Goal: Task Accomplishment & Management: Manage account settings

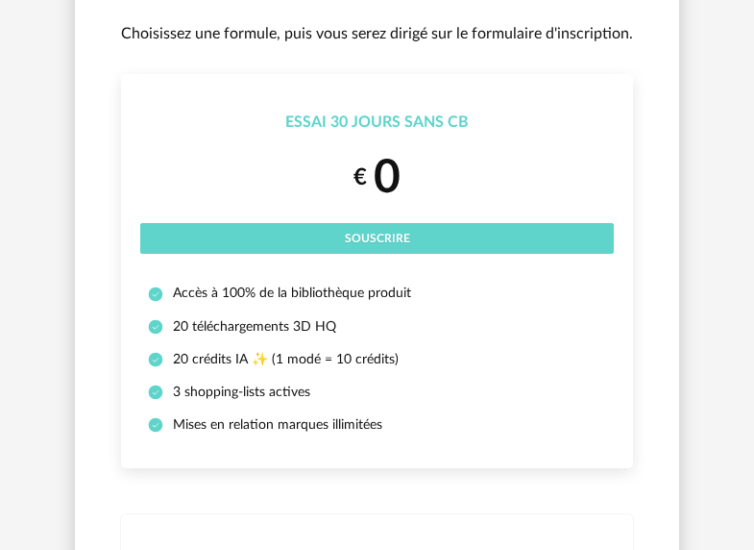
scroll to position [188, 0]
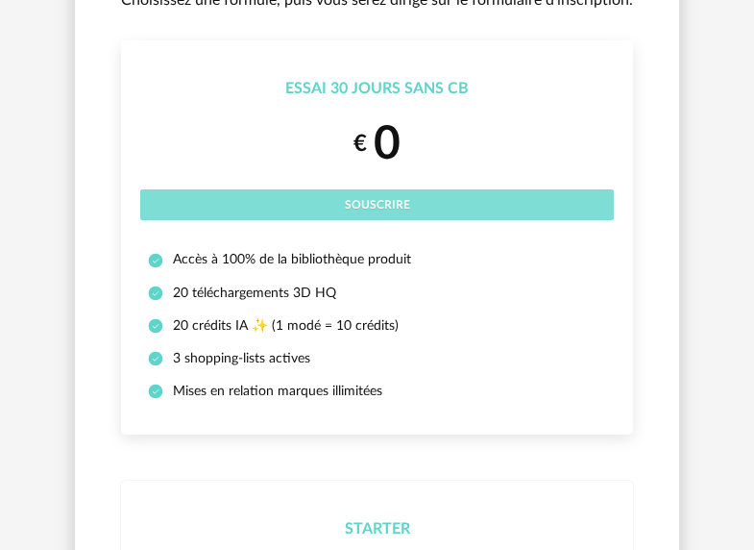
click at [368, 205] on span "Souscrire" at bounding box center [377, 205] width 65 height 12
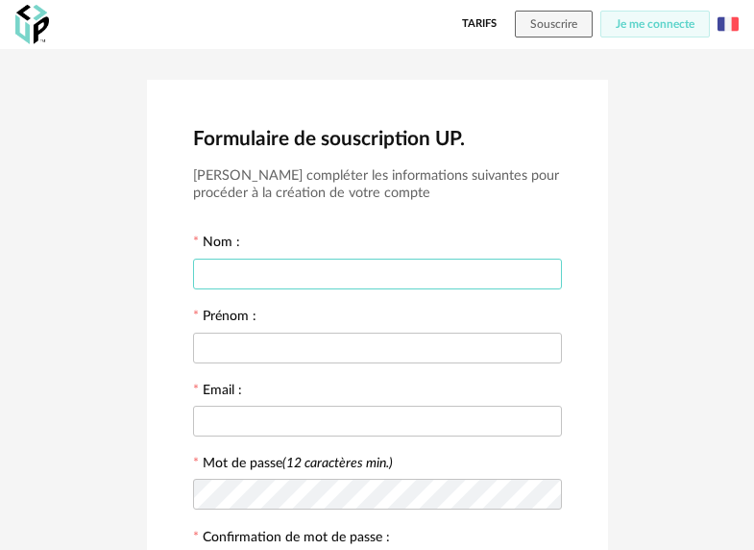
click at [276, 272] on input "text" at bounding box center [377, 273] width 369 height 31
type input "*****"
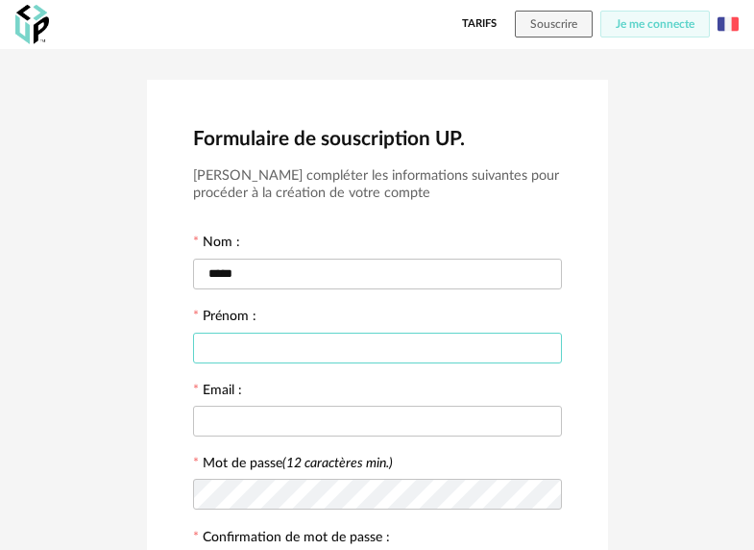
click at [291, 357] on input "text" at bounding box center [377, 347] width 369 height 31
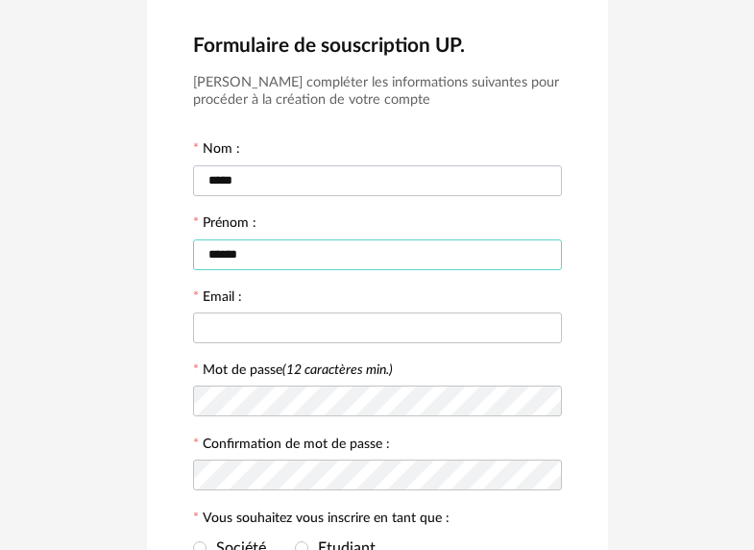
scroll to position [98, 0]
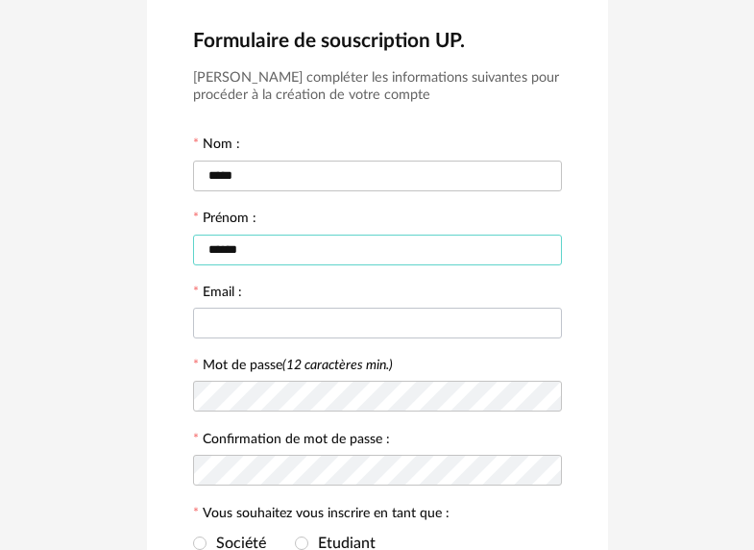
type input "******"
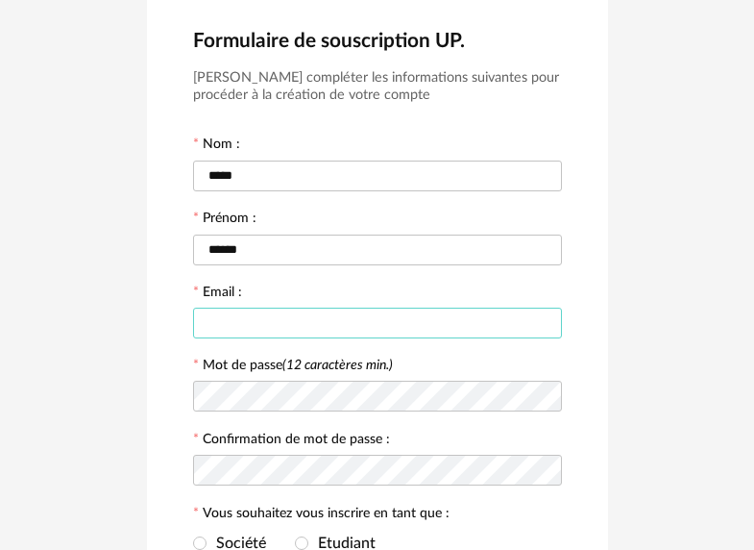
click at [250, 330] on input "text" at bounding box center [377, 322] width 369 height 31
type input "**********"
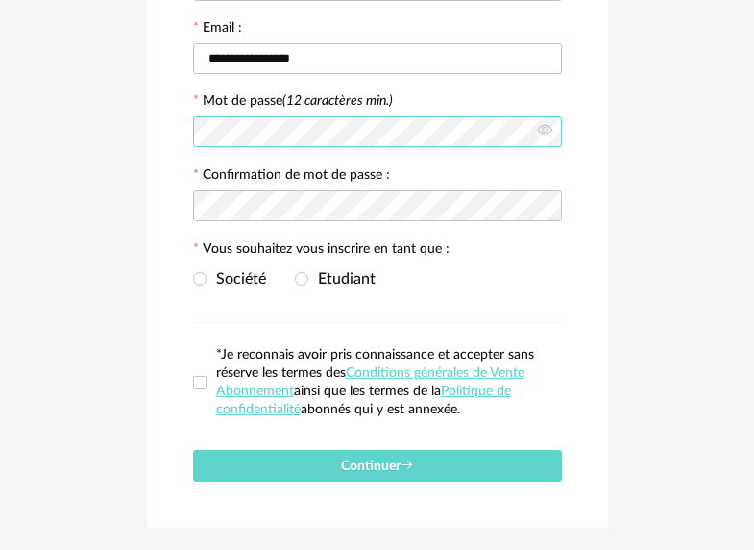
scroll to position [402, 0]
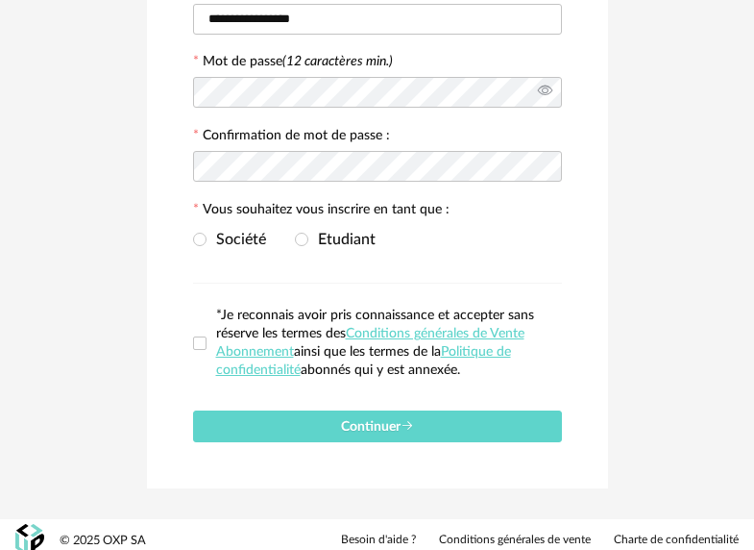
click at [553, 100] on icon at bounding box center [545, 92] width 24 height 38
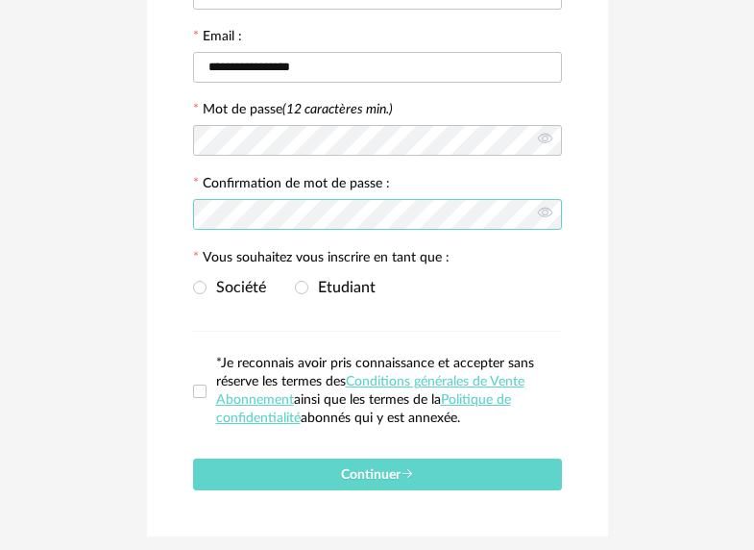
scroll to position [419, 0]
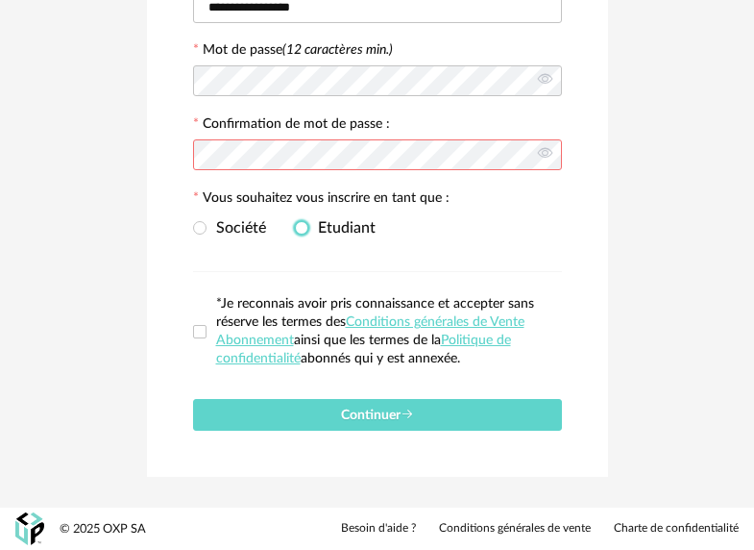
click at [303, 231] on span at bounding box center [301, 227] width 13 height 13
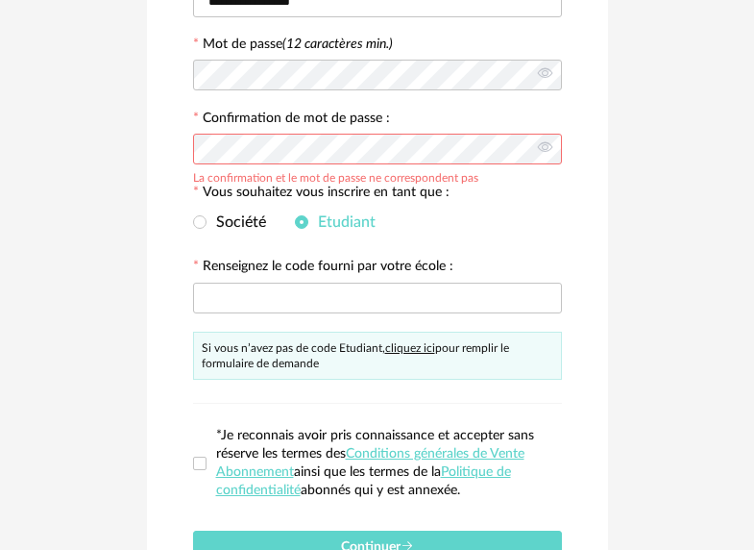
click at [404, 354] on link "cliquez ici" at bounding box center [410, 348] width 50 height 12
click at [409, 353] on link "cliquez ici" at bounding box center [410, 348] width 50 height 12
click at [201, 228] on span at bounding box center [199, 221] width 13 height 13
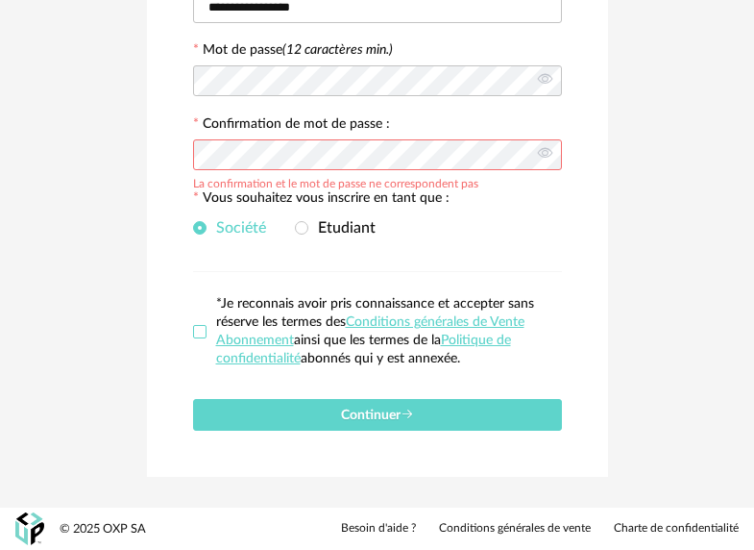
click at [198, 330] on span at bounding box center [199, 331] width 13 height 13
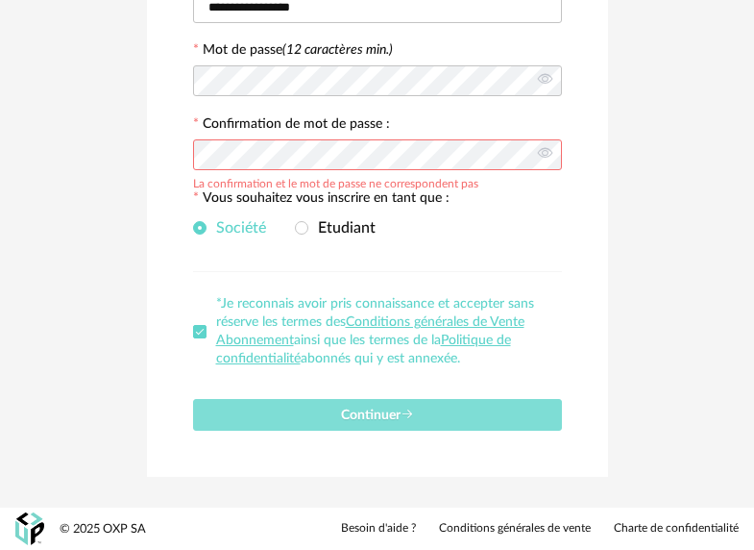
click at [376, 418] on span "Continuer" at bounding box center [377, 414] width 73 height 13
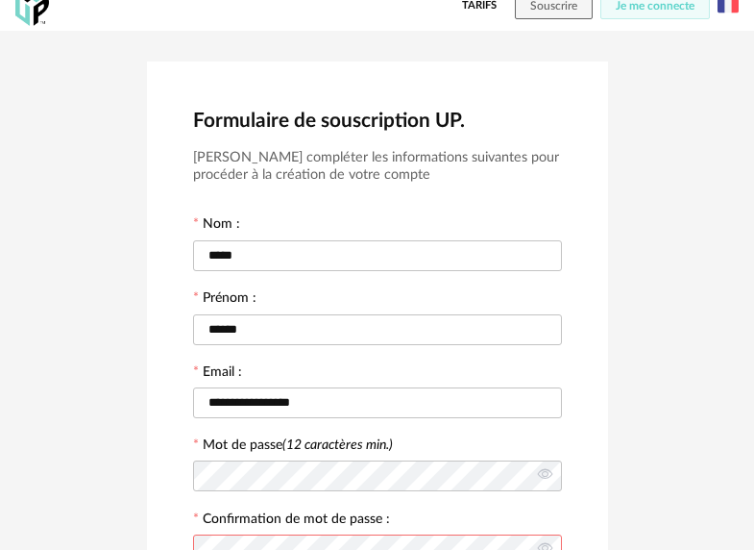
scroll to position [468, 0]
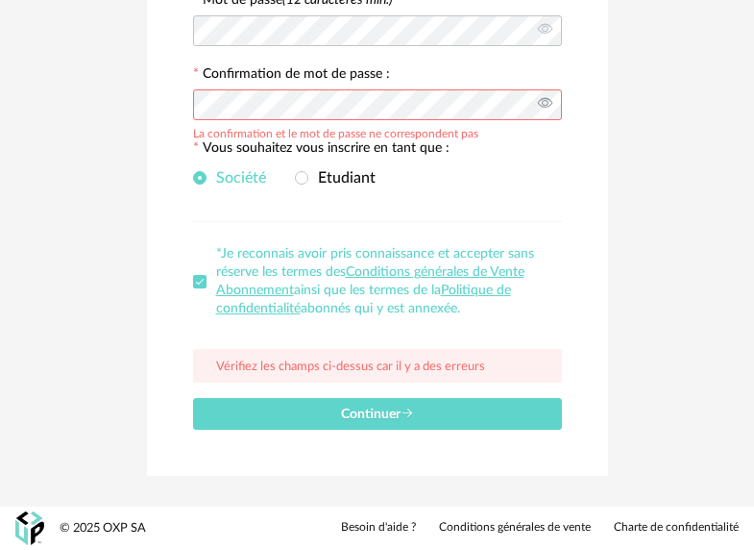
click at [546, 107] on icon at bounding box center [545, 105] width 24 height 38
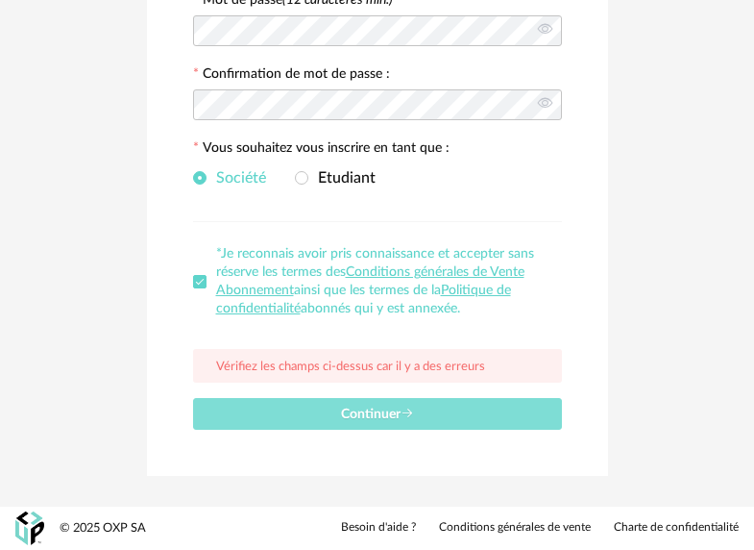
click at [421, 412] on button "Continuer" at bounding box center [377, 414] width 369 height 32
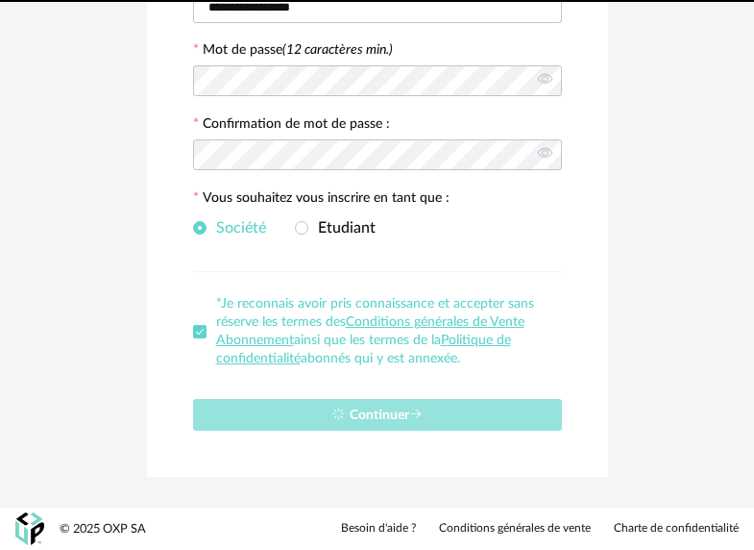
scroll to position [0, 0]
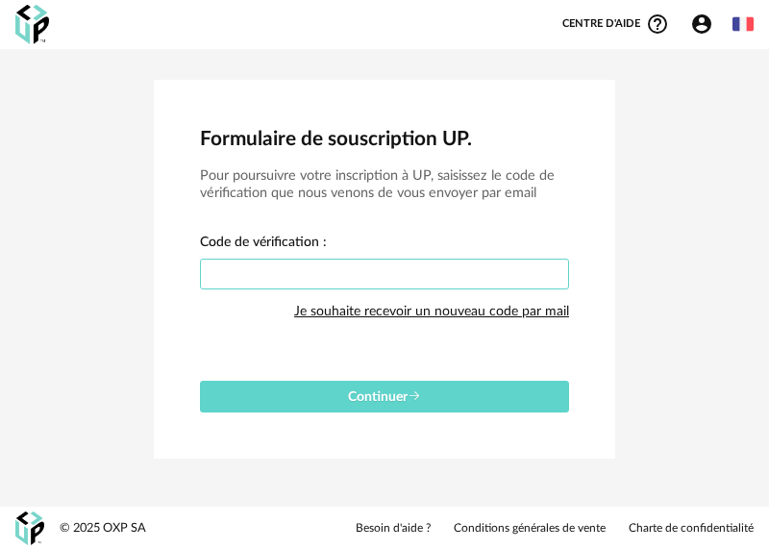
click at [259, 271] on input "text" at bounding box center [384, 273] width 369 height 31
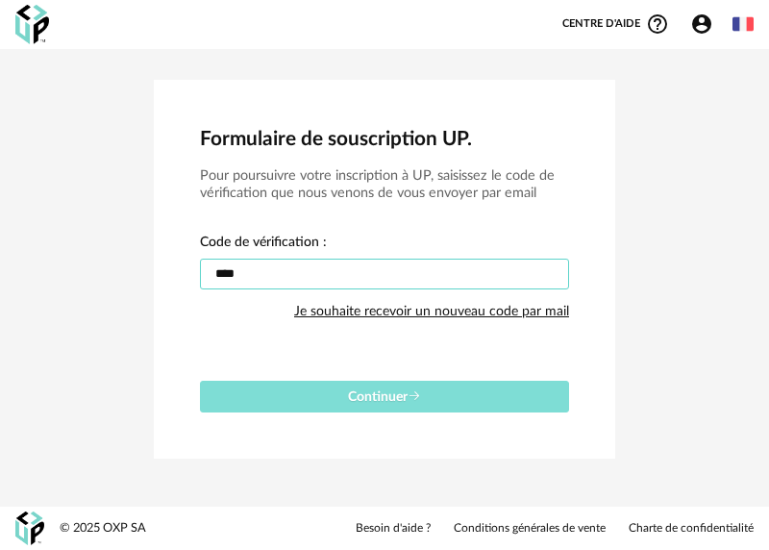
type input "****"
click at [369, 399] on span "Continuer" at bounding box center [384, 396] width 73 height 13
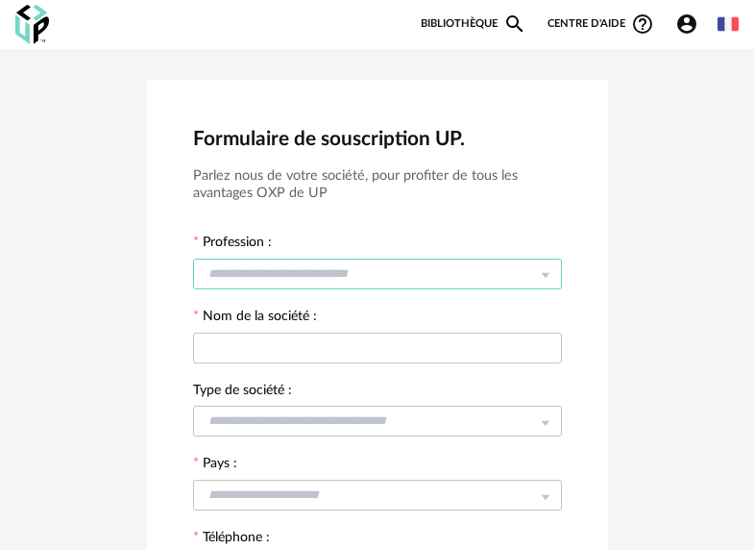
click at [393, 278] on input "text" at bounding box center [377, 273] width 369 height 31
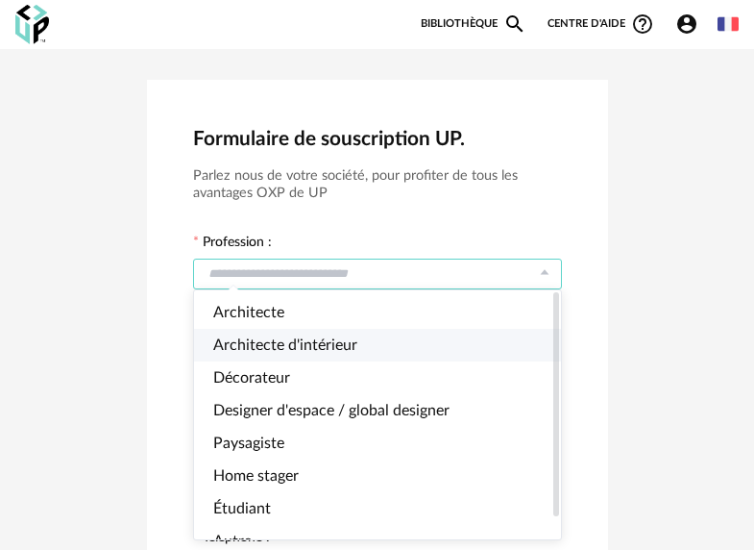
click at [307, 357] on li "Architecte d'intérieur" at bounding box center [384, 345] width 381 height 33
type input "**********"
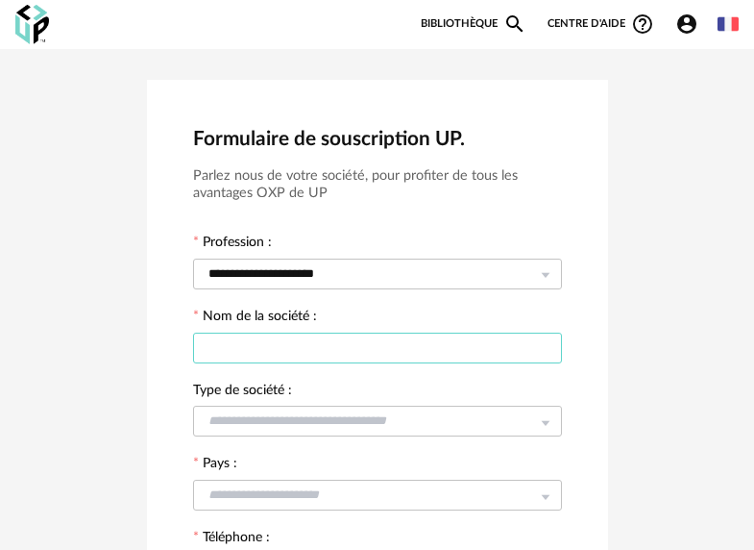
click at [280, 359] on input "text" at bounding box center [377, 347] width 369 height 31
type input "**********"
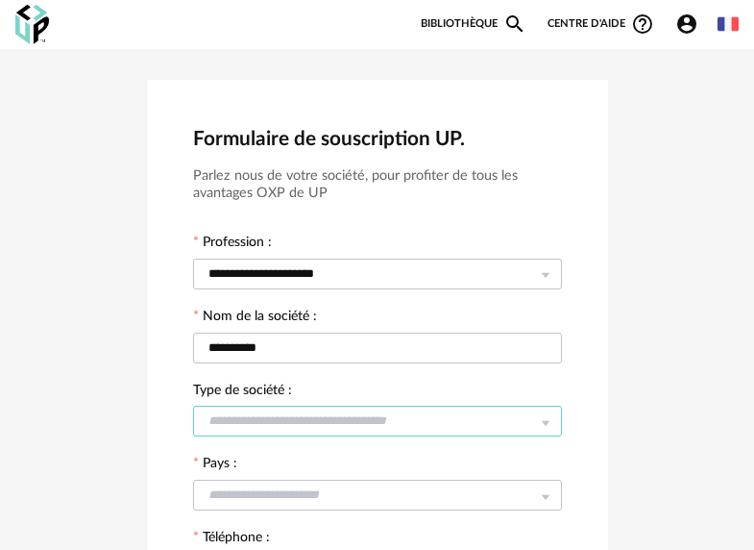
click at [290, 429] on input "text" at bounding box center [377, 421] width 369 height 31
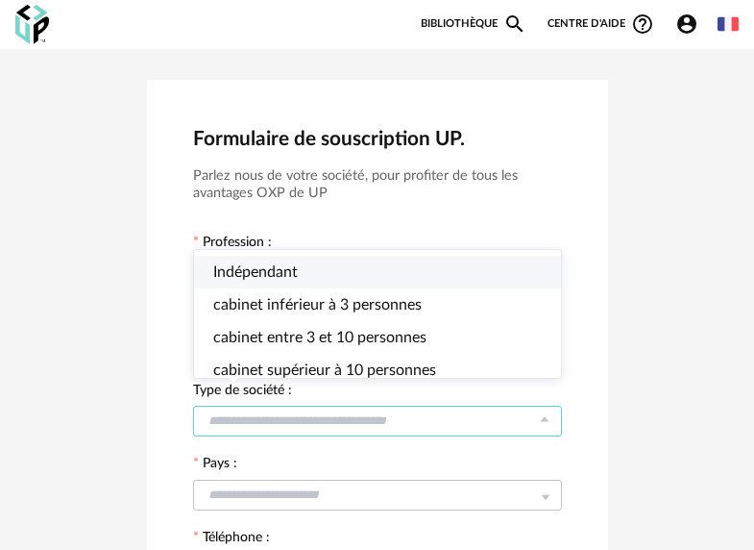
click at [230, 266] on span "Indépendant" at bounding box center [255, 271] width 85 height 15
type input "**********"
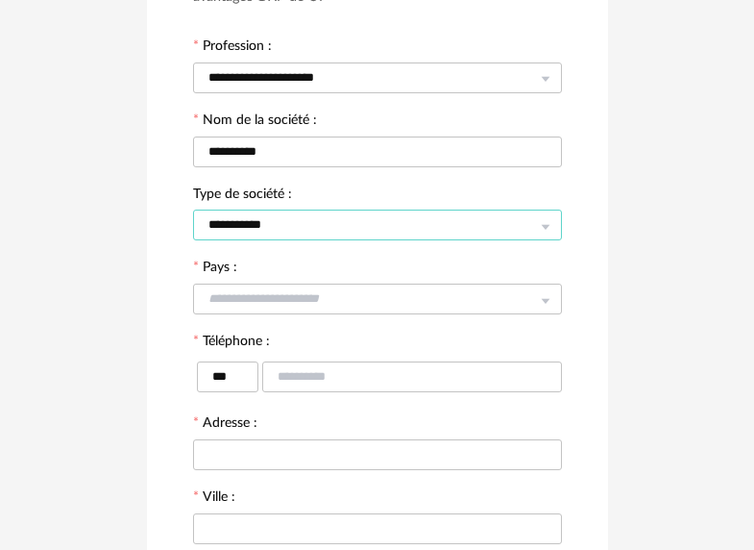
scroll to position [236, 0]
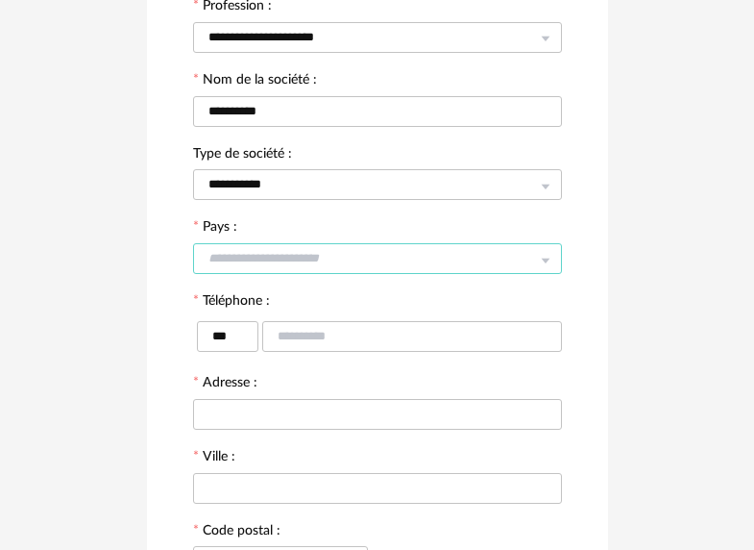
click at [264, 259] on input "text" at bounding box center [377, 258] width 369 height 31
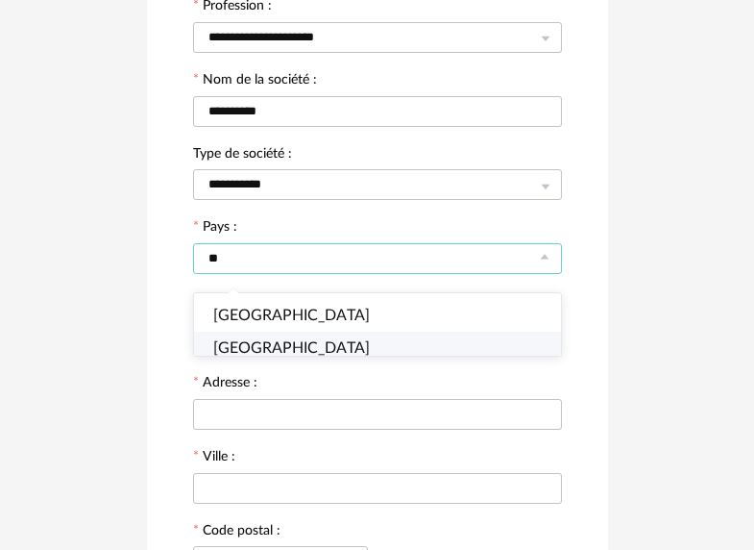
click at [283, 349] on li "Ghana" at bounding box center [384, 348] width 381 height 33
type input "*****"
type input "****"
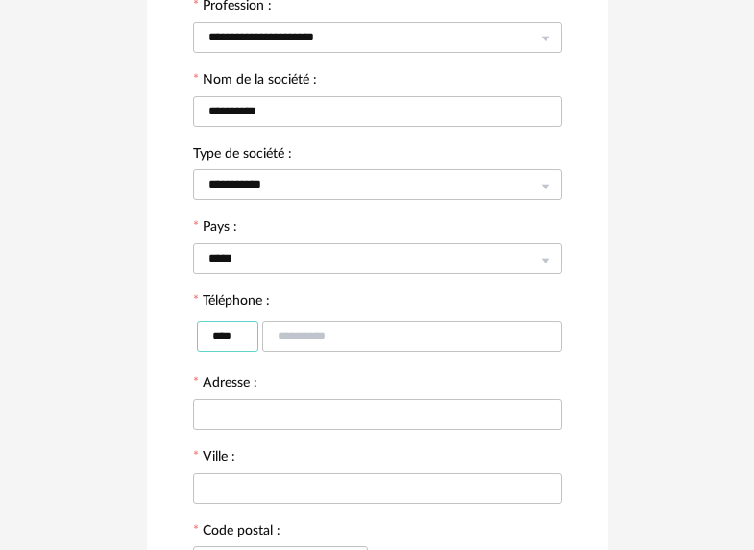
drag, startPoint x: 252, startPoint y: 340, endPoint x: 150, endPoint y: 338, distance: 101.9
click at [150, 338] on div "**********" at bounding box center [377, 303] width 461 height 920
click at [351, 346] on input "text" at bounding box center [412, 336] width 300 height 31
click at [249, 332] on input "****" at bounding box center [227, 336] width 61 height 31
click at [243, 343] on input "****" at bounding box center [227, 336] width 61 height 31
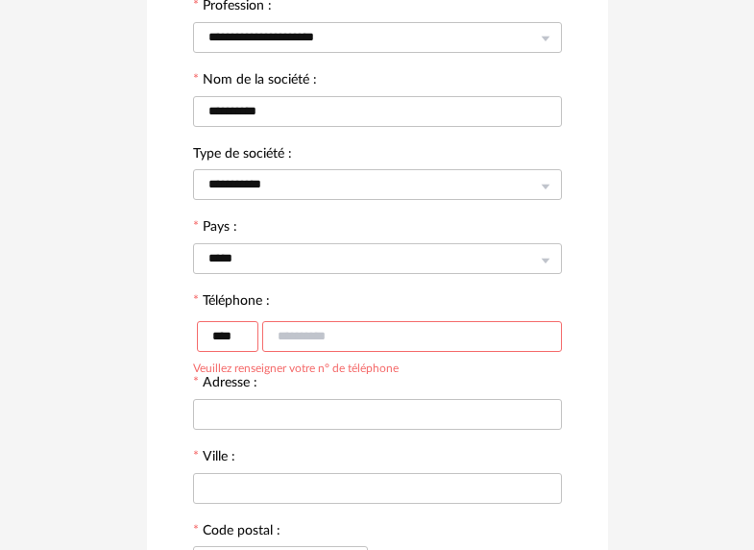
click at [339, 339] on input "text" at bounding box center [412, 336] width 300 height 31
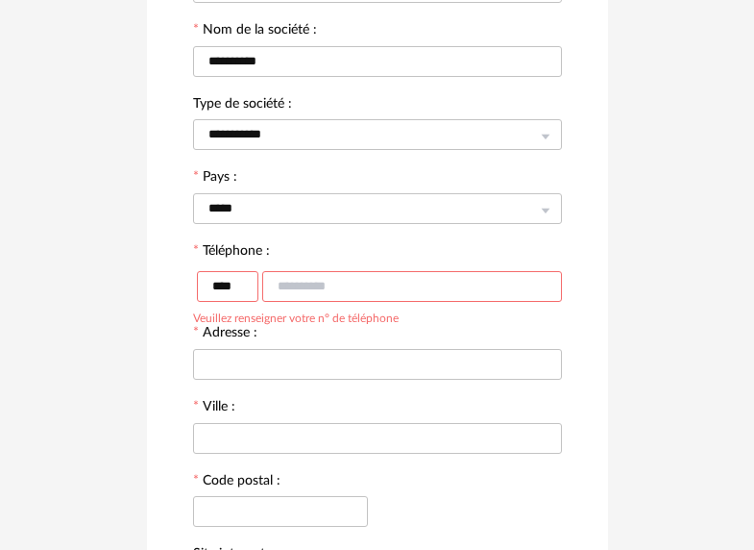
scroll to position [531, 0]
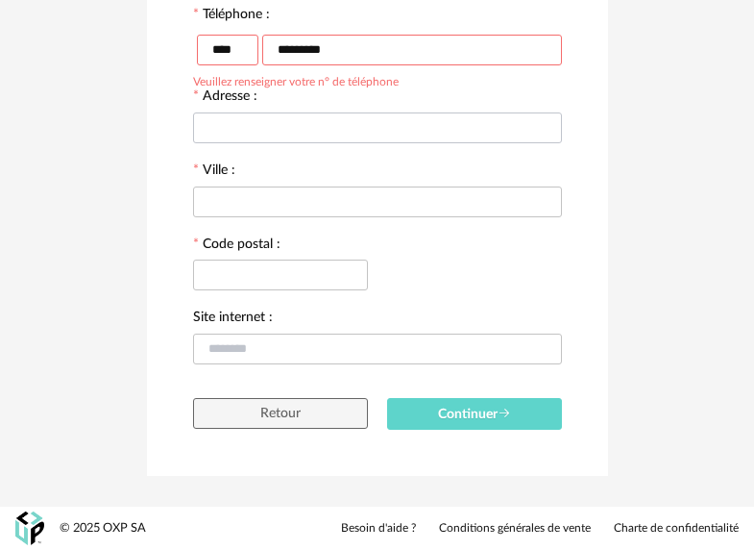
type input "*********"
click at [311, 124] on input "text" at bounding box center [377, 127] width 369 height 31
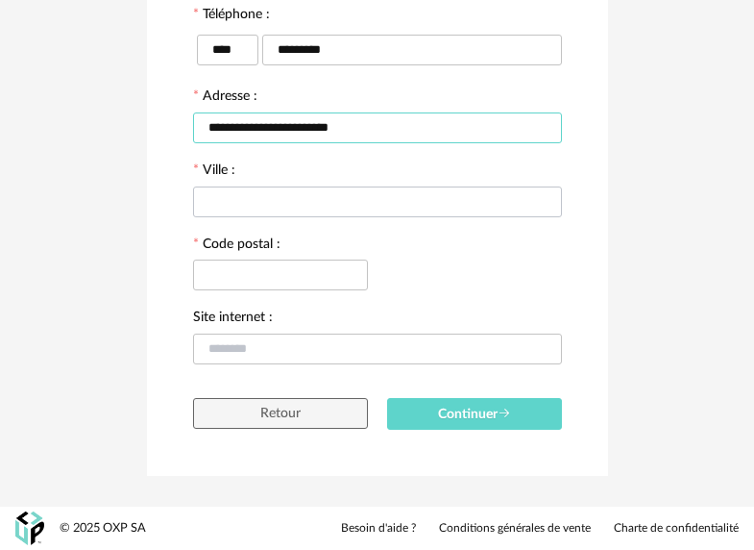
type input "**********"
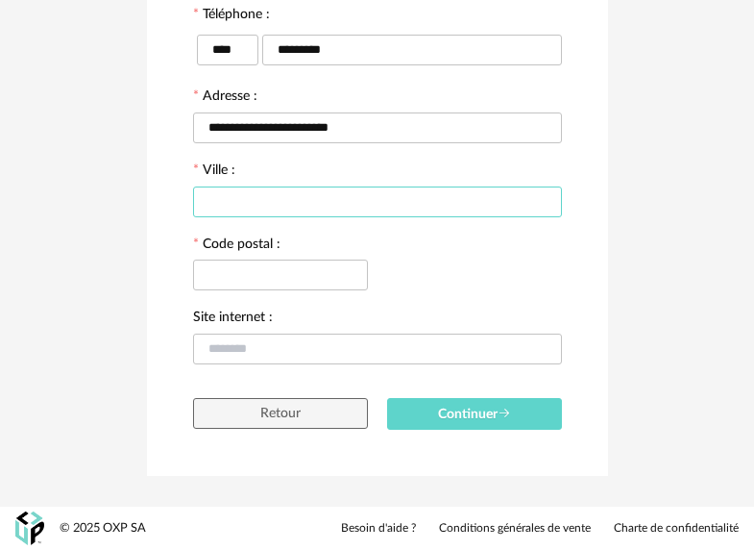
click at [308, 202] on input "text" at bounding box center [377, 201] width 369 height 31
type input "*****"
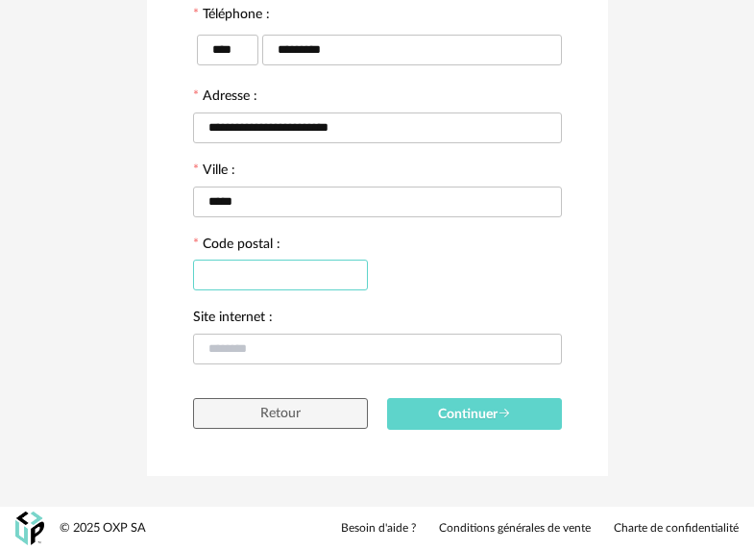
click at [293, 284] on input "text" at bounding box center [280, 274] width 175 height 31
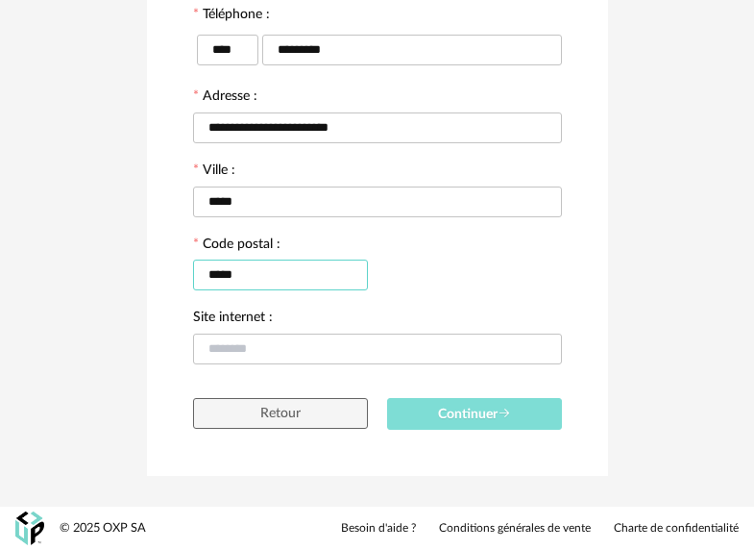
type input "*****"
click at [461, 411] on span "Continuer" at bounding box center [474, 413] width 73 height 13
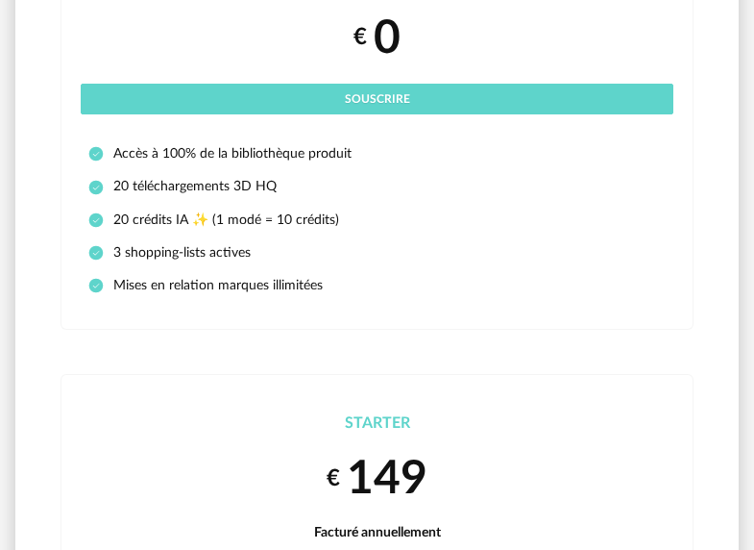
scroll to position [322, 0]
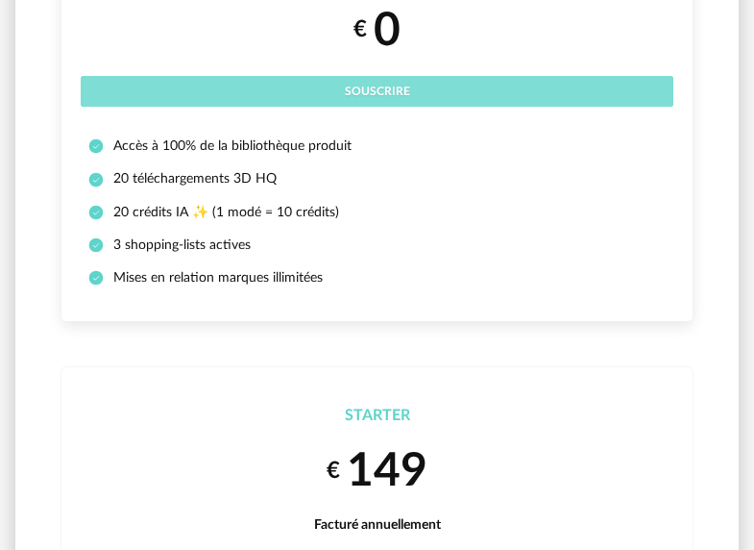
click at [374, 90] on span "Souscrire" at bounding box center [377, 92] width 65 height 12
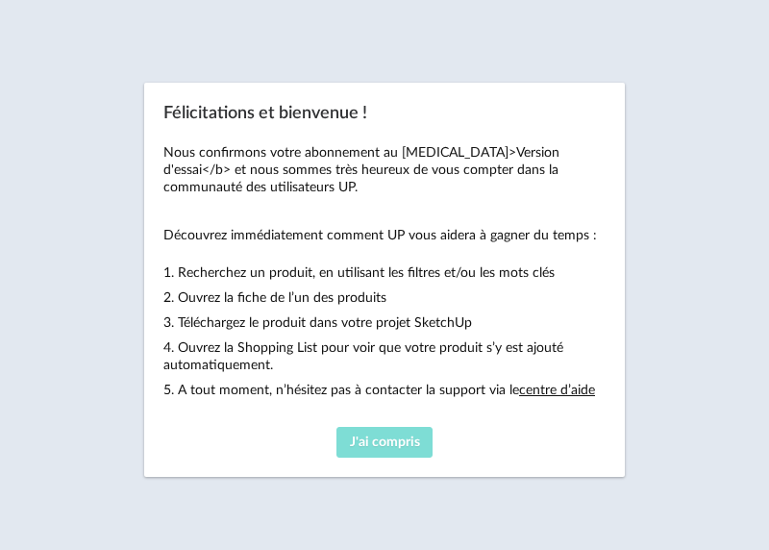
click at [394, 446] on span "J'ai compris" at bounding box center [385, 441] width 70 height 13
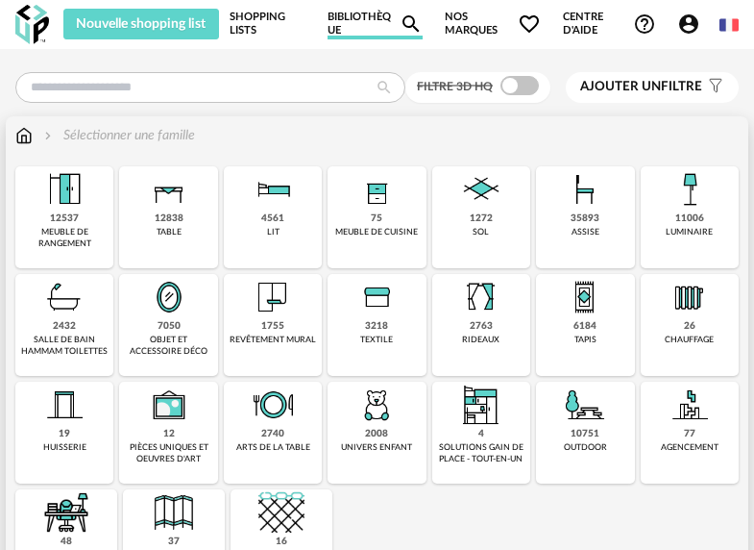
click at [167, 194] on img at bounding box center [169, 189] width 46 height 46
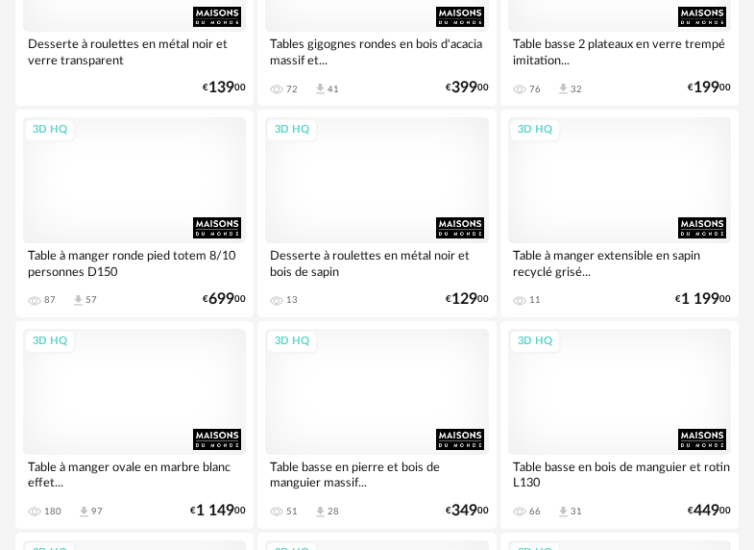
scroll to position [5338, 0]
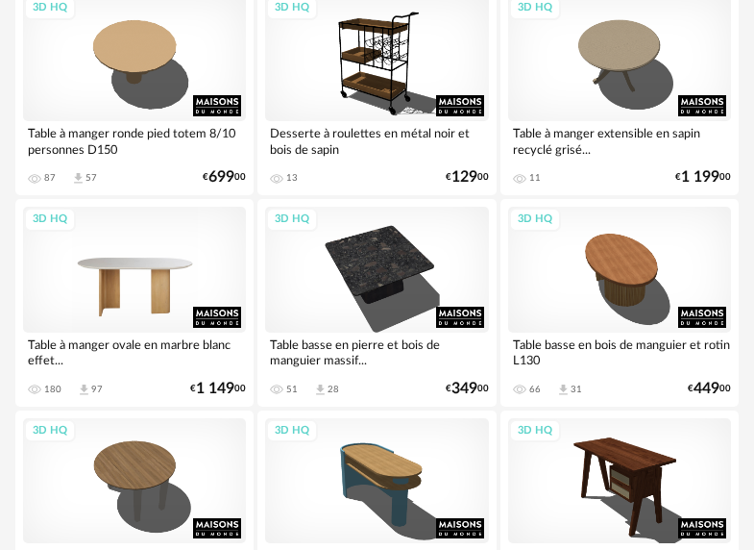
click at [149, 262] on div "3D HQ" at bounding box center [134, 270] width 223 height 126
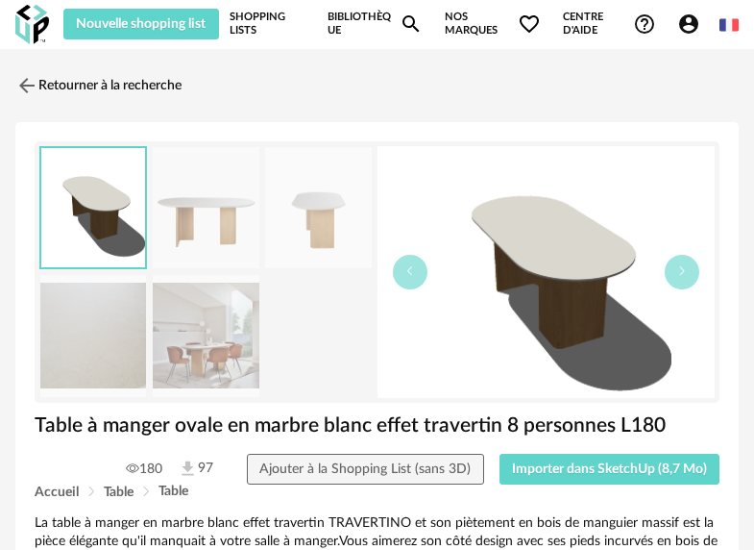
click at [88, 200] on img at bounding box center [93, 208] width 104 height 120
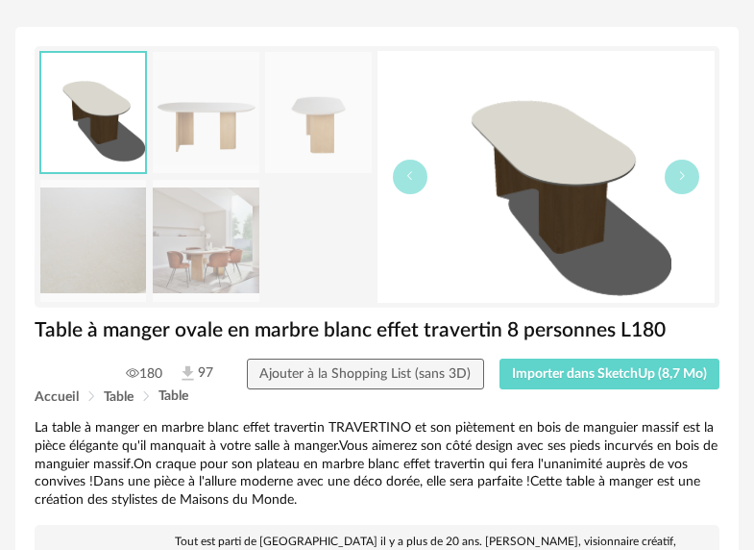
scroll to position [99, 0]
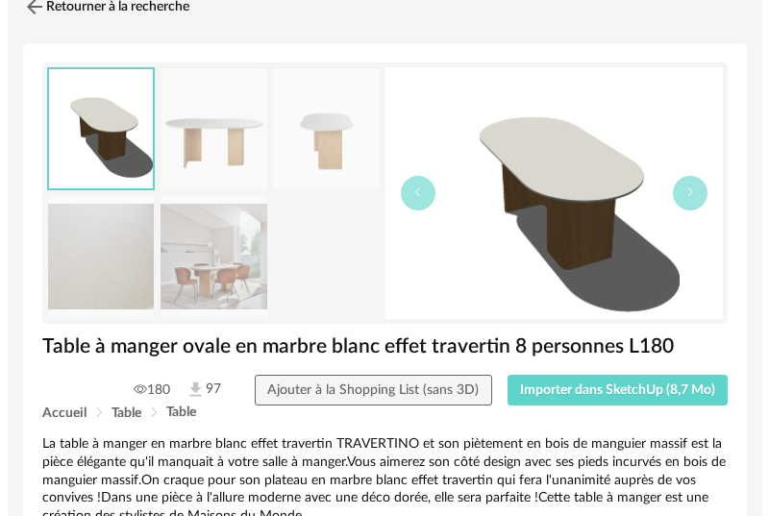
scroll to position [80, 0]
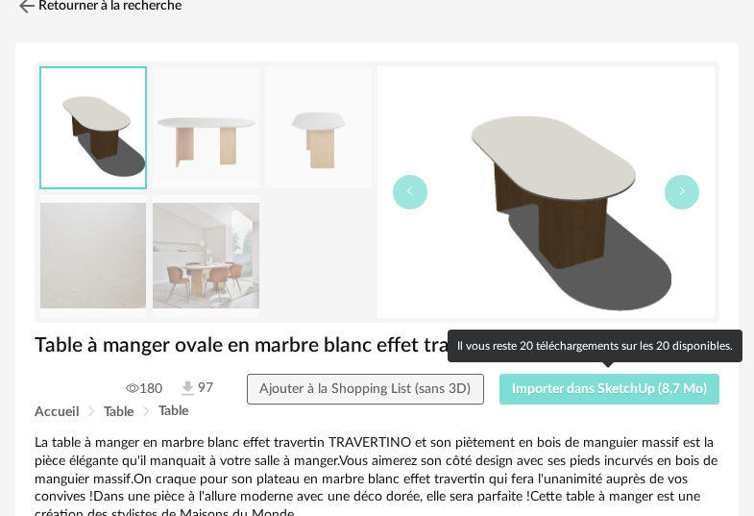
click at [616, 388] on span "Importer dans SketchUp (8,7 Mo)" at bounding box center [609, 388] width 195 height 13
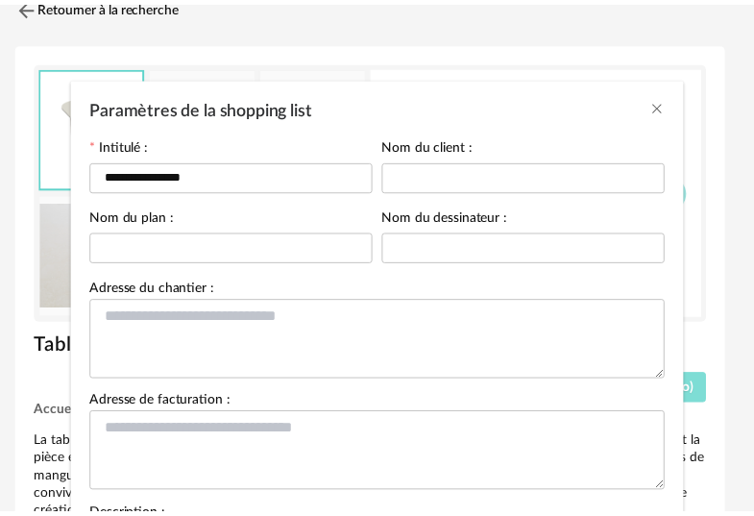
scroll to position [256, 0]
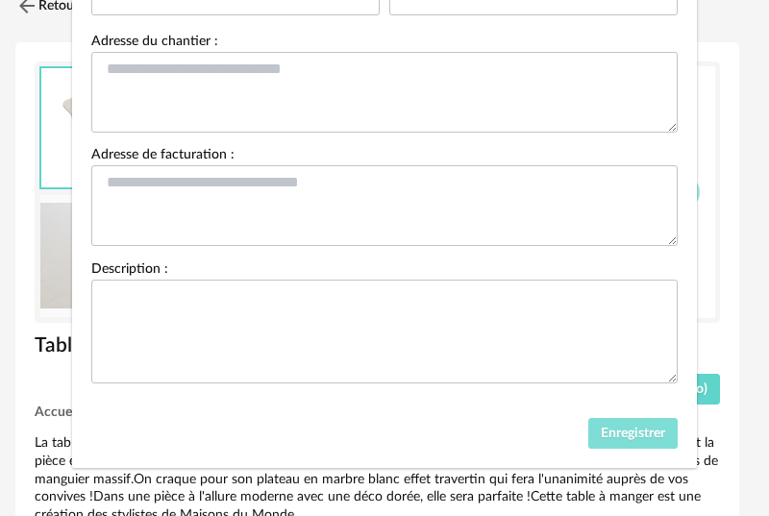
click at [617, 436] on span "Enregistrer" at bounding box center [633, 433] width 64 height 13
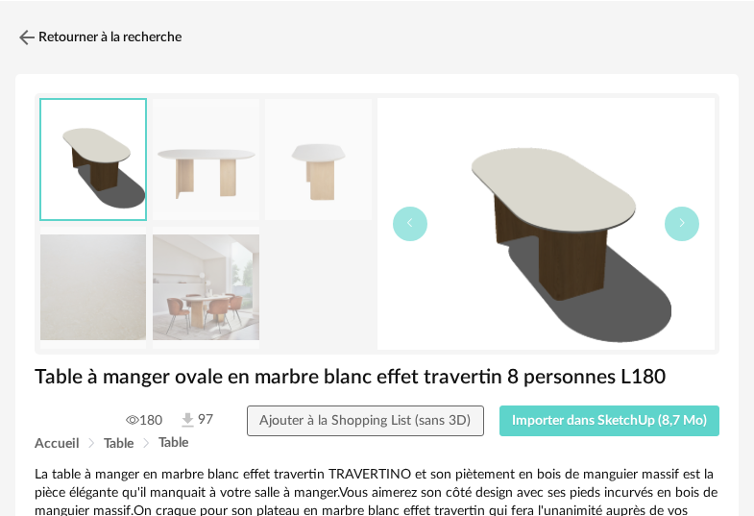
scroll to position [1239, 0]
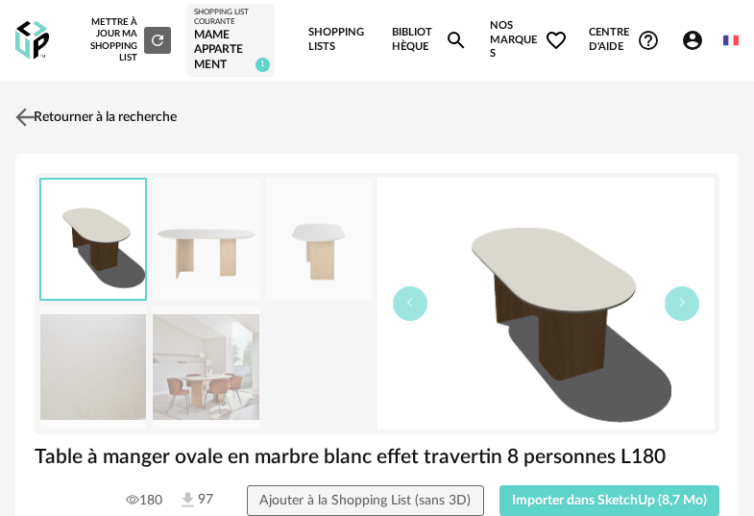
click at [26, 116] on img at bounding box center [26, 117] width 28 height 28
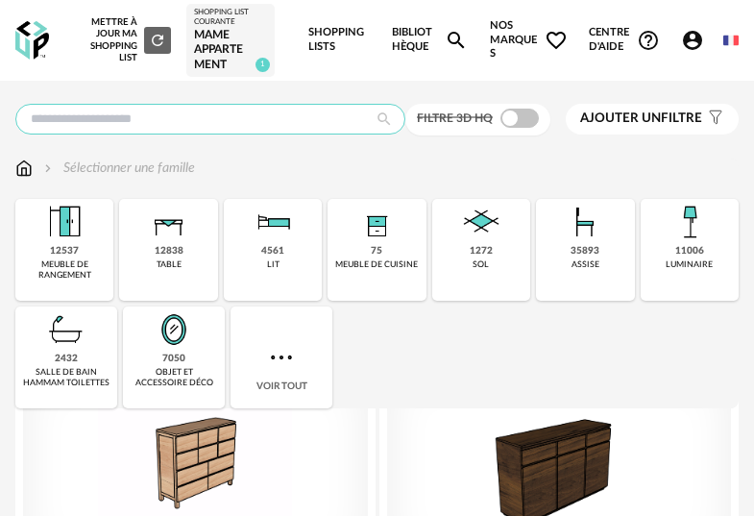
click at [190, 122] on input "text" at bounding box center [210, 119] width 390 height 31
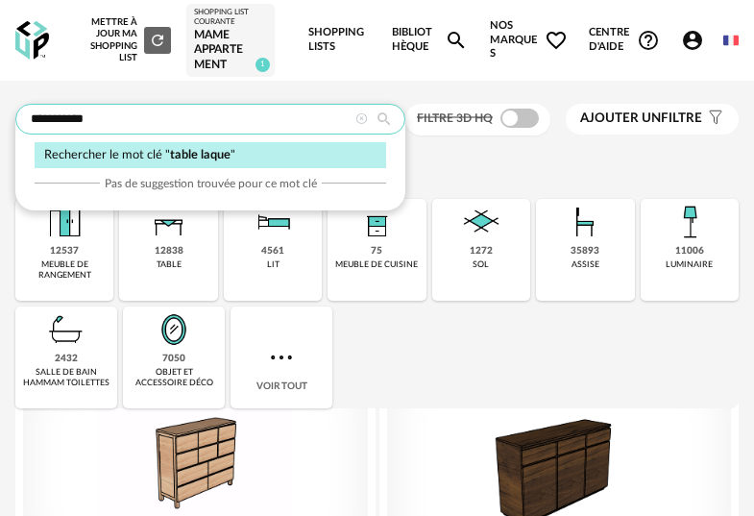
type input "**********"
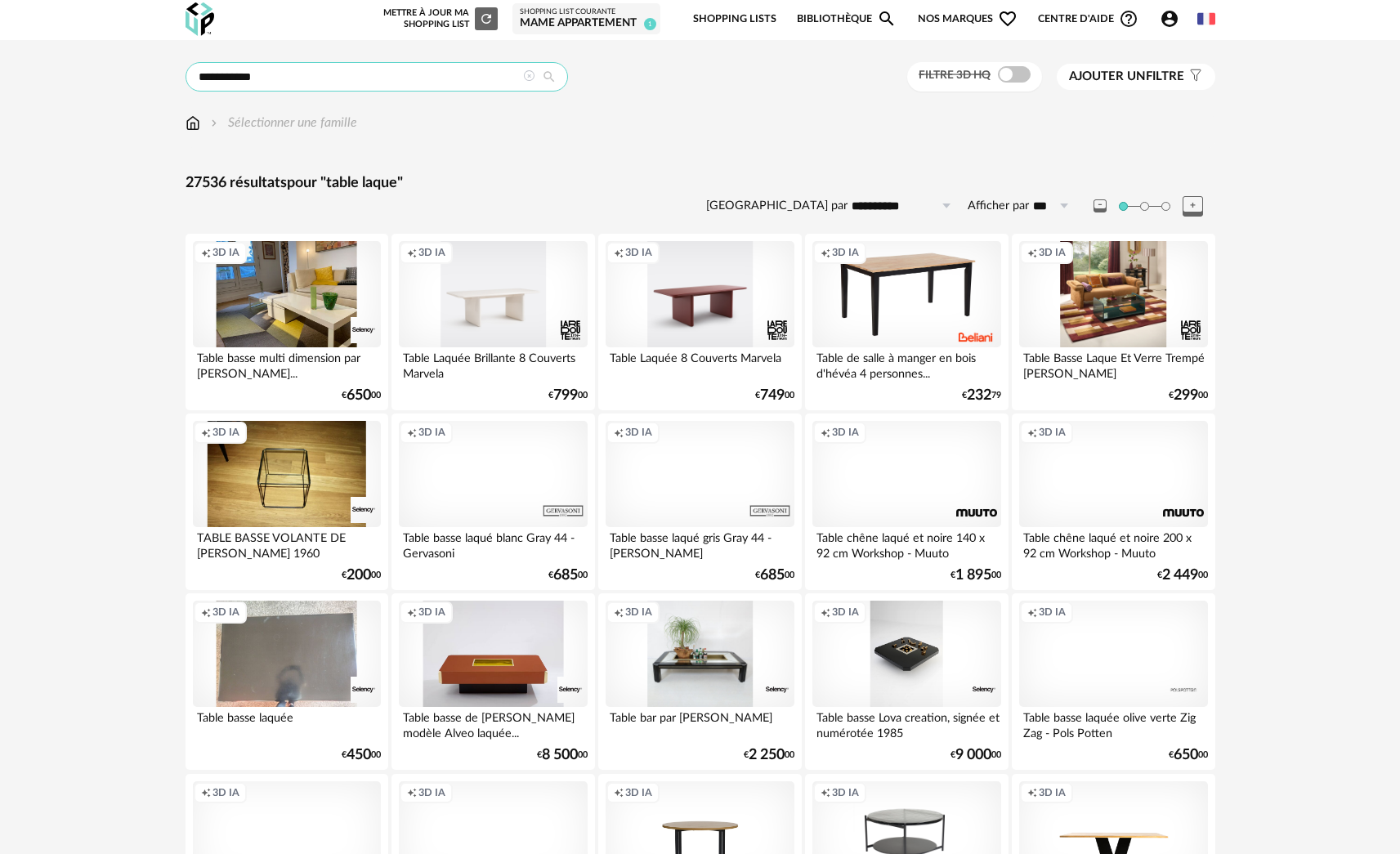
scroll to position [3, 0]
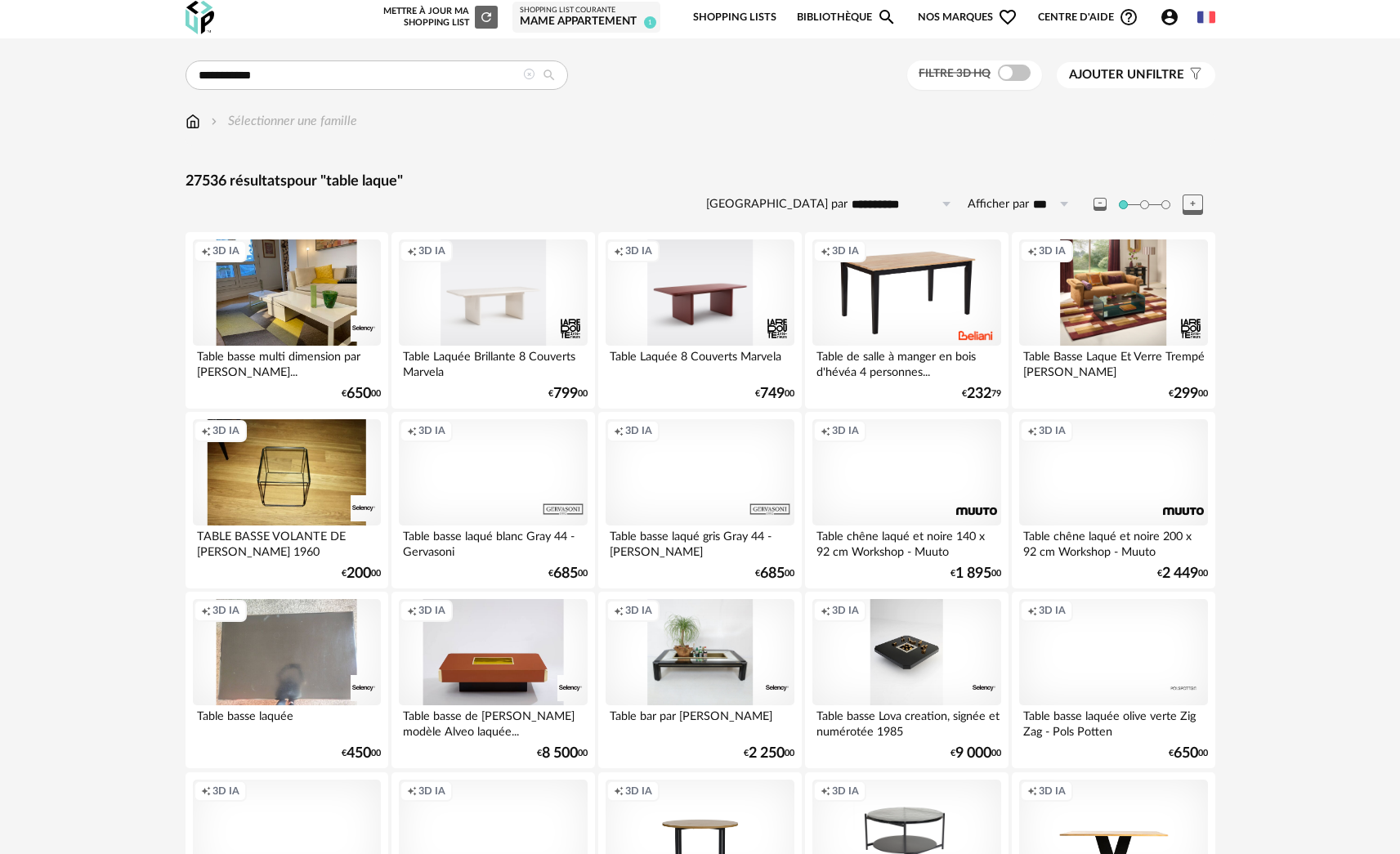
click at [640, 203] on span at bounding box center [1144, 204] width 9 height 9
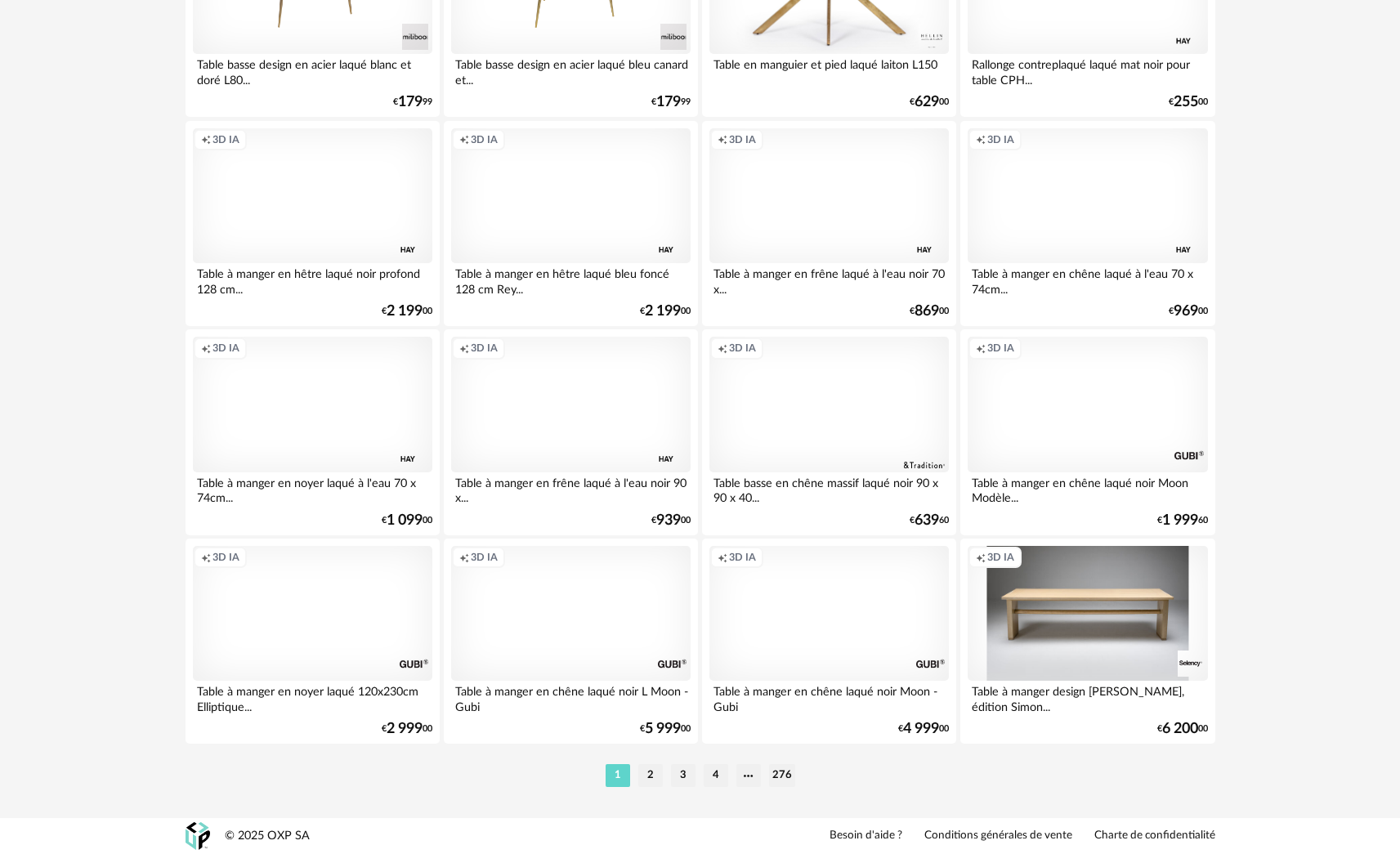
scroll to position [4728, 0]
click at [640, 438] on li "2" at bounding box center [650, 775] width 25 height 23
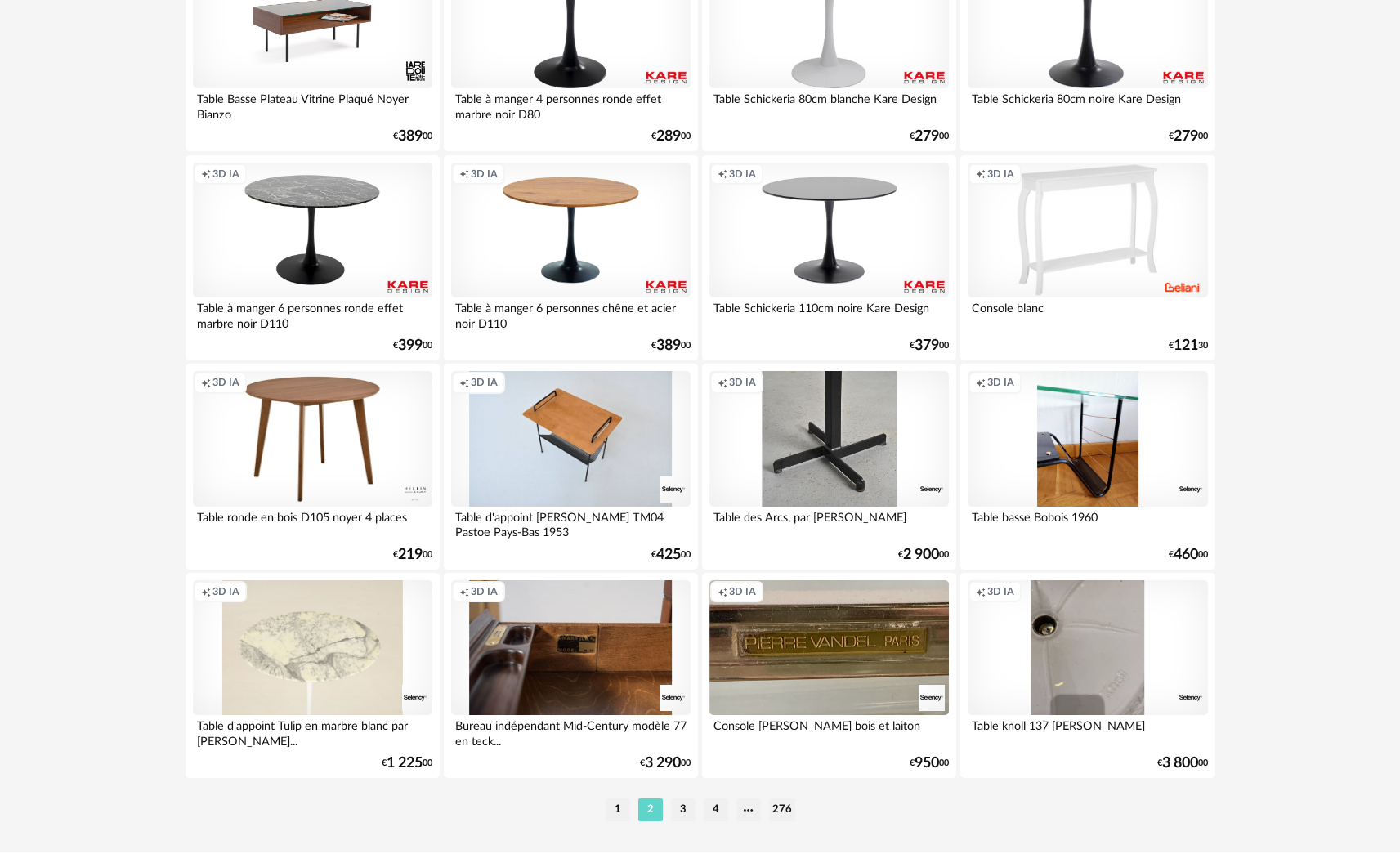
scroll to position [4728, 0]
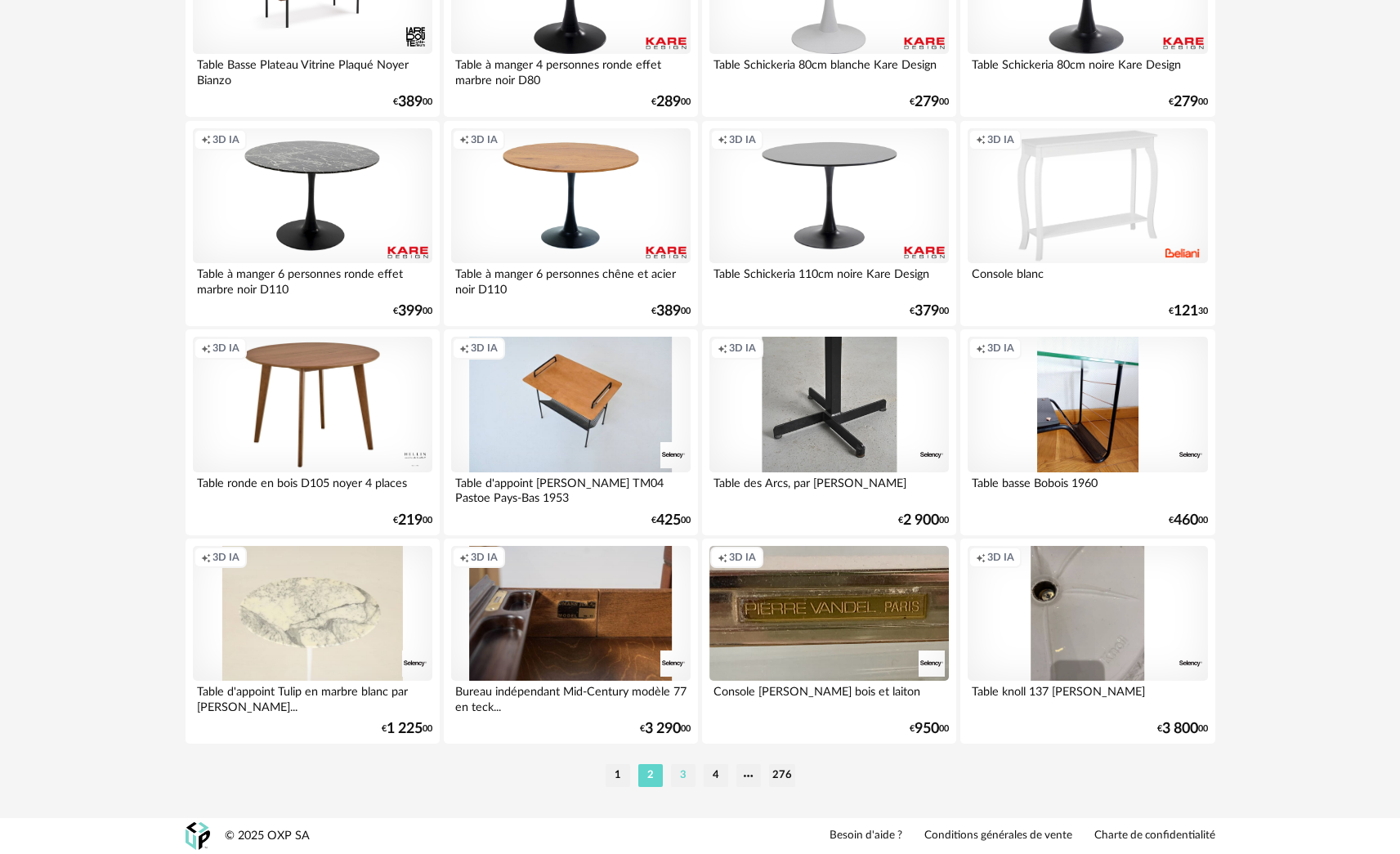
click at [640, 438] on li "3" at bounding box center [683, 775] width 25 height 23
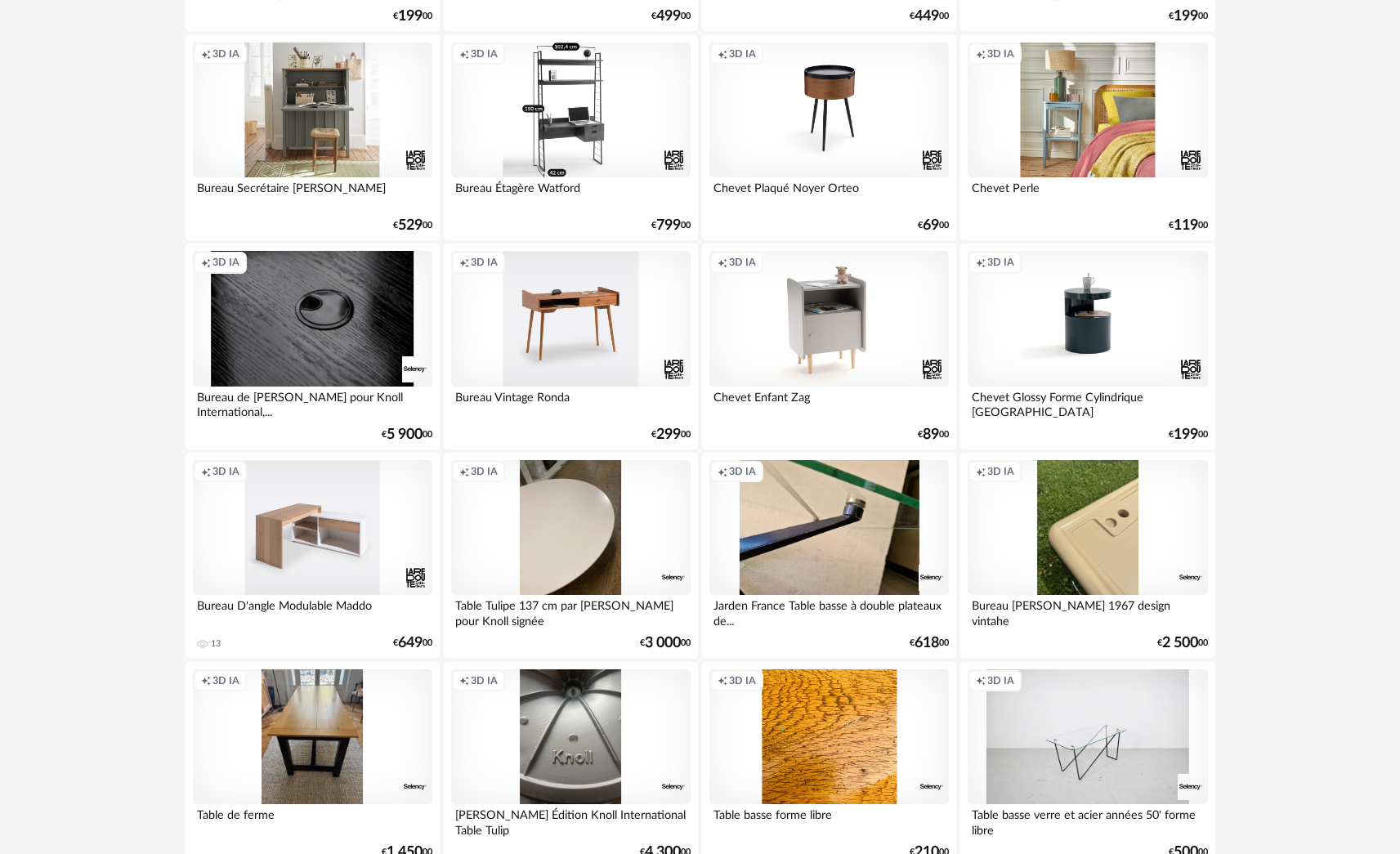
scroll to position [4728, 0]
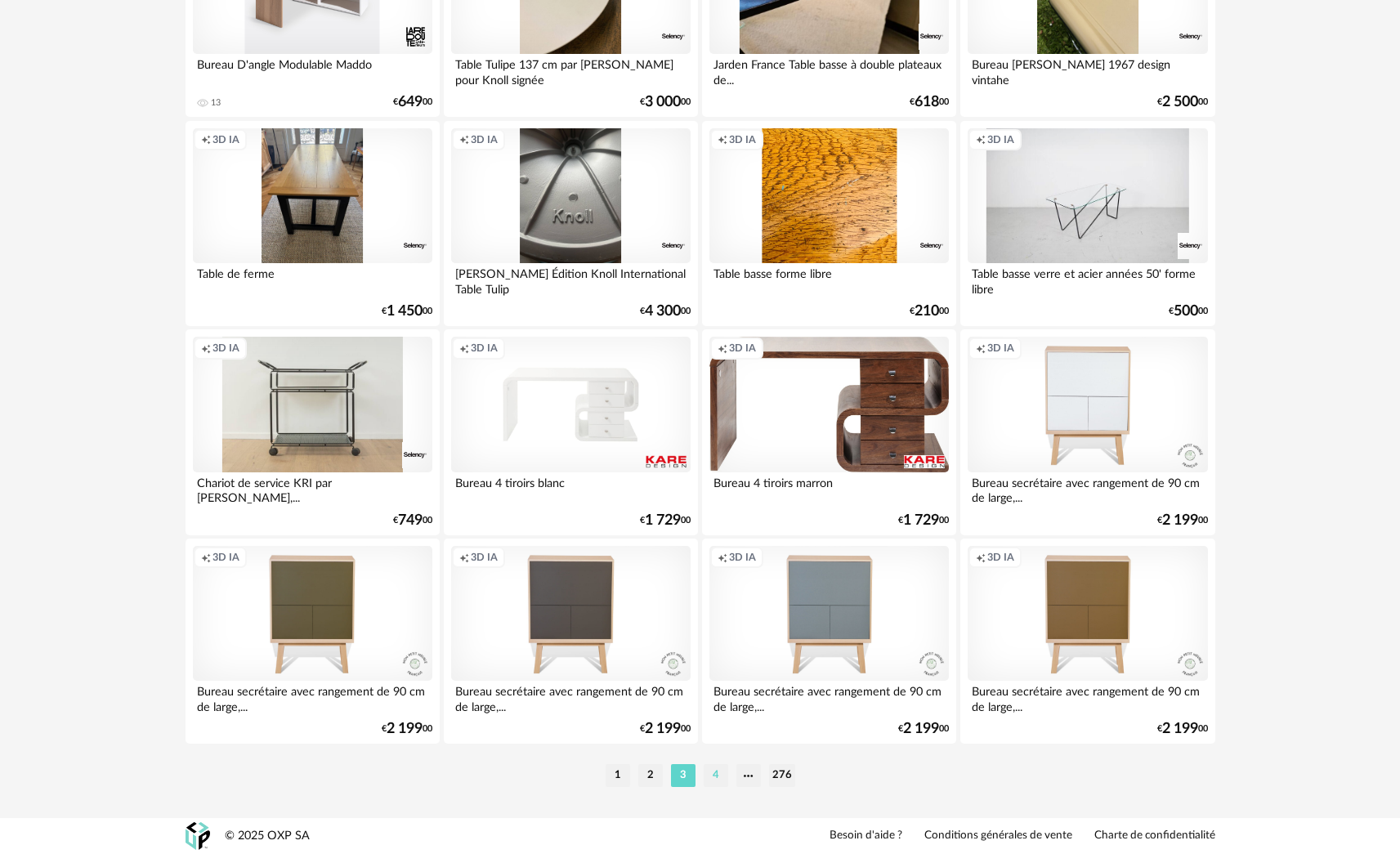
click at [640, 438] on li "4" at bounding box center [715, 775] width 25 height 23
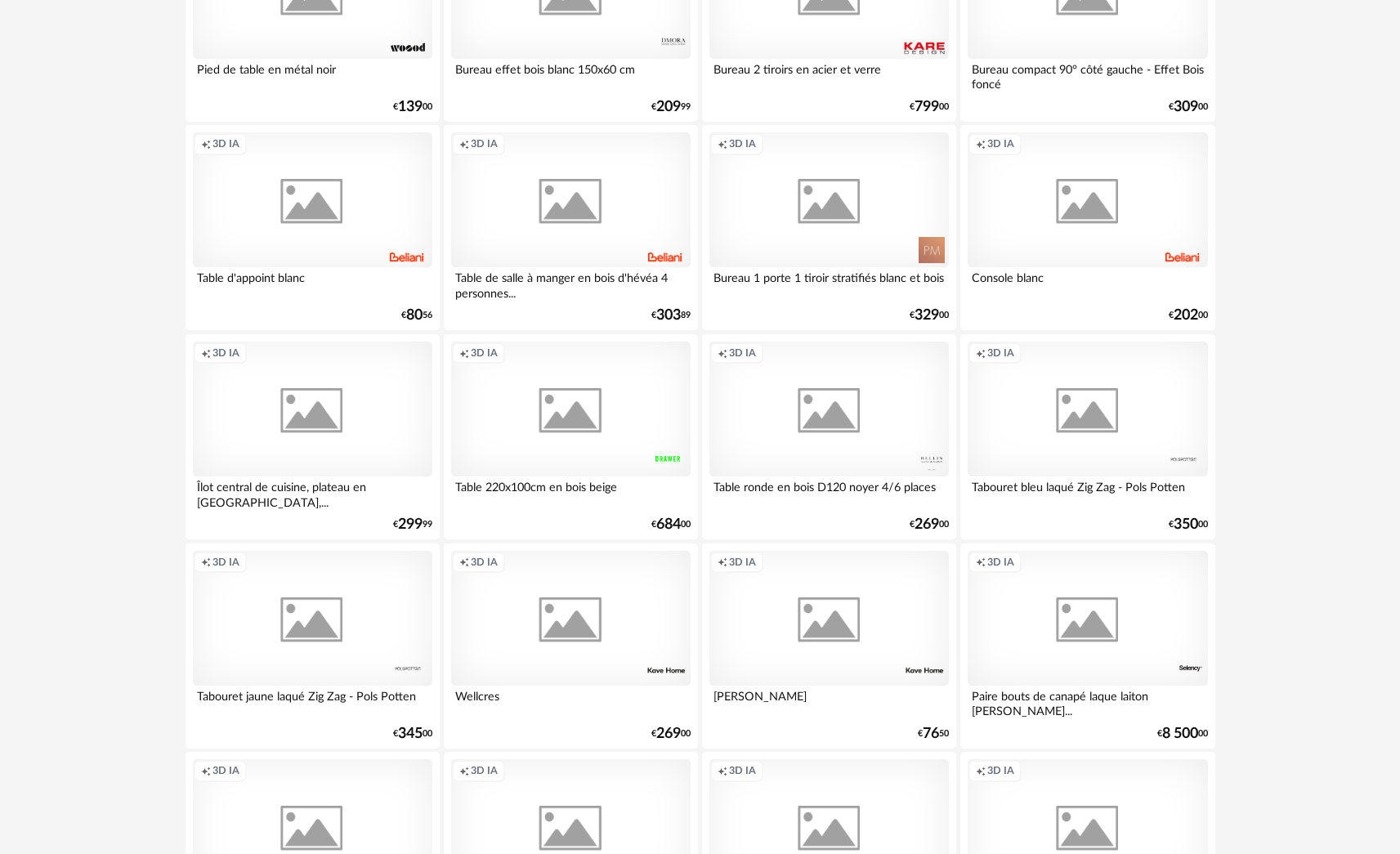
scroll to position [2015, 0]
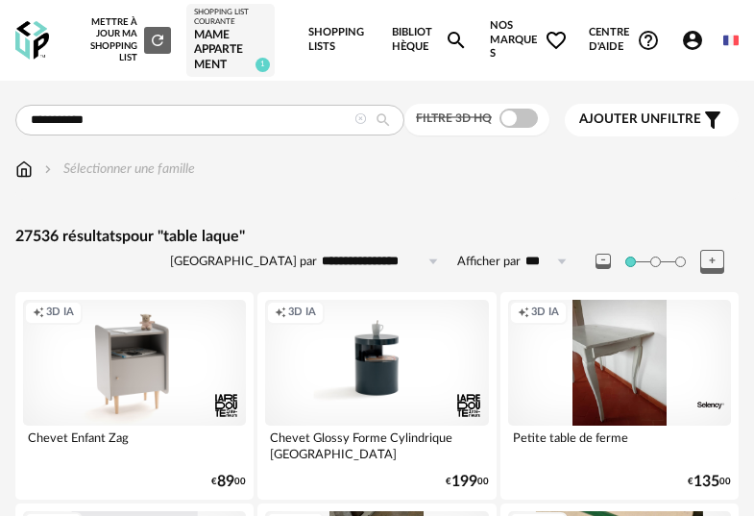
click at [362, 120] on icon at bounding box center [361, 119] width 12 height 12
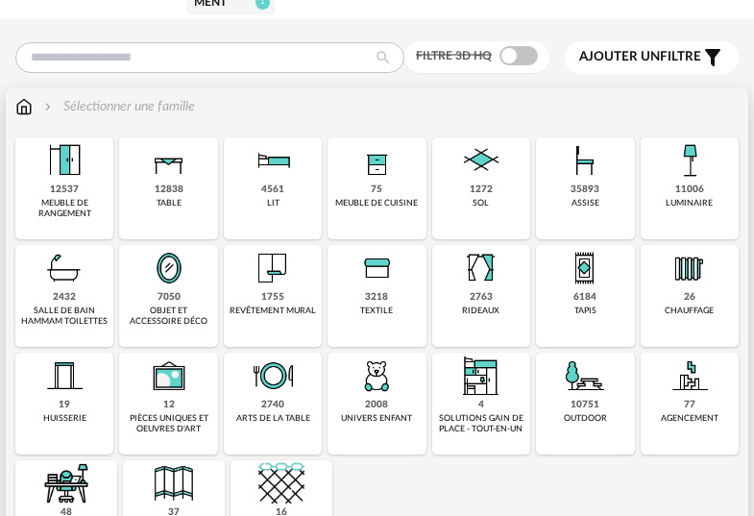
scroll to position [108, 0]
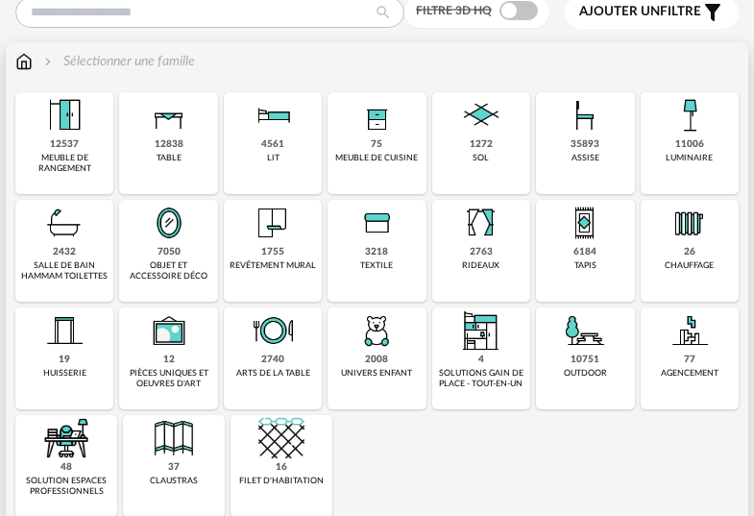
click at [578, 133] on img at bounding box center [585, 115] width 46 height 46
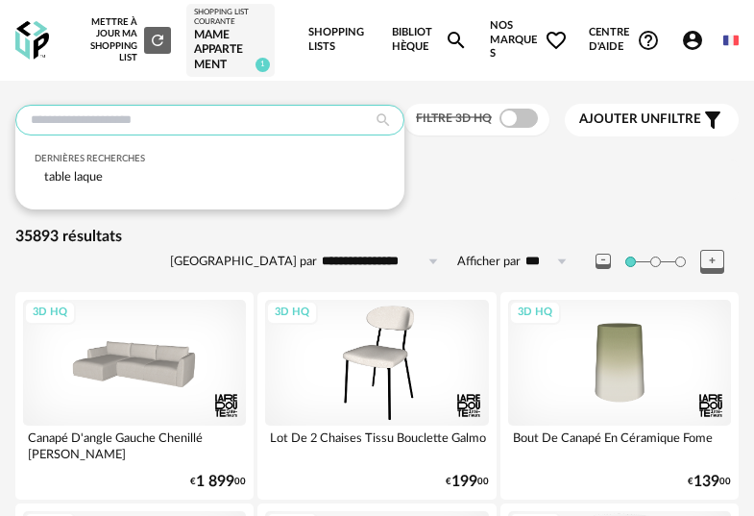
click at [84, 124] on input "text" at bounding box center [209, 120] width 389 height 31
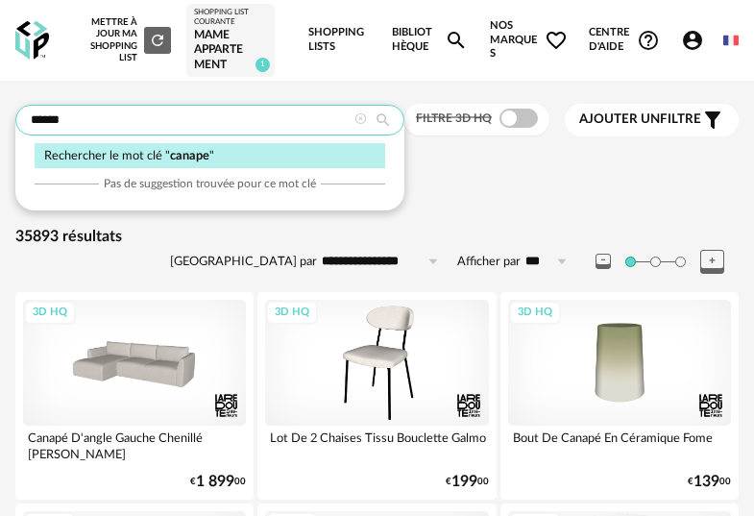
type input "******"
type input "**********"
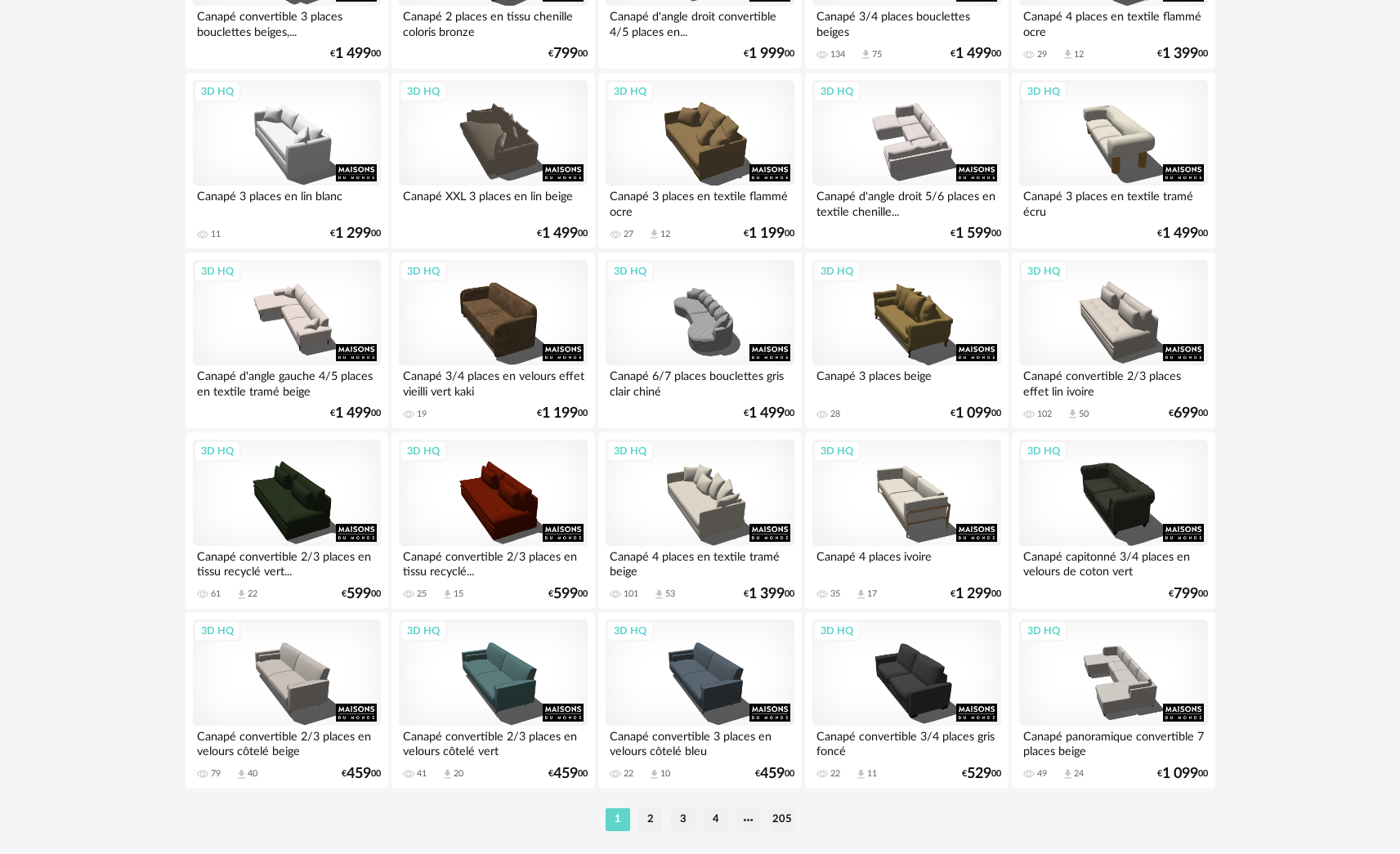
scroll to position [3099, 0]
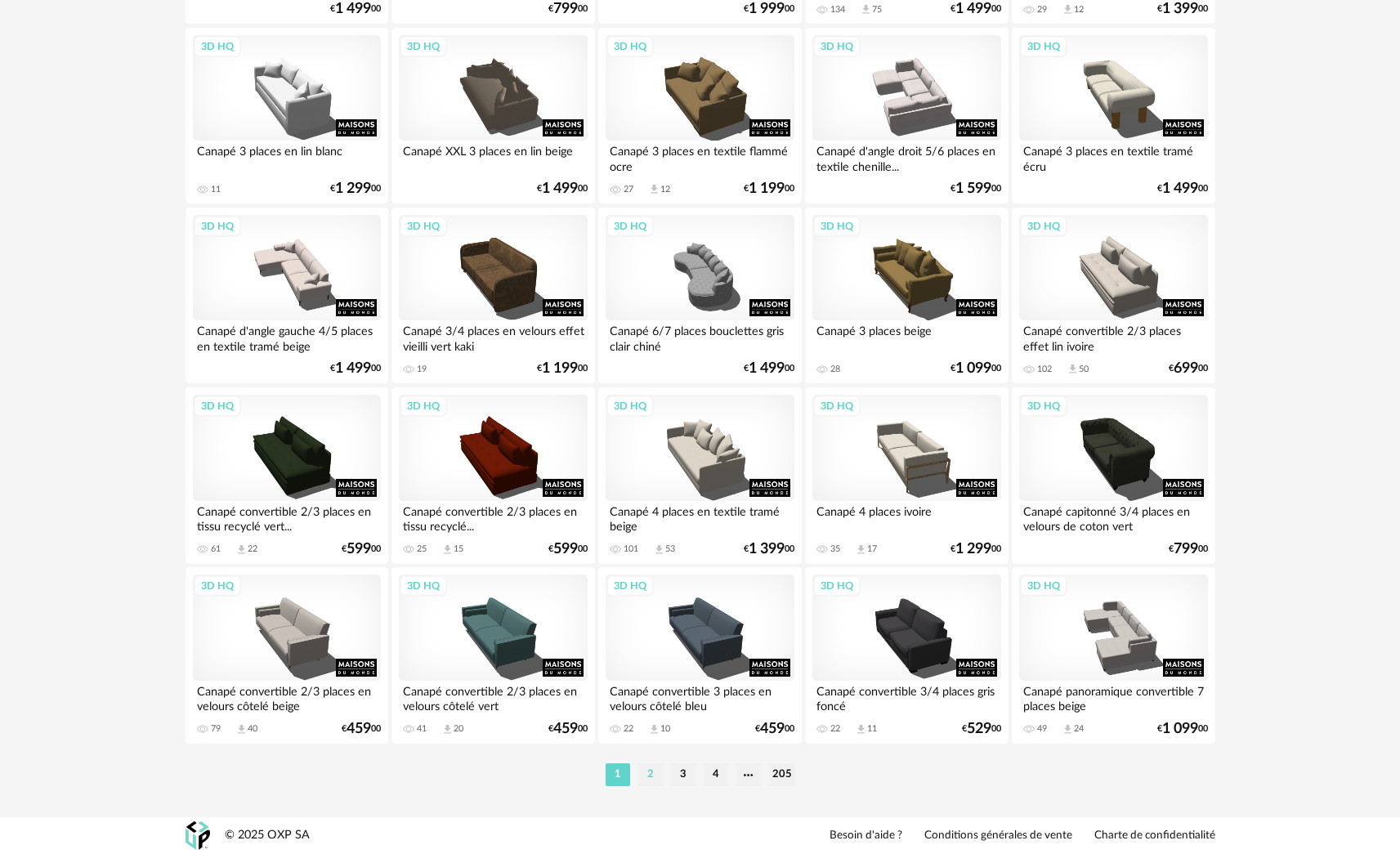
click at [640, 438] on li "2" at bounding box center [650, 775] width 25 height 23
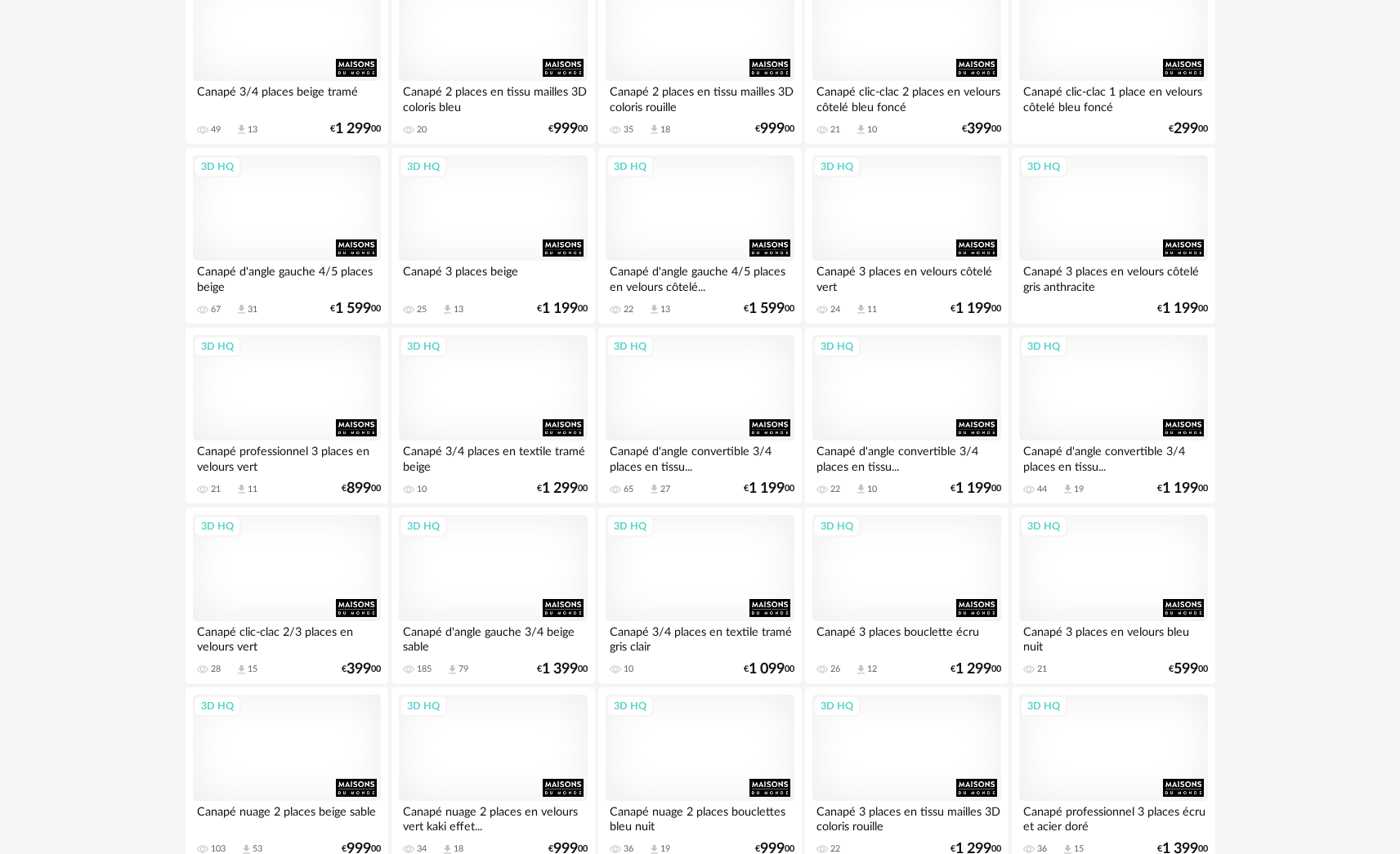
scroll to position [3099, 0]
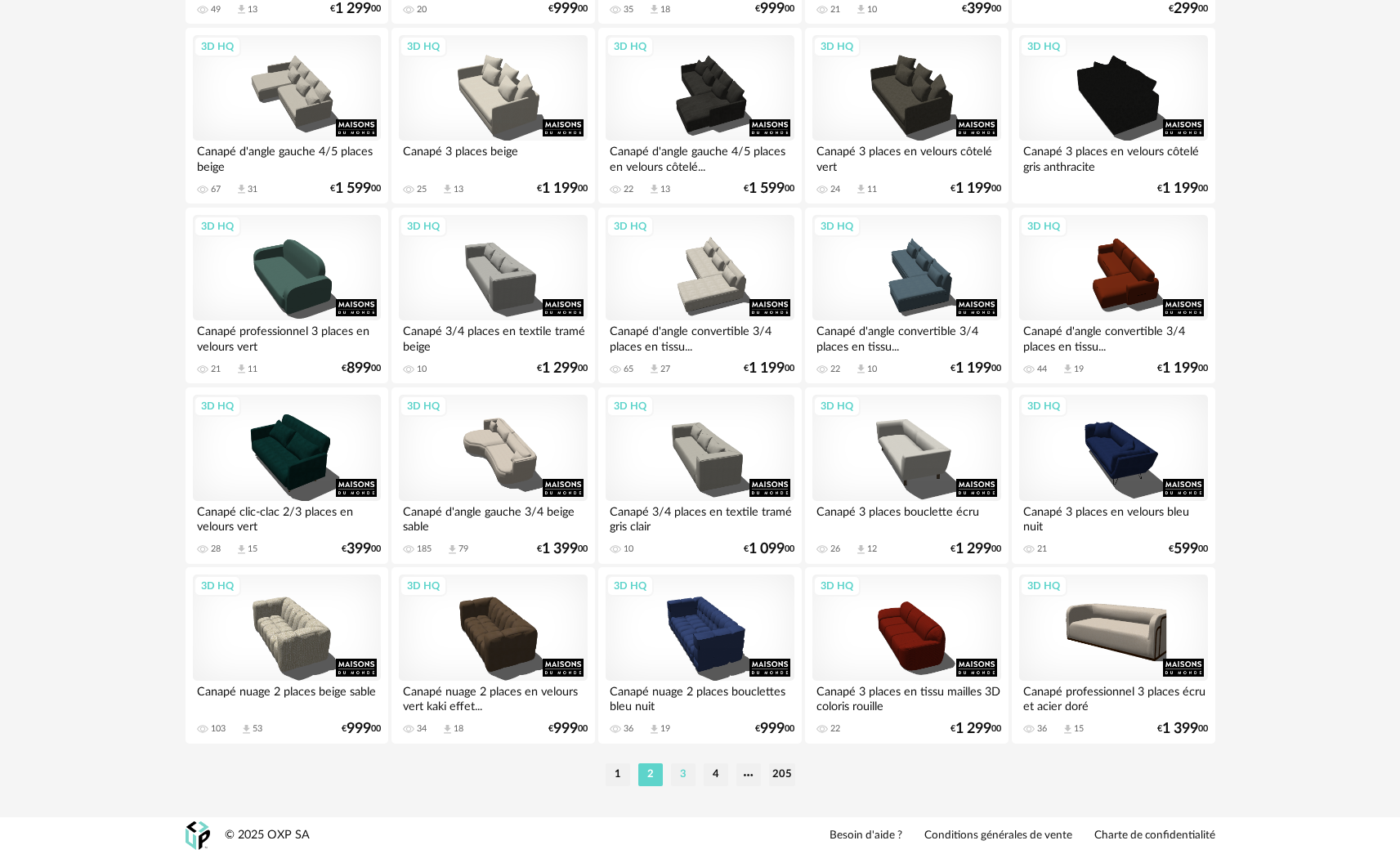
click at [640, 438] on li "3" at bounding box center [683, 775] width 25 height 23
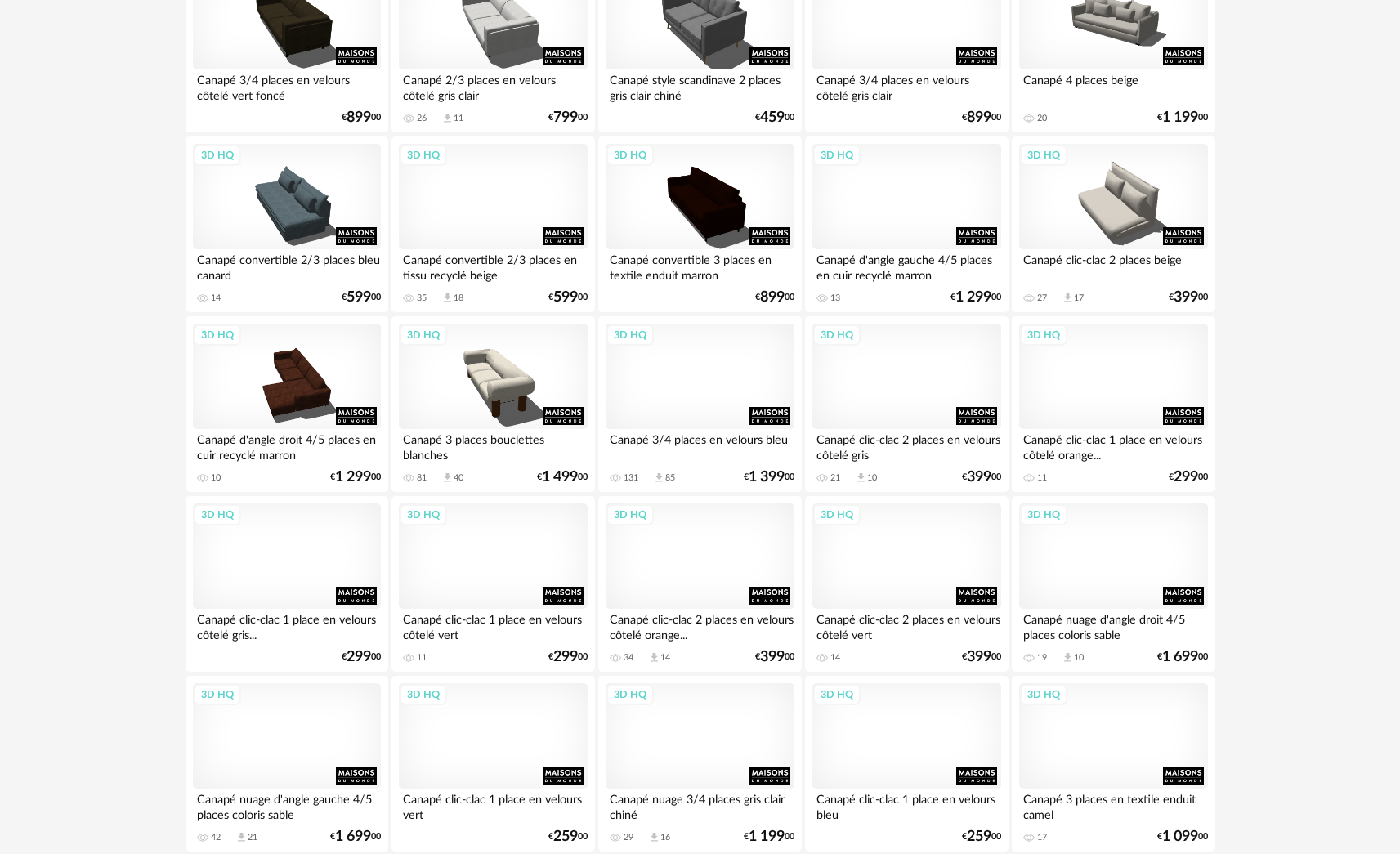
scroll to position [642, 0]
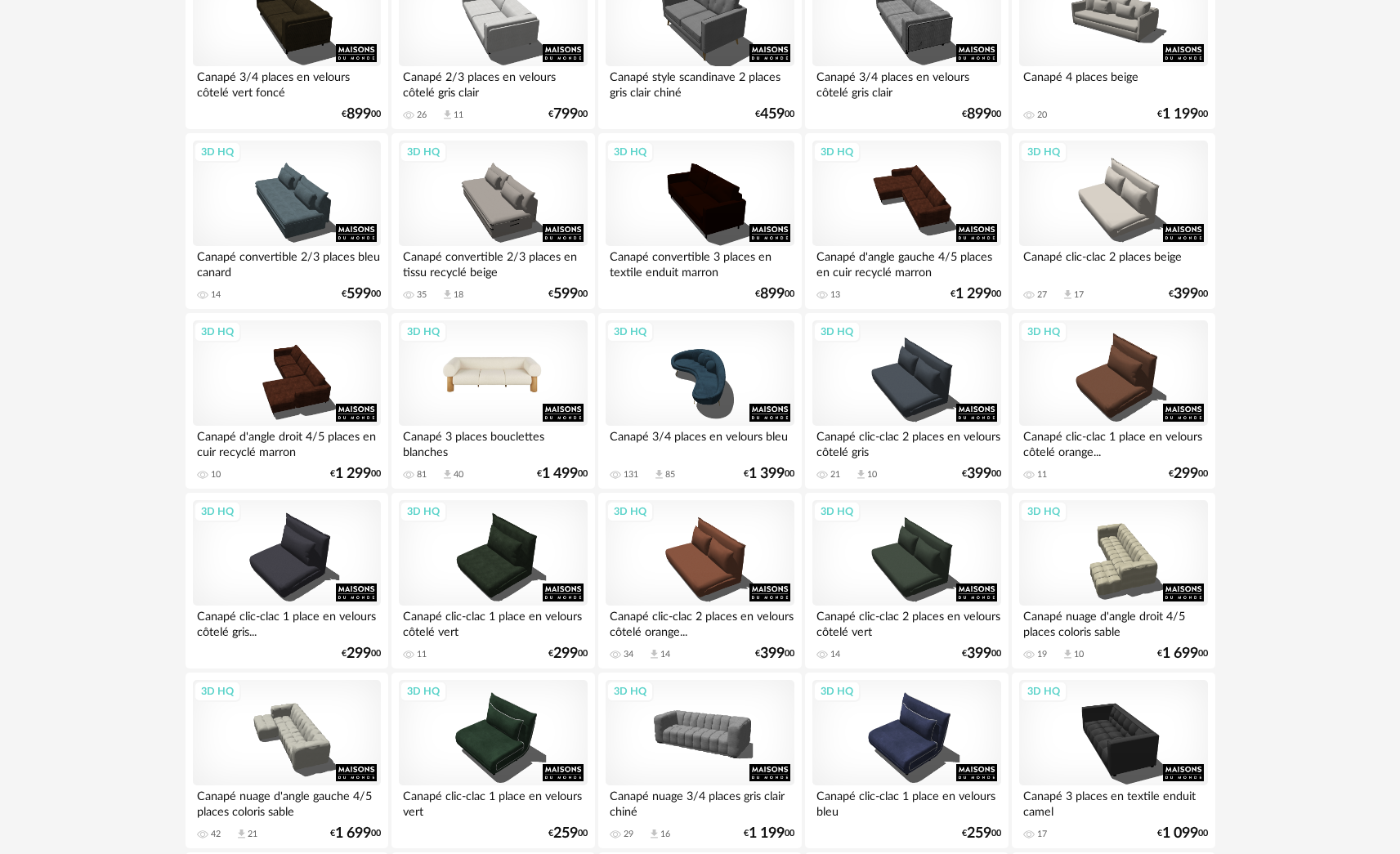
click at [481, 365] on div "3D HQ" at bounding box center [492, 373] width 188 height 106
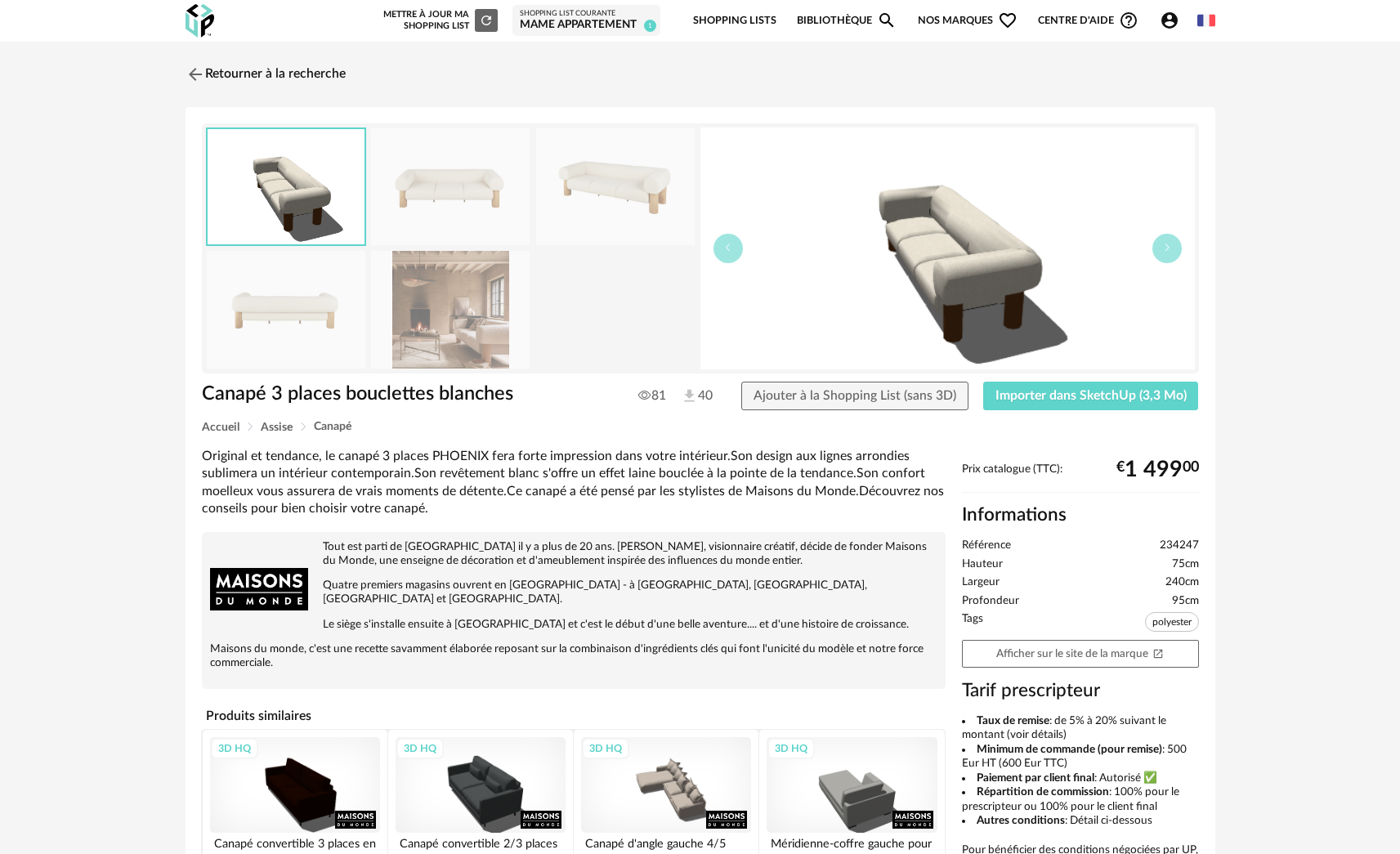
click at [450, 177] on img at bounding box center [450, 186] width 158 height 117
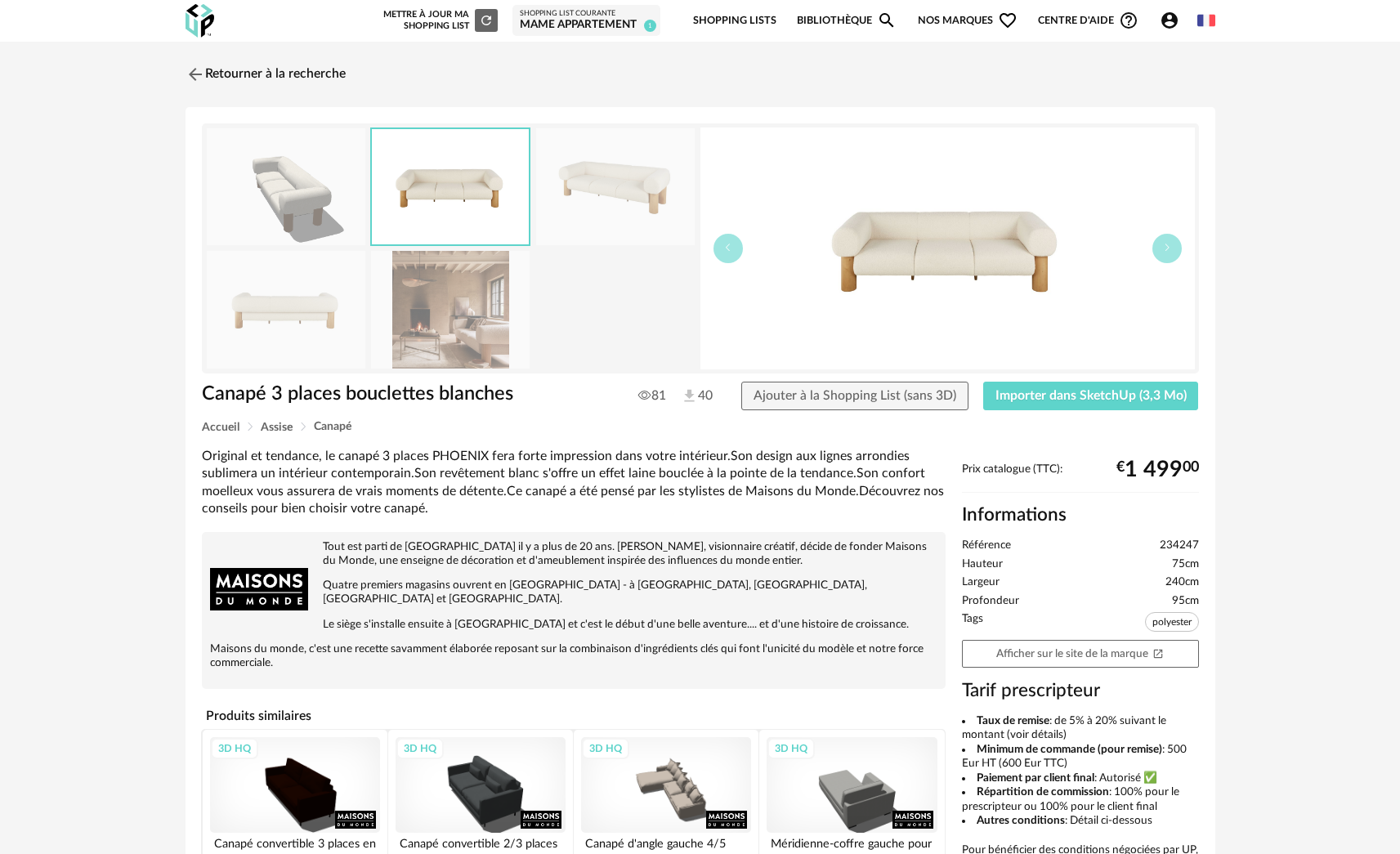
click at [585, 168] on img at bounding box center [615, 186] width 158 height 117
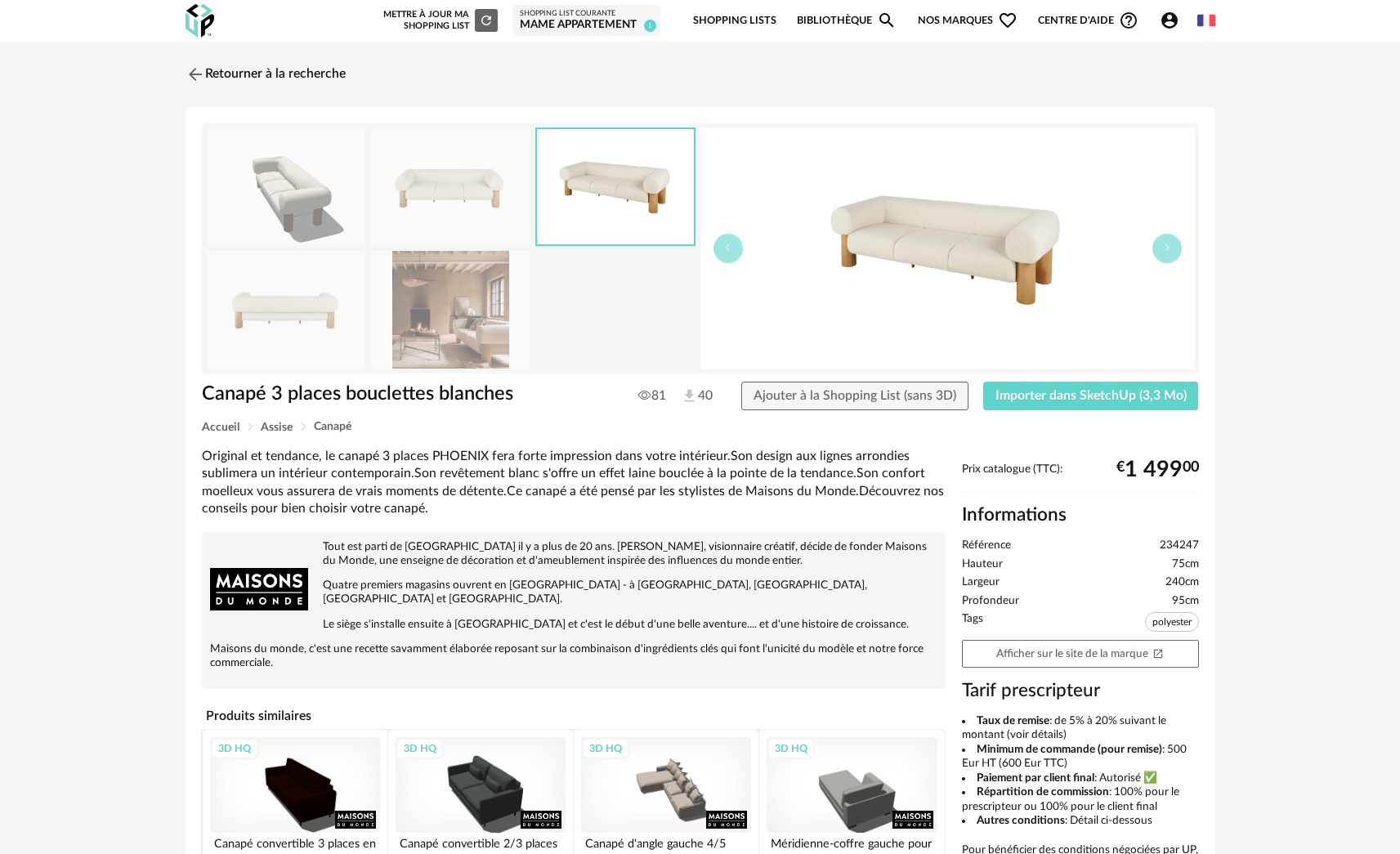
click at [322, 322] on img at bounding box center [286, 309] width 158 height 117
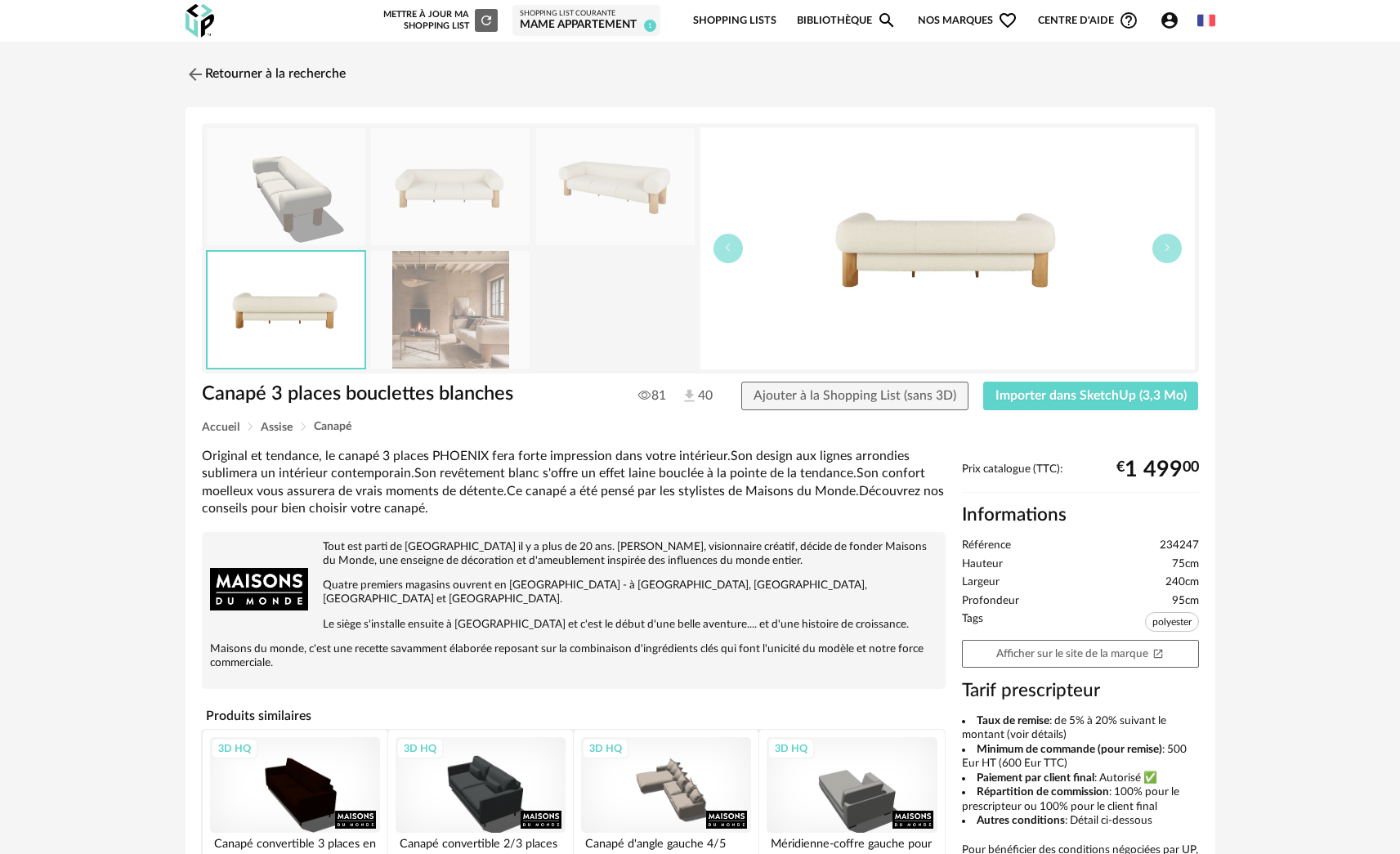
click at [606, 161] on img at bounding box center [615, 186] width 158 height 117
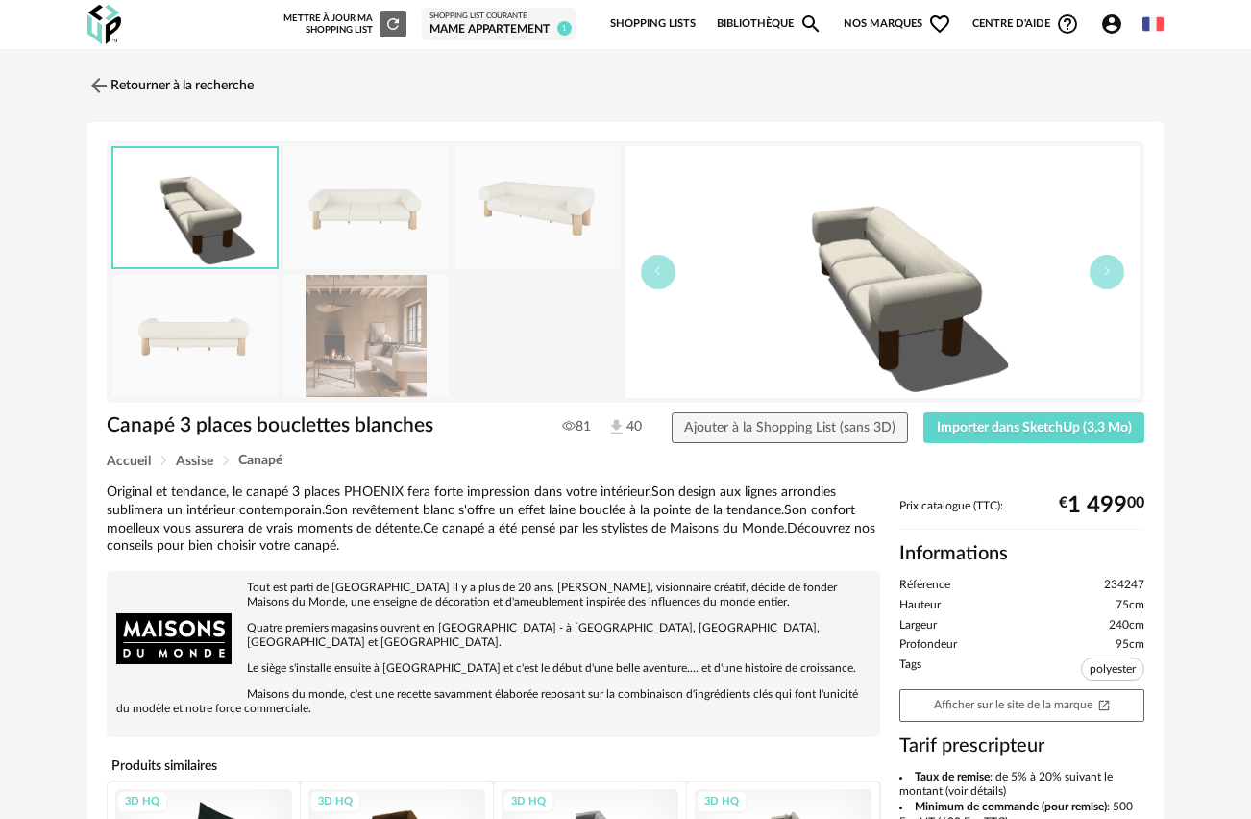
click at [370, 287] on img at bounding box center [365, 336] width 165 height 122
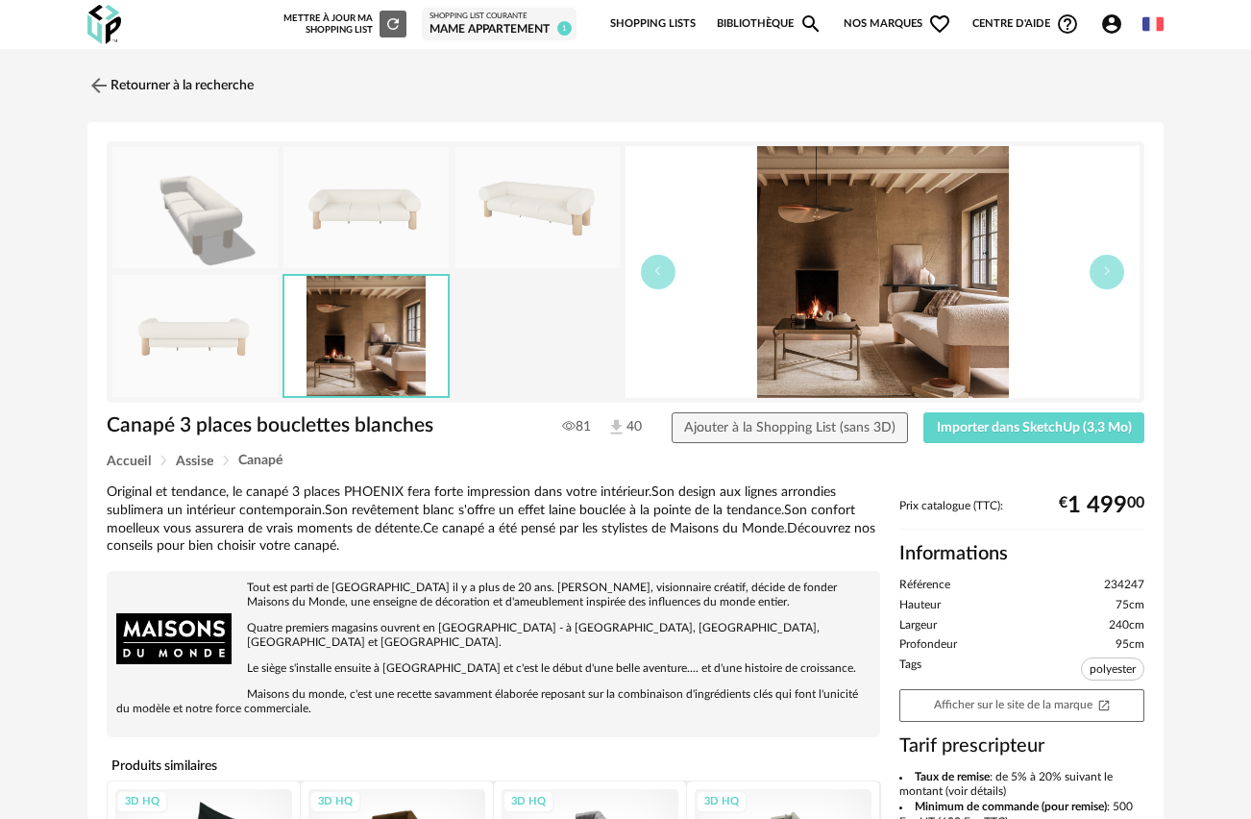
click at [955, 302] on img at bounding box center [883, 272] width 514 height 252
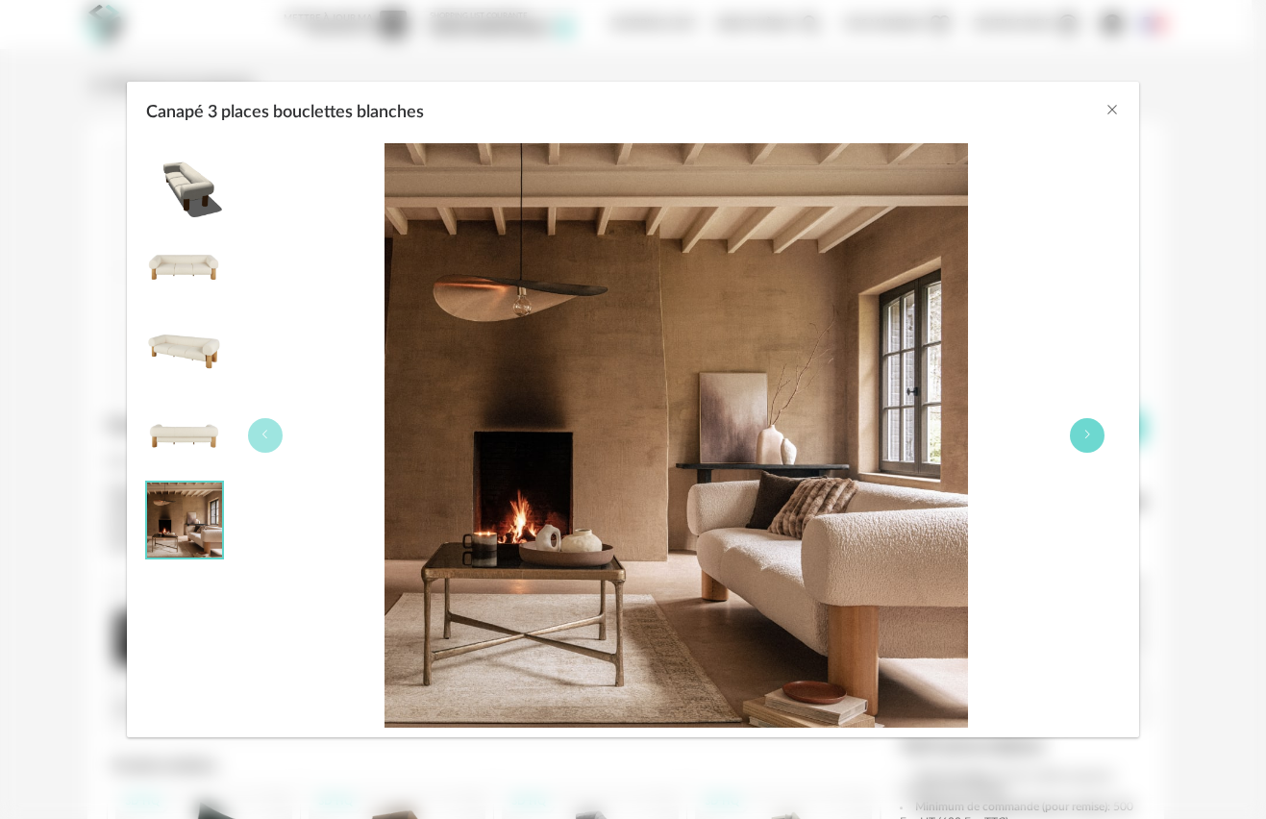
click at [1085, 428] on button "Canapé 3 places bouclettes blanches" at bounding box center [1087, 435] width 35 height 35
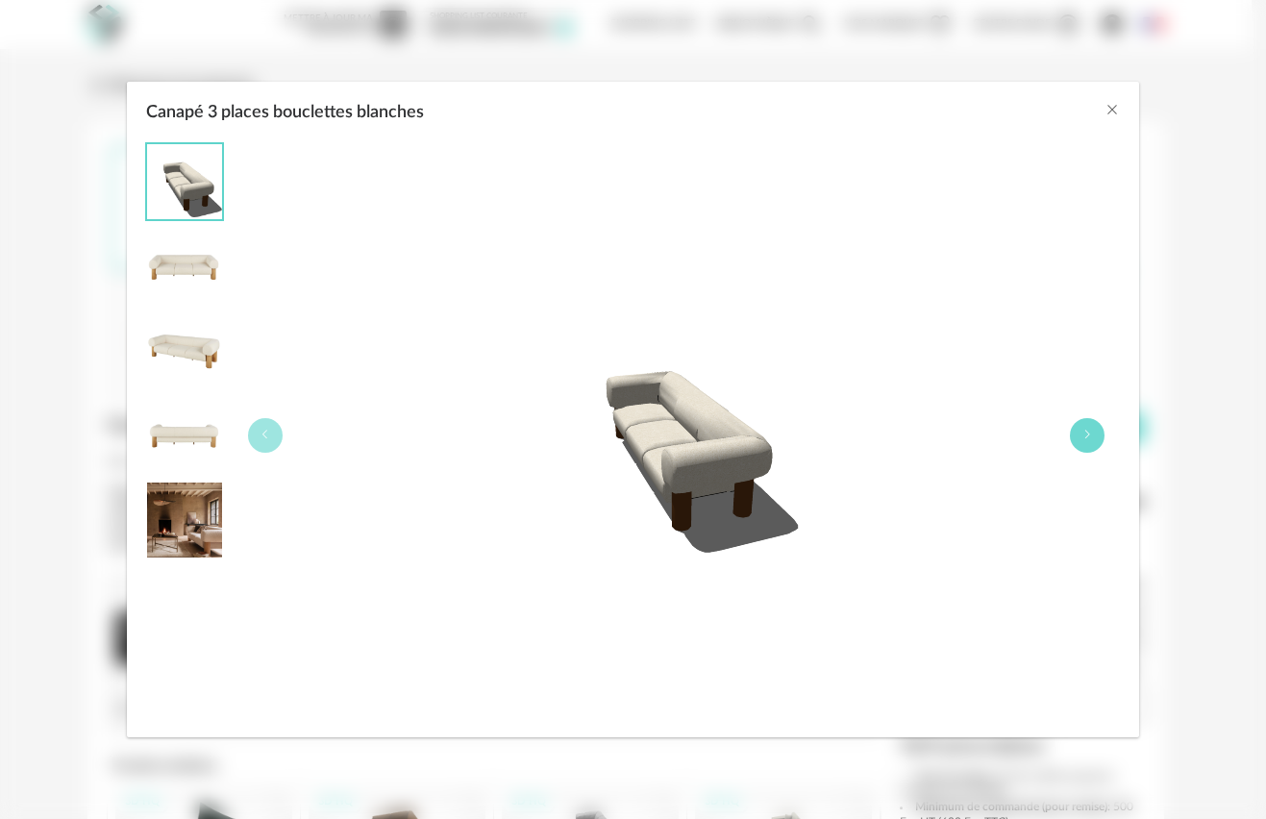
click at [1085, 428] on button "Canapé 3 places bouclettes blanches" at bounding box center [1087, 435] width 35 height 35
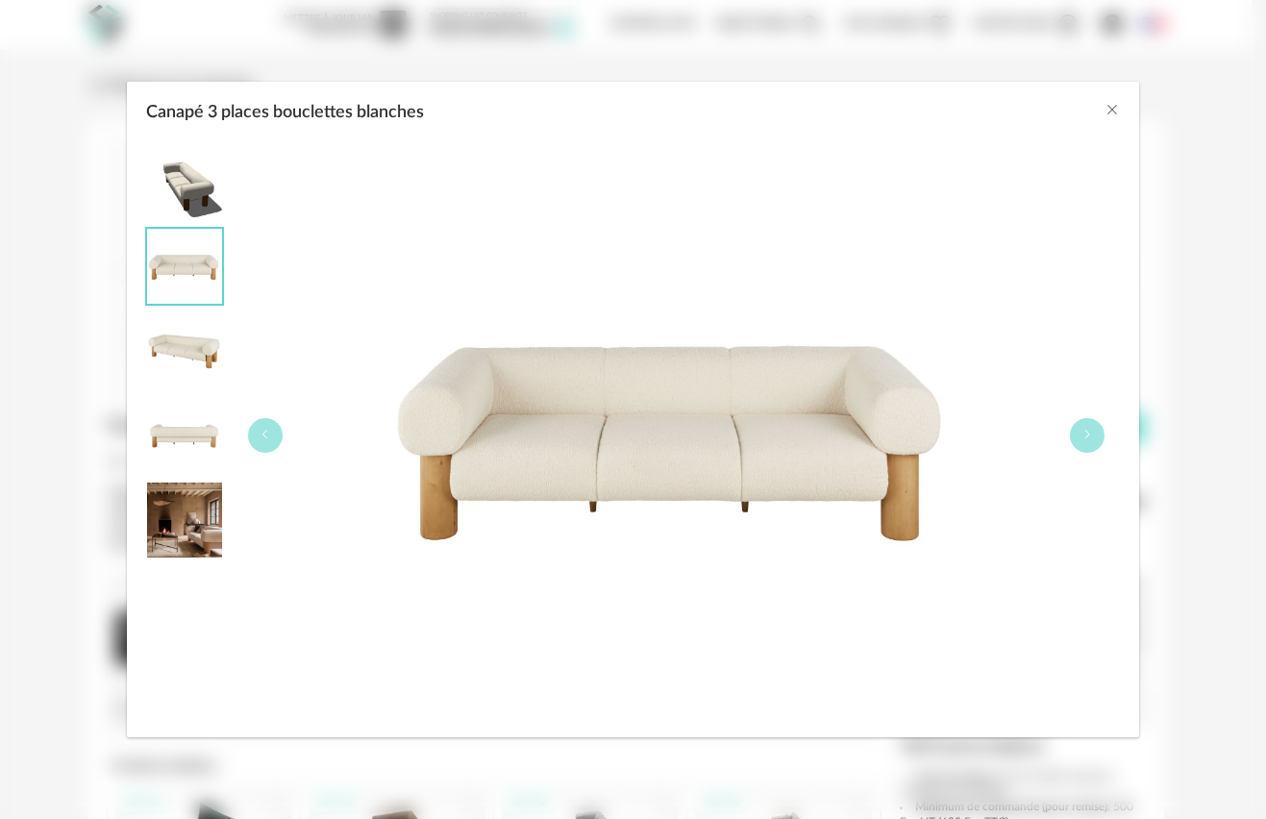
click at [199, 350] on img "Canapé 3 places bouclettes blanches" at bounding box center [184, 350] width 75 height 75
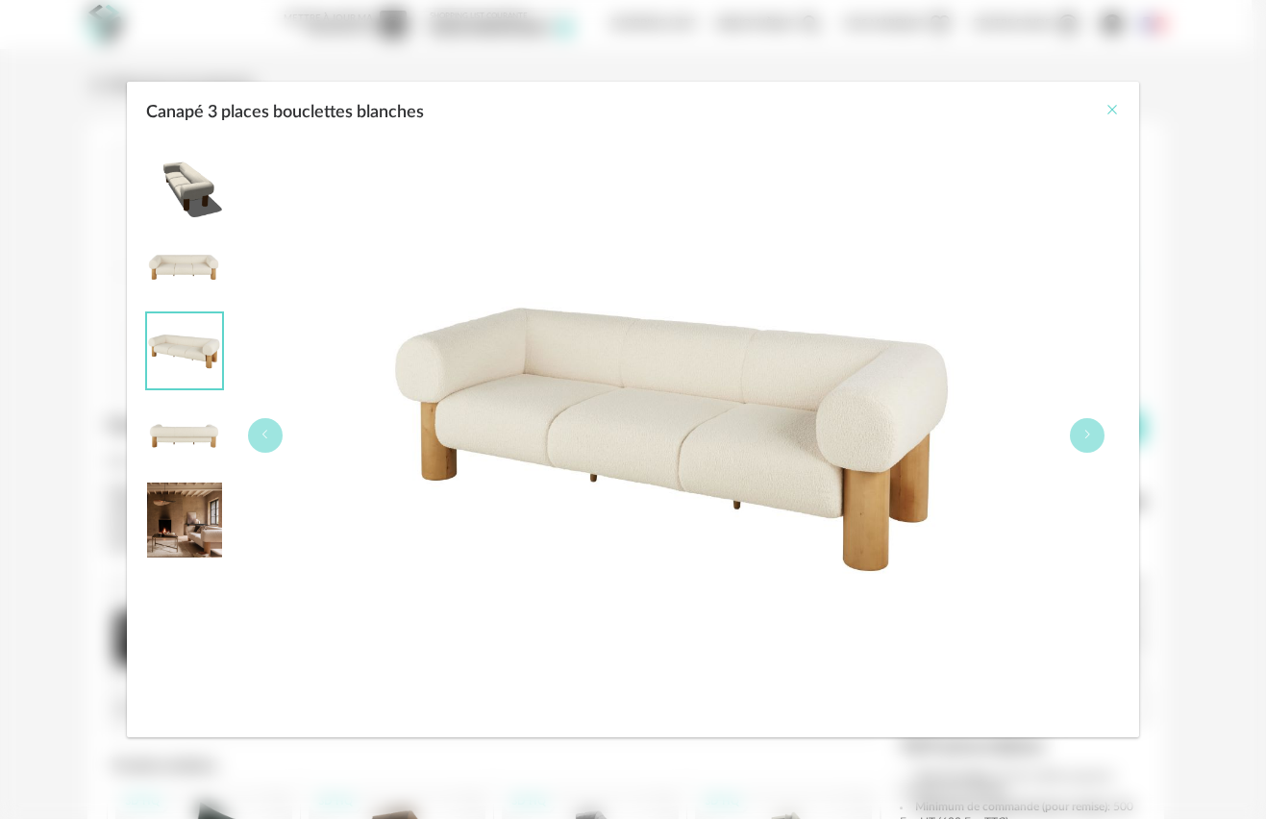
click at [1113, 110] on icon "Close" at bounding box center [1111, 109] width 15 height 15
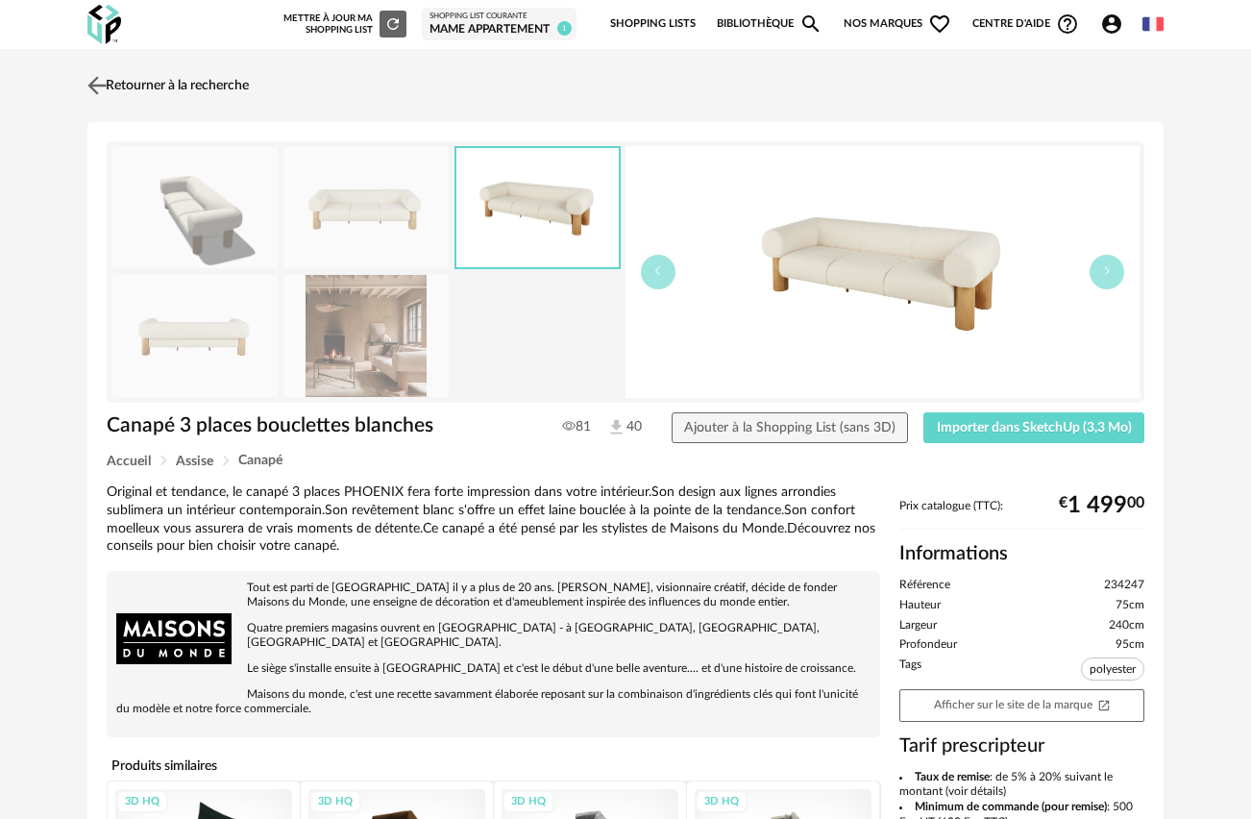
click at [94, 84] on img at bounding box center [98, 85] width 28 height 28
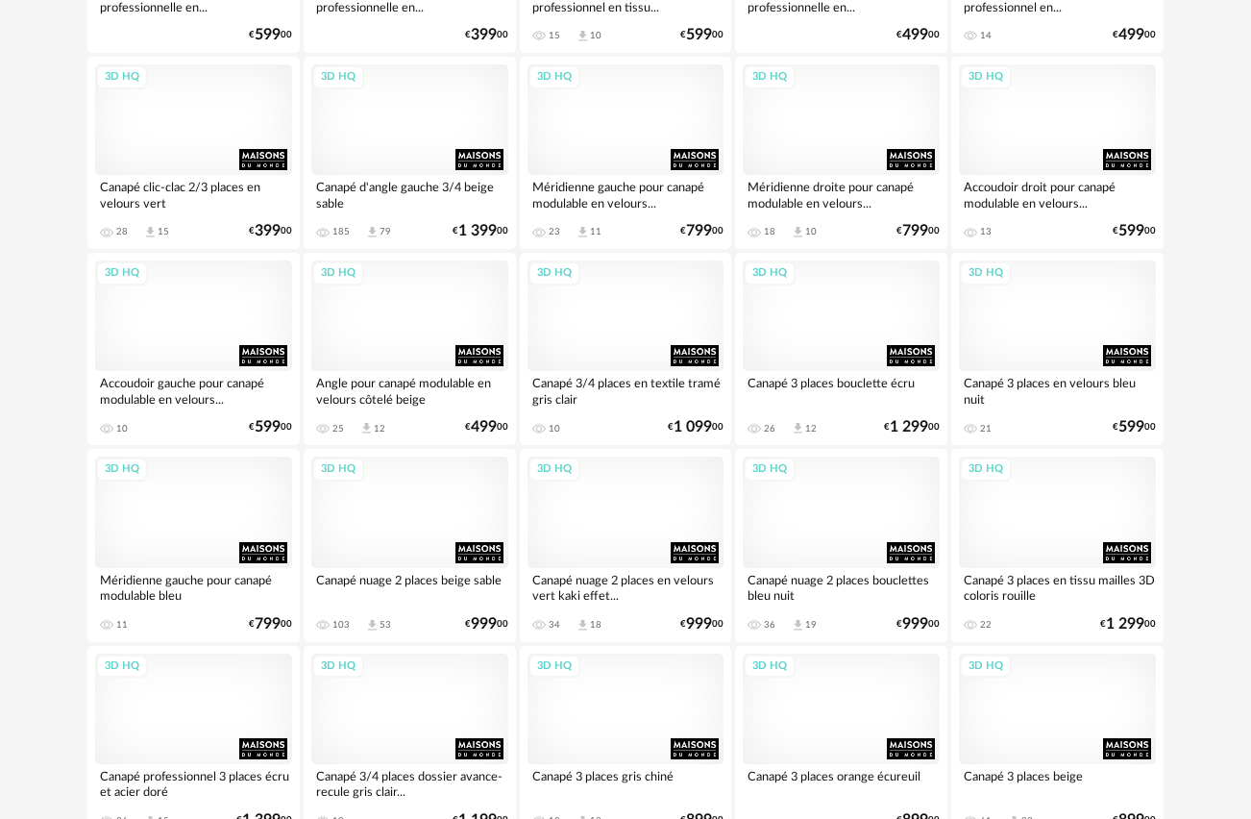
scroll to position [1968, 0]
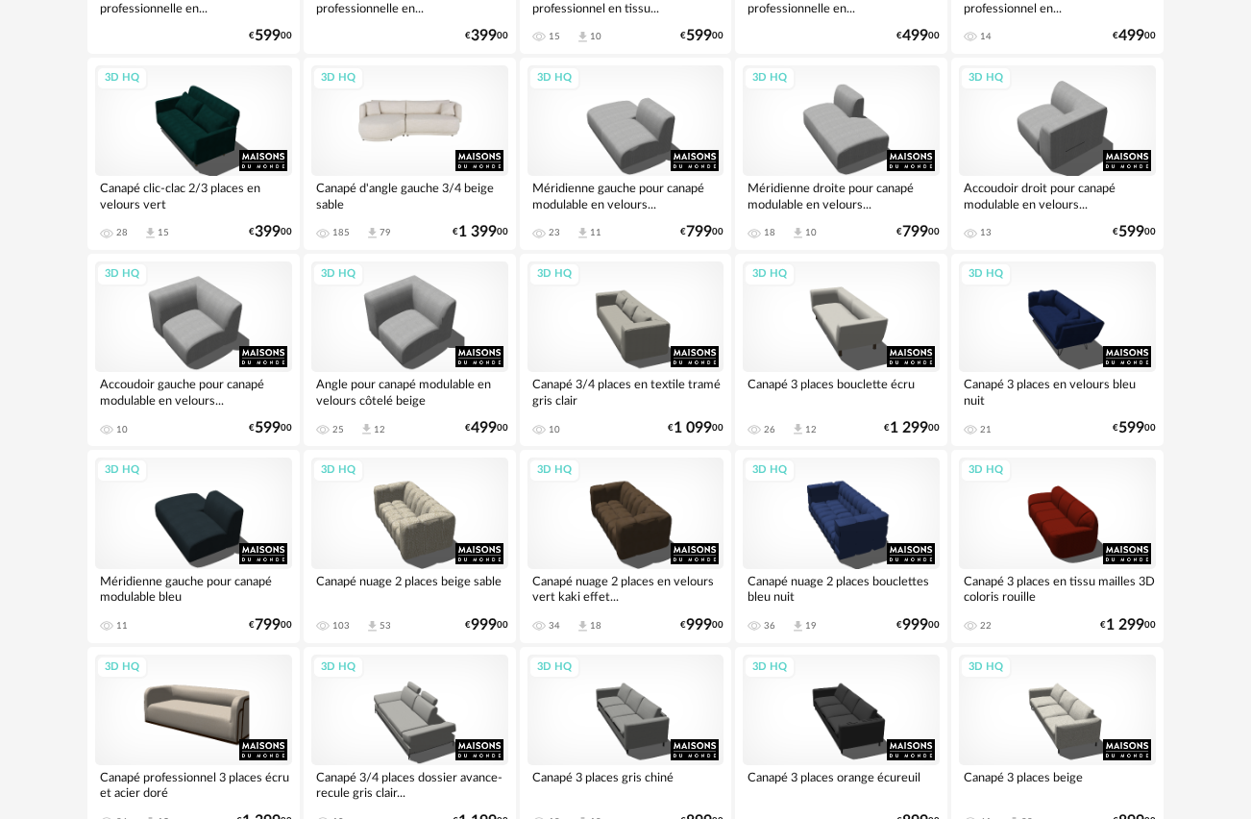
click at [409, 106] on div "3D HQ" at bounding box center [409, 120] width 197 height 111
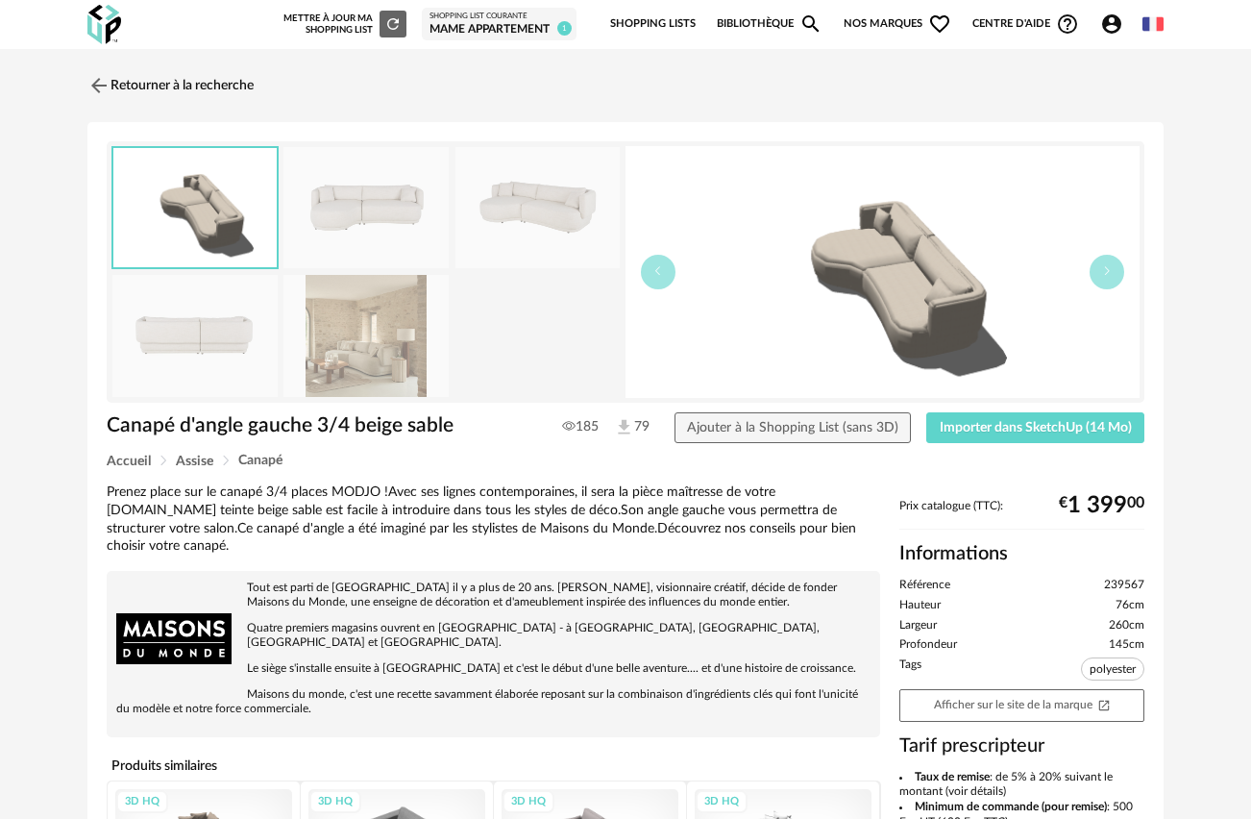
click at [352, 323] on img at bounding box center [365, 336] width 165 height 122
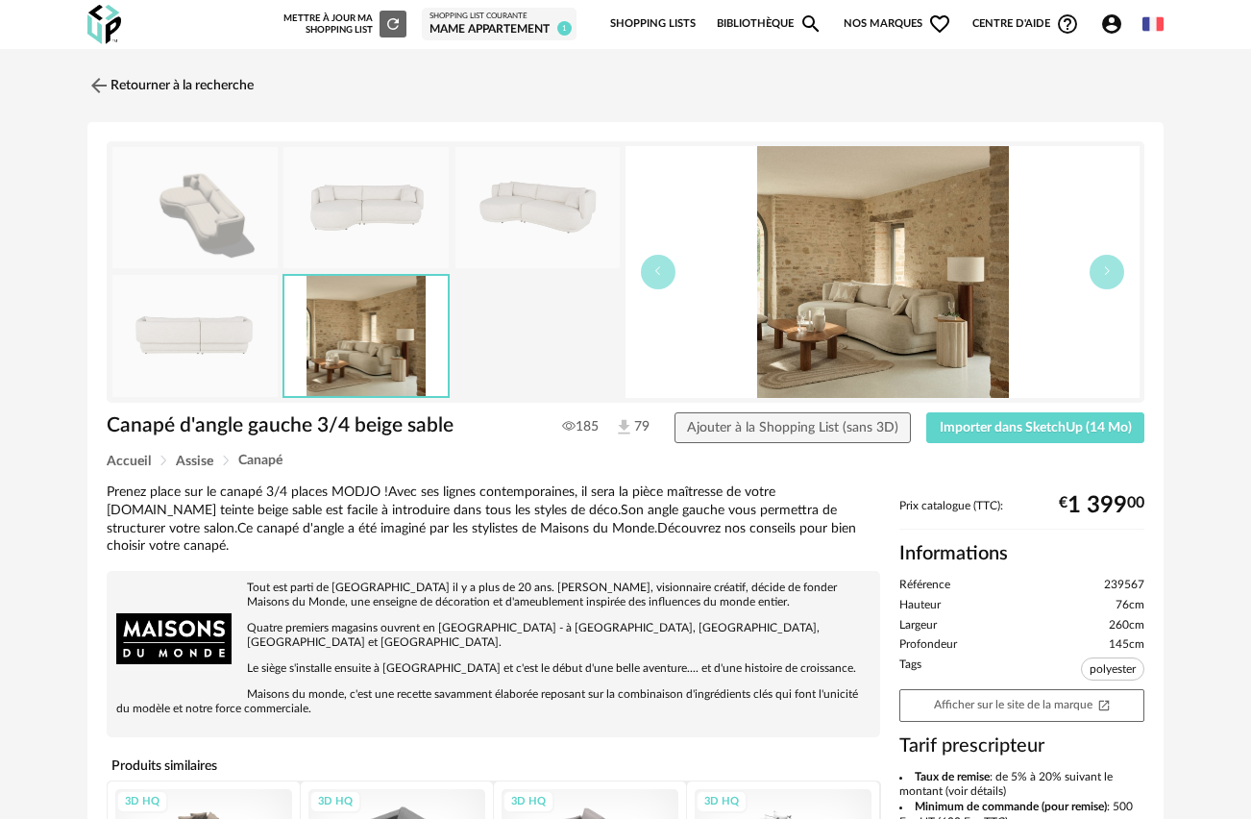
click at [902, 343] on img at bounding box center [883, 272] width 514 height 252
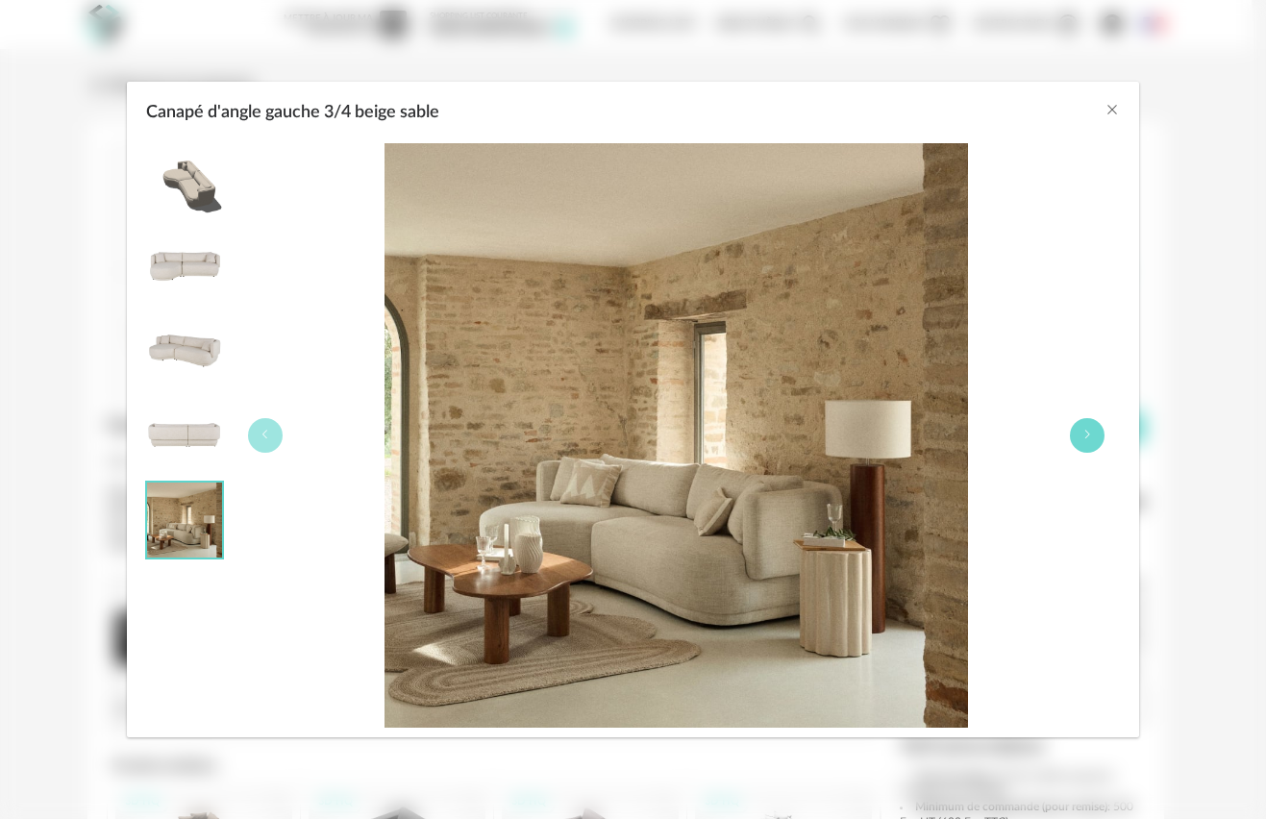
click at [1086, 432] on icon "Canapé d'angle gauche 3/4 beige sable" at bounding box center [1087, 435] width 12 height 12
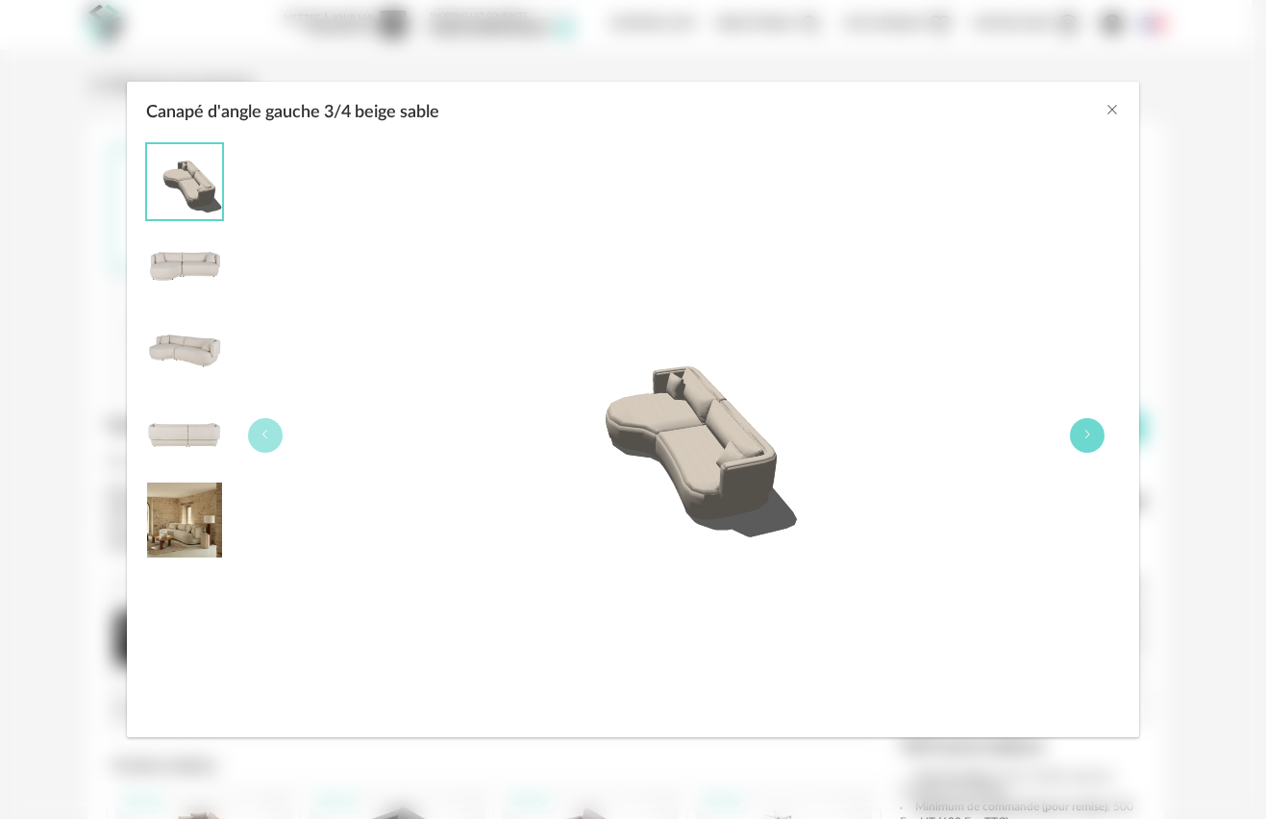
click at [1086, 432] on icon "Canapé d'angle gauche 3/4 beige sable" at bounding box center [1087, 435] width 12 height 12
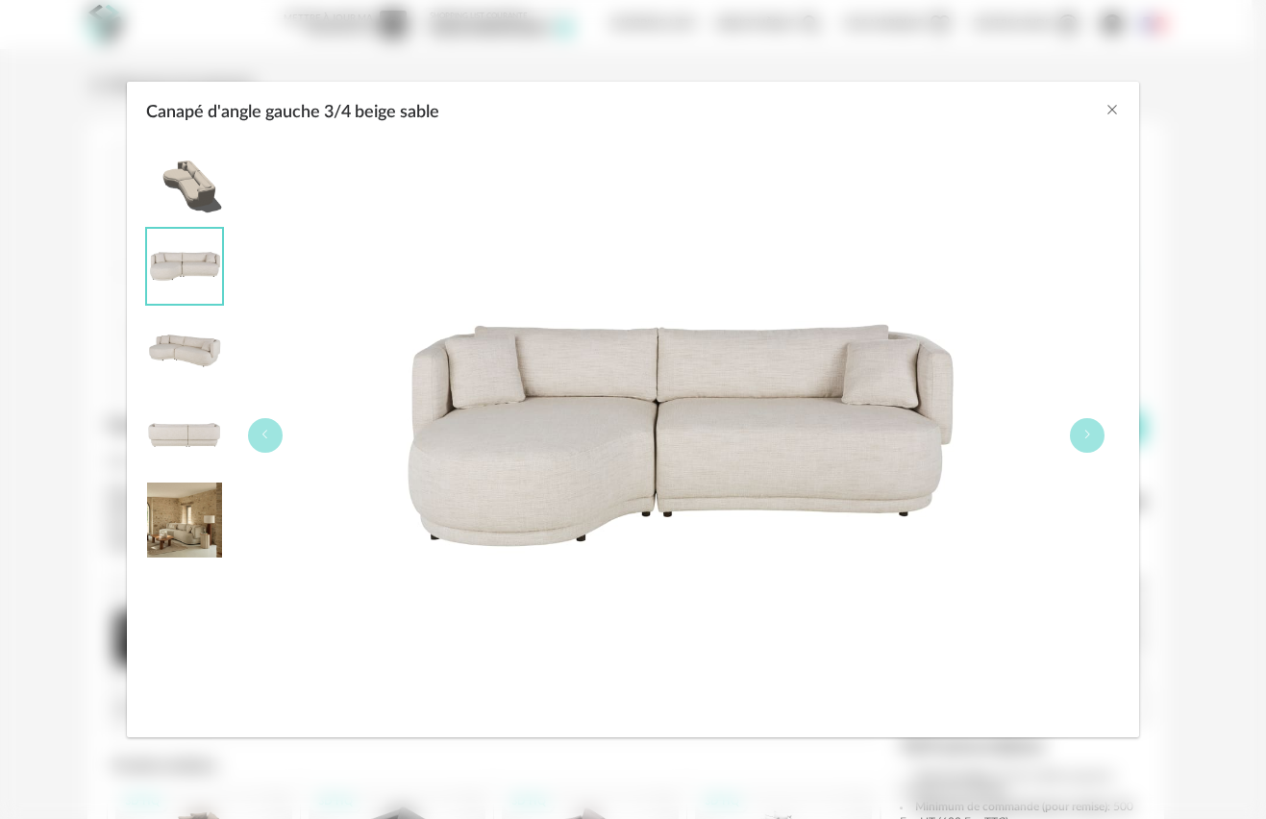
click at [199, 351] on img "Canapé d'angle gauche 3/4 beige sable" at bounding box center [184, 350] width 75 height 75
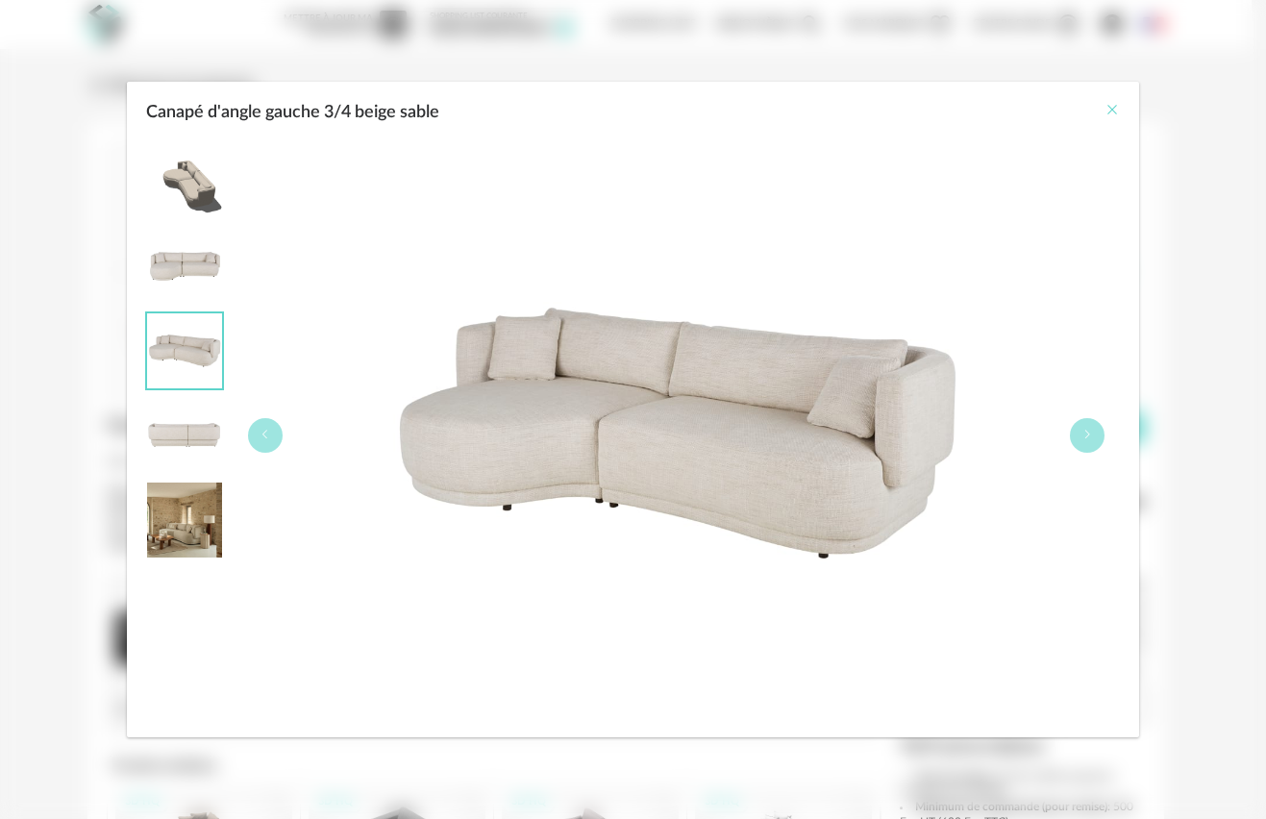
click at [1112, 107] on icon "Close" at bounding box center [1111, 109] width 15 height 15
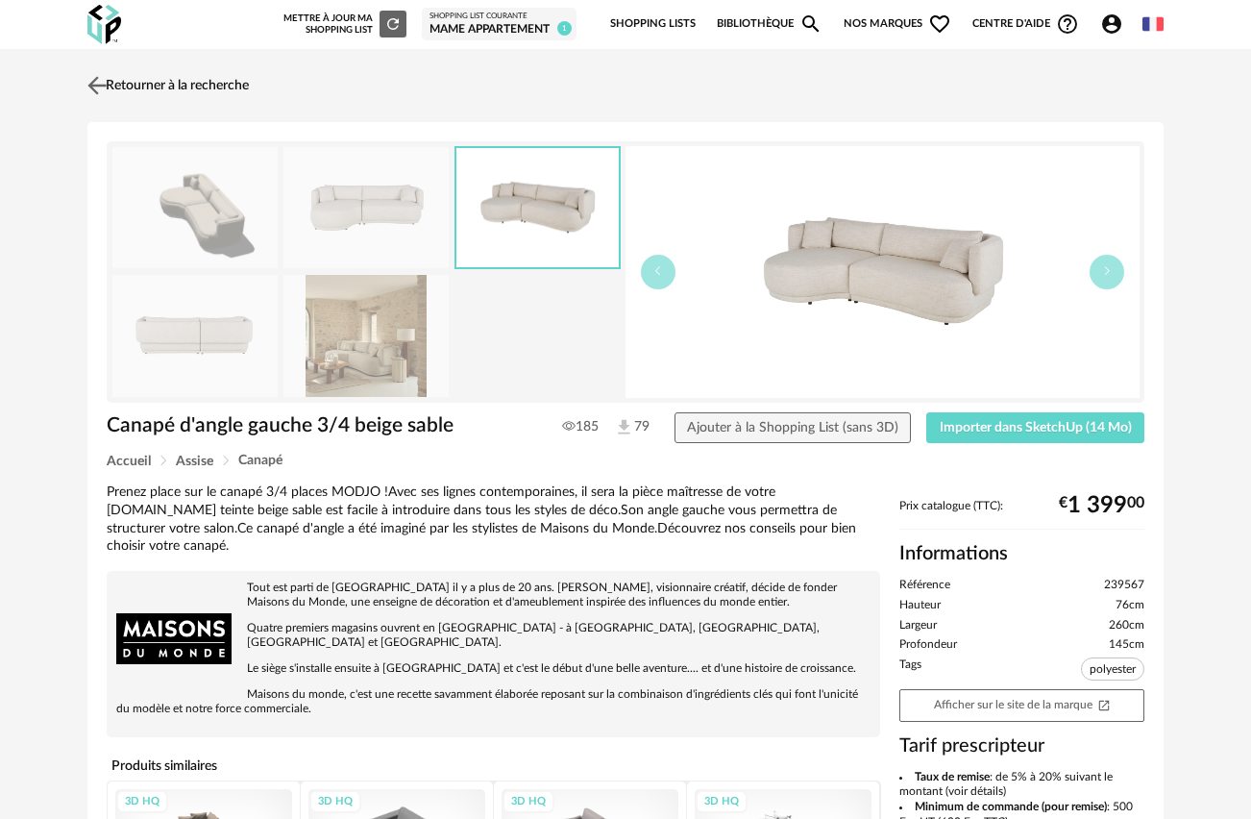
click at [88, 85] on img at bounding box center [98, 85] width 28 height 28
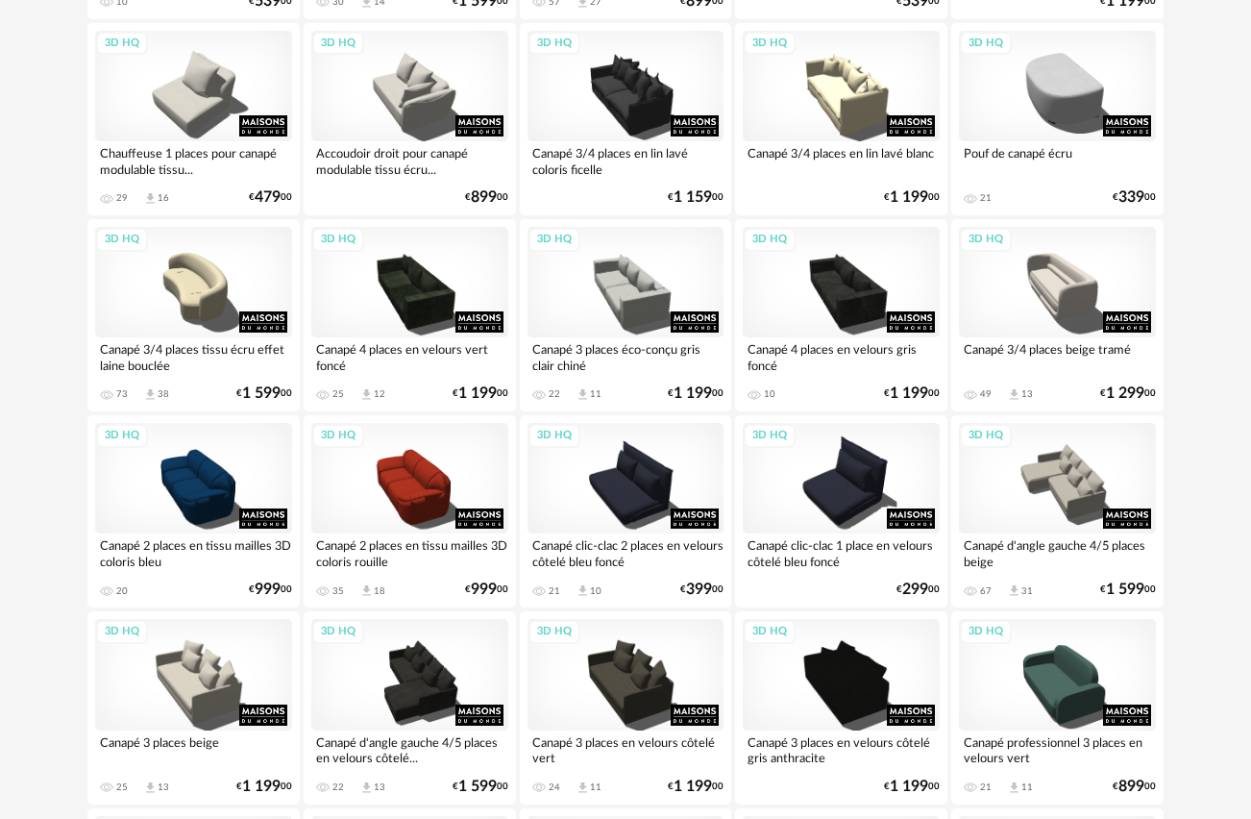
scroll to position [760, 0]
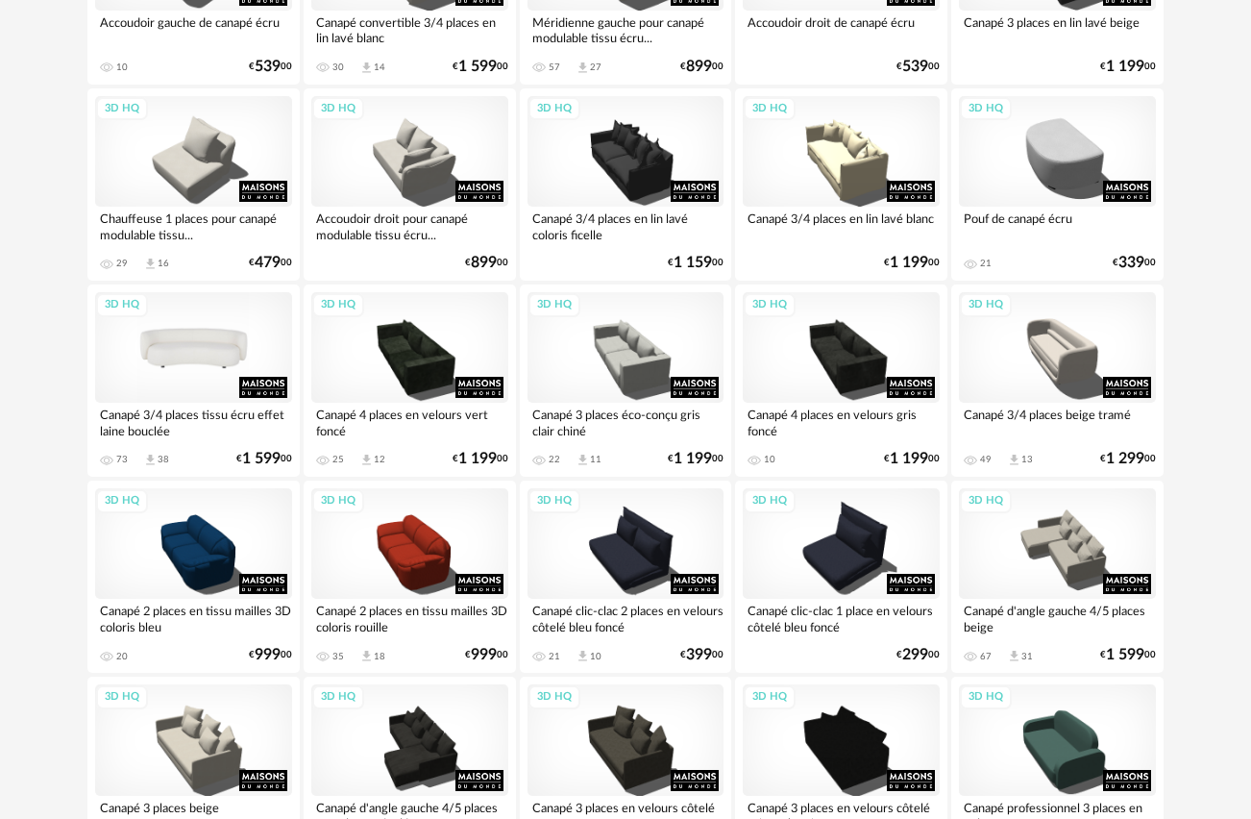
click at [193, 340] on div "3D HQ" at bounding box center [193, 347] width 197 height 111
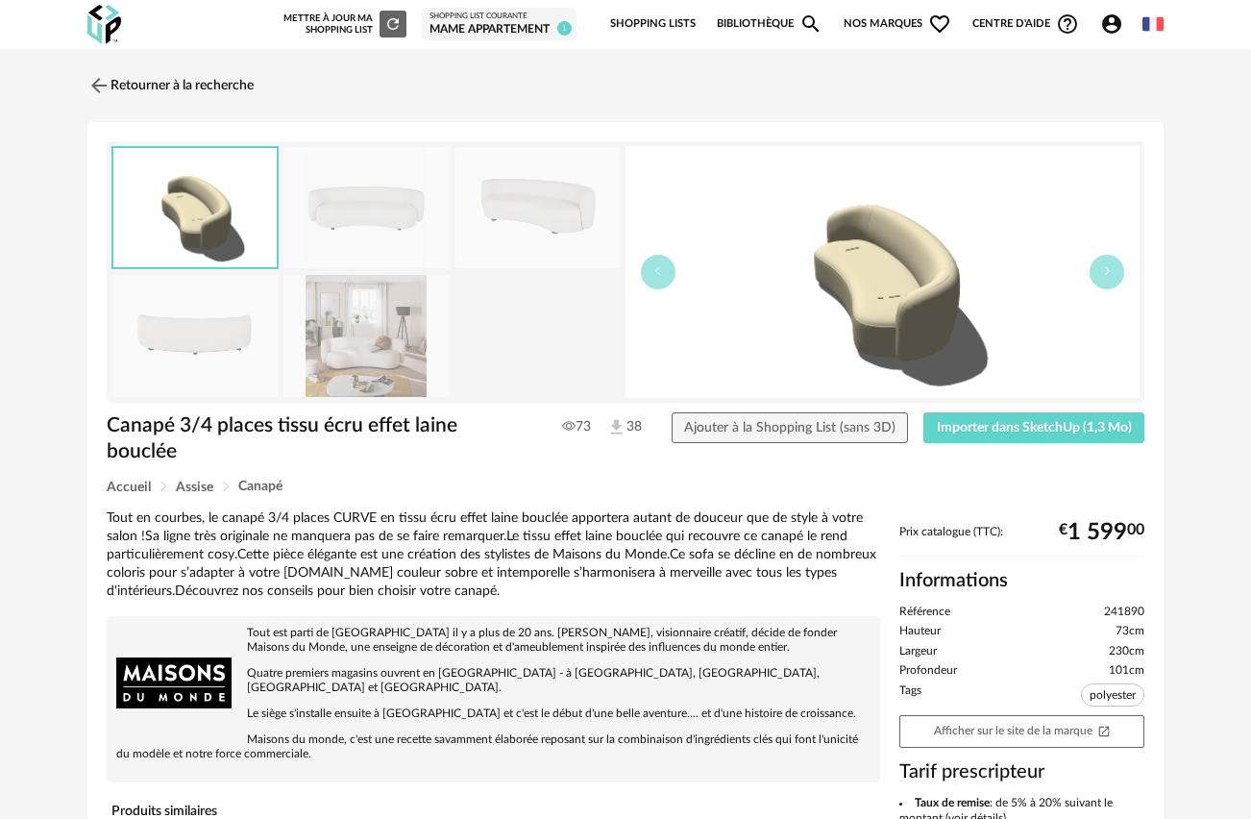
click at [377, 216] on img at bounding box center [365, 208] width 165 height 122
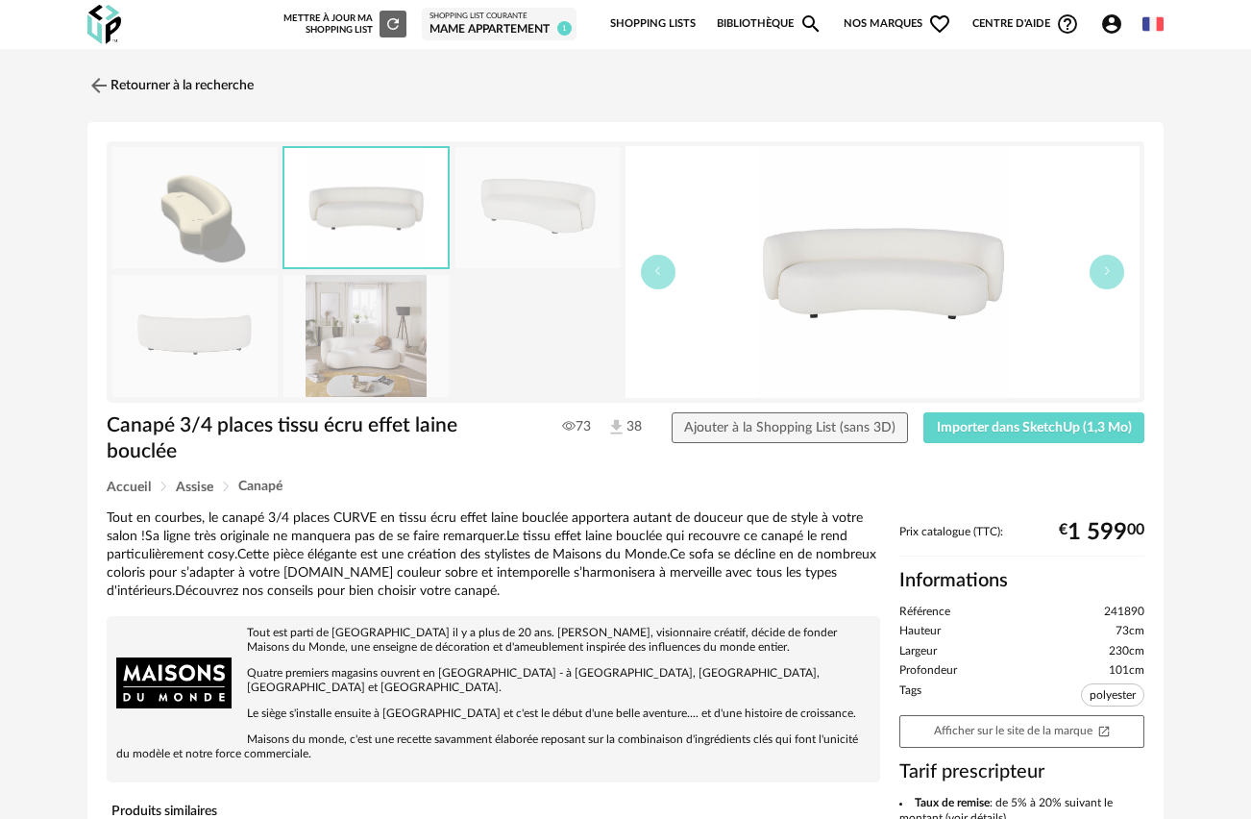
click at [897, 280] on img at bounding box center [883, 272] width 514 height 252
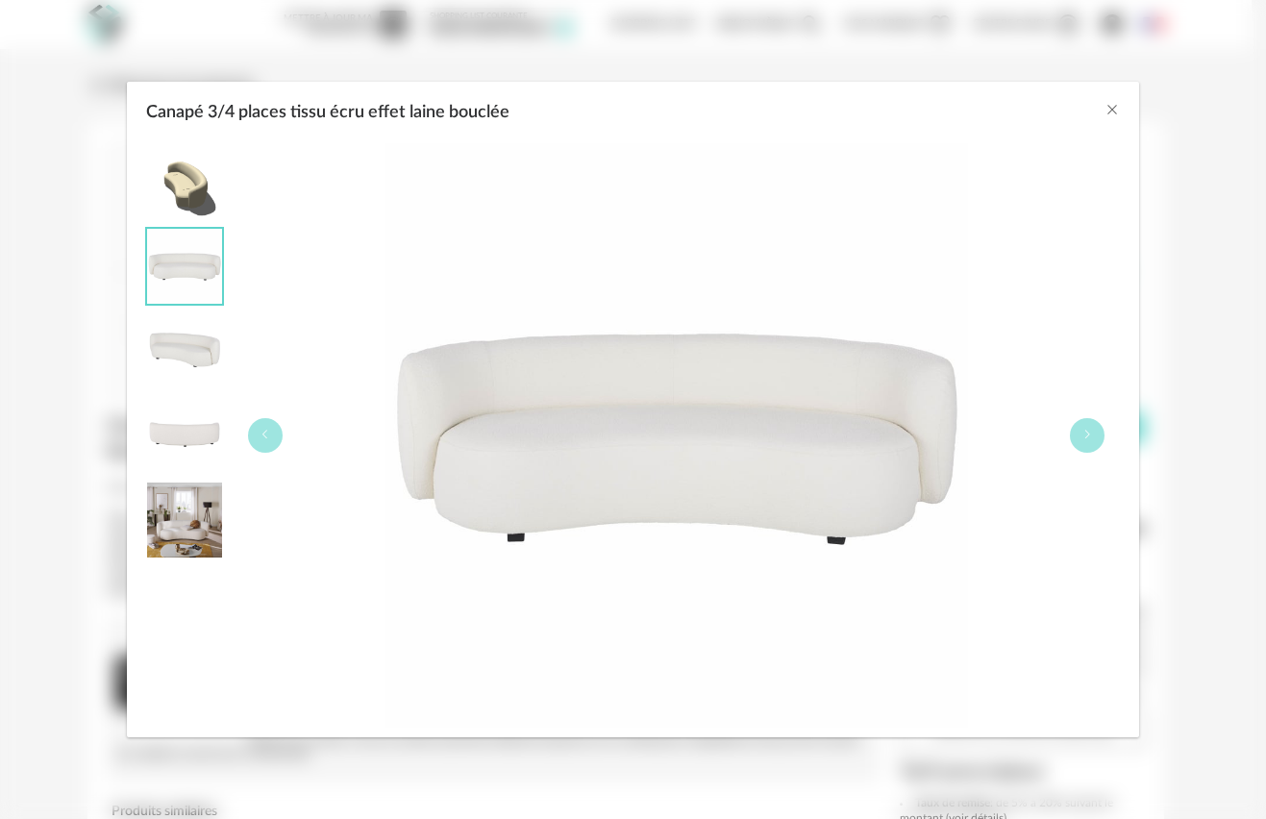
click at [184, 332] on img "Canapé 3/4 places tissu écru effet laine bouclée" at bounding box center [184, 350] width 75 height 75
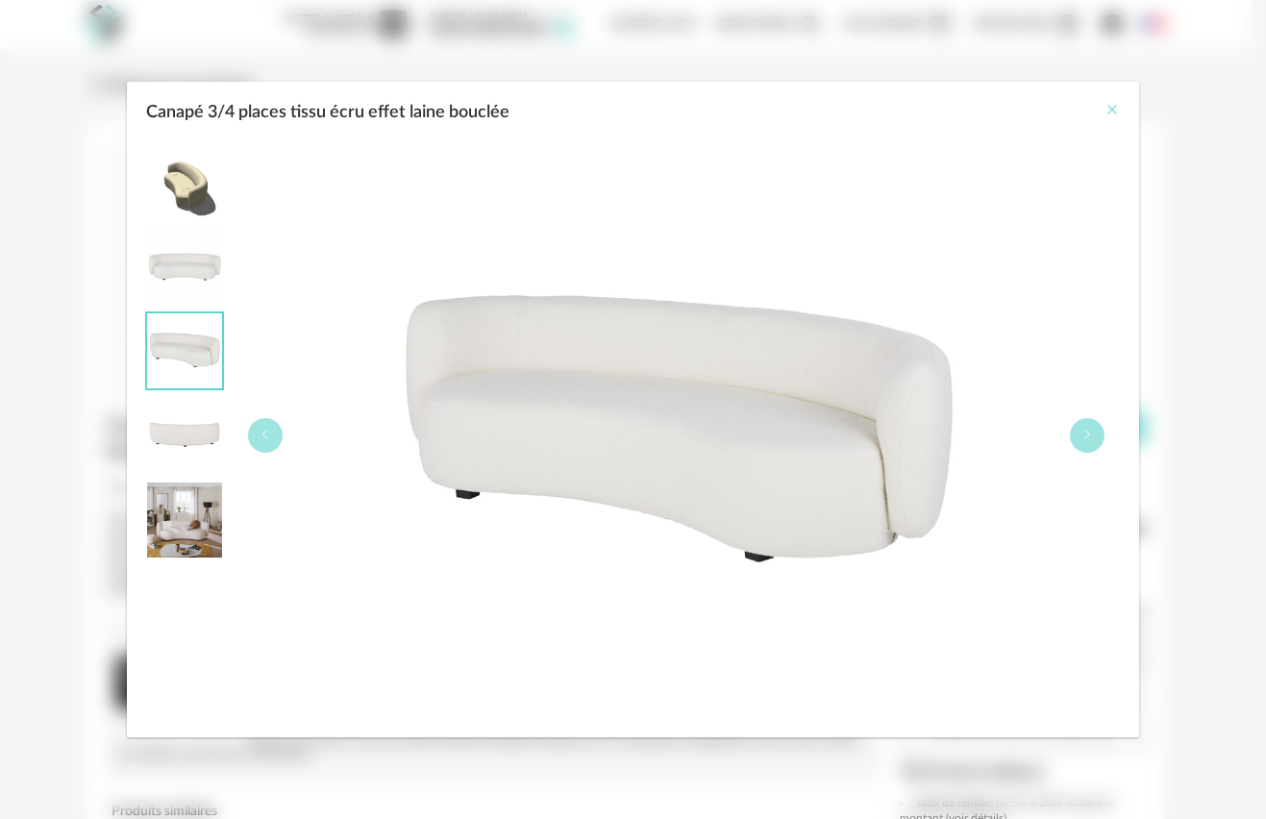
click at [1111, 111] on icon "Close" at bounding box center [1111, 109] width 15 height 15
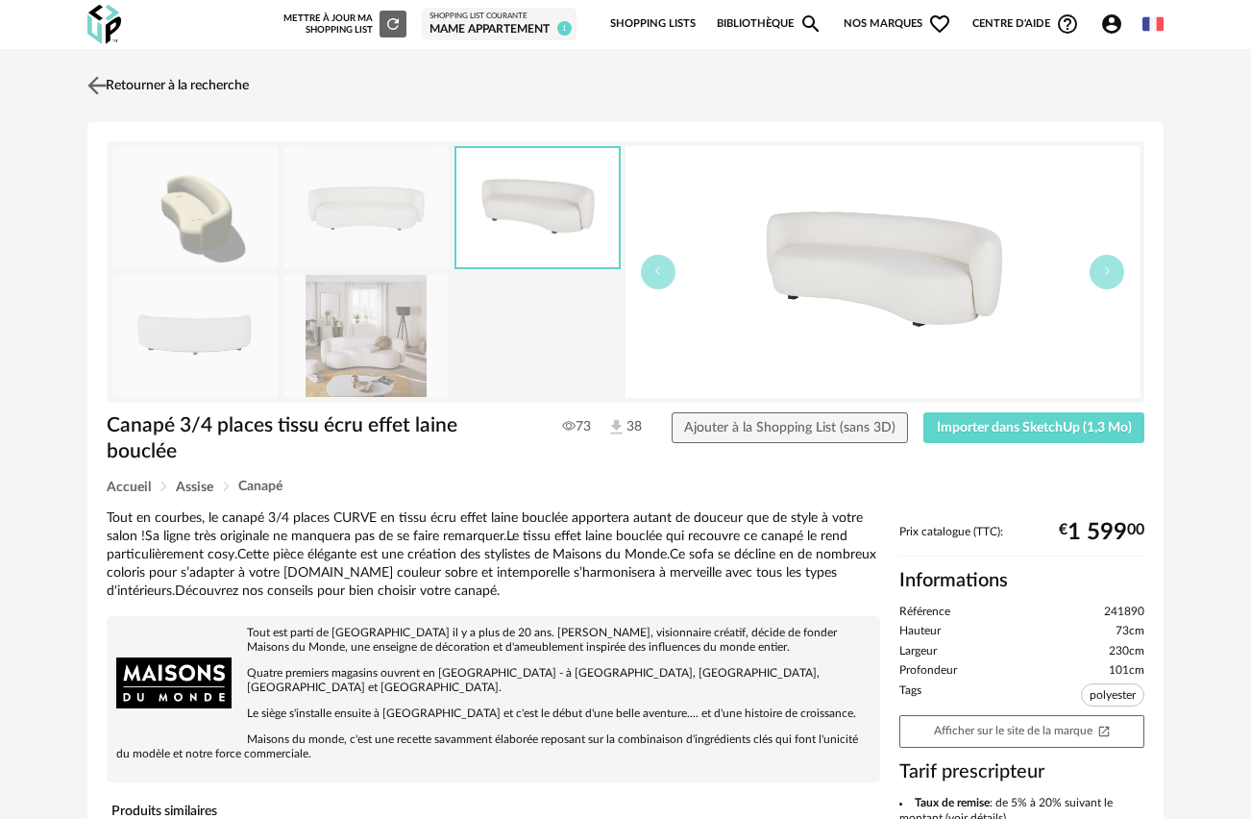
click at [105, 82] on img at bounding box center [98, 85] width 28 height 28
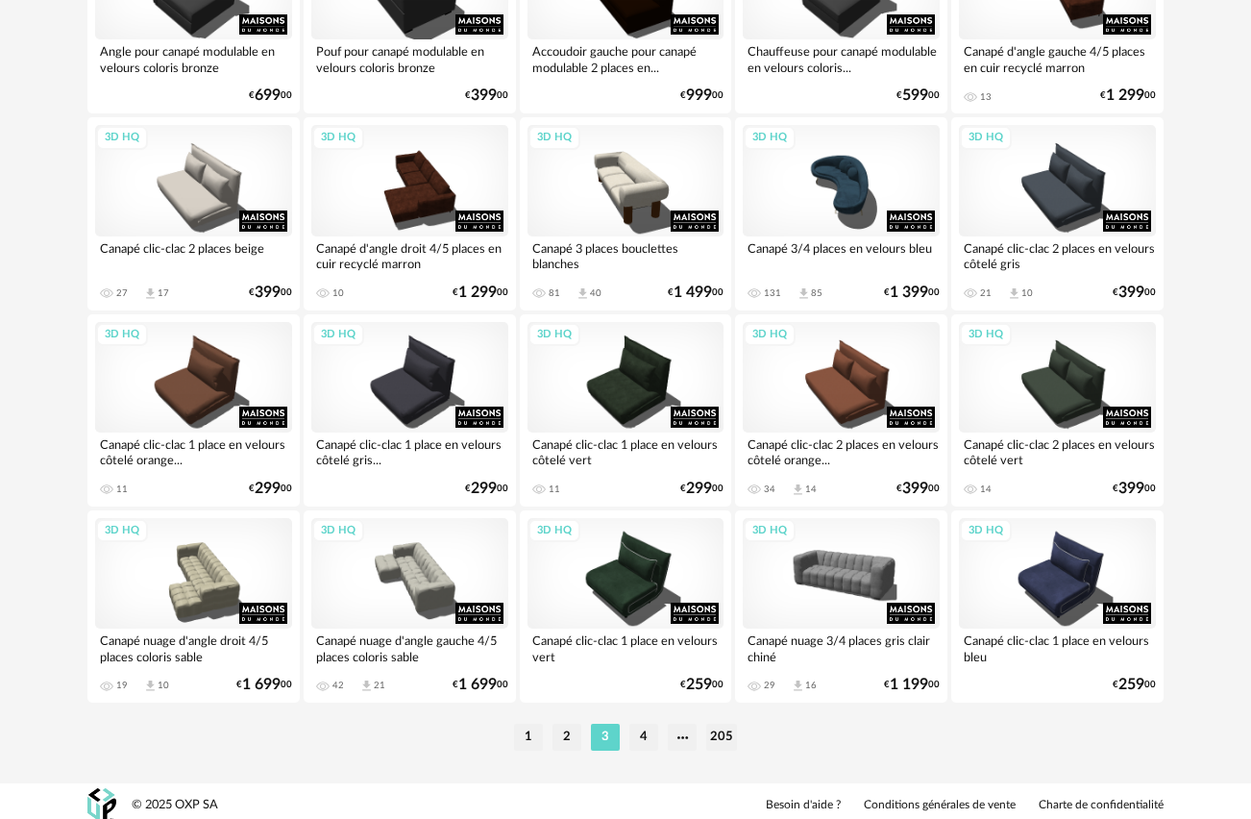
scroll to position [3486, 0]
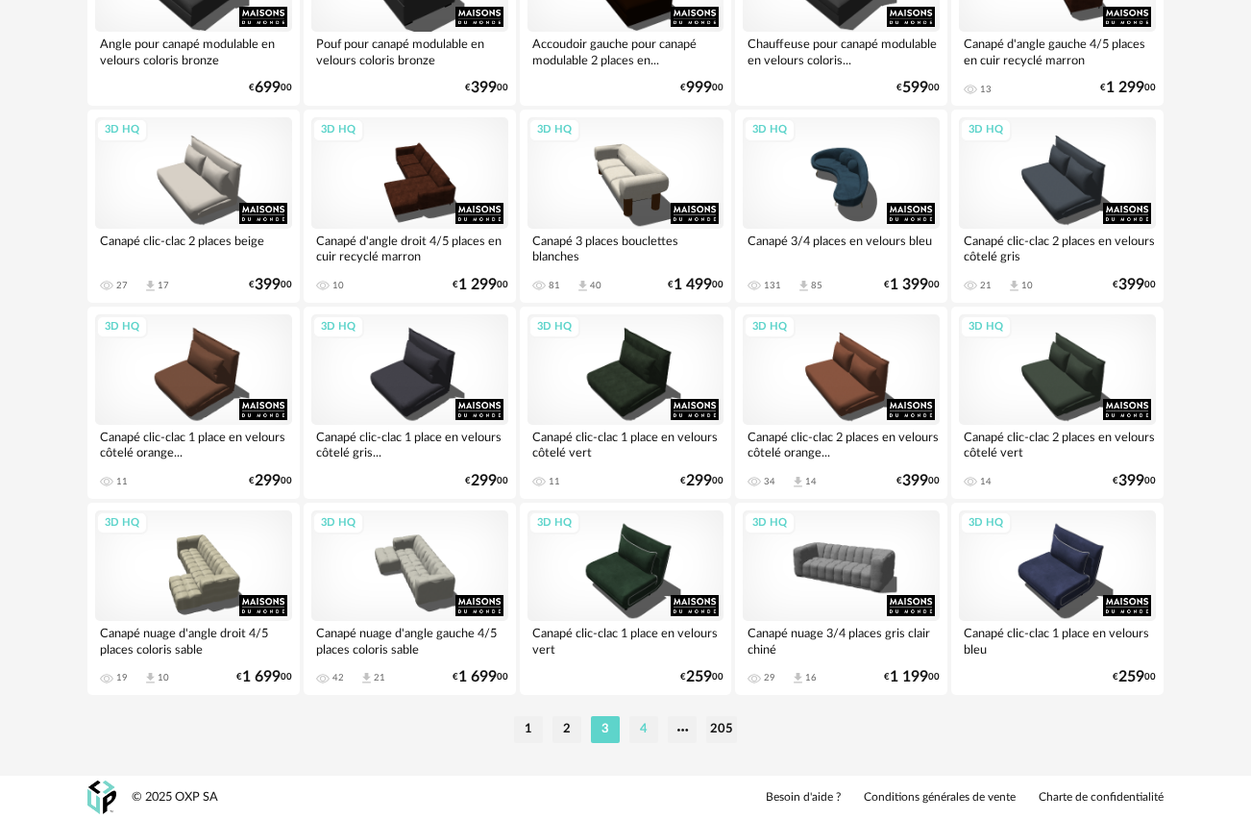
click at [643, 724] on li "4" at bounding box center [643, 729] width 29 height 27
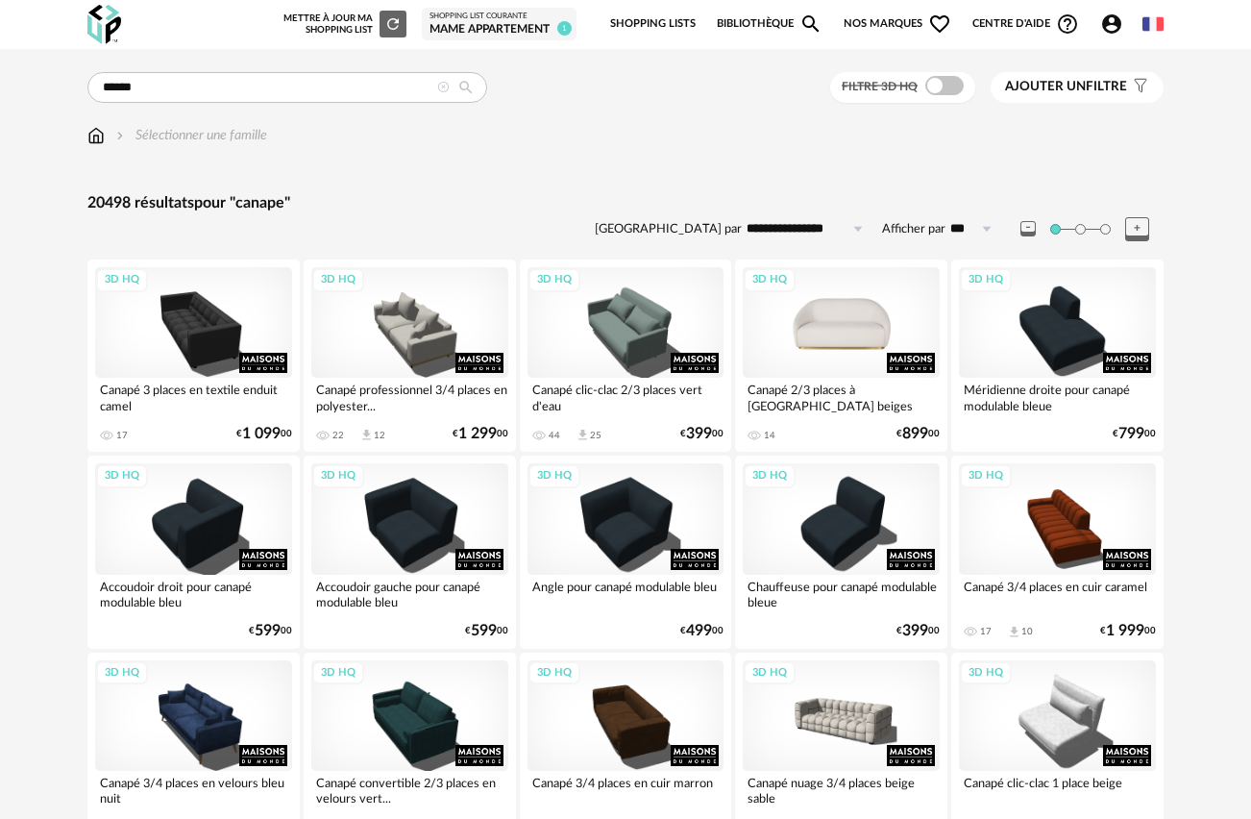
click at [827, 316] on div "3D HQ" at bounding box center [841, 322] width 197 height 111
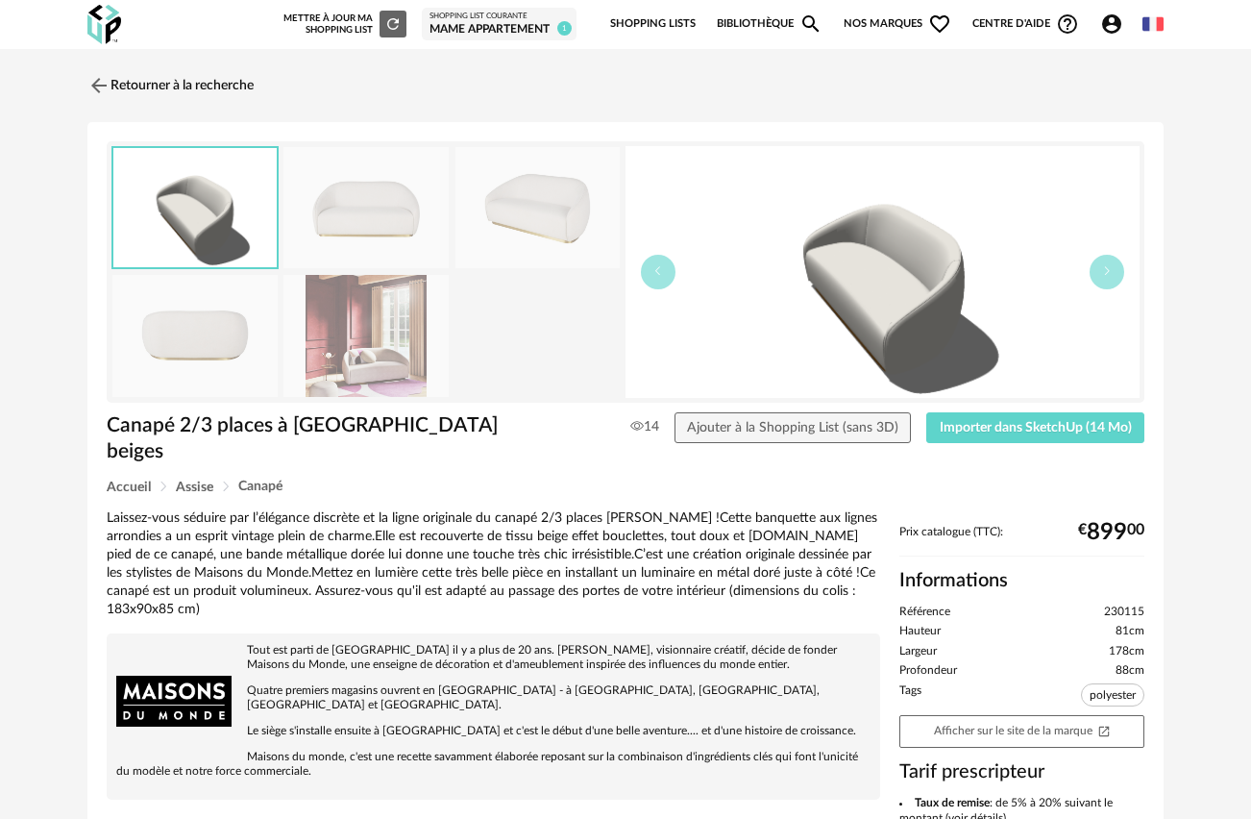
click at [366, 205] on img at bounding box center [365, 208] width 165 height 122
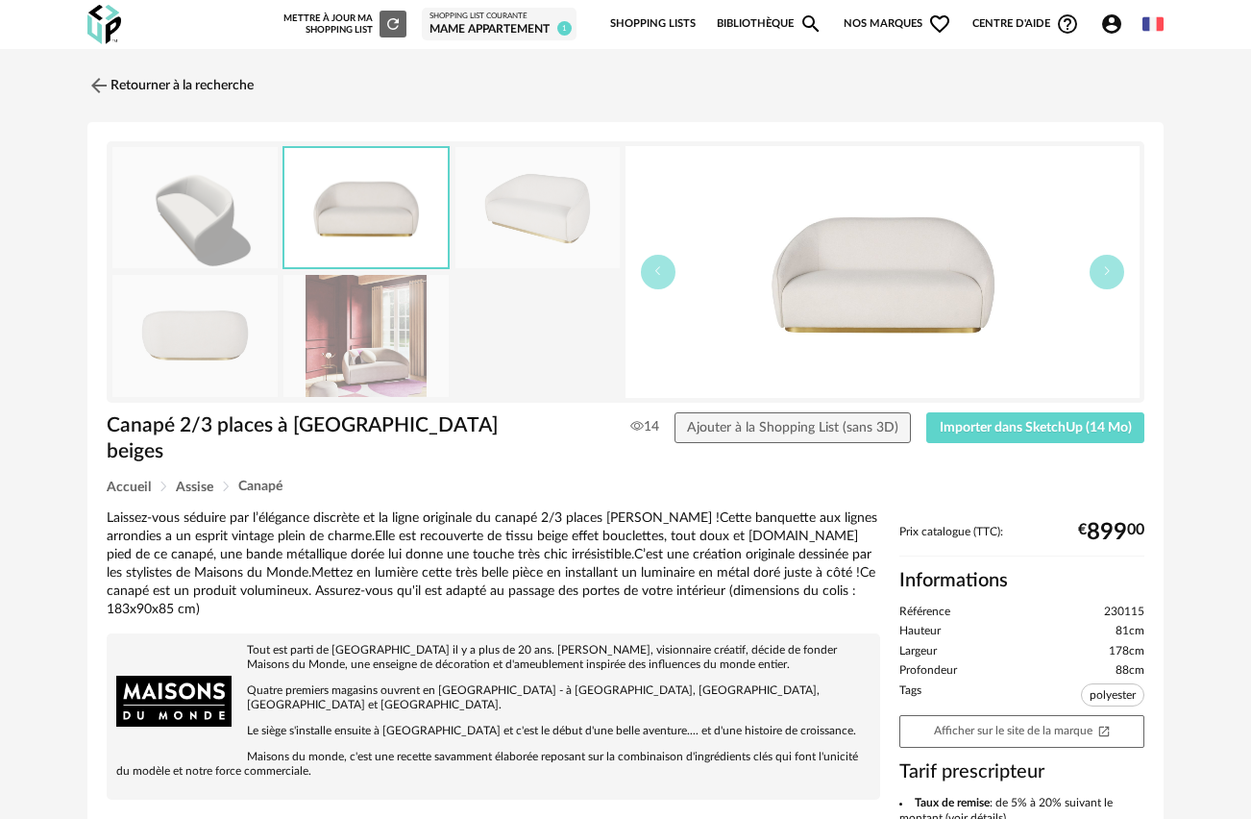
click at [535, 207] on img at bounding box center [537, 208] width 165 height 122
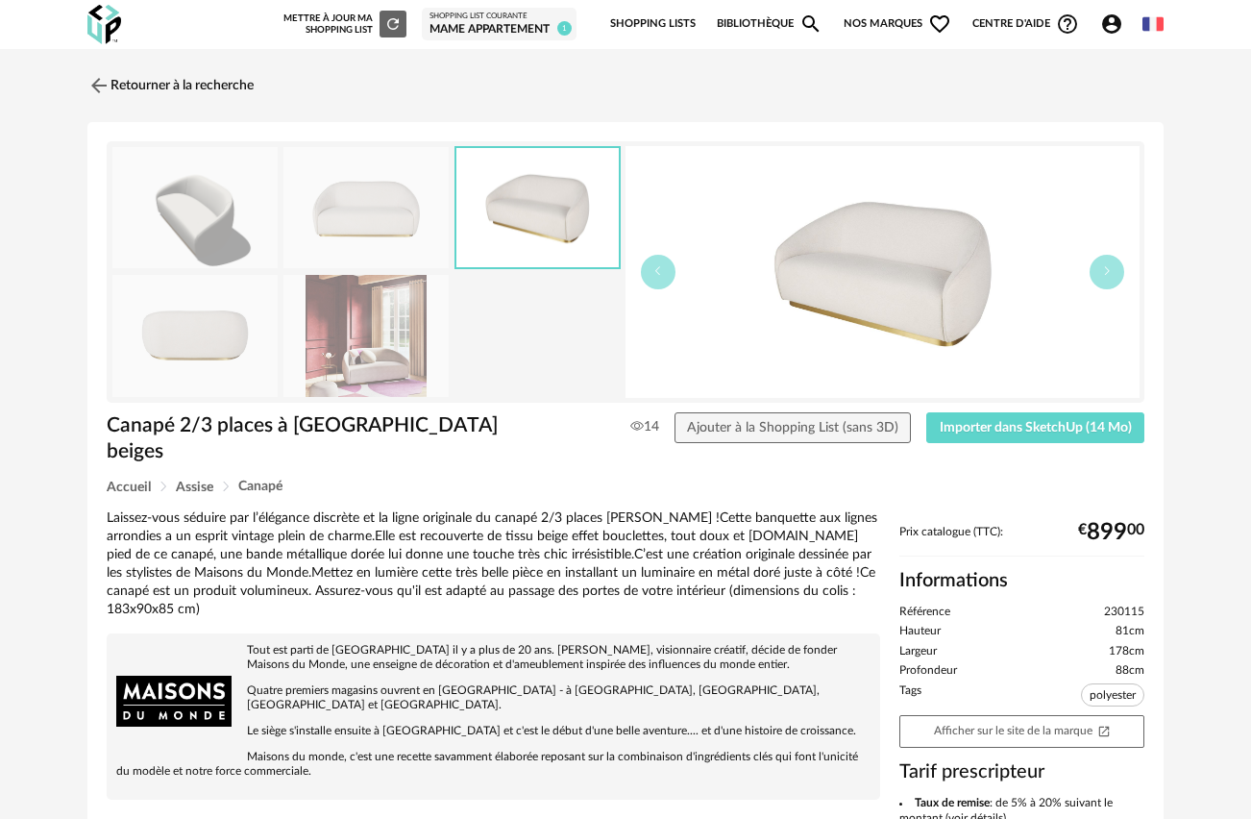
click at [873, 303] on img at bounding box center [883, 272] width 514 height 252
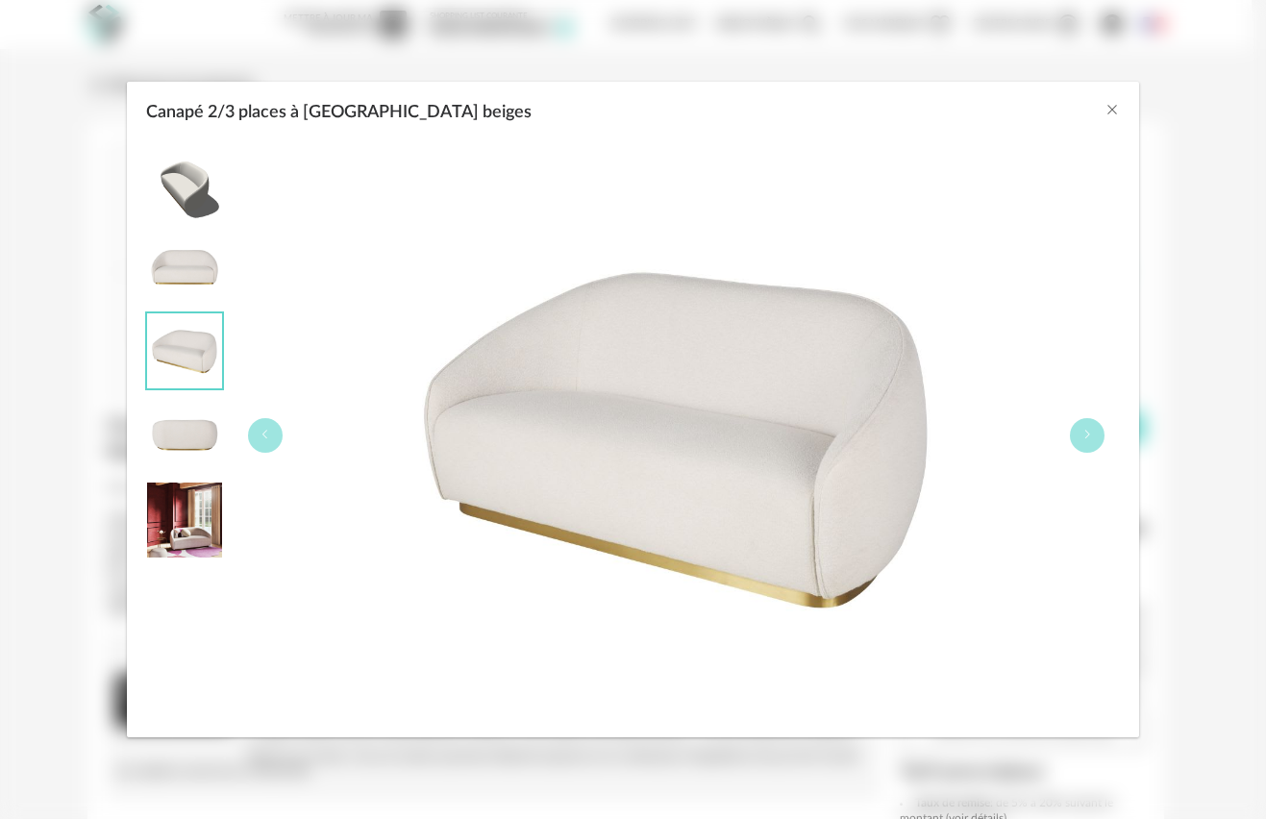
click at [181, 276] on img "Canapé 2/3 places à bouclettes beiges" at bounding box center [184, 266] width 75 height 75
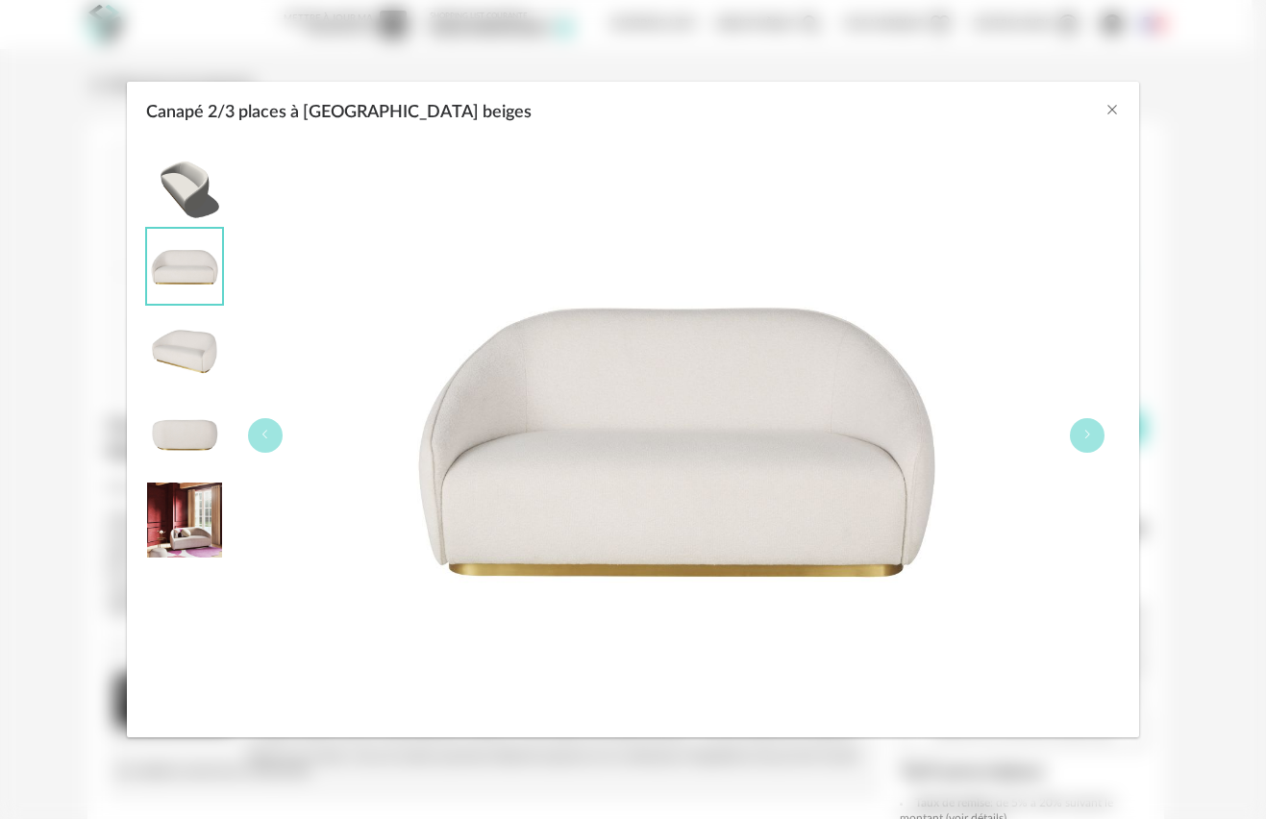
click at [192, 537] on img "Canapé 2/3 places à bouclettes beiges" at bounding box center [184, 519] width 75 height 75
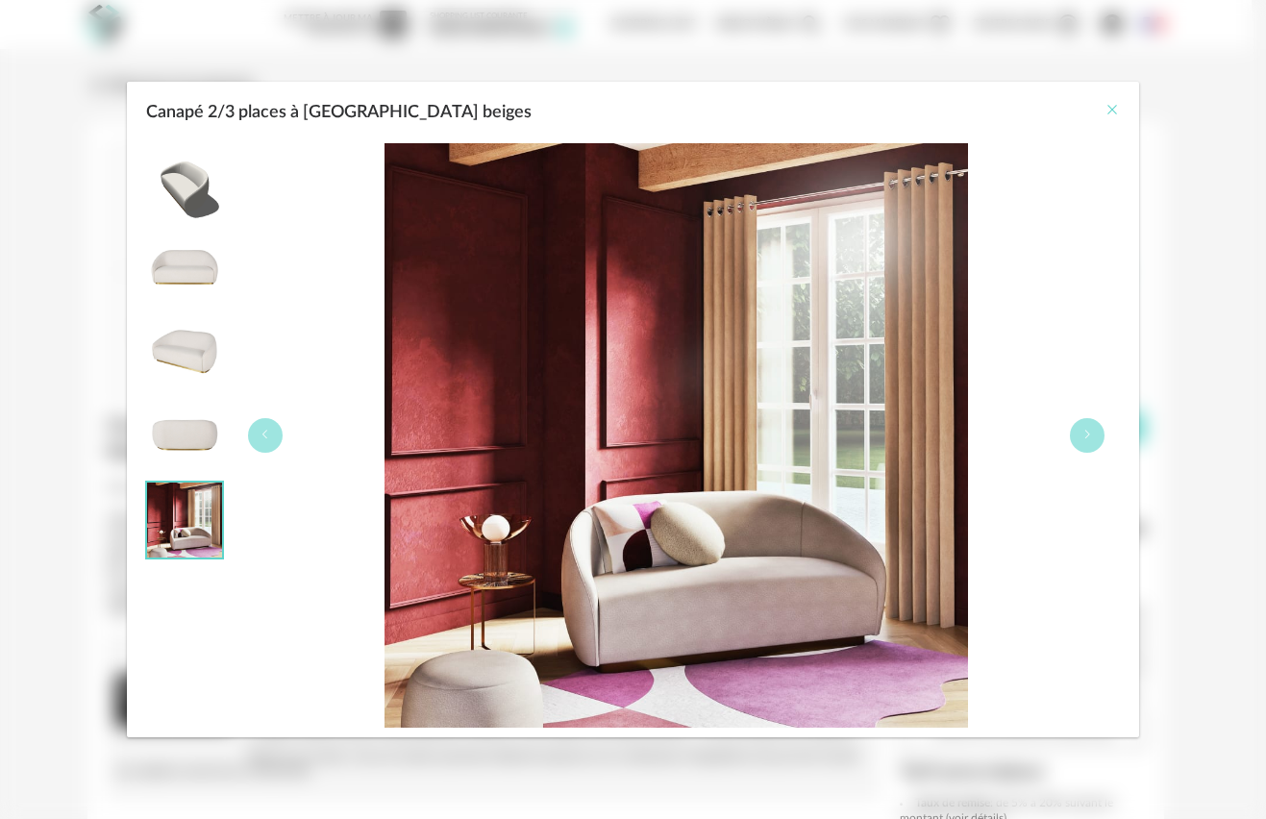
click at [1114, 107] on icon "Close" at bounding box center [1111, 109] width 15 height 15
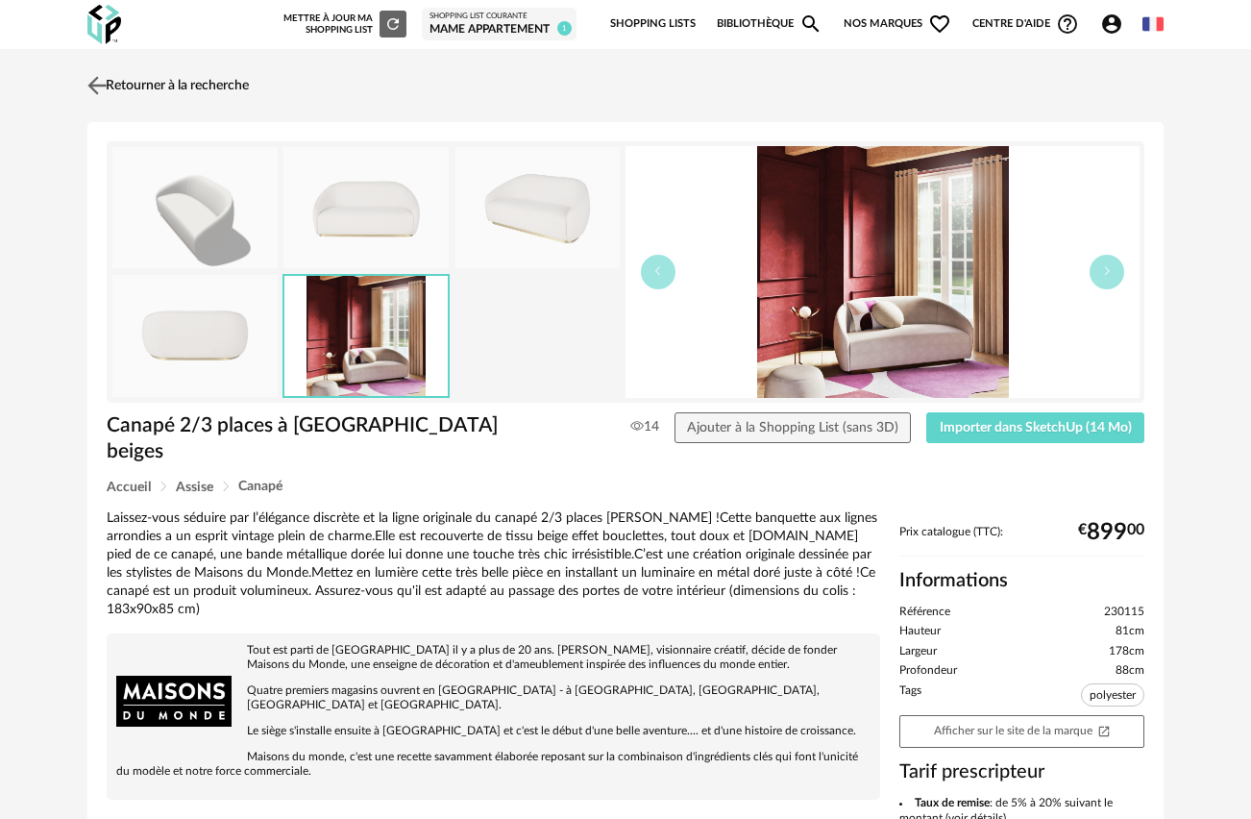
click at [100, 82] on img at bounding box center [98, 85] width 28 height 28
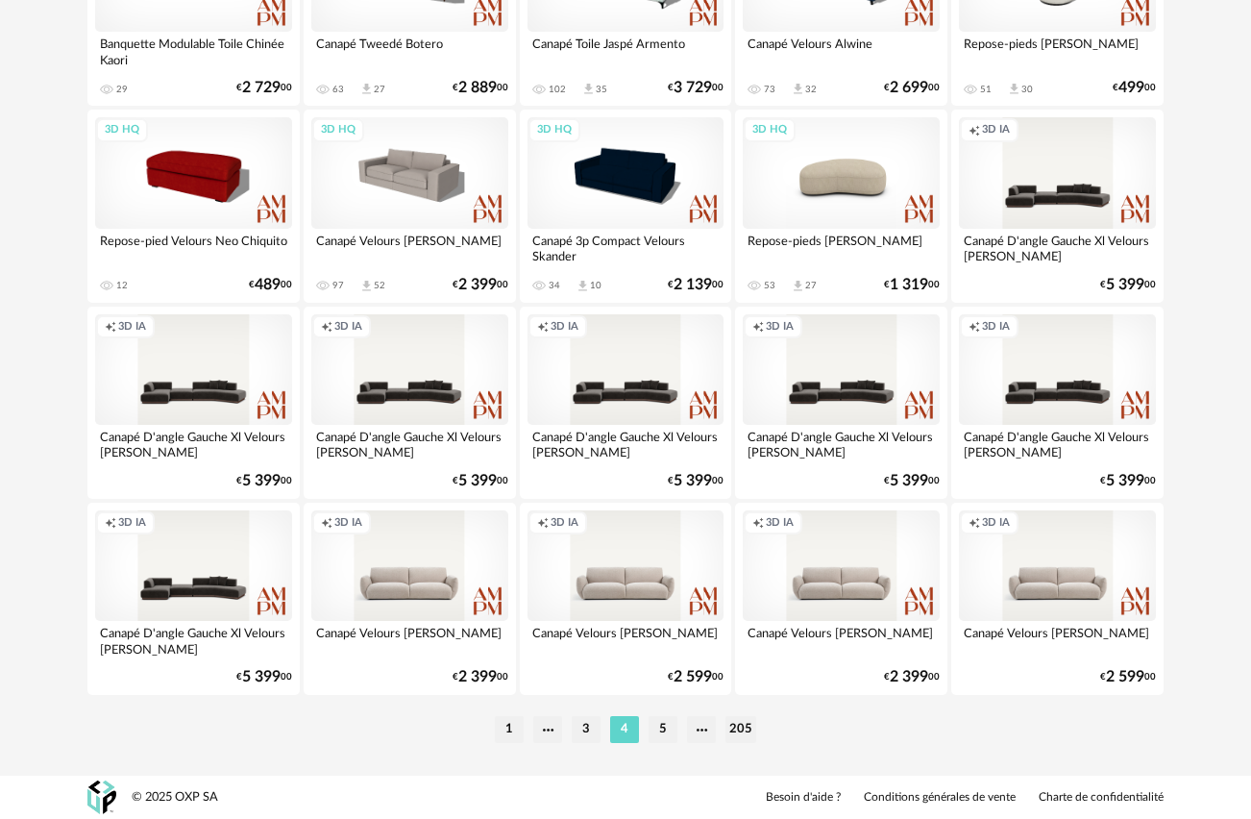
scroll to position [3486, 0]
click at [667, 725] on li "5" at bounding box center [663, 729] width 29 height 27
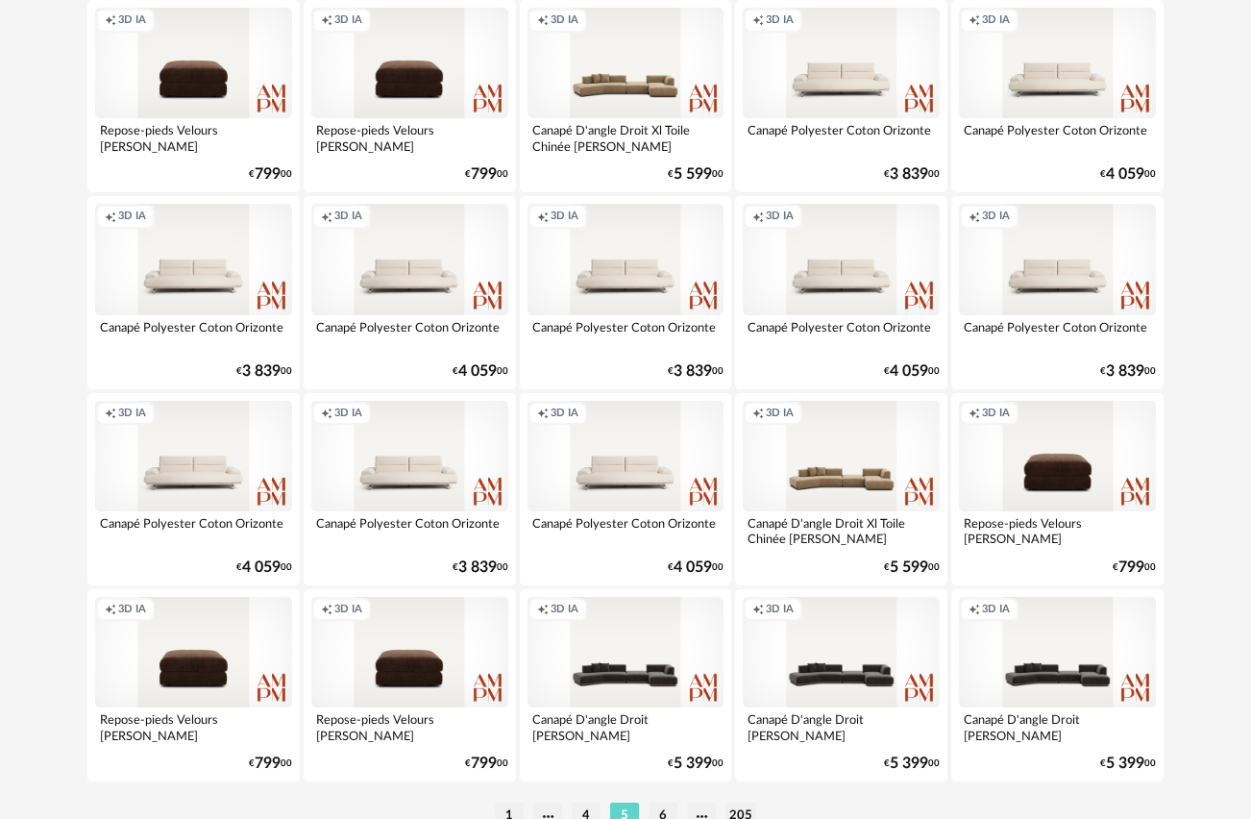
scroll to position [3486, 0]
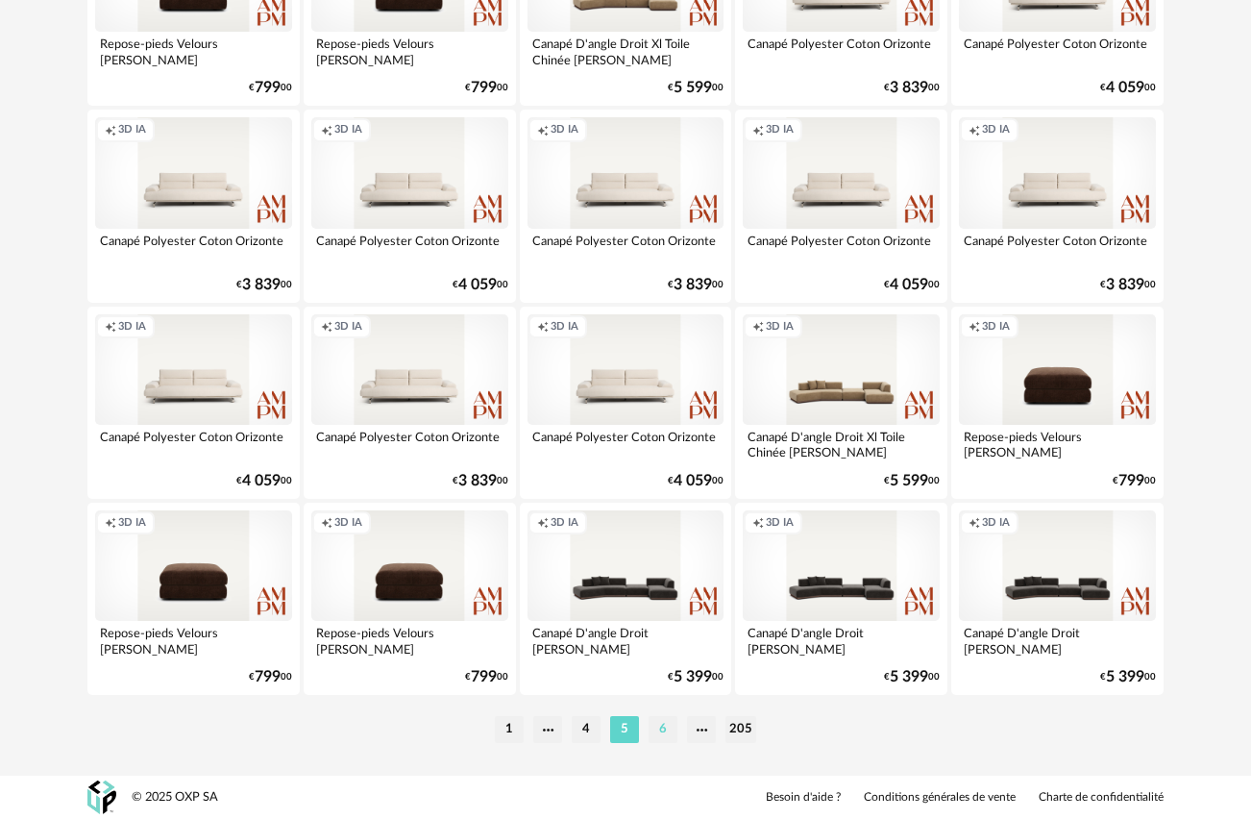
click at [658, 731] on li "6" at bounding box center [663, 729] width 29 height 27
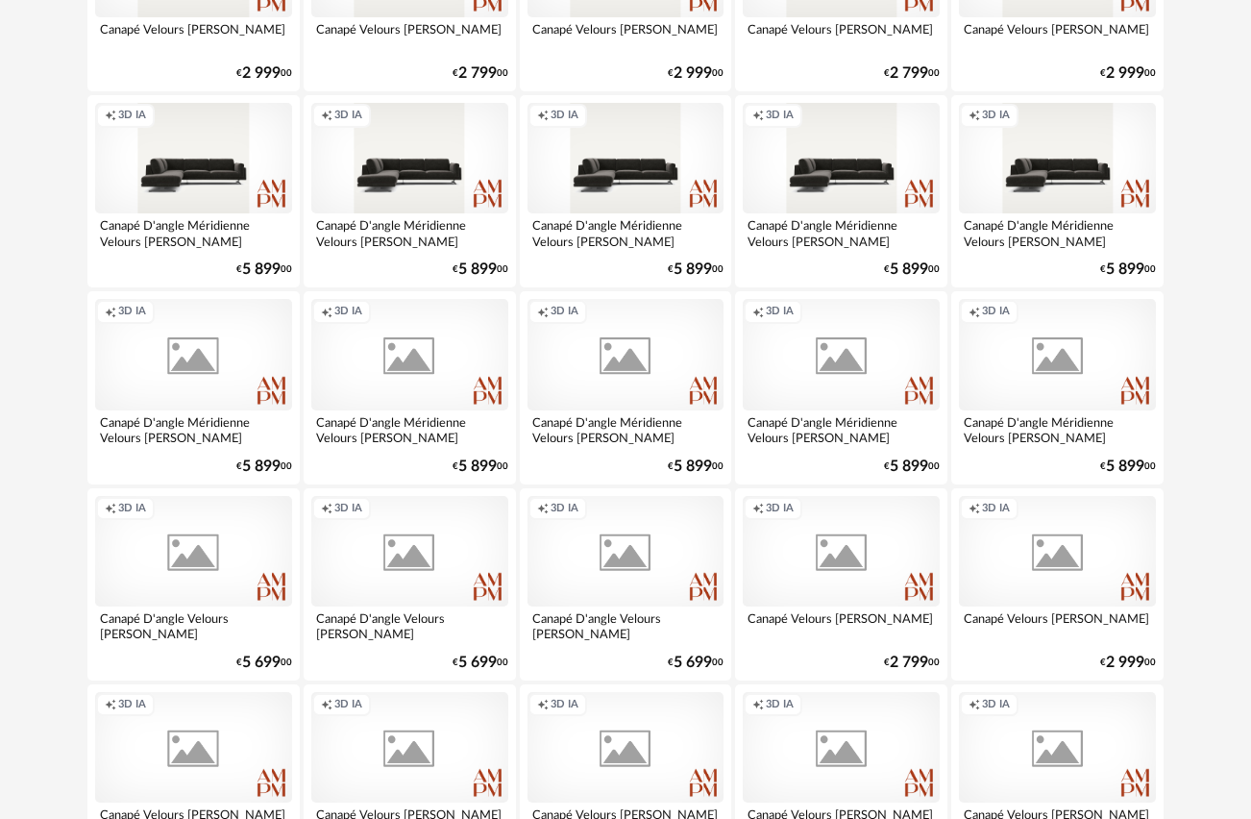
scroll to position [3486, 0]
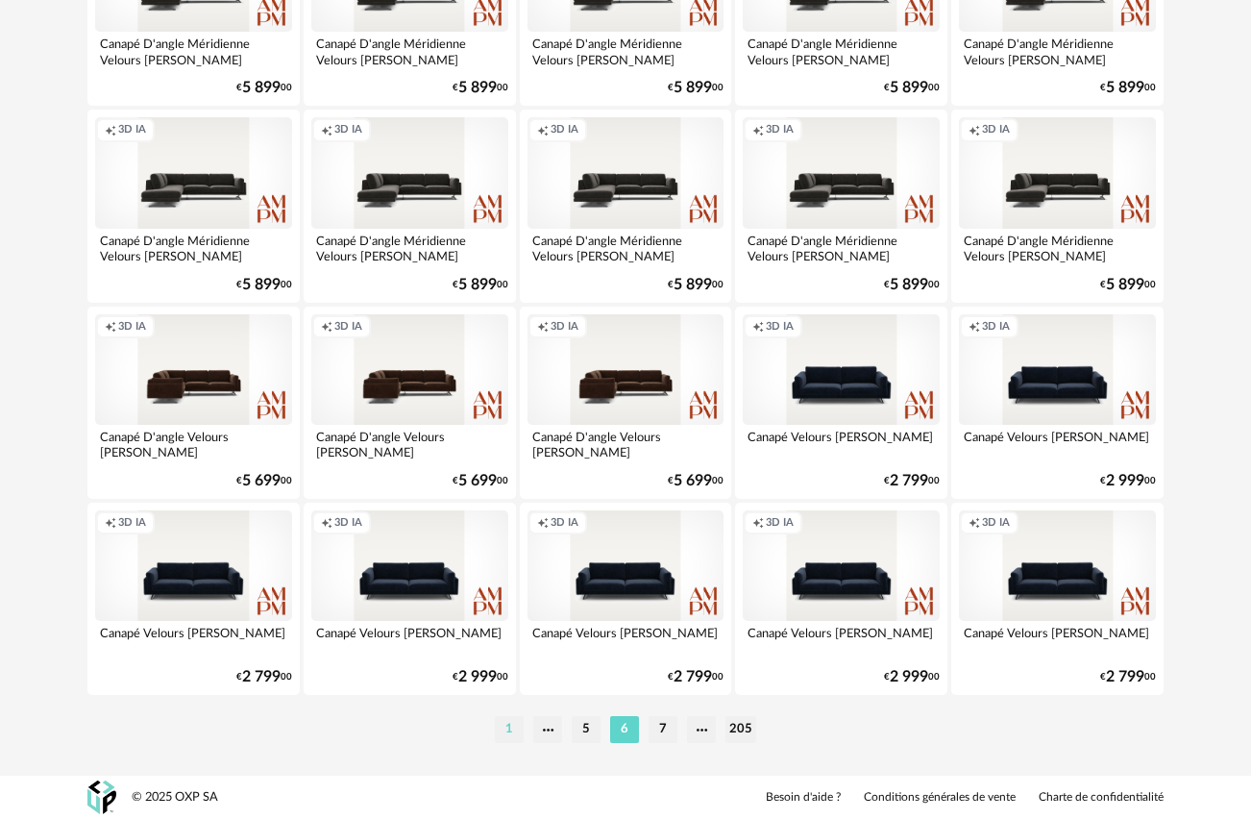
click at [510, 725] on li "1" at bounding box center [509, 729] width 29 height 27
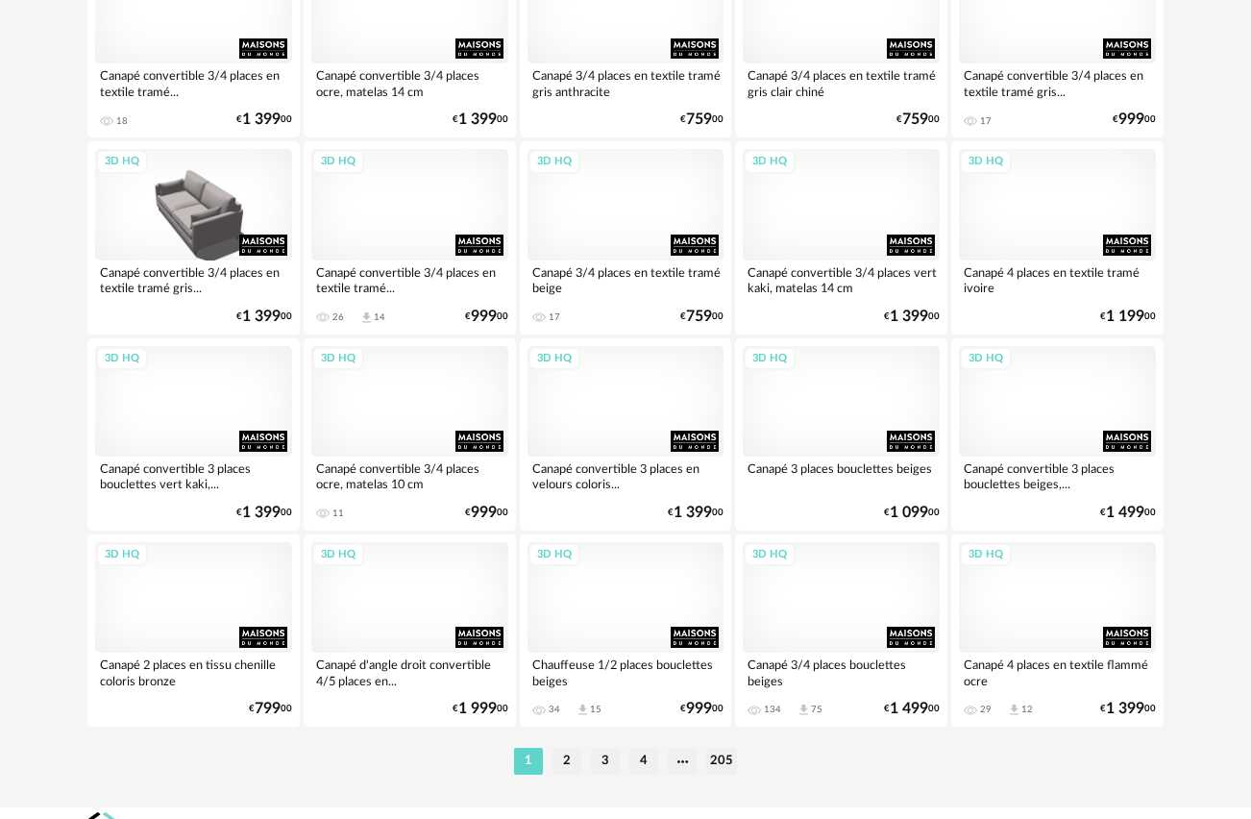
scroll to position [3486, 0]
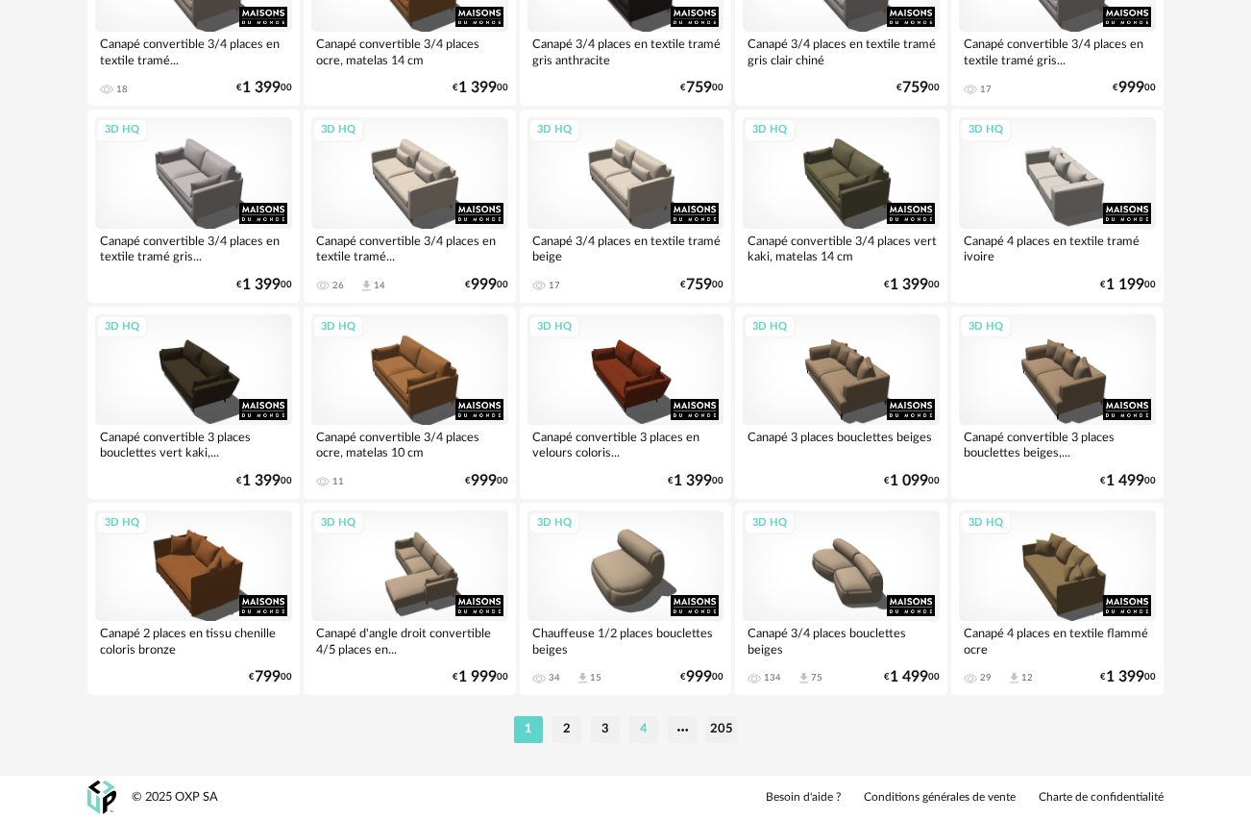
click at [643, 728] on li "4" at bounding box center [643, 729] width 29 height 27
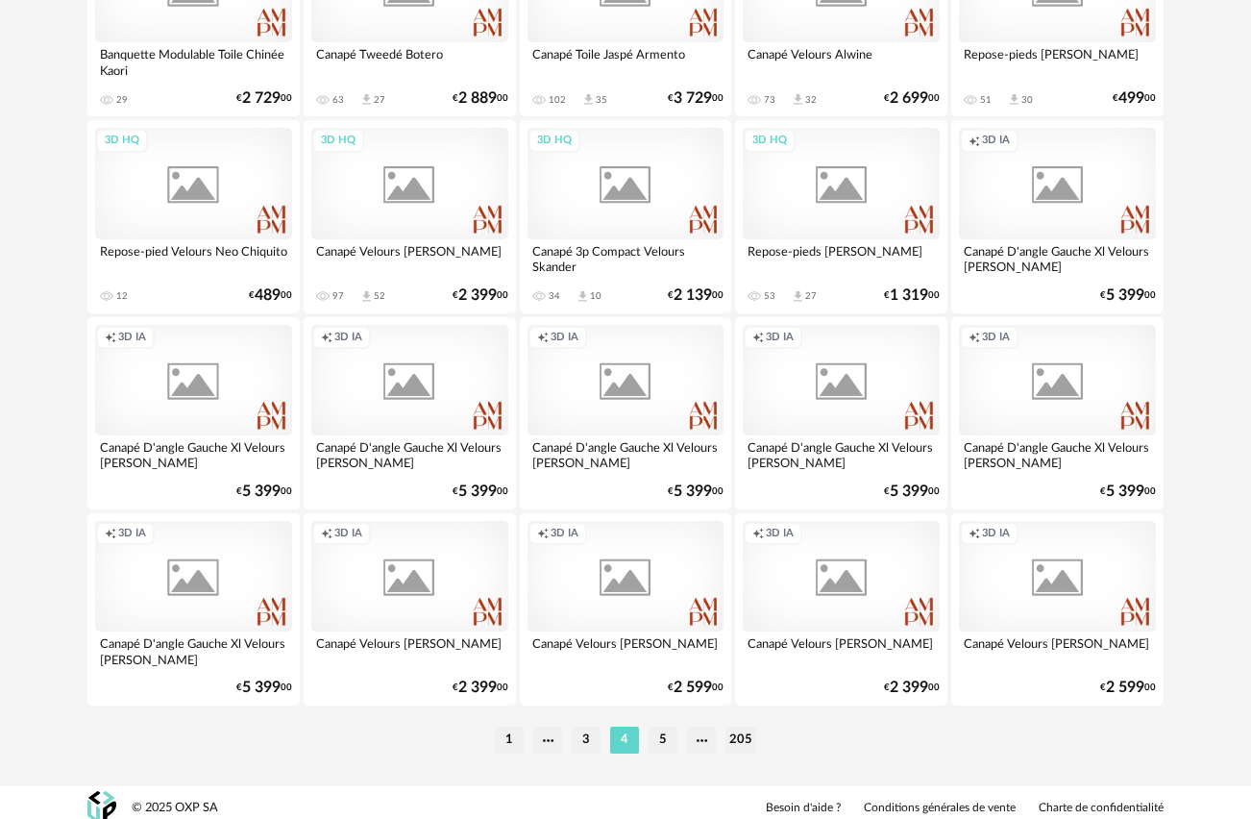
scroll to position [3486, 0]
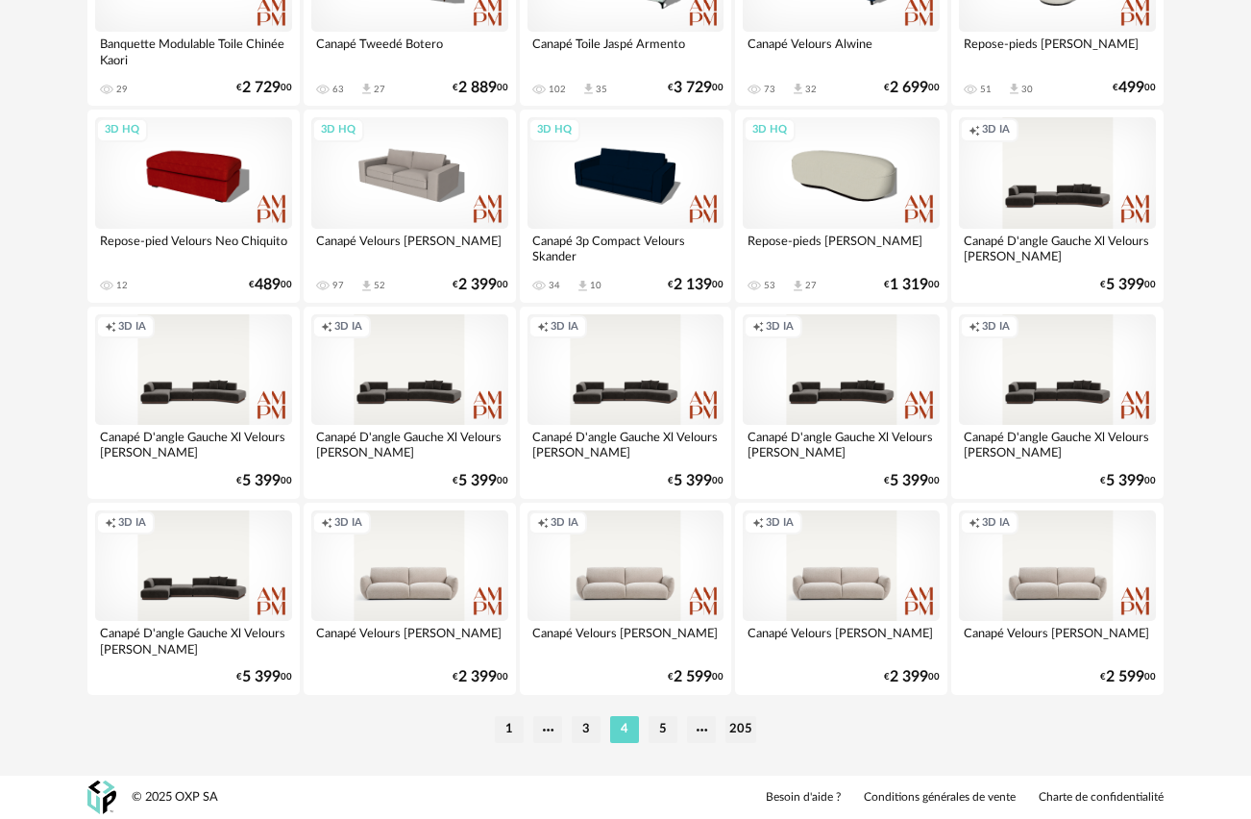
click at [663, 730] on li "5" at bounding box center [663, 729] width 29 height 27
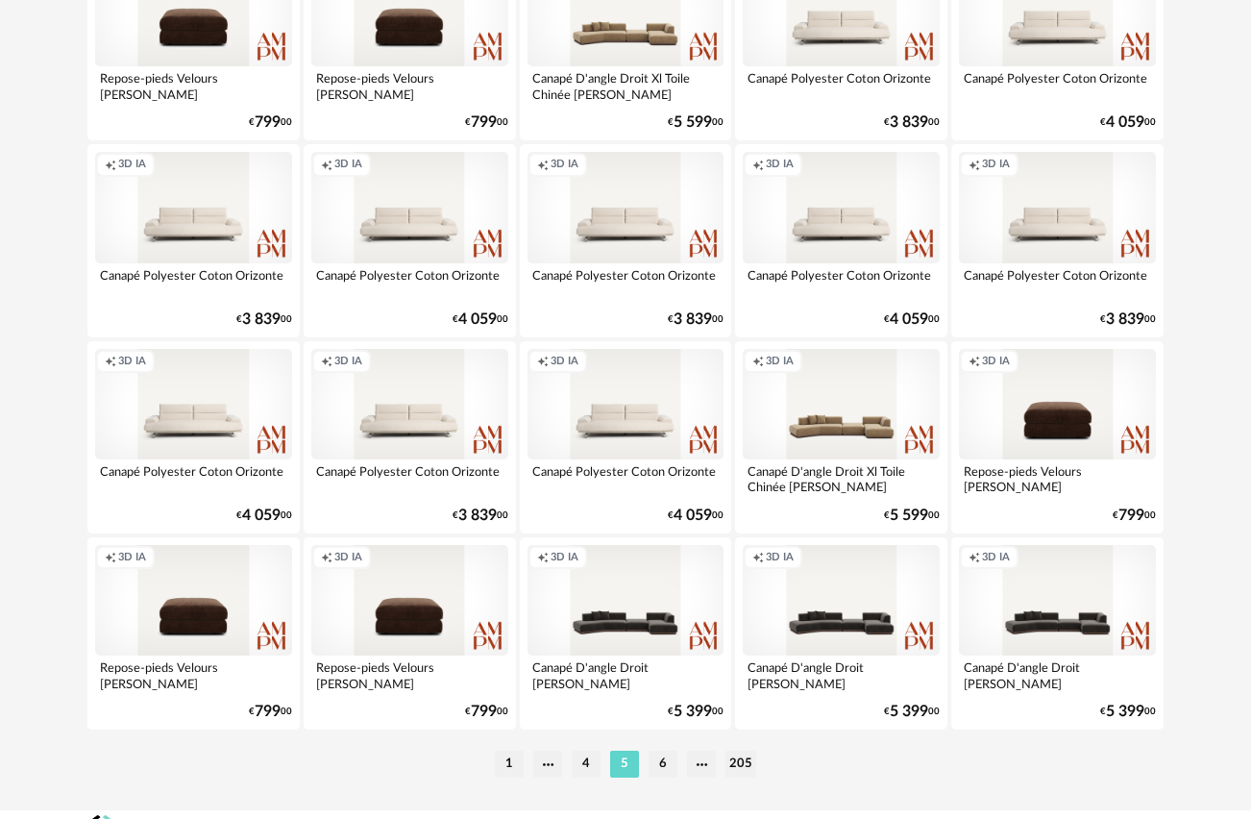
scroll to position [3486, 0]
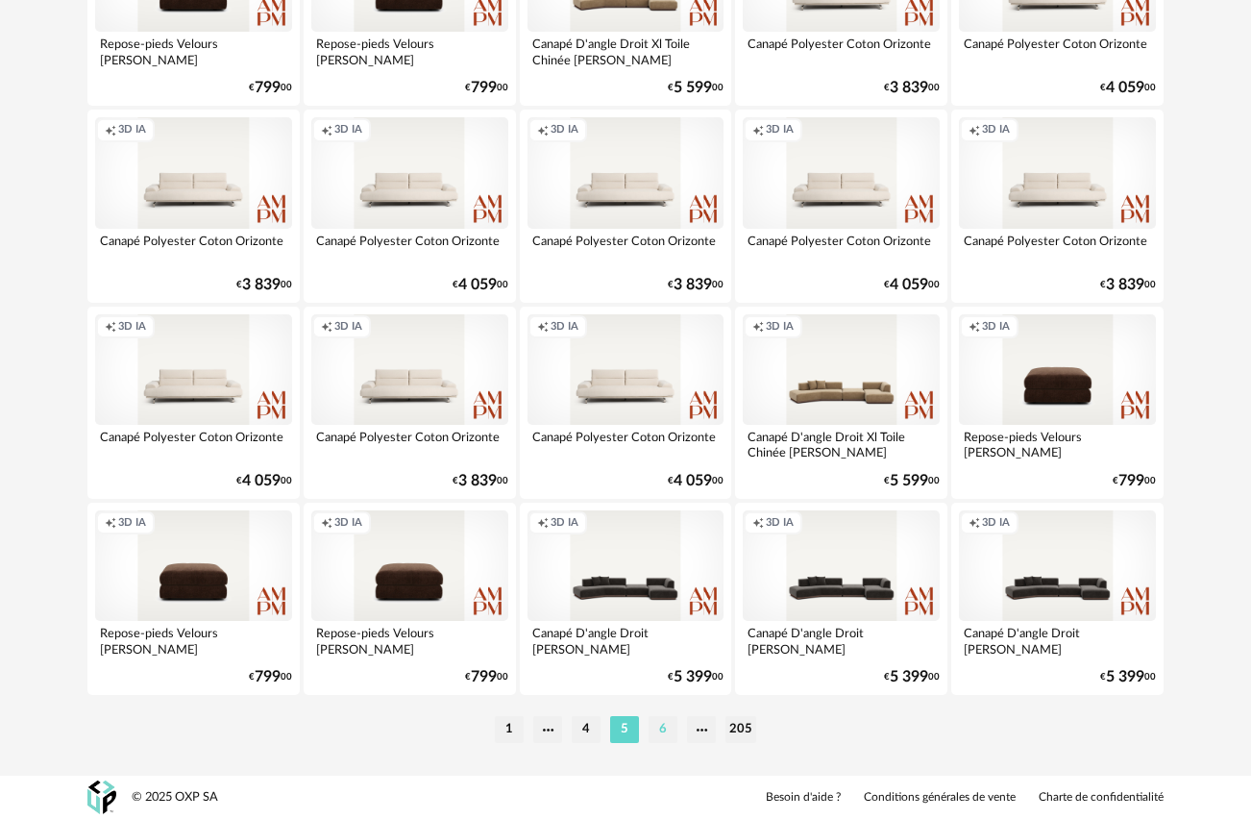
click at [660, 732] on li "6" at bounding box center [663, 729] width 29 height 27
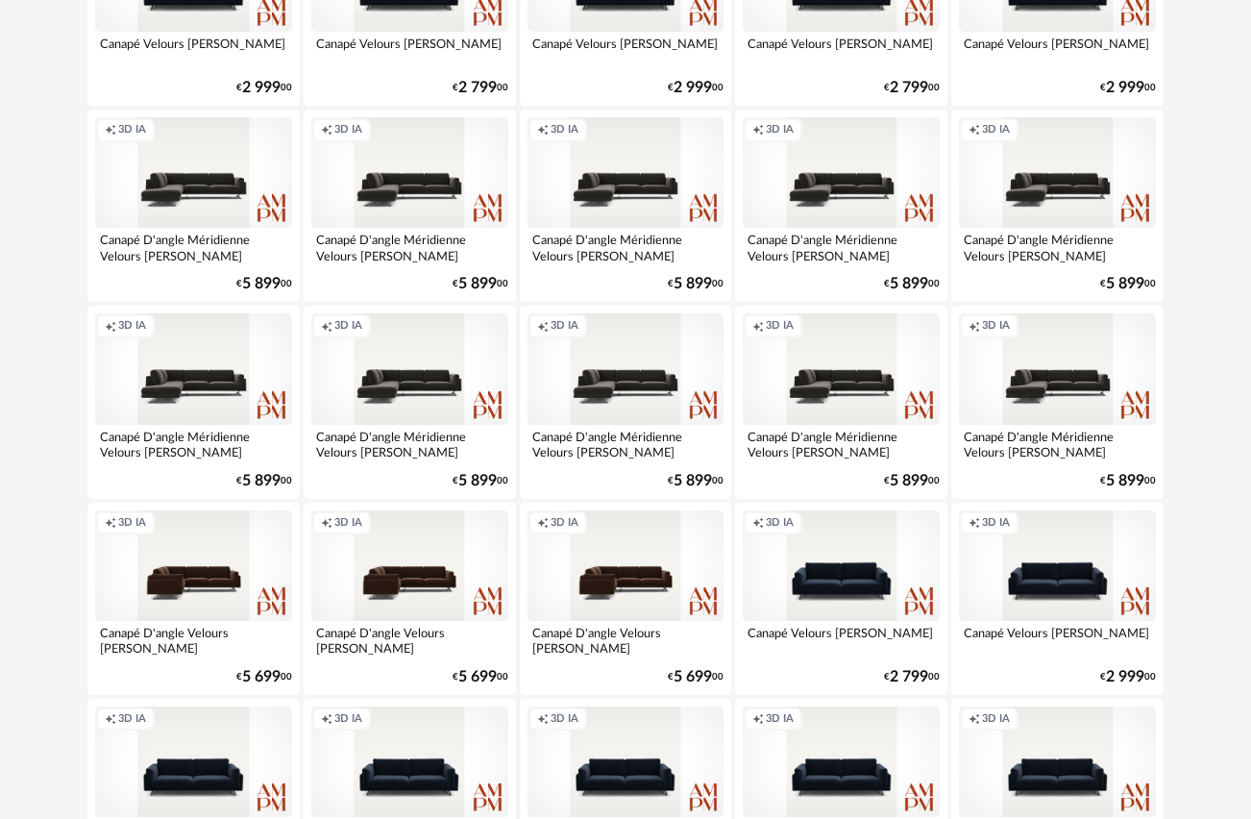
scroll to position [3486, 0]
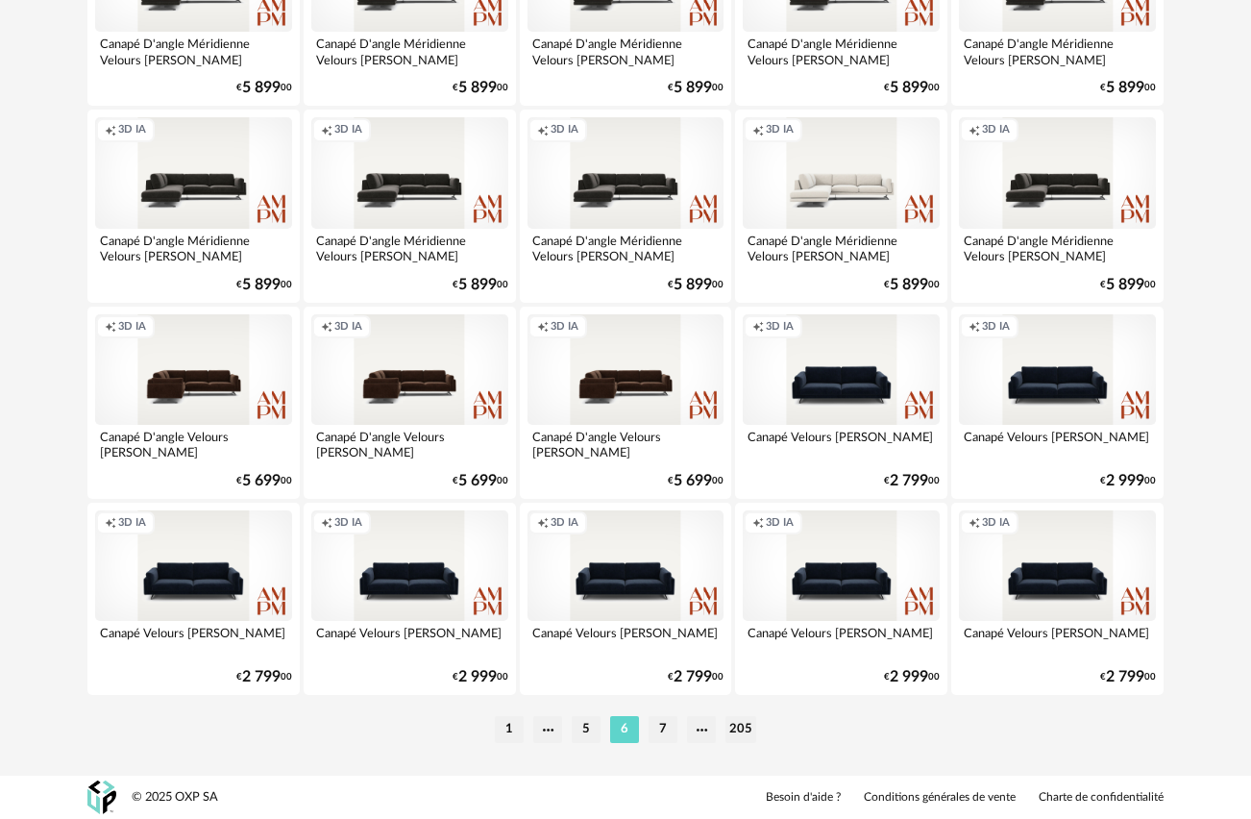
click at [850, 184] on div "Creation icon 3D IA" at bounding box center [841, 172] width 197 height 111
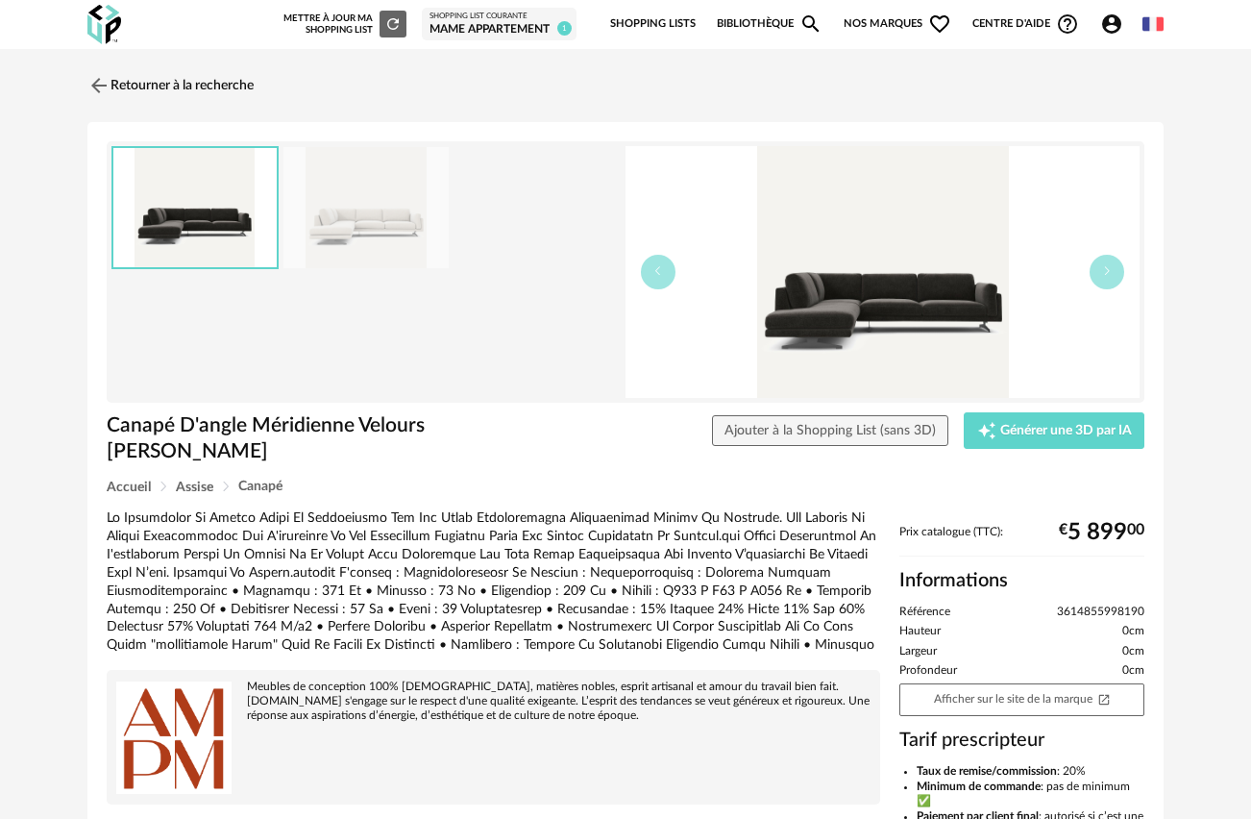
click at [358, 212] on img at bounding box center [365, 208] width 165 height 122
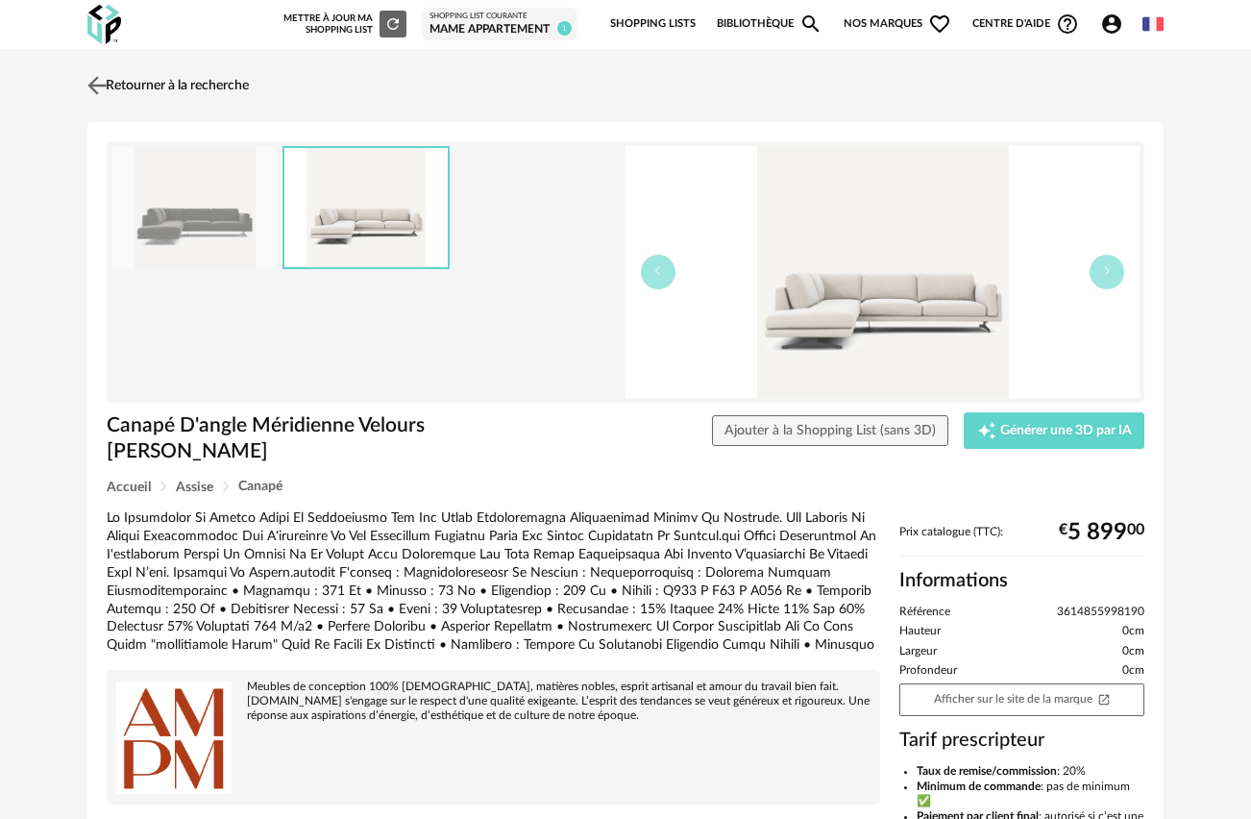
click at [102, 82] on img at bounding box center [98, 85] width 28 height 28
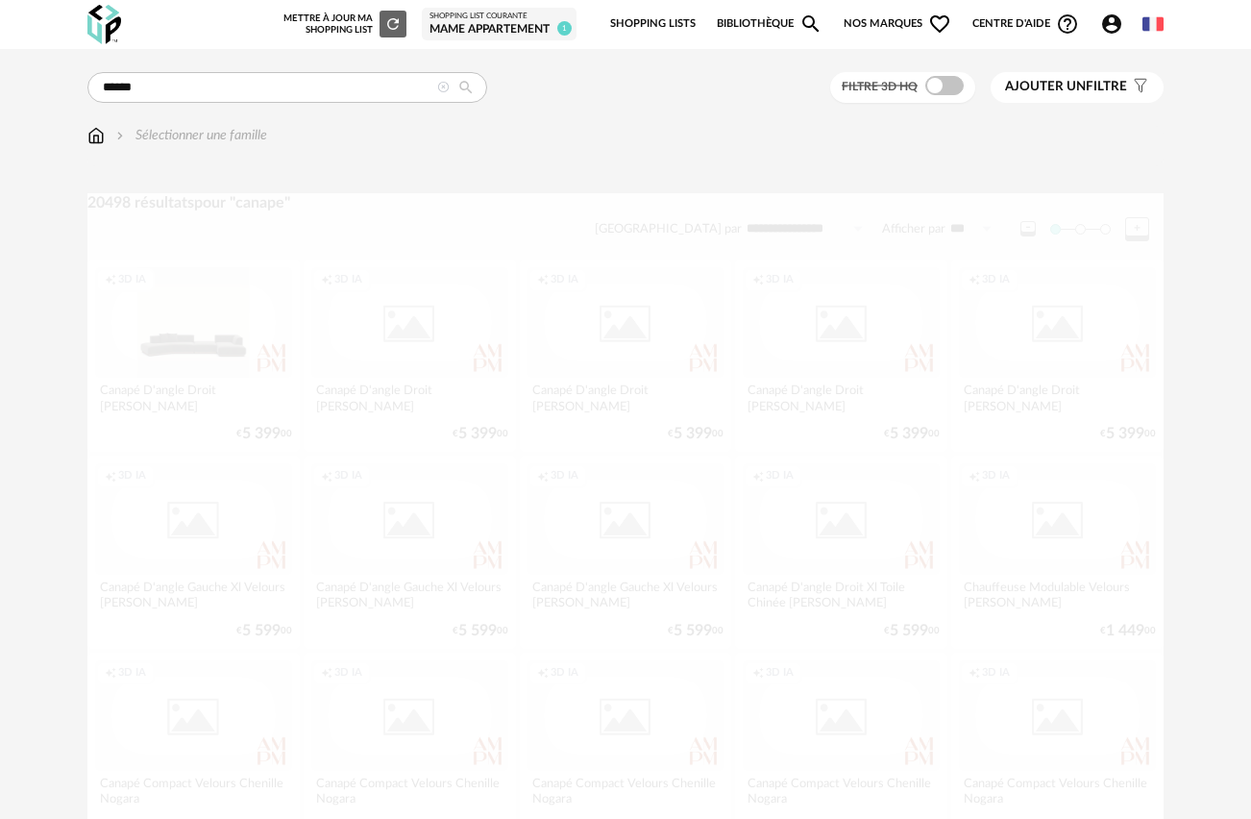
scroll to position [3486, 0]
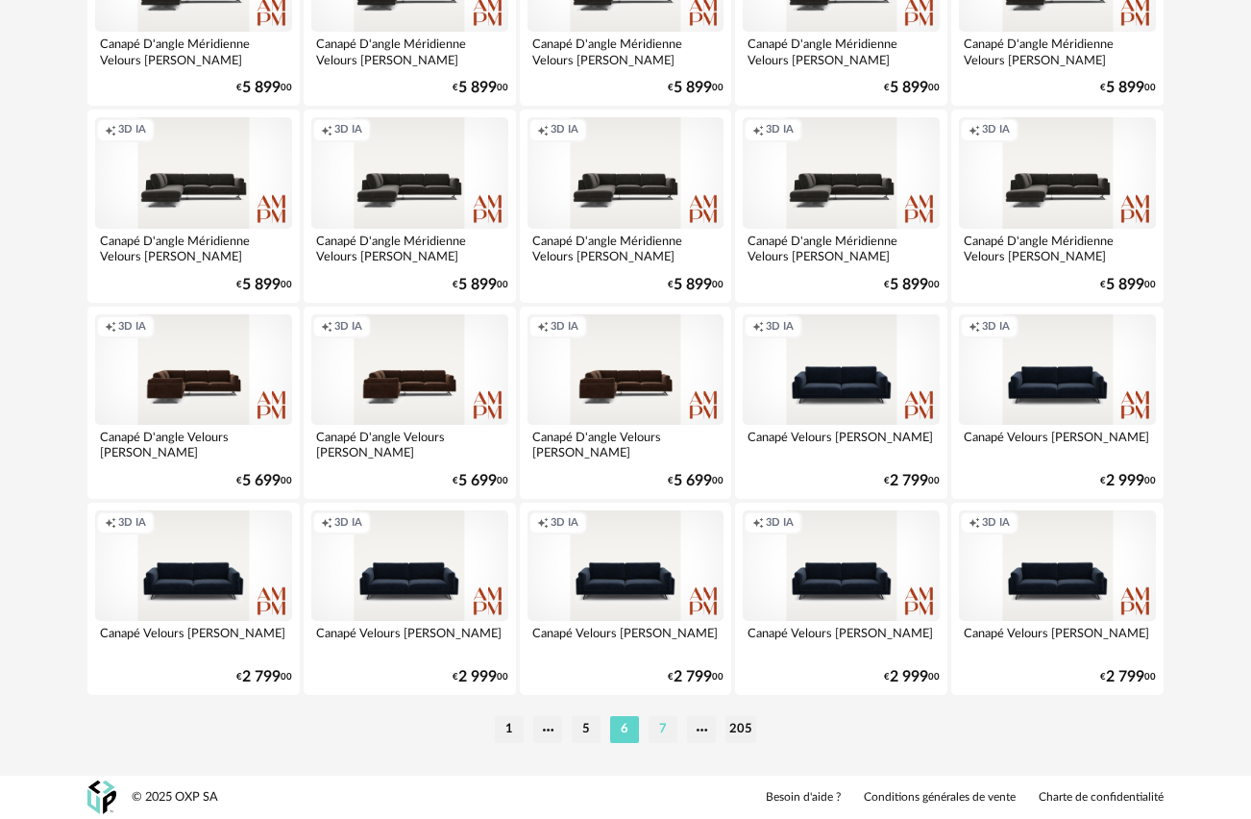
click at [666, 725] on li "7" at bounding box center [663, 729] width 29 height 27
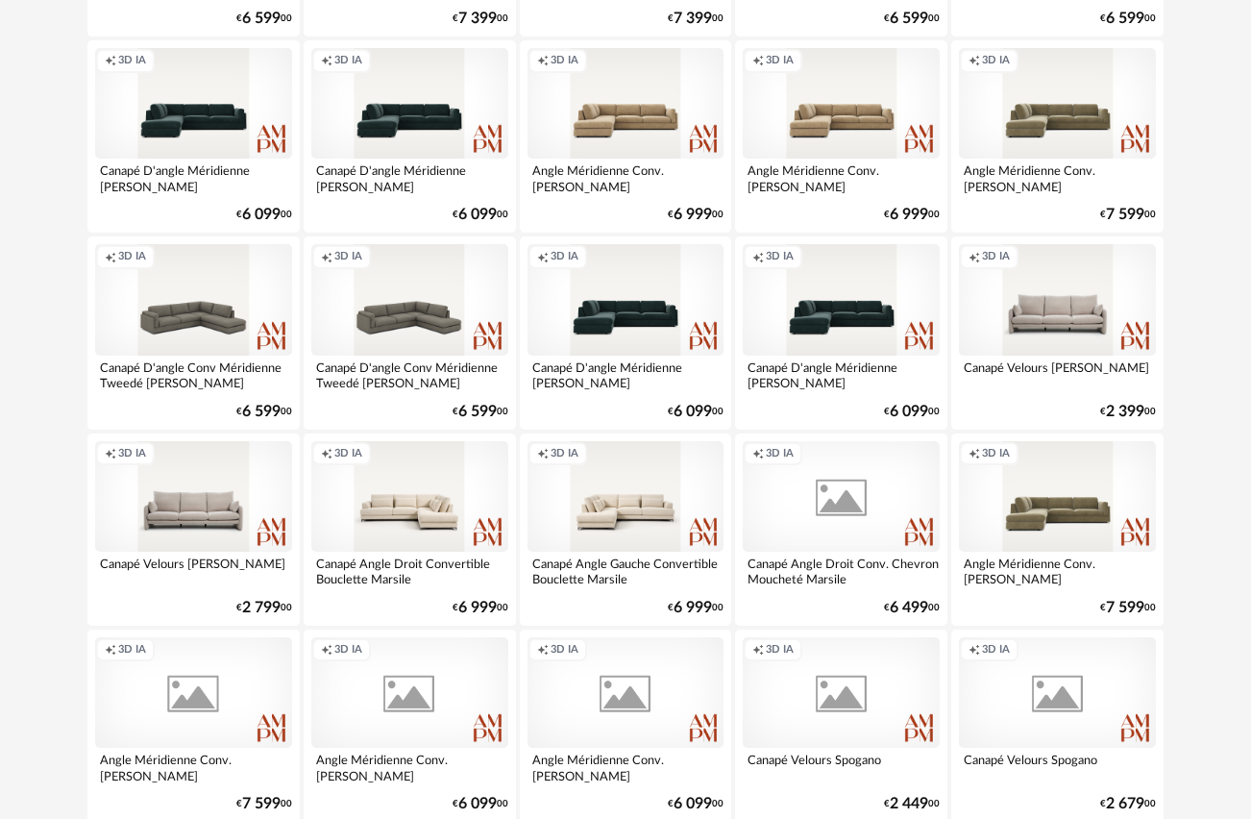
scroll to position [3486, 0]
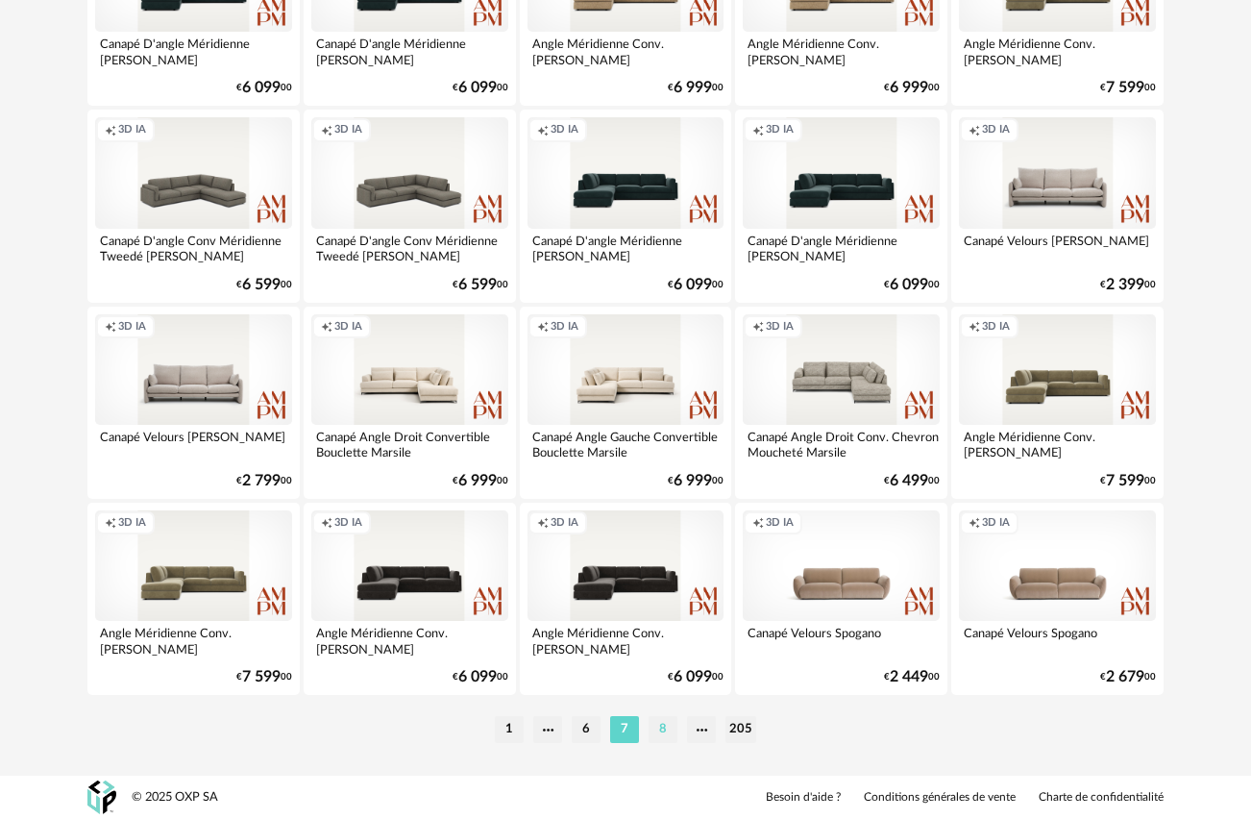
click at [662, 725] on li "8" at bounding box center [663, 729] width 29 height 27
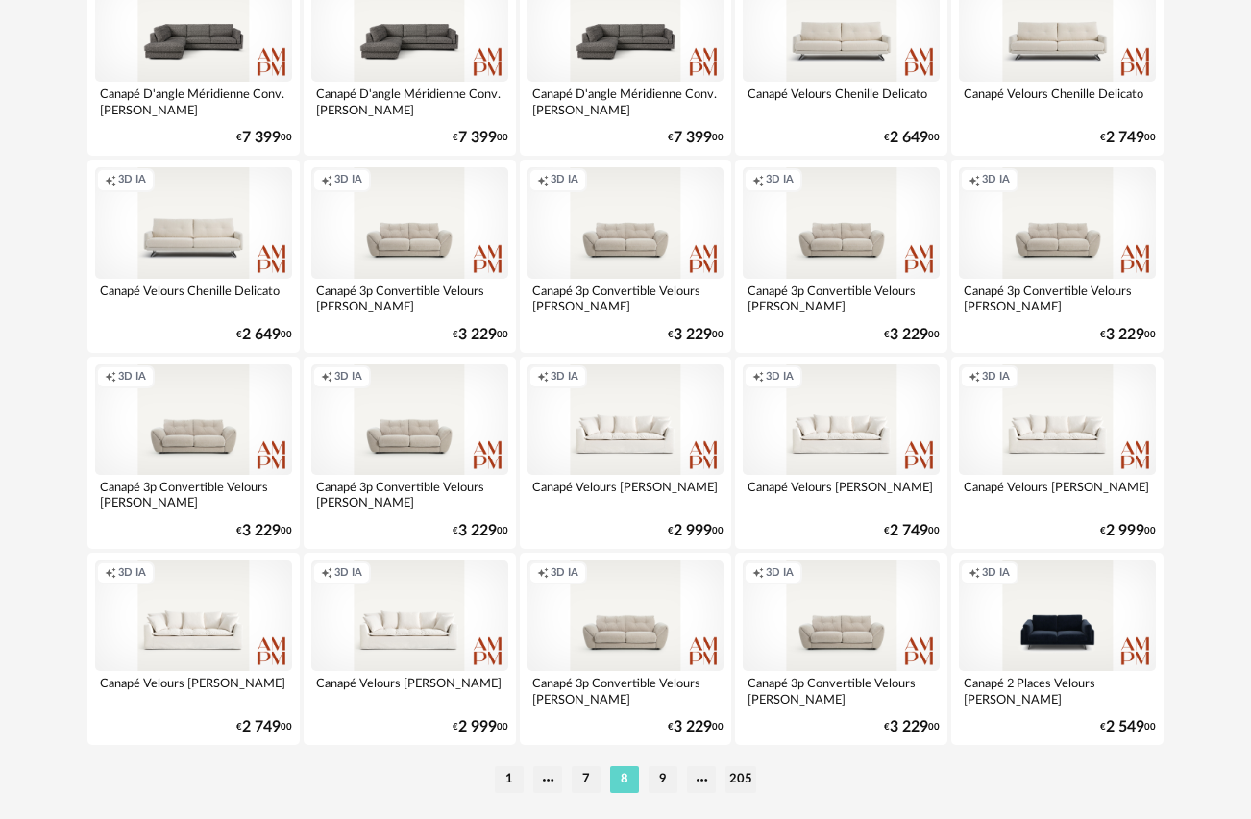
scroll to position [3486, 0]
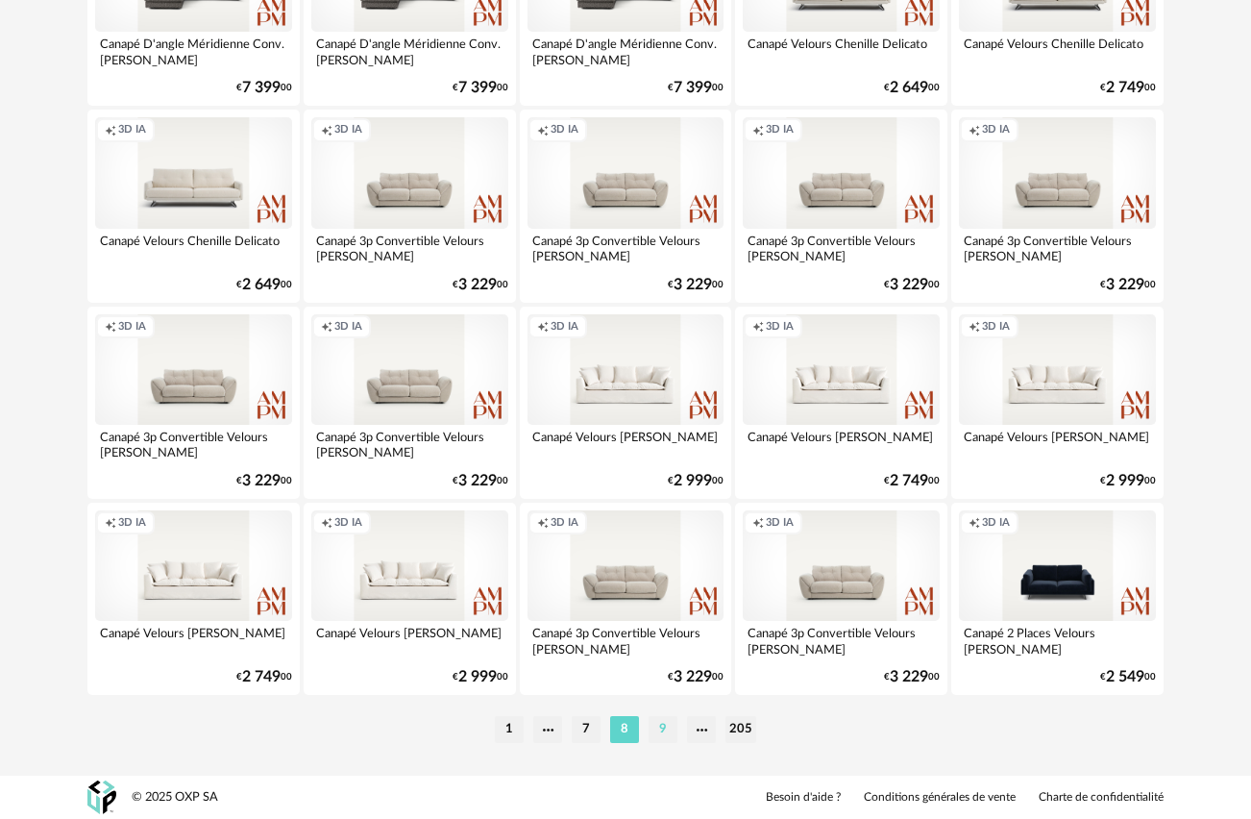
click at [664, 716] on li "9" at bounding box center [663, 729] width 29 height 27
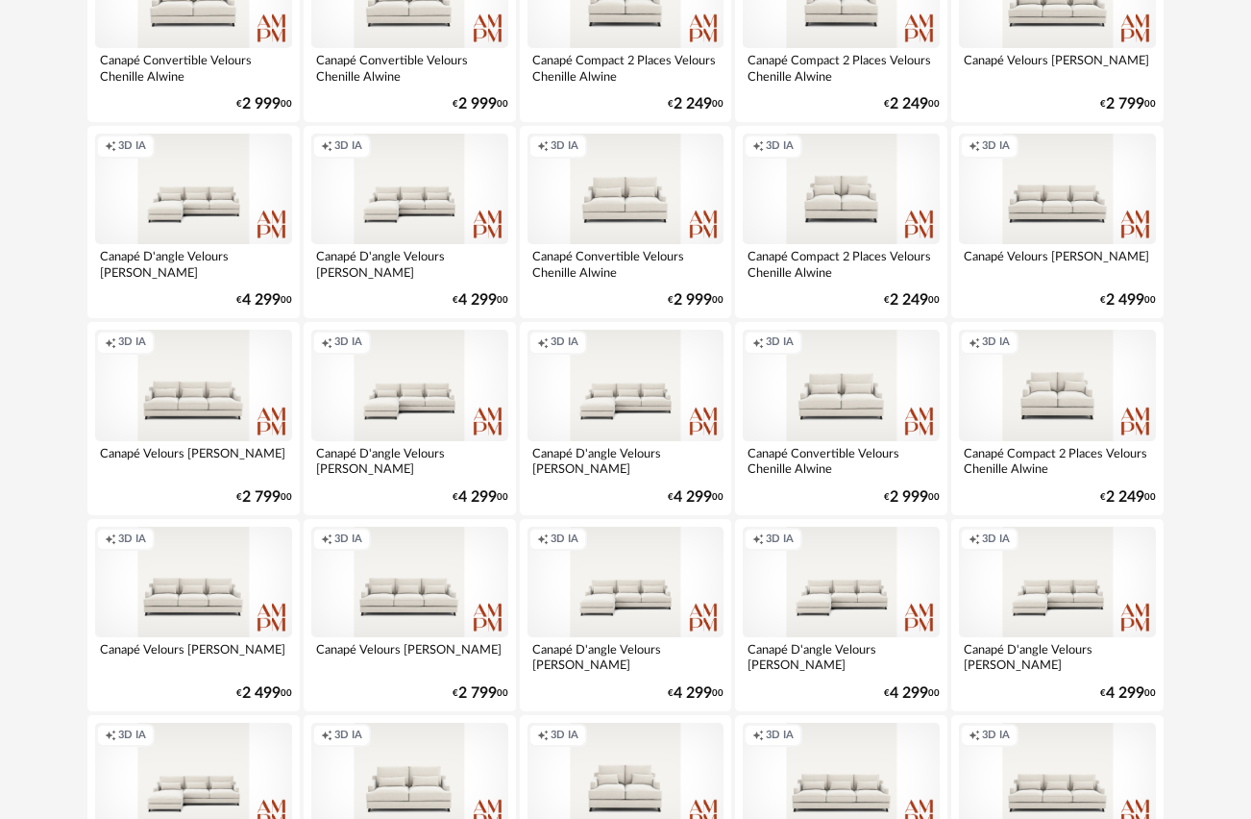
scroll to position [3486, 0]
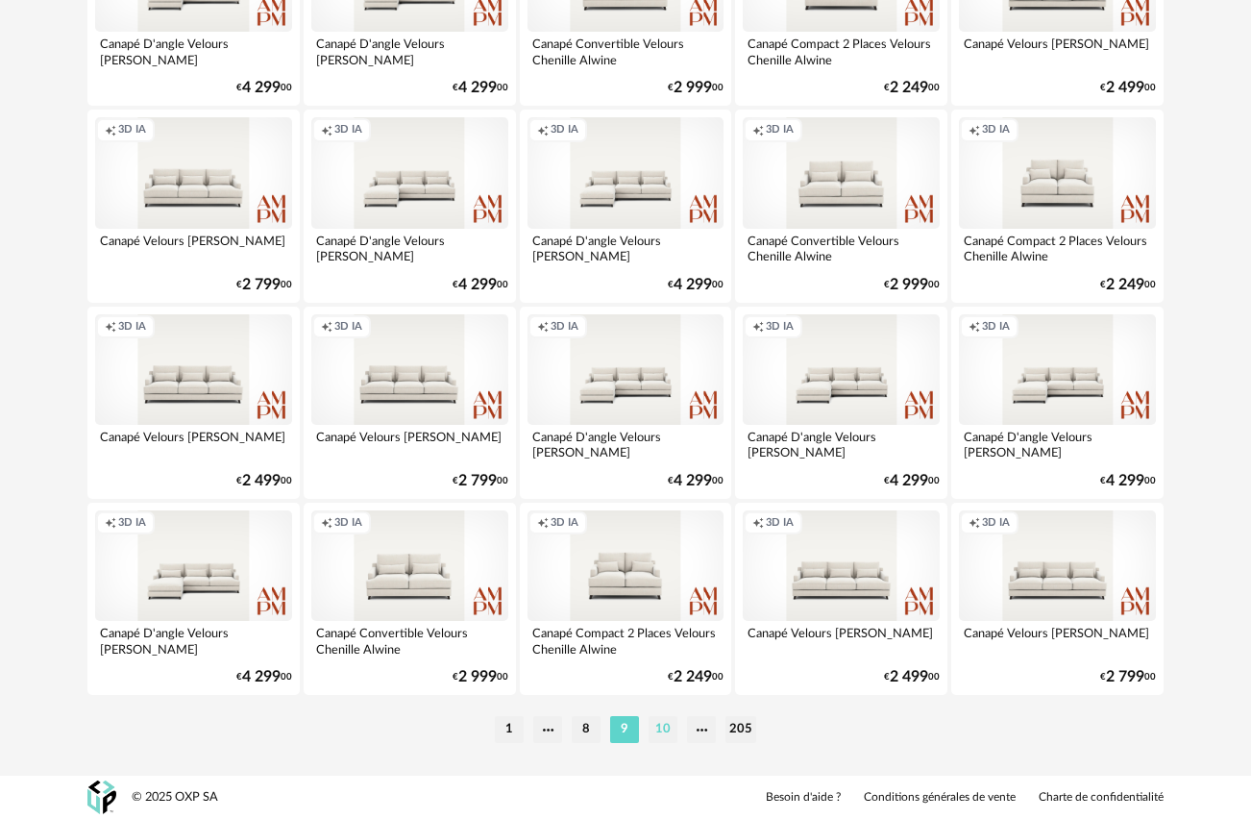
click at [659, 726] on li "10" at bounding box center [663, 729] width 29 height 27
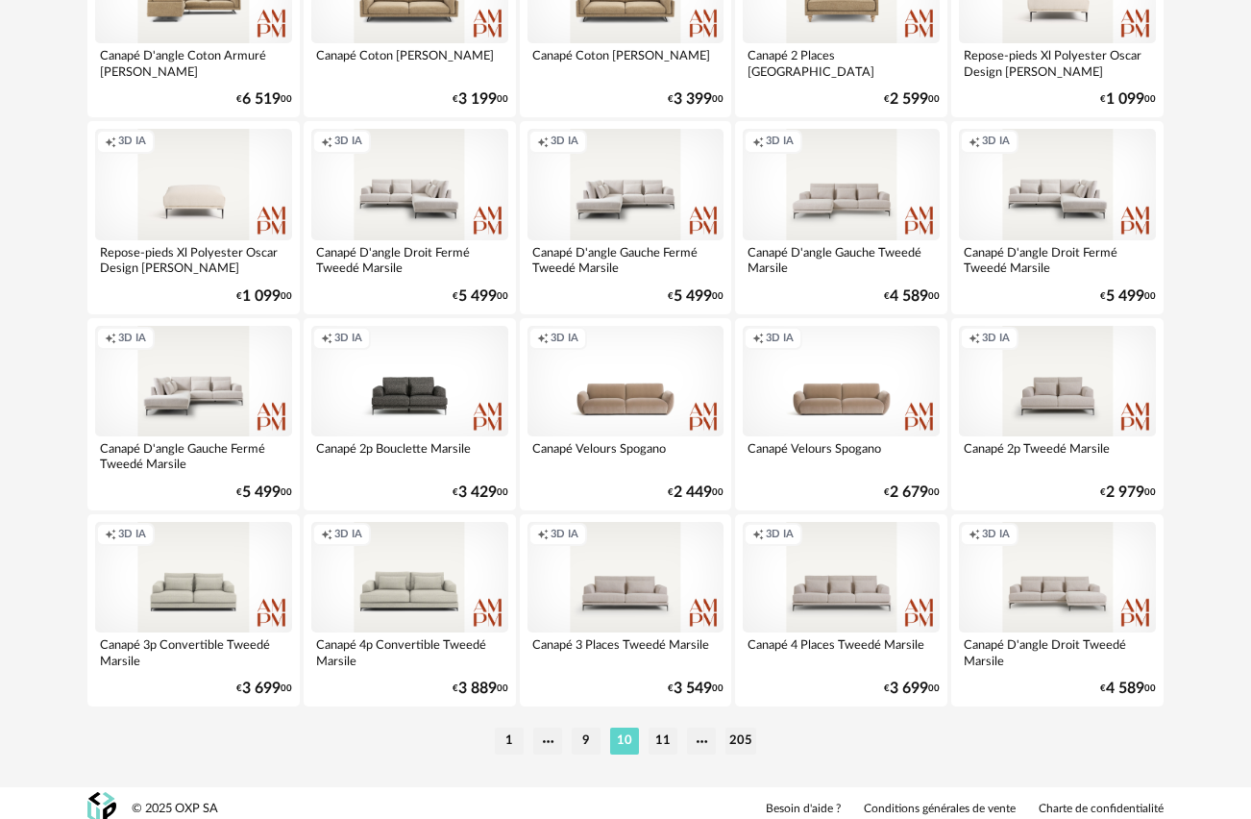
scroll to position [3486, 0]
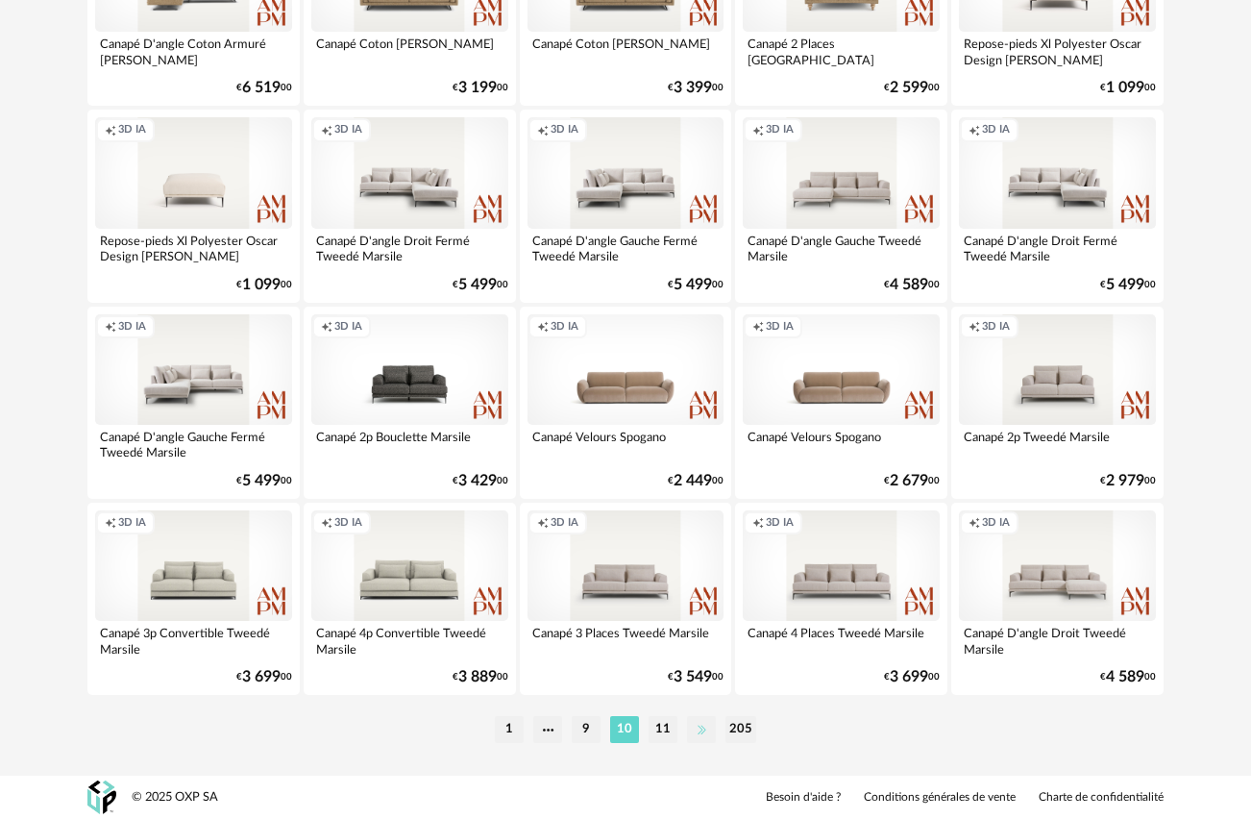
click at [699, 728] on li at bounding box center [701, 729] width 29 height 27
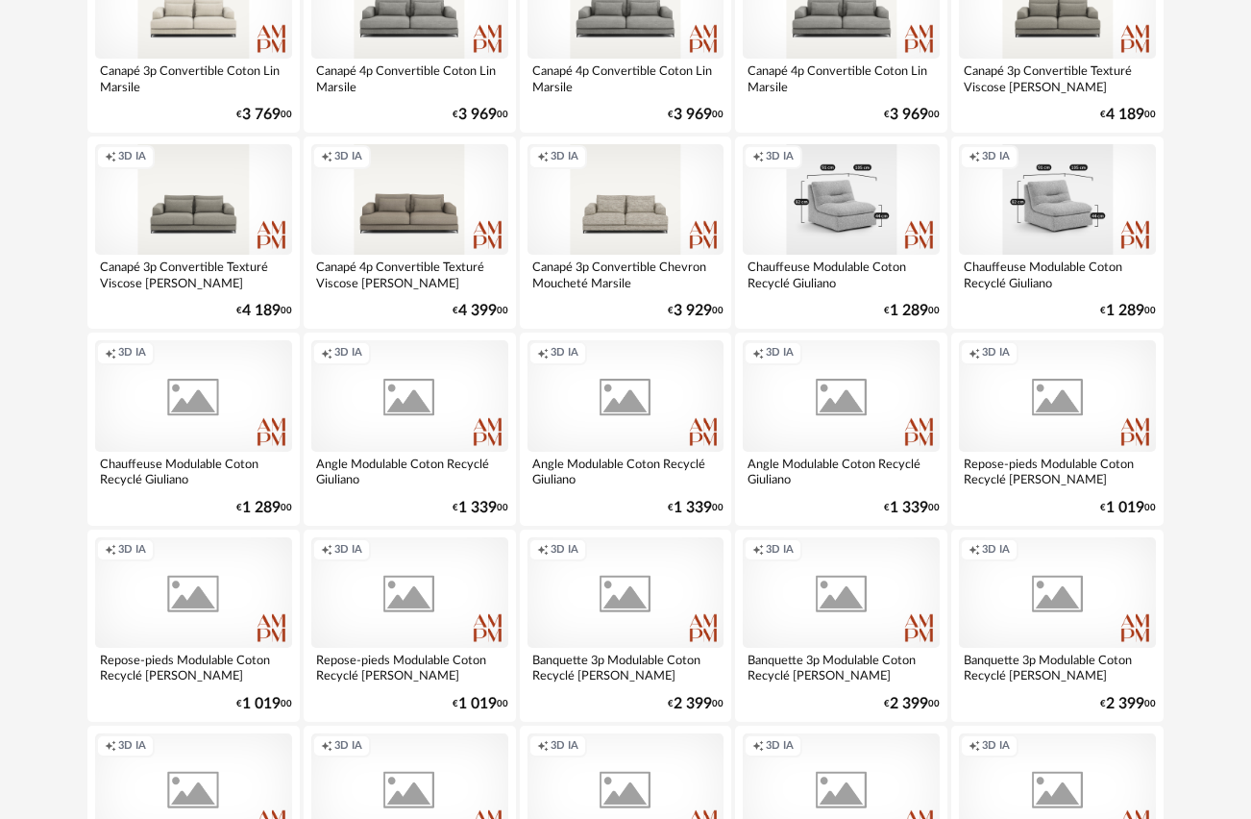
scroll to position [3486, 0]
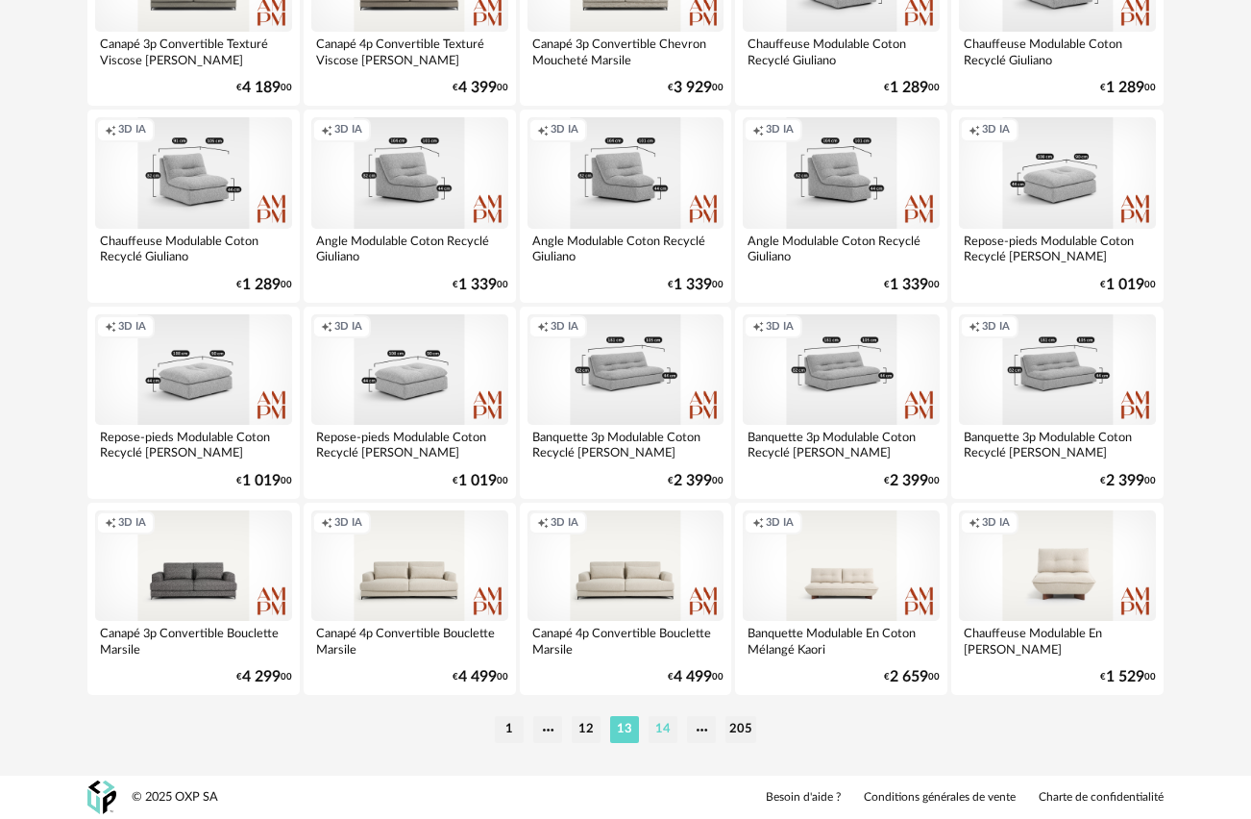
click at [666, 730] on li "14" at bounding box center [663, 729] width 29 height 27
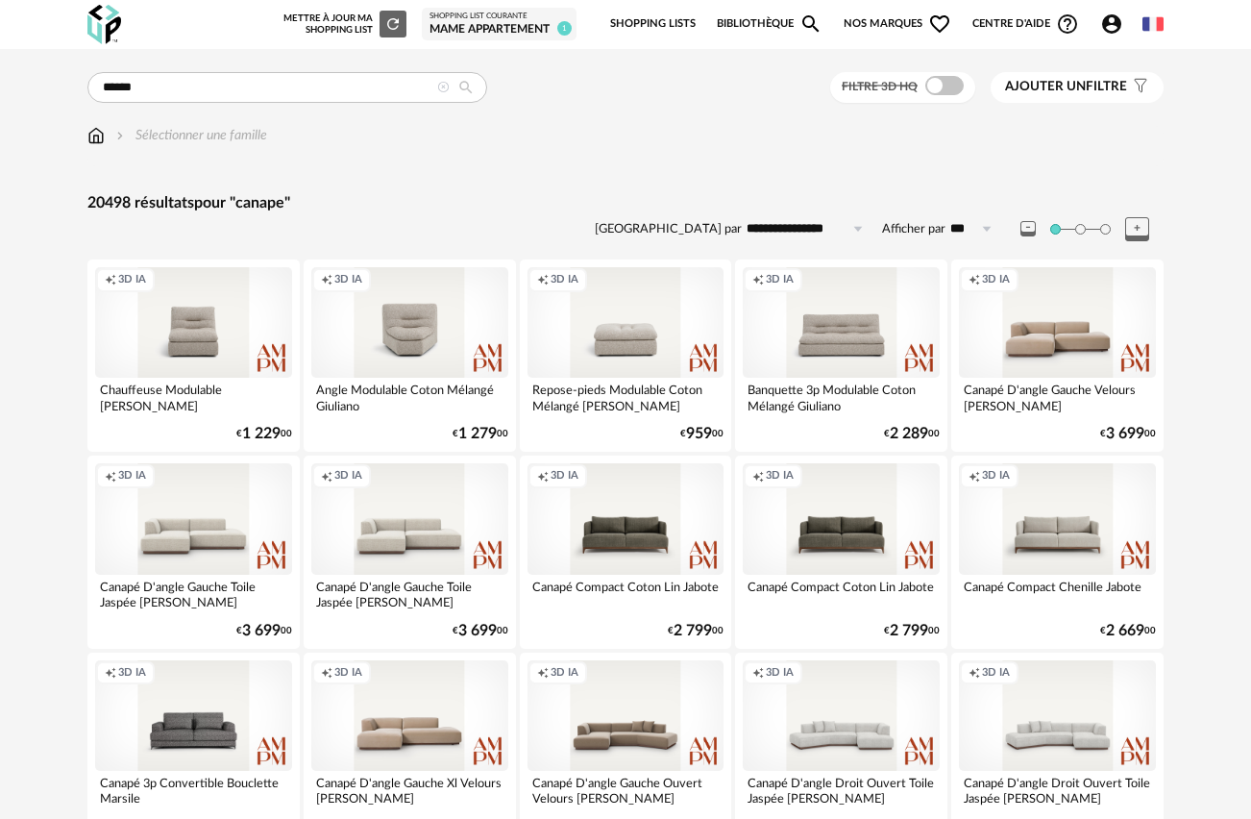
click at [1117, 89] on span "Ajouter un filtre" at bounding box center [1066, 87] width 122 height 16
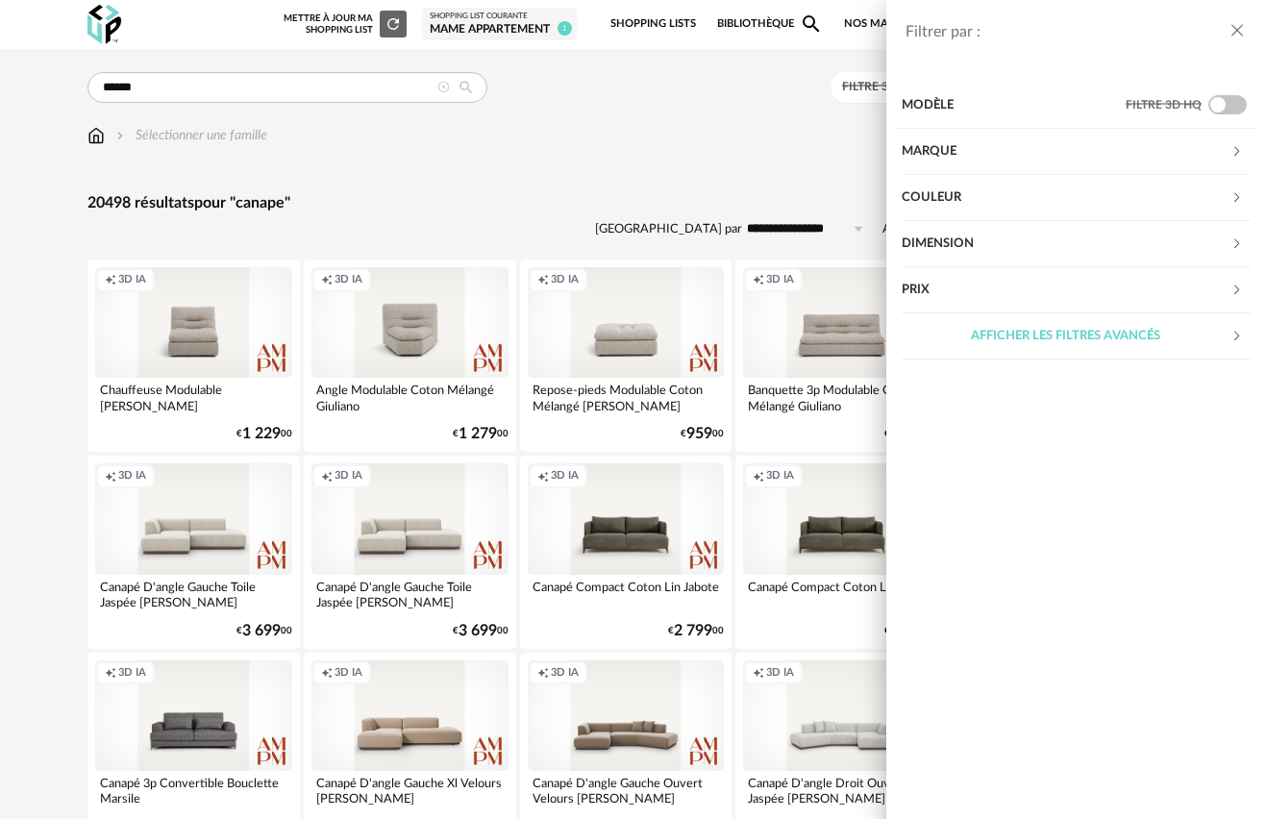
click at [1079, 339] on div "Afficher les filtres avancés" at bounding box center [1065, 336] width 329 height 46
click at [987, 246] on div "Dimension" at bounding box center [1065, 244] width 329 height 46
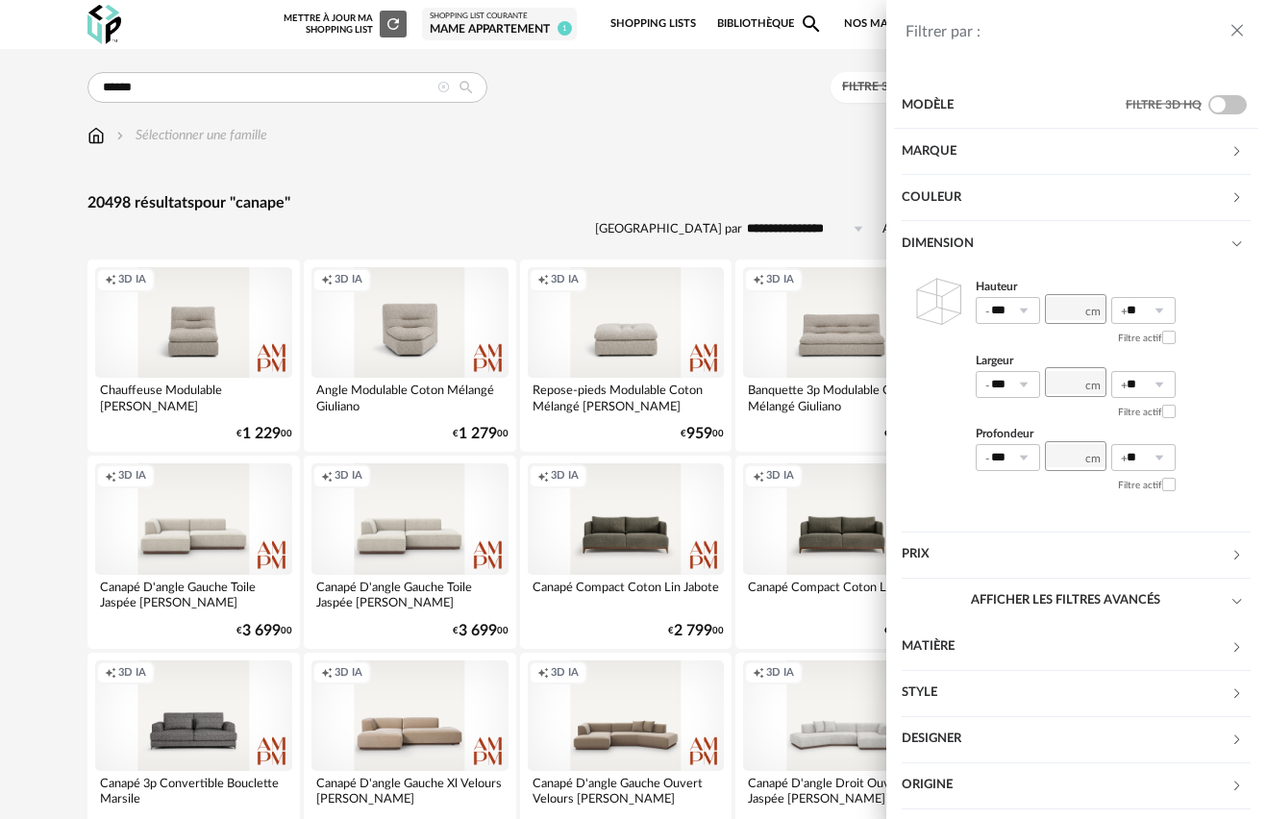
click at [652, 184] on div "Filtrer par : Modèle Filtre 3D HQ Marque &tradition 68 101 Copenhagen 0 366 Con…" at bounding box center [633, 409] width 1266 height 819
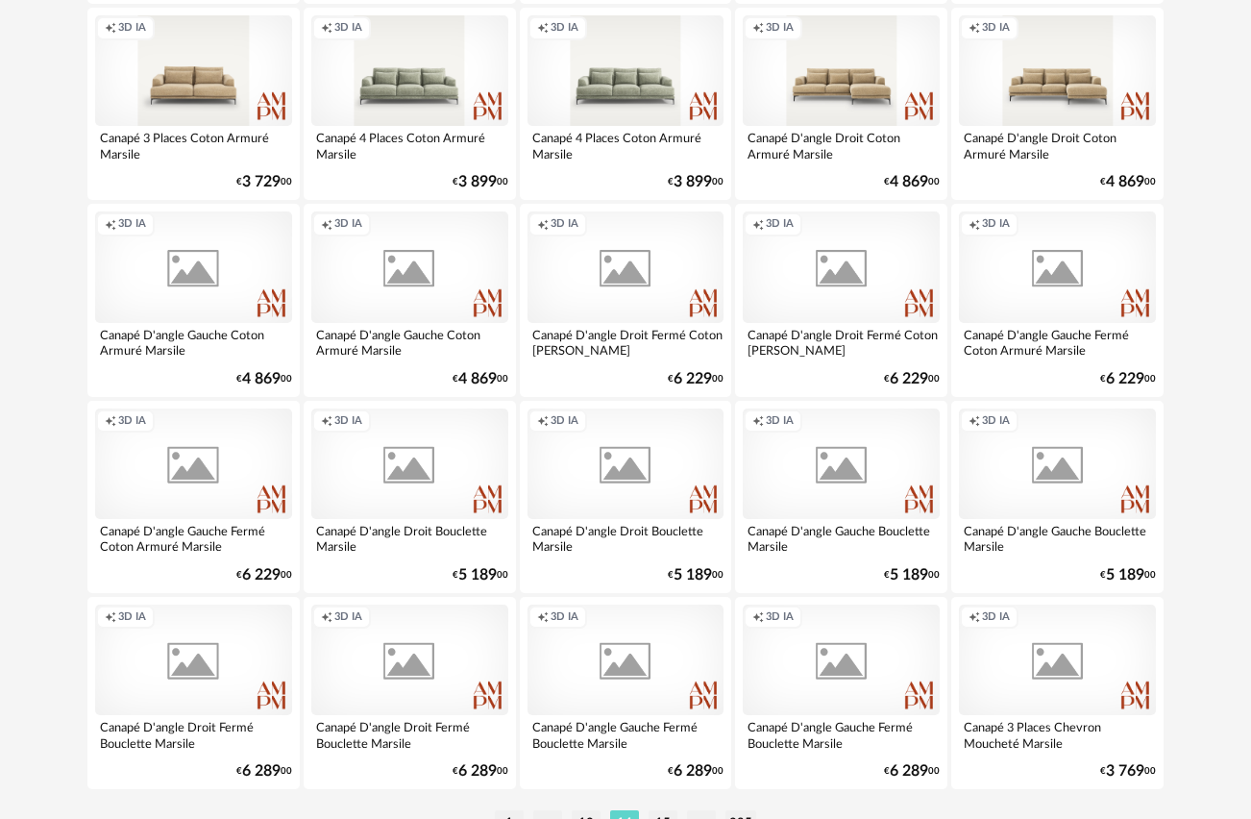
scroll to position [3486, 0]
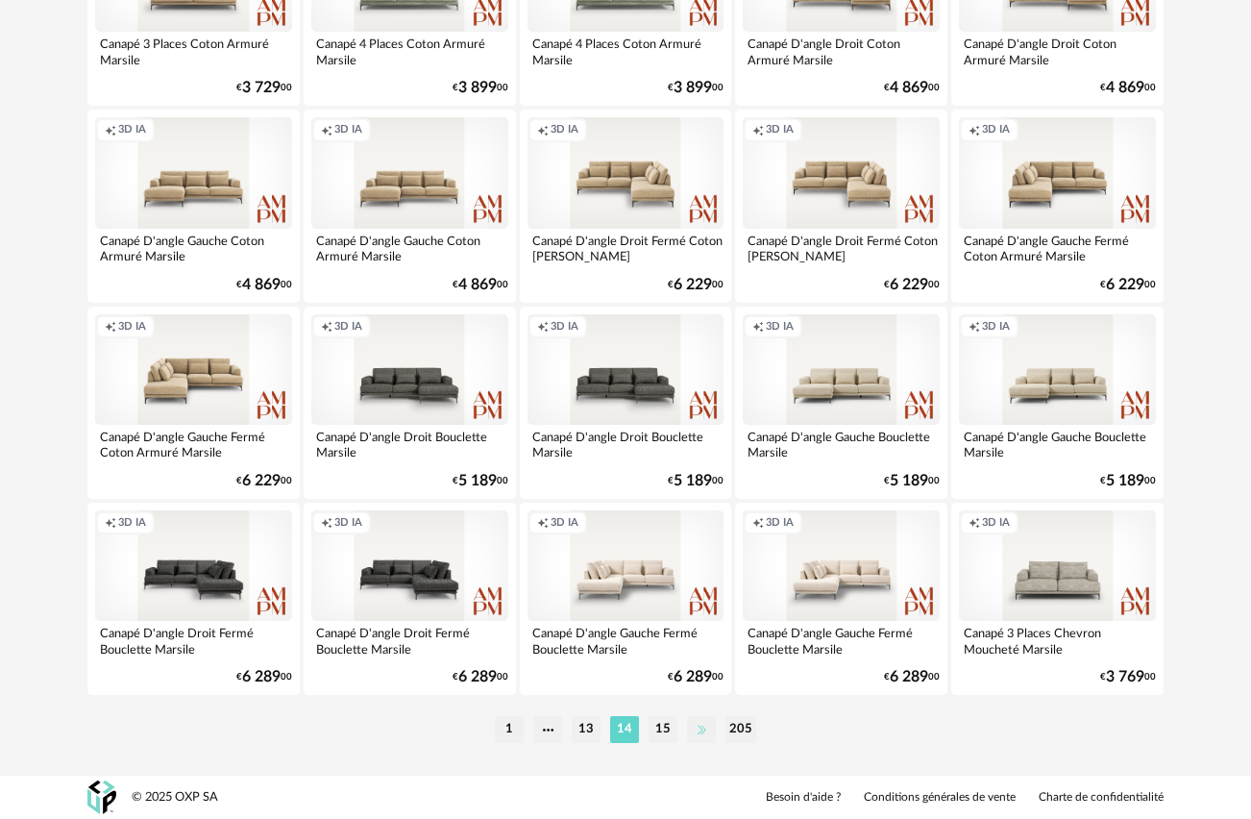
click at [699, 728] on li at bounding box center [701, 729] width 29 height 27
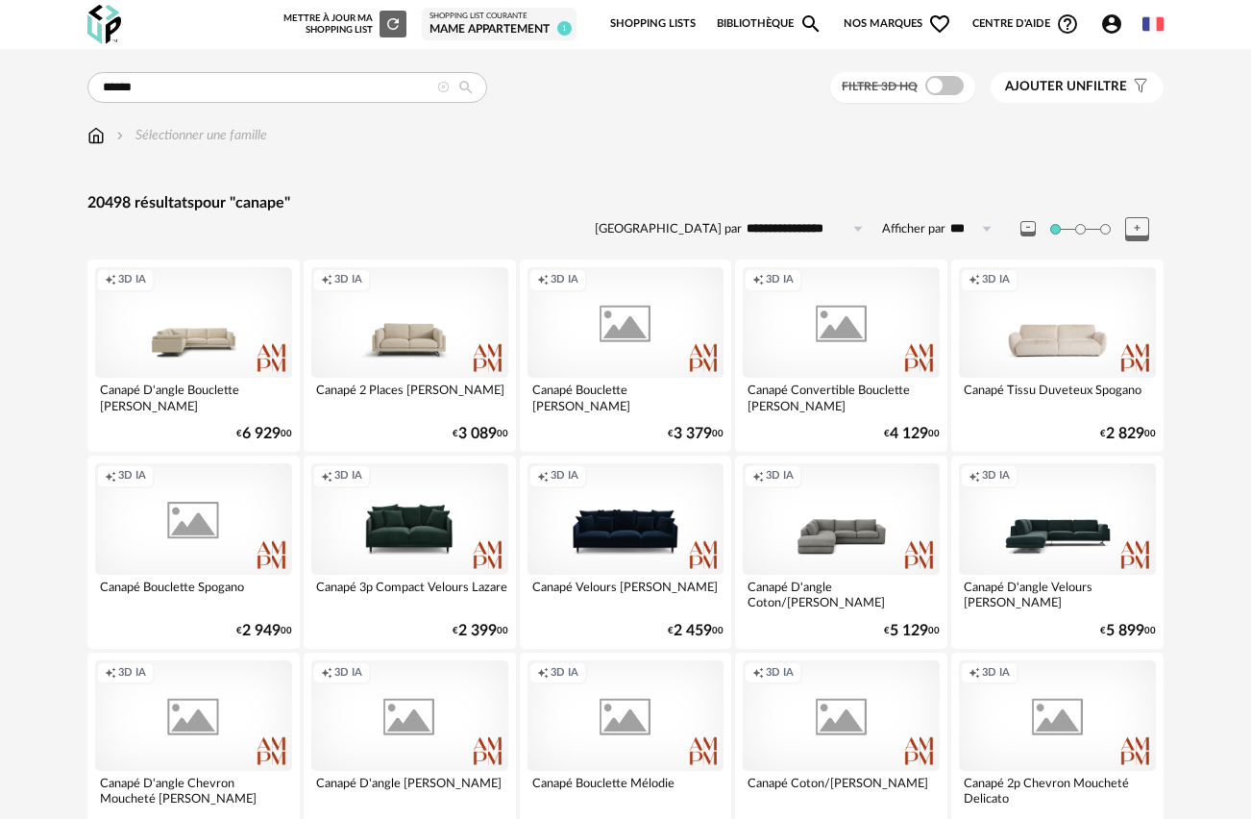
click at [185, 137] on div "Sélectionner une famille" at bounding box center [189, 135] width 155 height 19
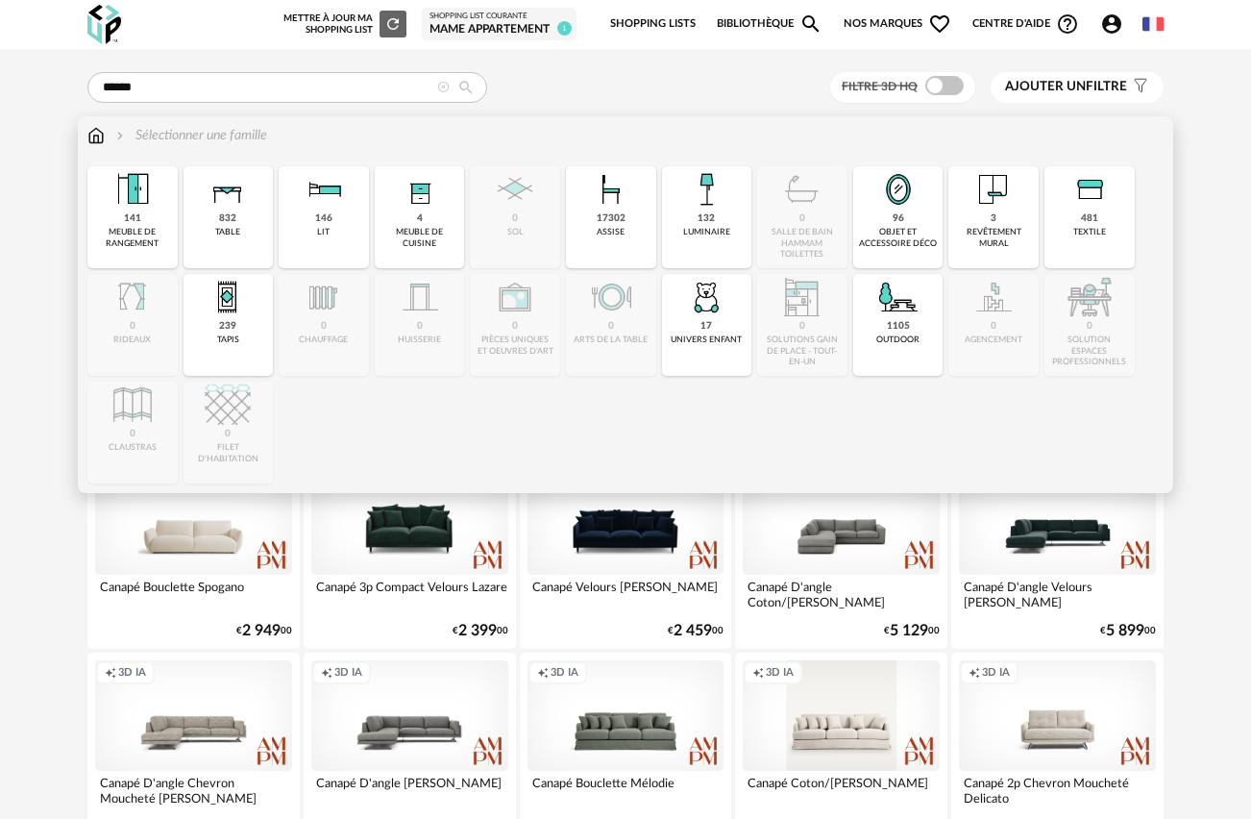
click at [637, 236] on div "17302 assise" at bounding box center [611, 217] width 90 height 102
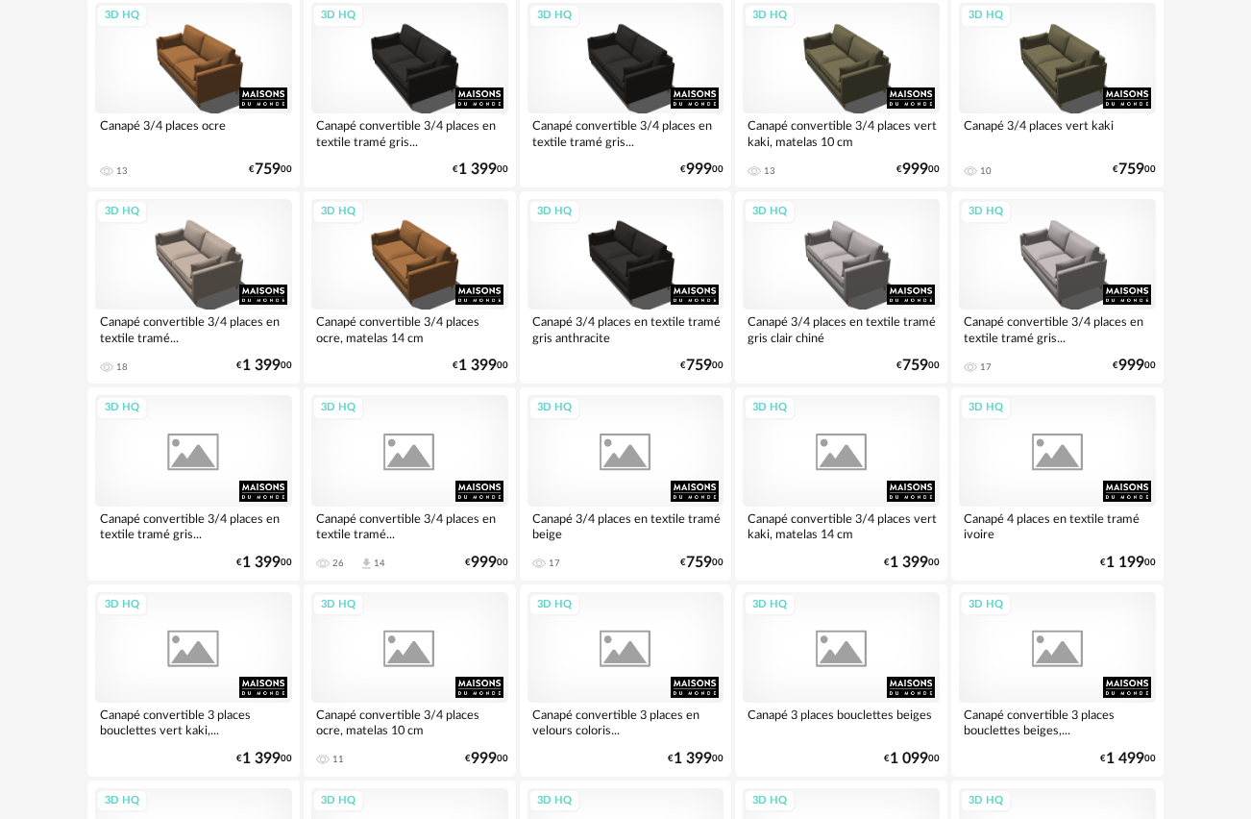
scroll to position [3486, 0]
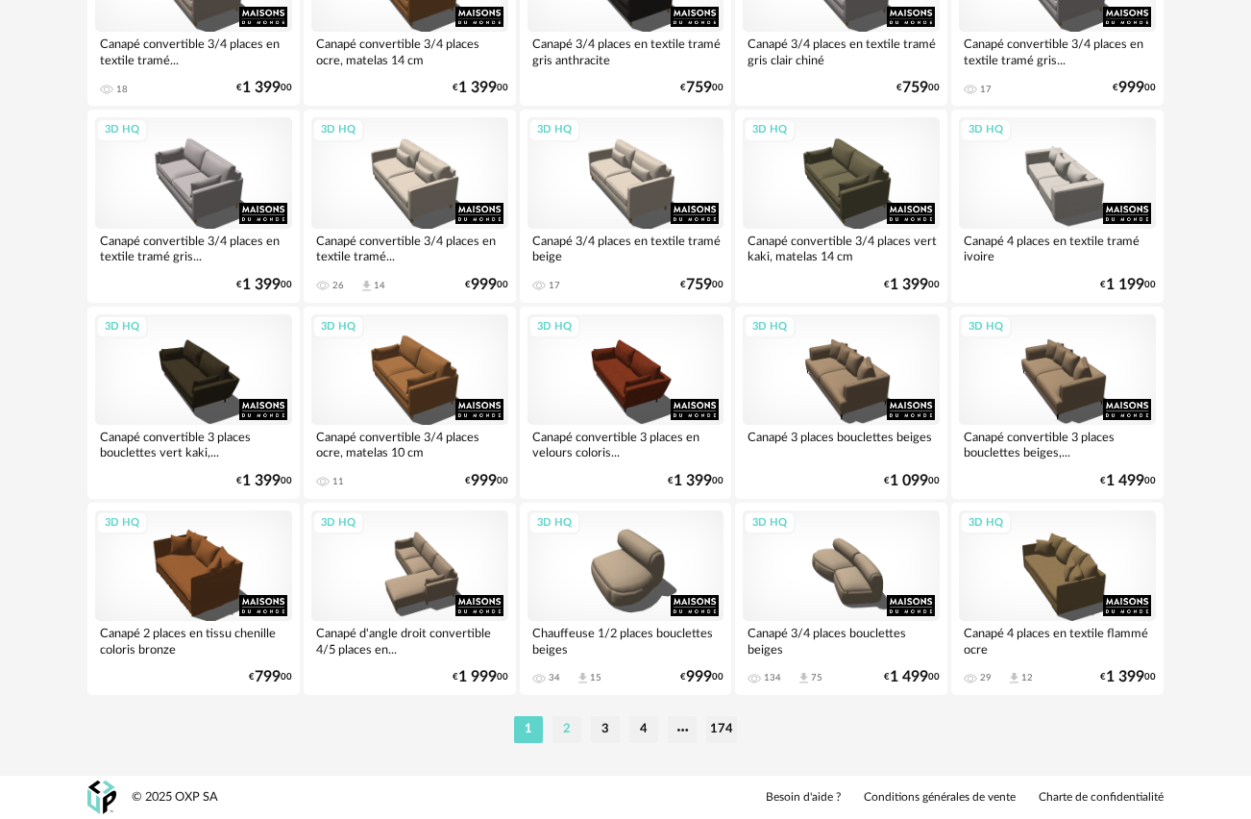
click at [567, 724] on li "2" at bounding box center [567, 729] width 29 height 27
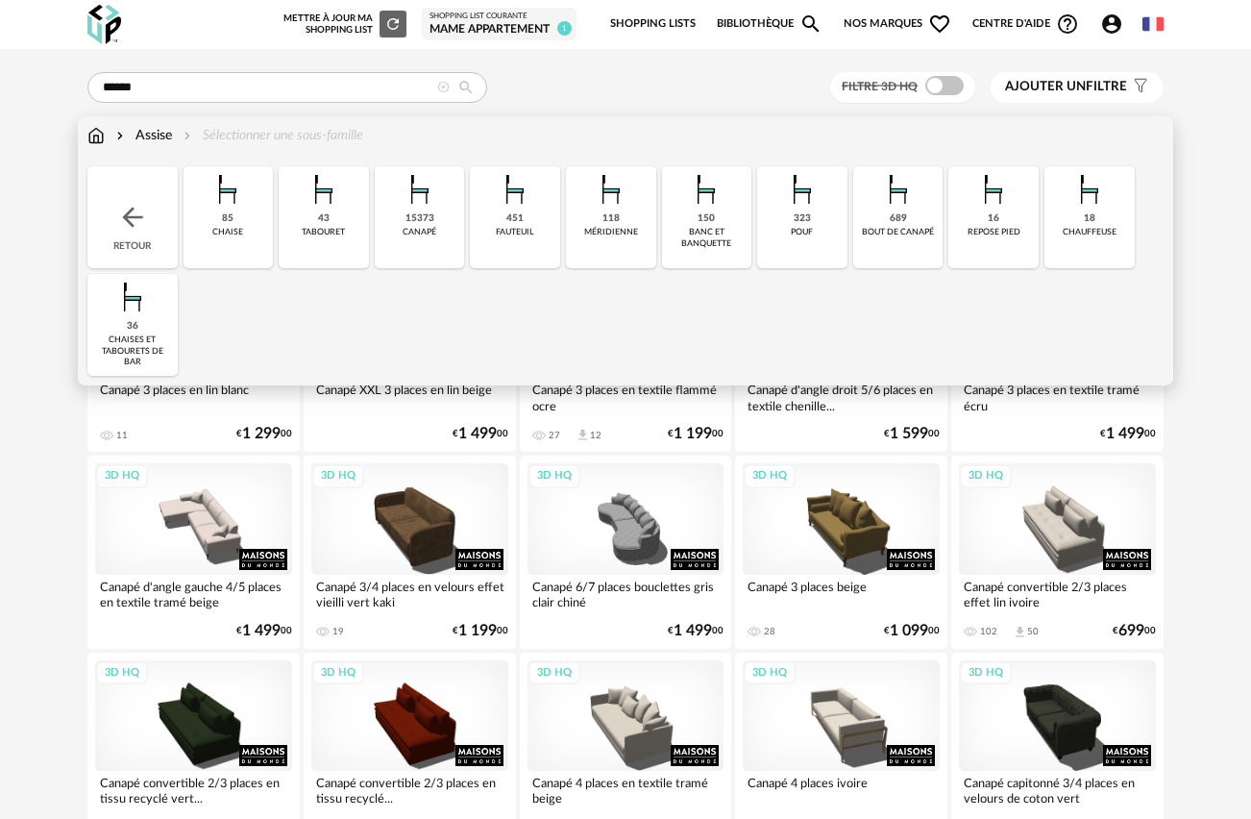
click at [99, 138] on img at bounding box center [95, 135] width 17 height 19
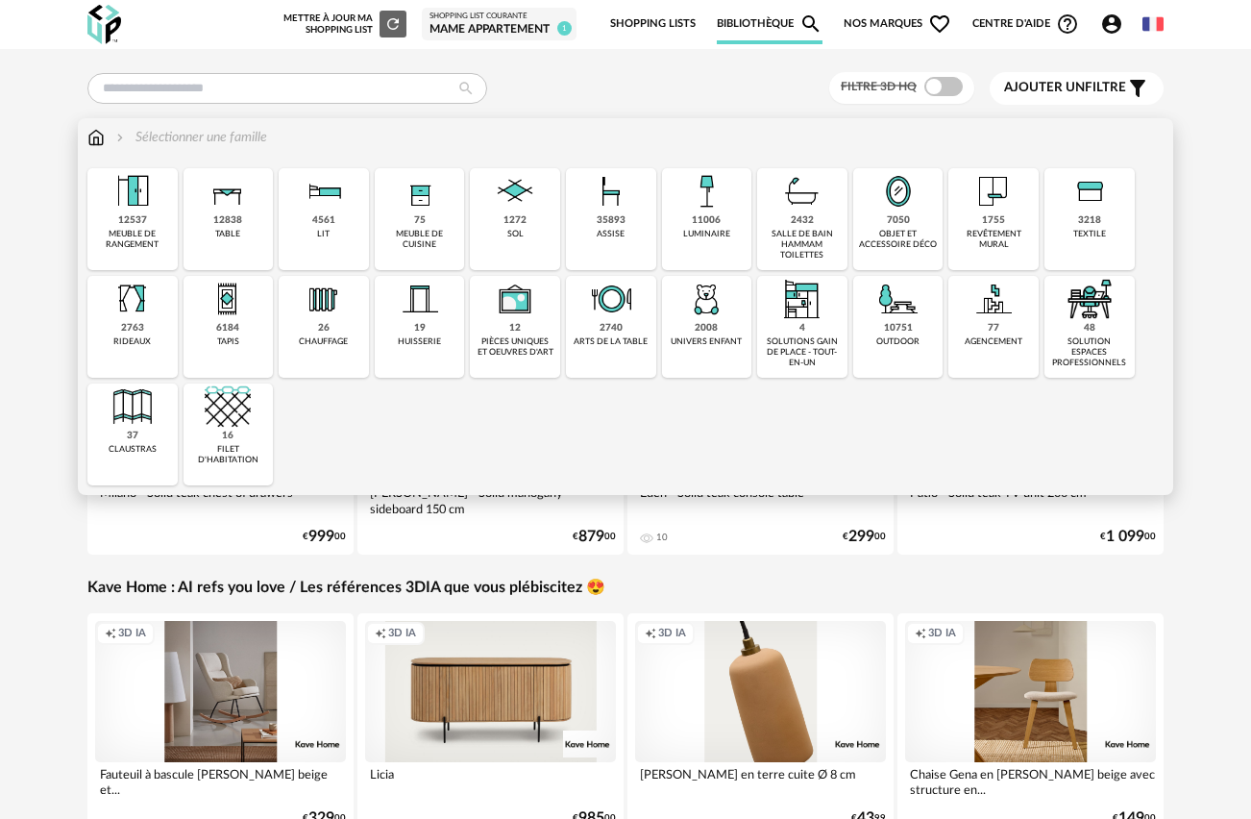
click at [605, 198] on img at bounding box center [611, 191] width 46 height 46
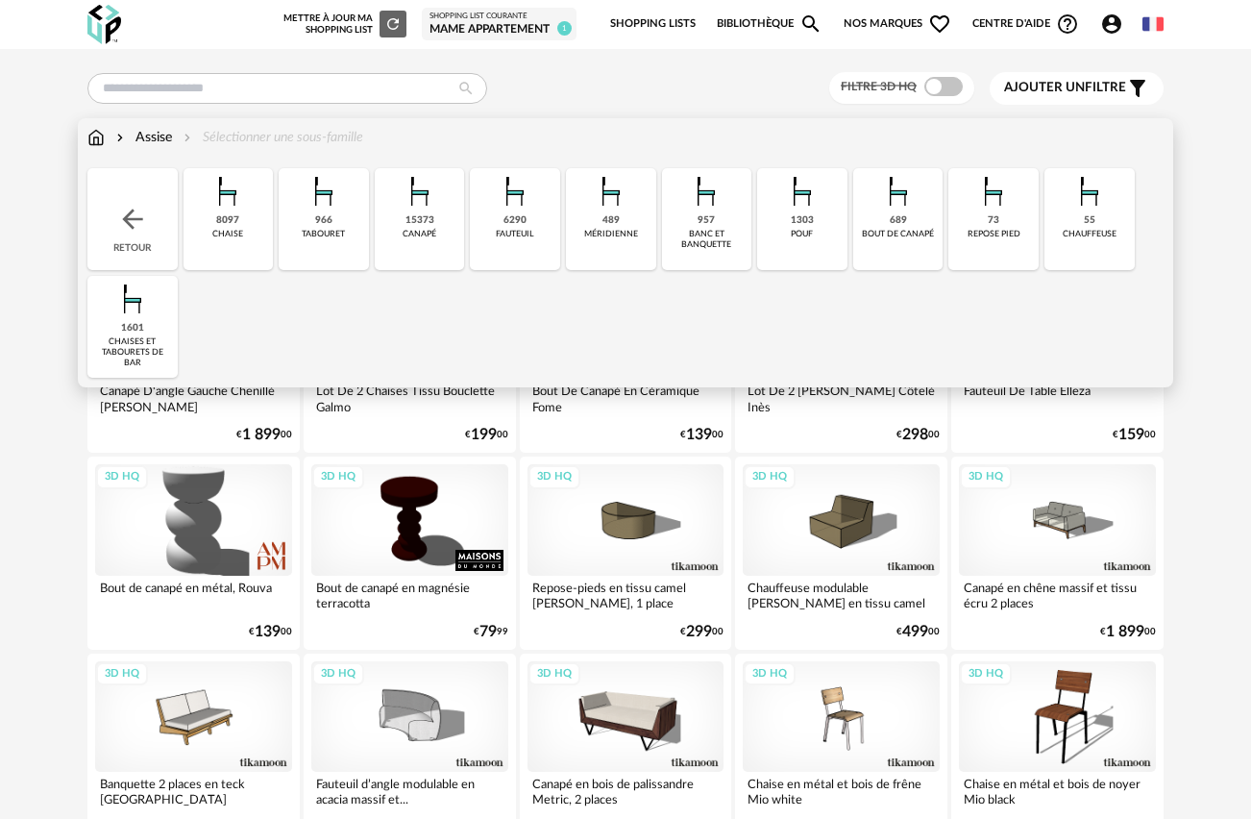
click at [504, 193] on img at bounding box center [515, 191] width 46 height 46
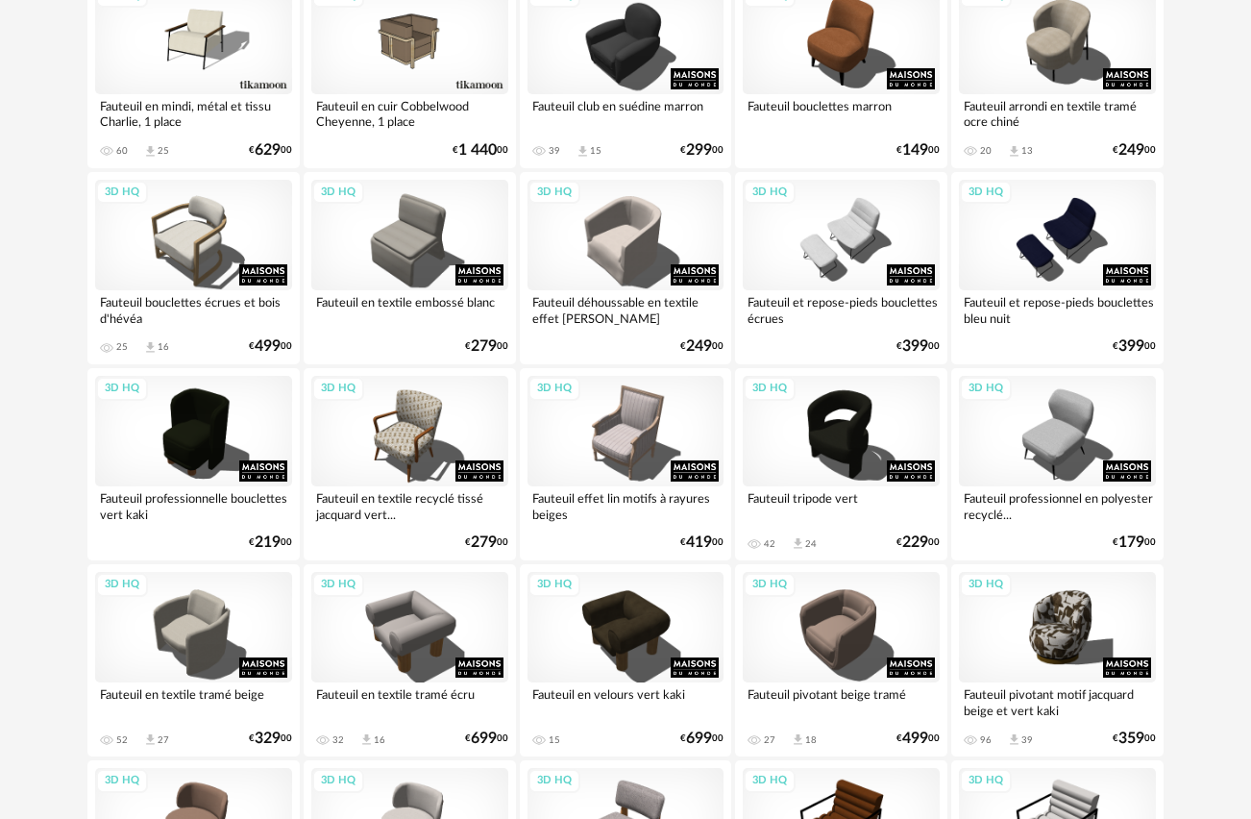
scroll to position [670, 0]
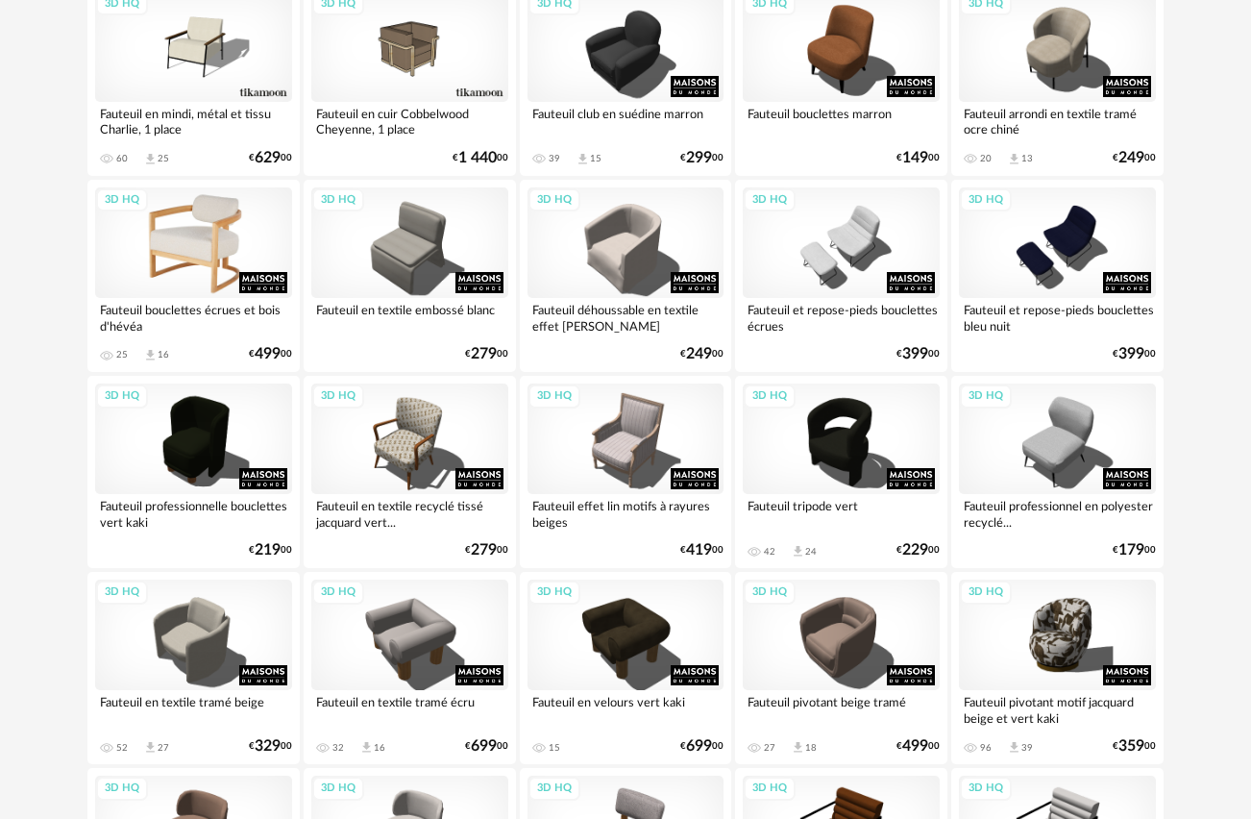
click at [192, 241] on div "3D HQ" at bounding box center [193, 242] width 197 height 111
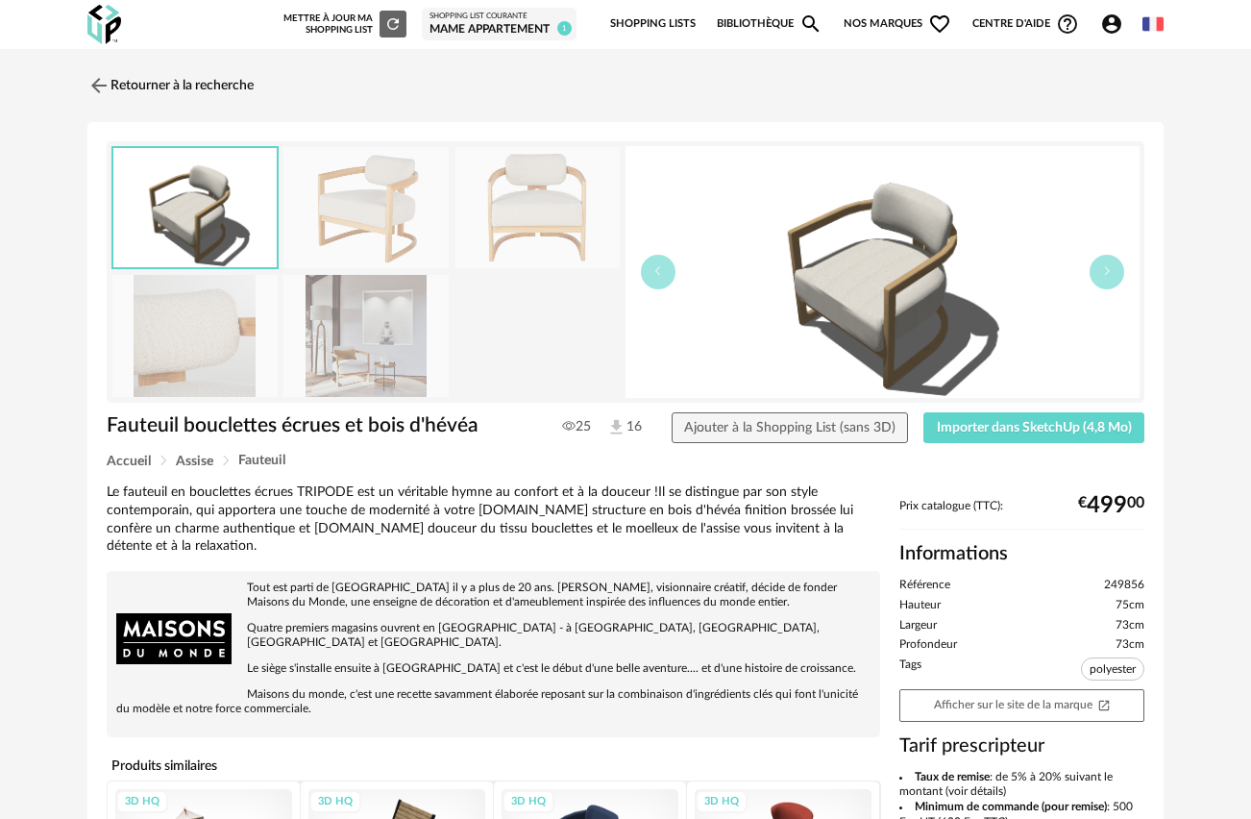
click at [378, 204] on img at bounding box center [365, 208] width 165 height 122
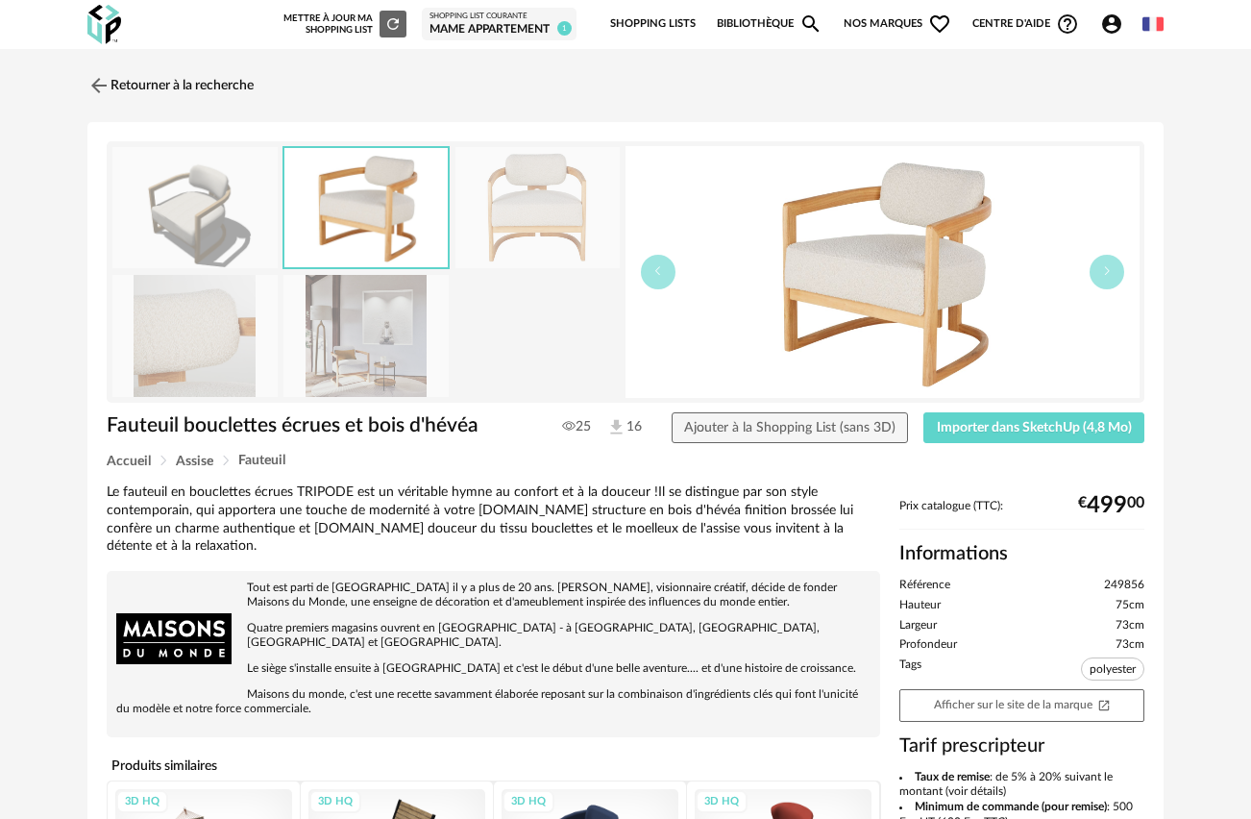
click at [522, 180] on img at bounding box center [537, 208] width 165 height 122
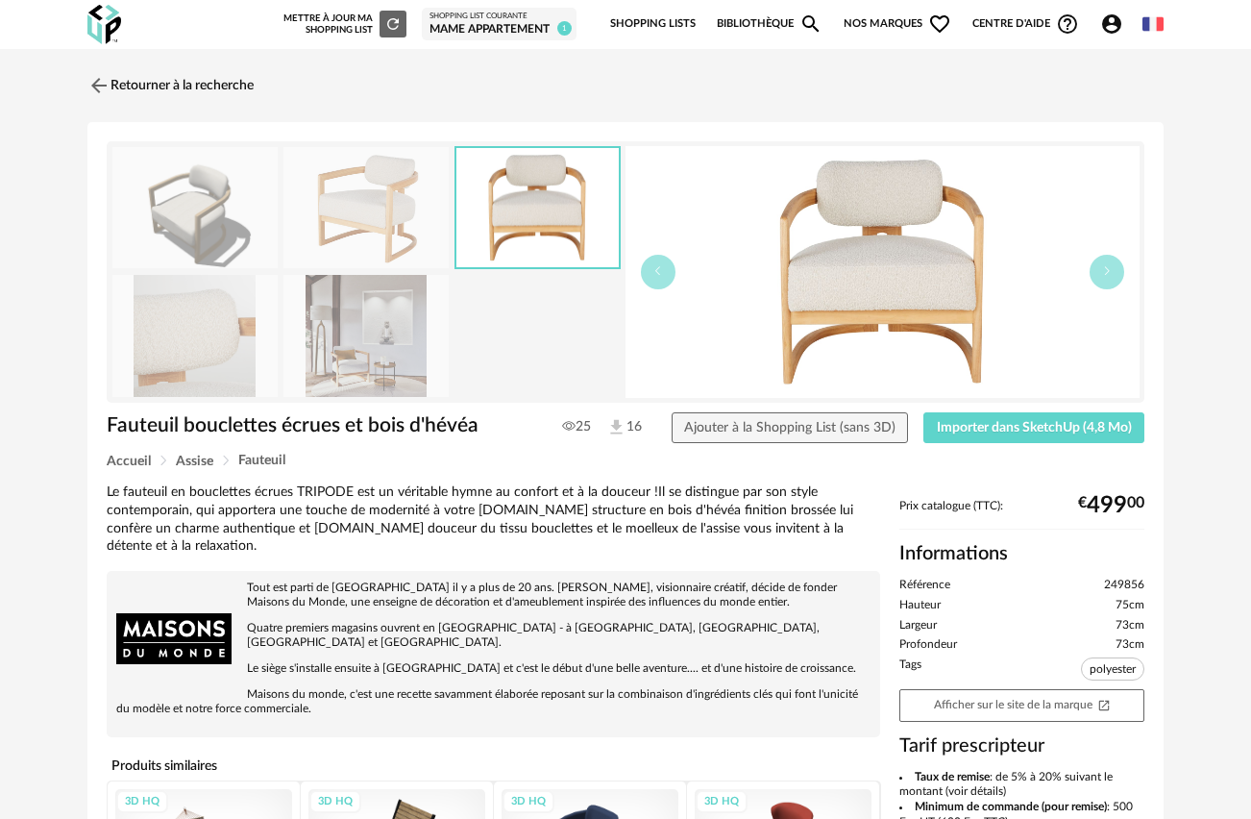
click at [358, 347] on img at bounding box center [365, 336] width 165 height 122
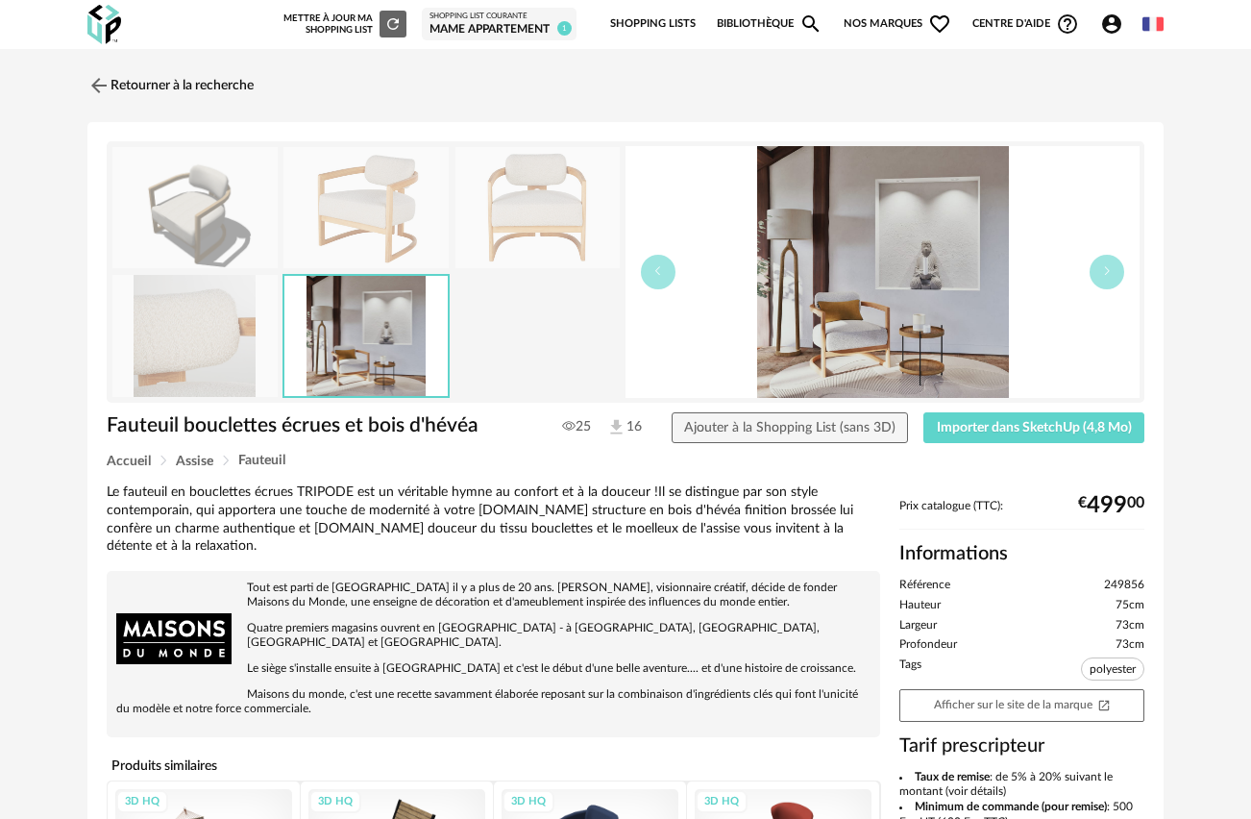
click at [189, 337] on img at bounding box center [194, 336] width 165 height 122
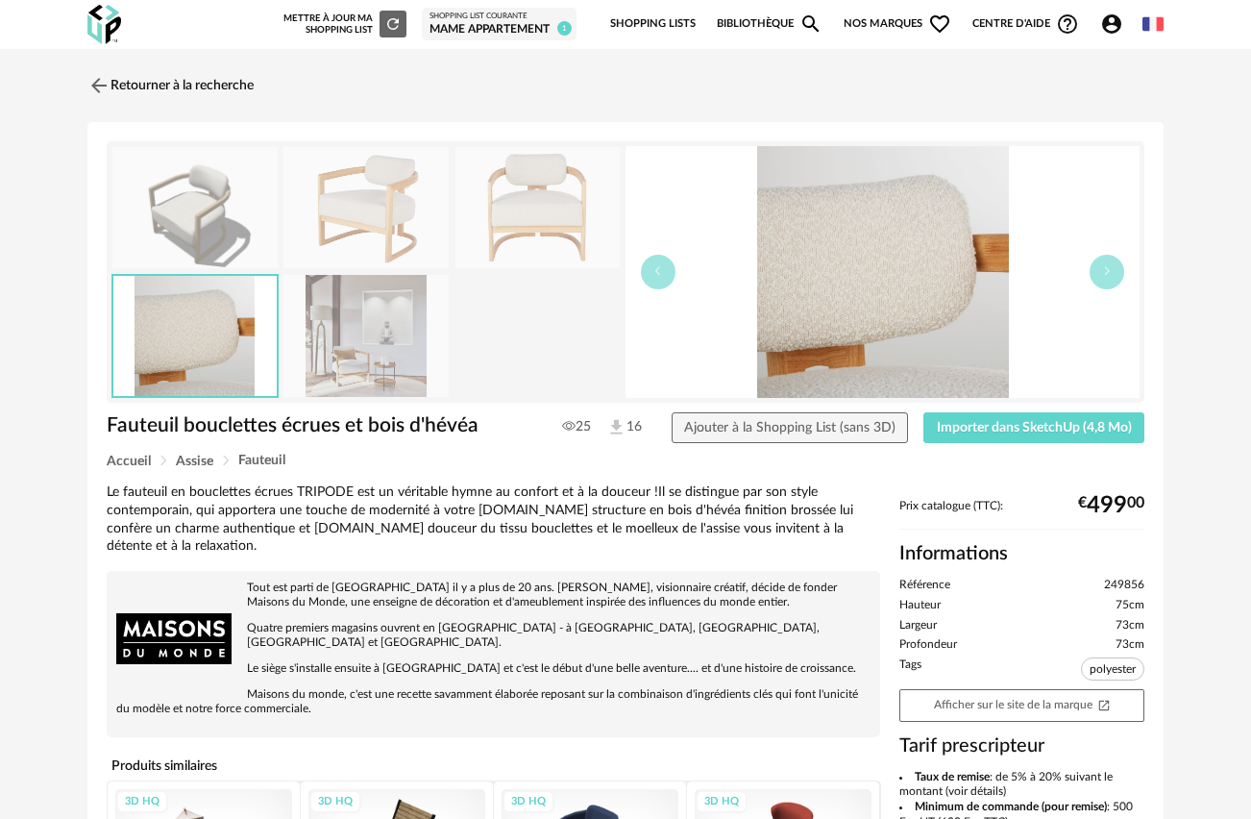
click at [522, 196] on img at bounding box center [537, 208] width 165 height 122
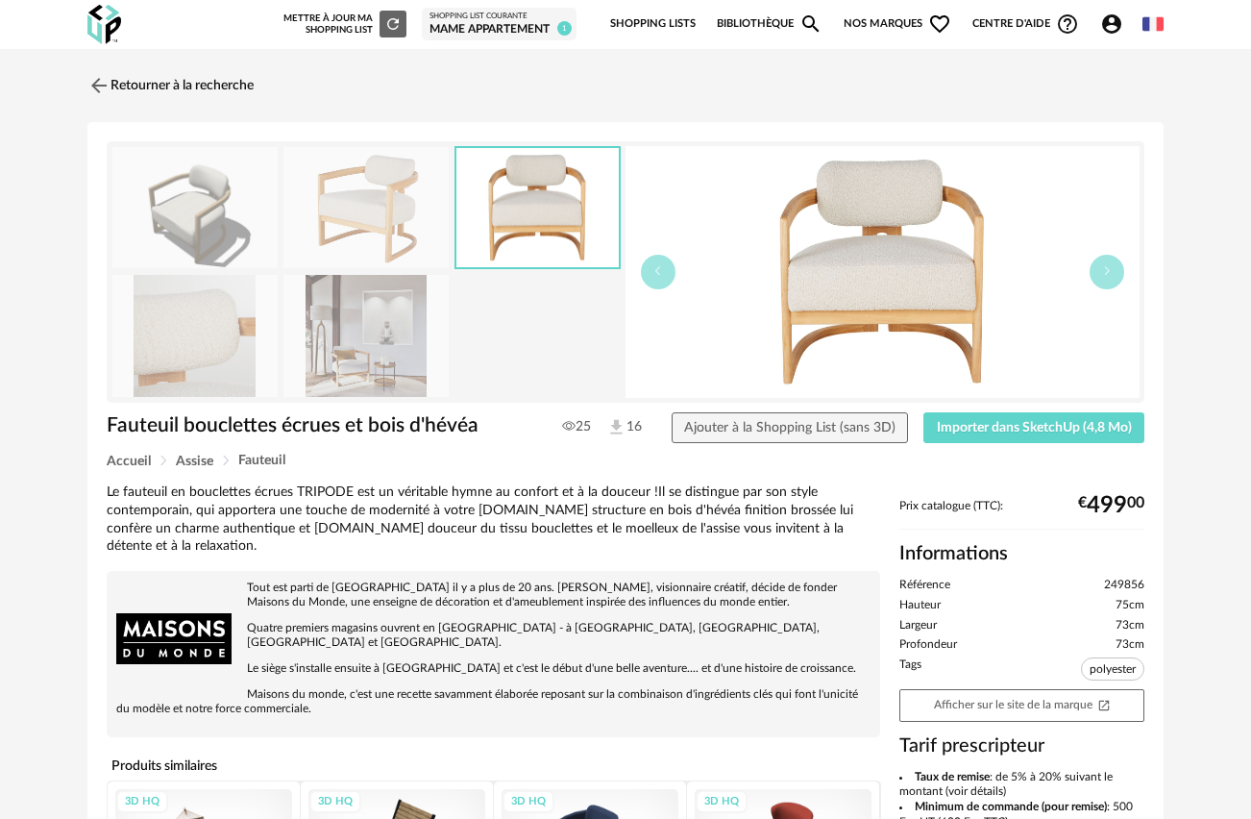
click at [905, 280] on img at bounding box center [883, 272] width 514 height 252
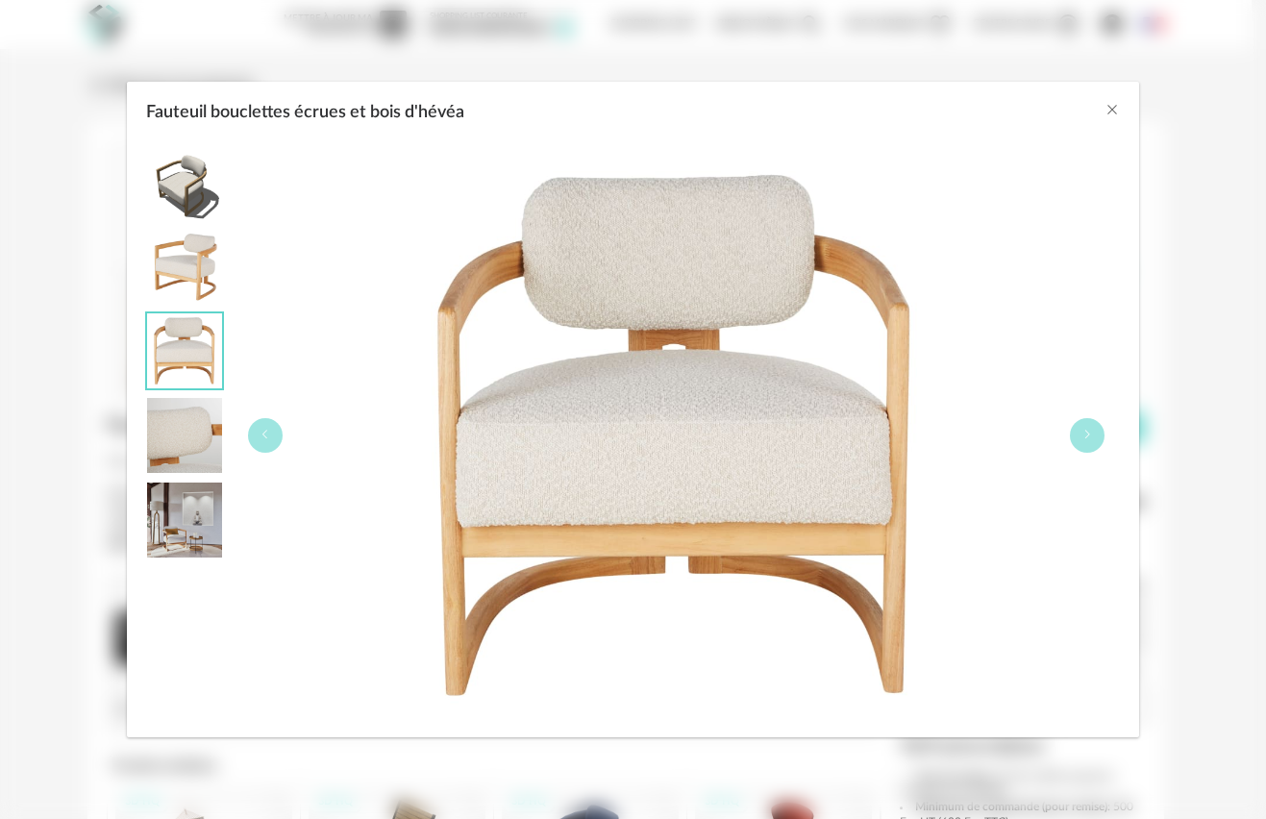
click at [192, 246] on img "Fauteuil bouclettes écrues et bois d'hévéa" at bounding box center [184, 266] width 75 height 75
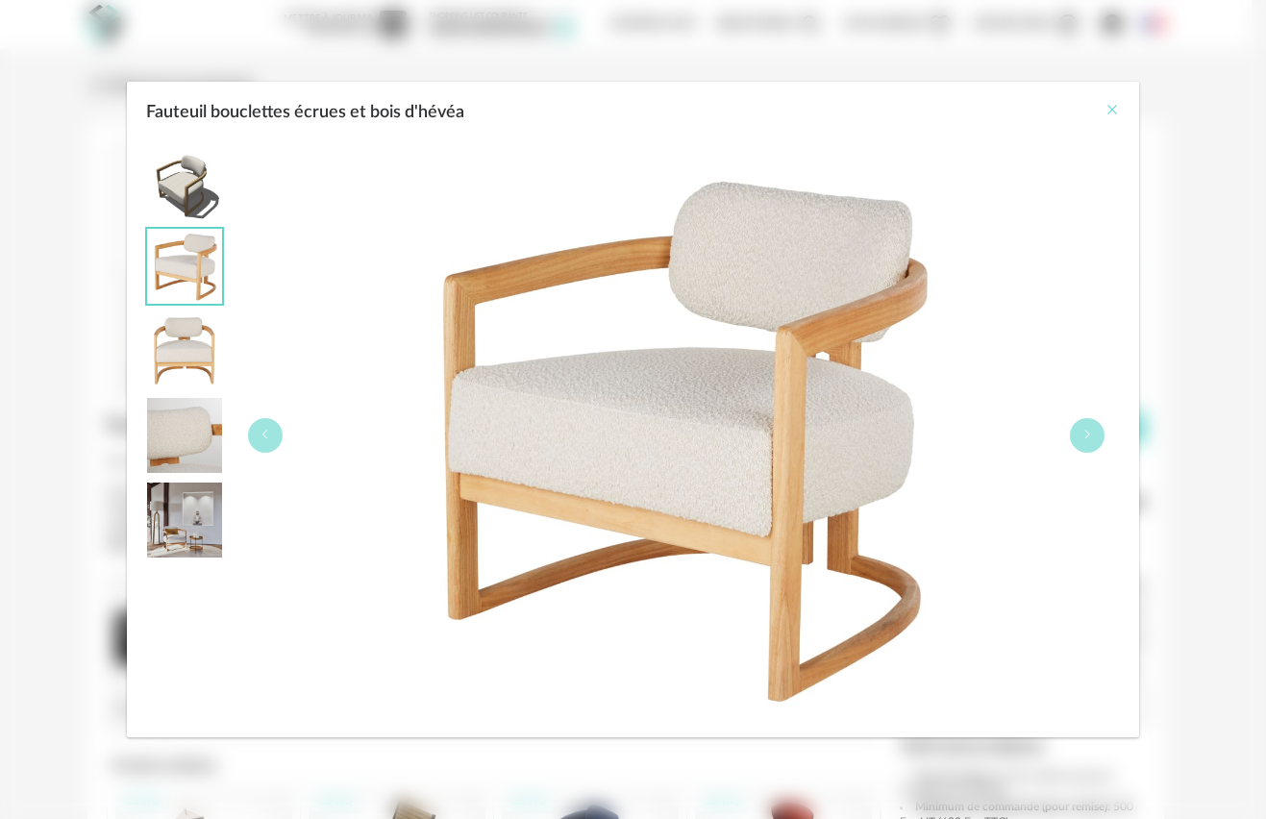
click at [1113, 108] on icon "Close" at bounding box center [1111, 109] width 15 height 15
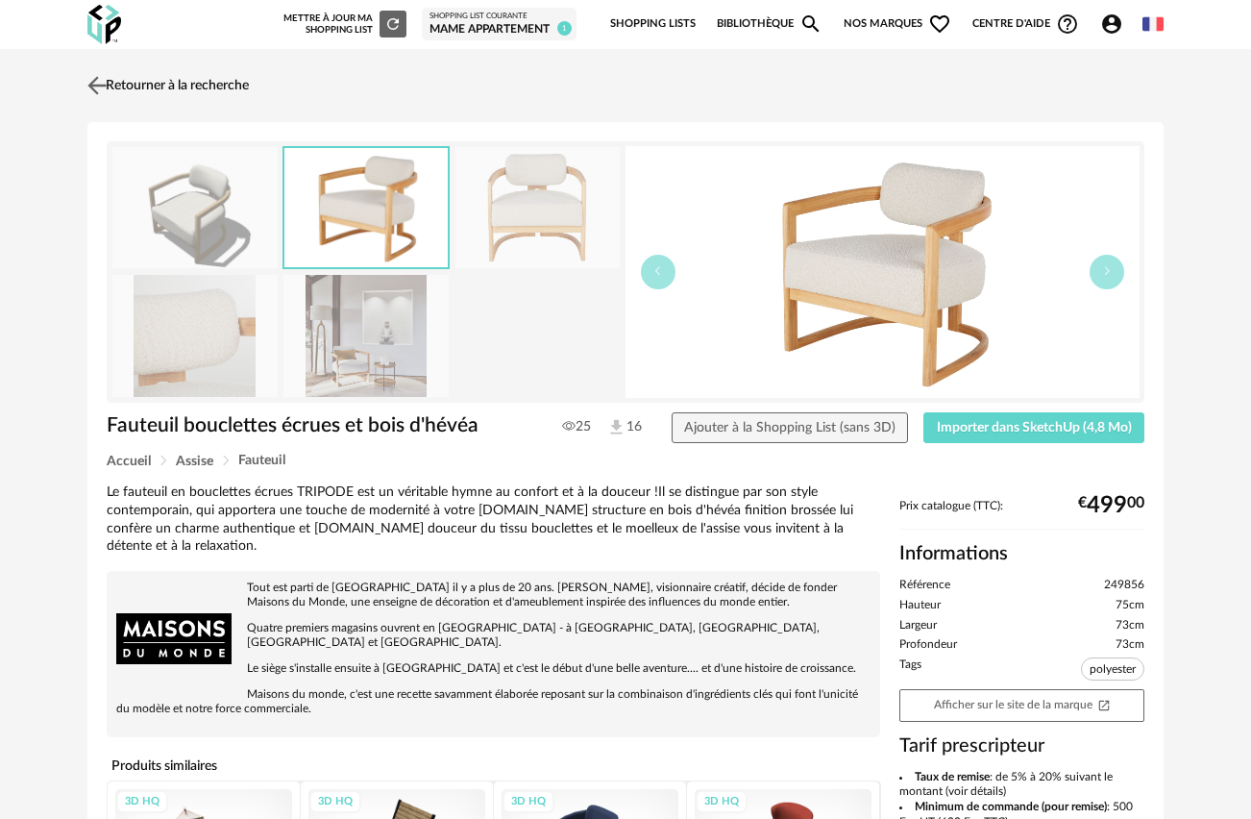
click at [96, 85] on img at bounding box center [98, 85] width 28 height 28
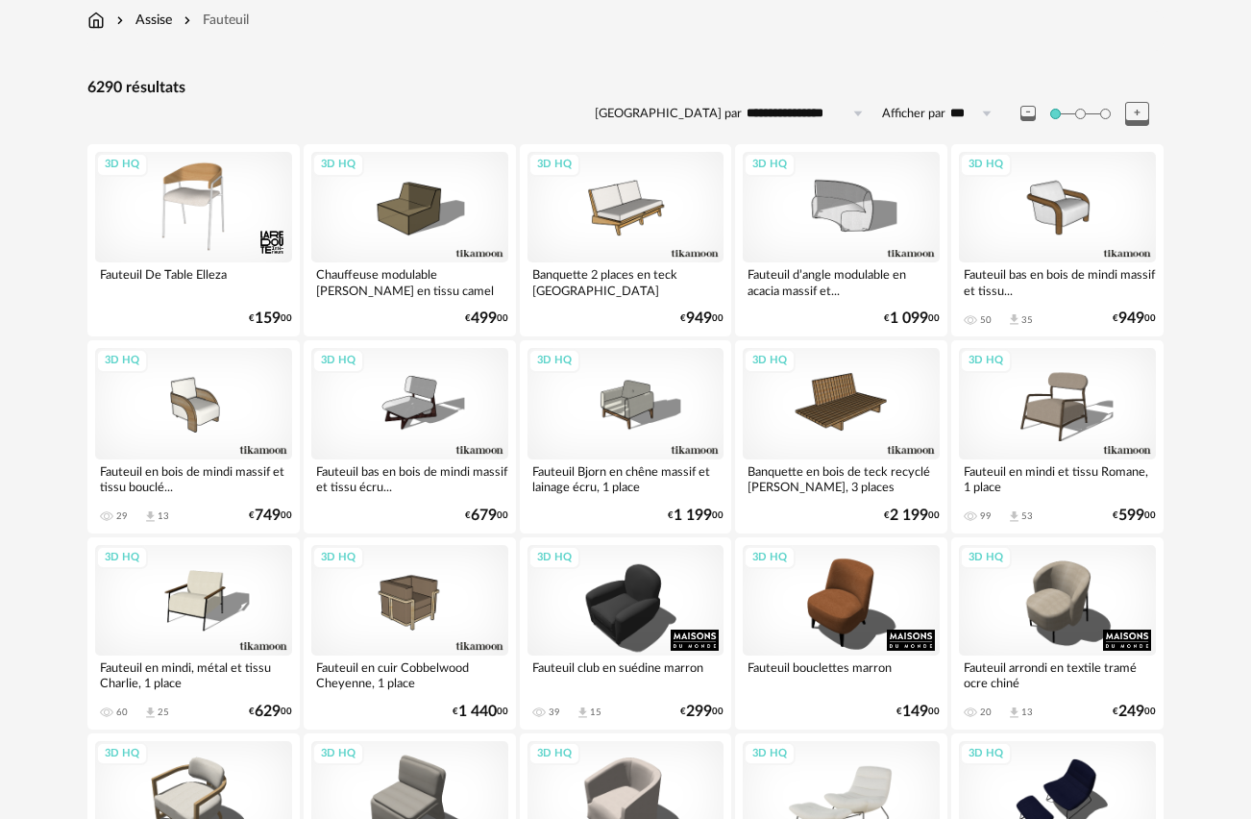
scroll to position [109, 0]
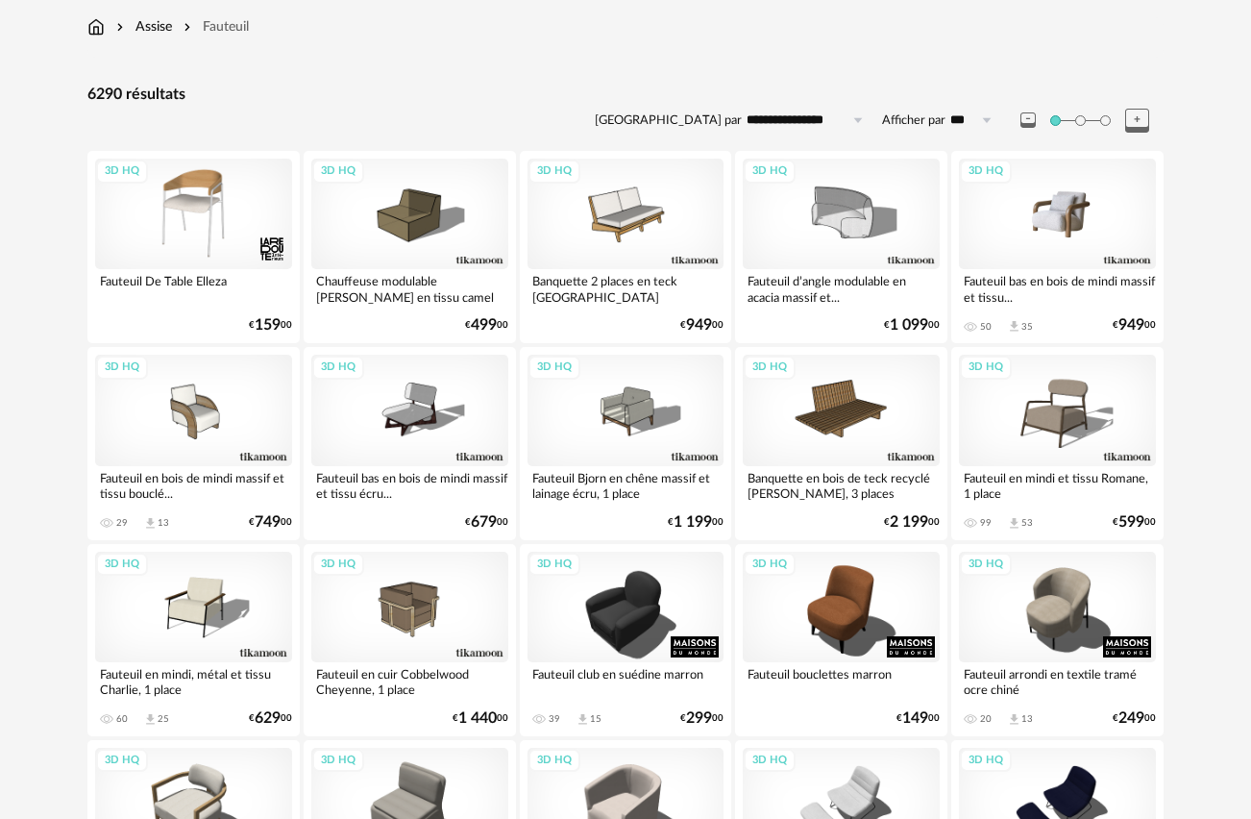
click at [1059, 216] on div "3D HQ" at bounding box center [1057, 214] width 197 height 111
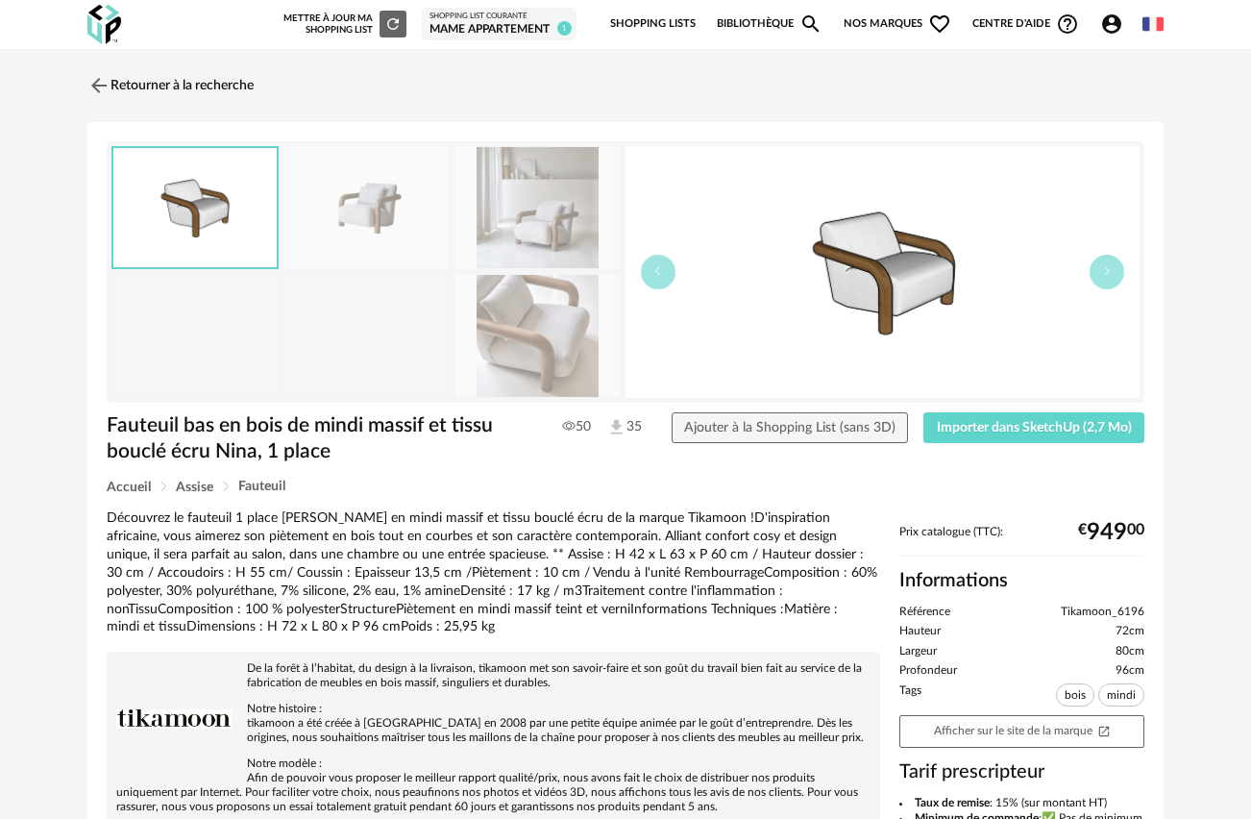
click at [374, 209] on img at bounding box center [365, 208] width 165 height 122
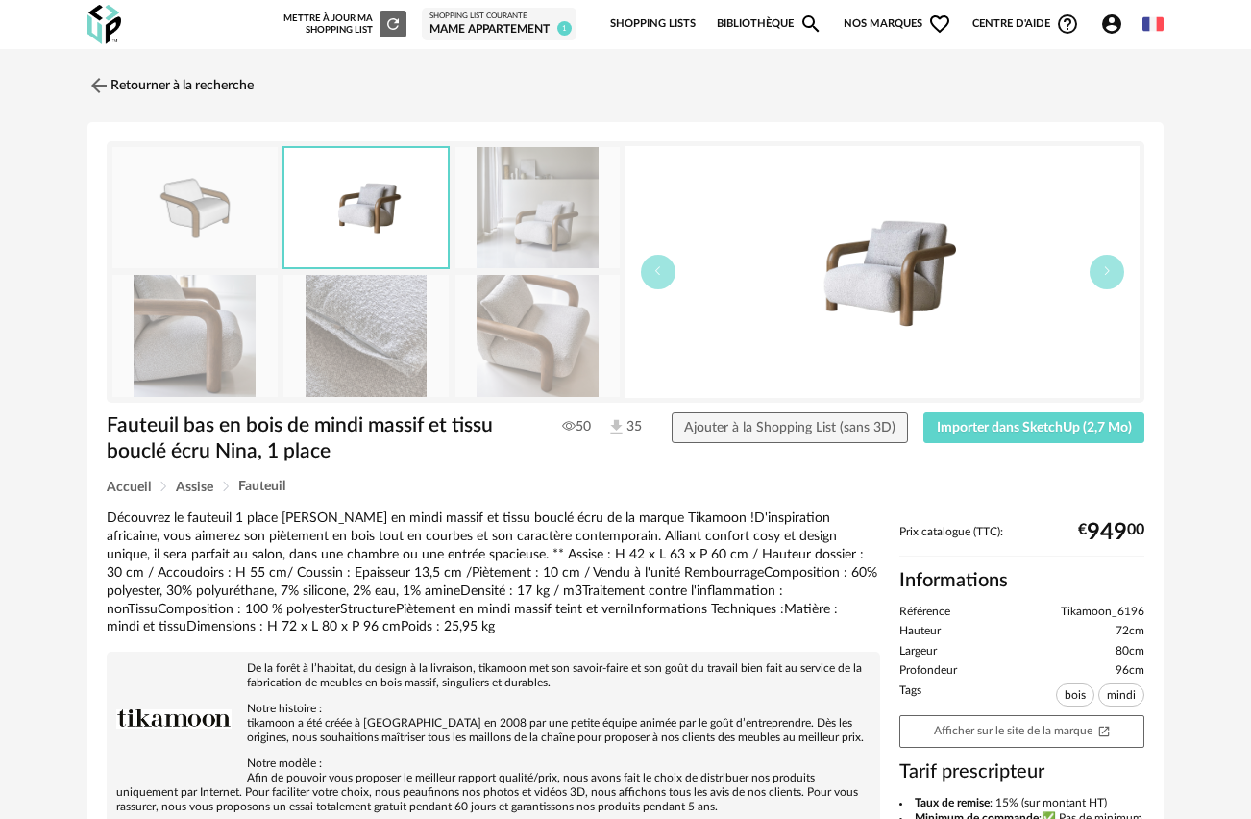
click at [861, 278] on img at bounding box center [883, 272] width 514 height 252
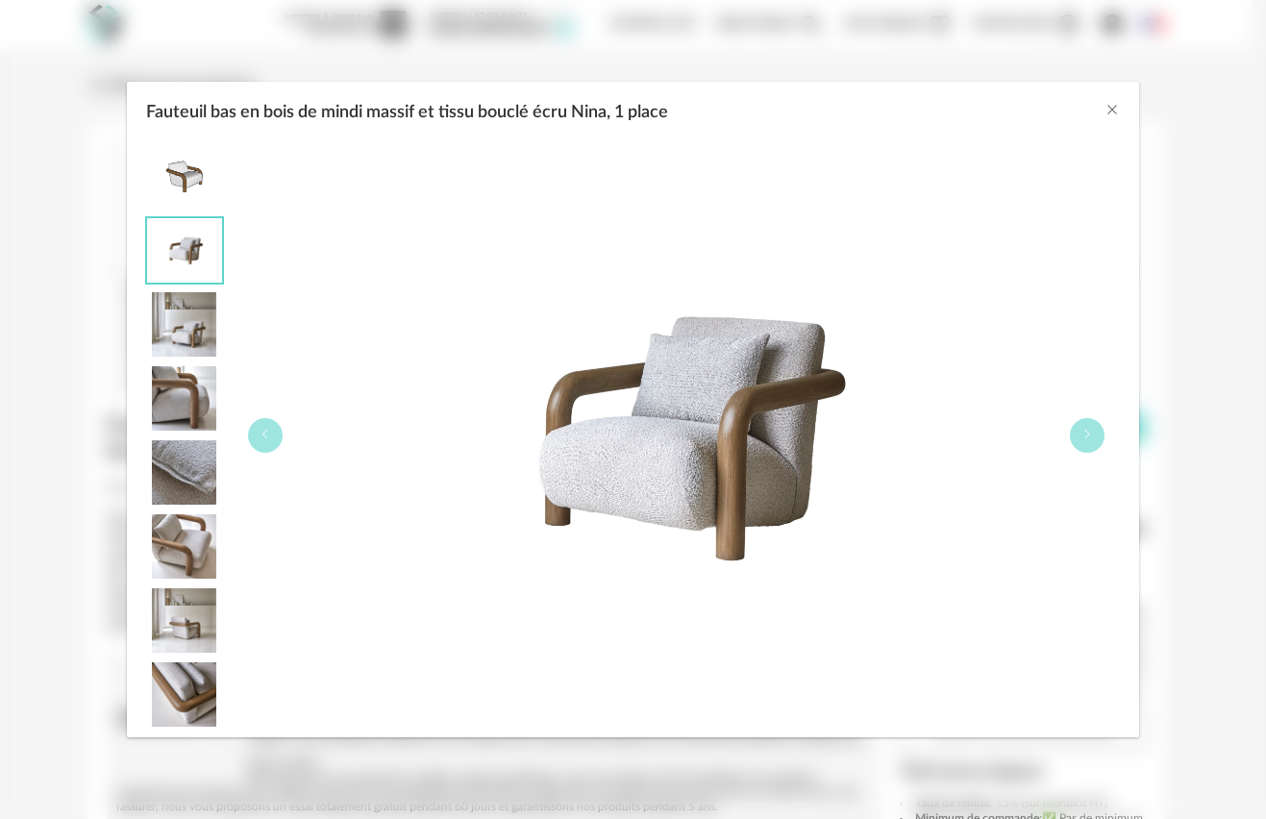
click at [205, 320] on img "Fauteuil bas en bois de mindi massif et tissu bouclé écru Nina, 1 place" at bounding box center [184, 324] width 75 height 64
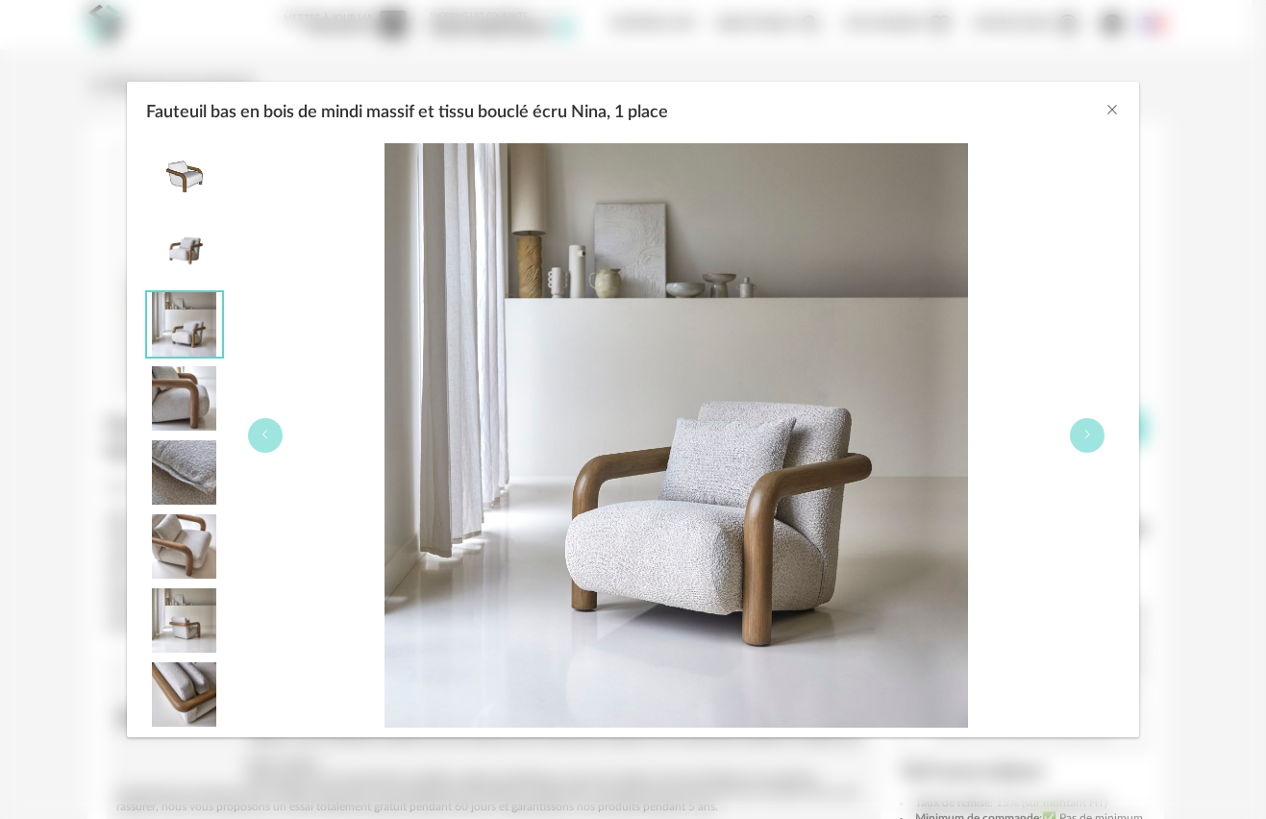
click at [179, 559] on img "Fauteuil bas en bois de mindi massif et tissu bouclé écru Nina, 1 place" at bounding box center [184, 546] width 75 height 64
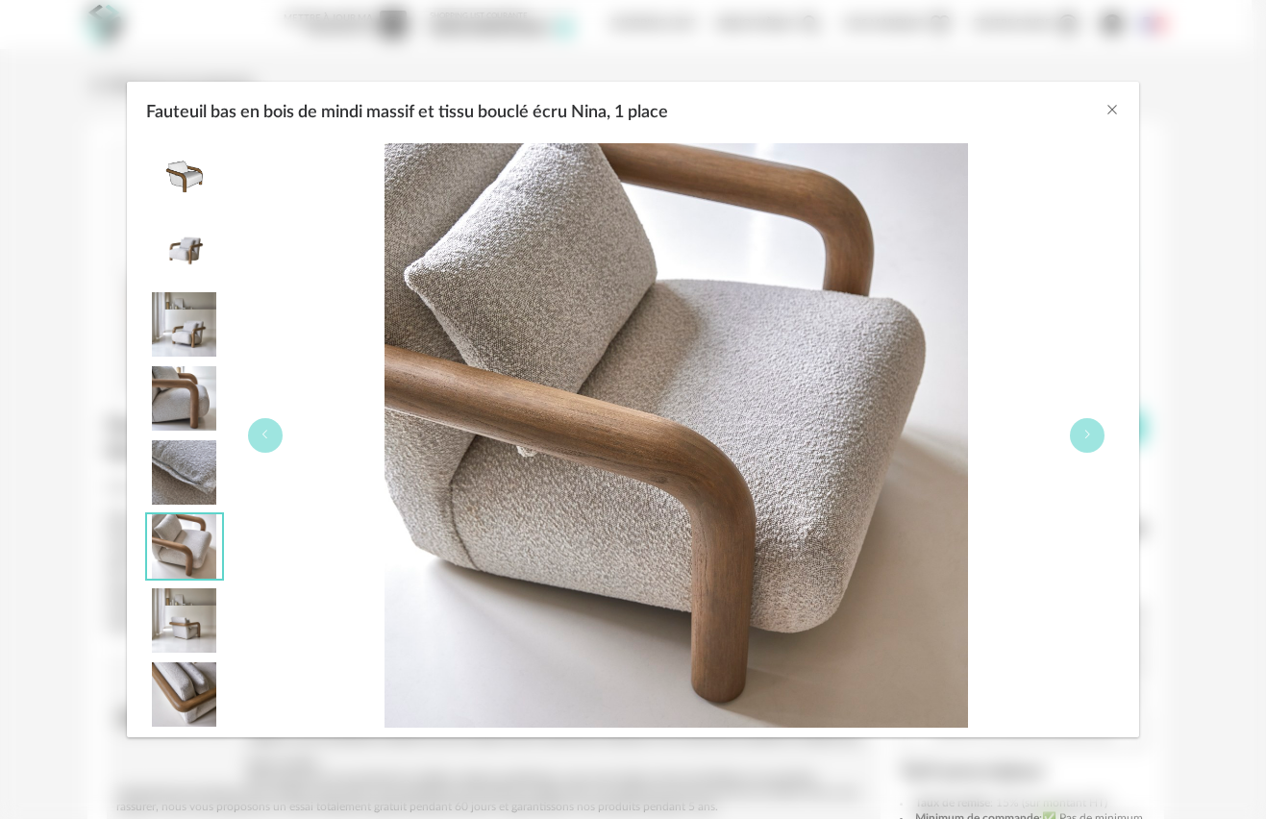
click at [180, 624] on img "Fauteuil bas en bois de mindi massif et tissu bouclé écru Nina, 1 place" at bounding box center [184, 620] width 75 height 64
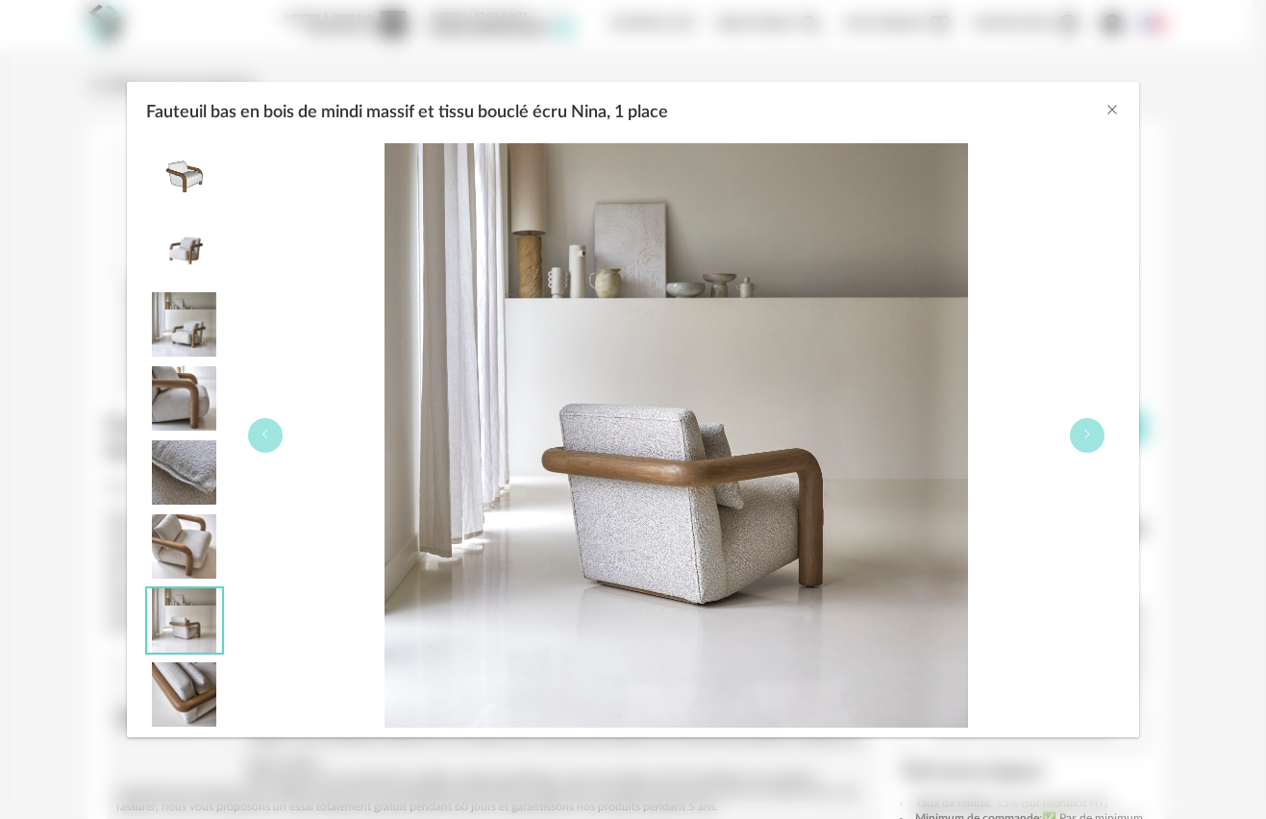
click at [190, 706] on img "Fauteuil bas en bois de mindi massif et tissu bouclé écru Nina, 1 place" at bounding box center [184, 694] width 75 height 64
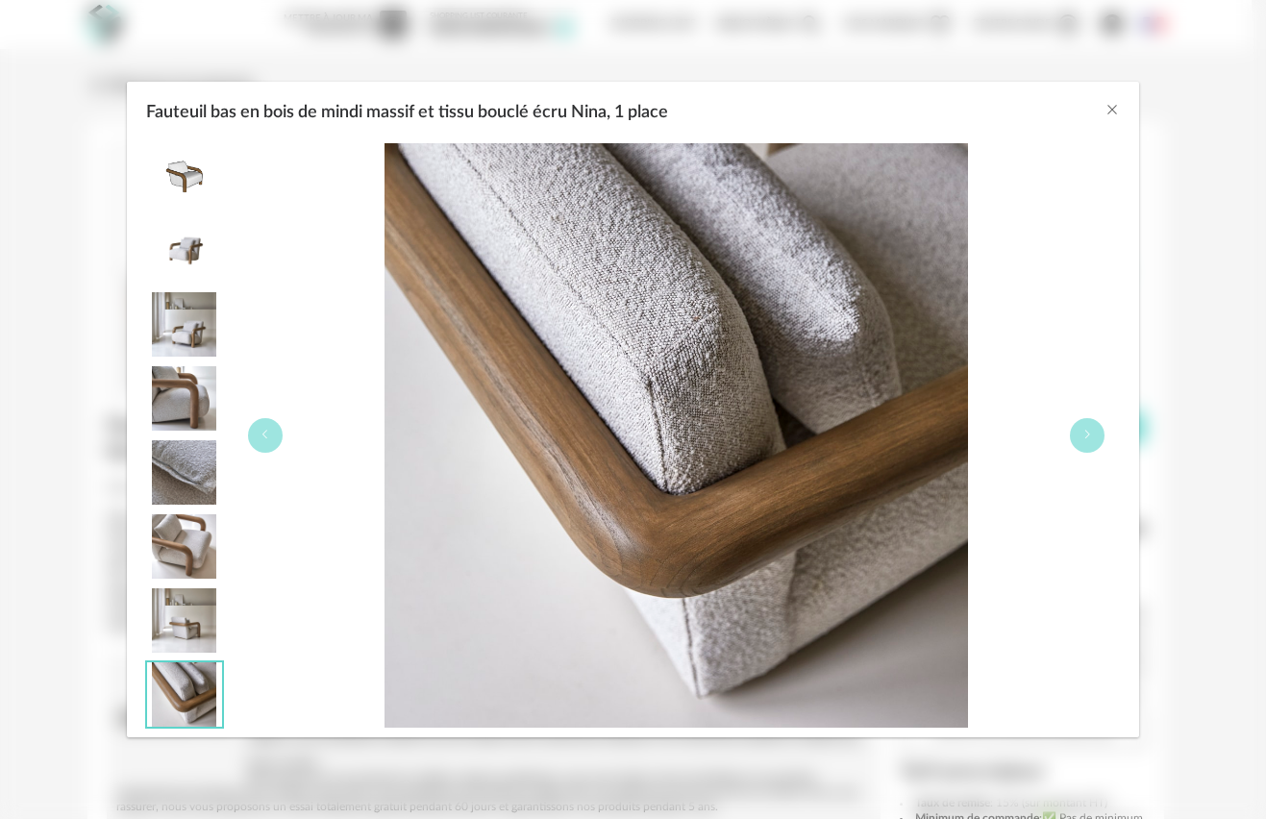
click at [1121, 112] on div "Fauteuil bas en bois de mindi massif et tissu bouclé écru Nina, 1 place" at bounding box center [633, 108] width 1013 height 52
click at [1110, 105] on icon "Close" at bounding box center [1111, 109] width 15 height 15
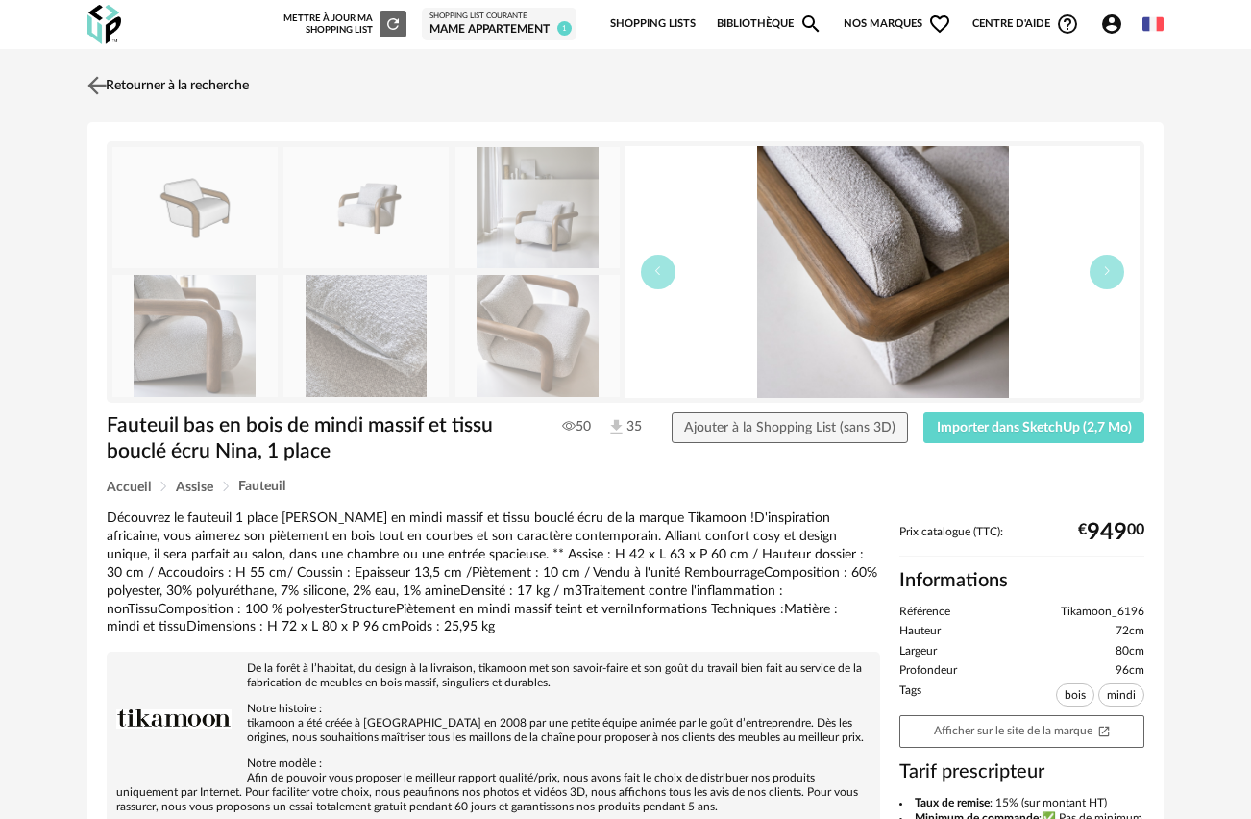
click at [99, 85] on img at bounding box center [98, 85] width 28 height 28
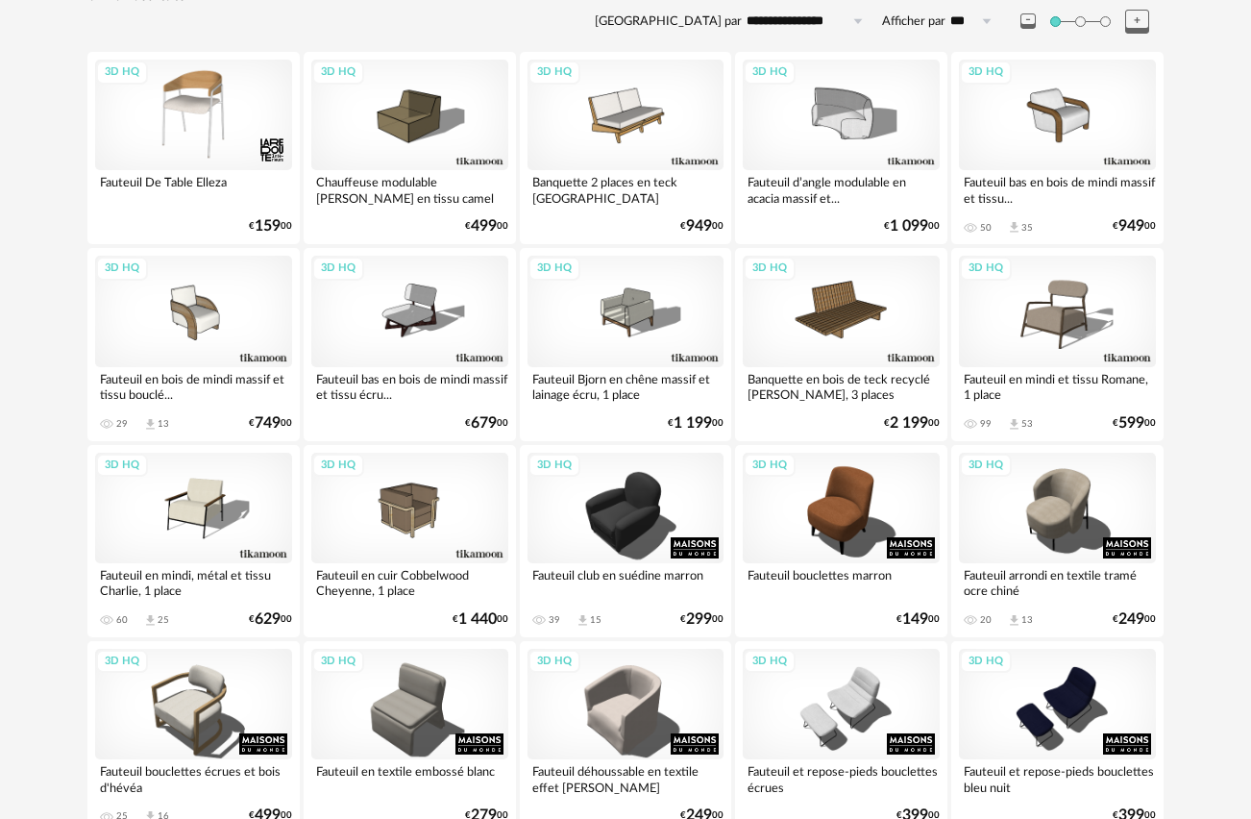
scroll to position [215, 0]
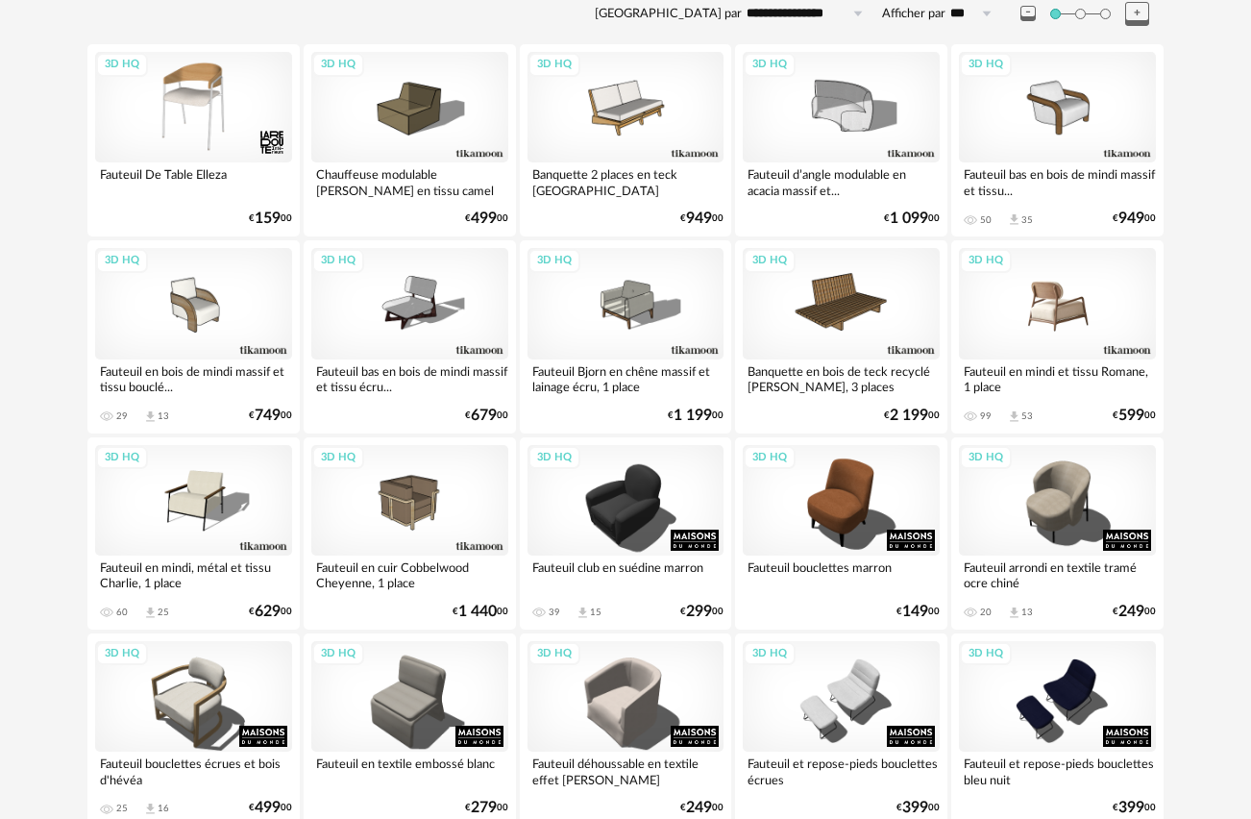
click at [1063, 296] on div "3D HQ" at bounding box center [1057, 303] width 197 height 111
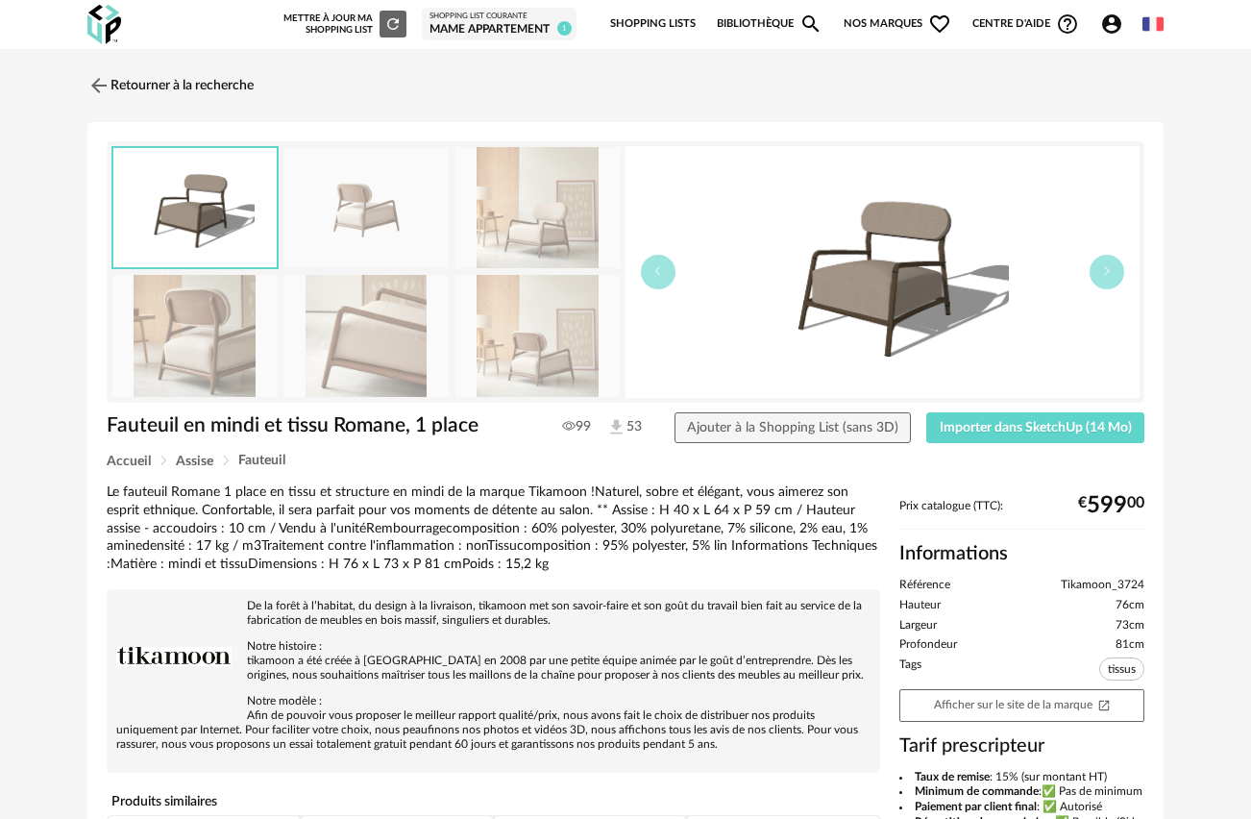
click at [369, 203] on img at bounding box center [365, 208] width 165 height 122
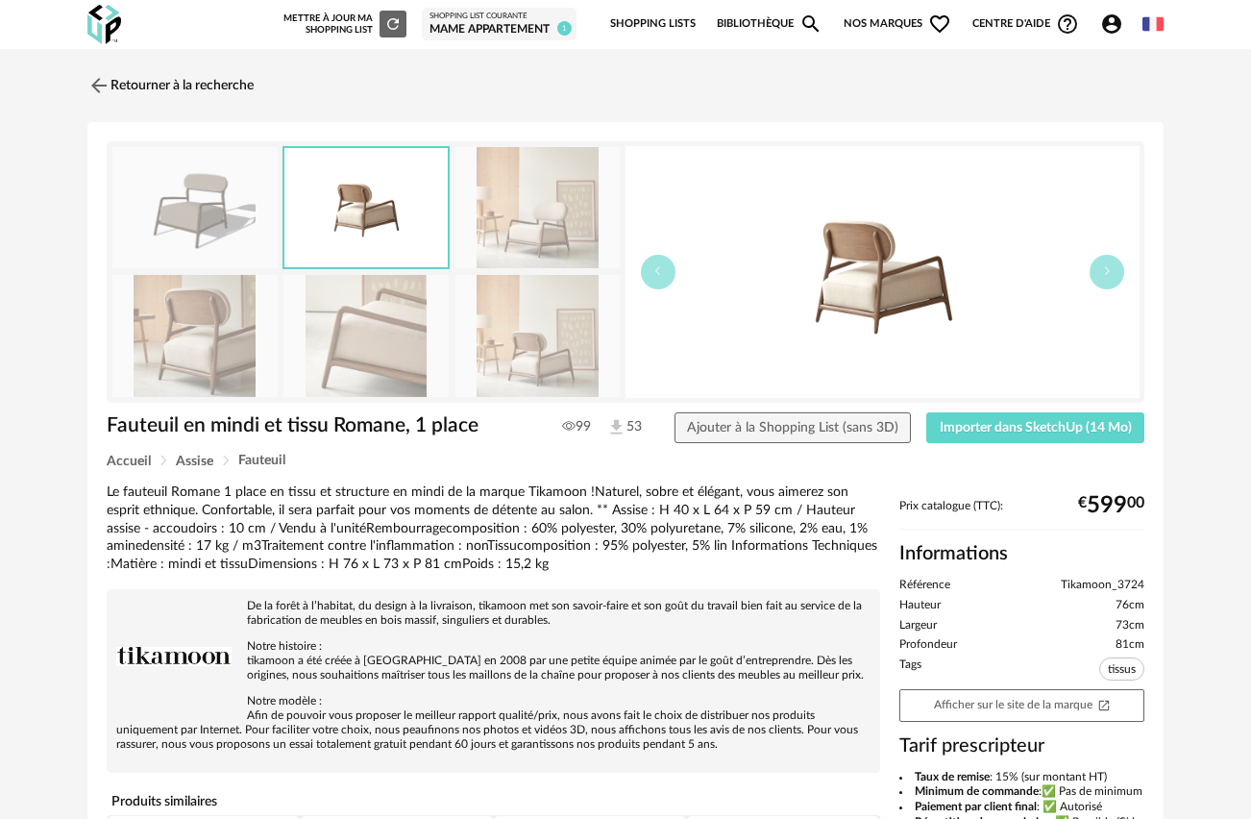
click at [922, 277] on img at bounding box center [883, 272] width 514 height 252
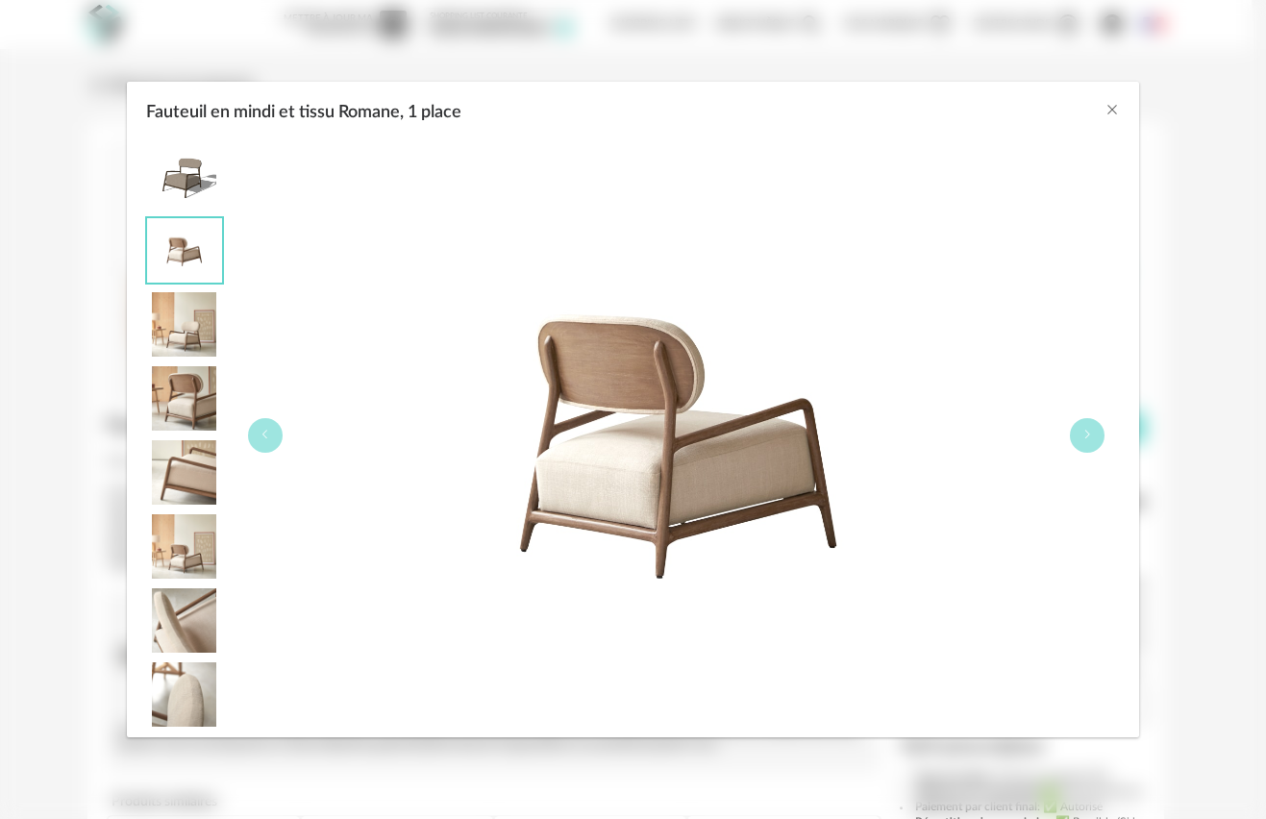
click at [195, 322] on img "Fauteuil en mindi et tissu Romane, 1 place" at bounding box center [184, 324] width 75 height 64
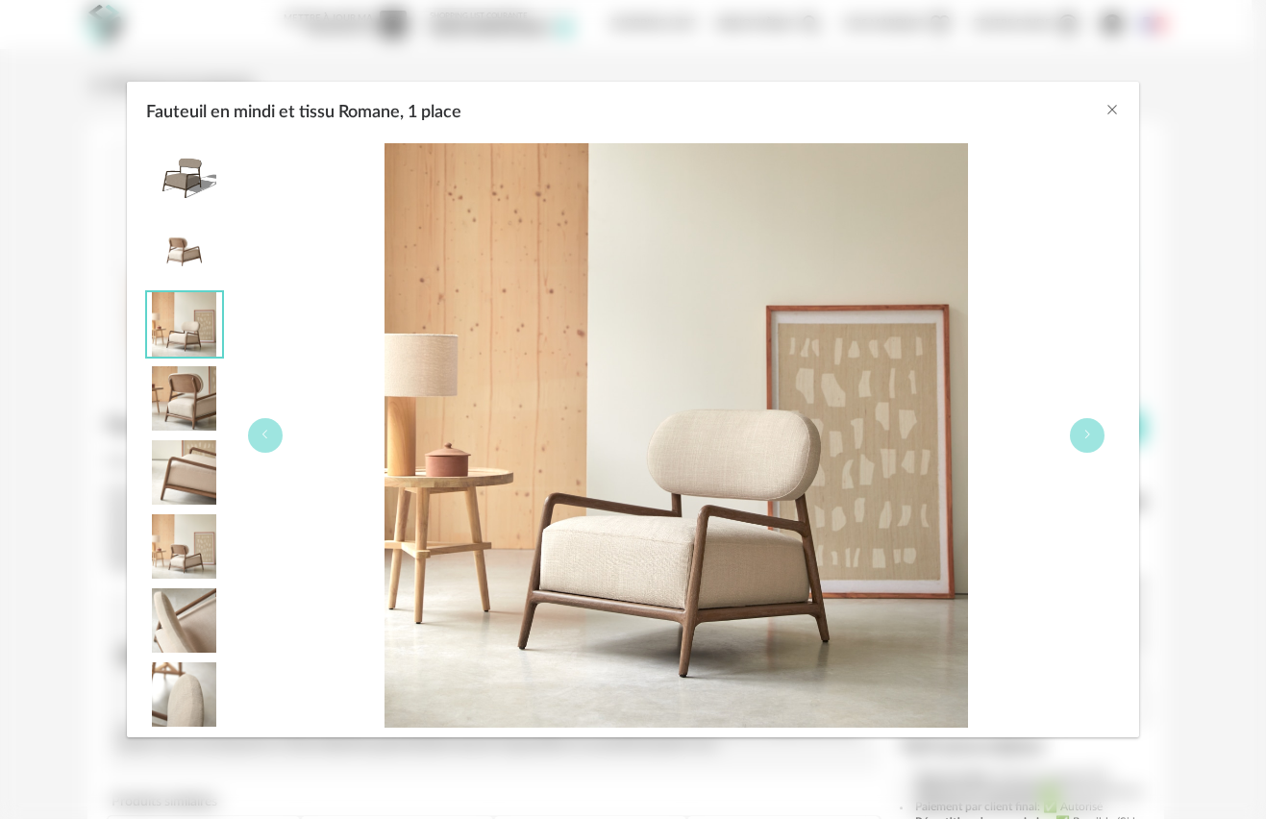
click at [170, 388] on img "Fauteuil en mindi et tissu Romane, 1 place" at bounding box center [184, 398] width 75 height 64
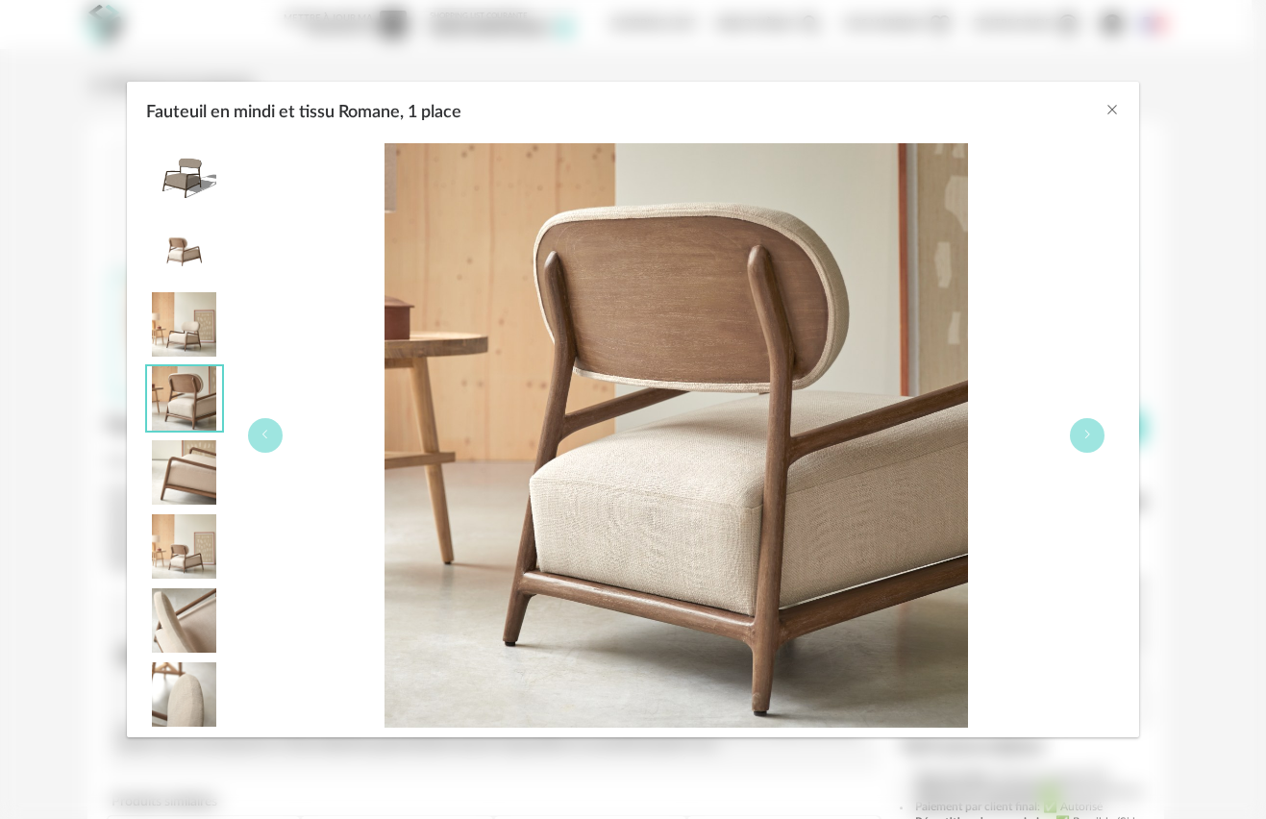
click at [186, 305] on img "Fauteuil en mindi et tissu Romane, 1 place" at bounding box center [184, 324] width 75 height 64
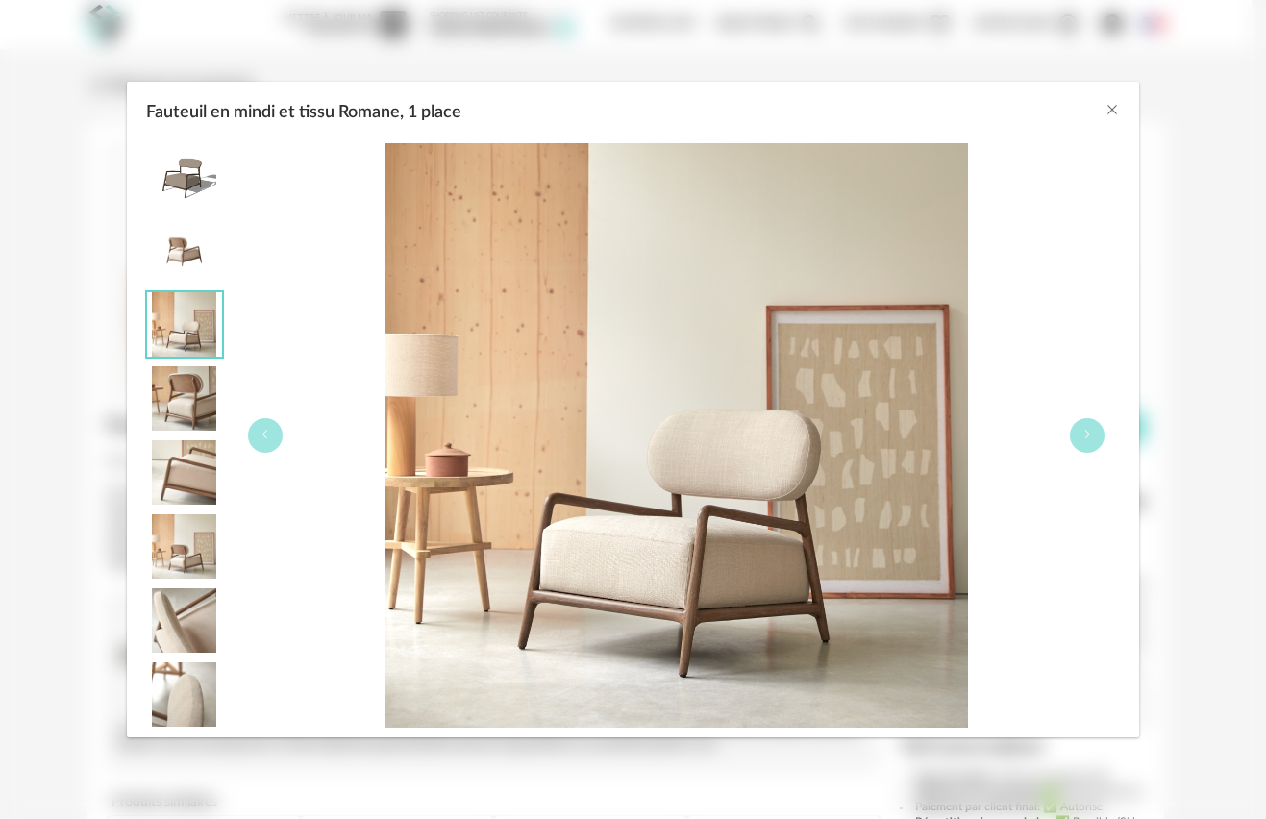
click at [198, 228] on img "Fauteuil en mindi et tissu Romane, 1 place" at bounding box center [184, 250] width 75 height 64
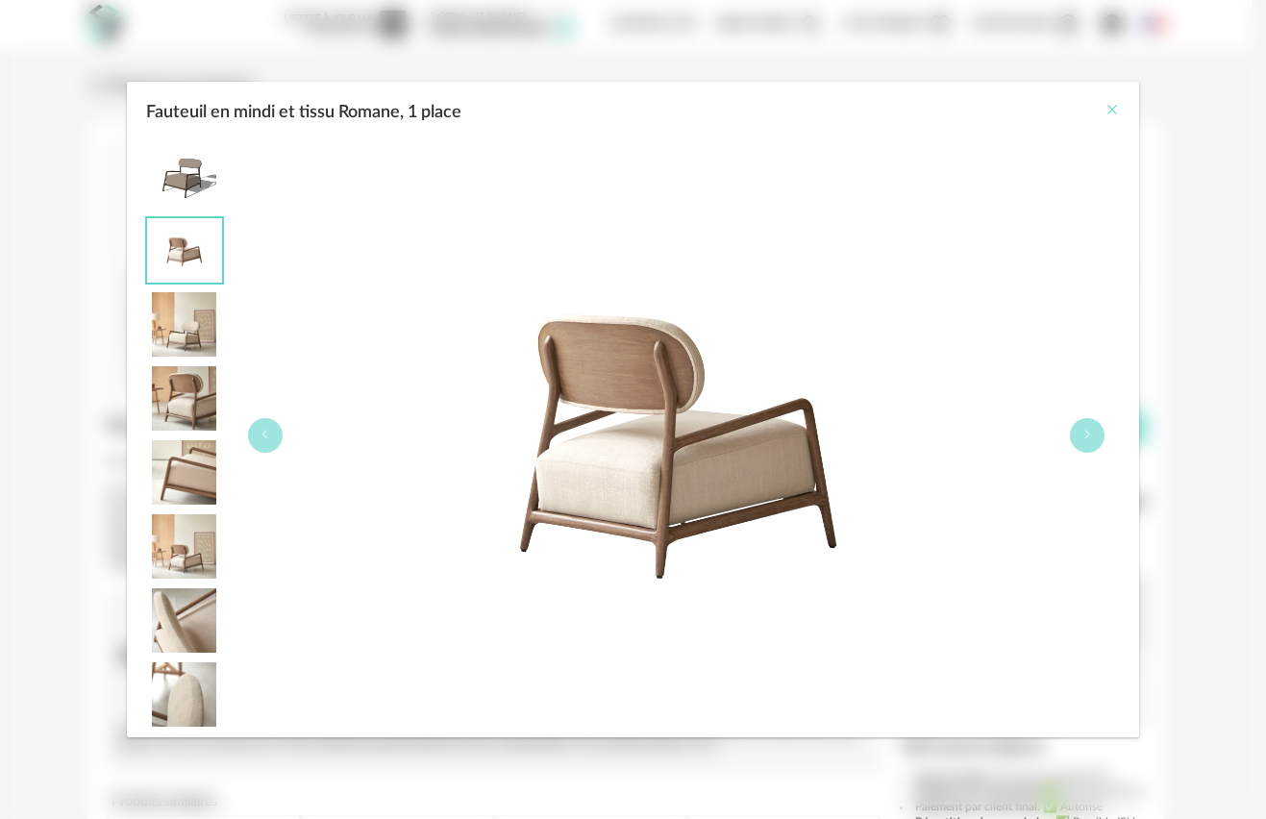
click at [1107, 110] on icon "Close" at bounding box center [1111, 109] width 15 height 15
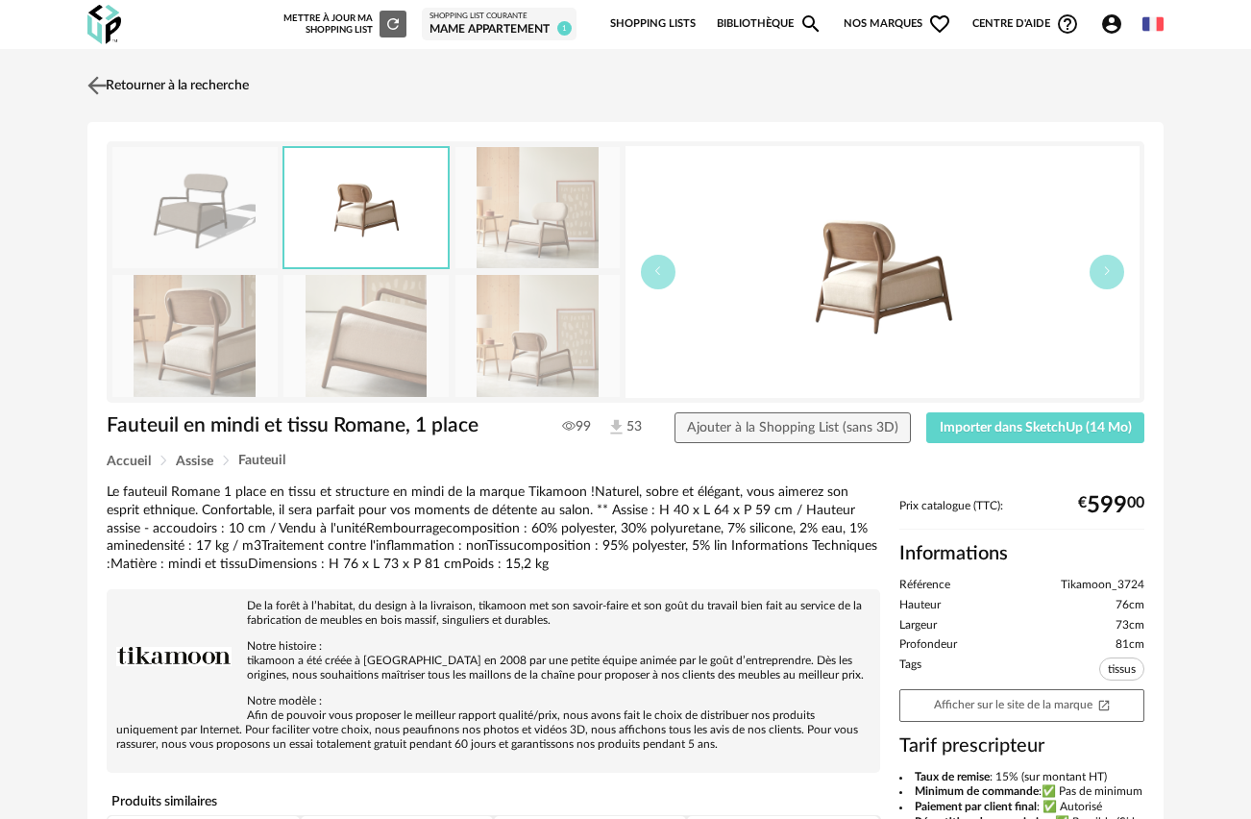
click at [101, 82] on img at bounding box center [98, 85] width 28 height 28
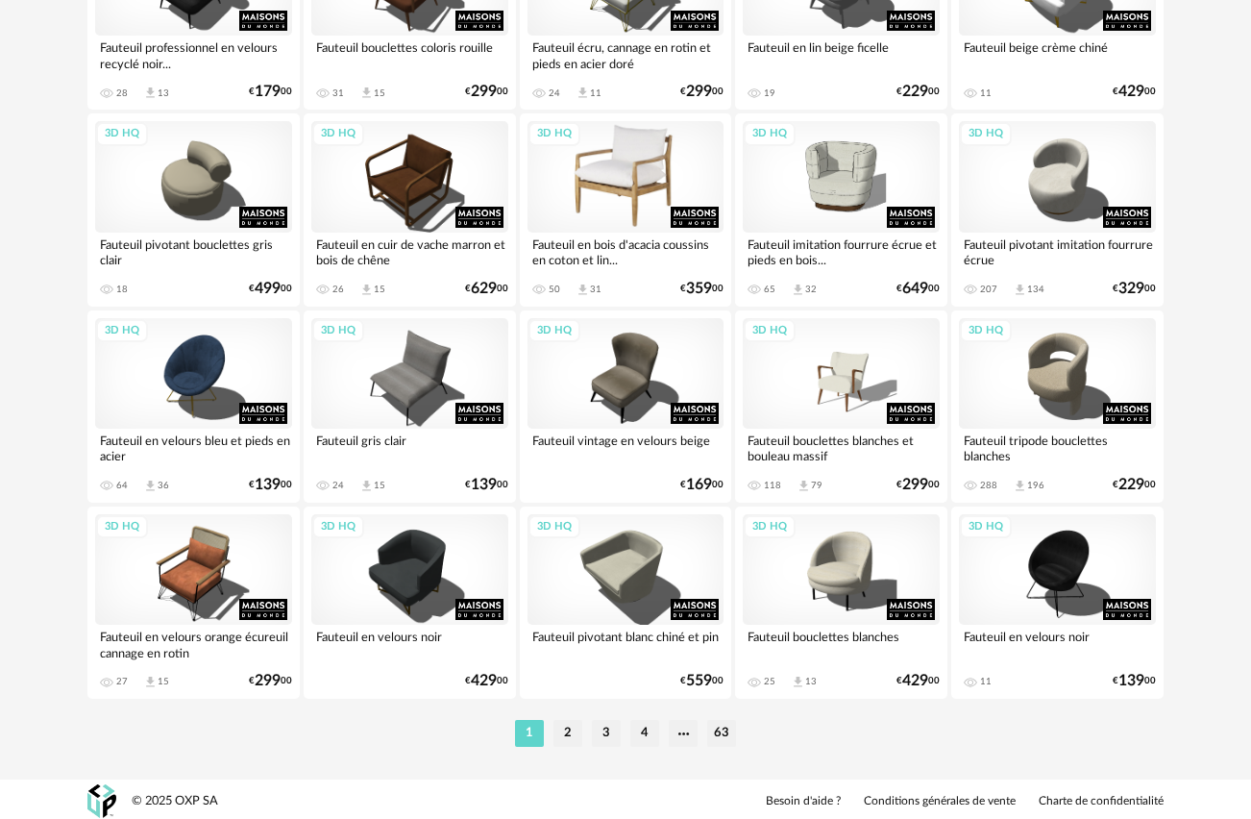
scroll to position [3486, 0]
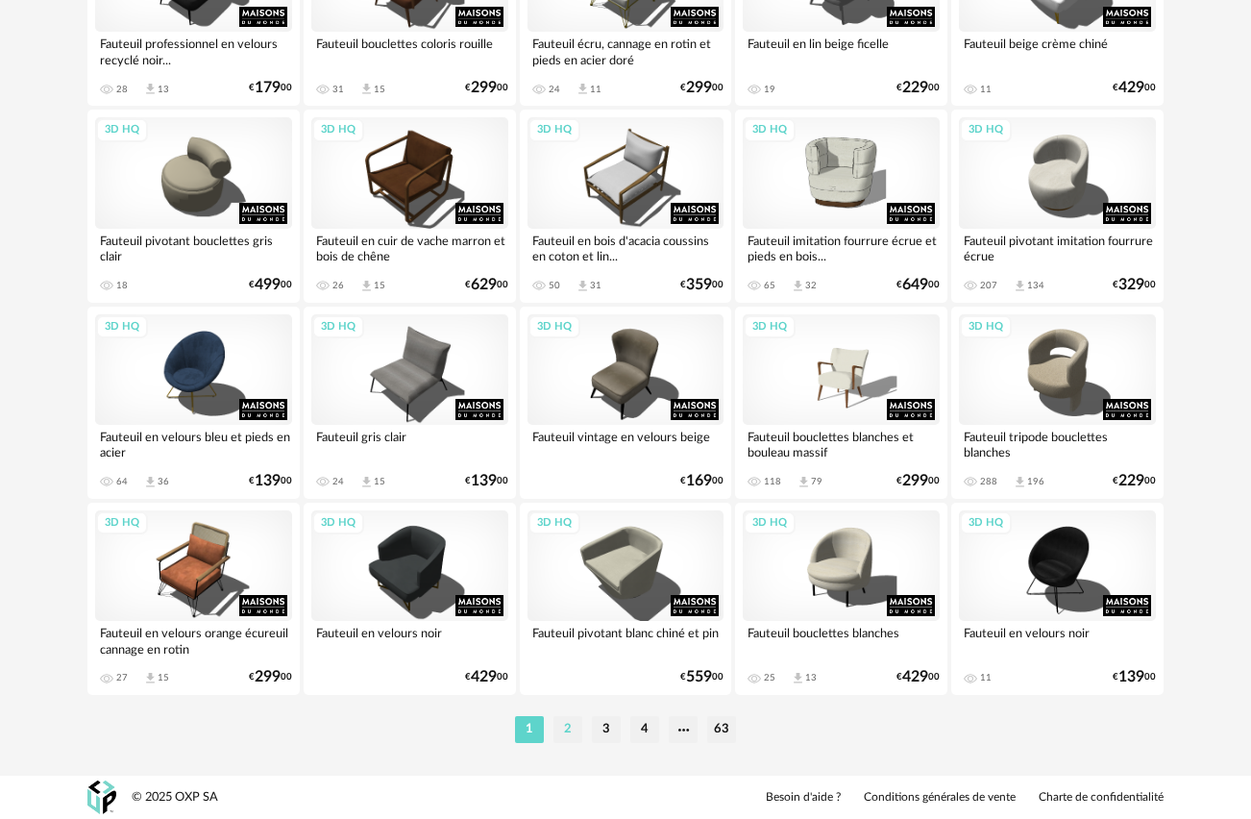
click at [567, 722] on li "2" at bounding box center [567, 729] width 29 height 27
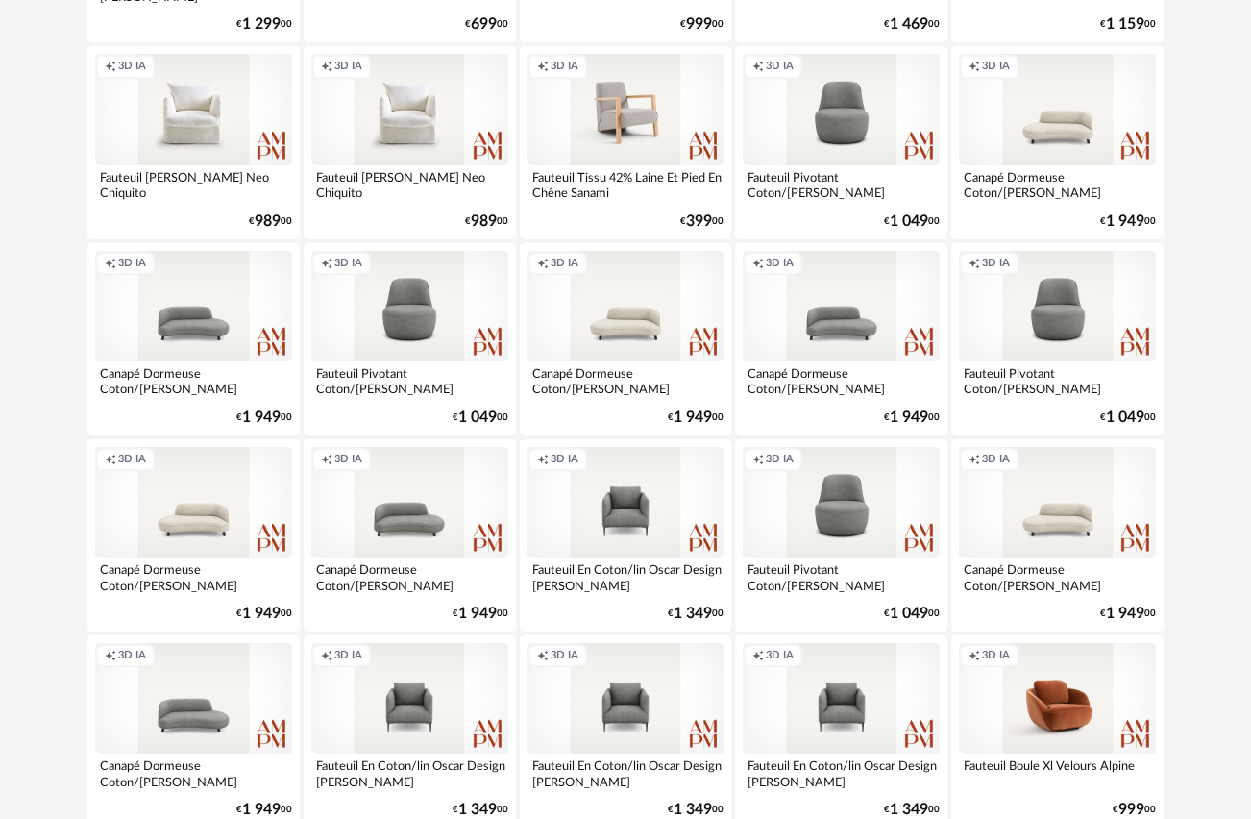
scroll to position [2262, 0]
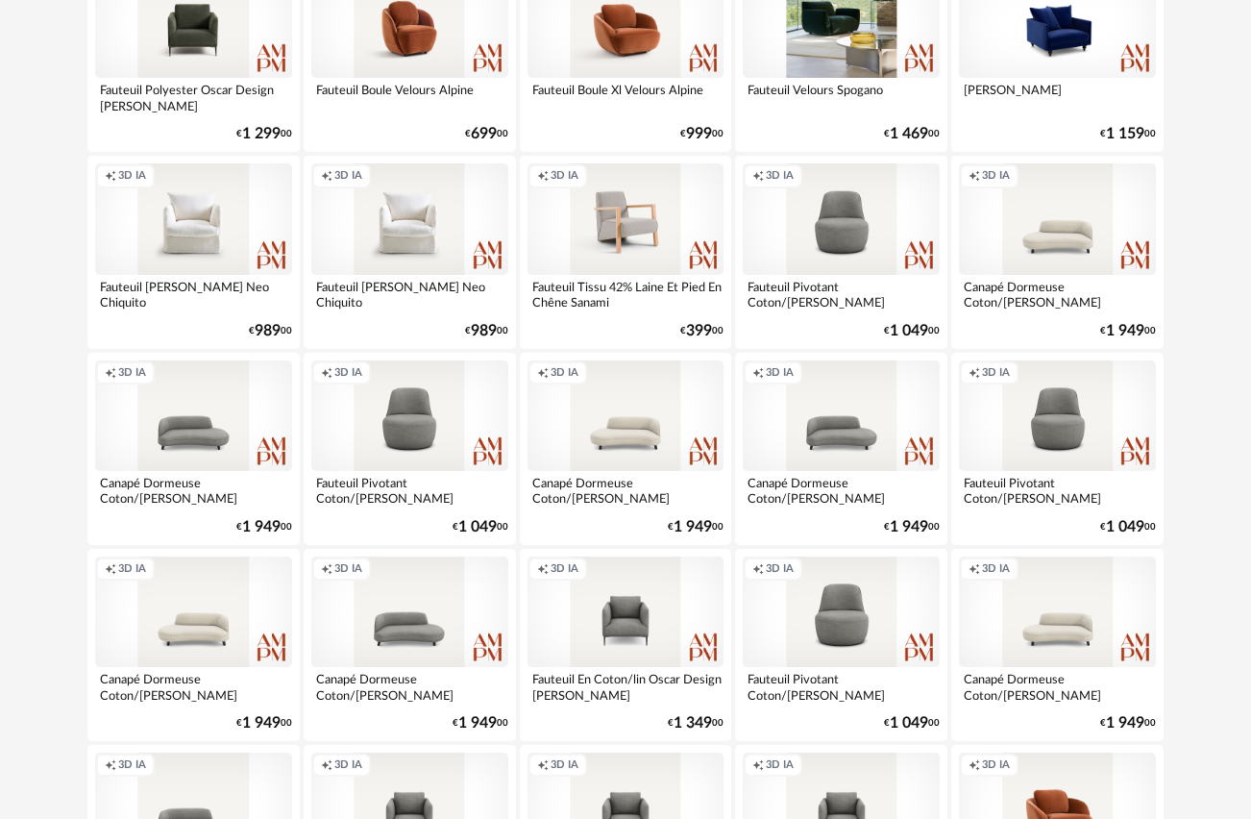
click at [1045, 238] on div "Creation icon 3D IA" at bounding box center [1057, 218] width 197 height 111
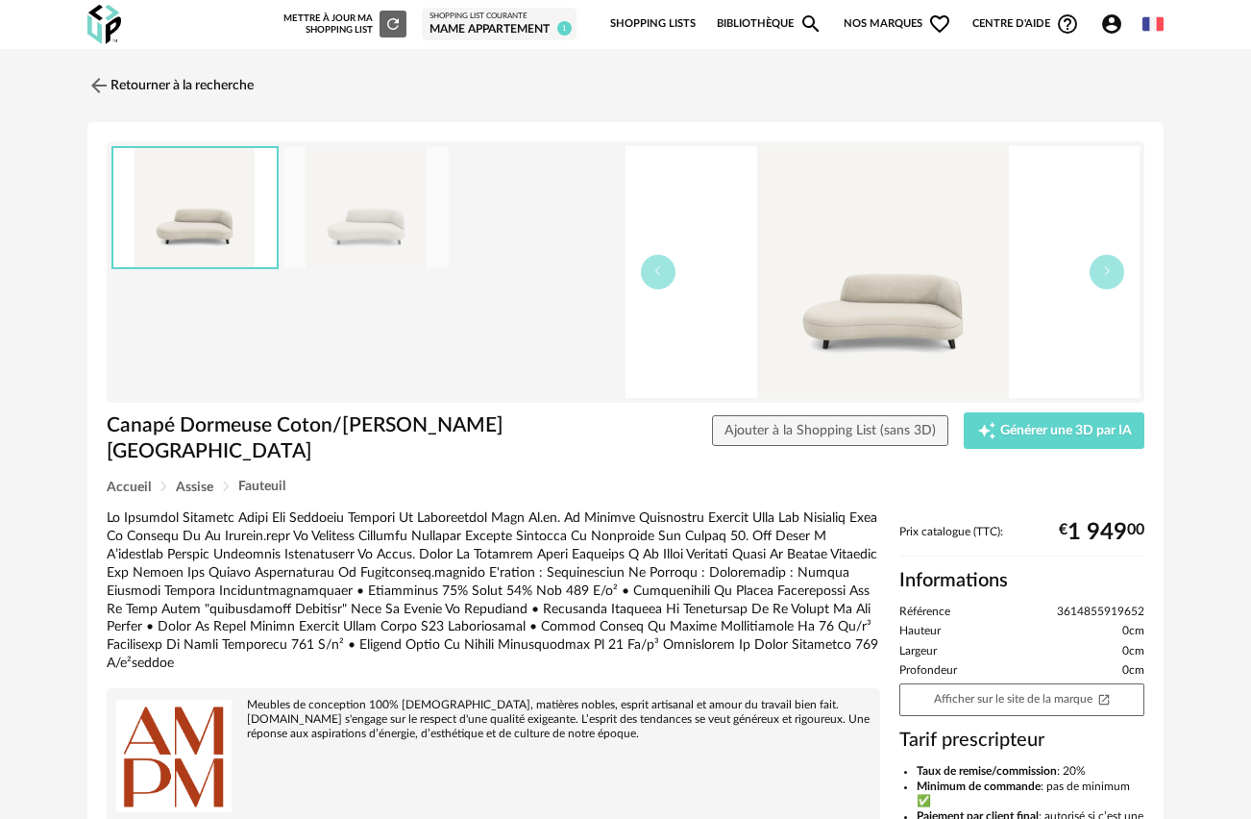
click at [369, 223] on img at bounding box center [365, 208] width 165 height 122
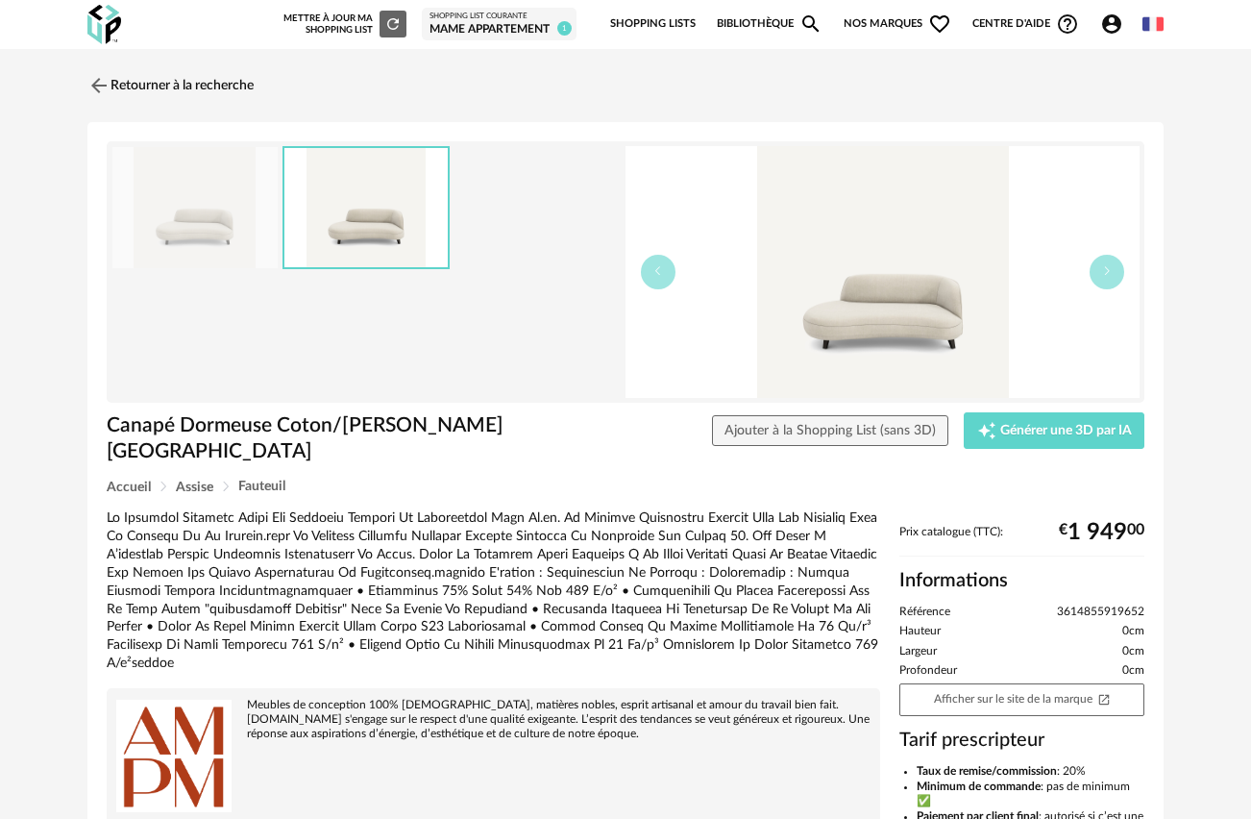
click at [892, 307] on img at bounding box center [883, 272] width 514 height 252
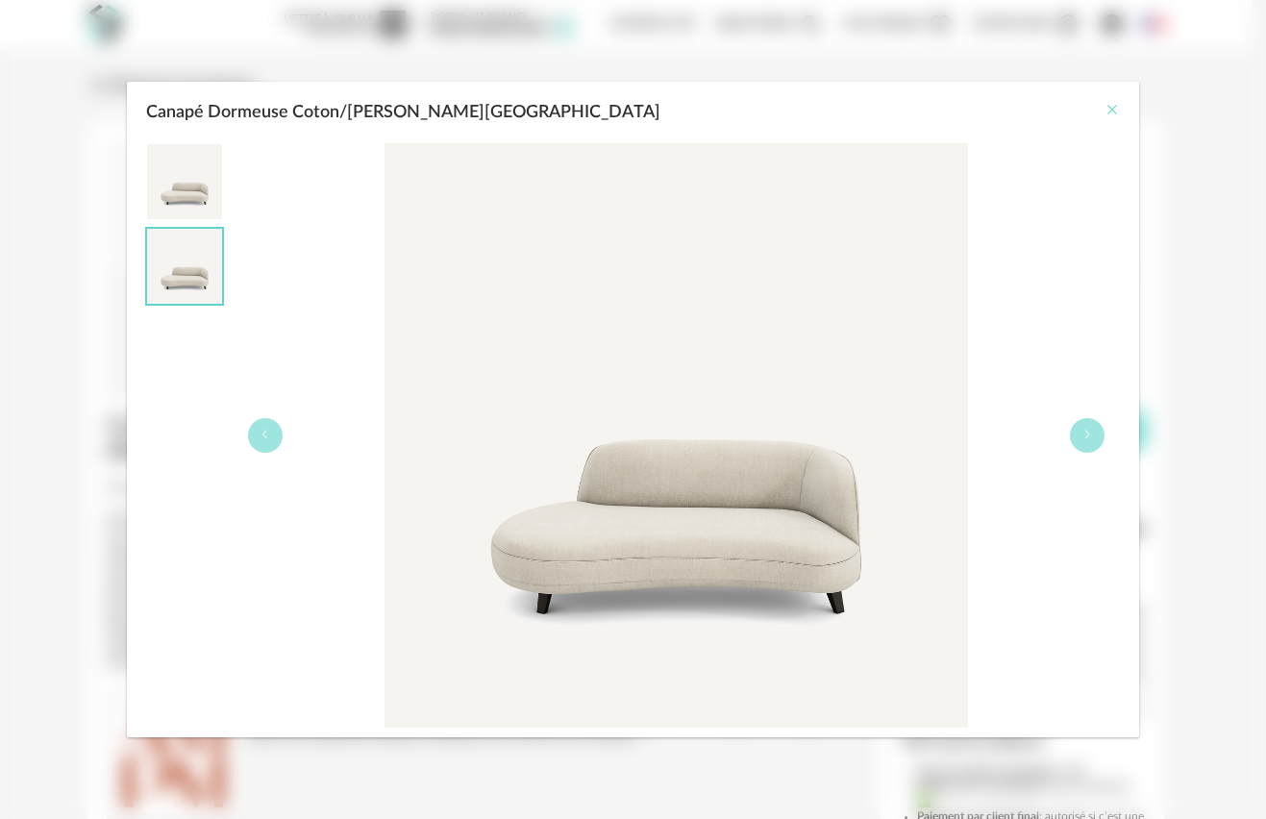
click at [1105, 109] on icon "Close" at bounding box center [1111, 109] width 15 height 15
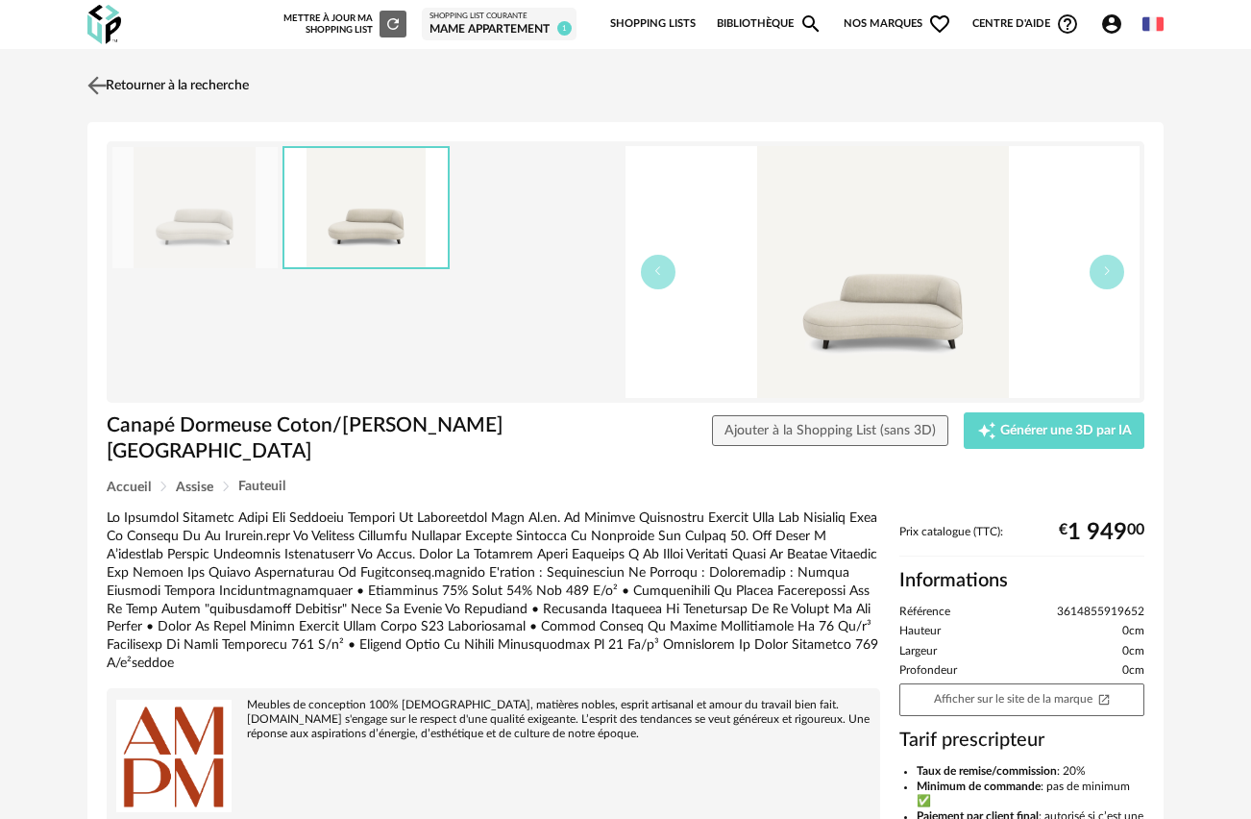
click at [108, 83] on img at bounding box center [98, 85] width 28 height 28
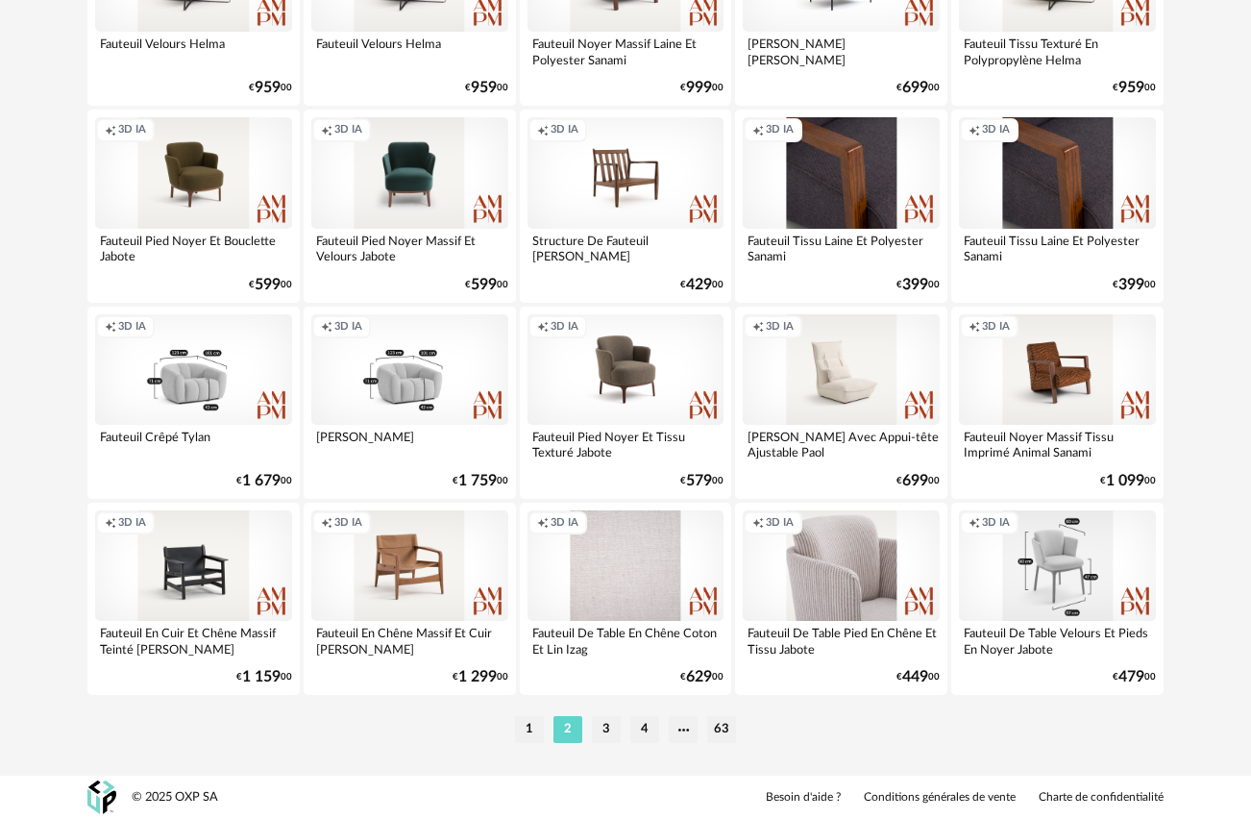
scroll to position [3486, 0]
click at [603, 735] on li "3" at bounding box center [606, 729] width 29 height 27
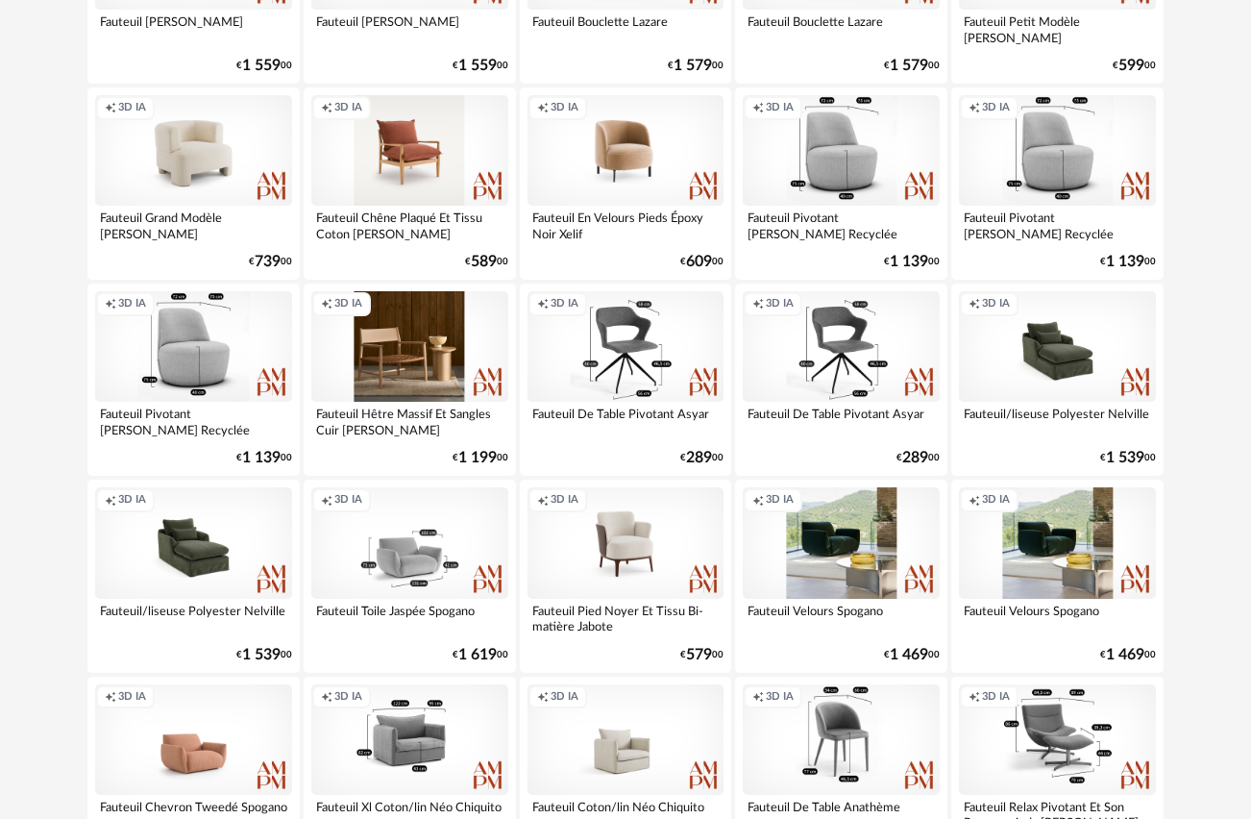
scroll to position [3083, 0]
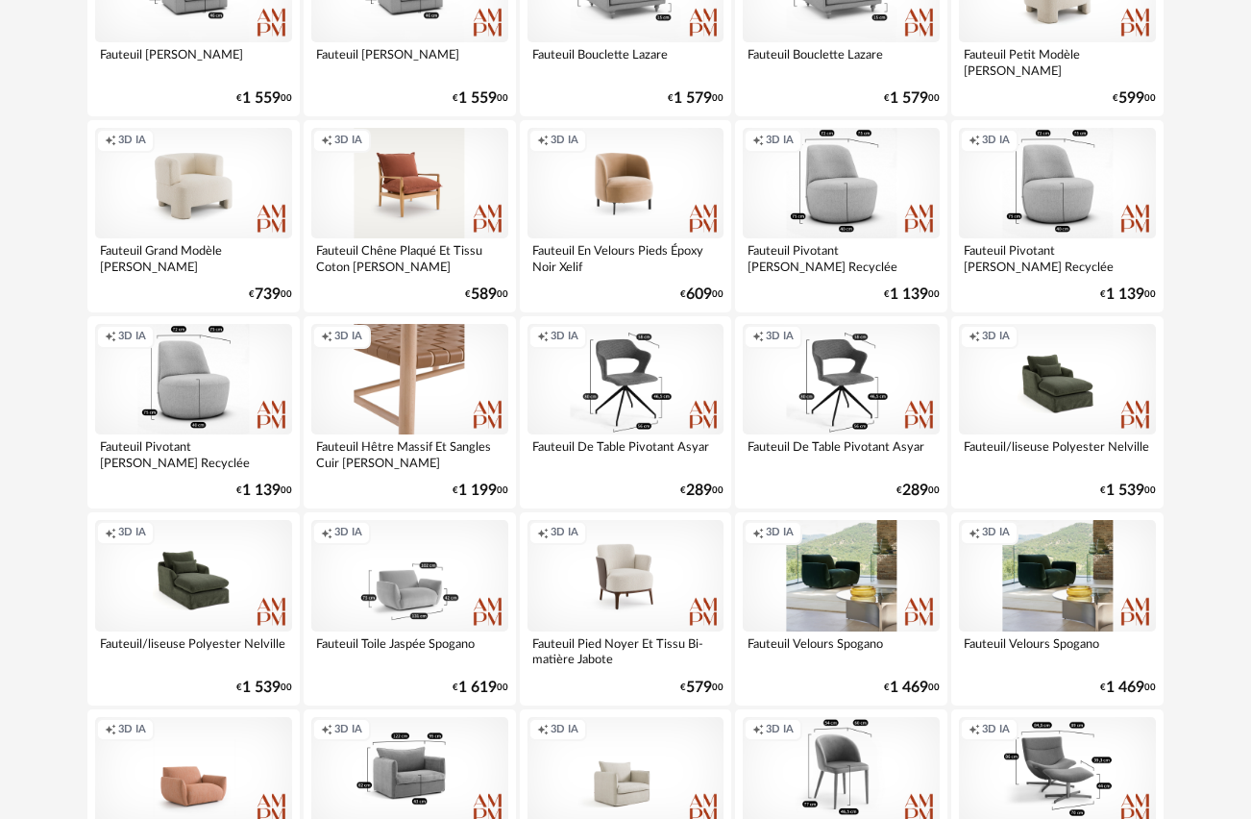
click at [393, 381] on div "Creation icon 3D IA" at bounding box center [409, 379] width 197 height 111
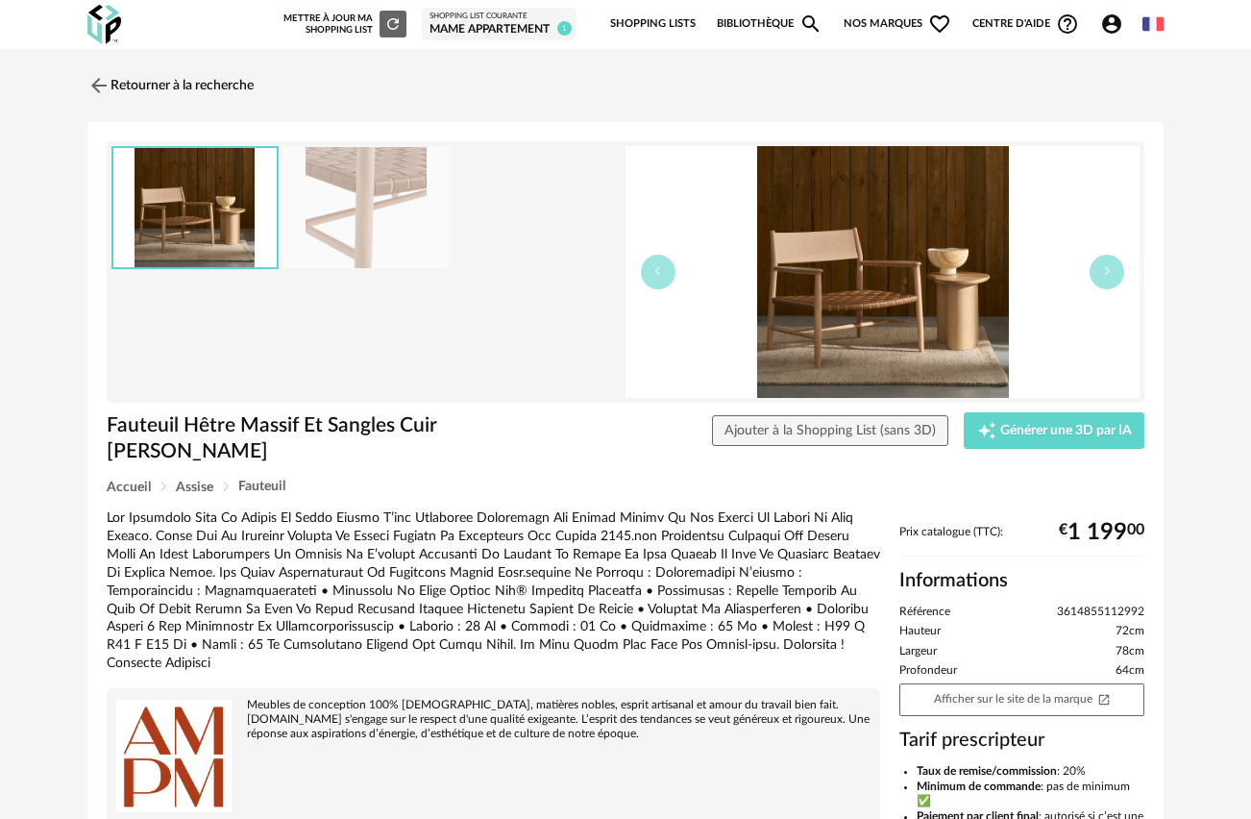
click at [857, 292] on img at bounding box center [883, 272] width 514 height 252
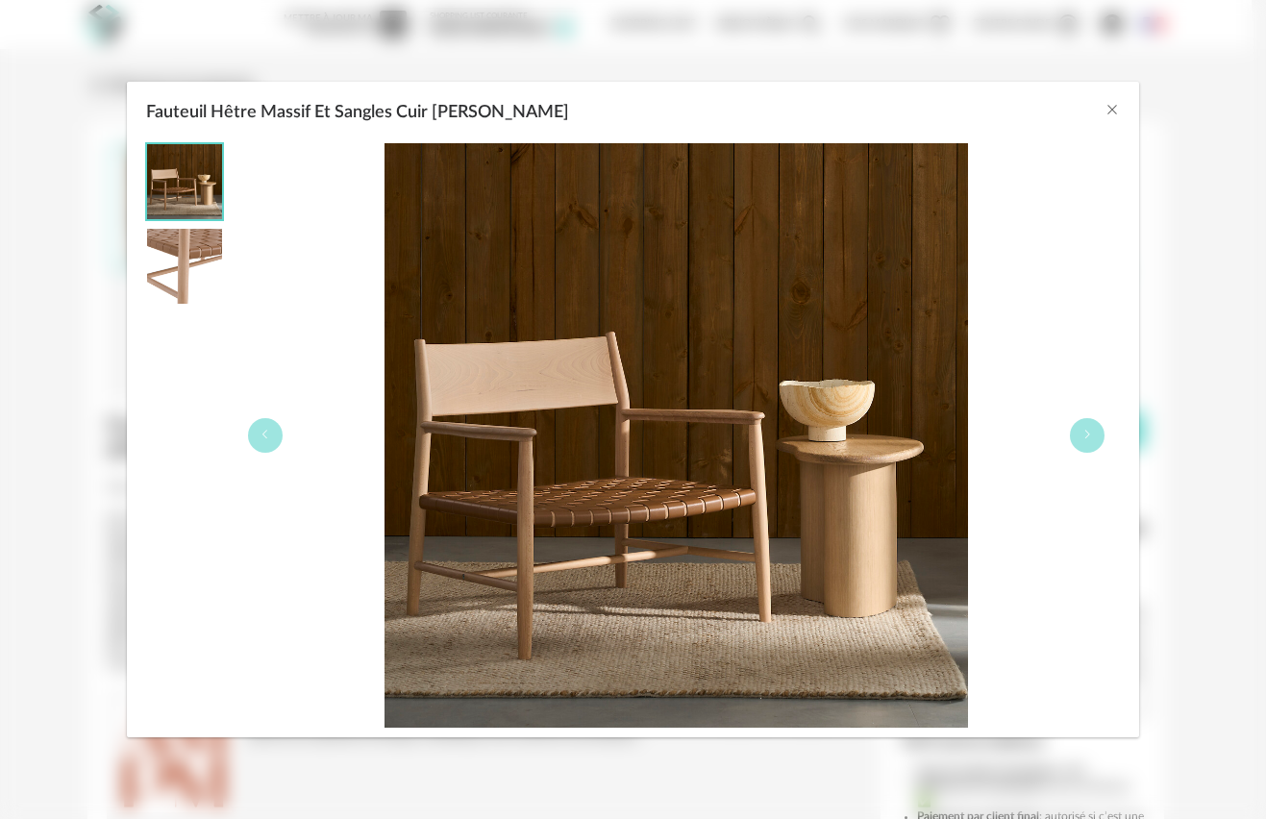
click at [192, 259] on img "Fauteuil Hêtre Massif Et Sangles Cuir Milda" at bounding box center [184, 266] width 75 height 75
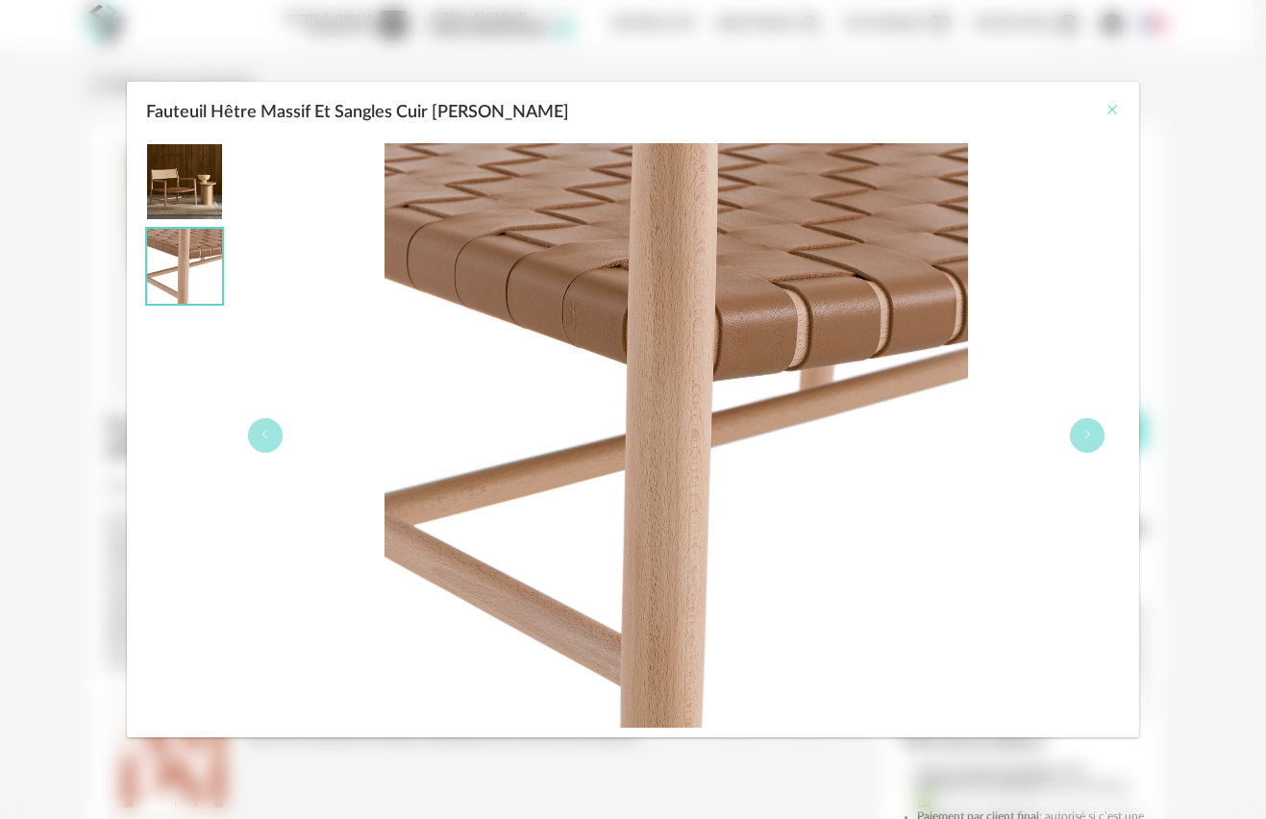
click at [1117, 109] on icon "Close" at bounding box center [1111, 109] width 15 height 15
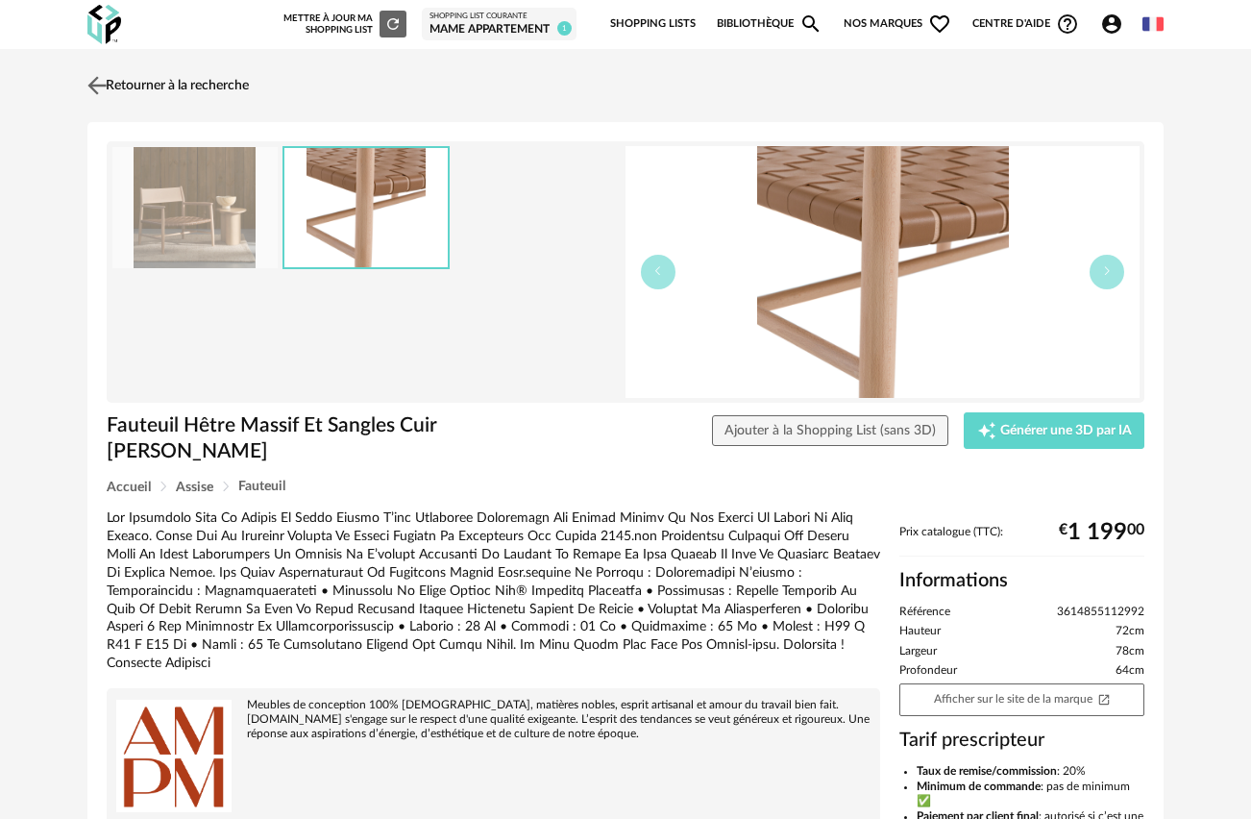
click at [103, 86] on img at bounding box center [98, 85] width 28 height 28
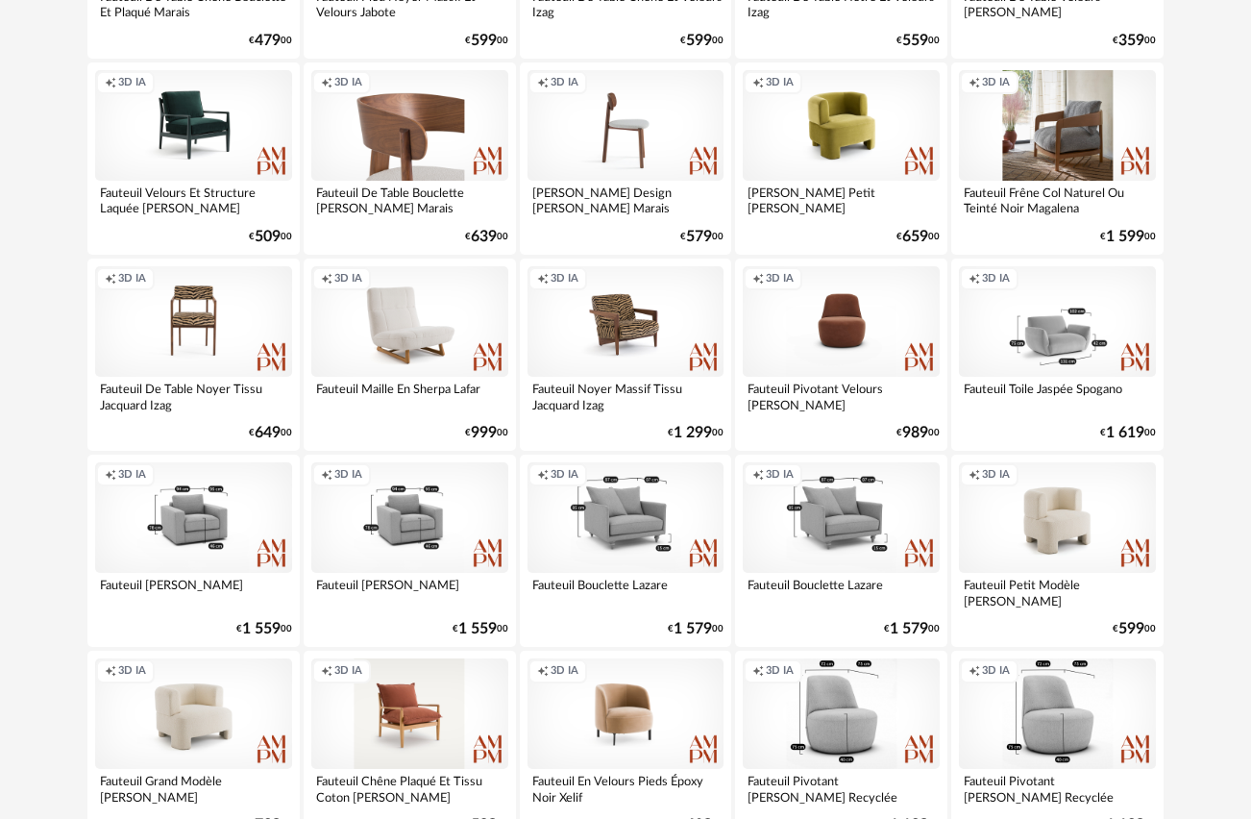
scroll to position [2554, 0]
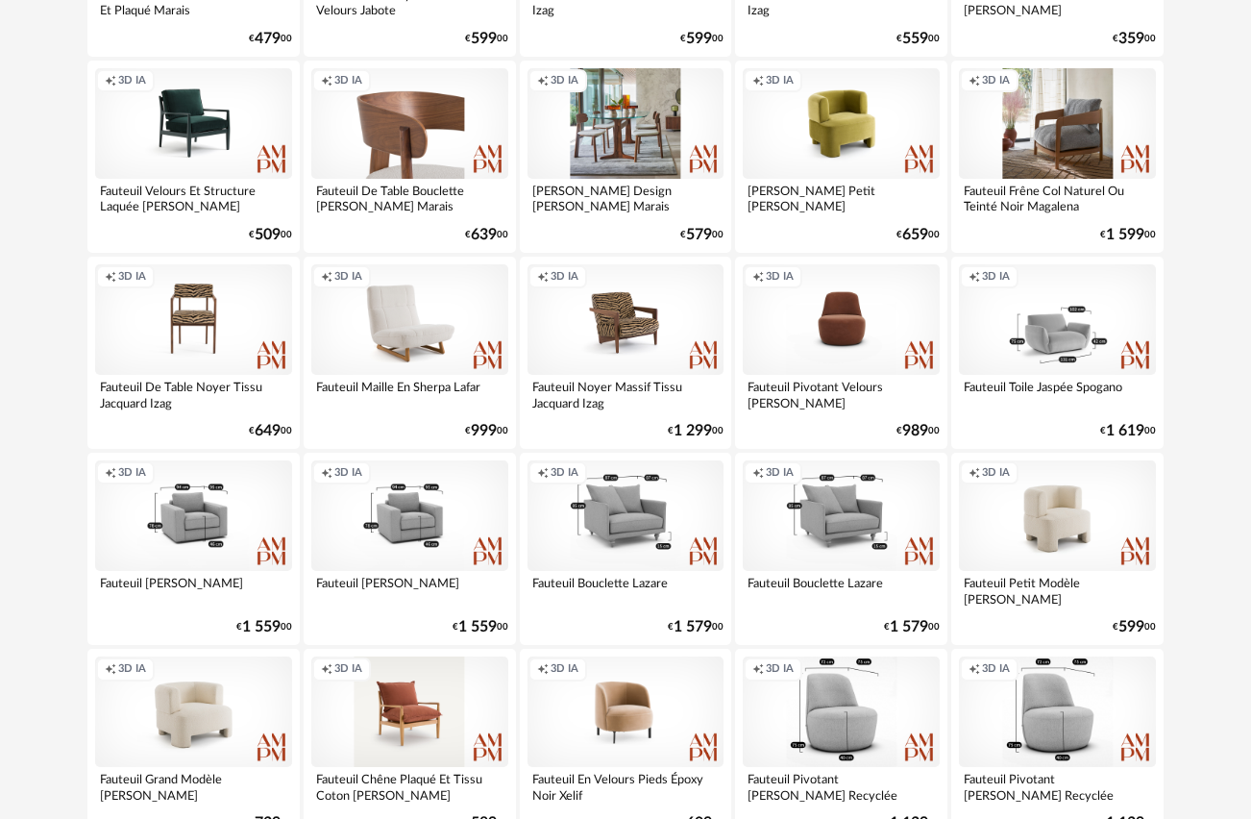
click at [614, 126] on div "Creation icon 3D IA" at bounding box center [626, 123] width 197 height 111
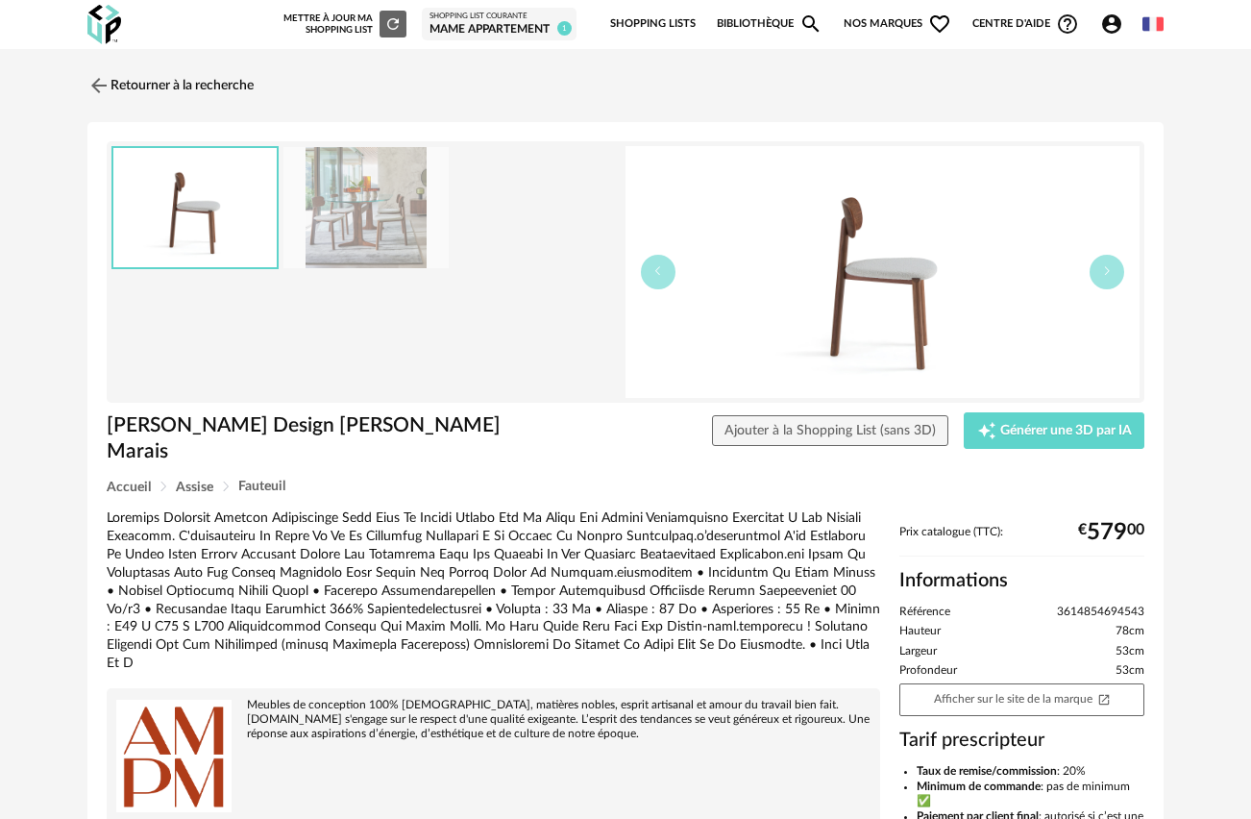
click at [344, 221] on img at bounding box center [365, 208] width 165 height 122
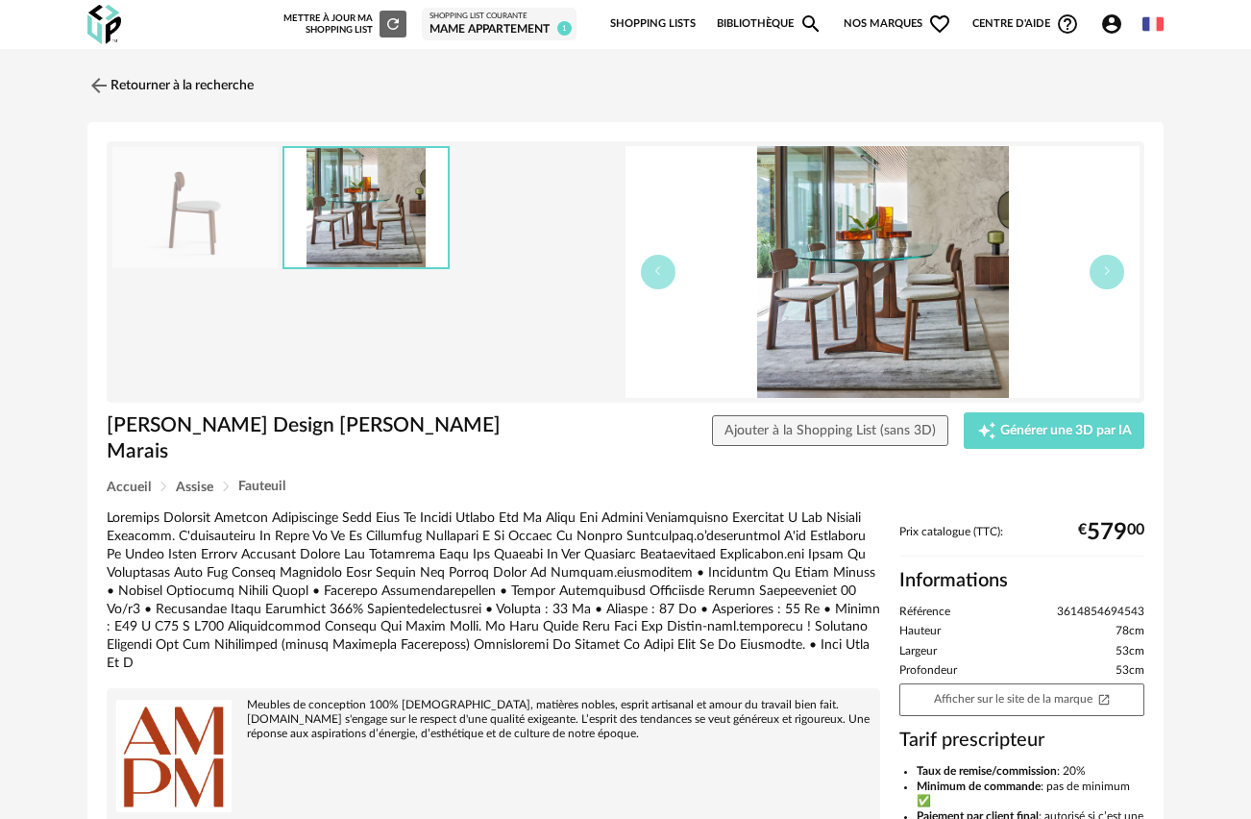
click at [922, 306] on img at bounding box center [883, 272] width 514 height 252
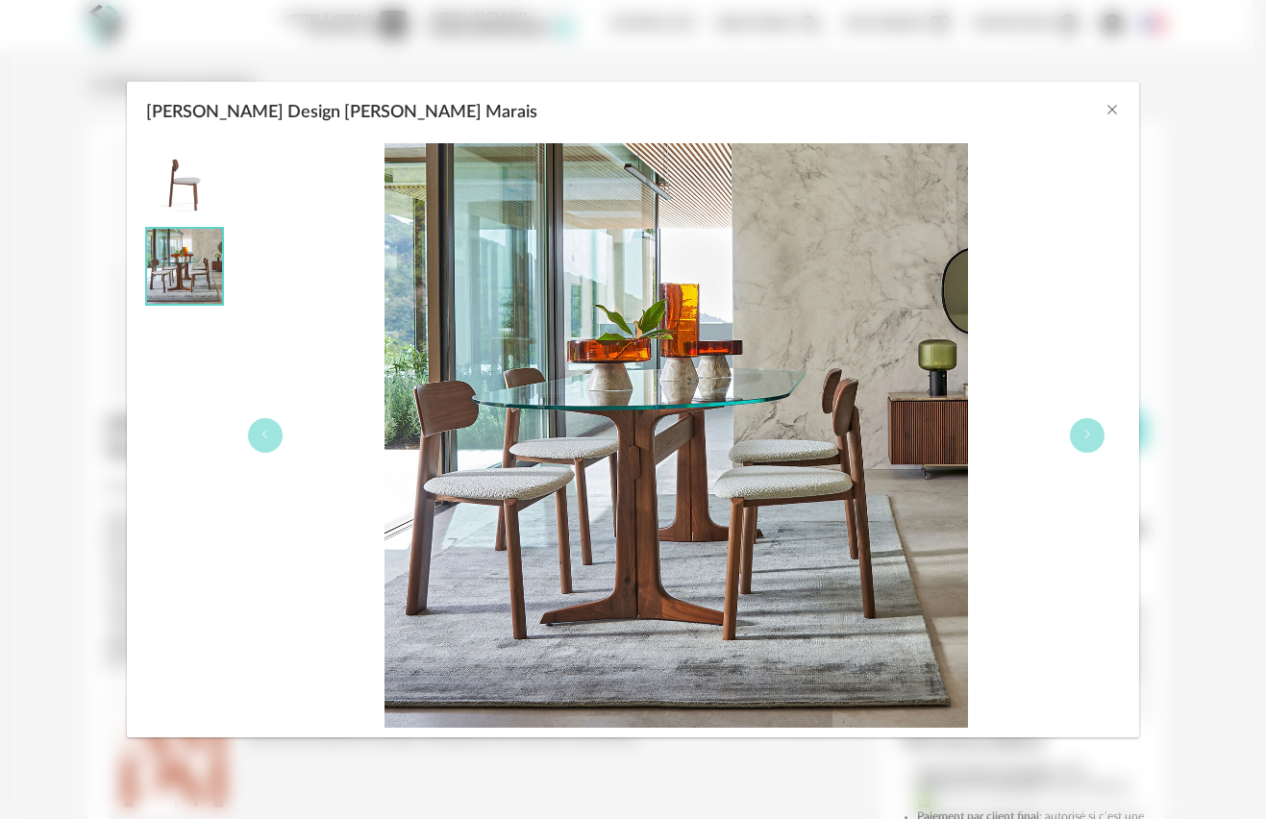
click at [185, 180] on img "Chaise Bouclette Design E. Gallina Marais" at bounding box center [184, 181] width 75 height 75
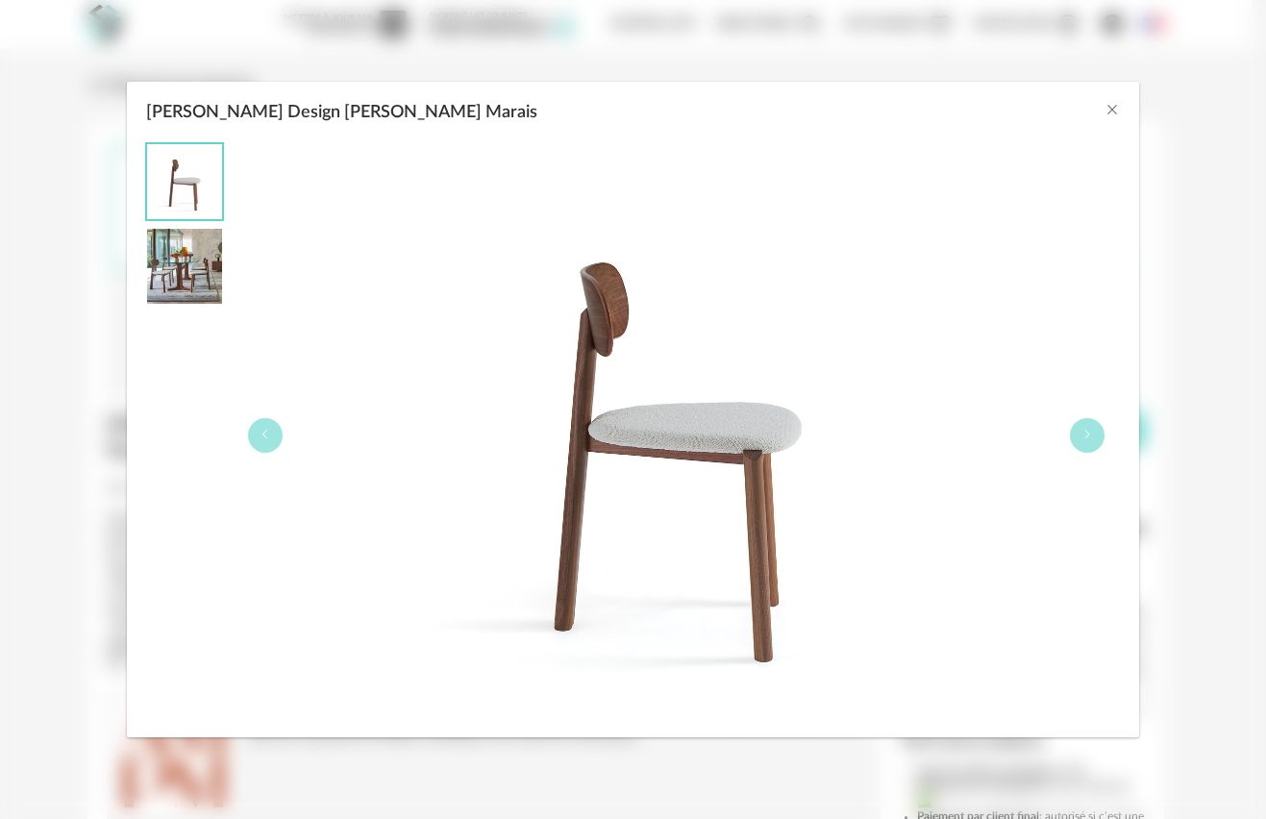
click at [192, 258] on img "Chaise Bouclette Design E. Gallina Marais" at bounding box center [184, 266] width 75 height 75
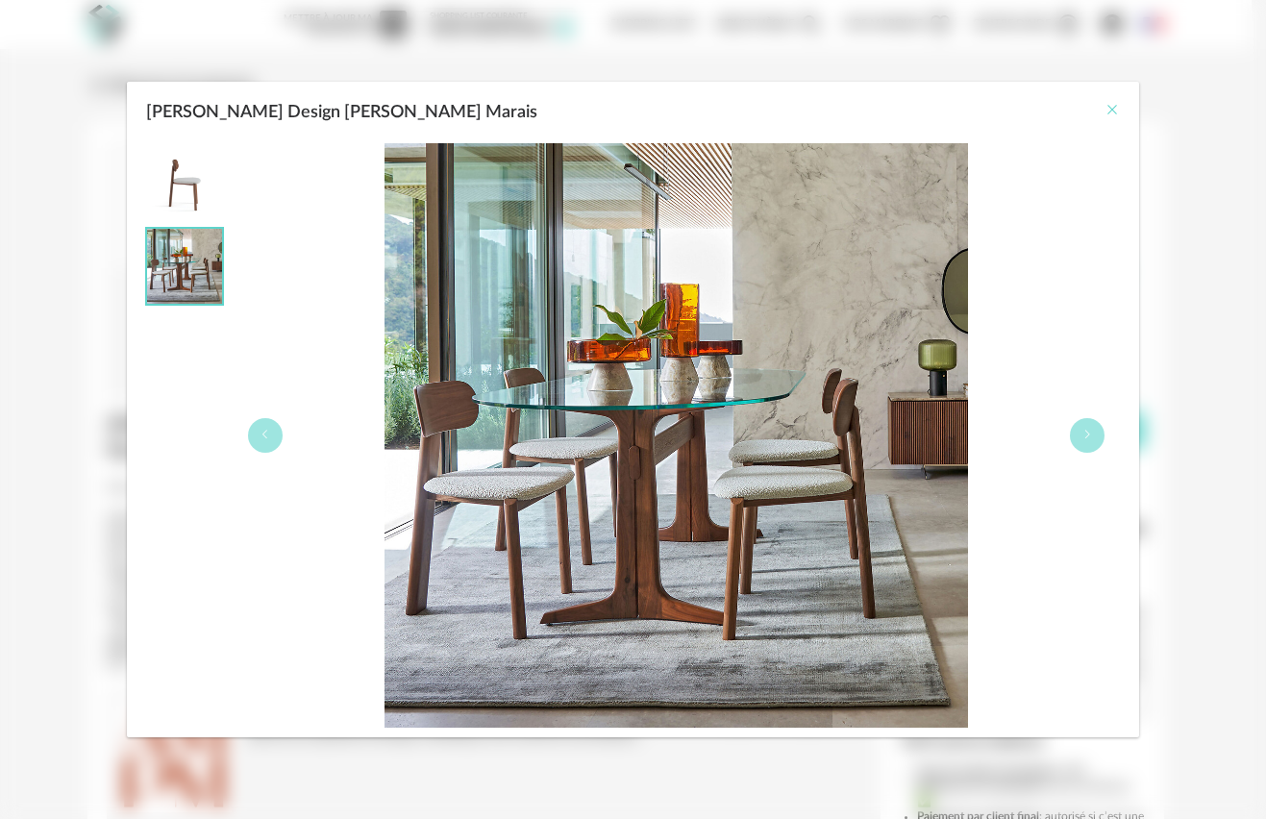
click at [1110, 111] on icon "Close" at bounding box center [1111, 109] width 15 height 15
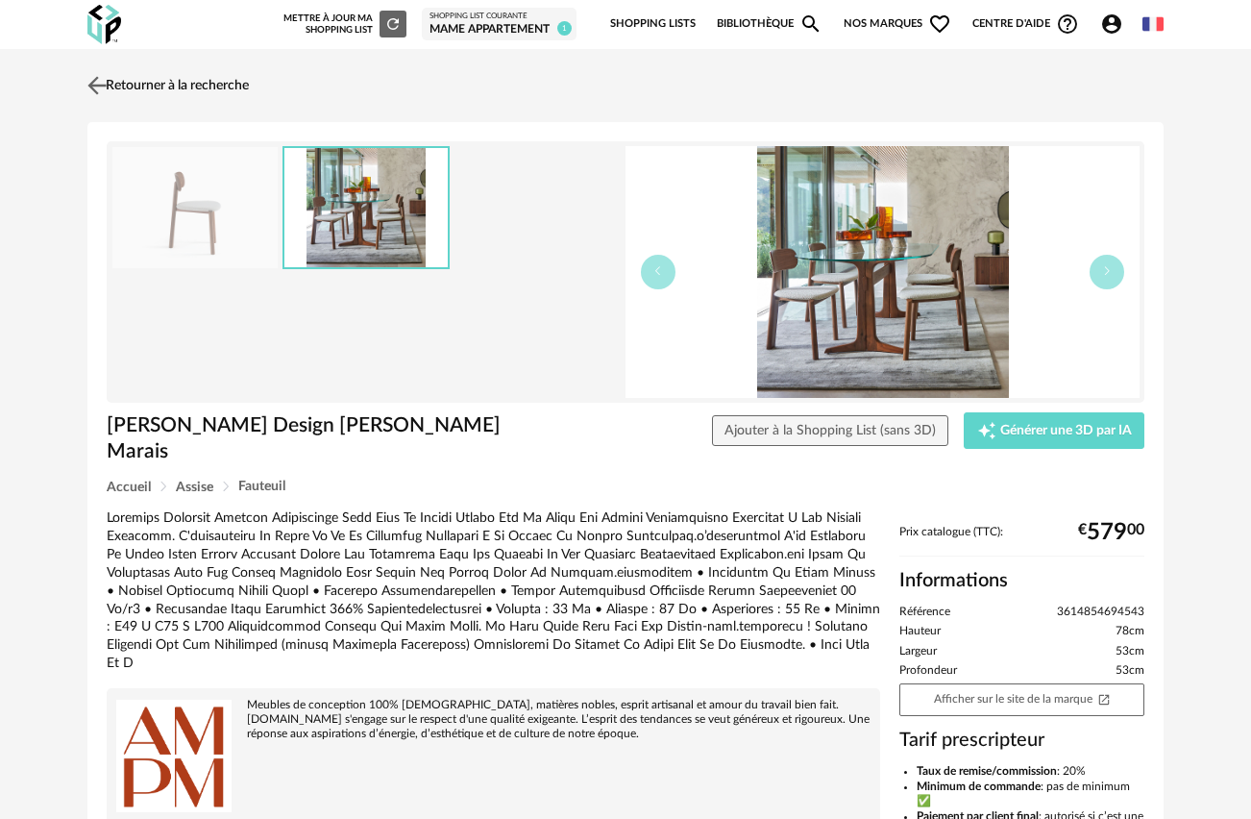
click at [97, 80] on img at bounding box center [98, 85] width 28 height 28
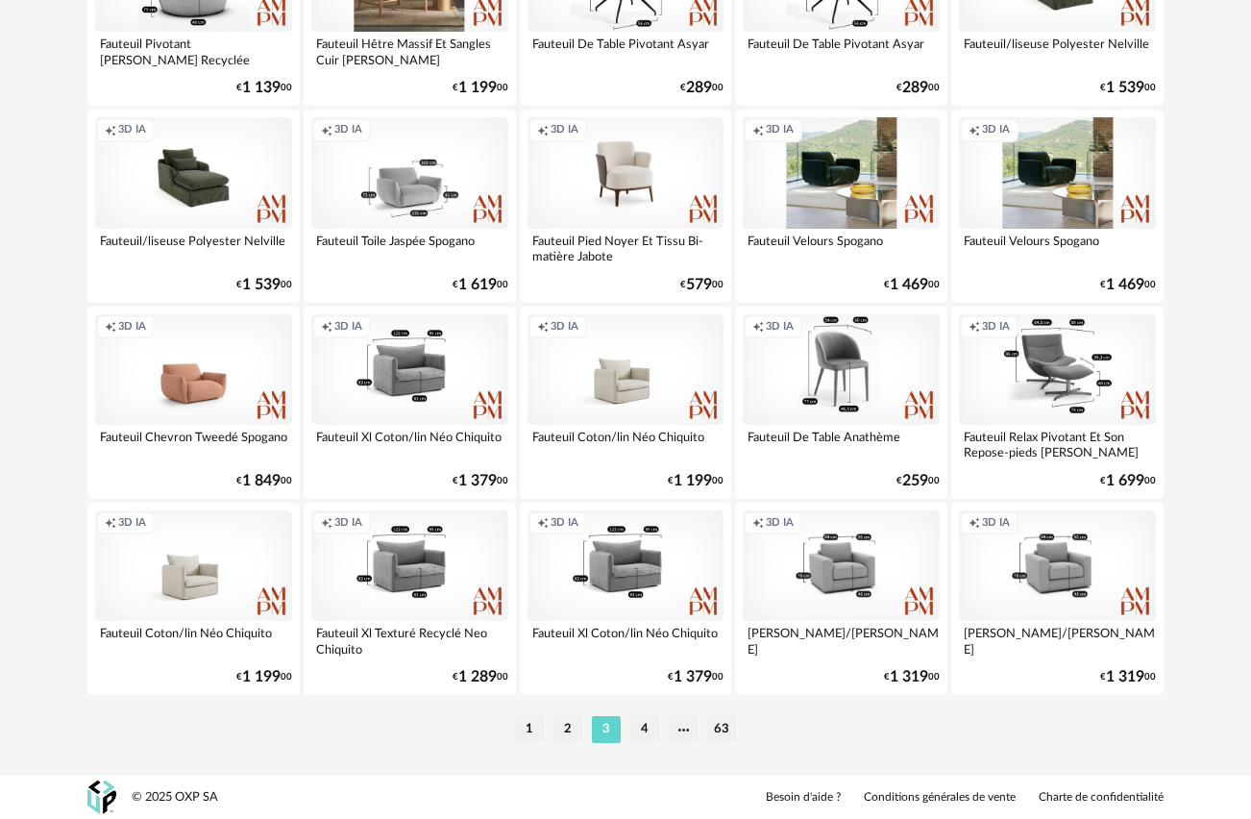
scroll to position [3486, 0]
click at [641, 728] on li "4" at bounding box center [644, 729] width 29 height 27
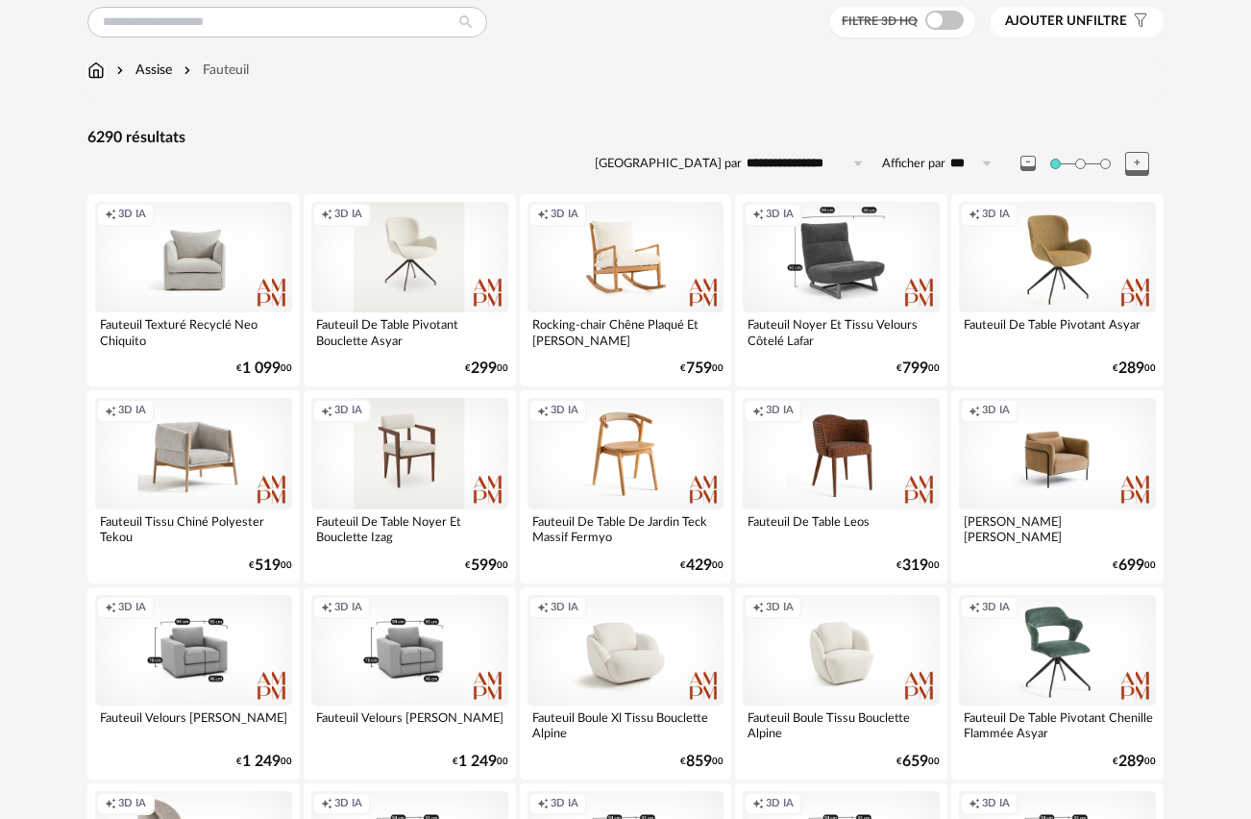
scroll to position [70, 0]
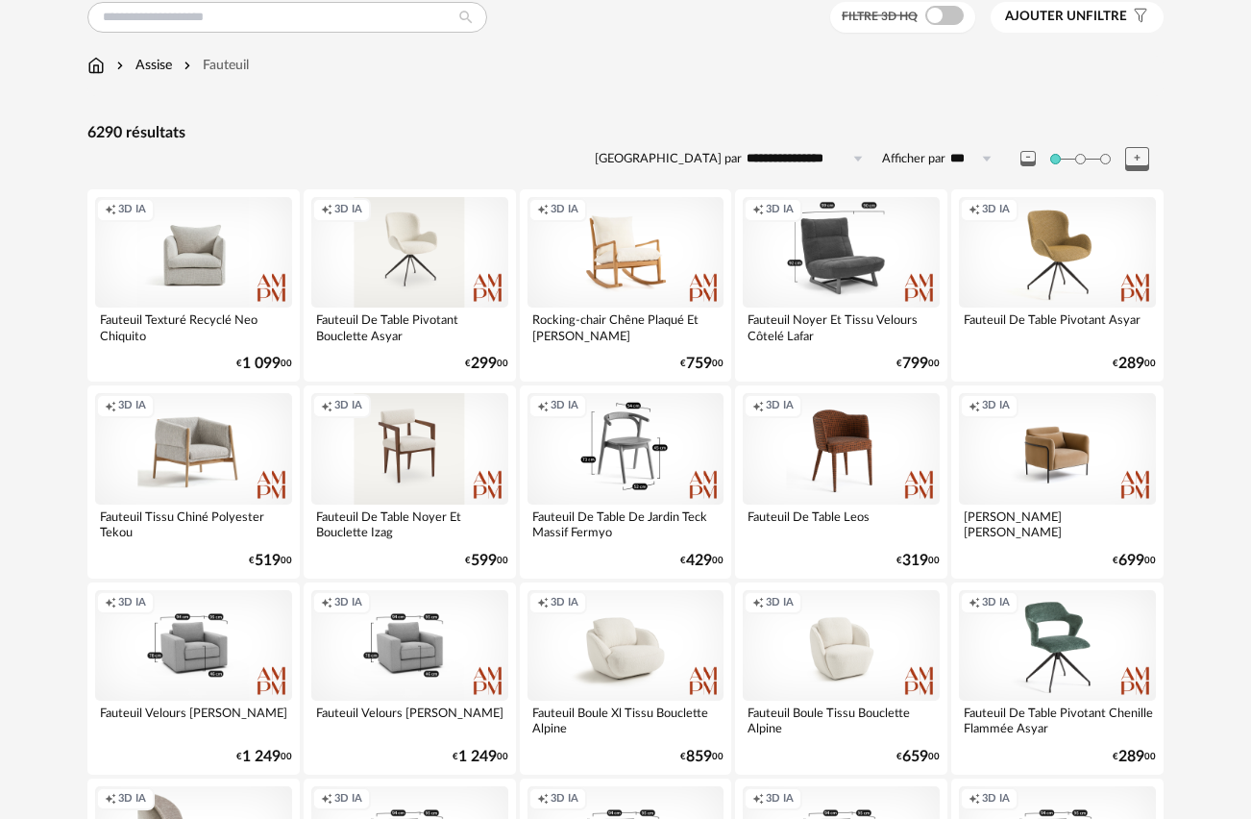
click at [627, 455] on div "Creation icon 3D IA" at bounding box center [626, 448] width 197 height 111
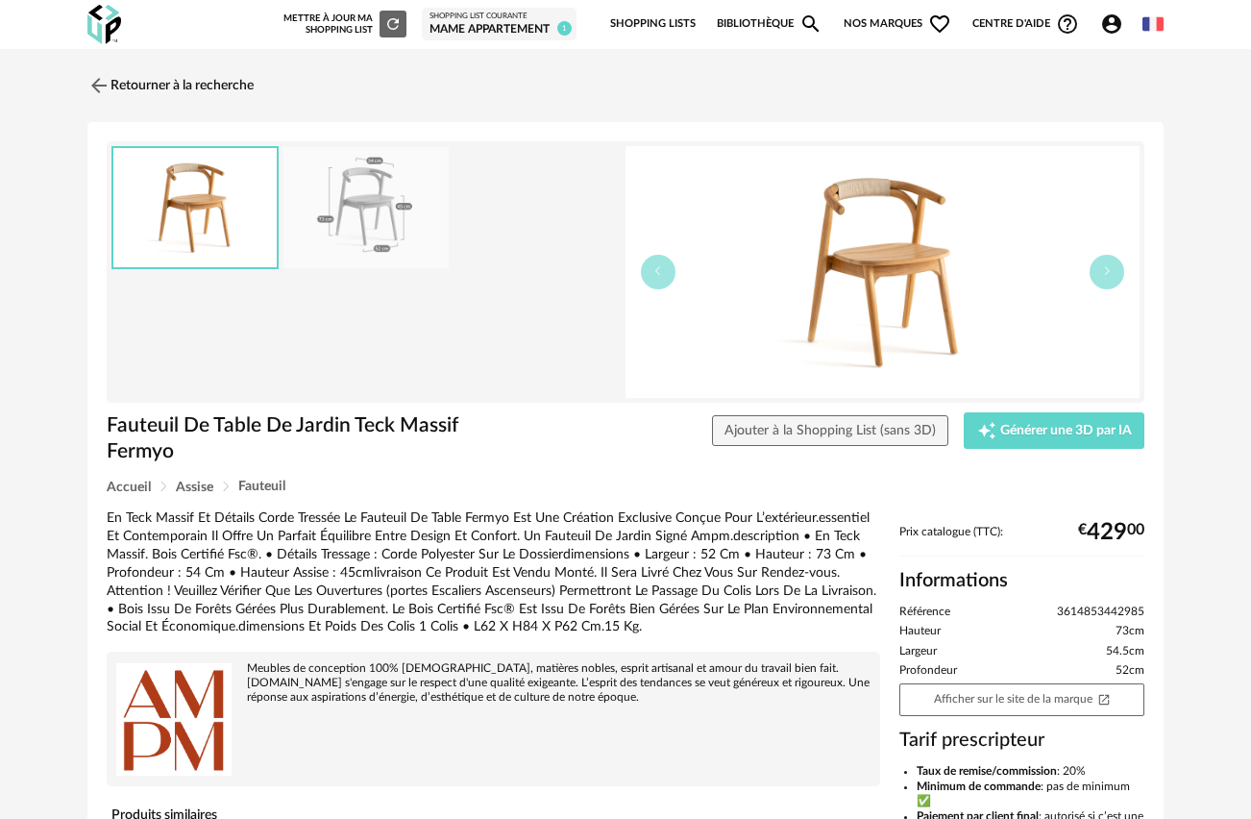
click at [901, 272] on img at bounding box center [883, 272] width 514 height 252
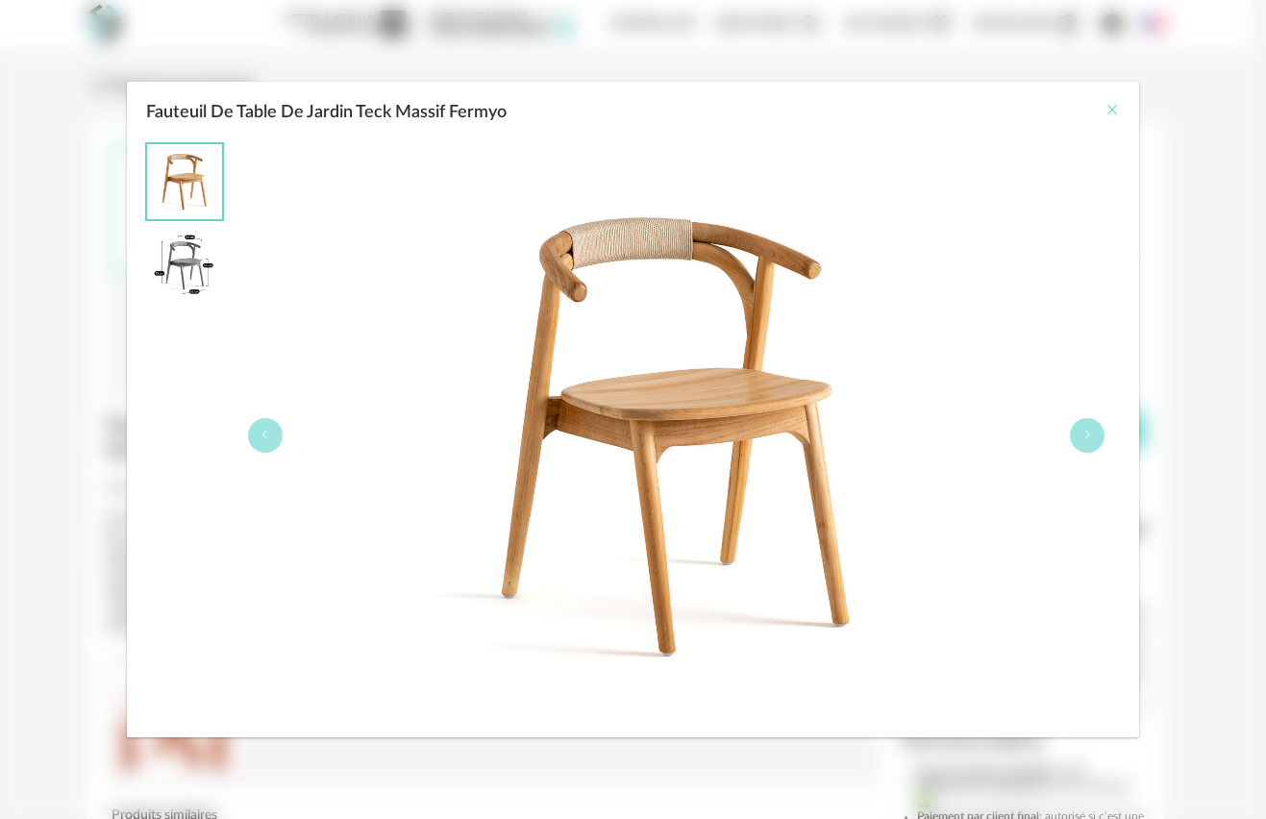
click at [1105, 106] on icon "Close" at bounding box center [1111, 109] width 15 height 15
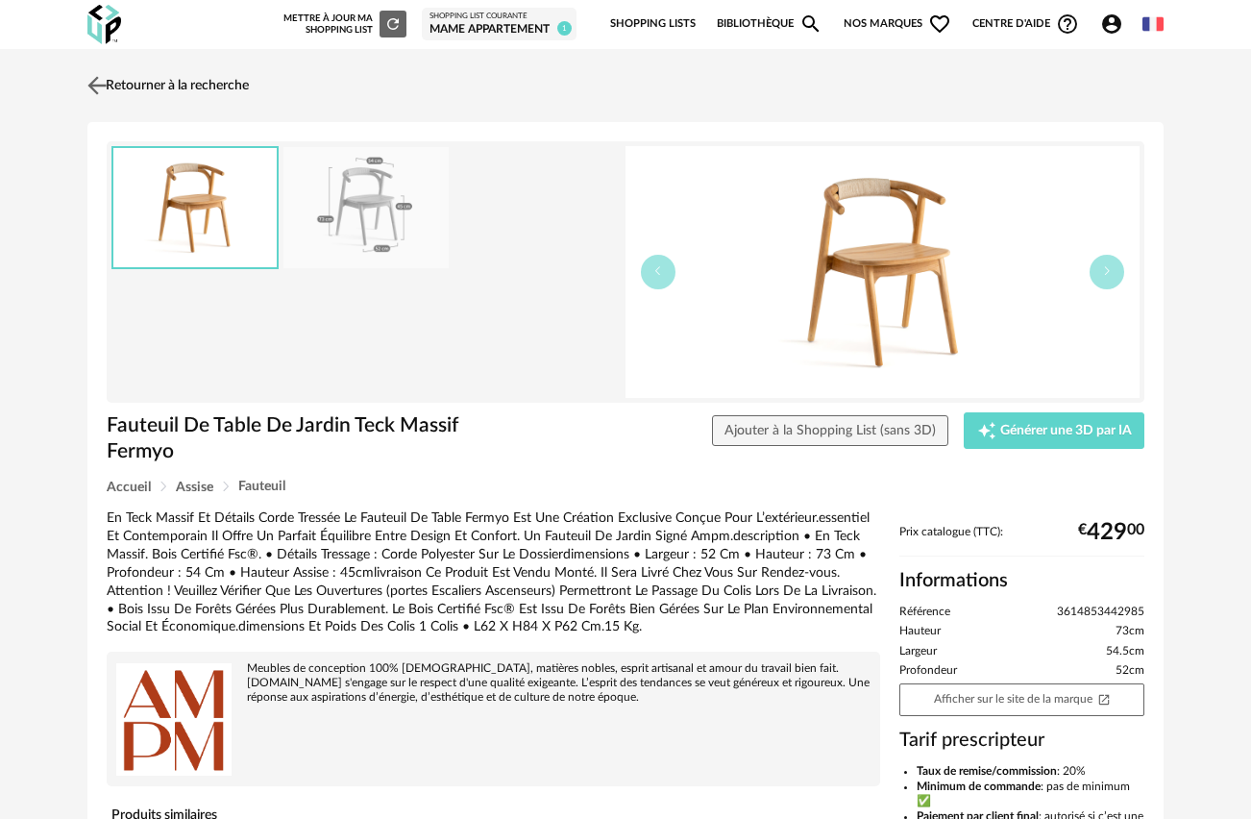
click at [110, 75] on img at bounding box center [98, 85] width 28 height 28
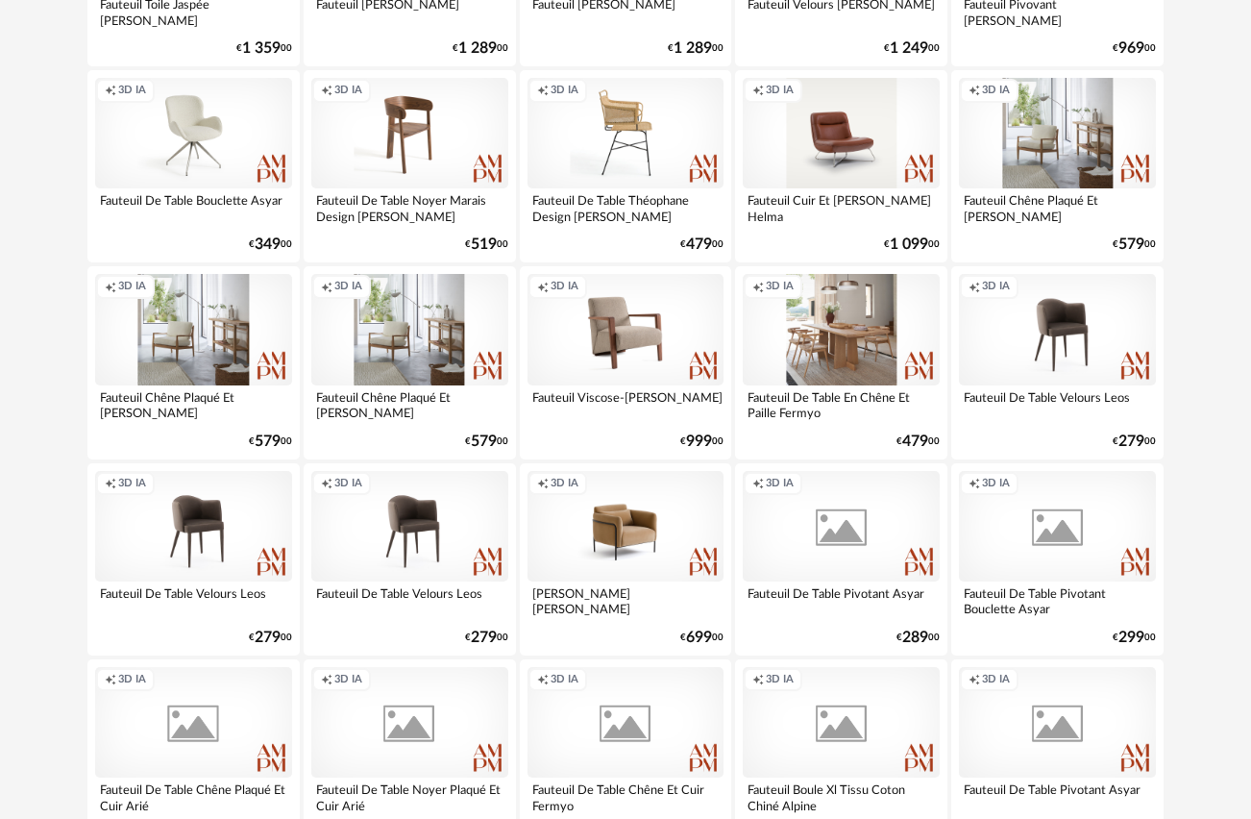
scroll to position [1219, 0]
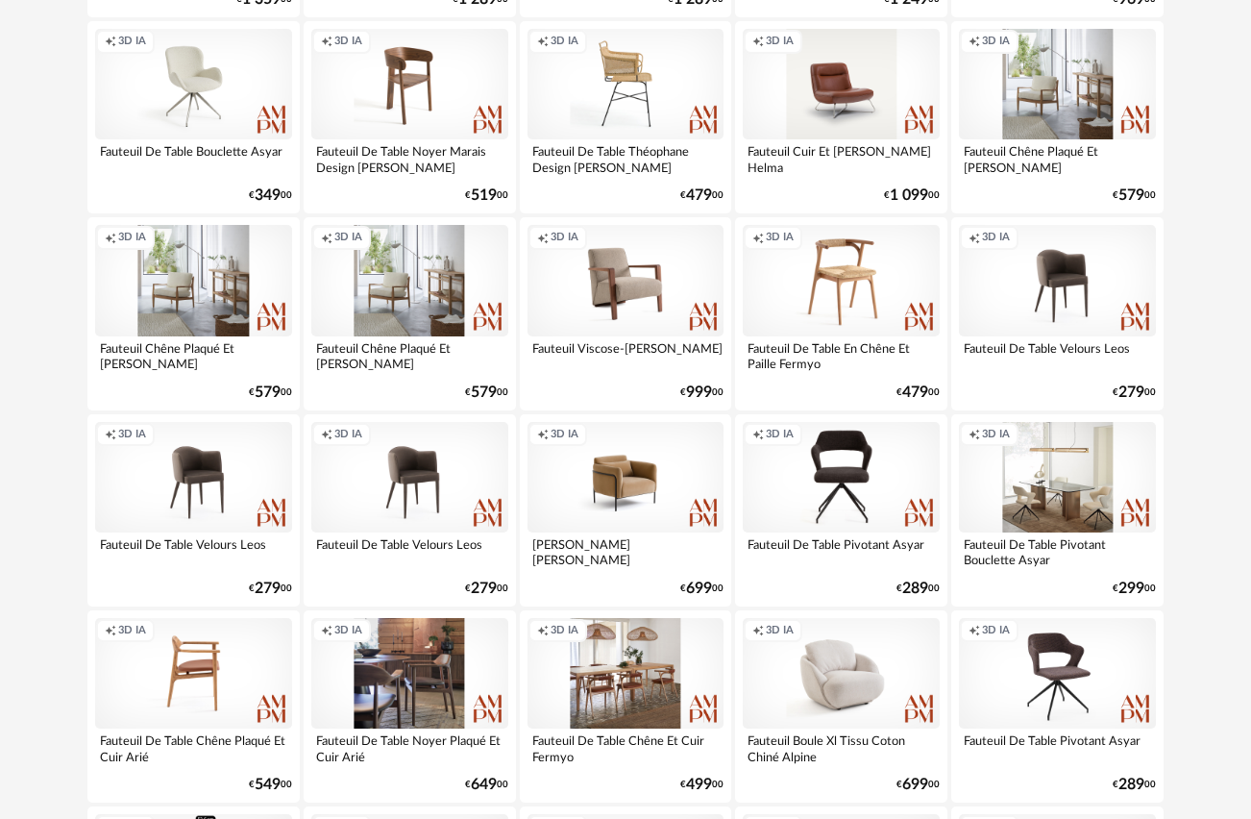
click at [858, 283] on div "Creation icon 3D IA" at bounding box center [841, 280] width 197 height 111
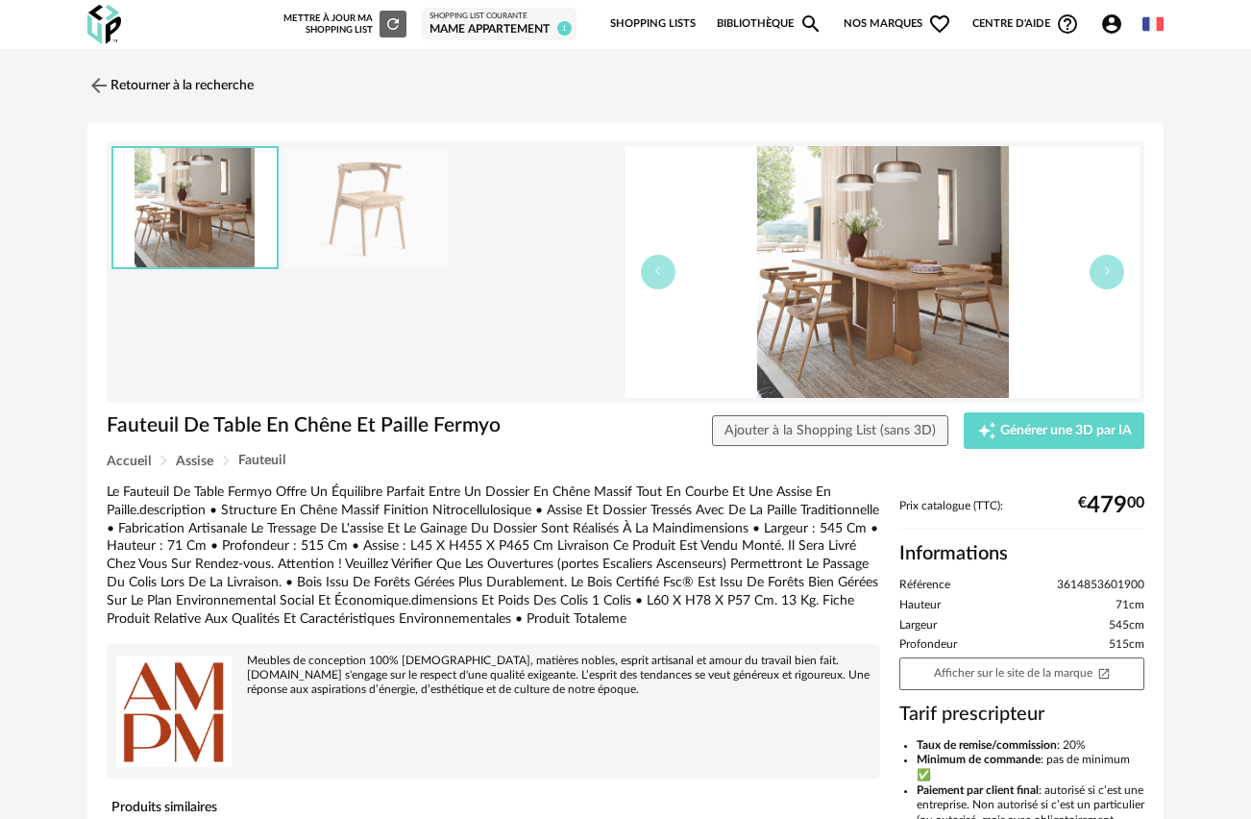
click at [410, 217] on img at bounding box center [365, 208] width 165 height 122
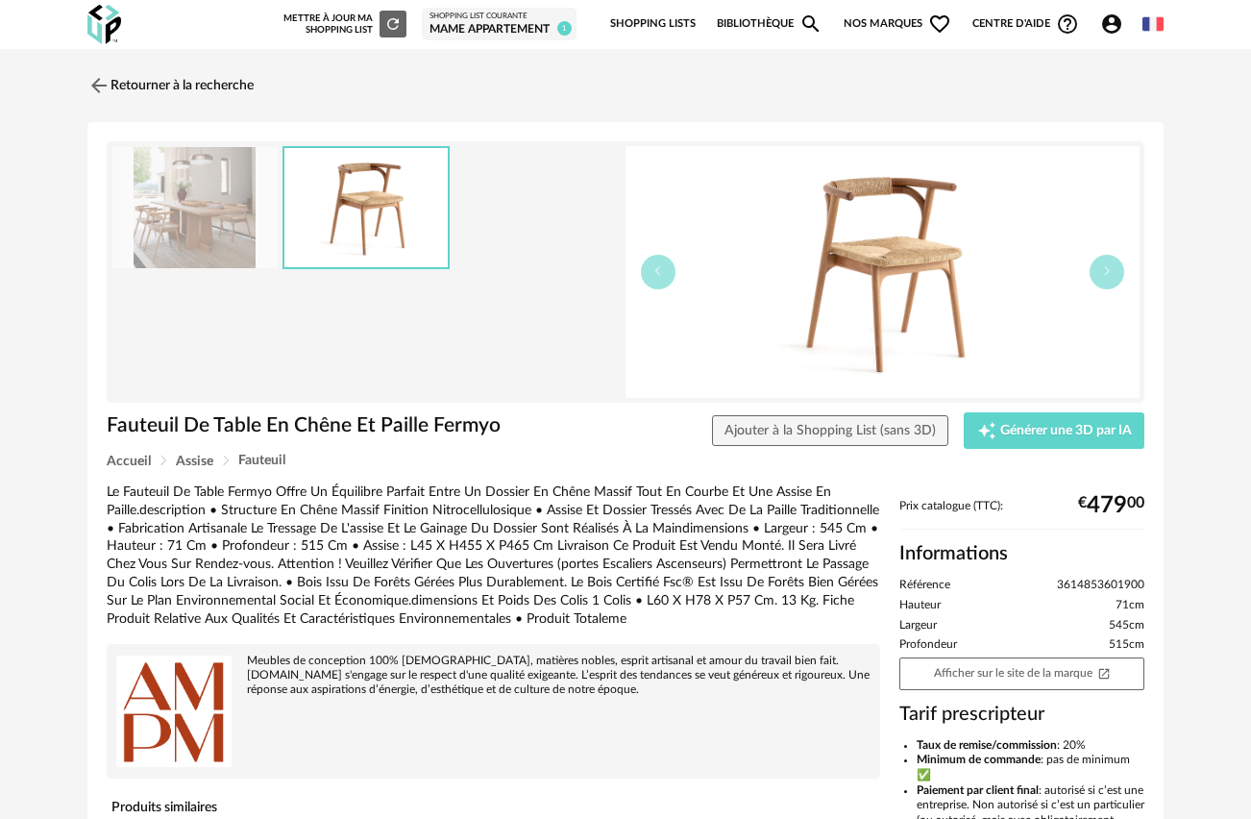
click at [869, 276] on img at bounding box center [883, 272] width 514 height 252
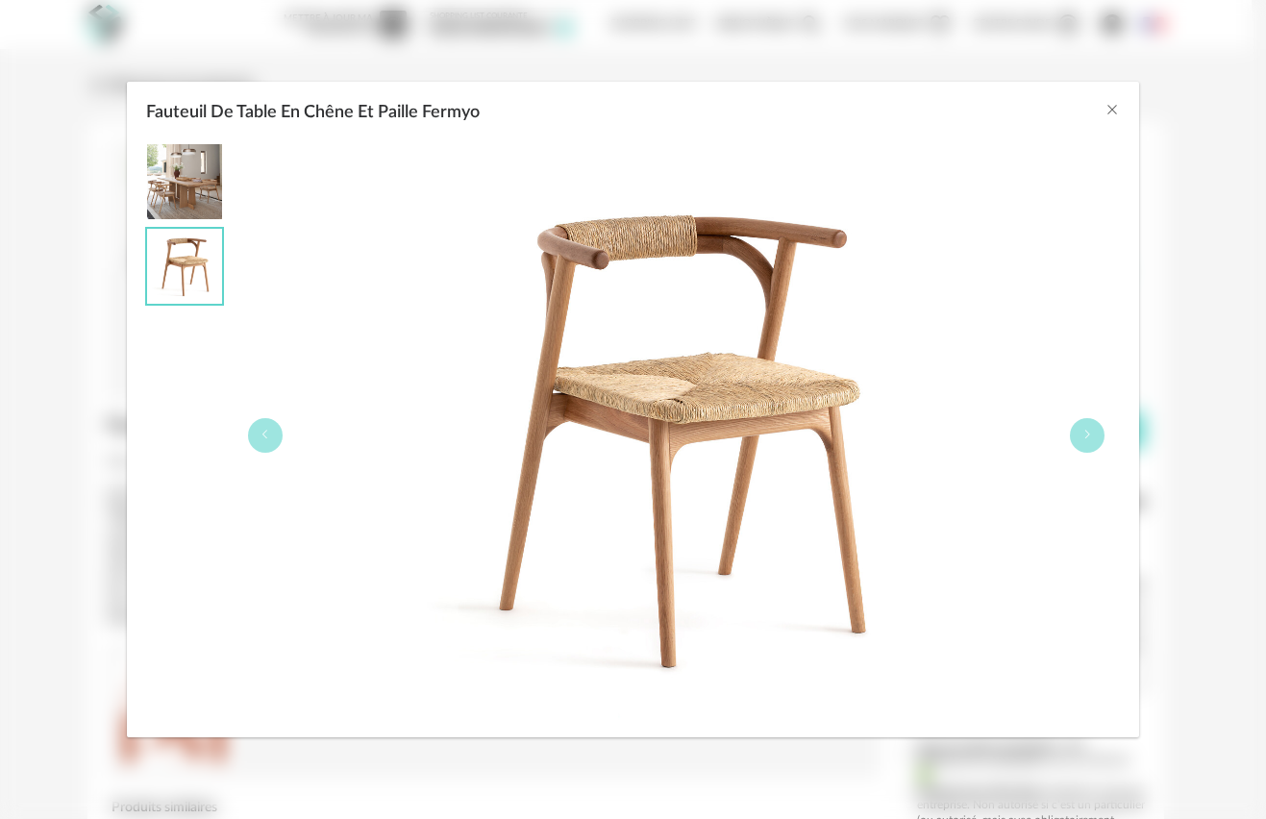
click at [179, 169] on img "Fauteuil De Table En Chêne Et Paille Fermyo" at bounding box center [184, 181] width 75 height 75
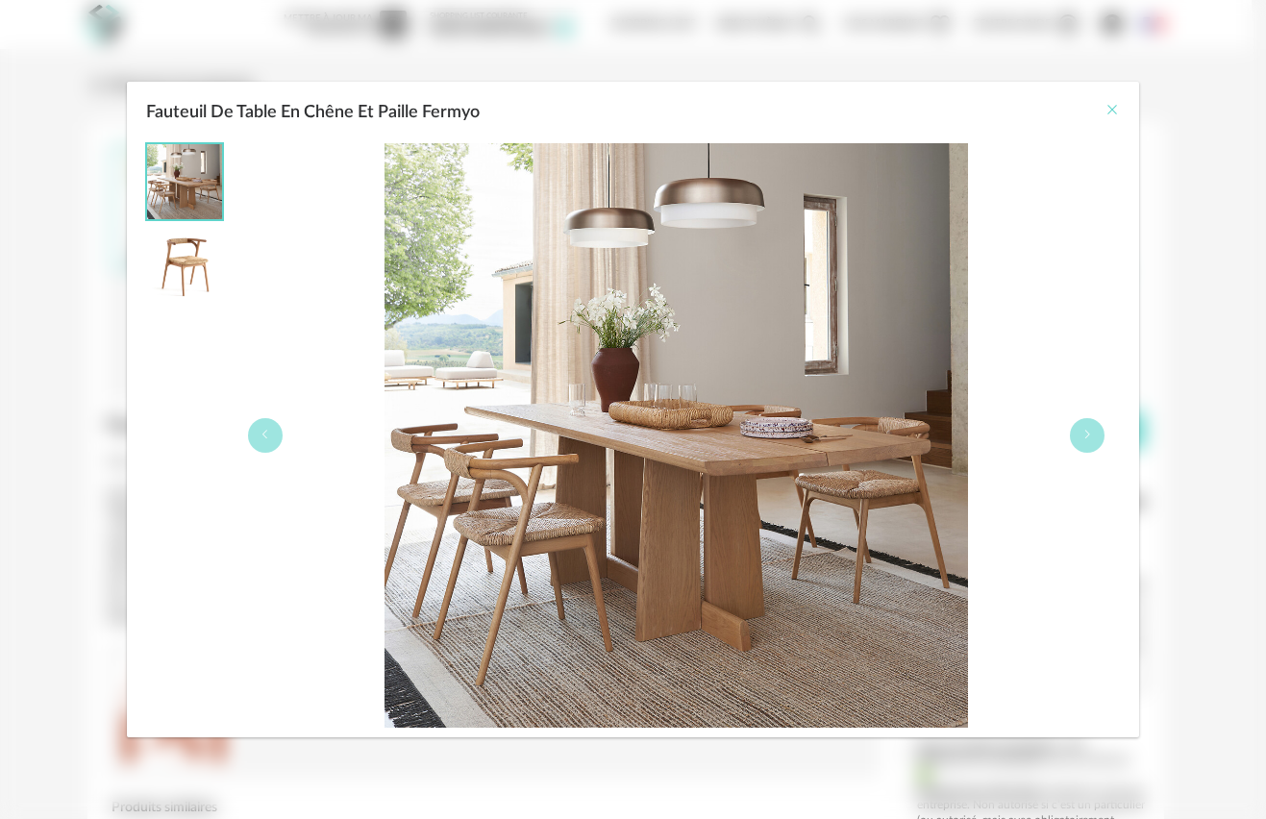
click at [1105, 103] on button "Close" at bounding box center [1111, 111] width 15 height 20
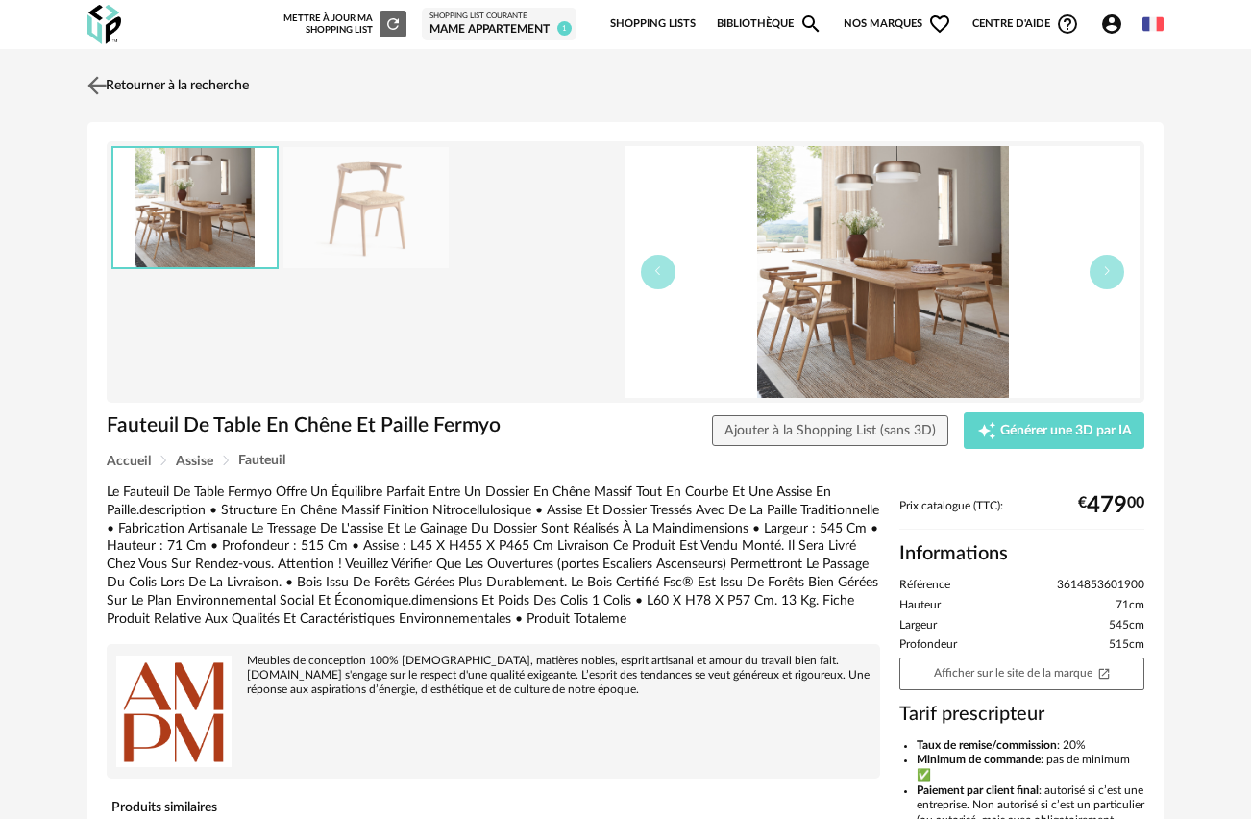
click at [105, 85] on img at bounding box center [98, 85] width 28 height 28
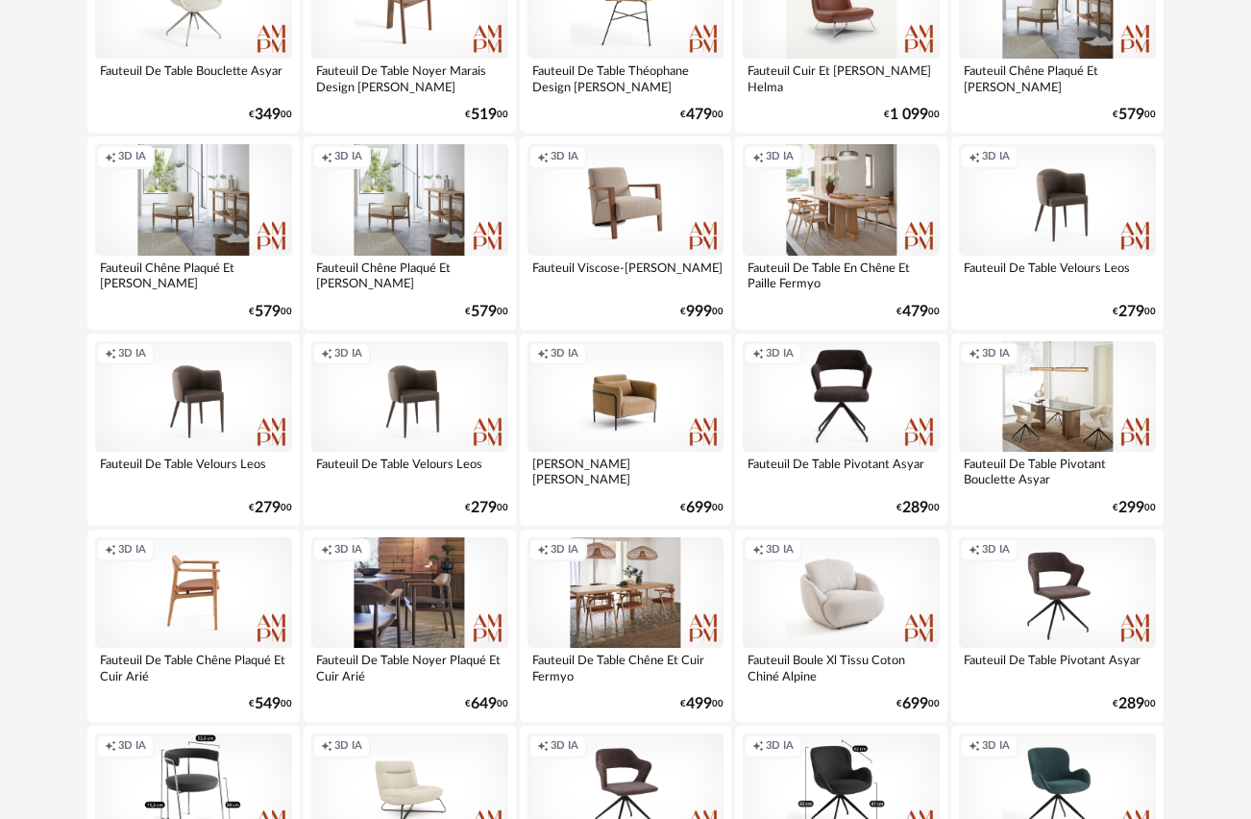
scroll to position [1369, 0]
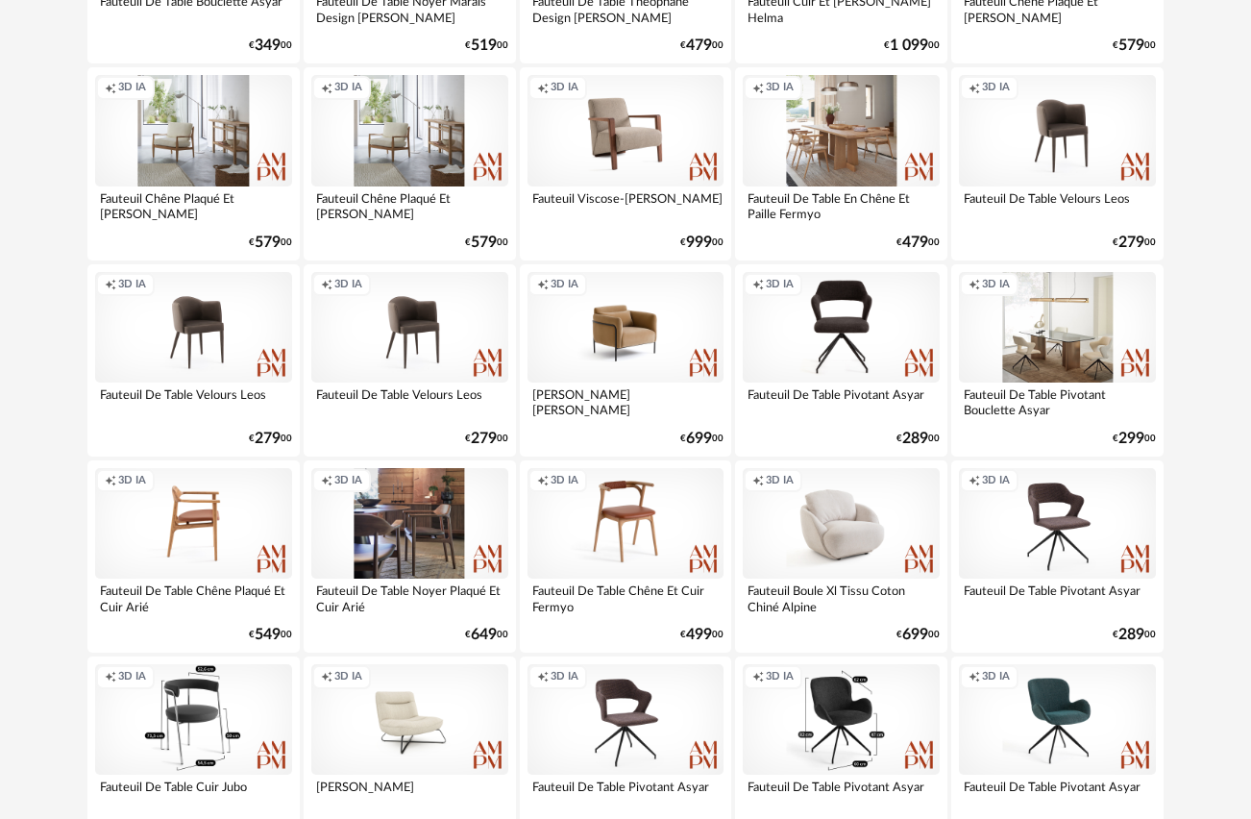
click at [627, 506] on div "Creation icon 3D IA" at bounding box center [626, 523] width 197 height 111
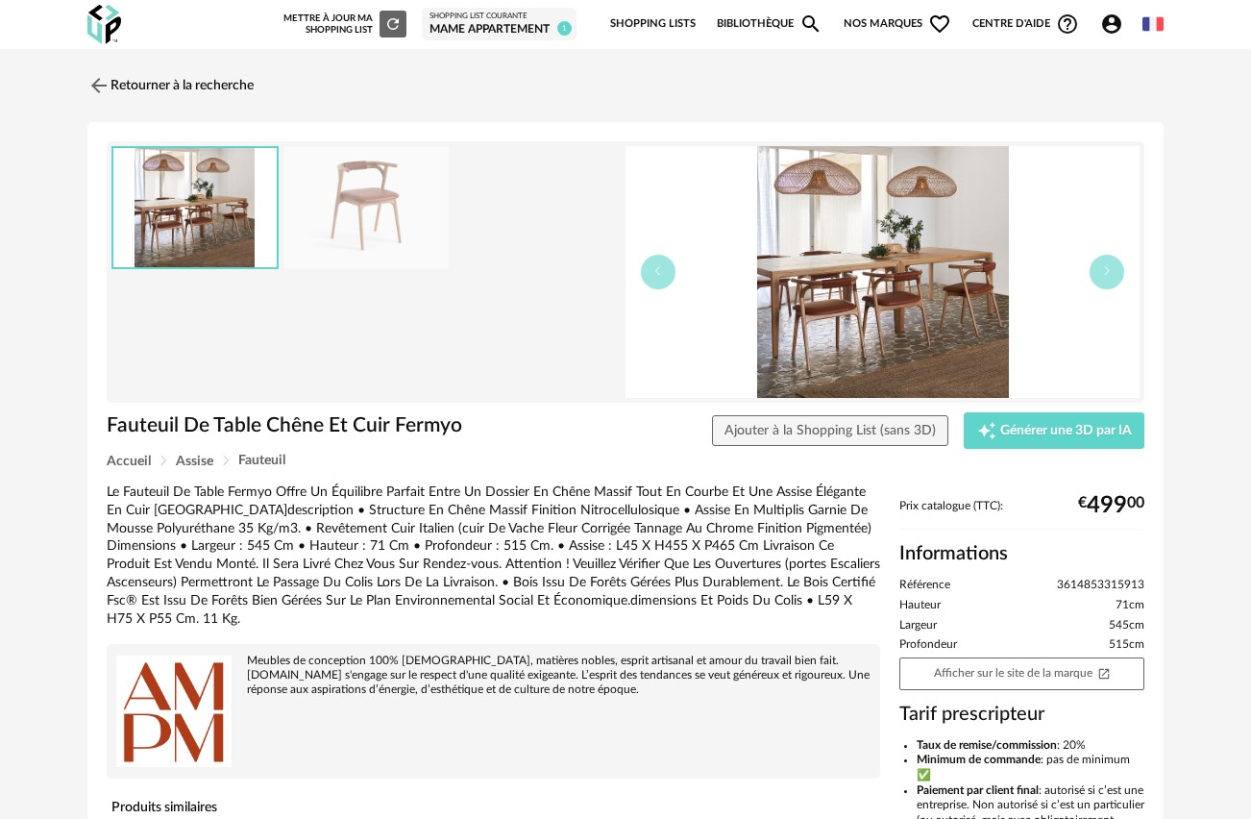
click at [387, 185] on img at bounding box center [365, 208] width 165 height 122
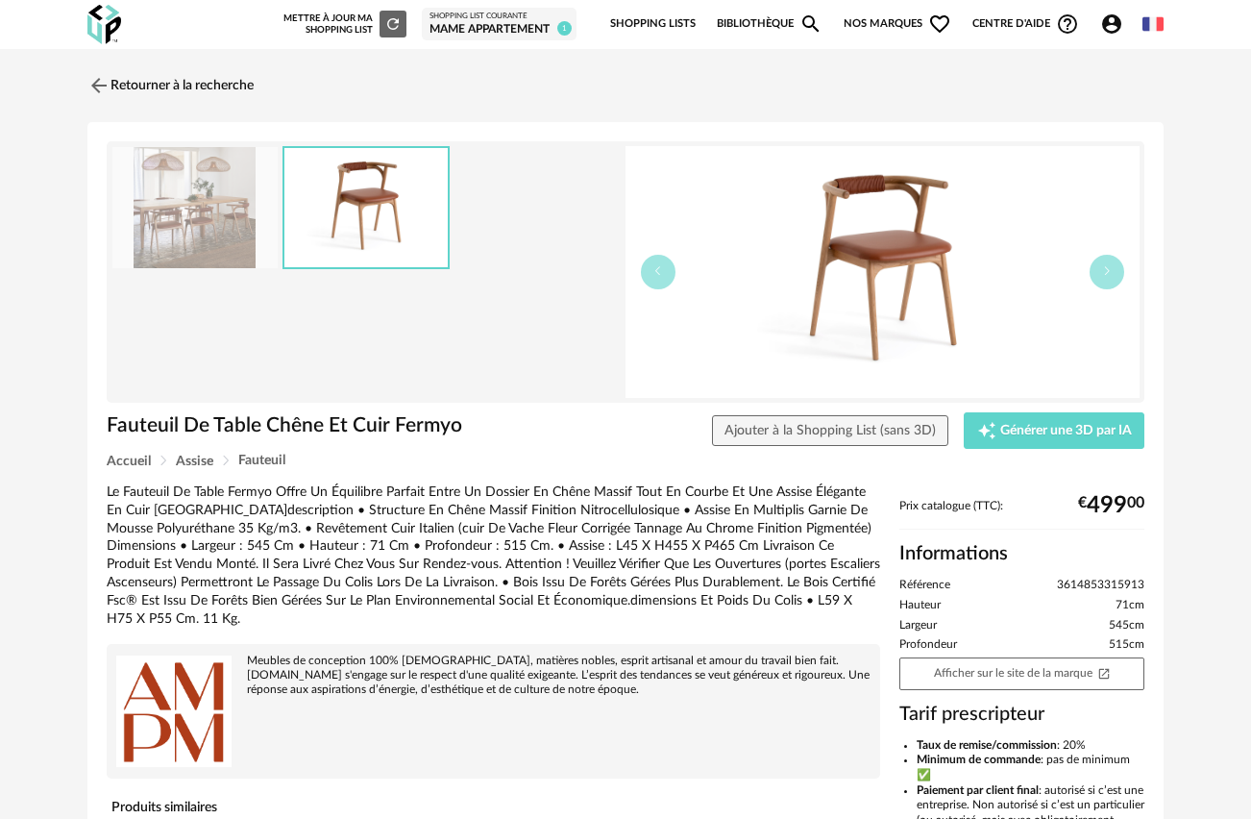
click at [915, 250] on img at bounding box center [883, 272] width 514 height 252
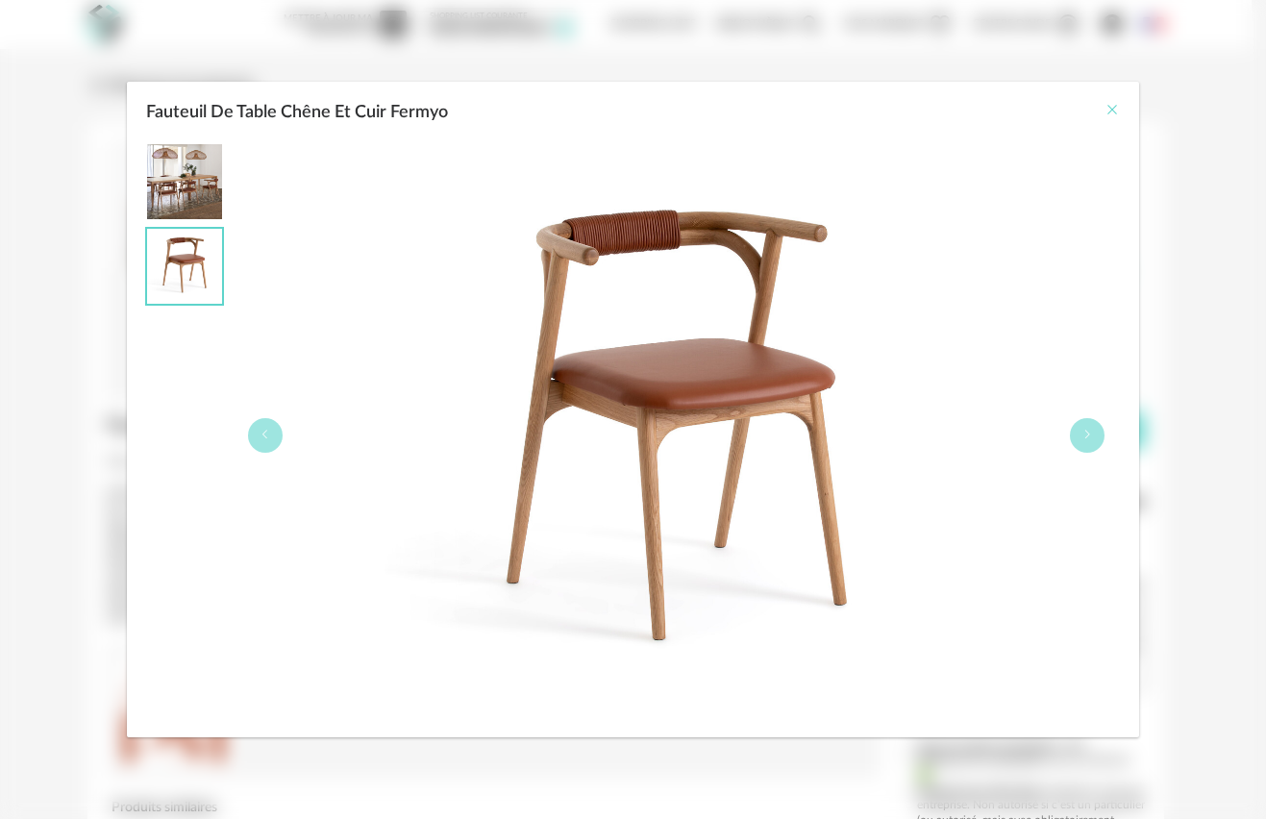
click at [1113, 107] on icon "Close" at bounding box center [1111, 109] width 15 height 15
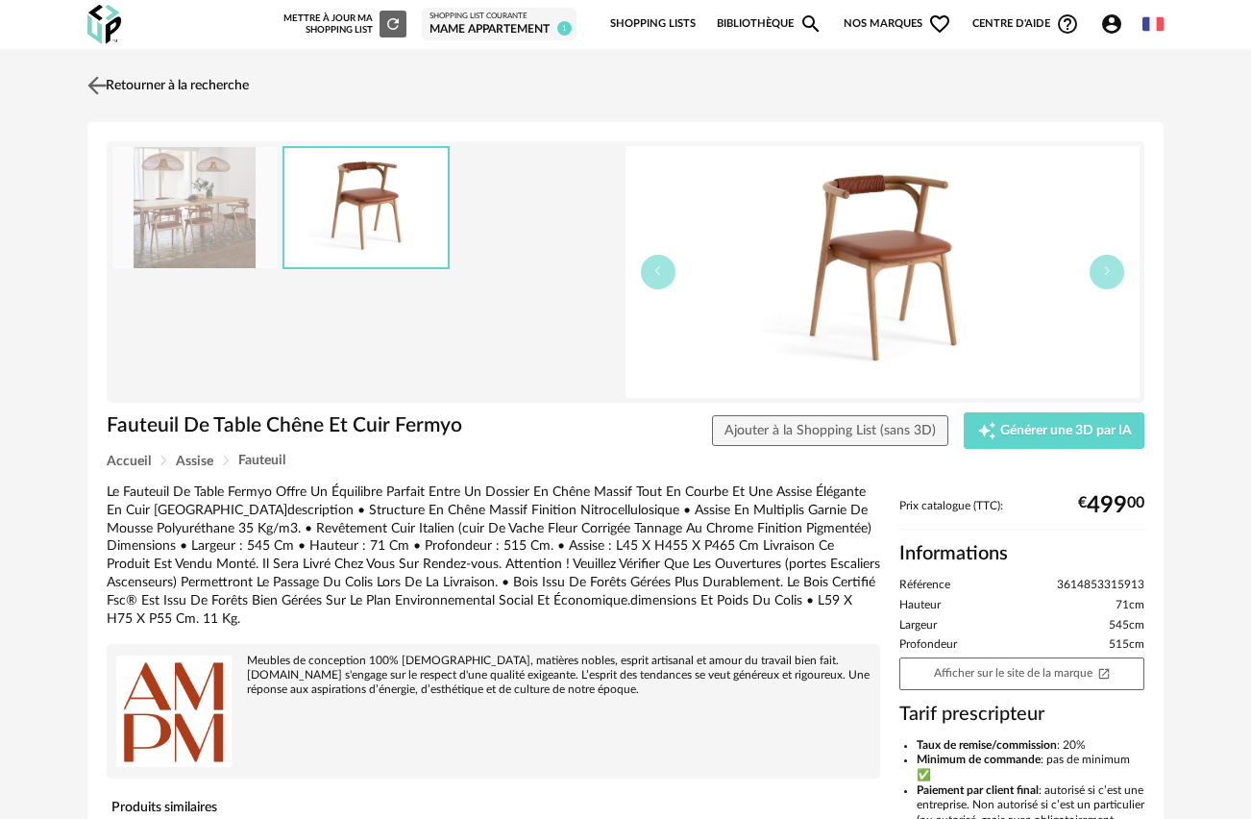
click at [100, 75] on img at bounding box center [98, 85] width 28 height 28
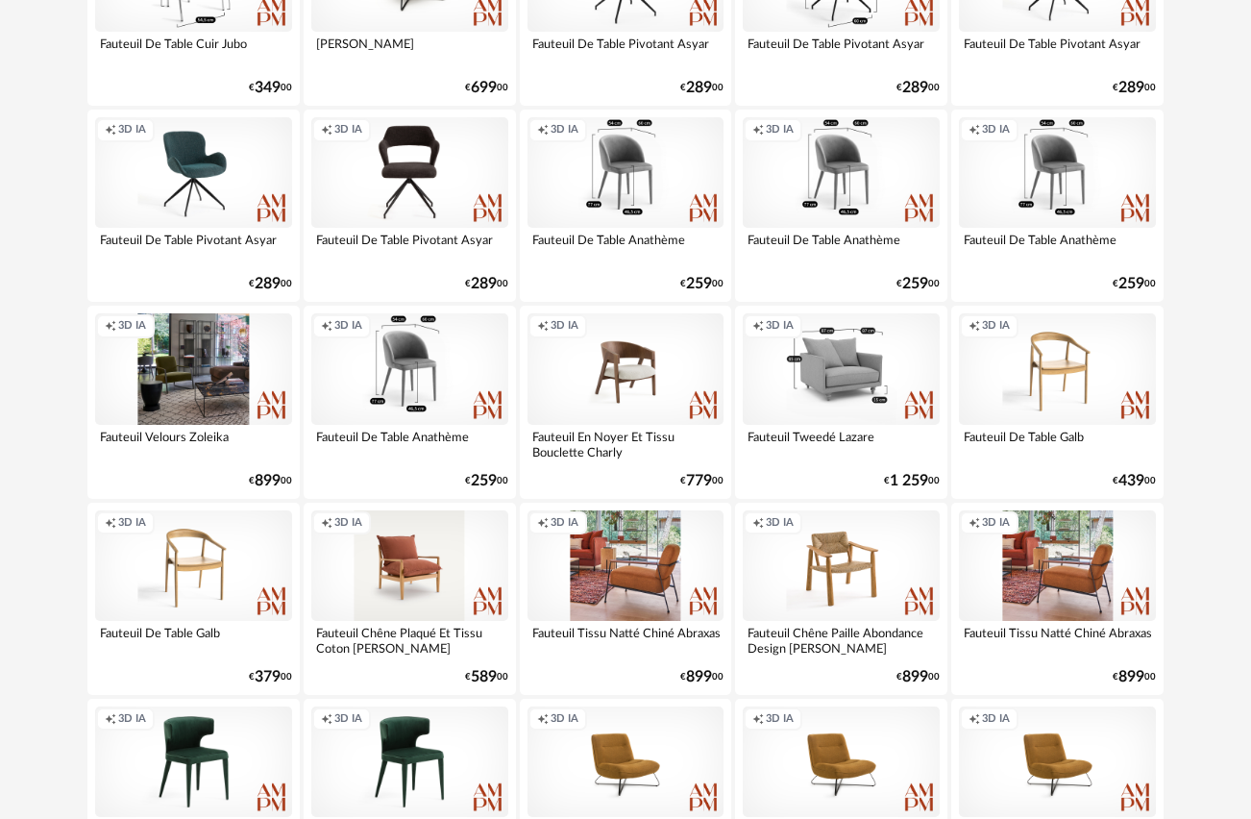
scroll to position [2160, 0]
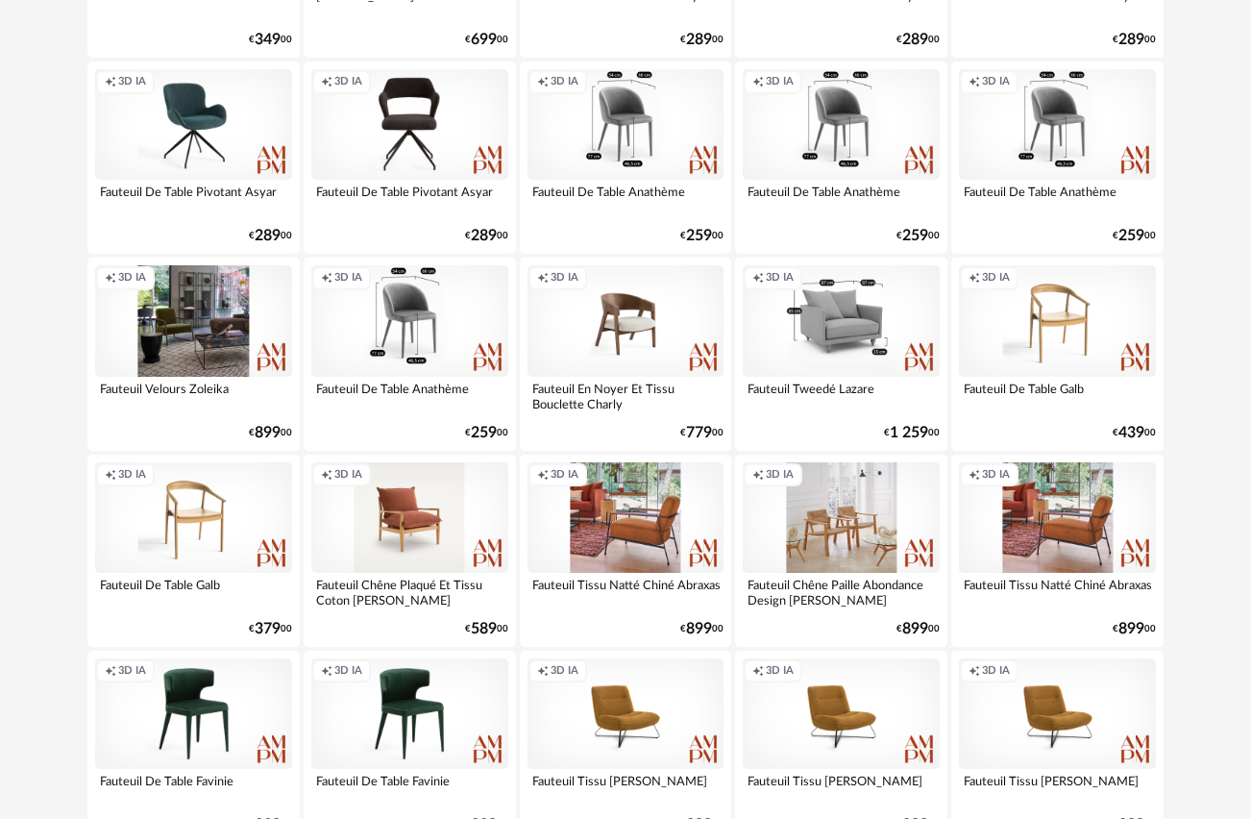
click at [830, 521] on div "Creation icon 3D IA" at bounding box center [841, 517] width 197 height 111
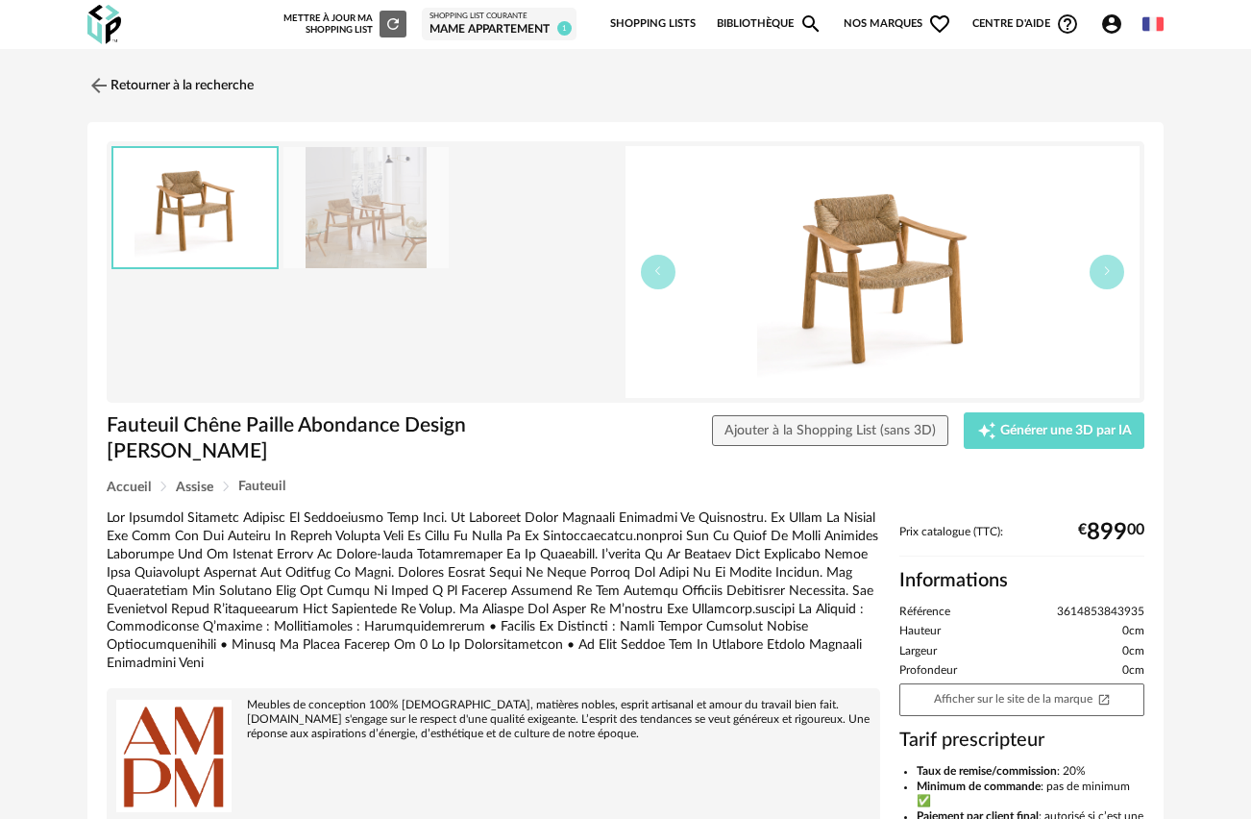
click at [359, 233] on img at bounding box center [365, 208] width 165 height 122
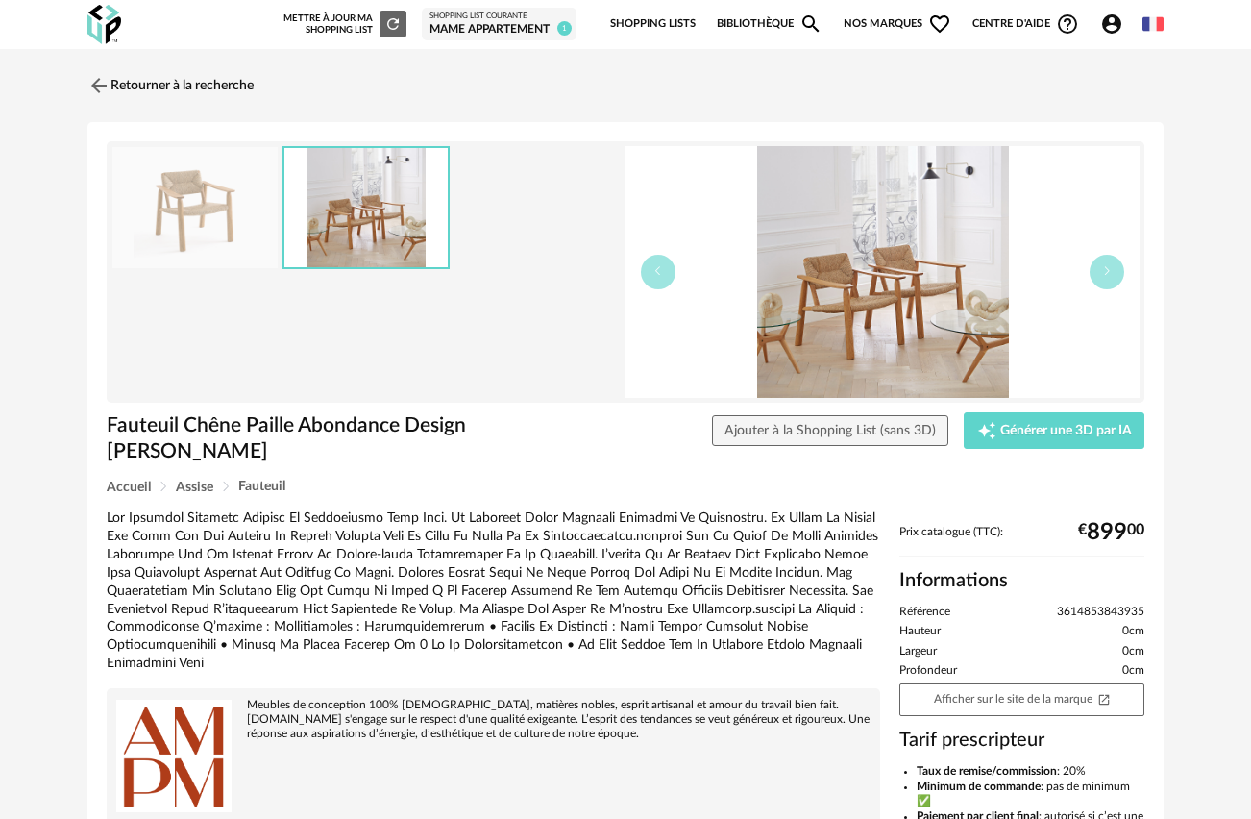
click at [936, 295] on img at bounding box center [883, 272] width 514 height 252
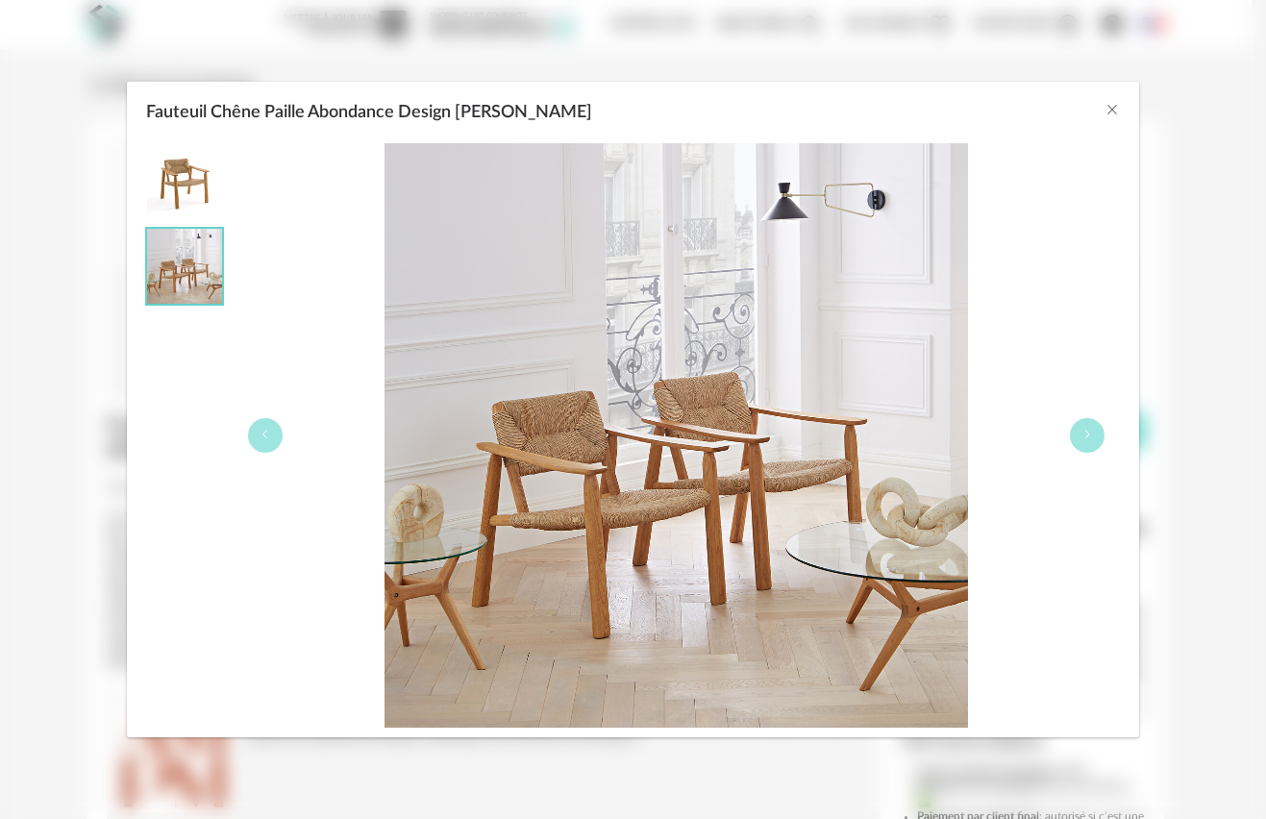
click at [190, 178] on img "Fauteuil Chêne Paille Abondance Design E.gallina" at bounding box center [184, 181] width 75 height 75
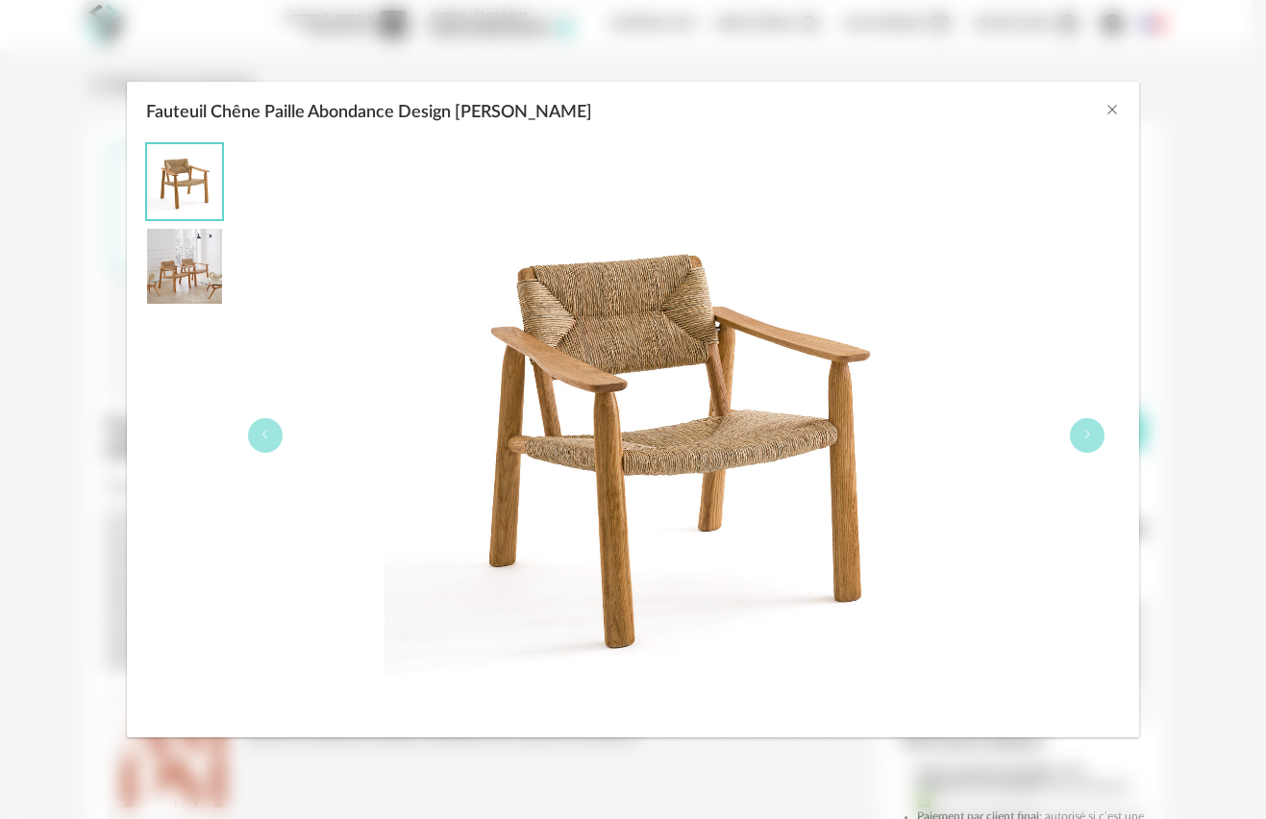
click at [162, 273] on img "Fauteuil Chêne Paille Abondance Design E.gallina" at bounding box center [184, 266] width 75 height 75
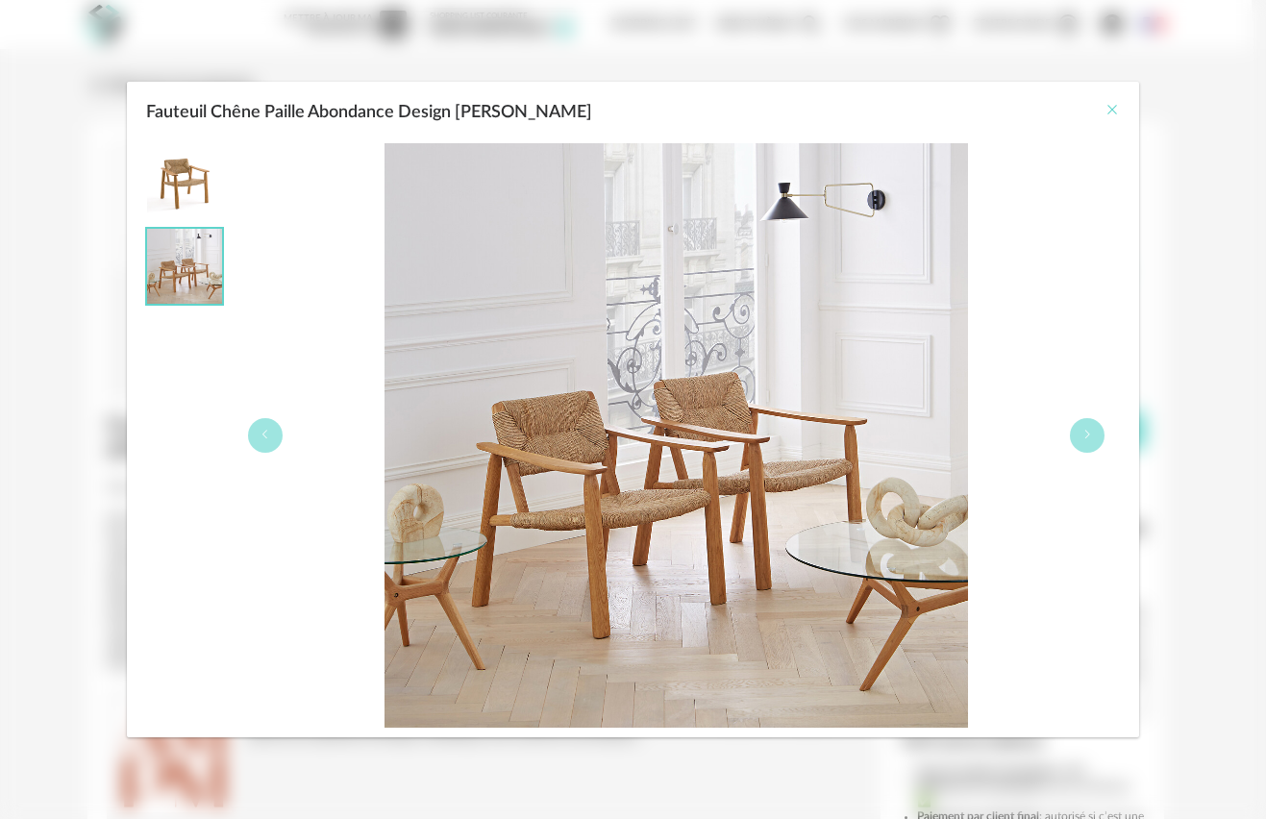
click at [1113, 107] on icon "Close" at bounding box center [1111, 109] width 15 height 15
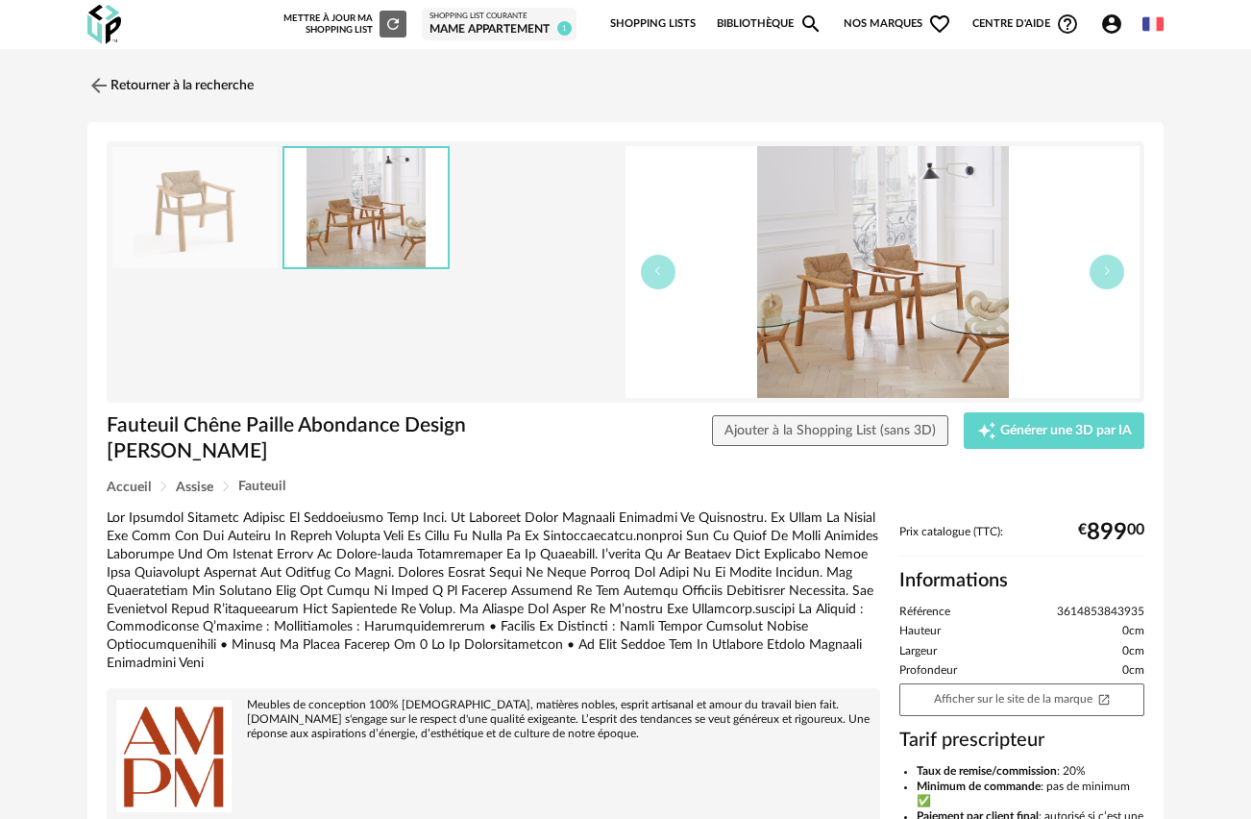
click at [85, 77] on div "Retourner à la recherche Fauteuil Chêne Paille Abondance Design [PERSON_NAME] A…" at bounding box center [625, 597] width 1107 height 1066
click at [94, 81] on img at bounding box center [98, 85] width 28 height 28
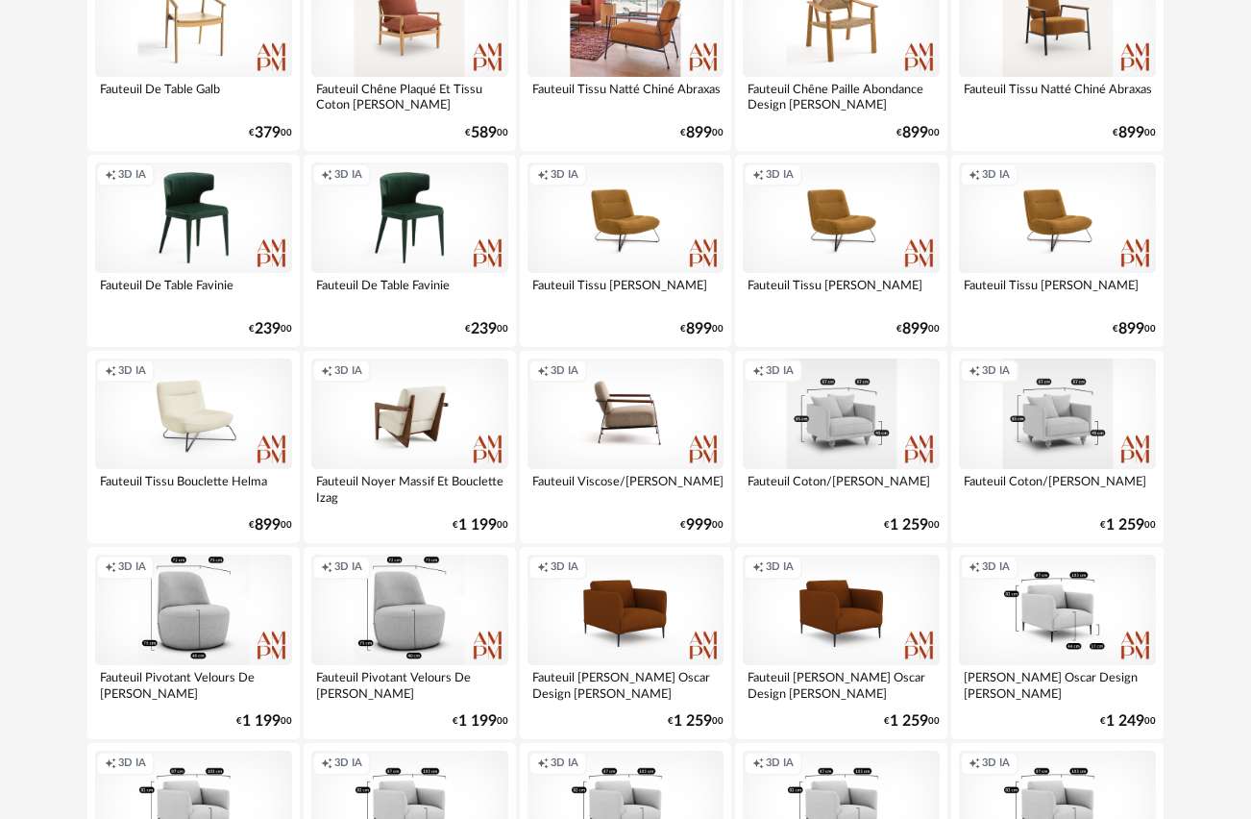
scroll to position [2660, 0]
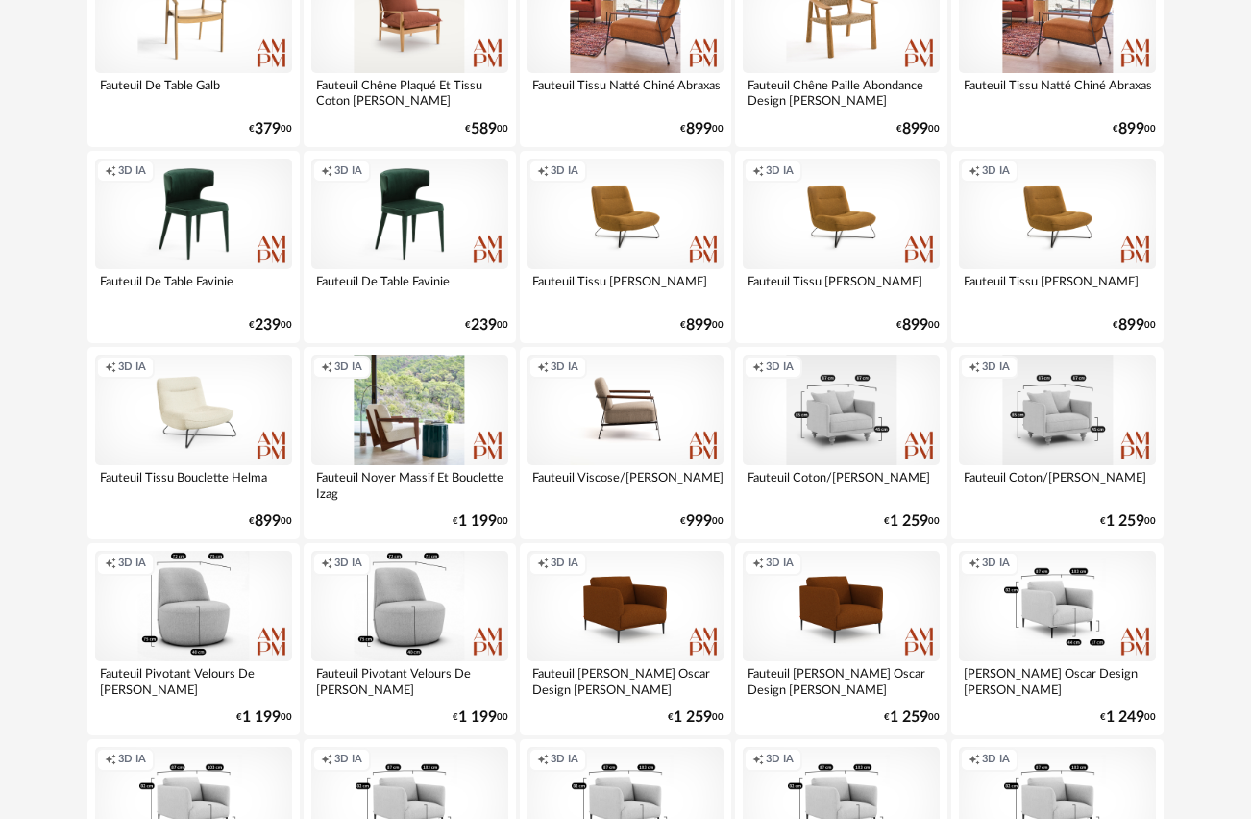
click at [404, 387] on div "Creation icon 3D IA" at bounding box center [409, 410] width 197 height 111
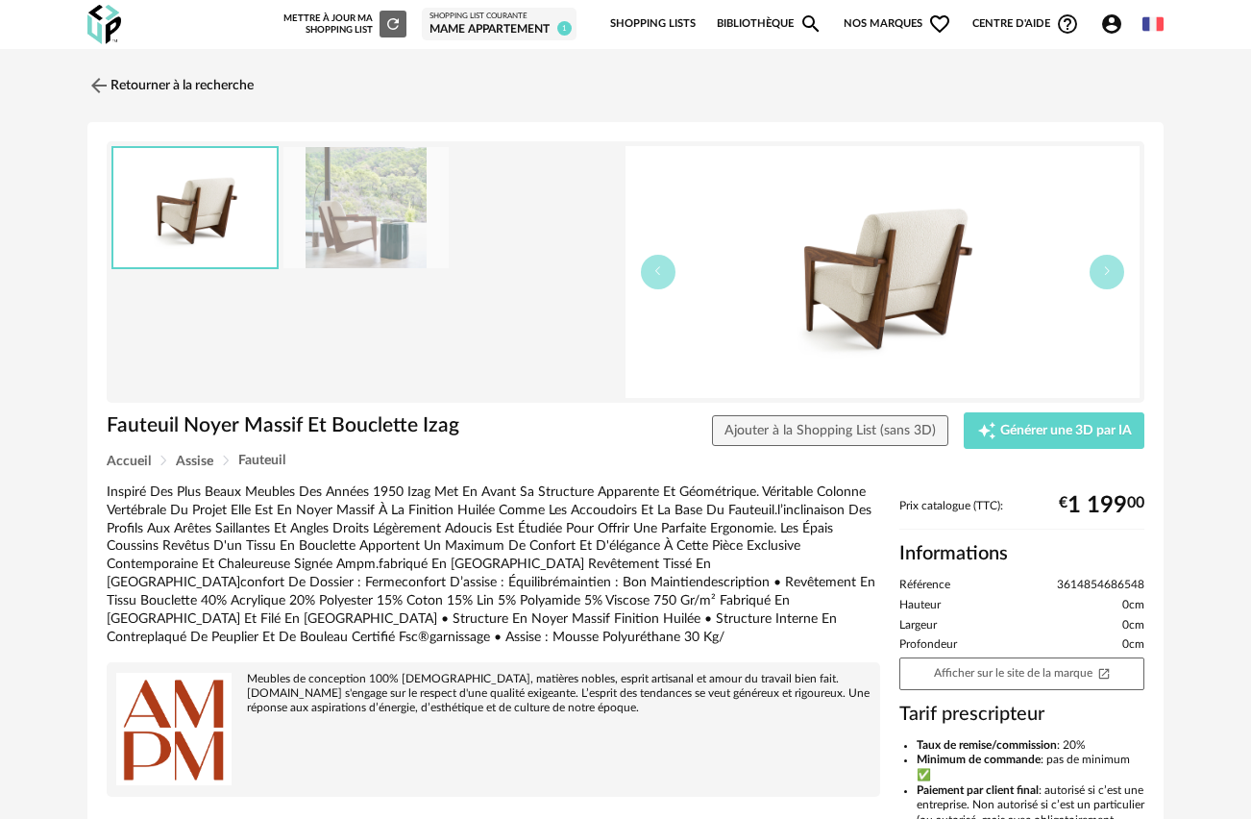
click at [386, 213] on img at bounding box center [365, 208] width 165 height 122
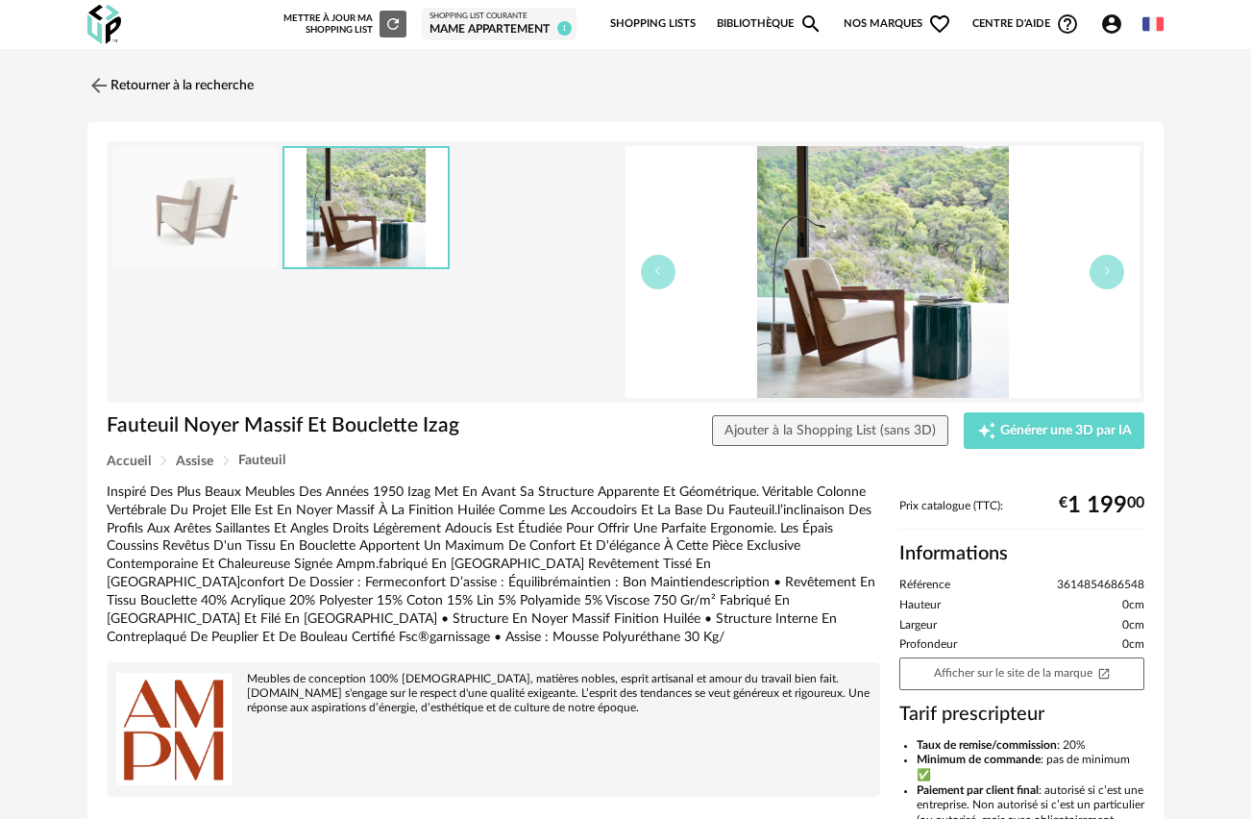
click at [875, 331] on img at bounding box center [883, 272] width 514 height 252
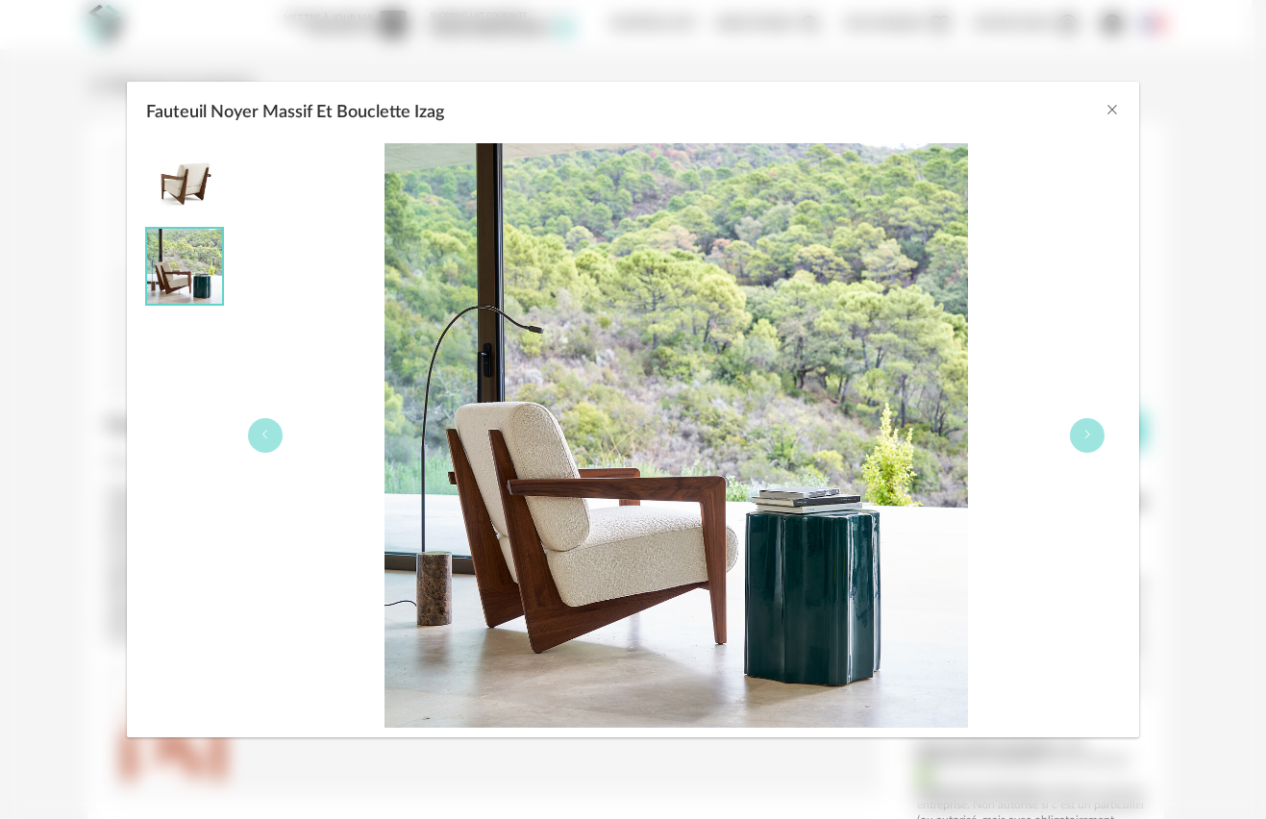
click at [179, 180] on img "Fauteuil Noyer Massif Et Bouclette Izag" at bounding box center [184, 181] width 75 height 75
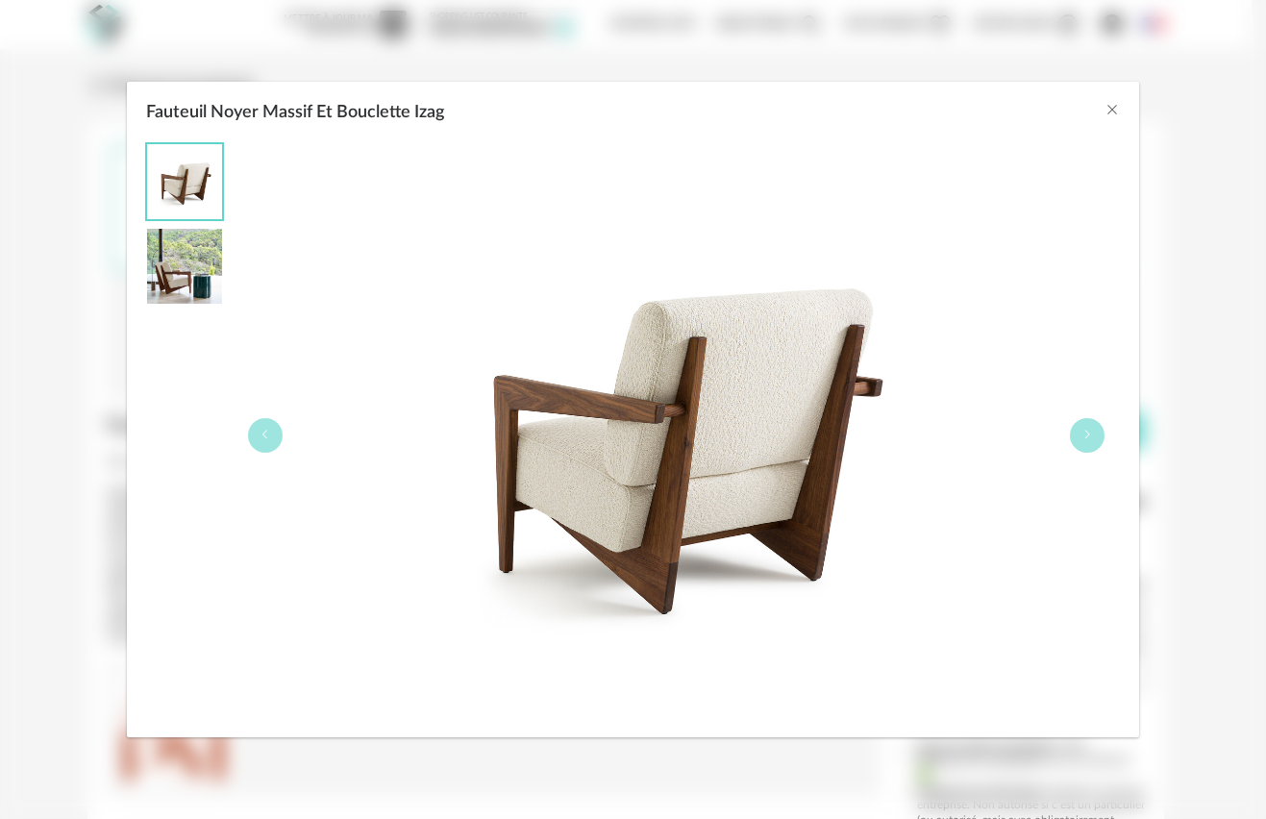
click at [1097, 111] on div "Fauteuil Noyer Massif Et Bouclette Izag" at bounding box center [633, 108] width 1013 height 52
click at [1103, 108] on div "Fauteuil Noyer Massif Et Bouclette Izag" at bounding box center [633, 108] width 1013 height 52
click at [1111, 107] on icon "Close" at bounding box center [1111, 109] width 15 height 15
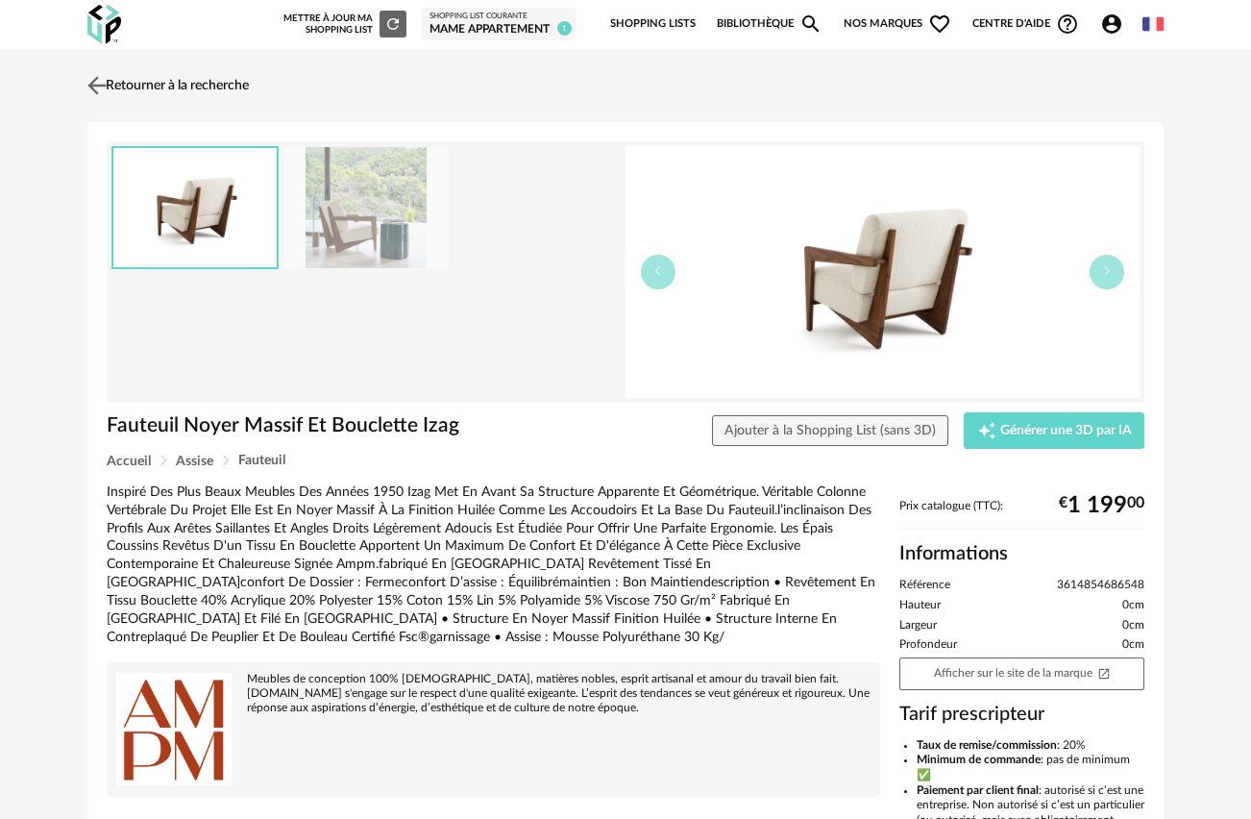
click at [97, 78] on img at bounding box center [98, 85] width 28 height 28
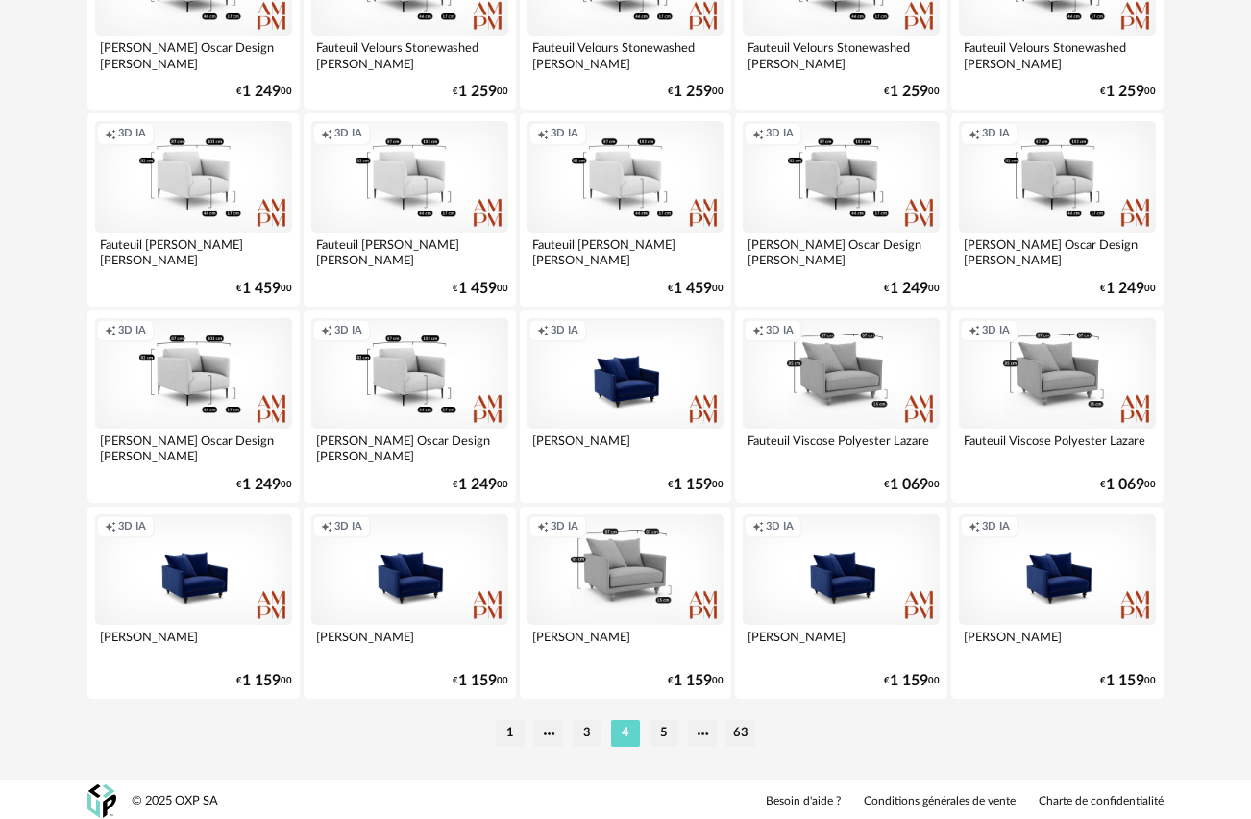
scroll to position [3486, 0]
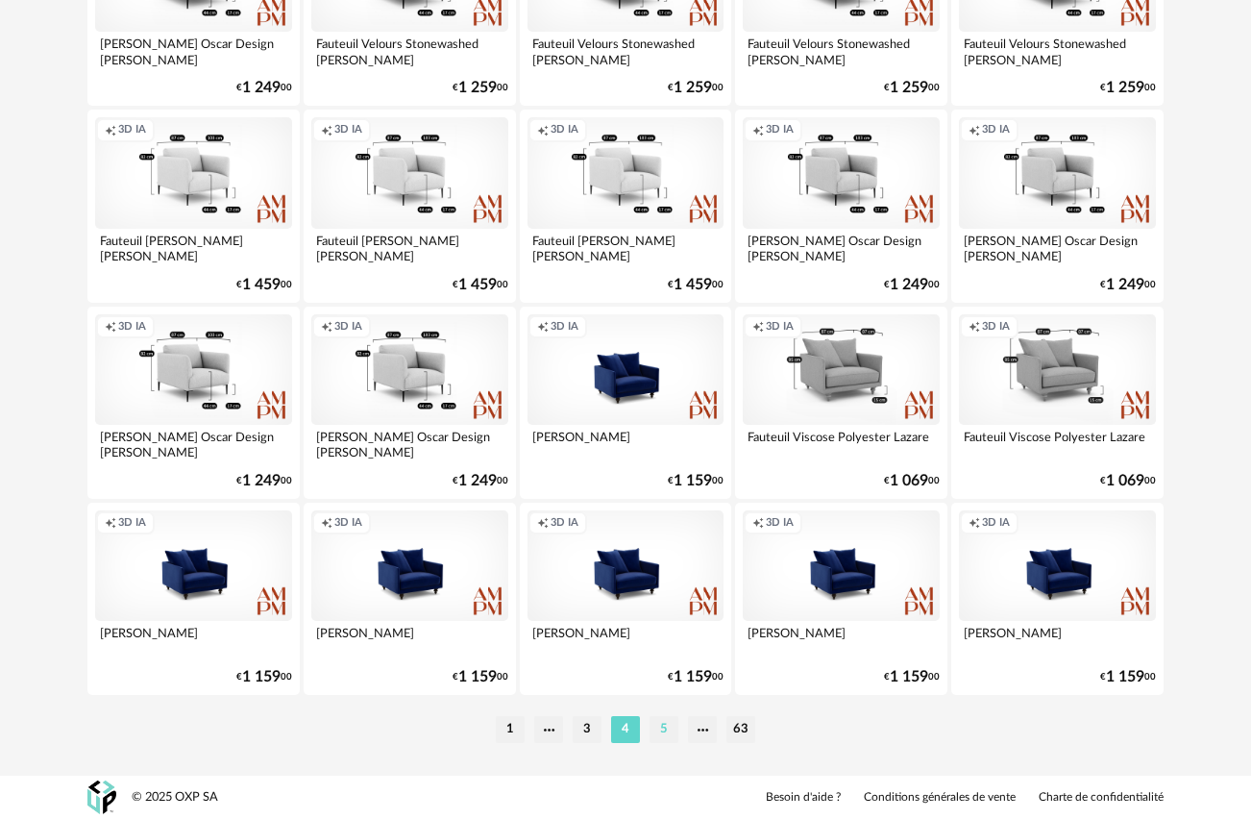
click at [663, 720] on li "5" at bounding box center [664, 729] width 29 height 27
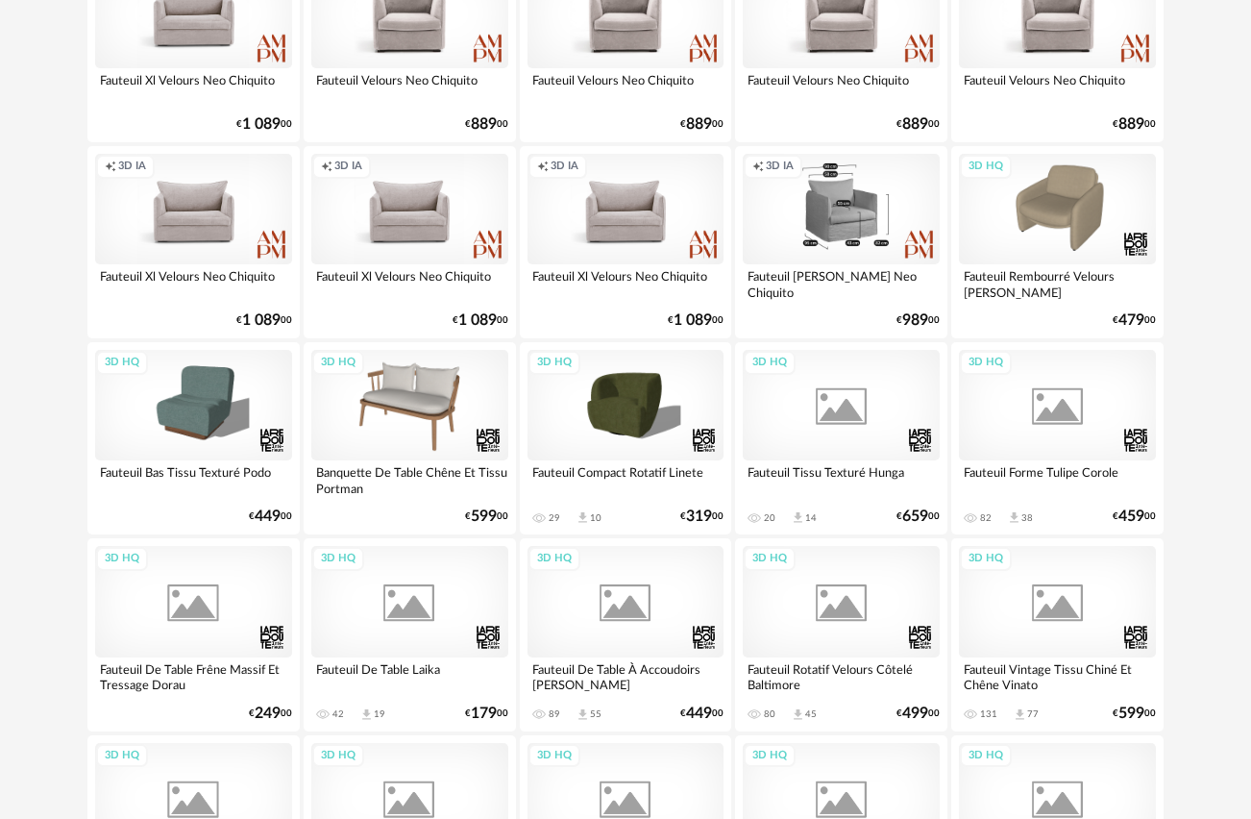
scroll to position [1881, 0]
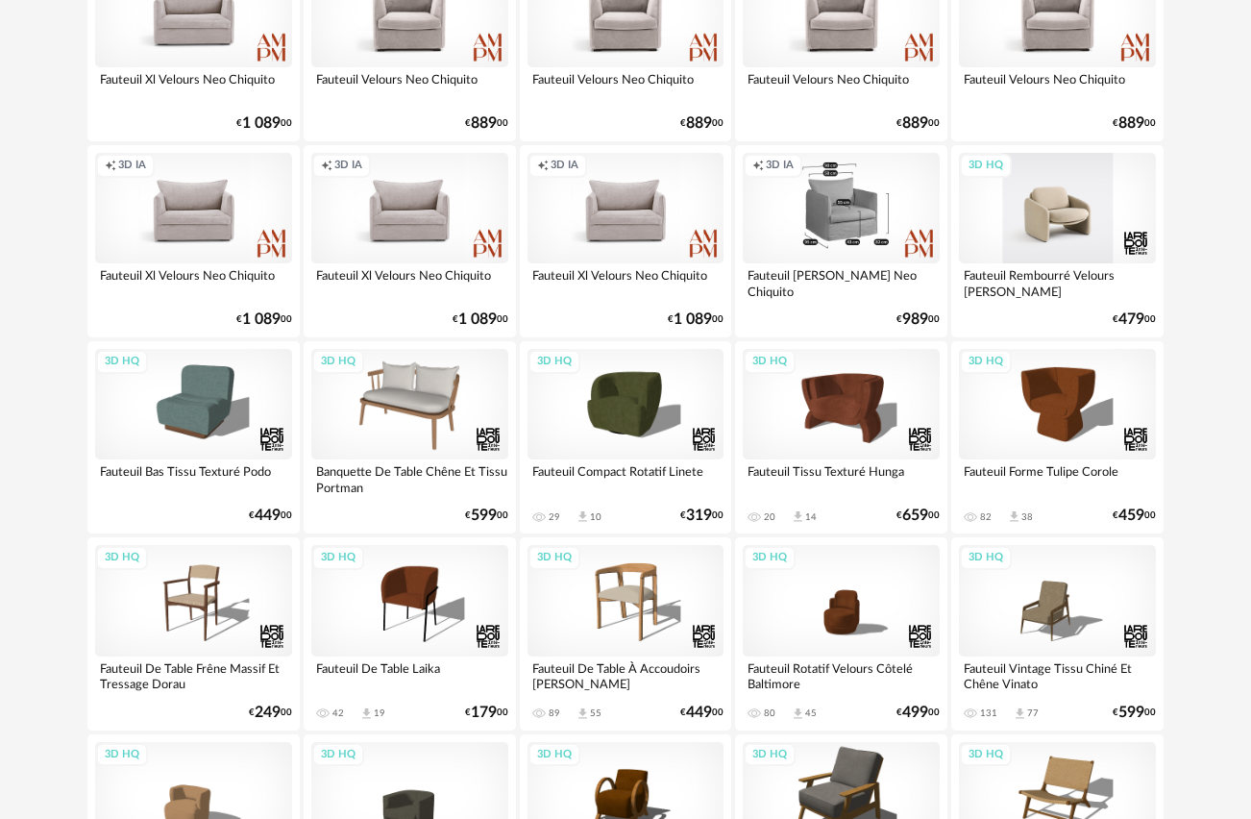
click at [1052, 193] on div "3D HQ" at bounding box center [1057, 208] width 197 height 111
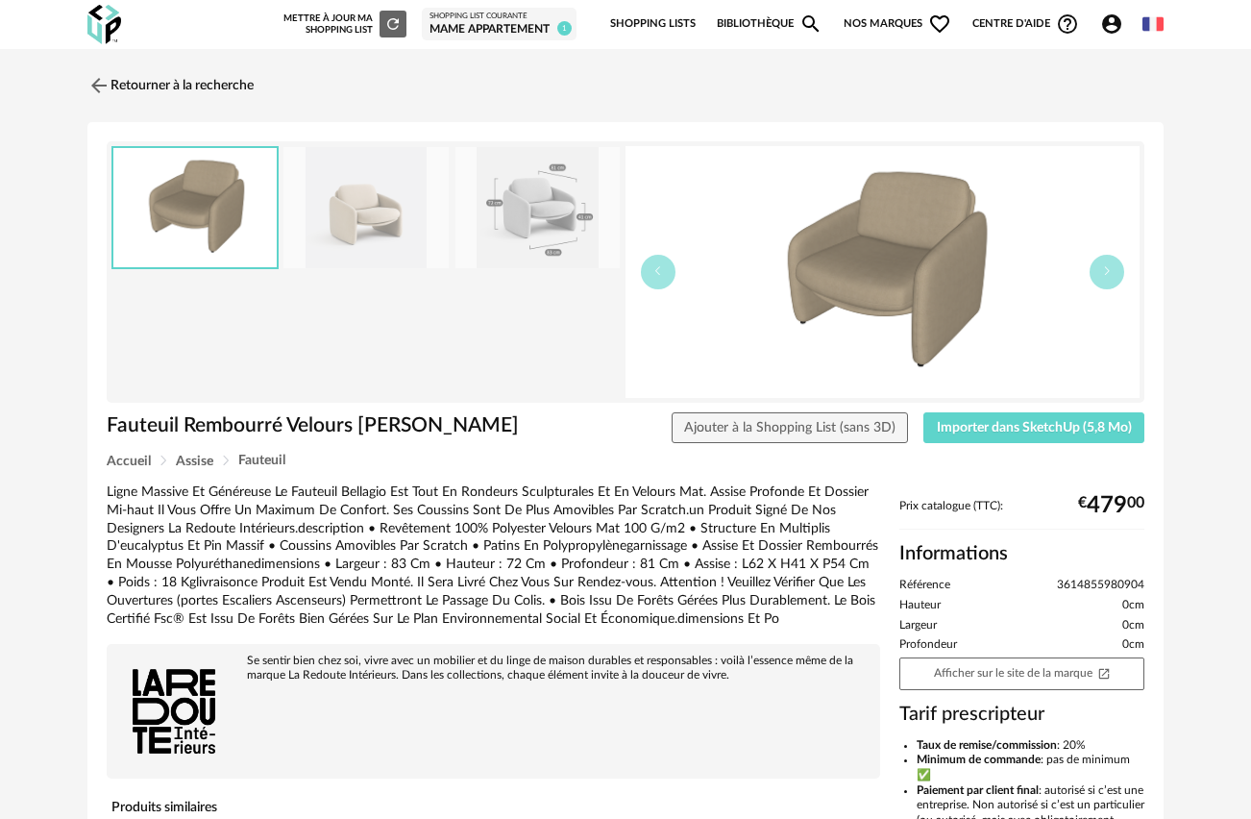
click at [364, 206] on img at bounding box center [365, 208] width 165 height 122
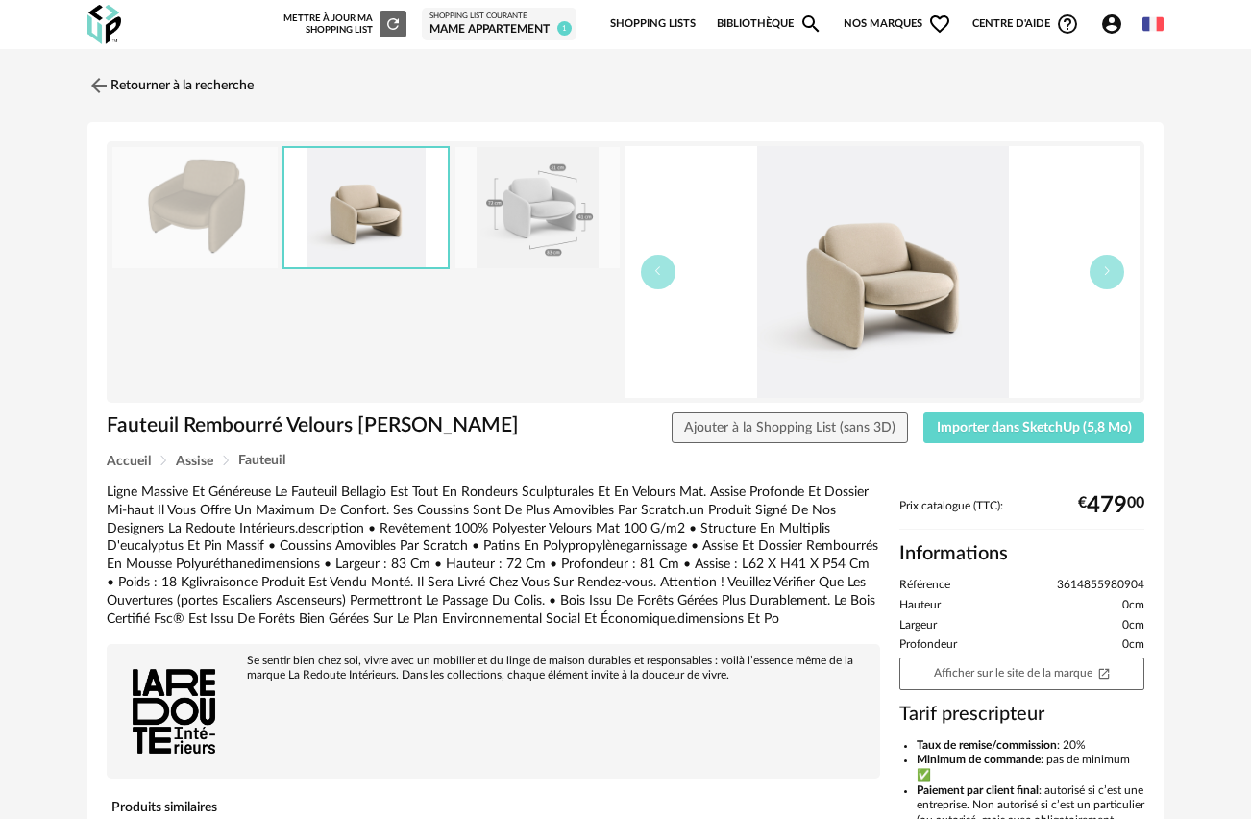
click at [886, 291] on img at bounding box center [883, 272] width 514 height 252
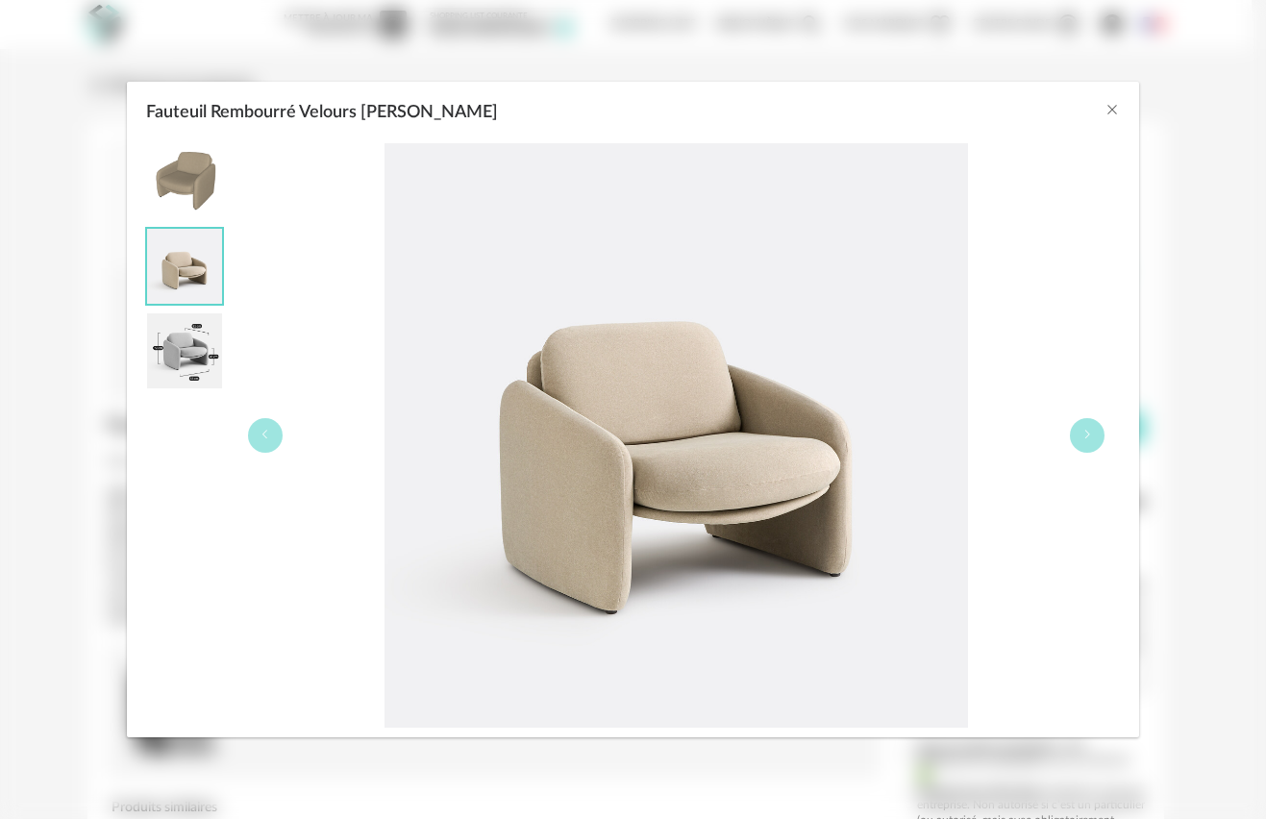
click at [1119, 105] on div "Fauteuil Rembourré Velours [PERSON_NAME]" at bounding box center [633, 108] width 1013 height 52
click at [1110, 106] on icon "Close" at bounding box center [1111, 109] width 15 height 15
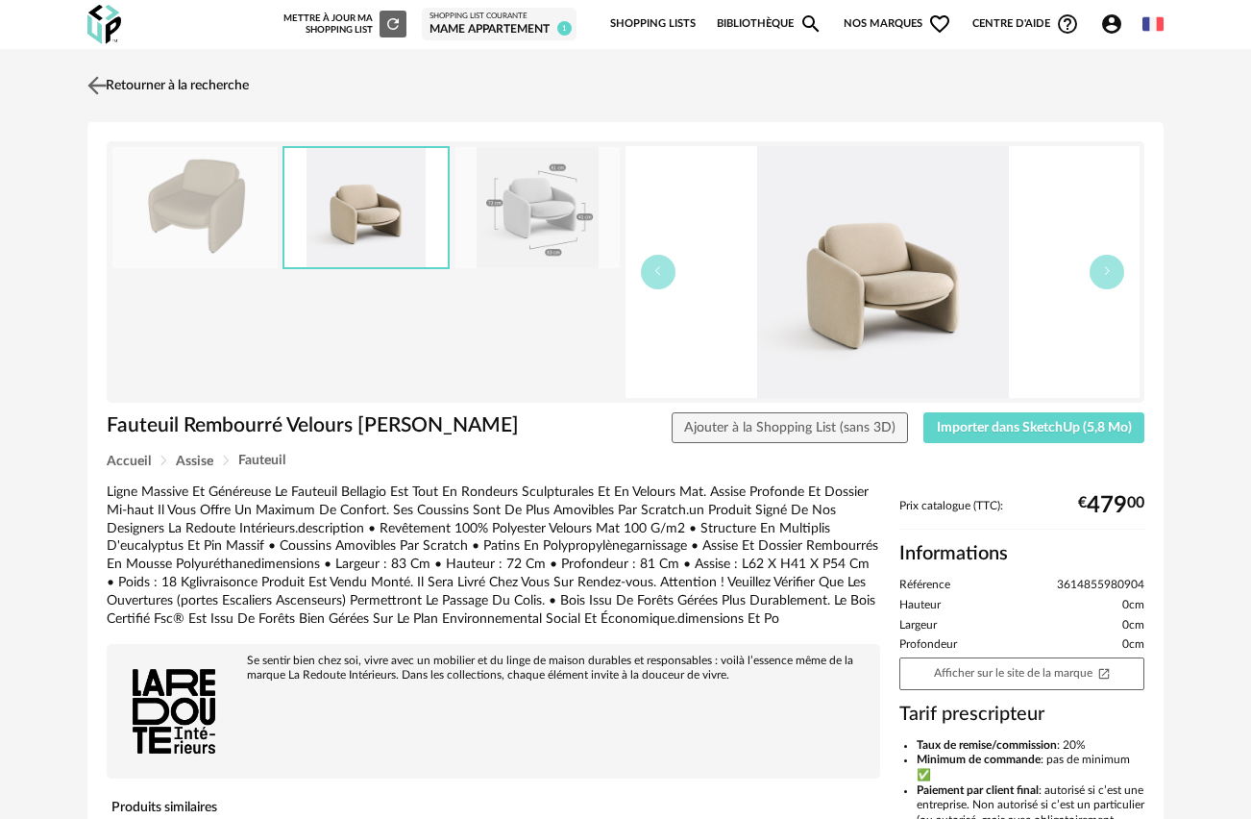
click at [107, 85] on img at bounding box center [98, 85] width 28 height 28
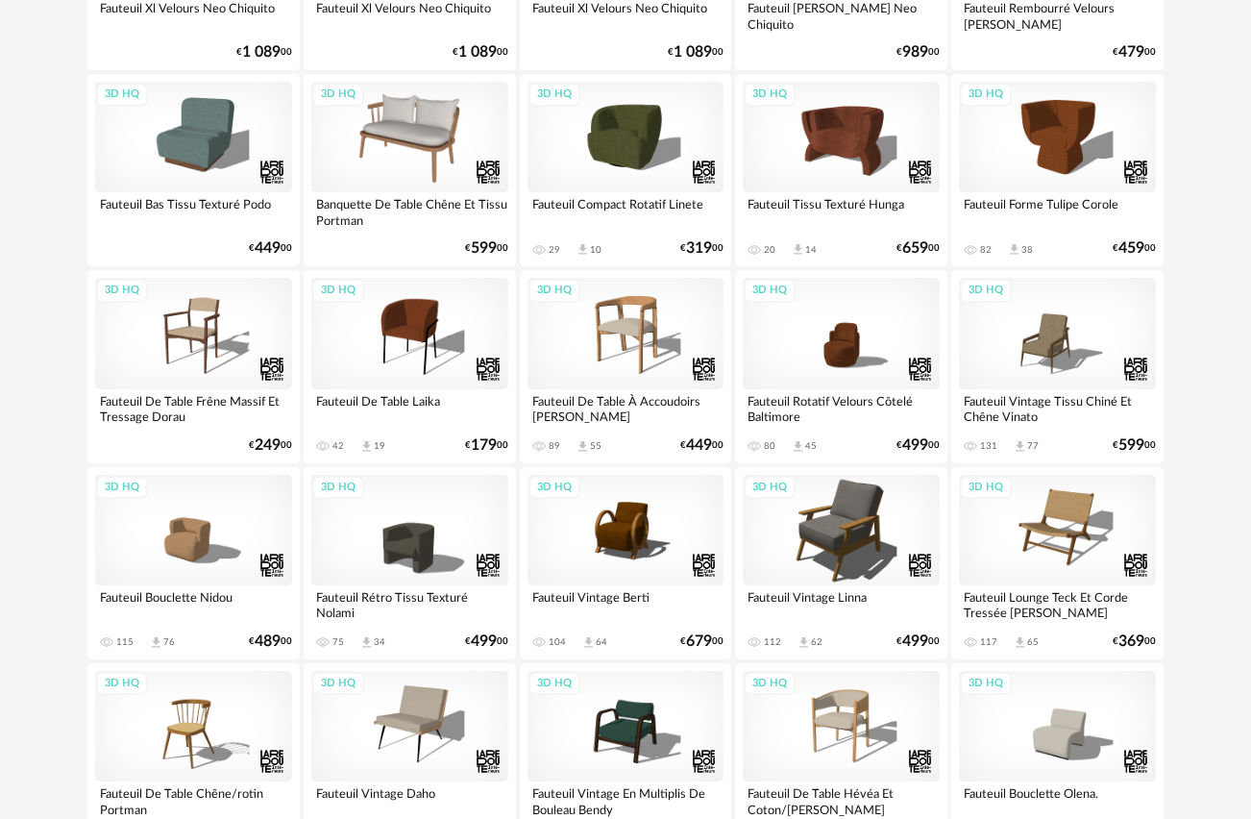
scroll to position [2242, 0]
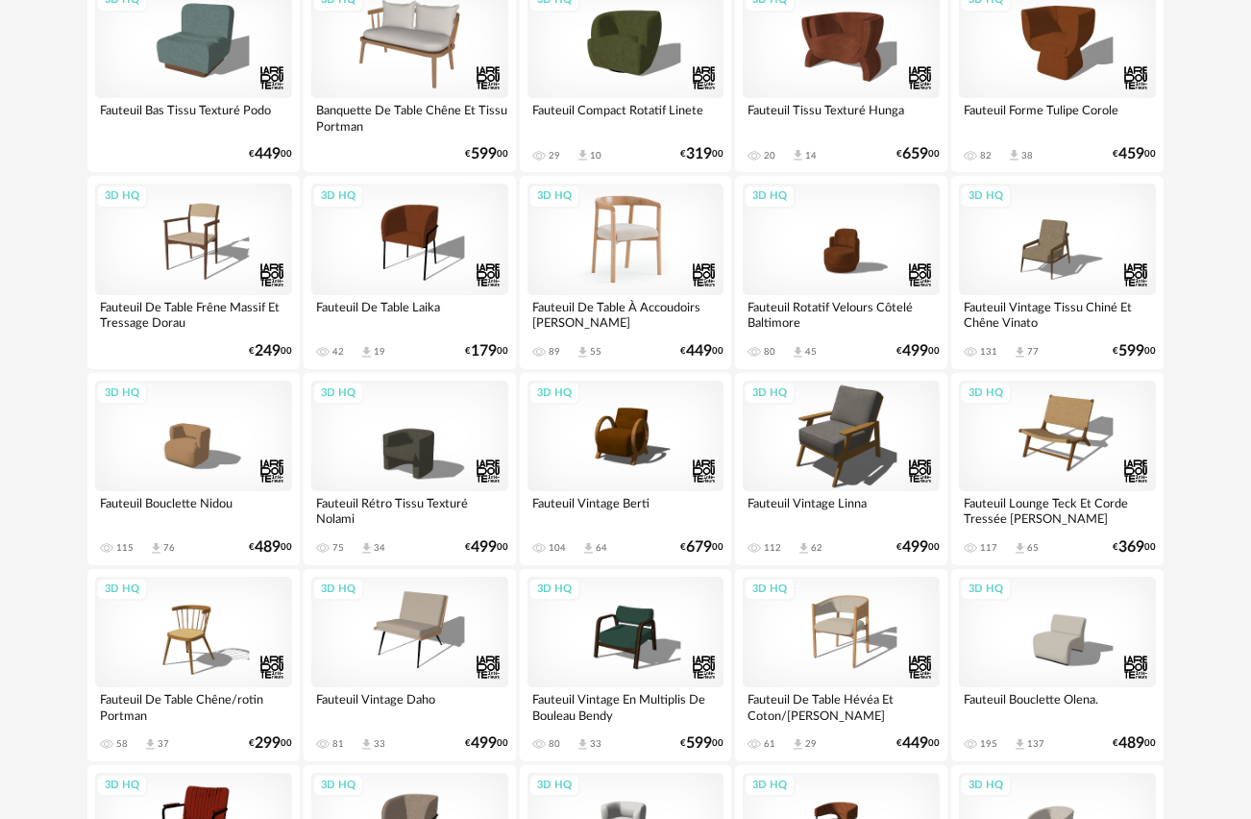
click at [616, 216] on div "3D HQ" at bounding box center [626, 239] width 197 height 111
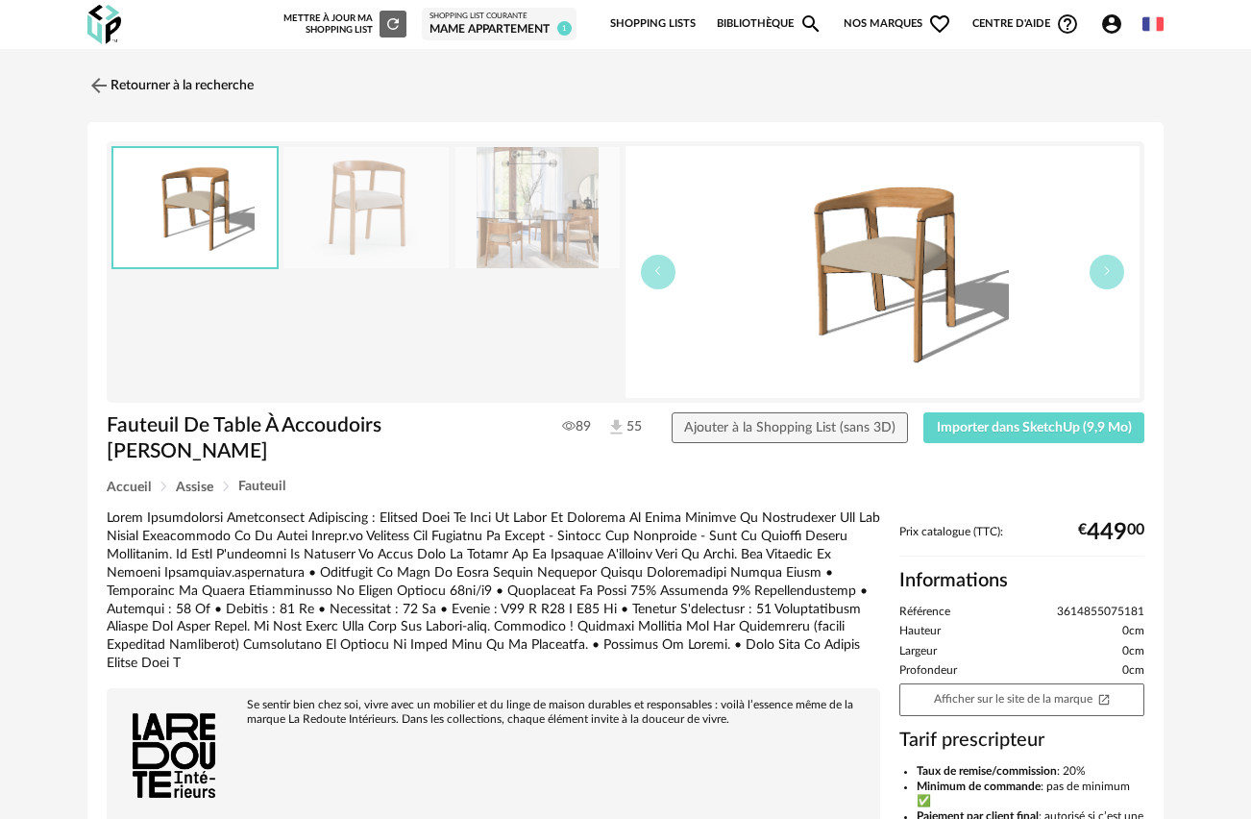
click at [529, 221] on img at bounding box center [537, 208] width 165 height 122
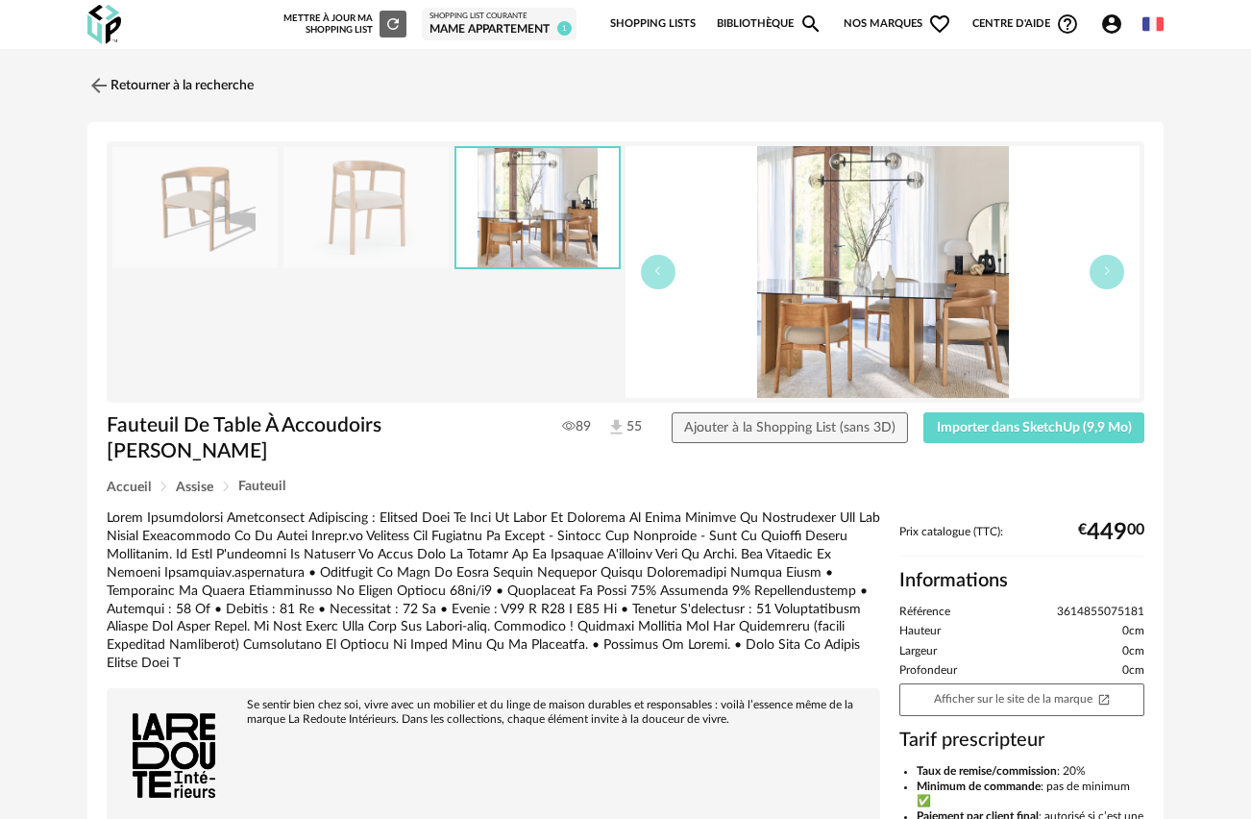
click at [830, 284] on img at bounding box center [883, 272] width 514 height 252
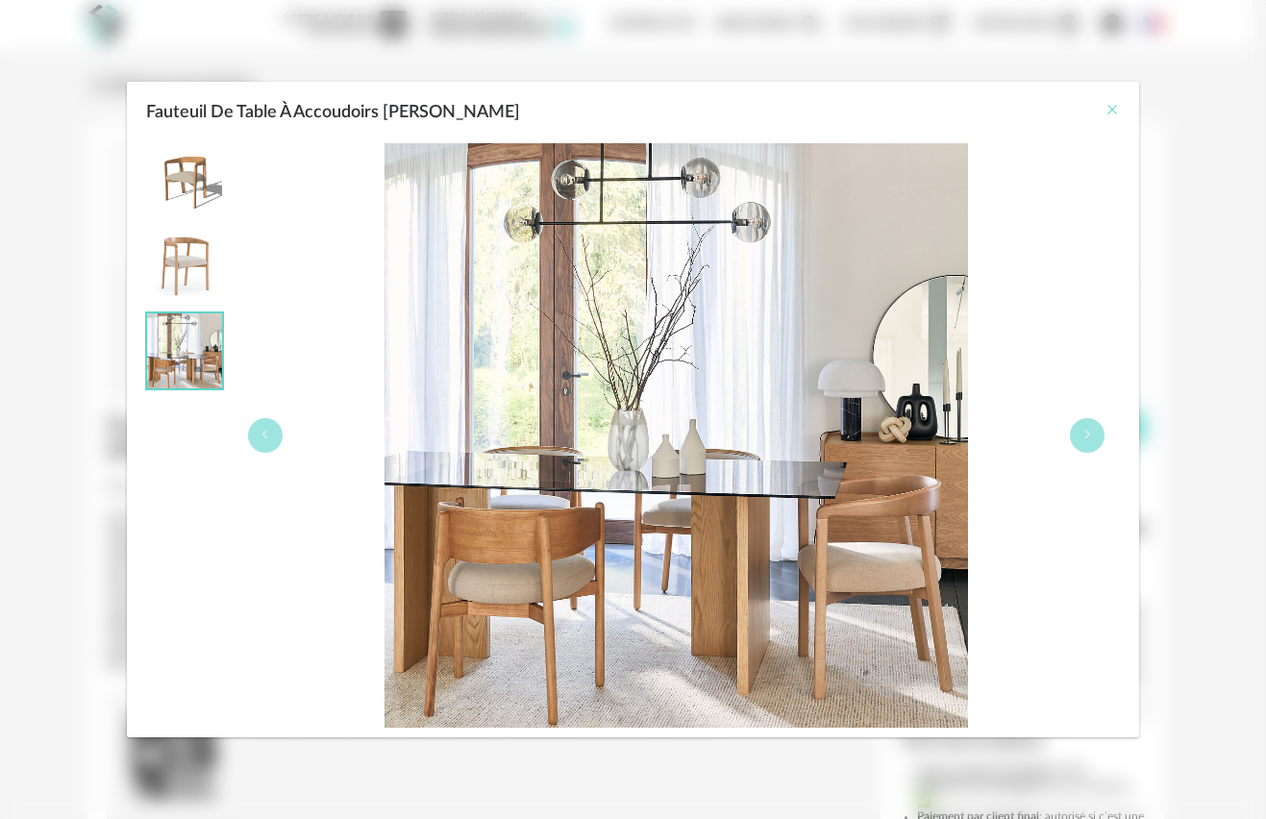
click at [1111, 110] on icon "Close" at bounding box center [1111, 109] width 15 height 15
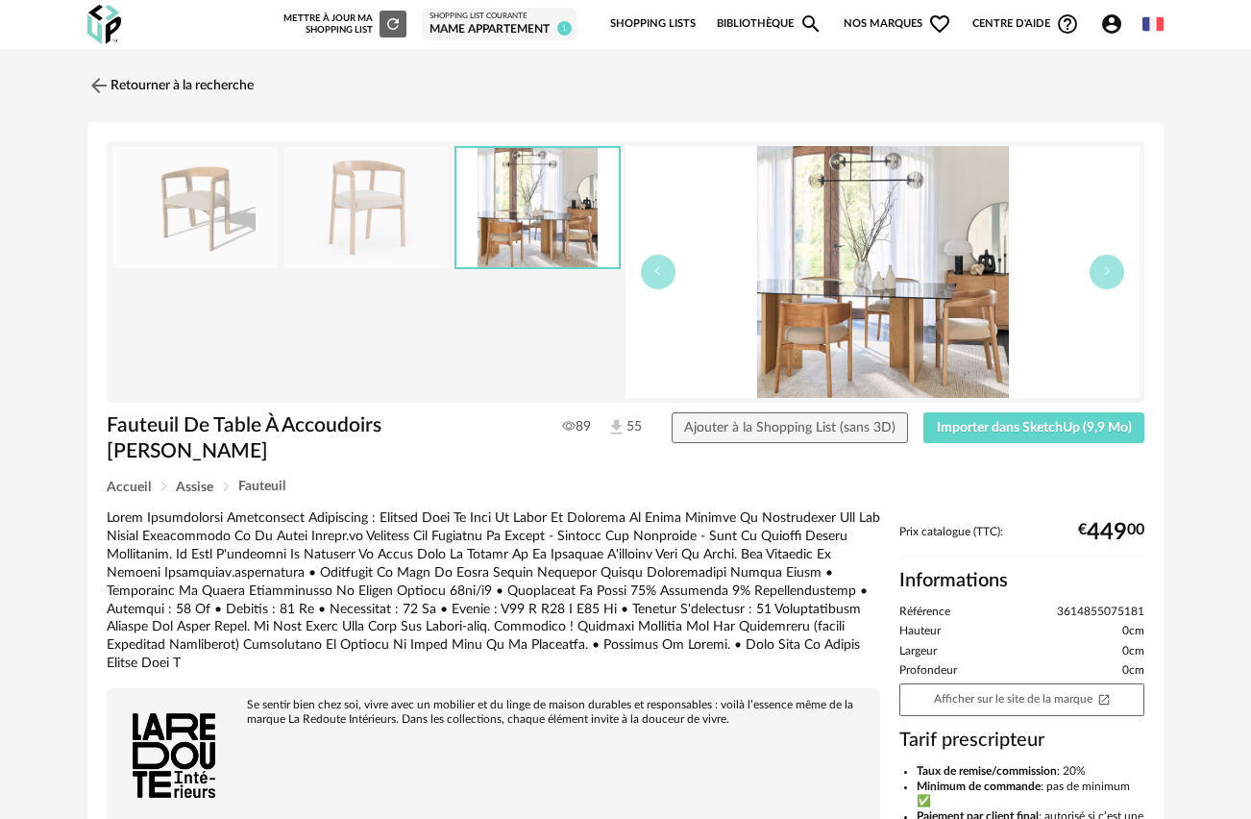
click at [197, 218] on img at bounding box center [194, 208] width 165 height 122
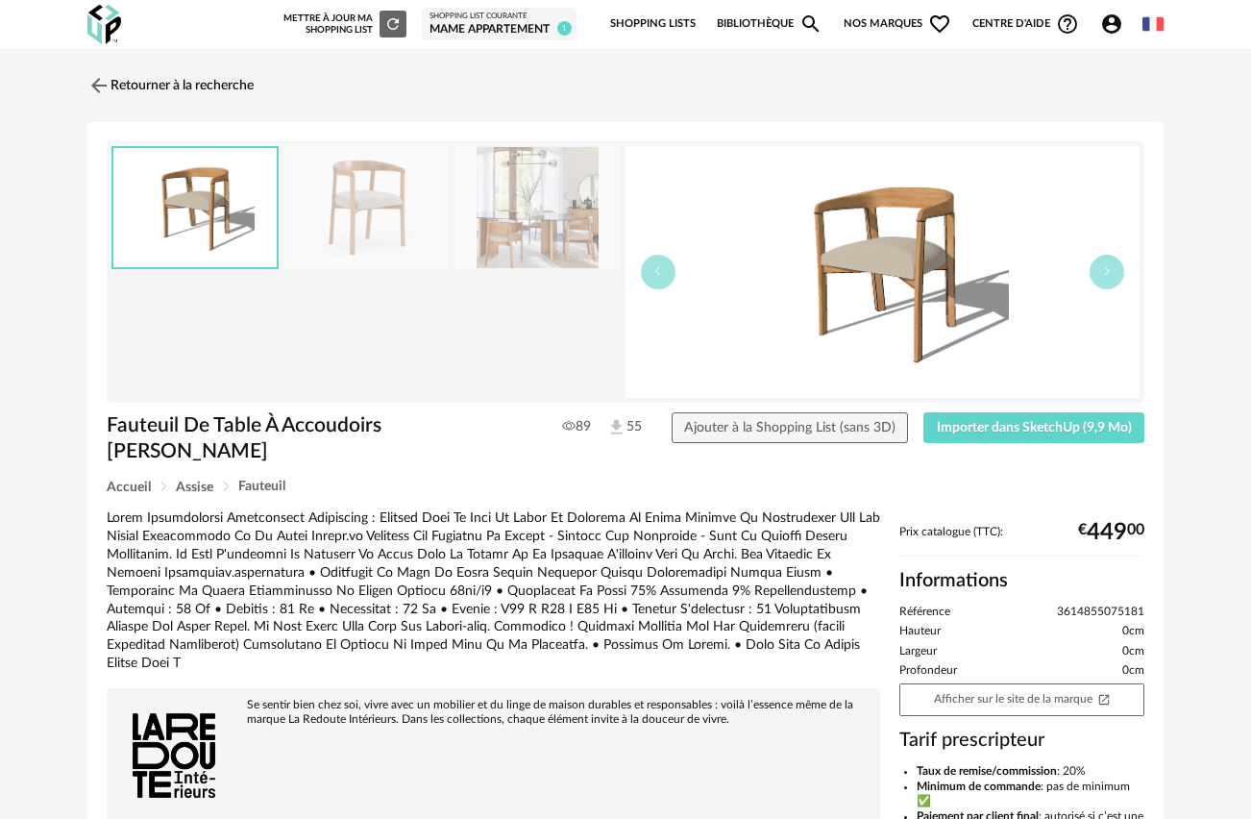
click at [365, 196] on img at bounding box center [365, 208] width 165 height 122
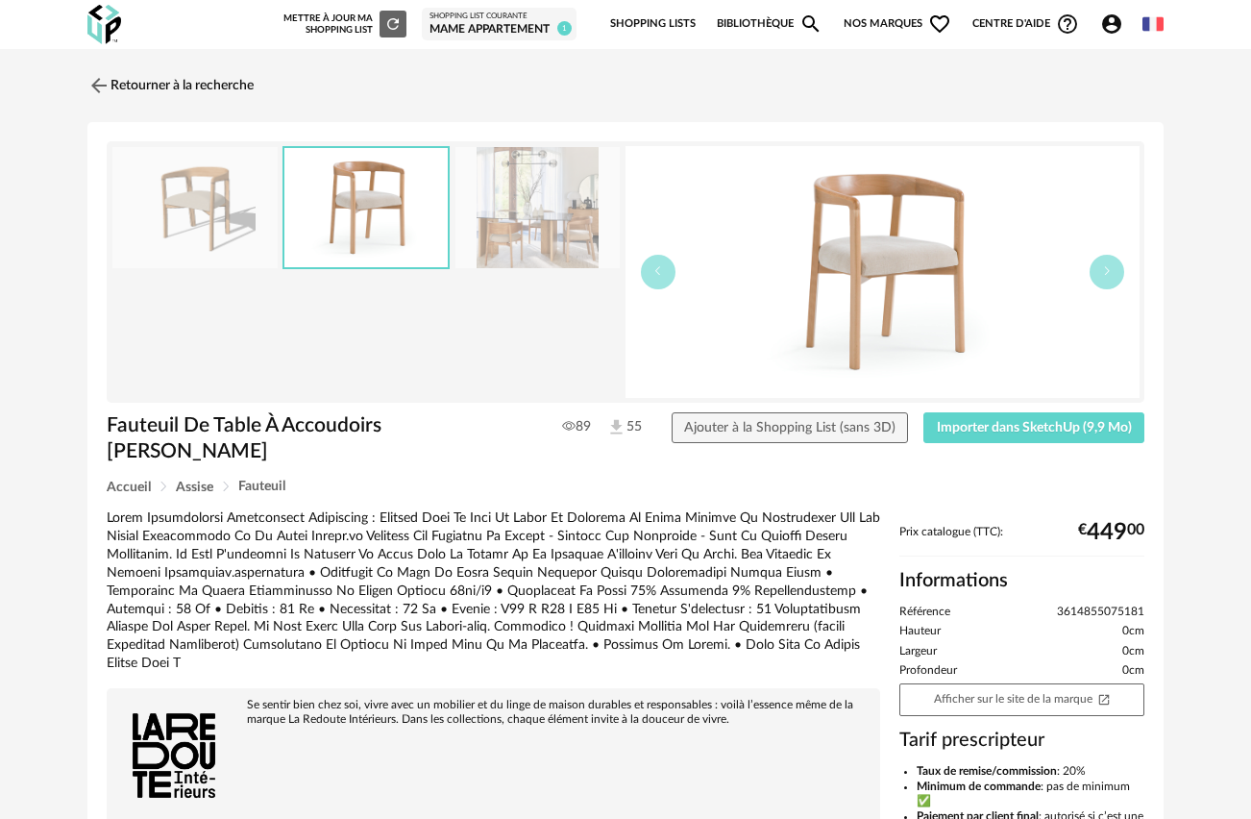
click at [904, 257] on img at bounding box center [883, 272] width 514 height 252
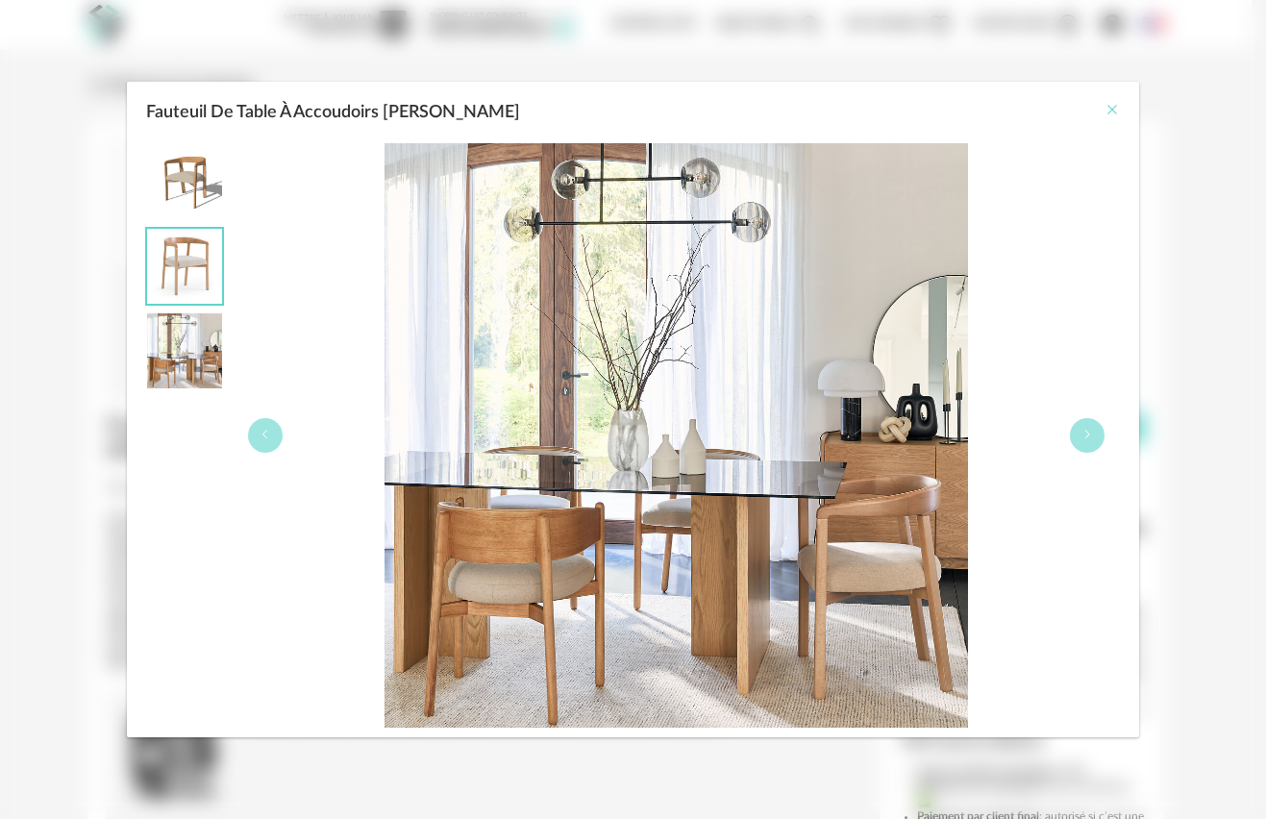
click at [1112, 105] on icon "Close" at bounding box center [1111, 109] width 15 height 15
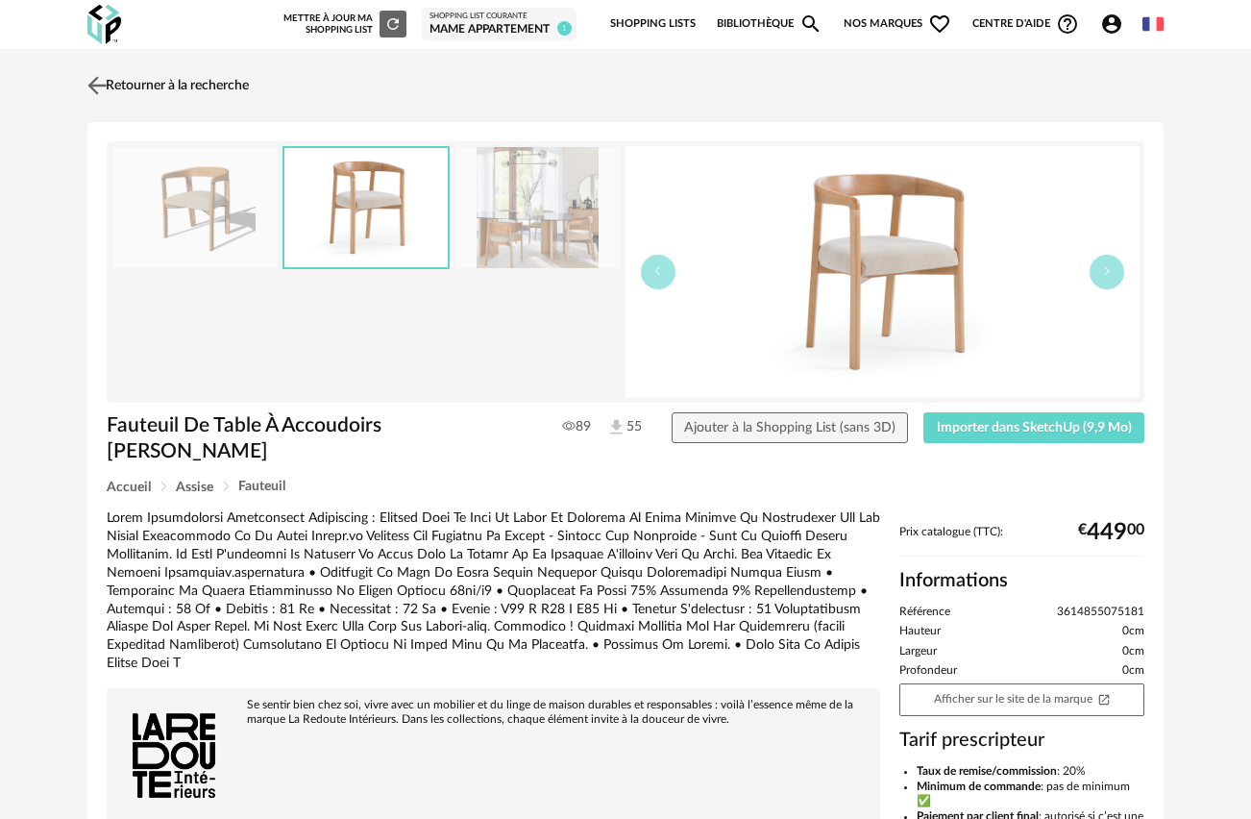
click at [106, 80] on img at bounding box center [98, 85] width 28 height 28
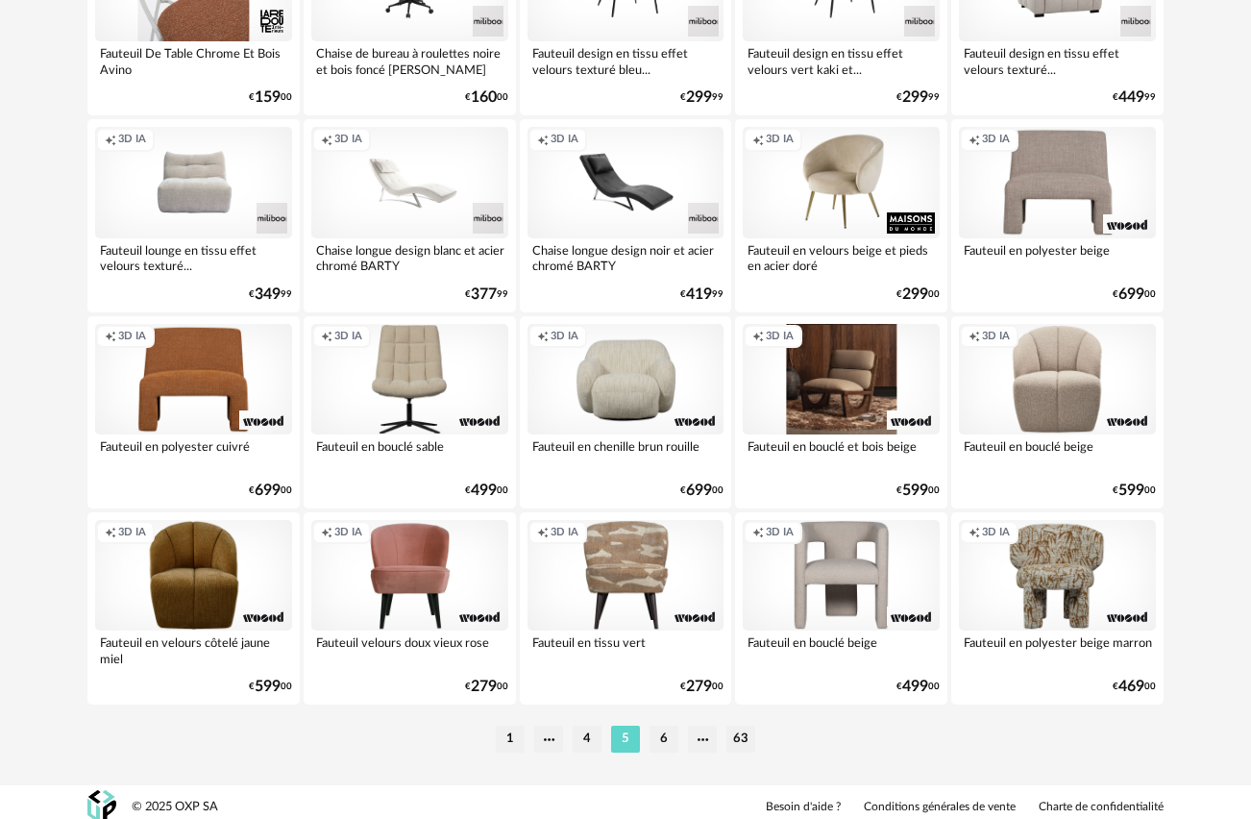
scroll to position [3486, 0]
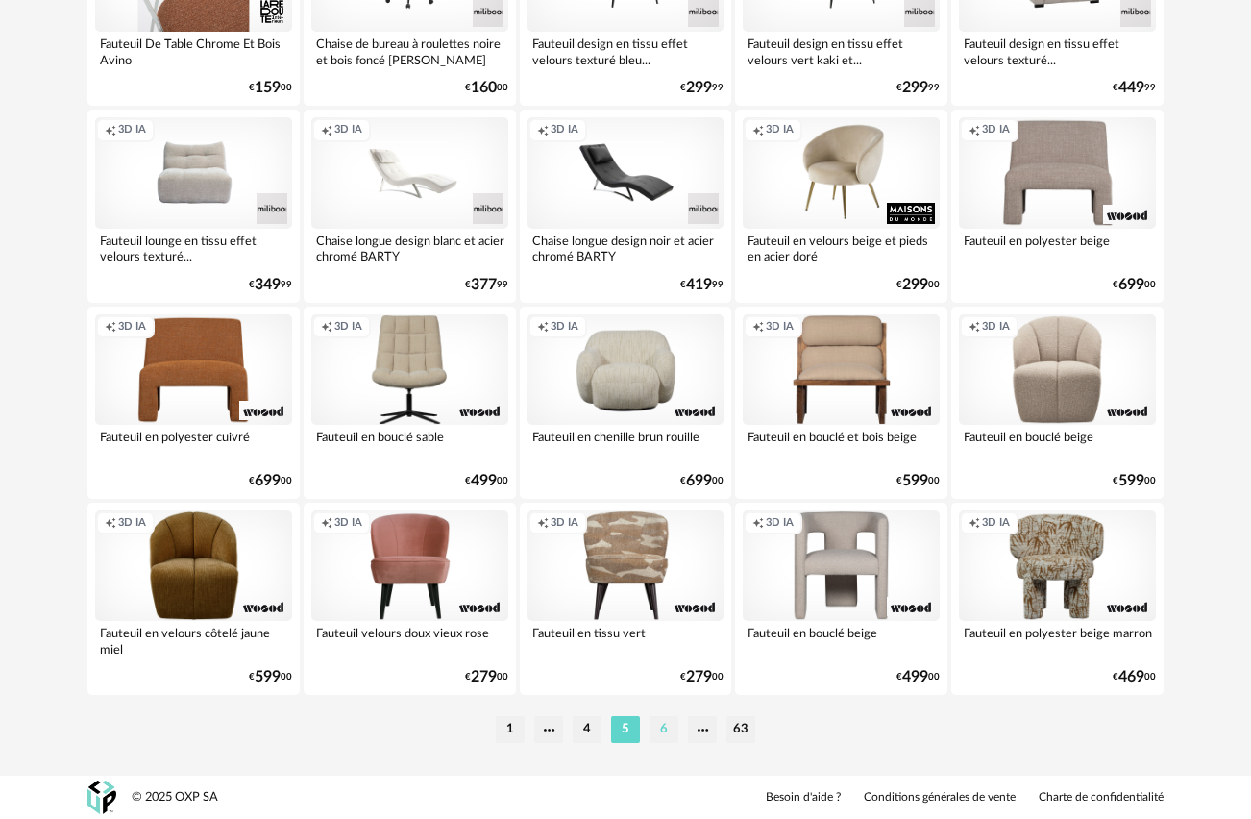
click at [671, 729] on li "6" at bounding box center [664, 729] width 29 height 27
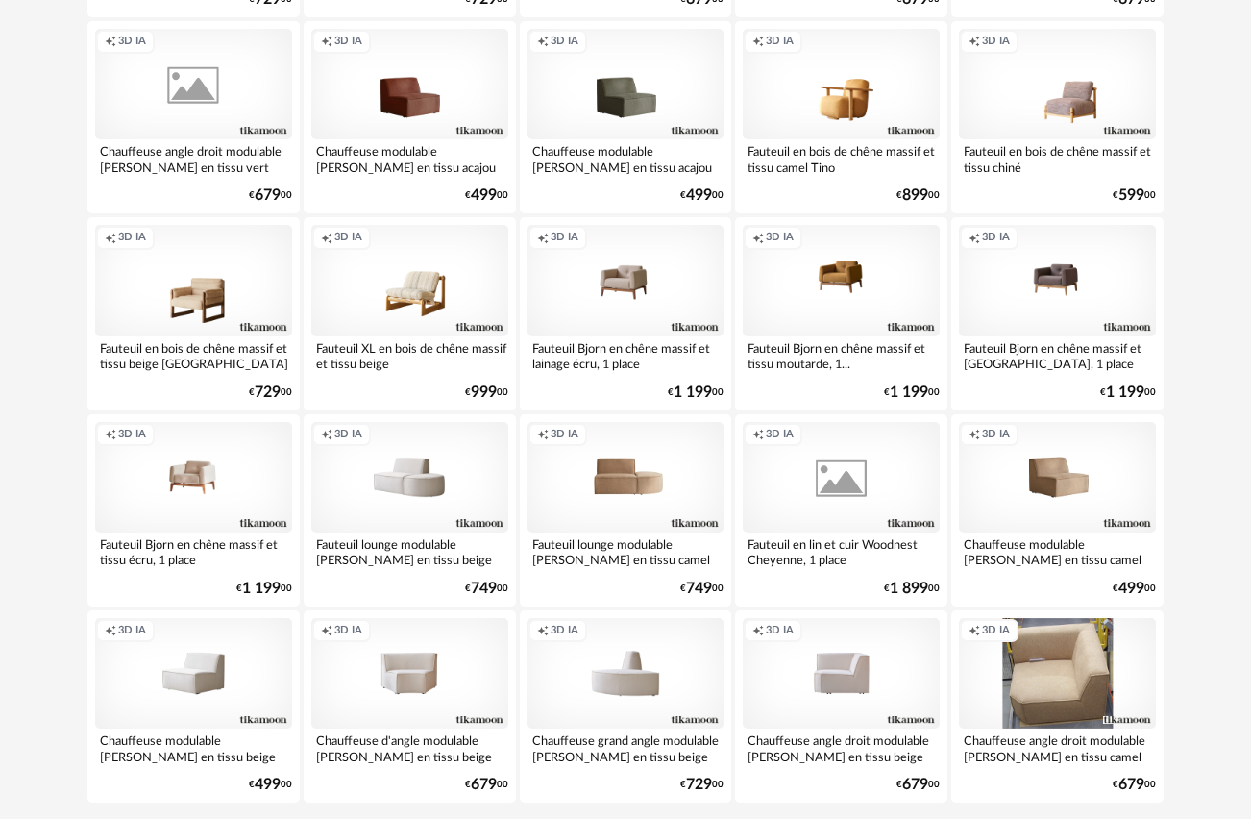
scroll to position [3486, 0]
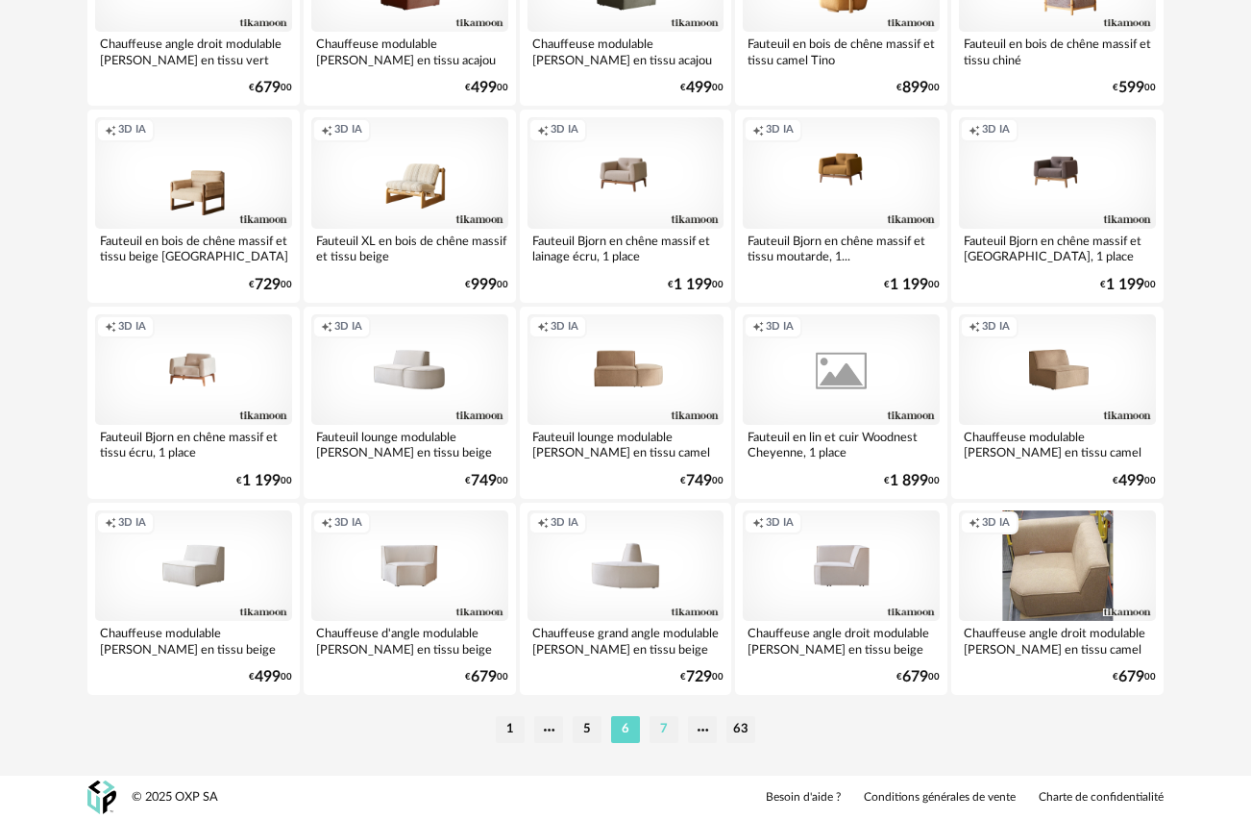
click at [664, 725] on li "7" at bounding box center [664, 729] width 29 height 27
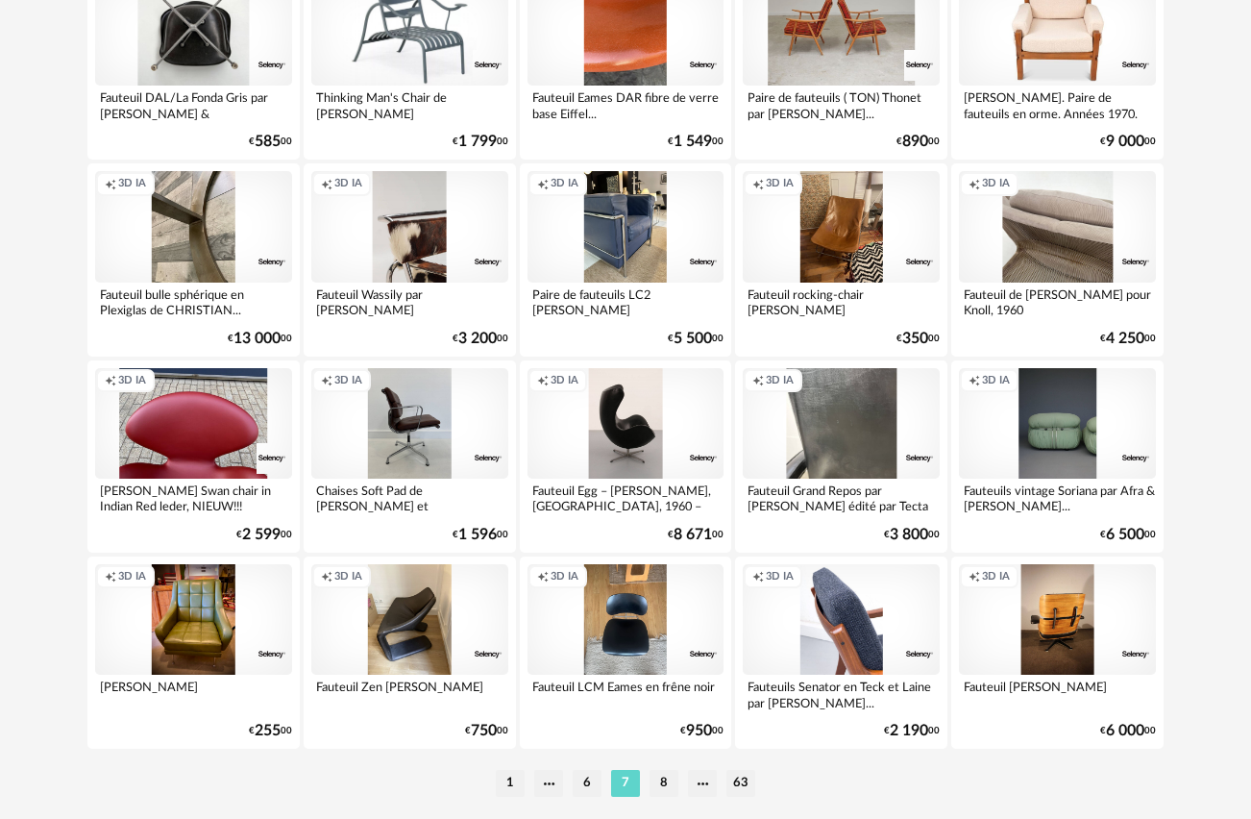
scroll to position [3486, 0]
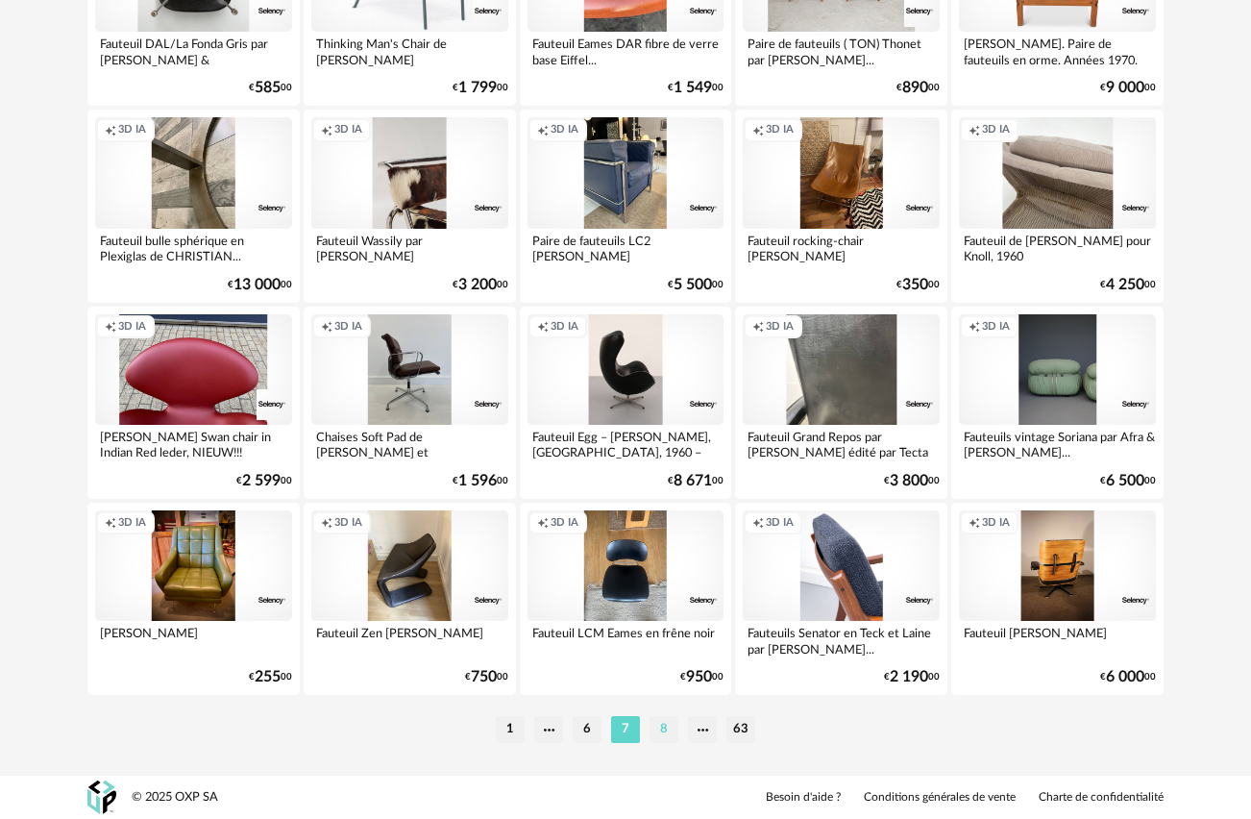
click at [658, 724] on li "8" at bounding box center [664, 729] width 29 height 27
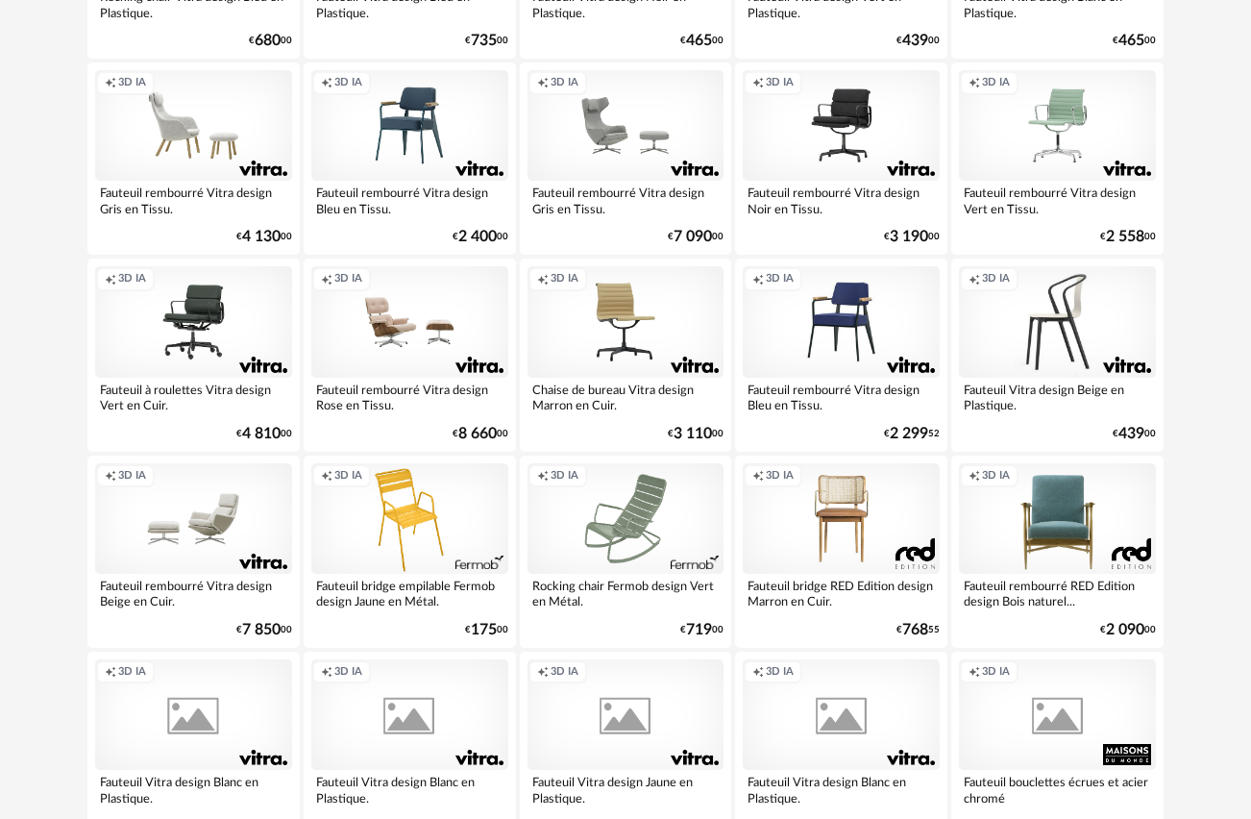
scroll to position [3486, 0]
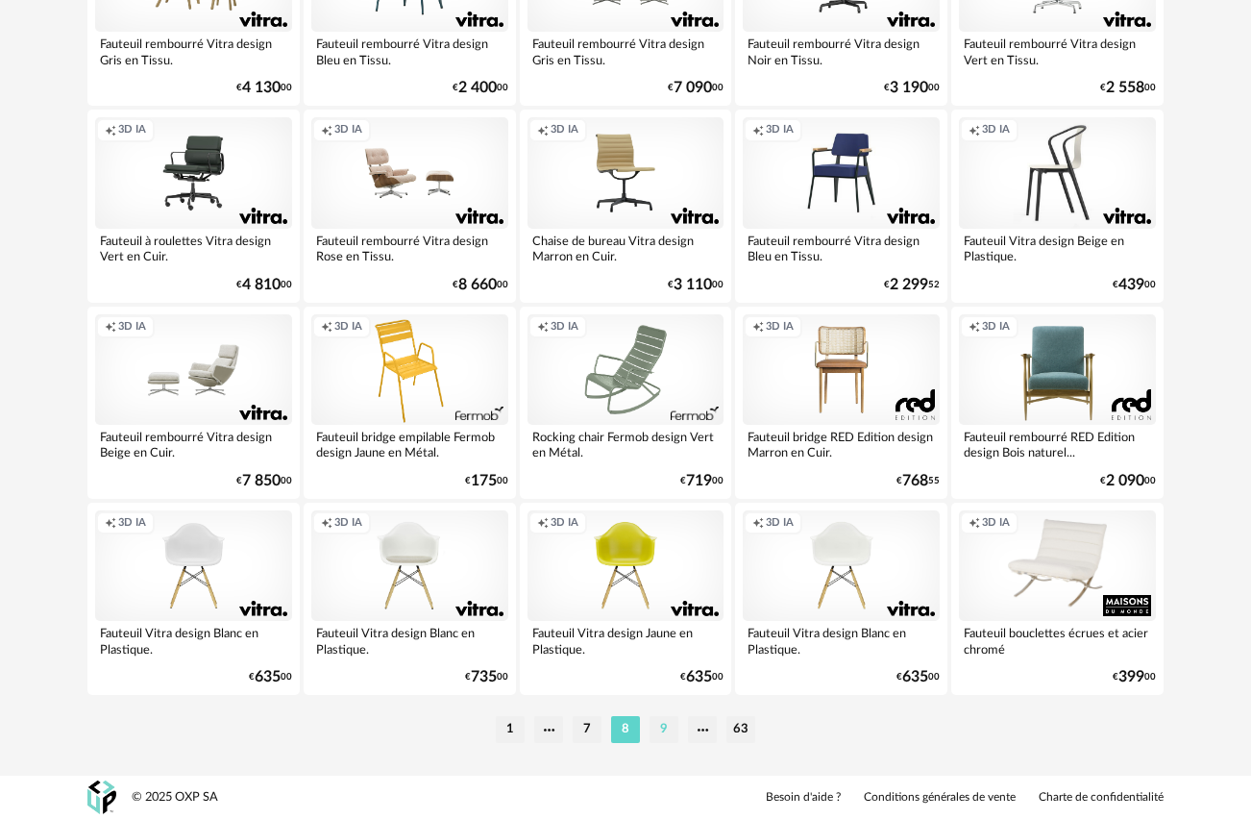
click at [654, 726] on li "9" at bounding box center [664, 729] width 29 height 27
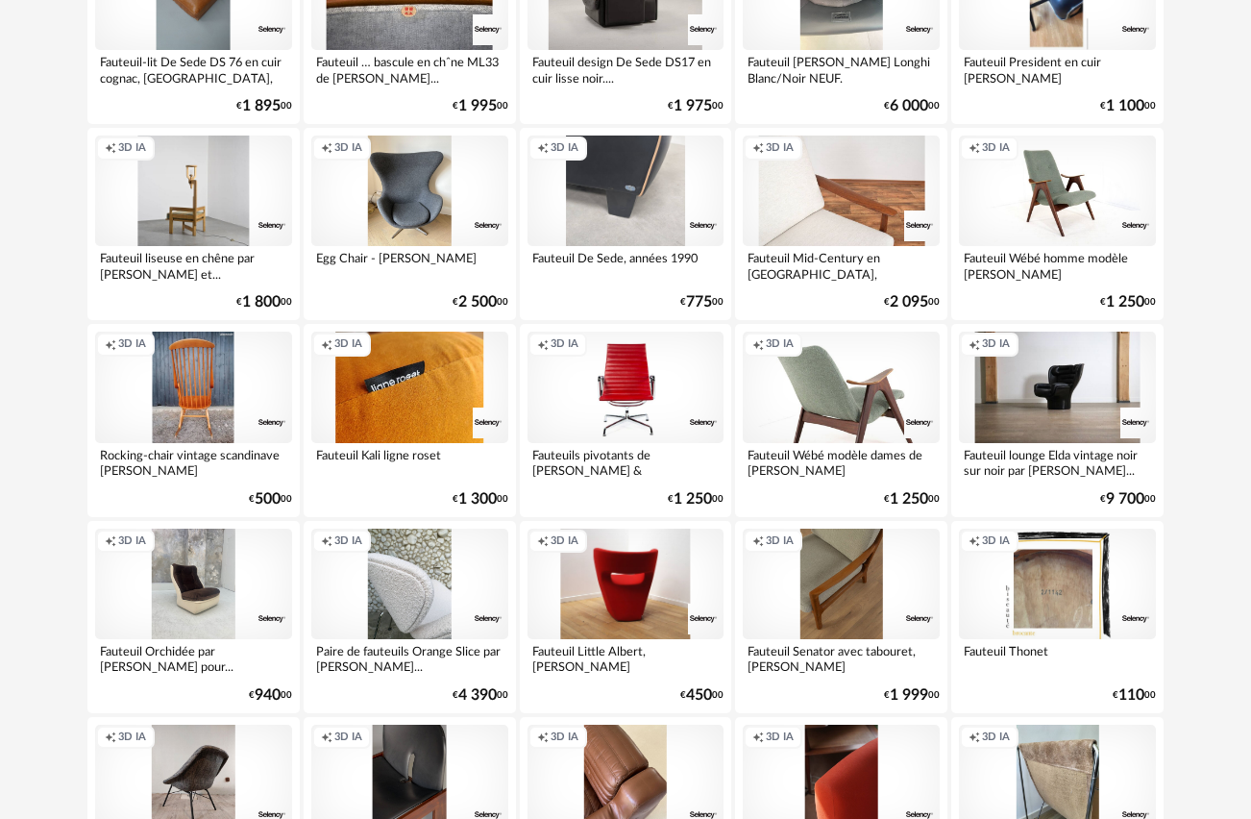
scroll to position [3486, 0]
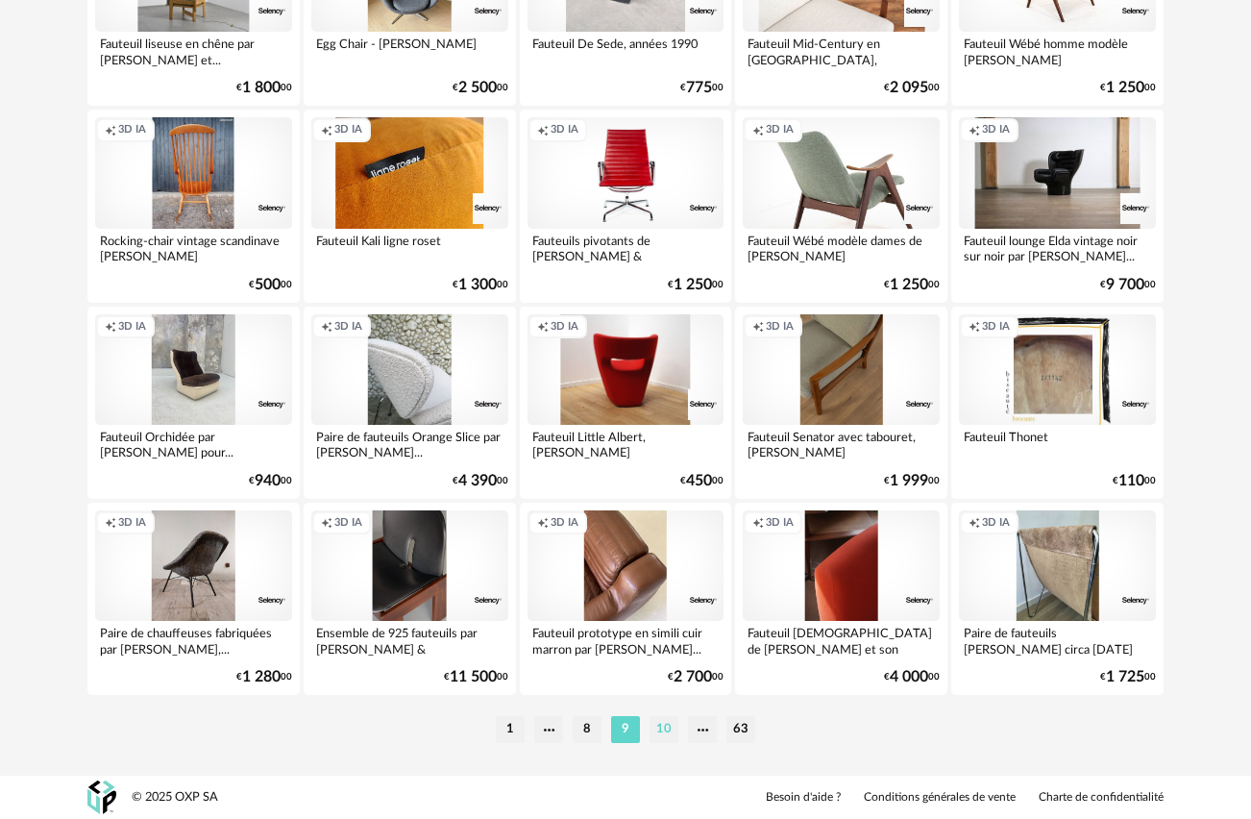
click at [666, 732] on li "10" at bounding box center [664, 729] width 29 height 27
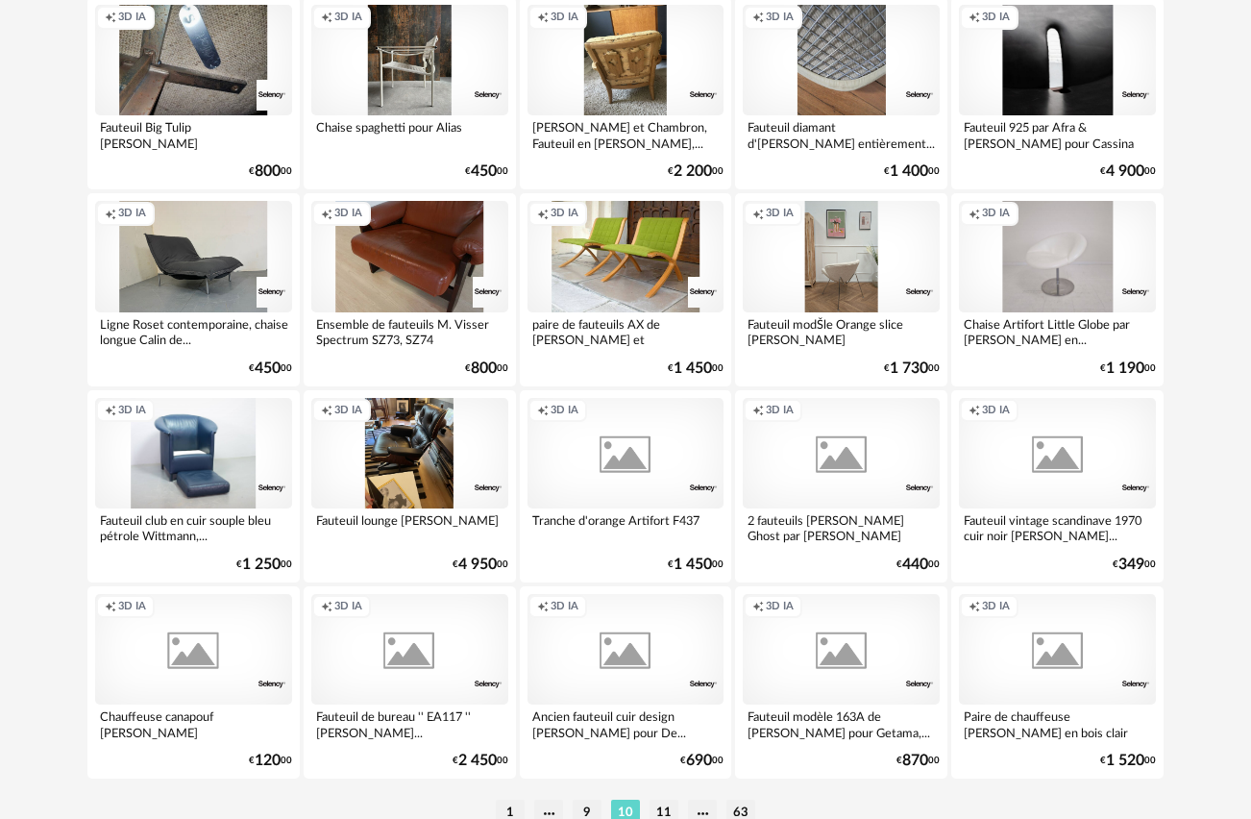
scroll to position [3486, 0]
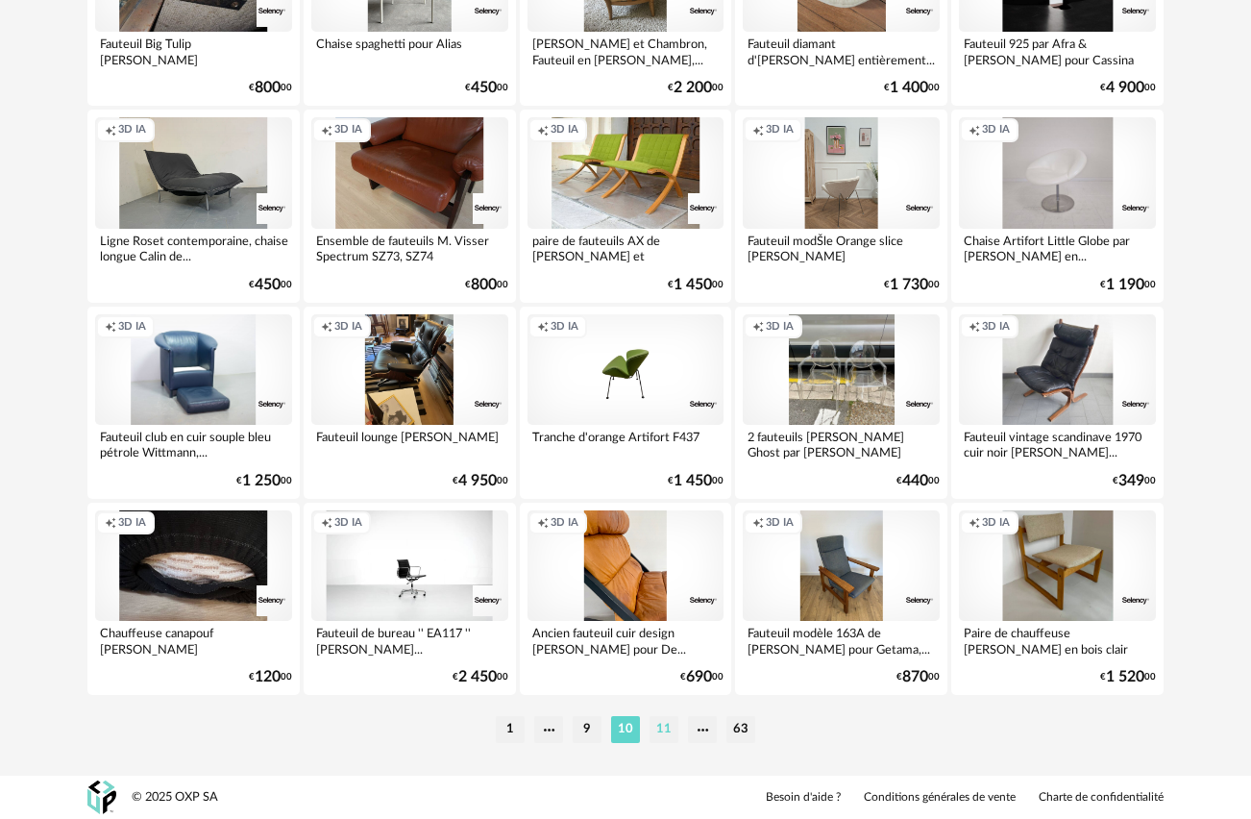
click at [665, 727] on li "11" at bounding box center [664, 729] width 29 height 27
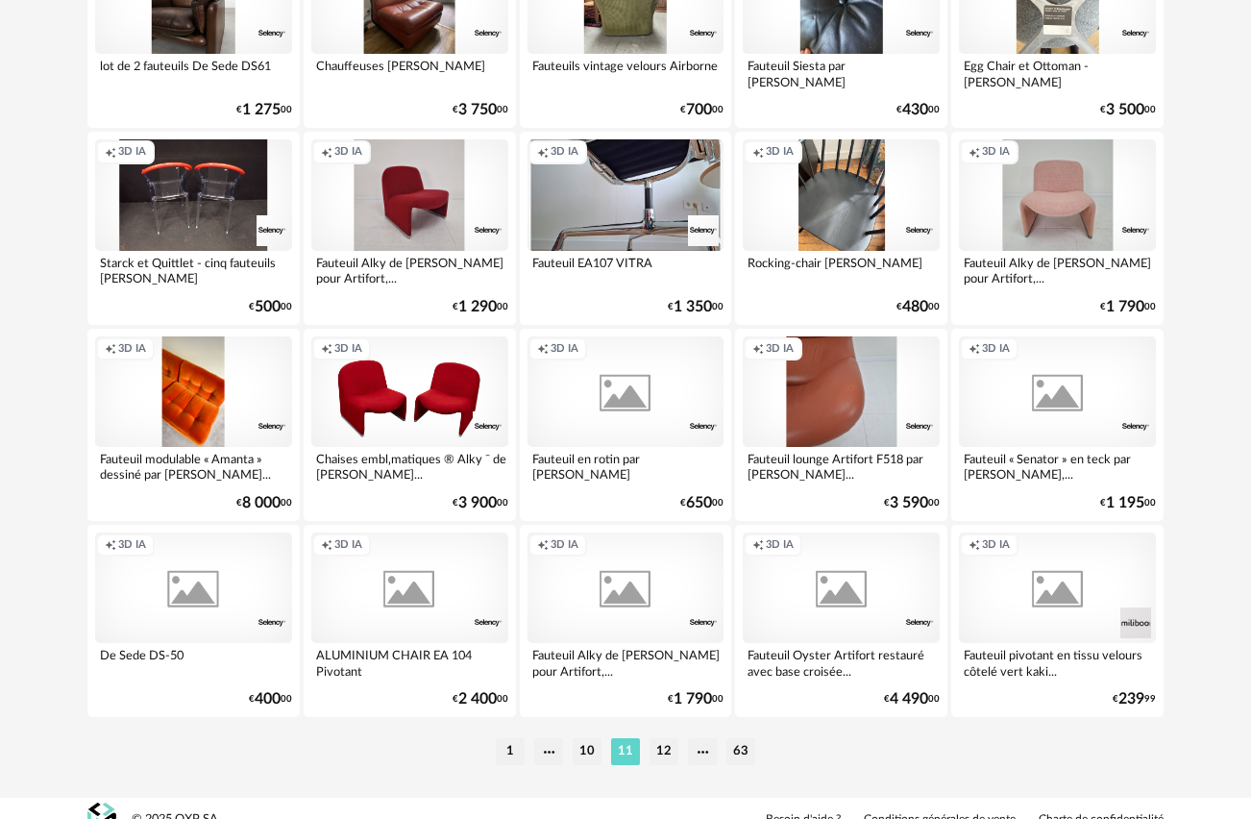
scroll to position [3486, 0]
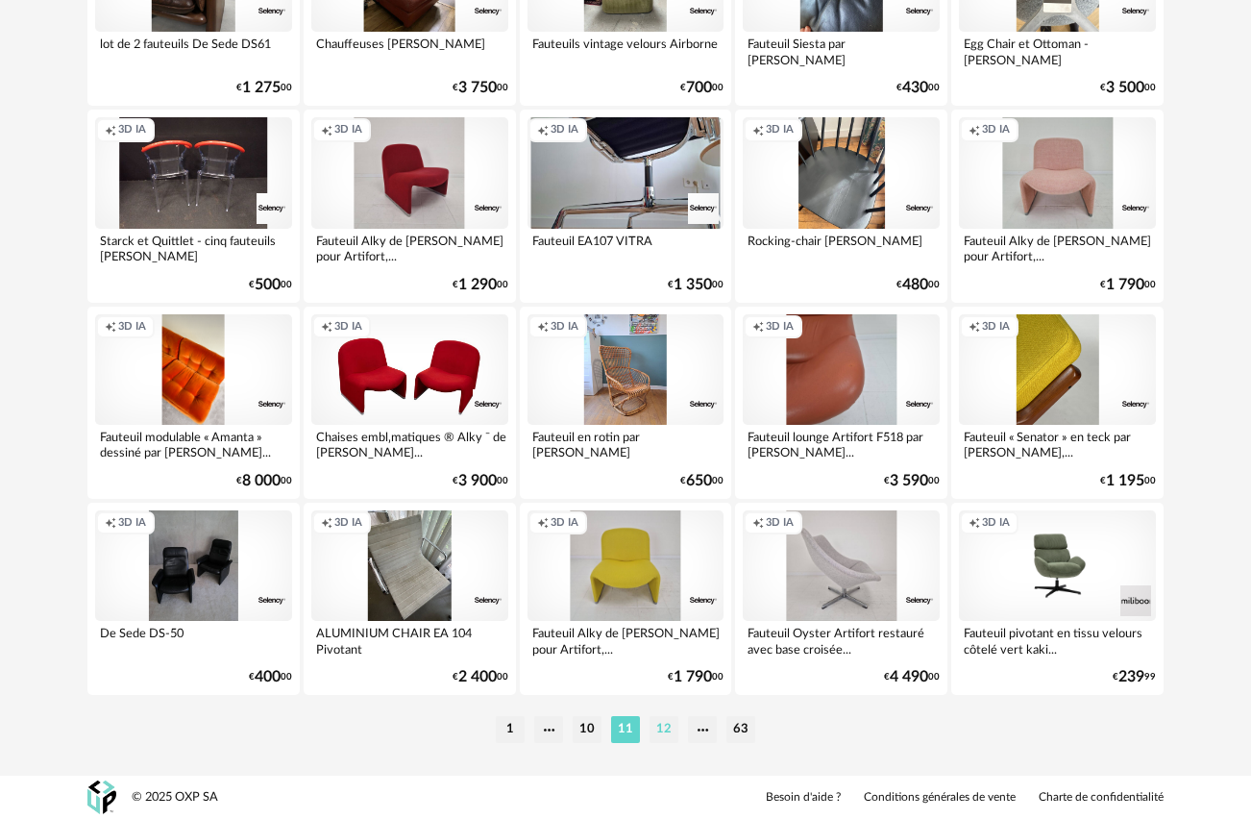
click at [672, 725] on li "12" at bounding box center [664, 729] width 29 height 27
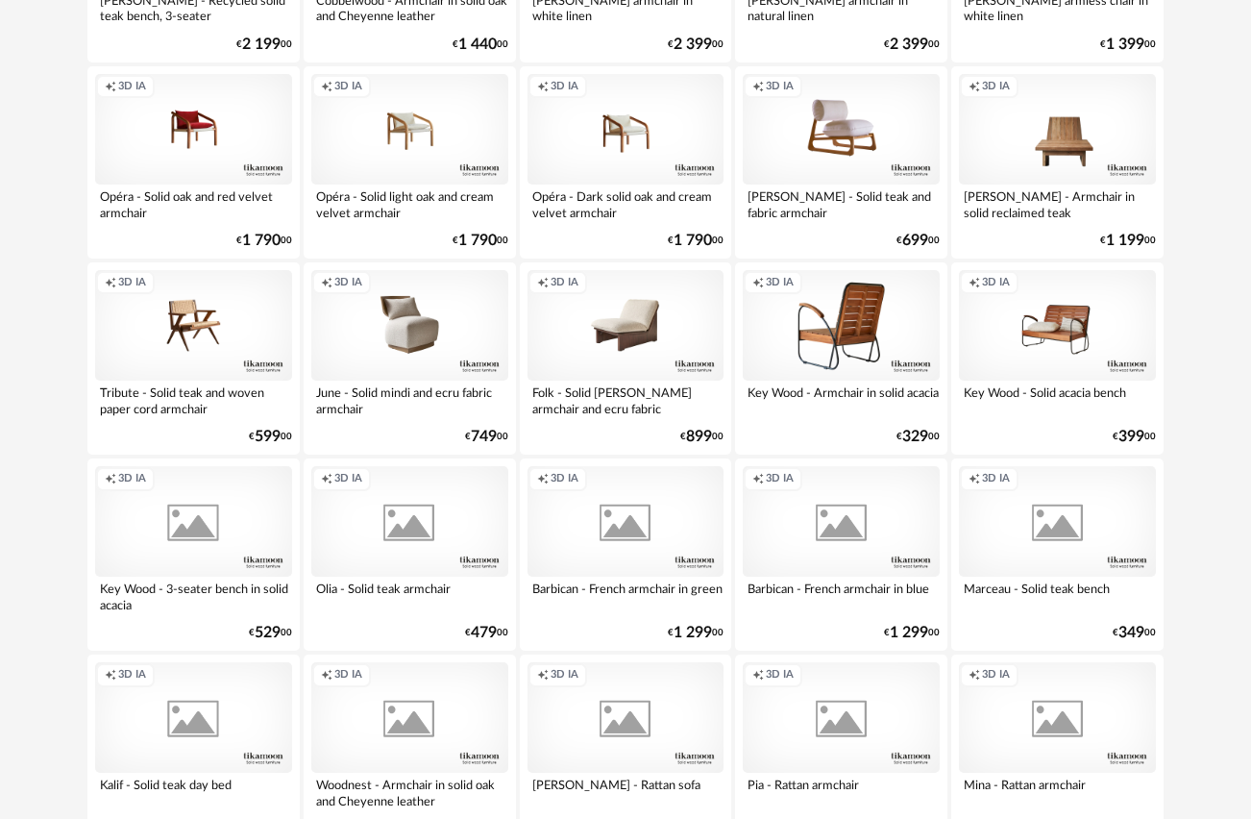
scroll to position [2743, 0]
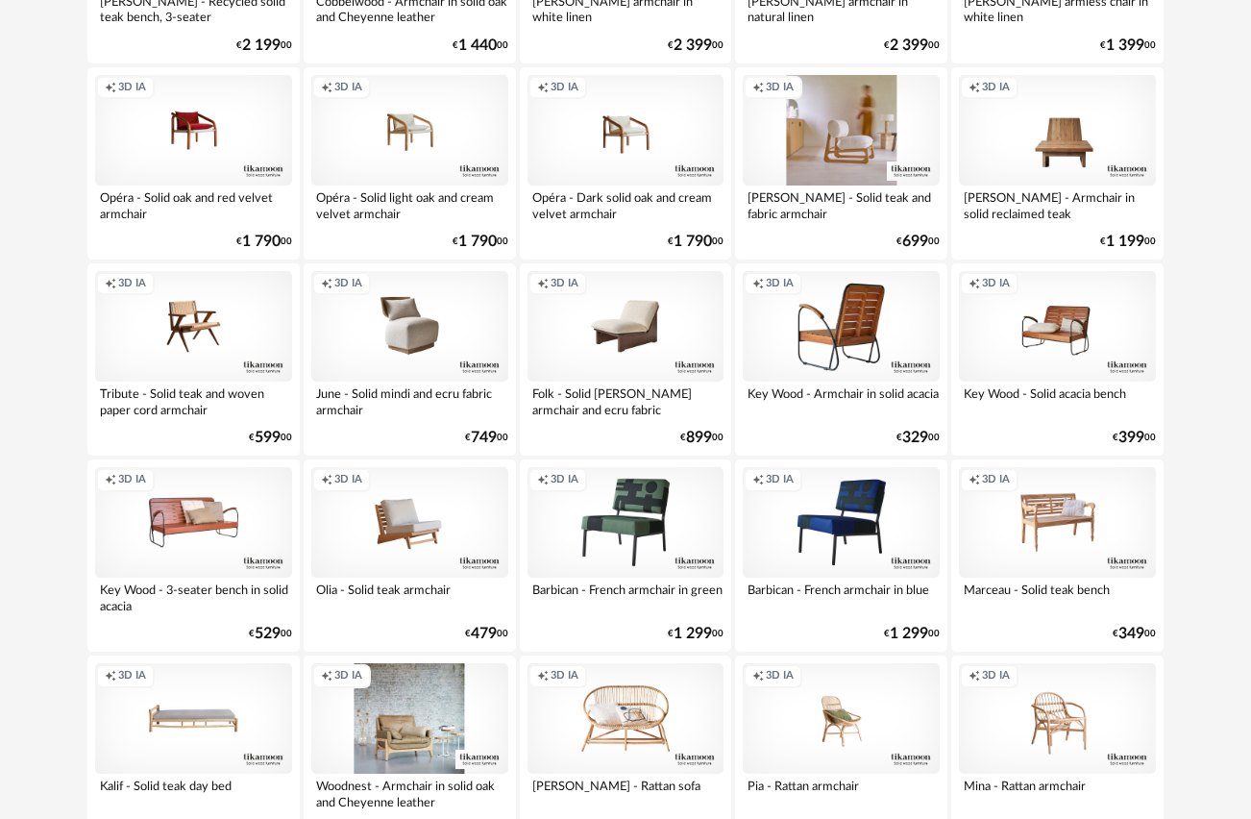
click at [824, 132] on div "Creation icon 3D IA" at bounding box center [841, 130] width 197 height 111
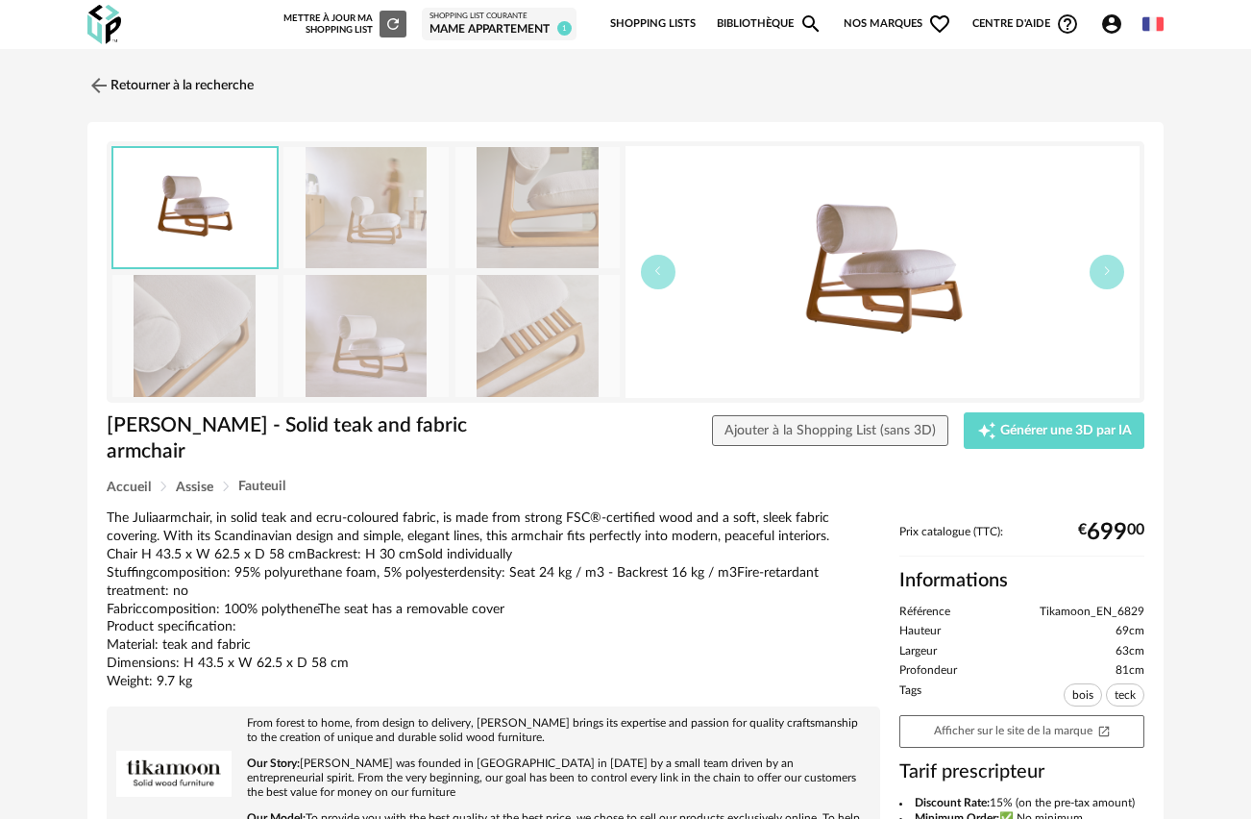
click at [372, 204] on img at bounding box center [365, 208] width 165 height 122
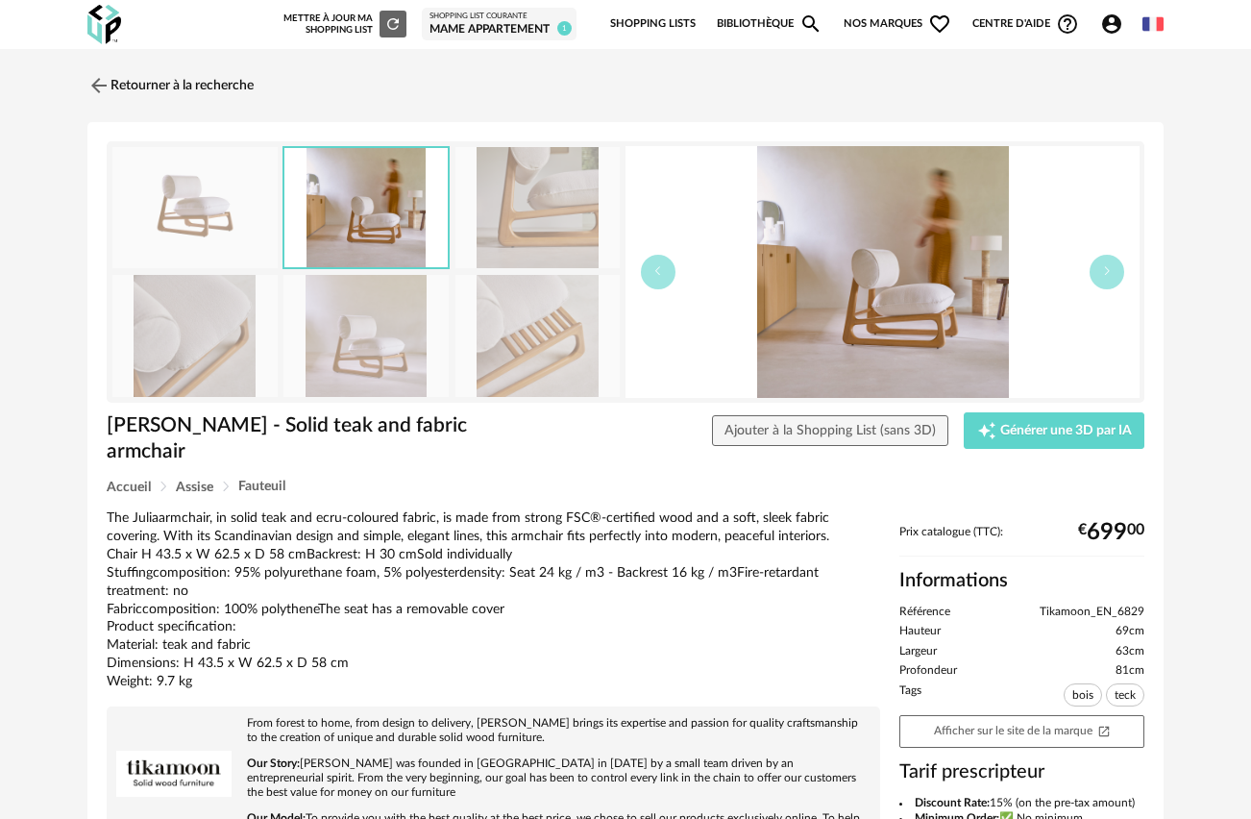
click at [209, 221] on img at bounding box center [194, 208] width 165 height 122
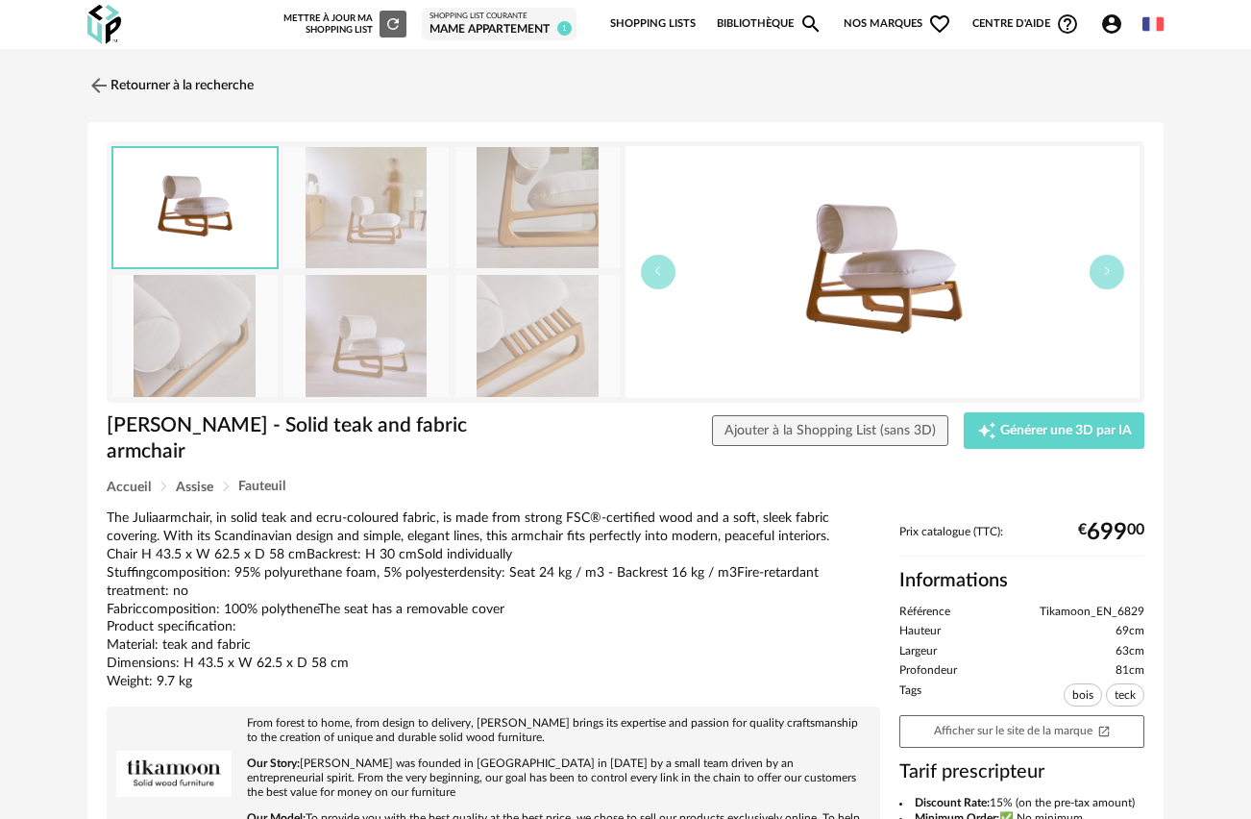
click at [875, 291] on img at bounding box center [883, 272] width 514 height 252
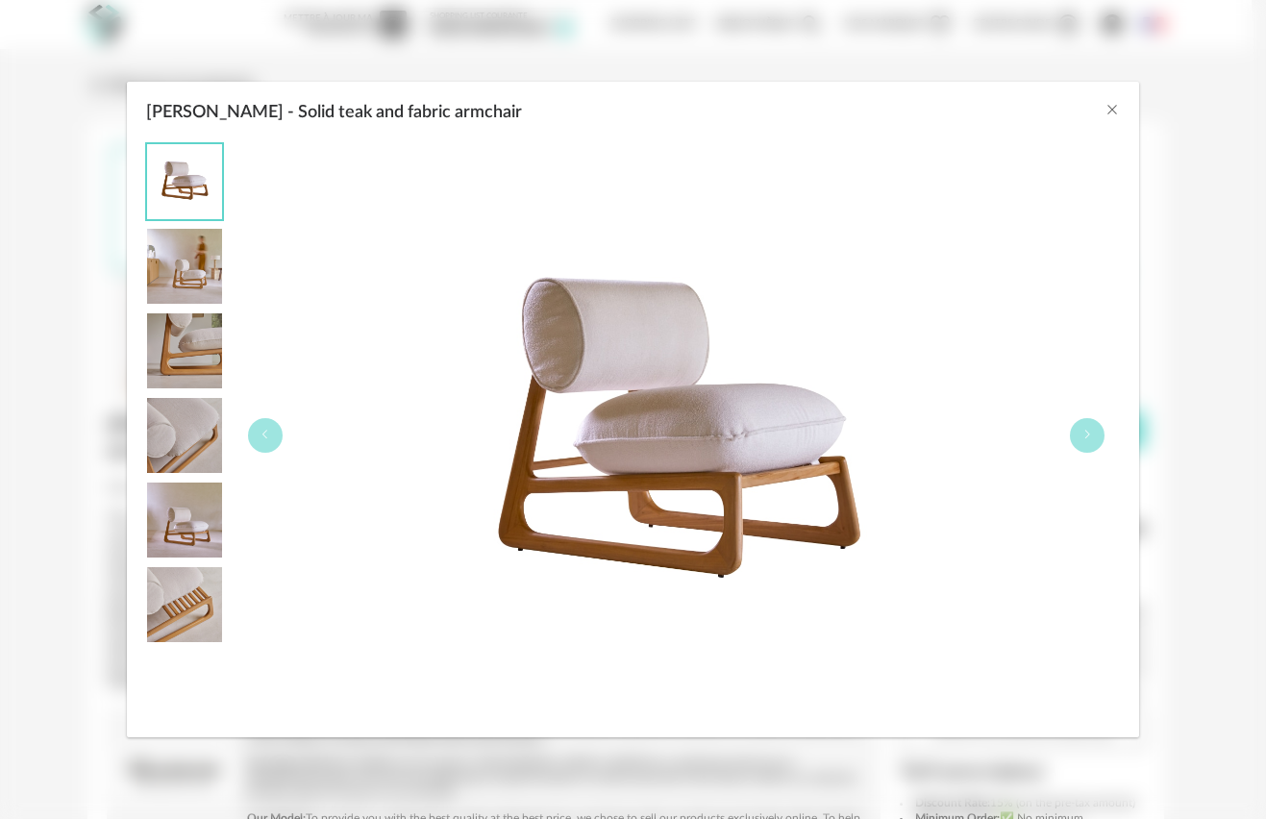
click at [181, 265] on img "Julia - Solid teak and fabric armchair" at bounding box center [184, 266] width 75 height 75
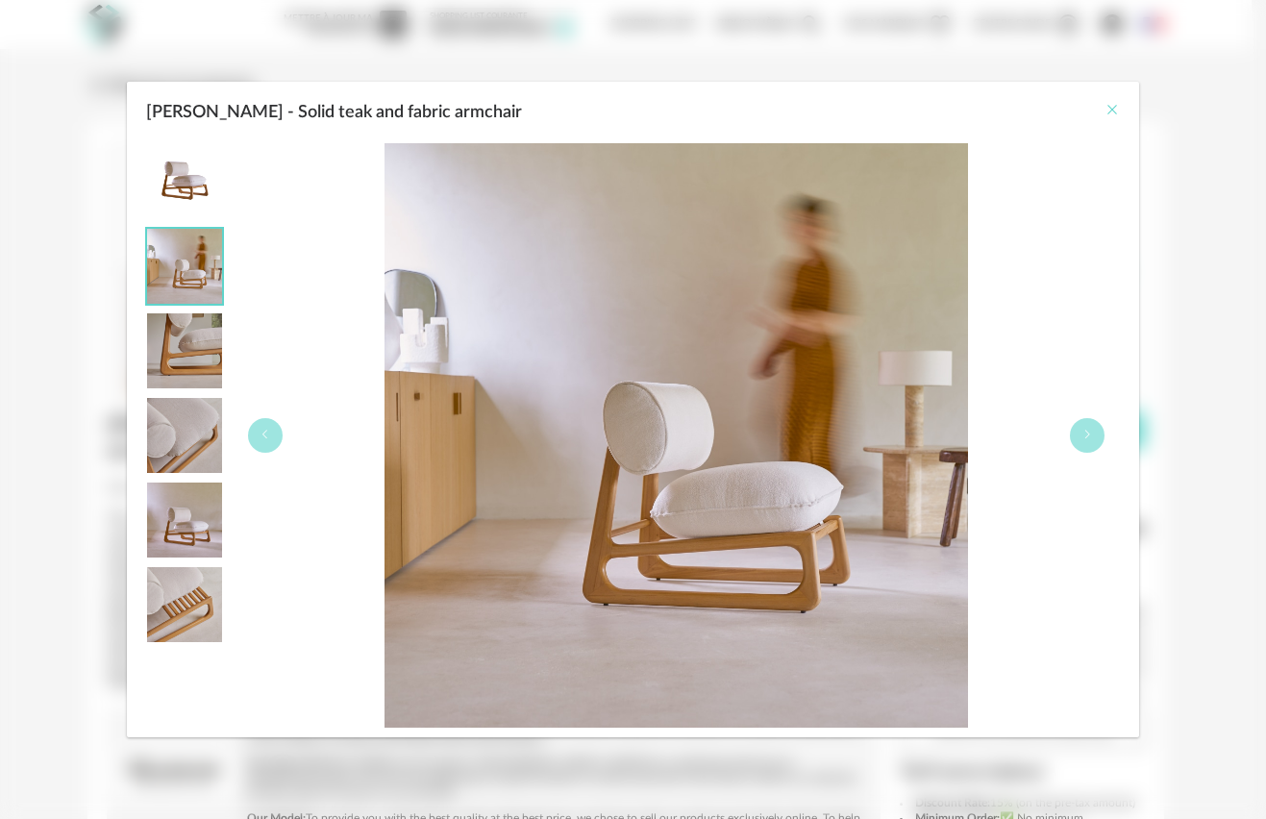
click at [1119, 111] on icon "Close" at bounding box center [1111, 109] width 15 height 15
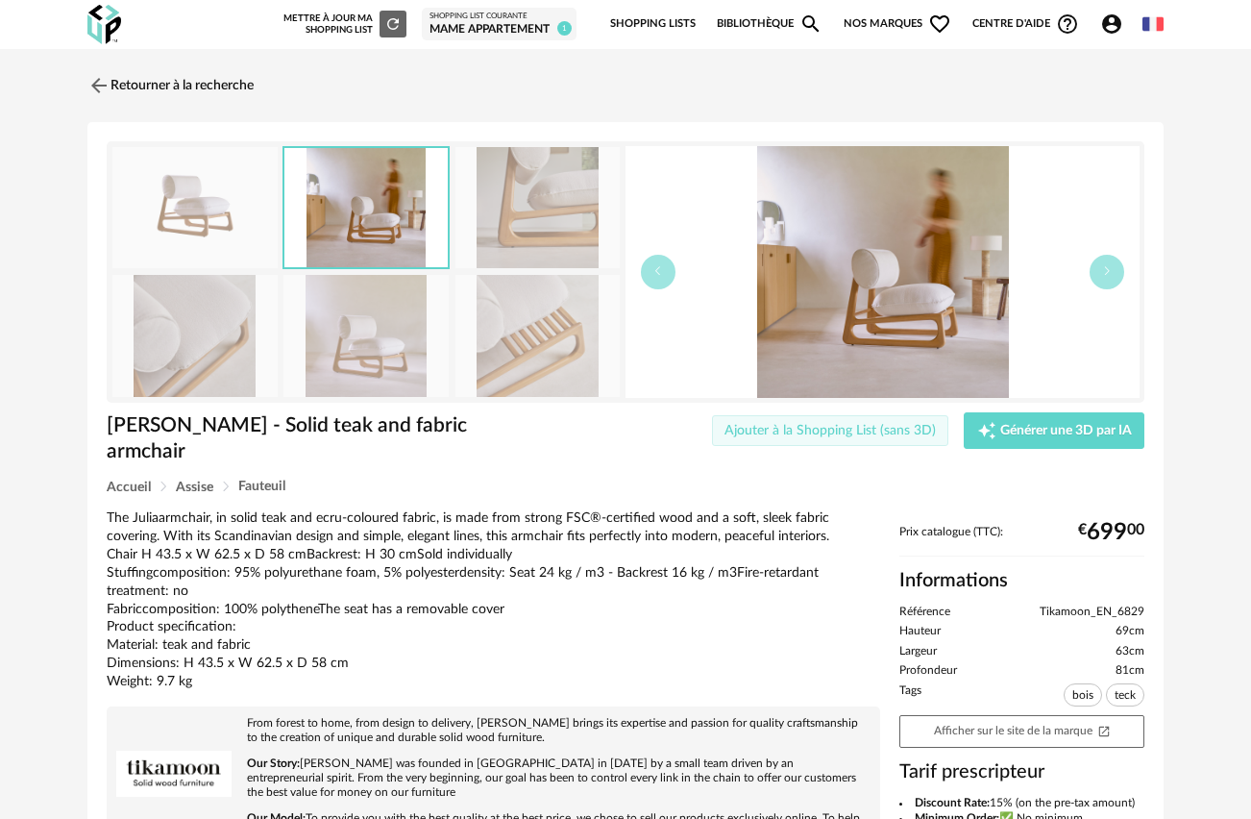
click at [807, 434] on span "Ajouter à la Shopping List (sans 3D)" at bounding box center [830, 430] width 211 height 13
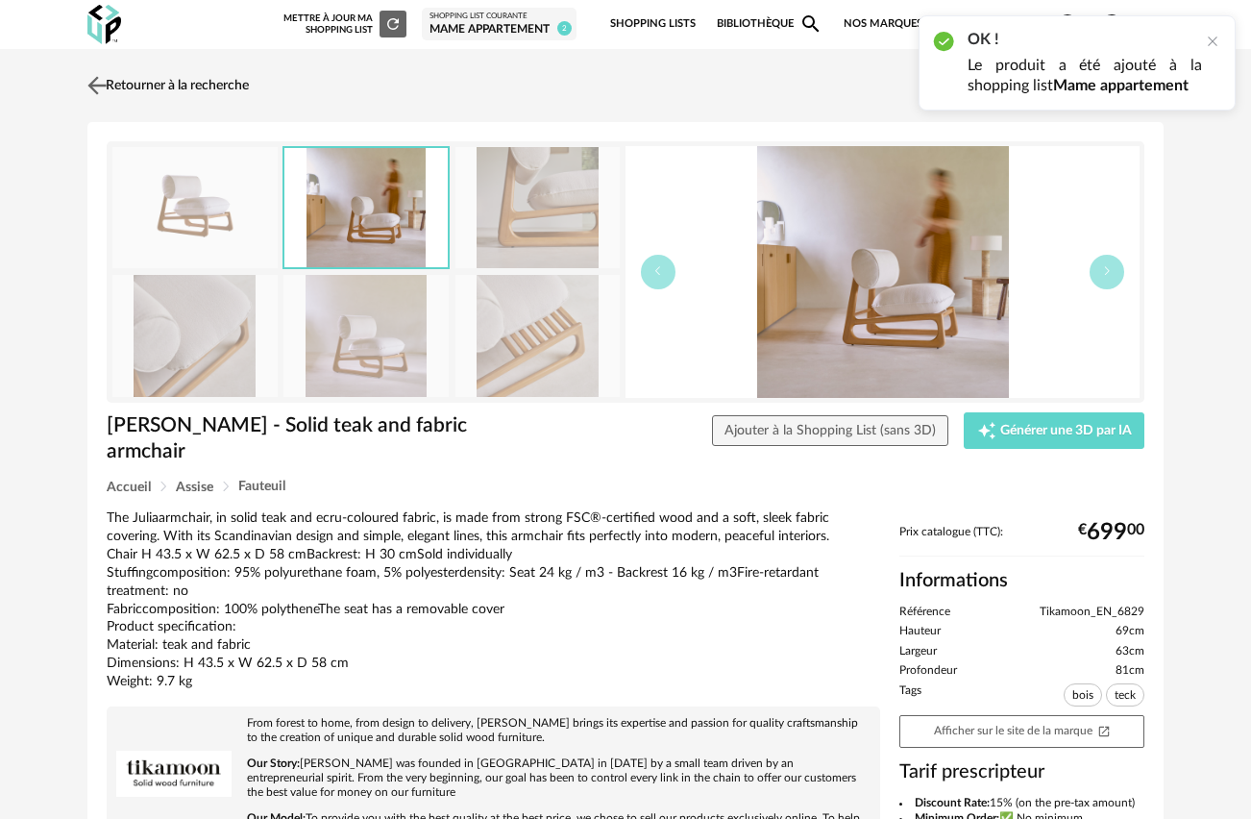
click at [96, 80] on img at bounding box center [98, 85] width 28 height 28
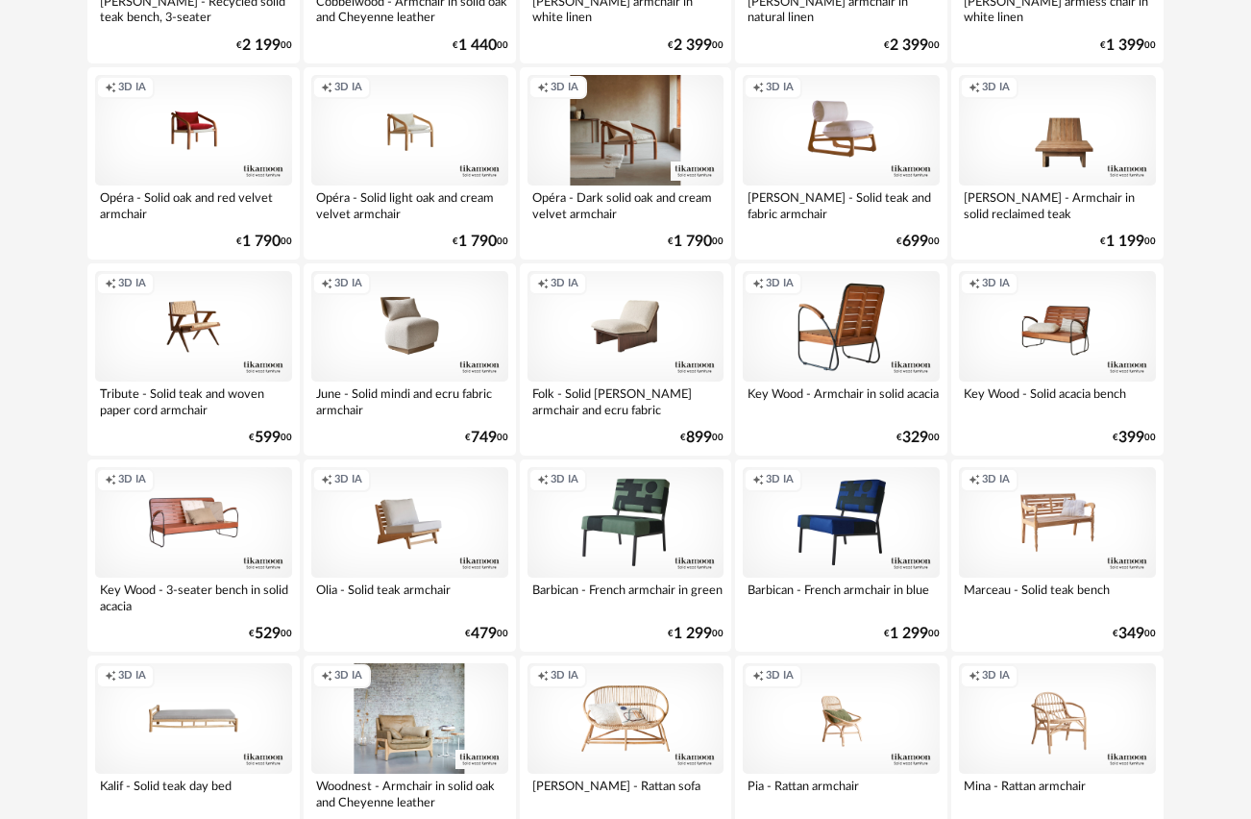
click at [611, 126] on div "Creation icon 3D IA" at bounding box center [626, 130] width 197 height 111
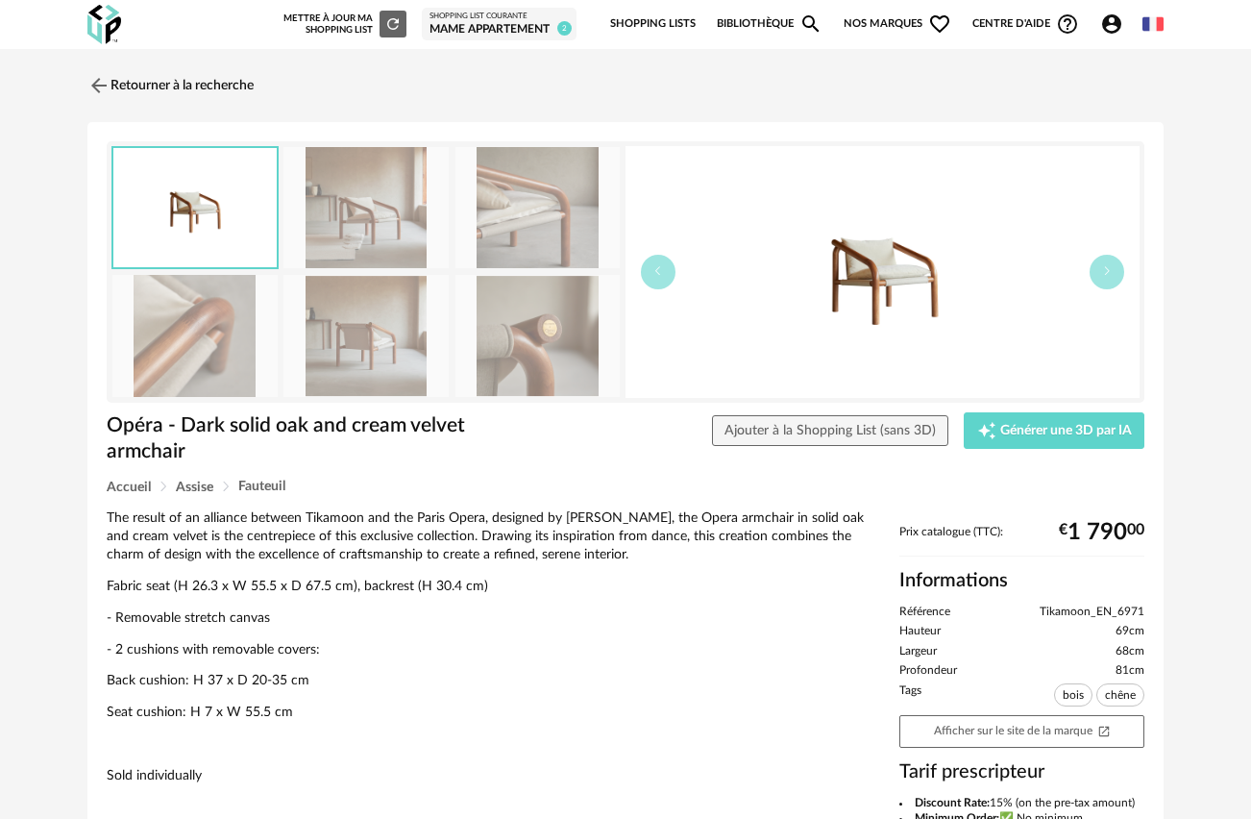
click at [349, 192] on img at bounding box center [365, 208] width 165 height 122
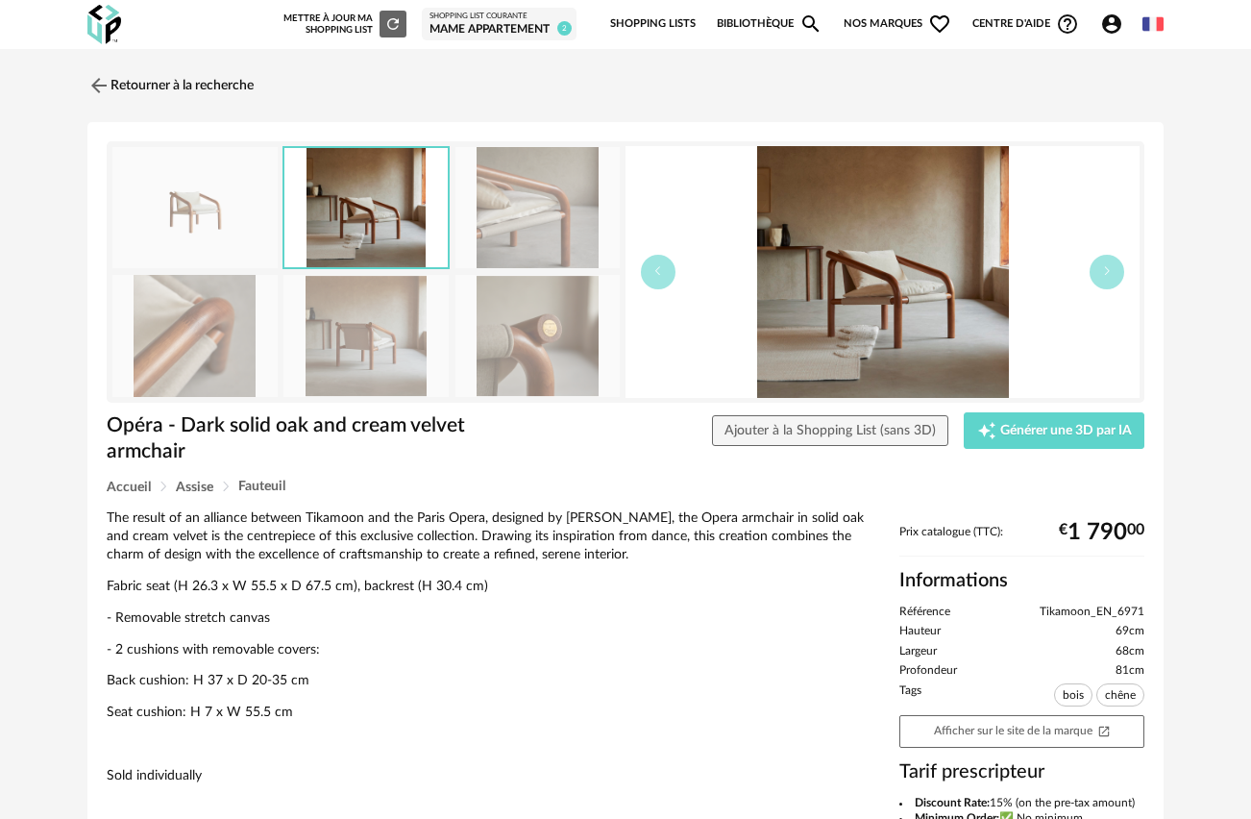
click at [534, 305] on img at bounding box center [537, 336] width 165 height 122
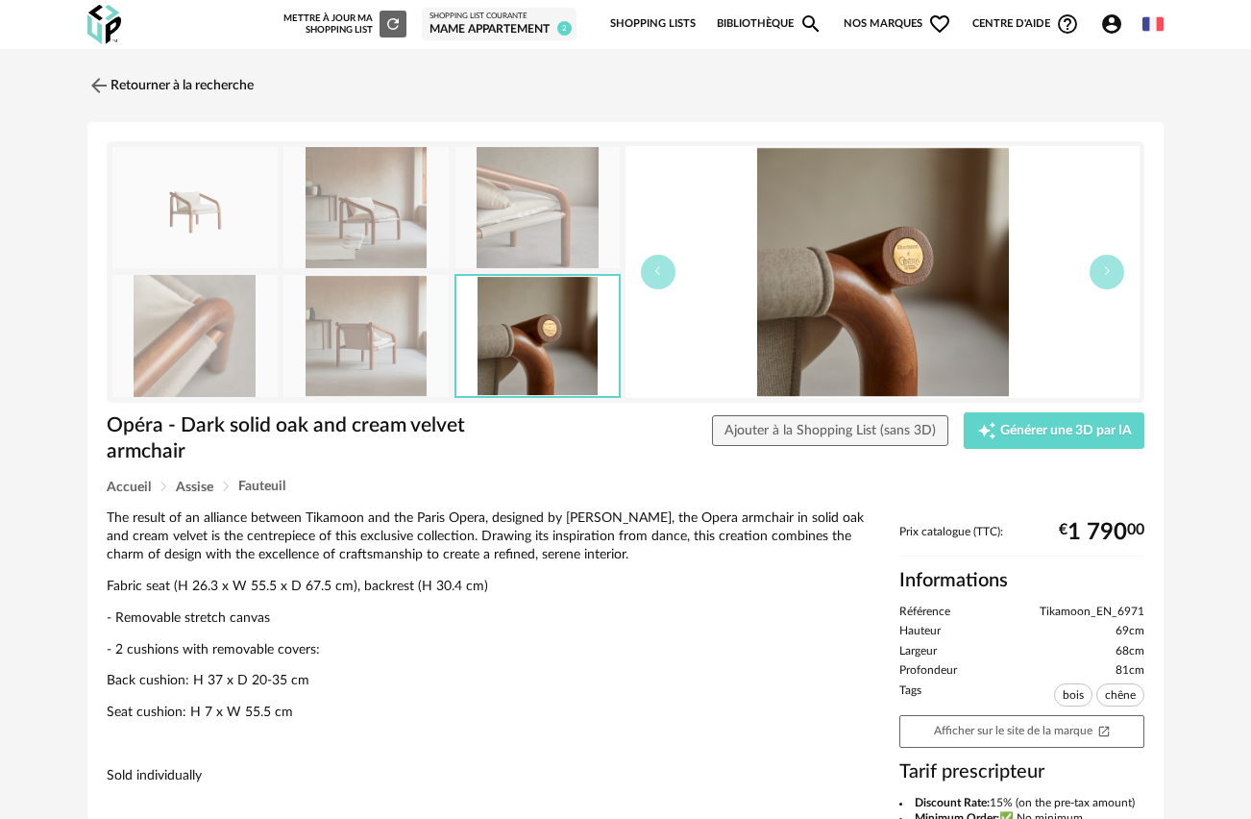
click at [519, 176] on img at bounding box center [537, 208] width 165 height 122
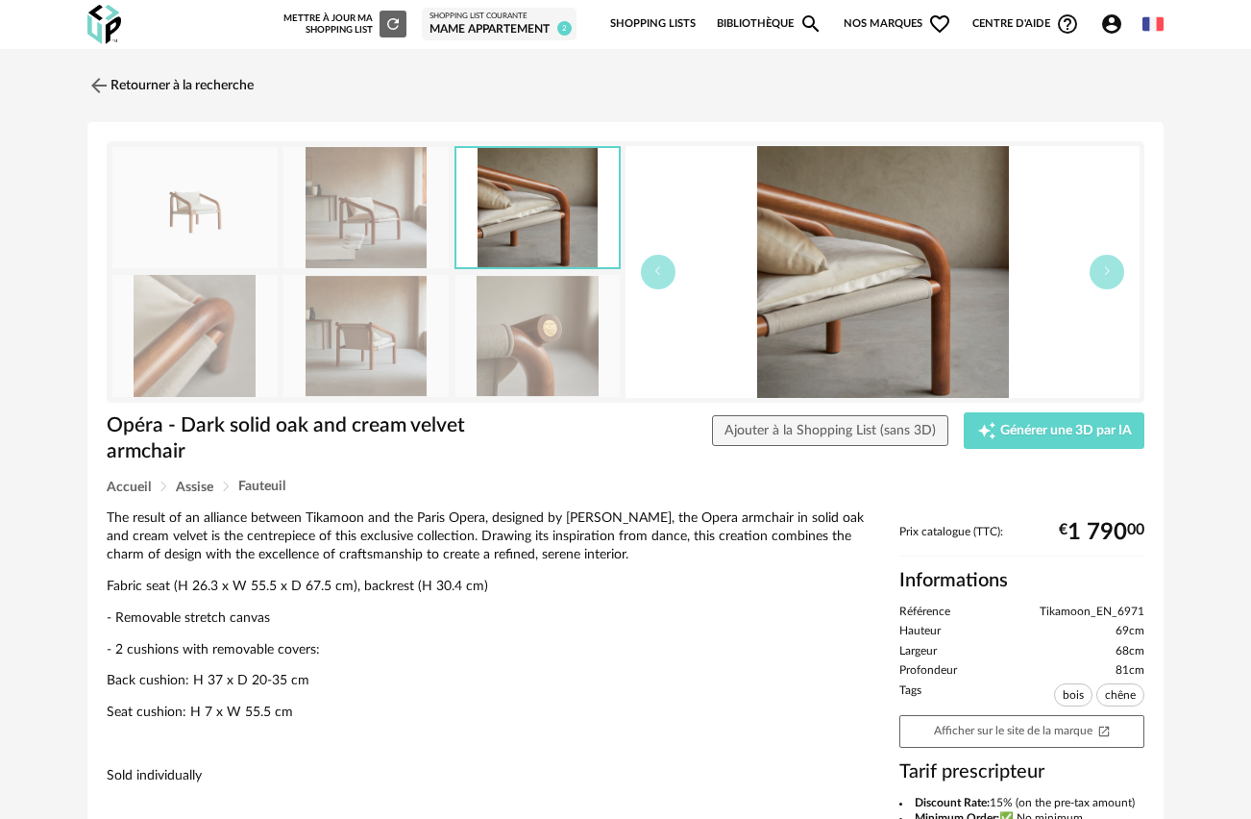
click at [393, 320] on img at bounding box center [365, 336] width 165 height 122
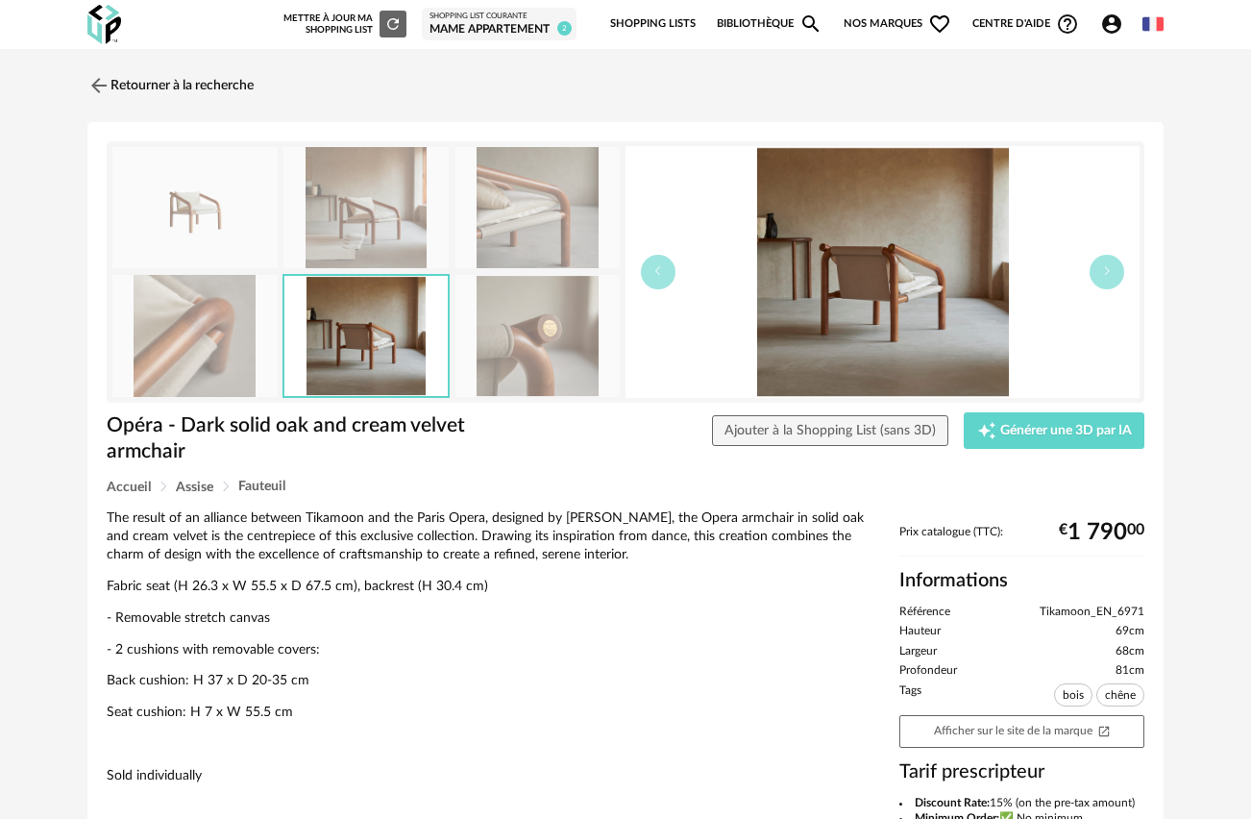
click at [199, 347] on img at bounding box center [194, 336] width 165 height 122
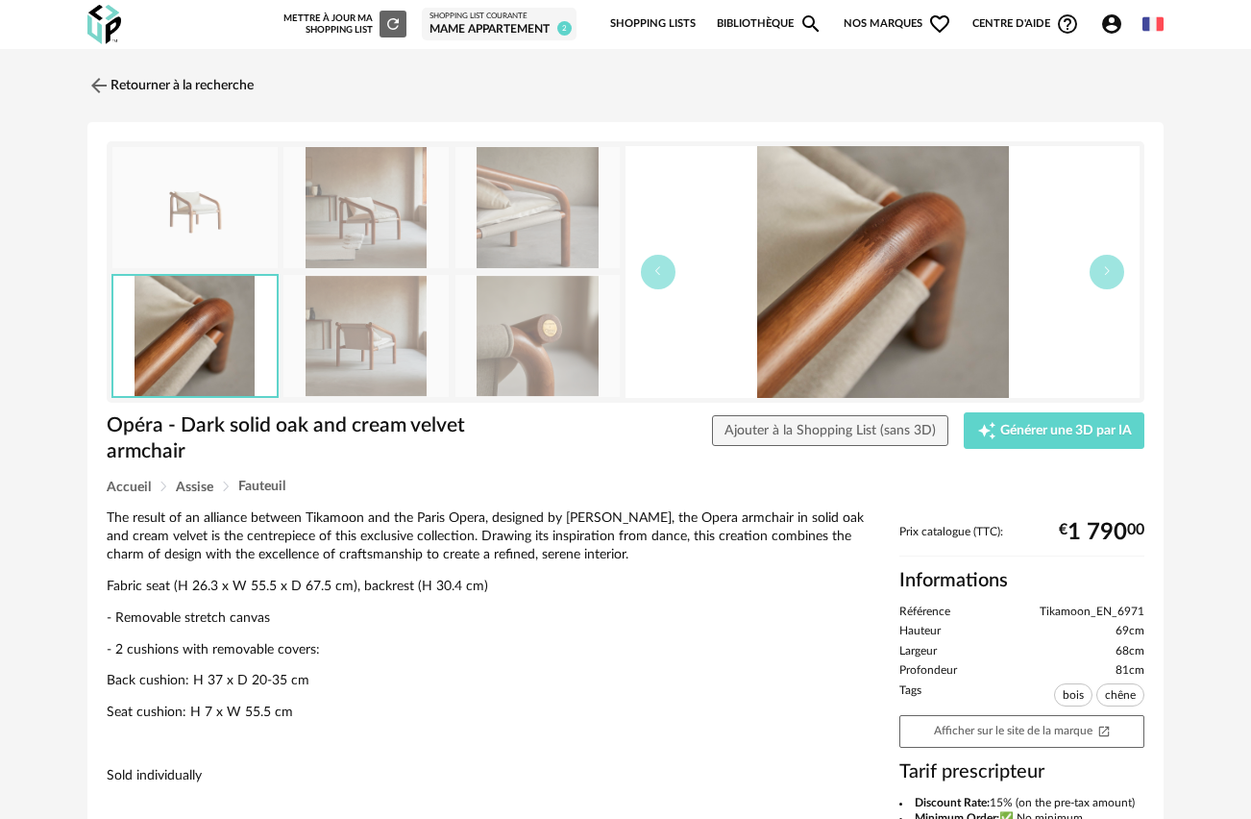
click at [200, 189] on img at bounding box center [194, 208] width 165 height 122
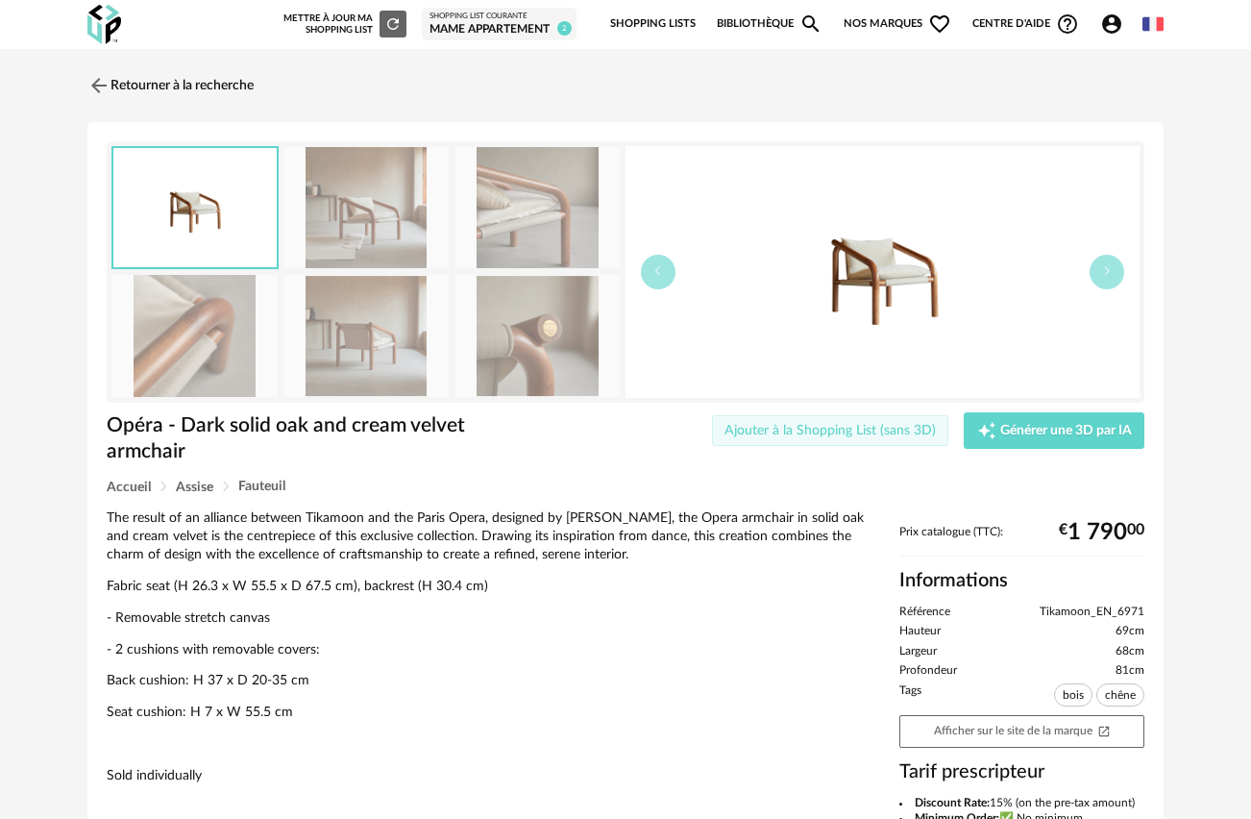
click at [862, 424] on span "Ajouter à la Shopping List (sans 3D)" at bounding box center [830, 430] width 211 height 13
click at [875, 240] on img at bounding box center [883, 272] width 514 height 252
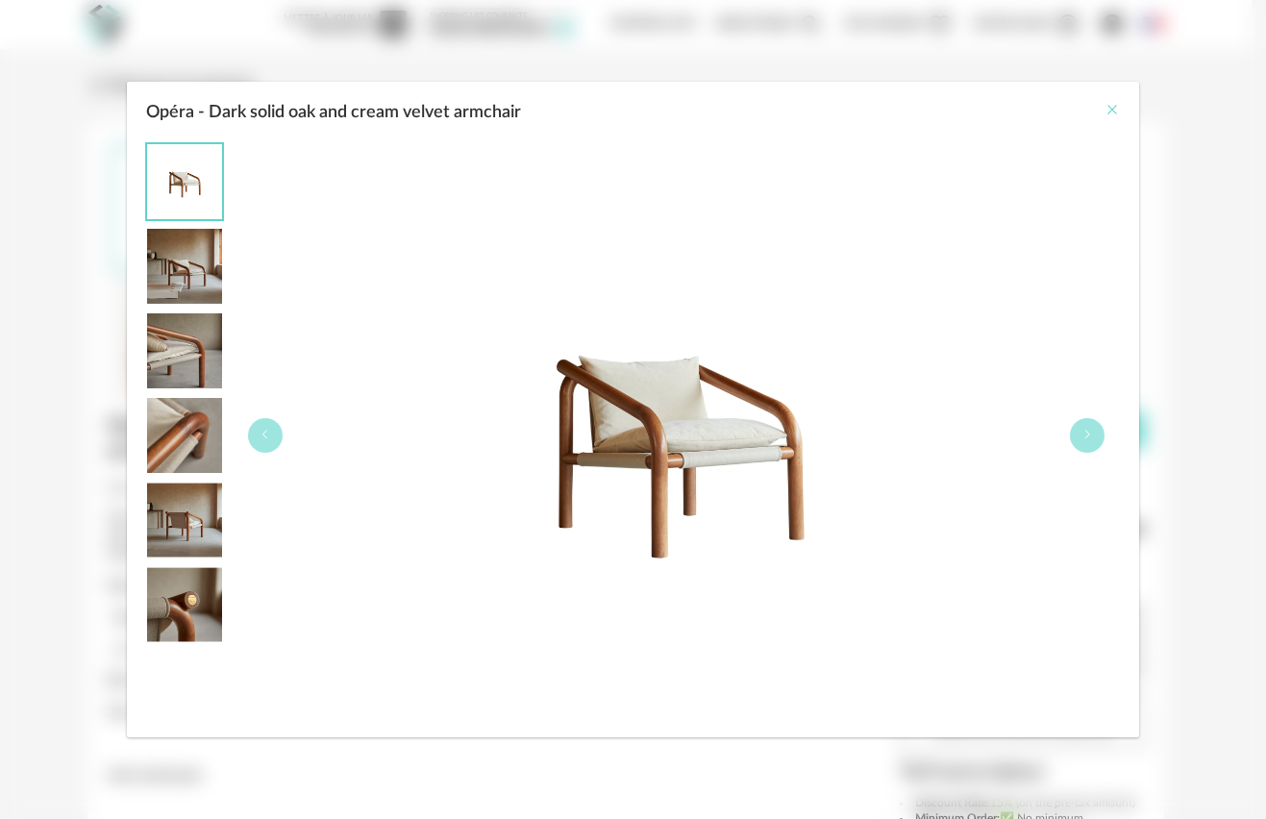
click at [1112, 112] on icon "Close" at bounding box center [1111, 109] width 15 height 15
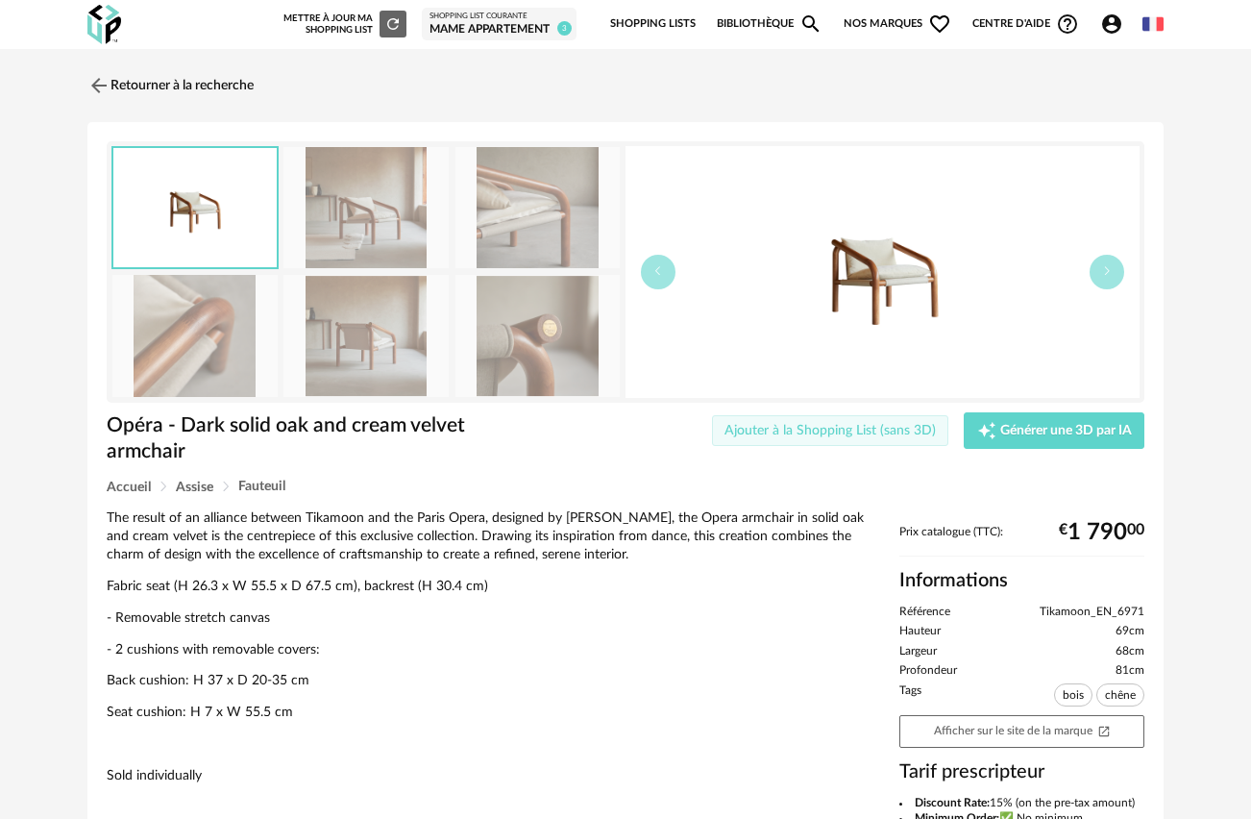
click at [837, 427] on span "Ajouter à la Shopping List (sans 3D)" at bounding box center [830, 430] width 211 height 13
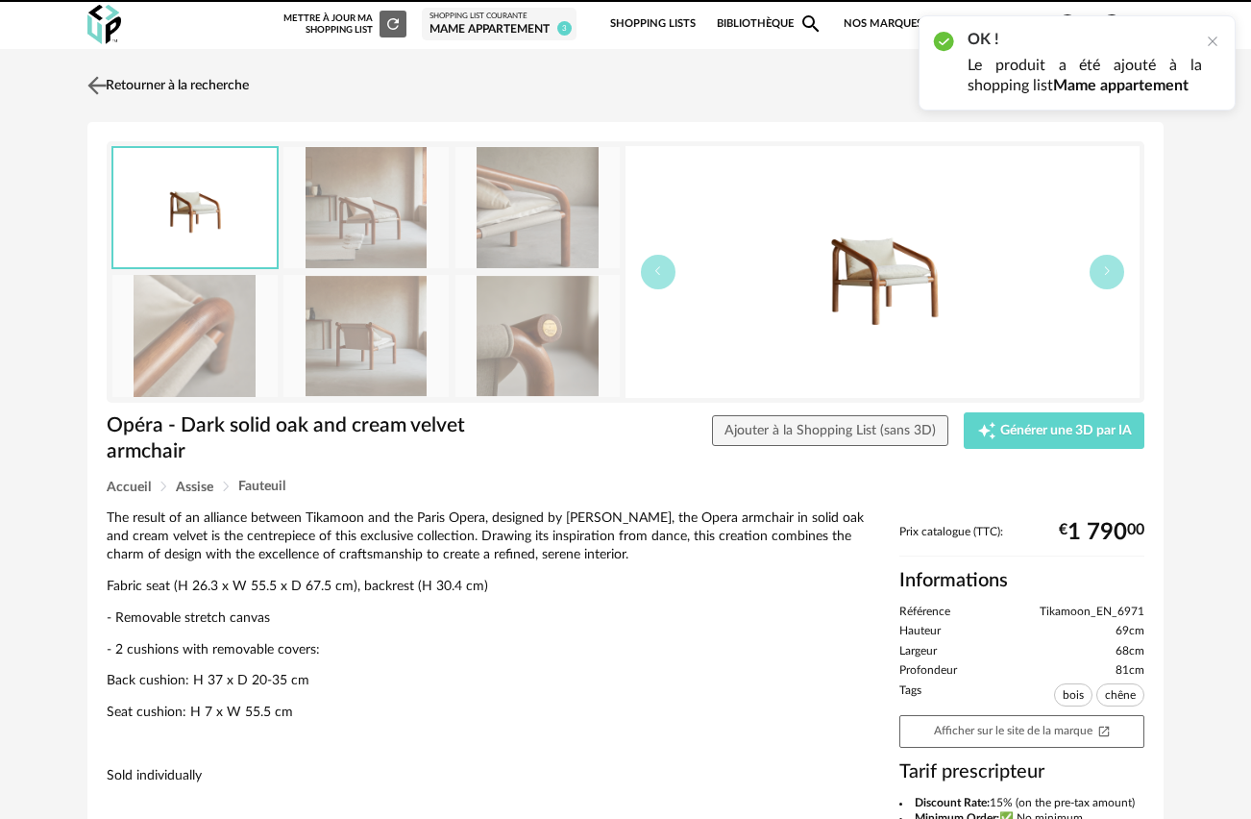
click at [98, 83] on img at bounding box center [98, 85] width 28 height 28
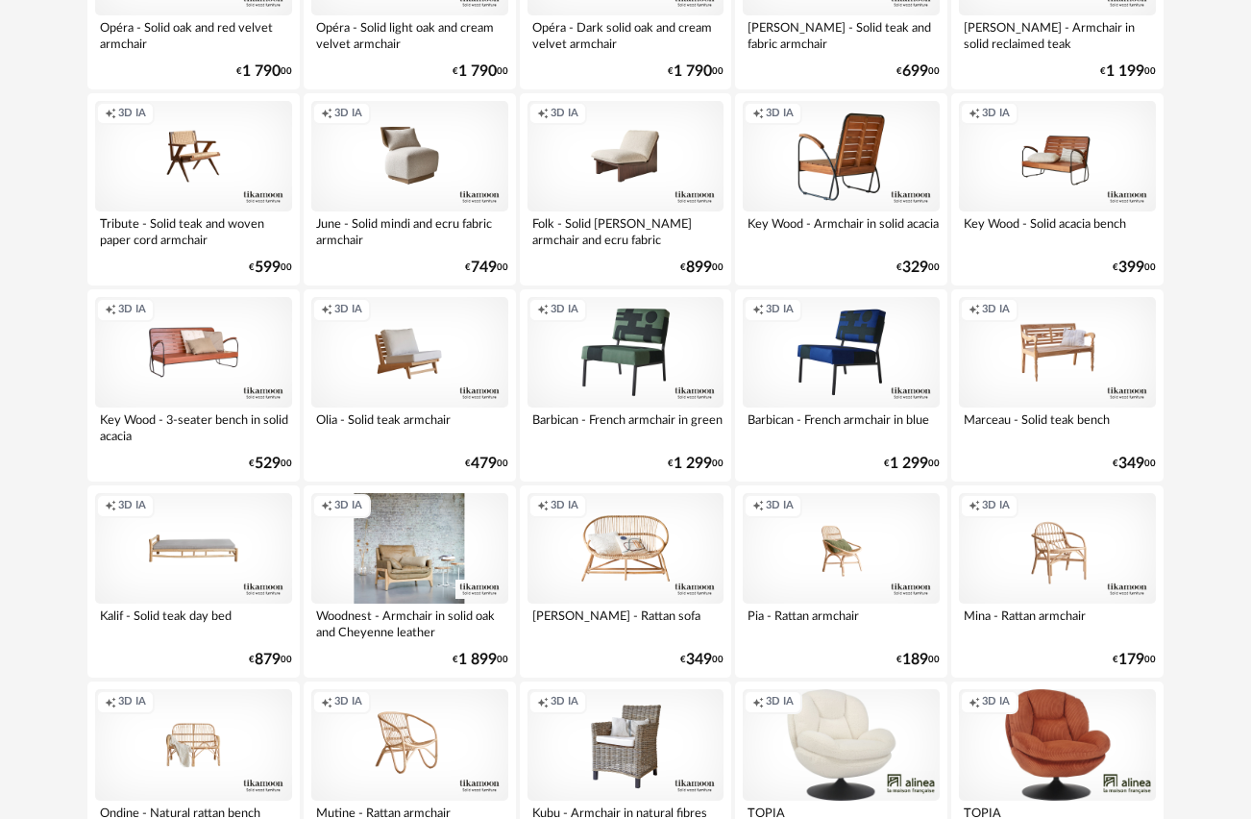
scroll to position [2872, 0]
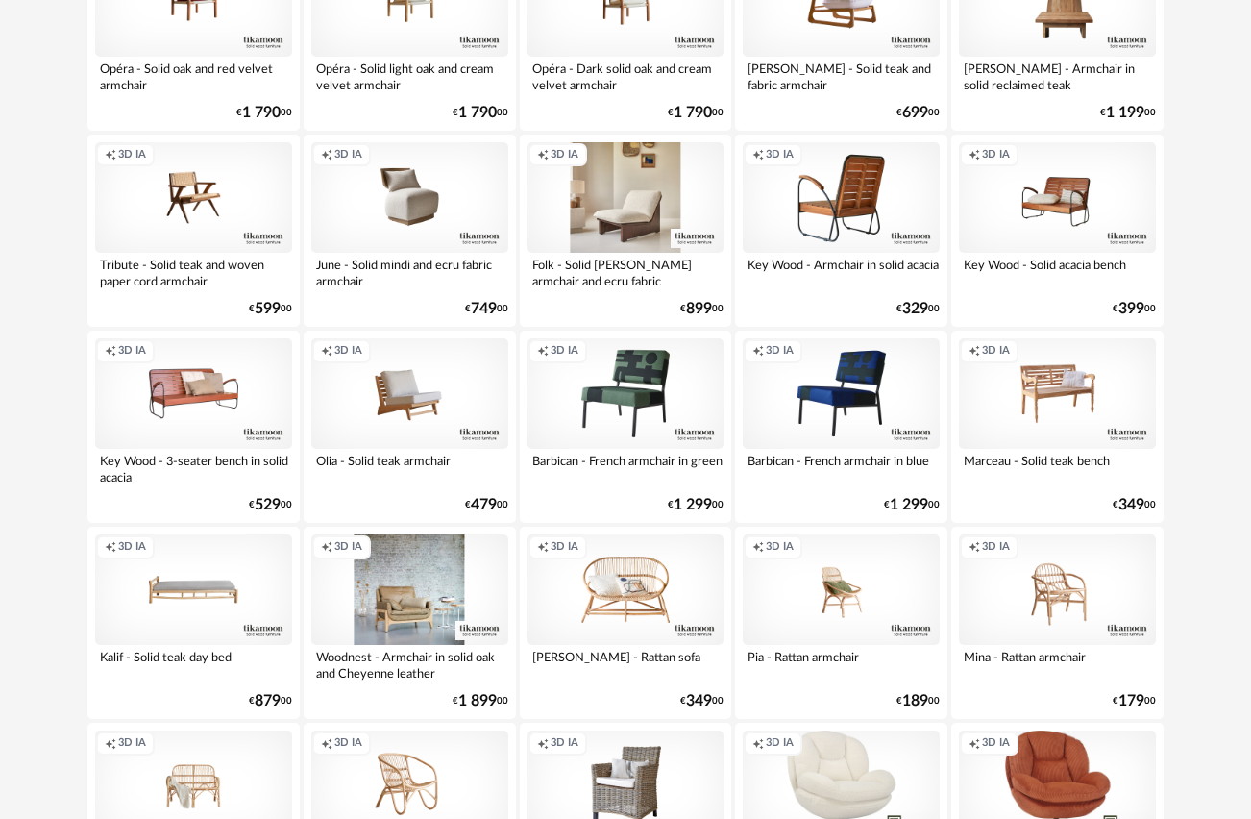
click at [625, 225] on div "Creation icon 3D IA" at bounding box center [626, 197] width 197 height 111
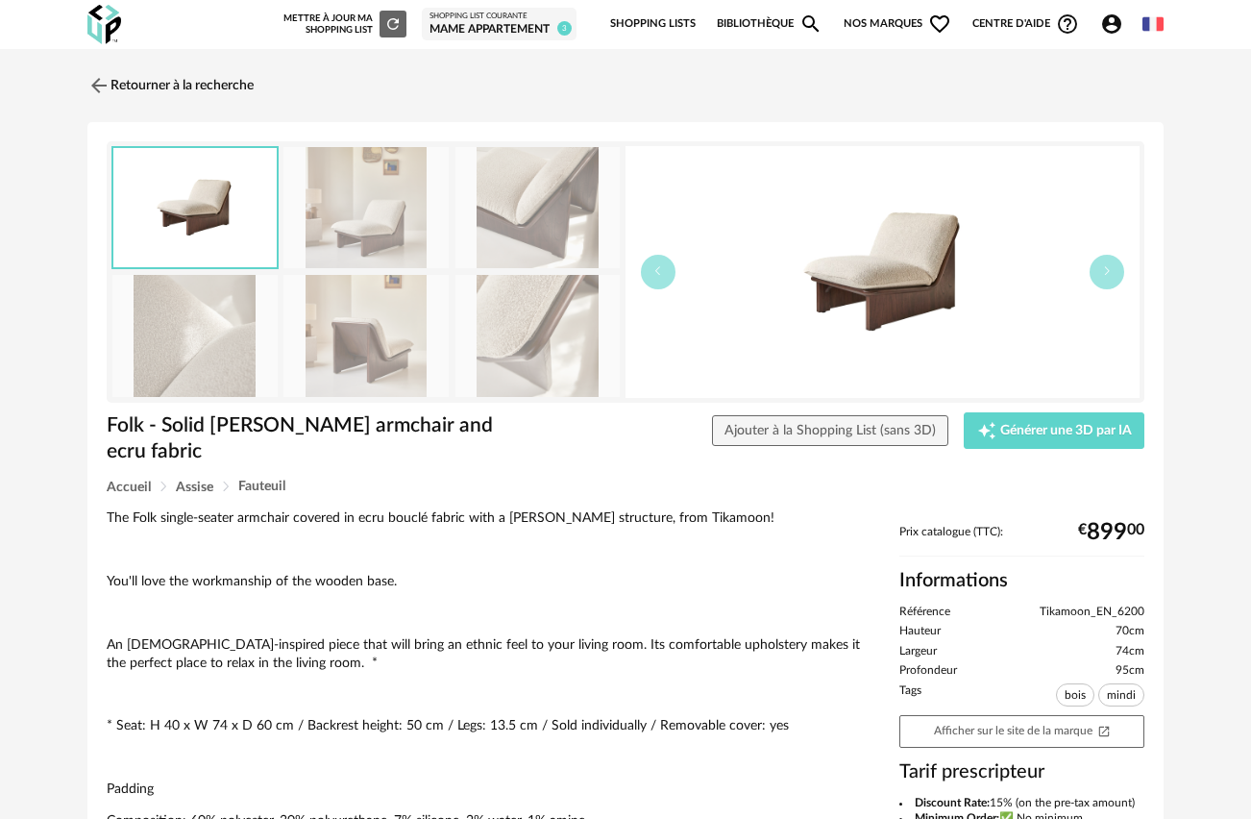
click at [402, 217] on img at bounding box center [365, 208] width 165 height 122
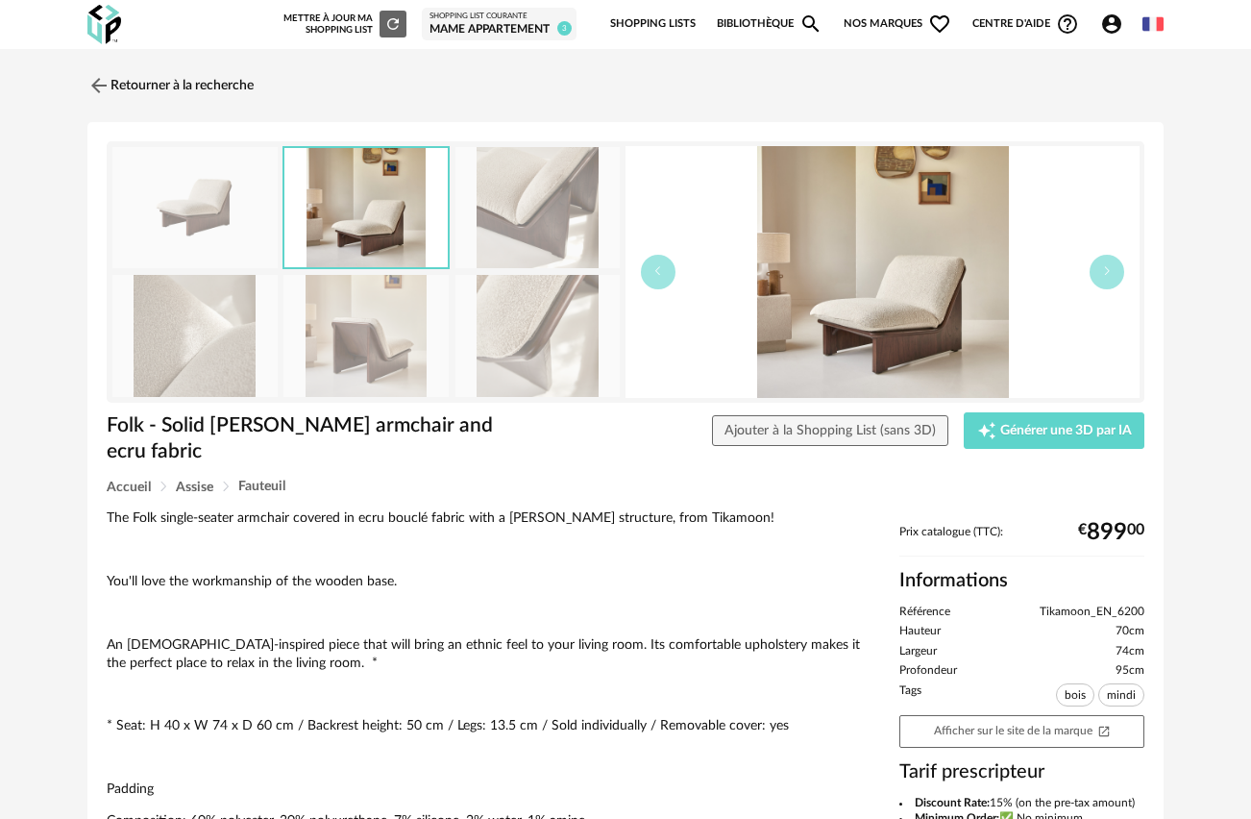
click at [900, 316] on img at bounding box center [883, 272] width 514 height 252
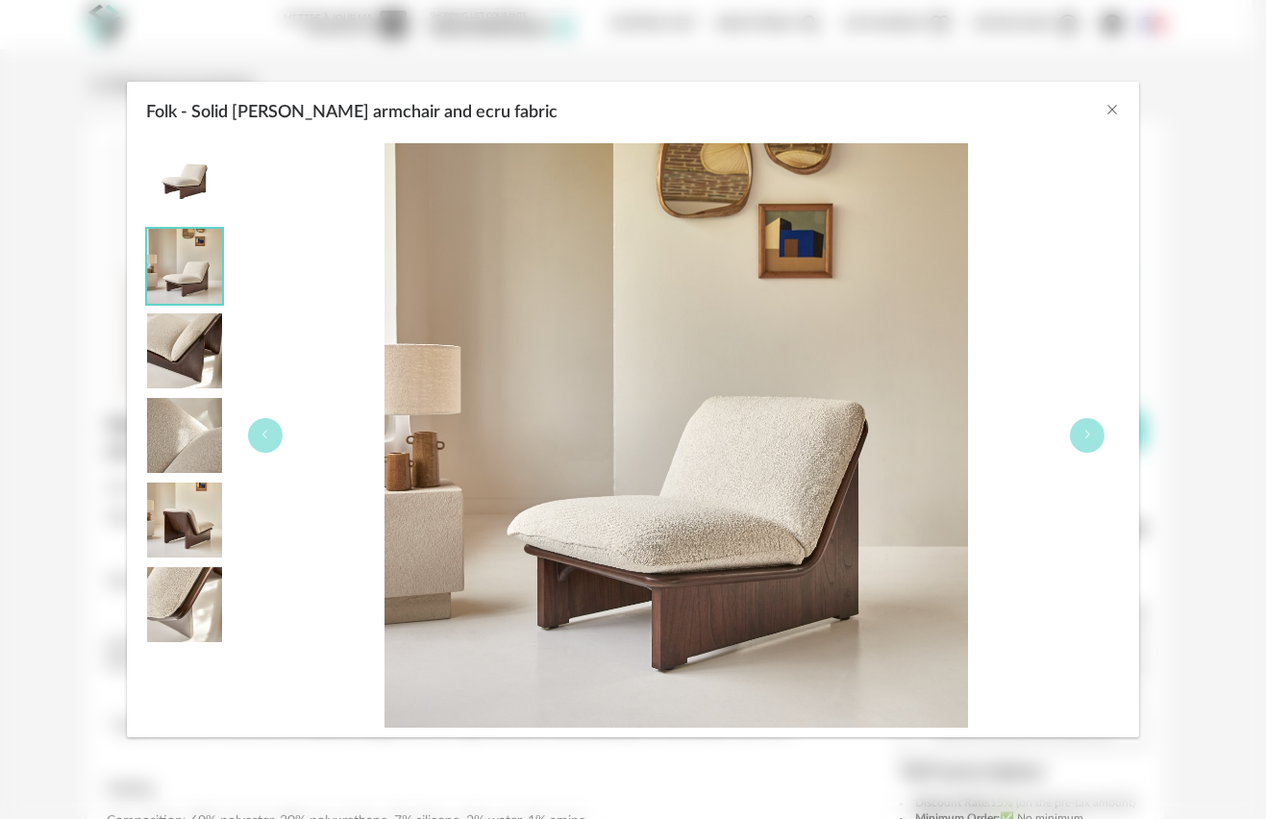
click at [199, 186] on img "Folk - Solid mindi wood armchair and ecru fabric" at bounding box center [184, 181] width 75 height 75
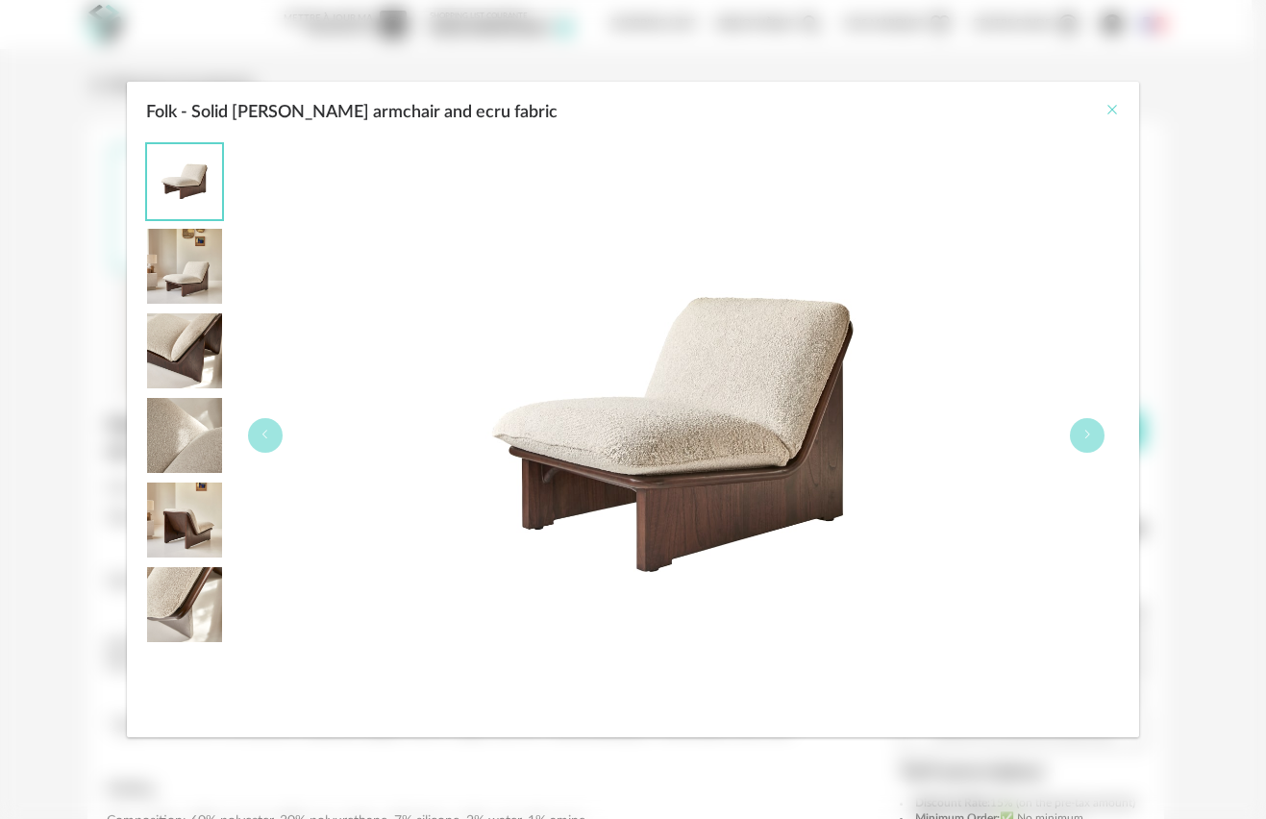
click at [1110, 110] on icon "Close" at bounding box center [1111, 109] width 15 height 15
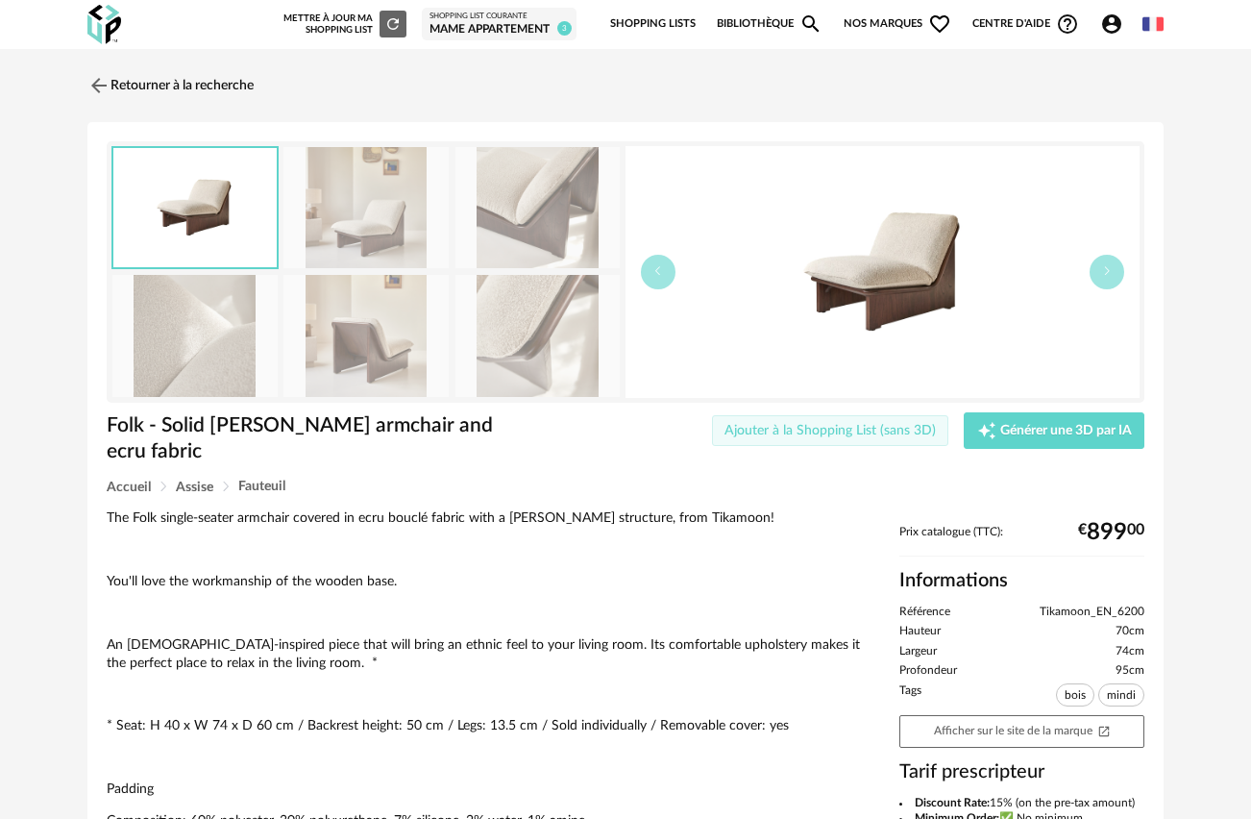
click at [869, 438] on button "Ajouter à la Shopping List (sans 3D)" at bounding box center [830, 430] width 237 height 31
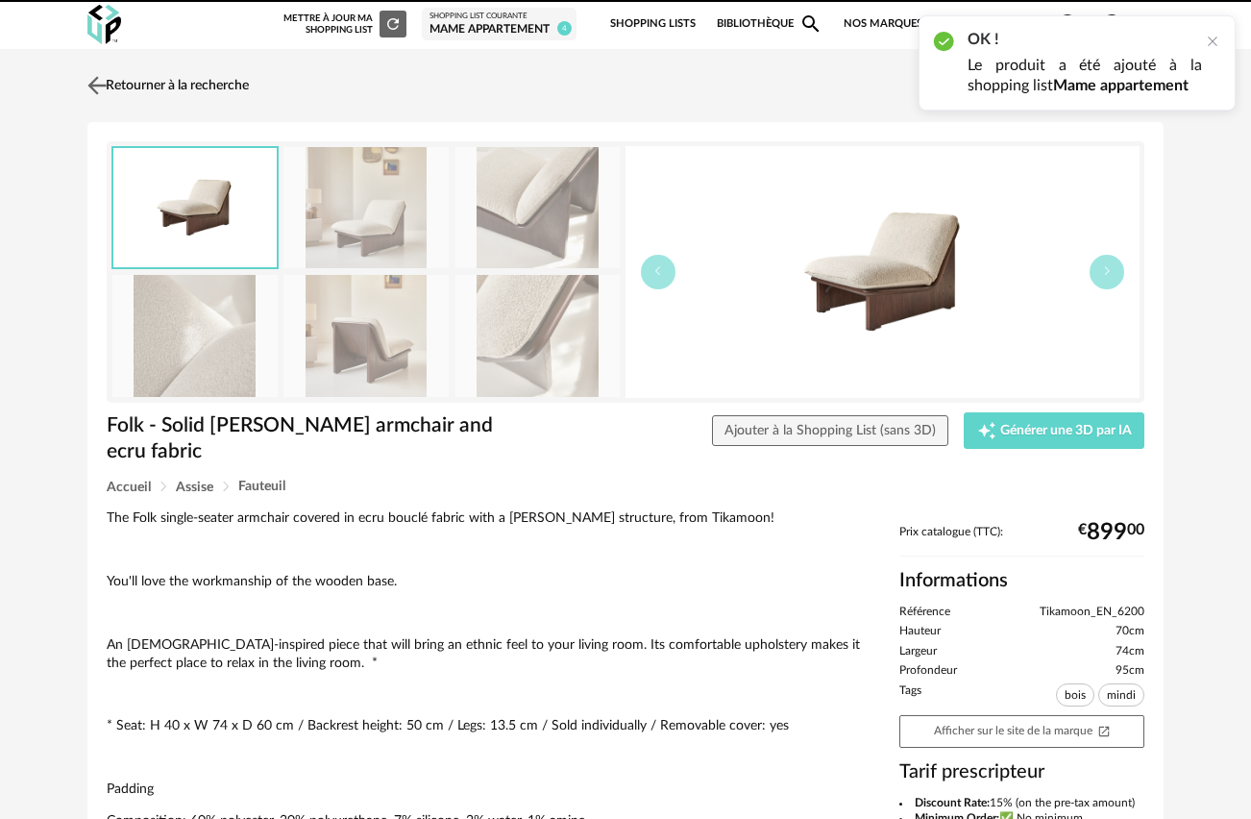
click at [95, 85] on img at bounding box center [98, 85] width 28 height 28
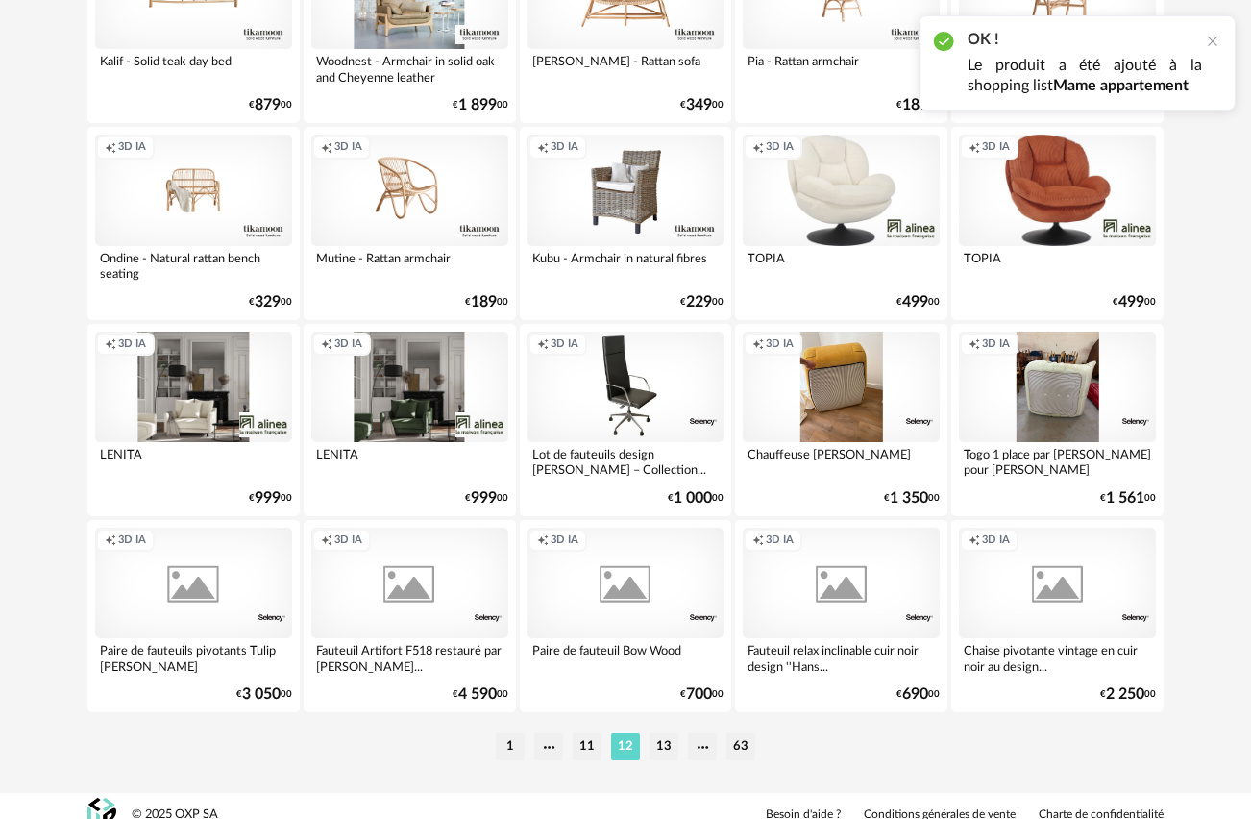
scroll to position [3486, 0]
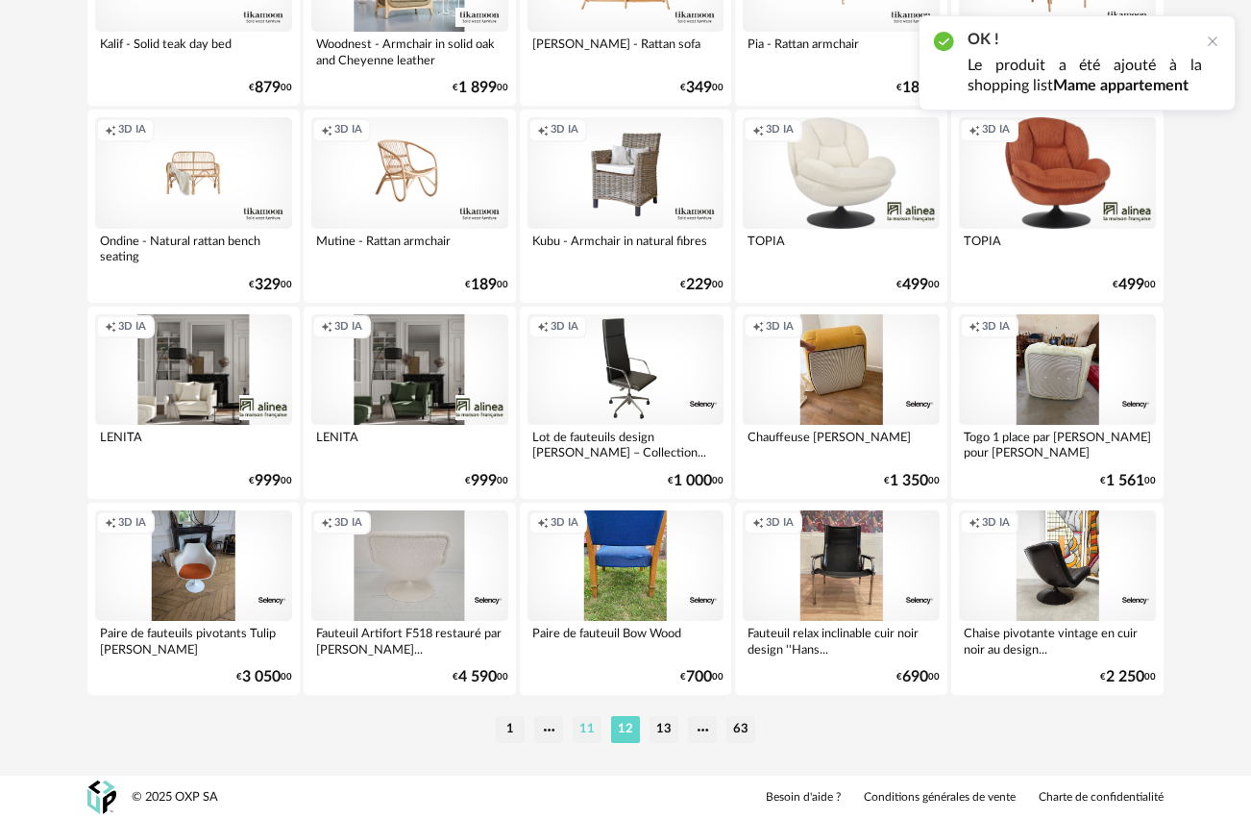
click at [585, 725] on li "11" at bounding box center [587, 729] width 29 height 27
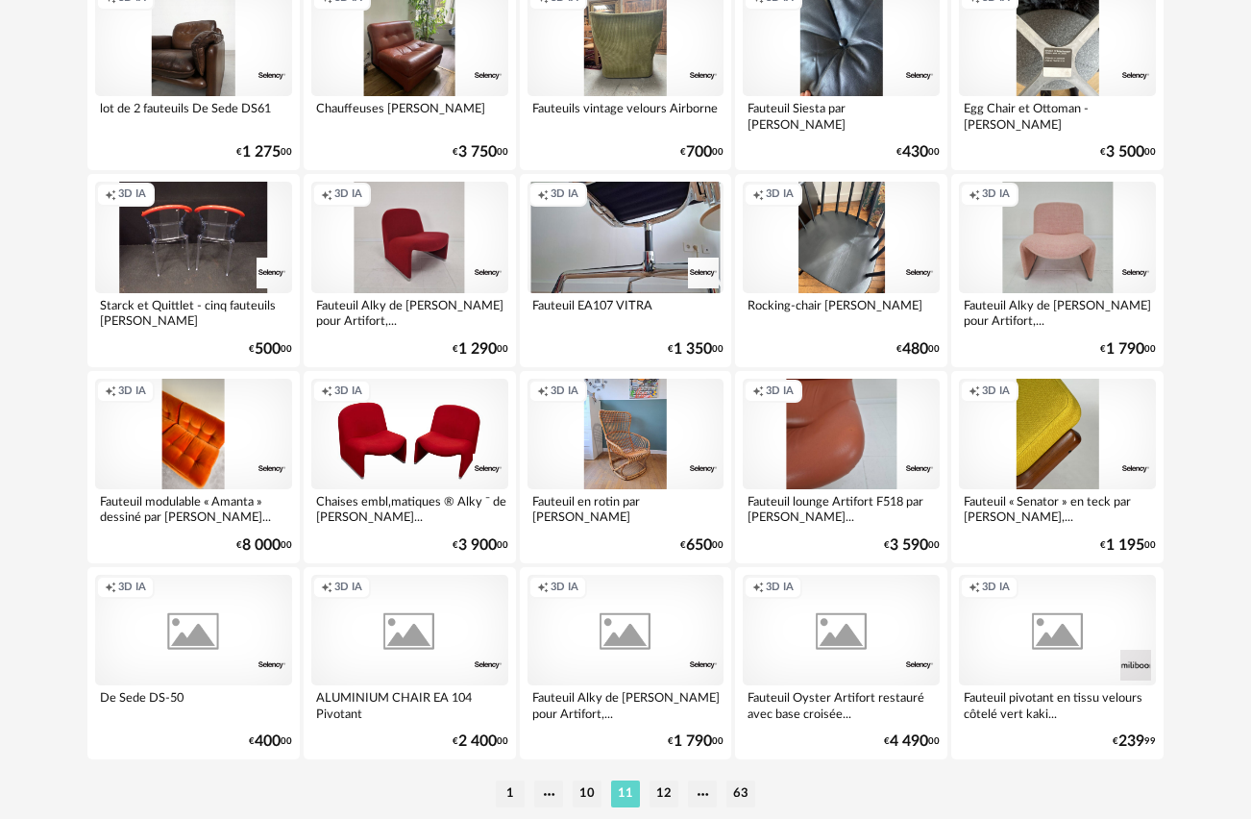
scroll to position [3486, 0]
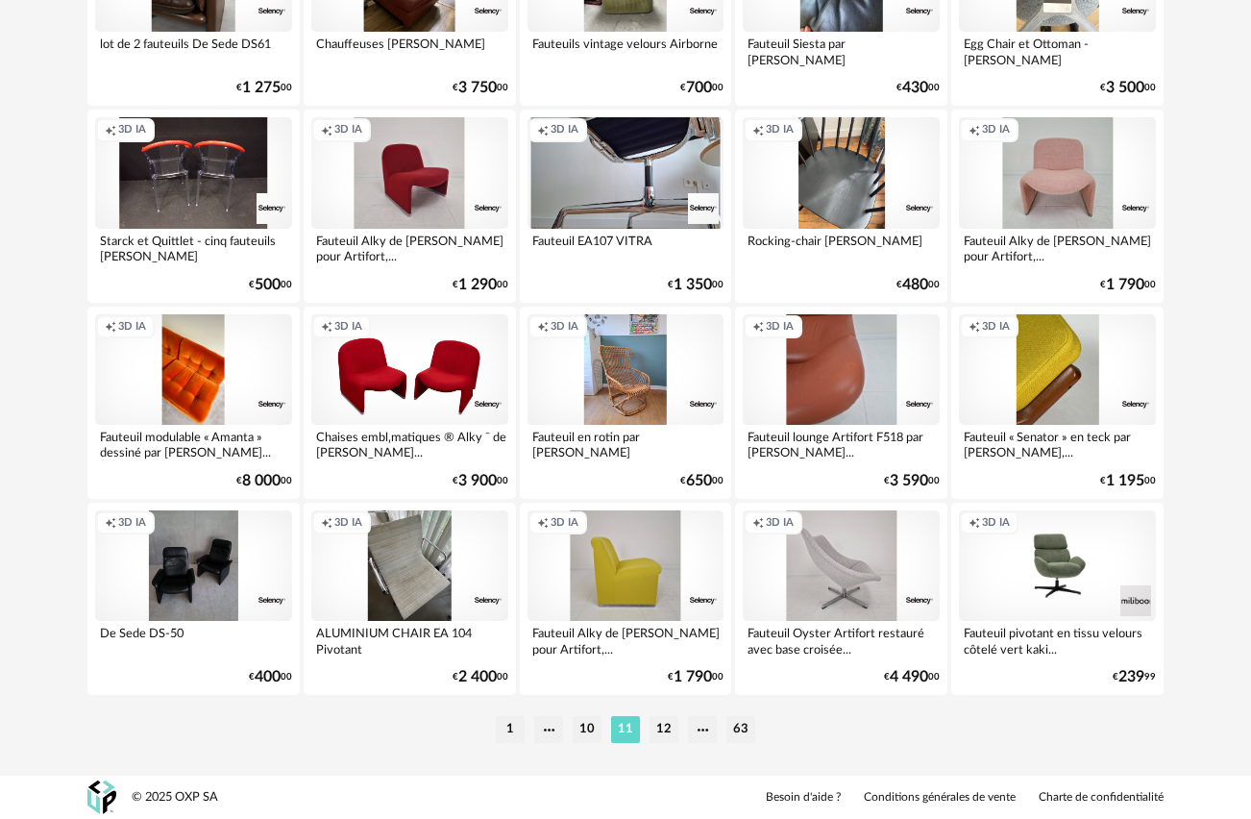
click at [601, 558] on div "Creation icon 3D IA" at bounding box center [626, 565] width 197 height 111
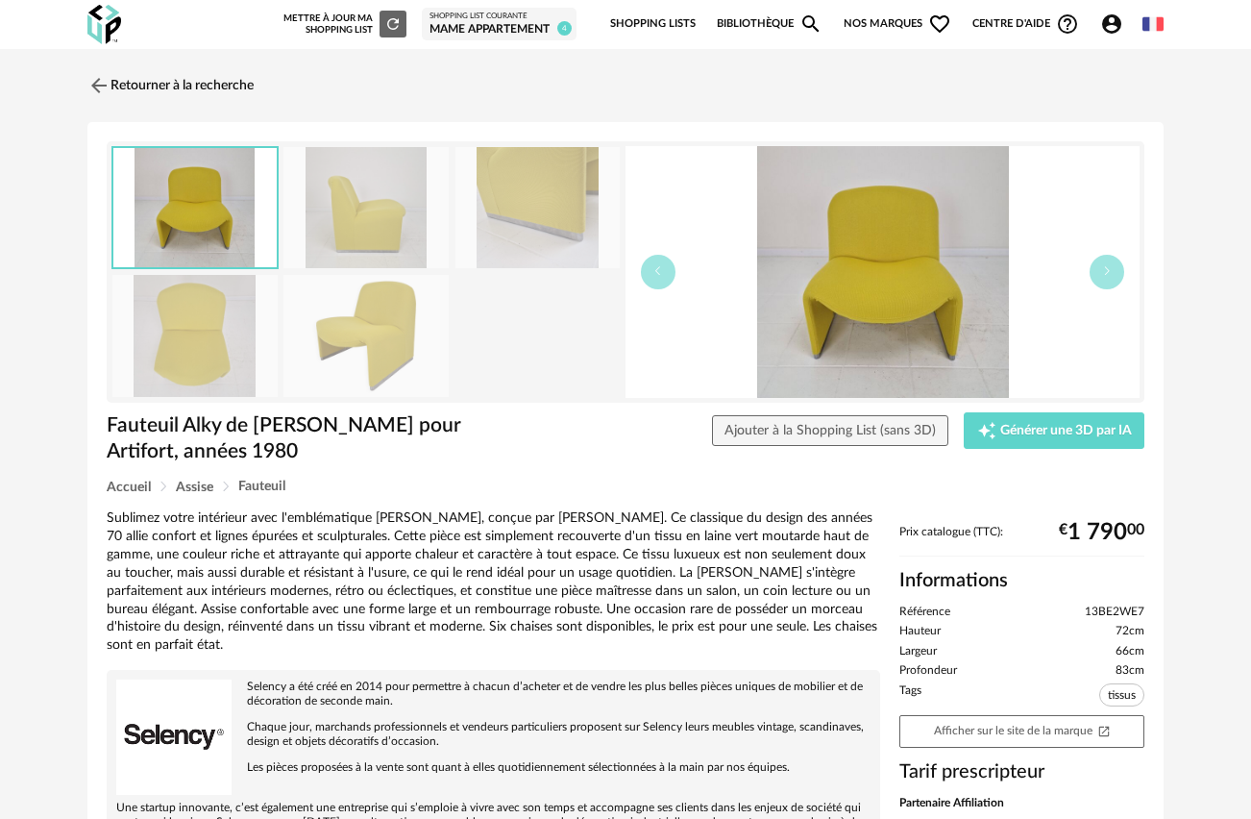
click at [404, 226] on img at bounding box center [365, 208] width 165 height 122
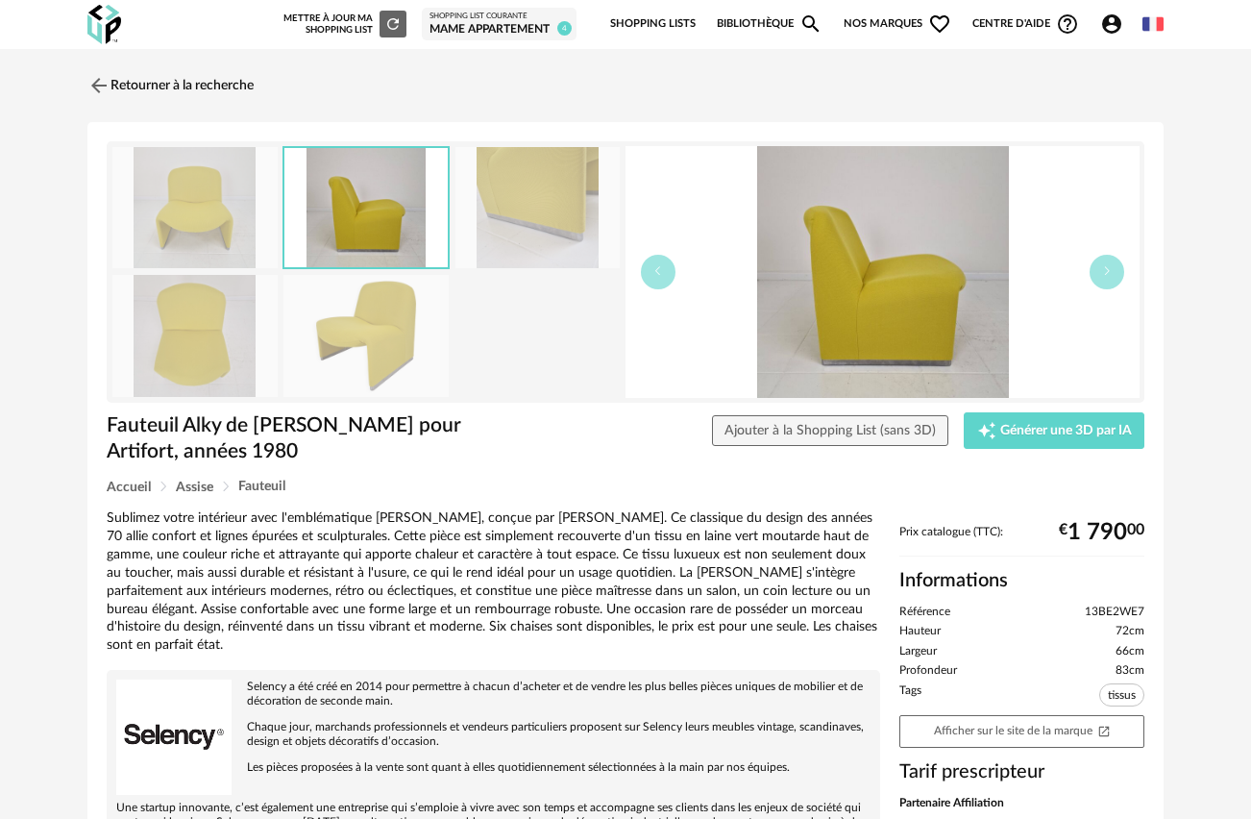
click at [383, 339] on img at bounding box center [365, 336] width 165 height 122
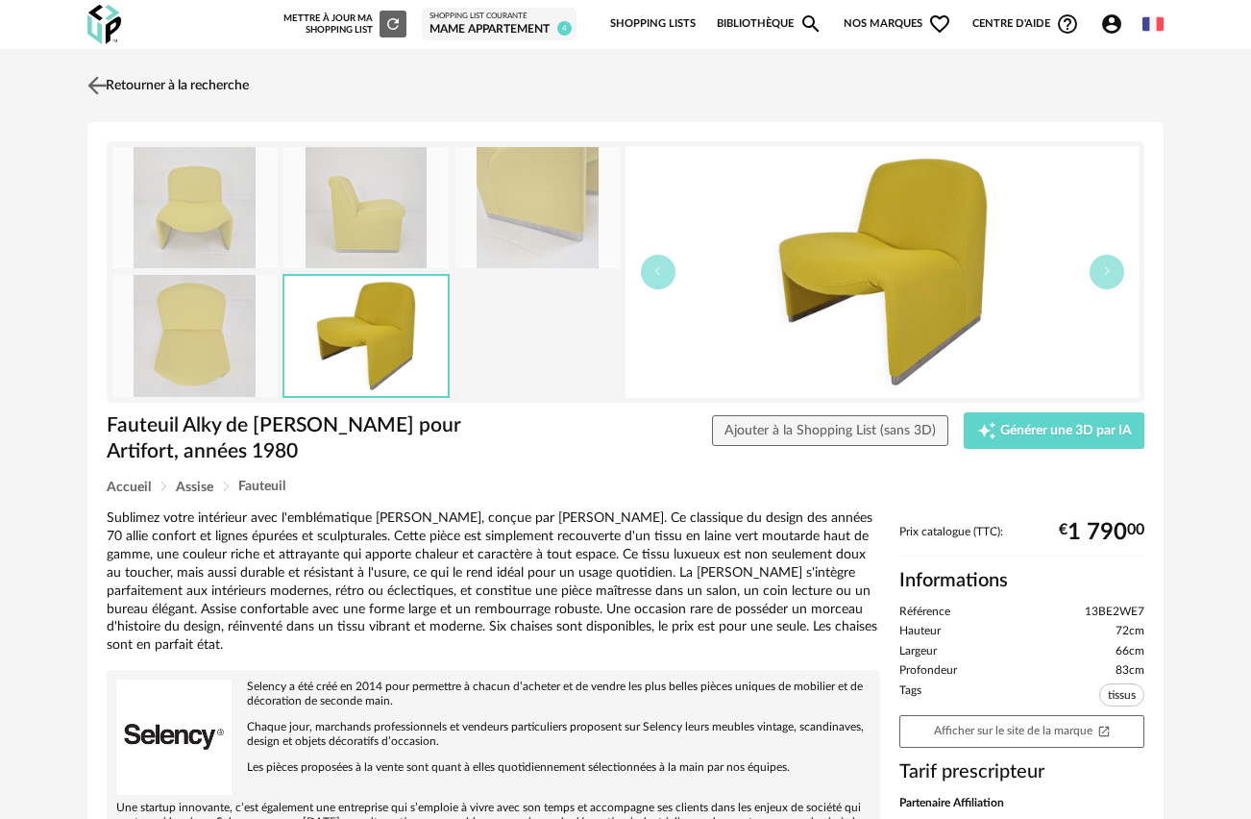
click at [98, 88] on img at bounding box center [98, 85] width 28 height 28
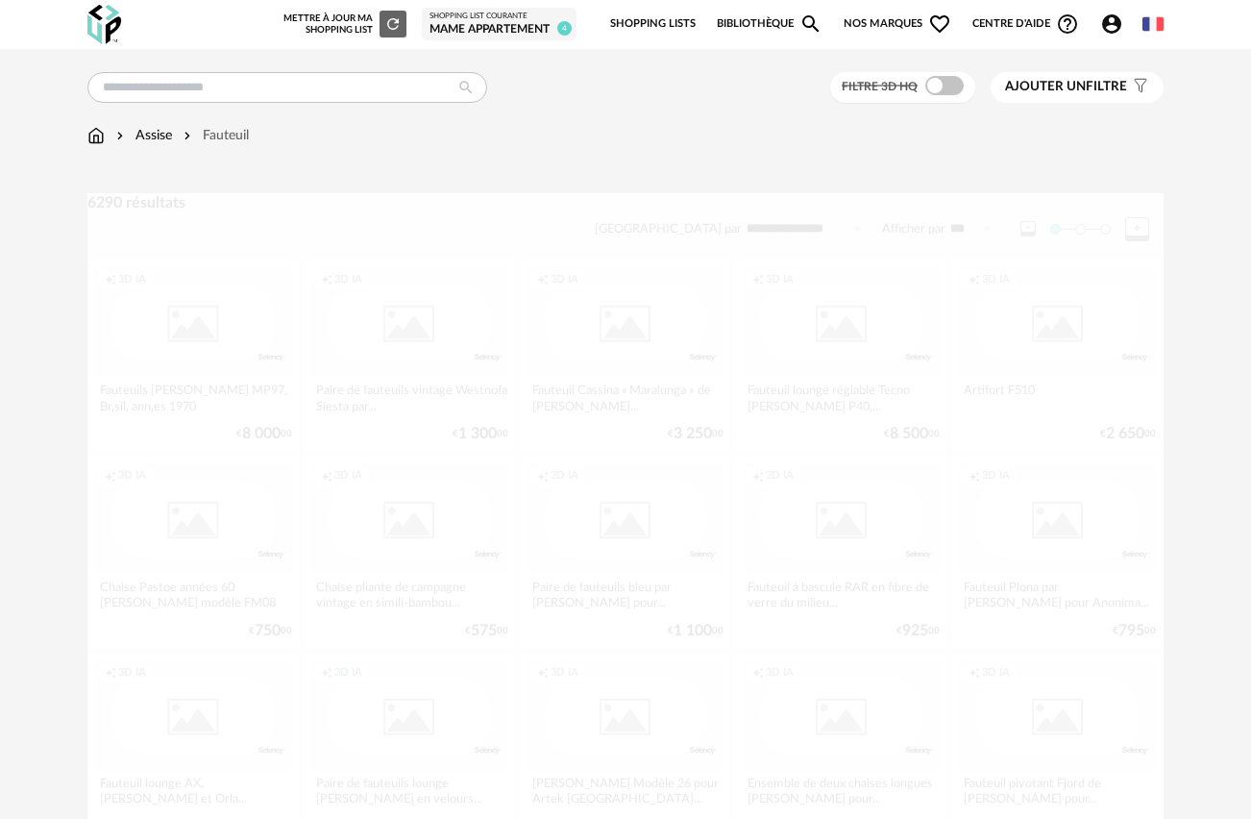
scroll to position [3486, 0]
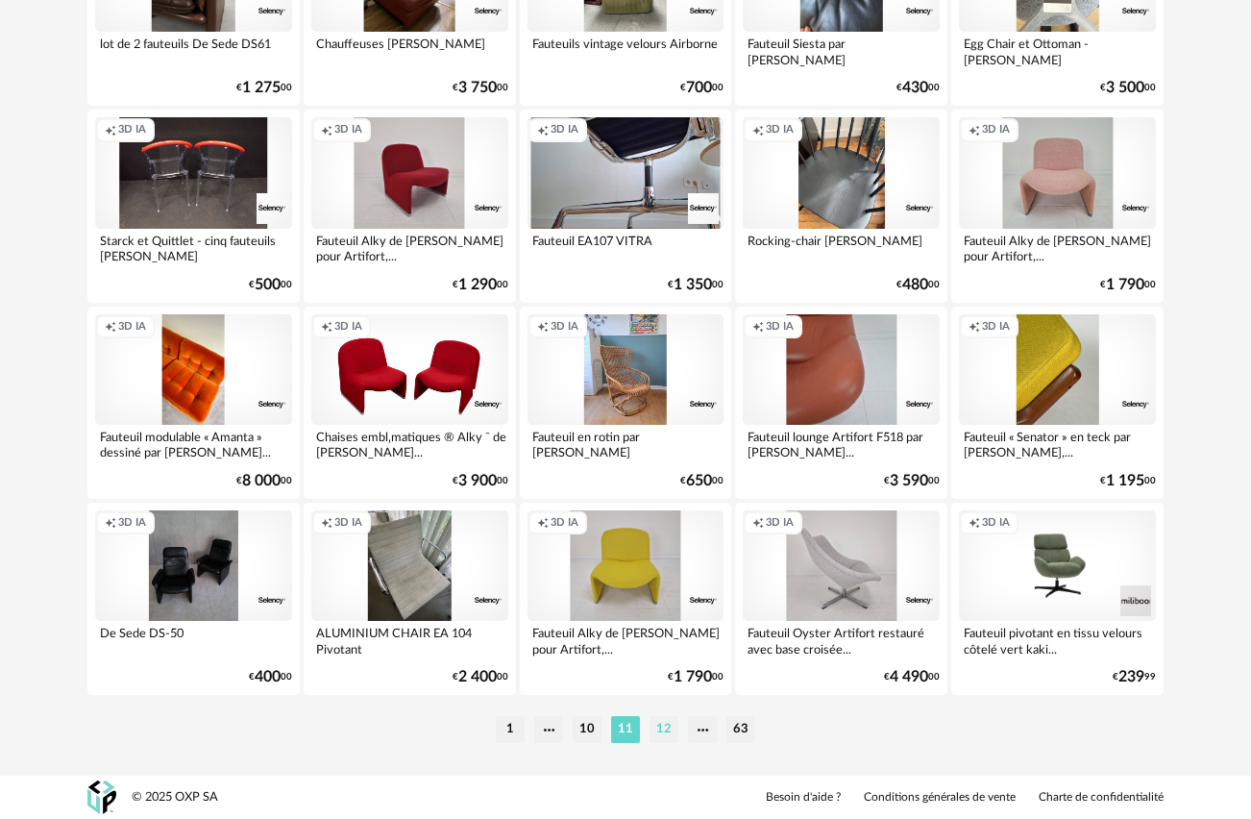
click at [673, 728] on li "12" at bounding box center [664, 729] width 29 height 27
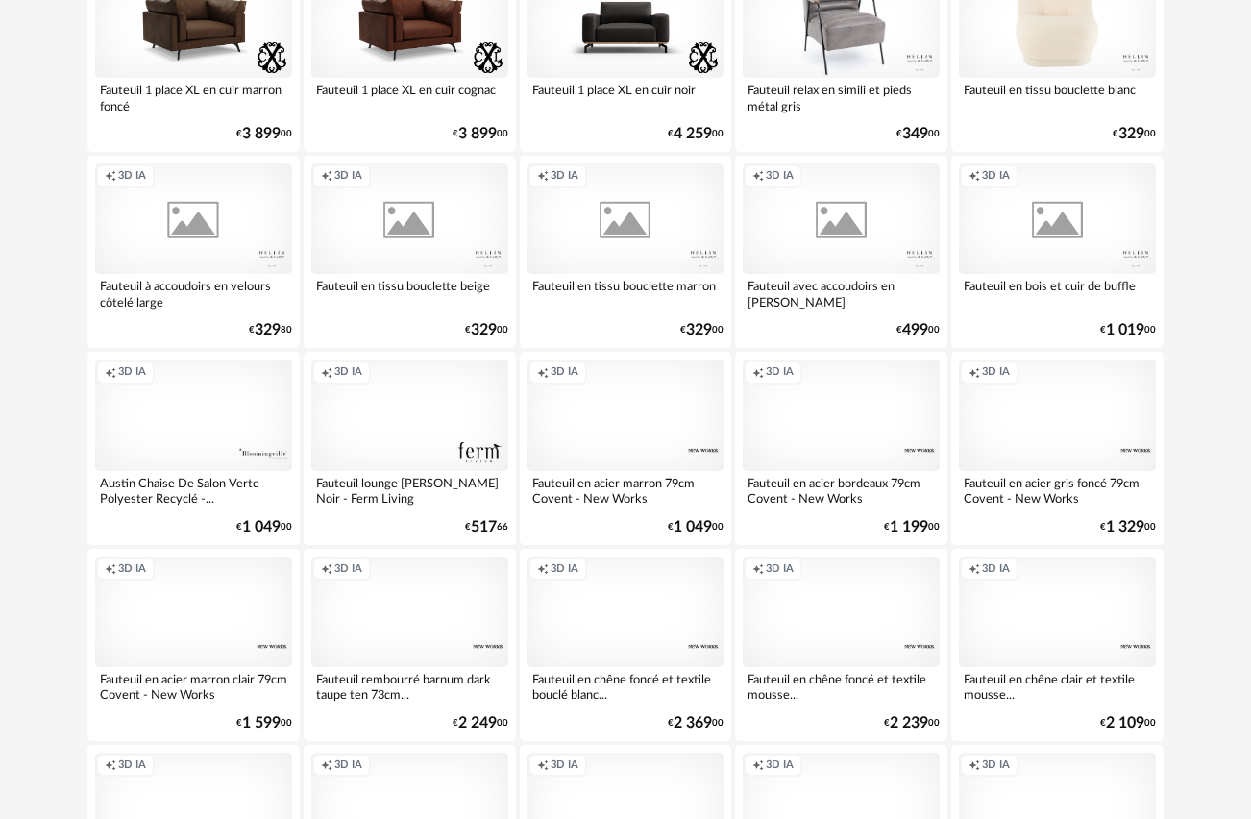
scroll to position [2130, 0]
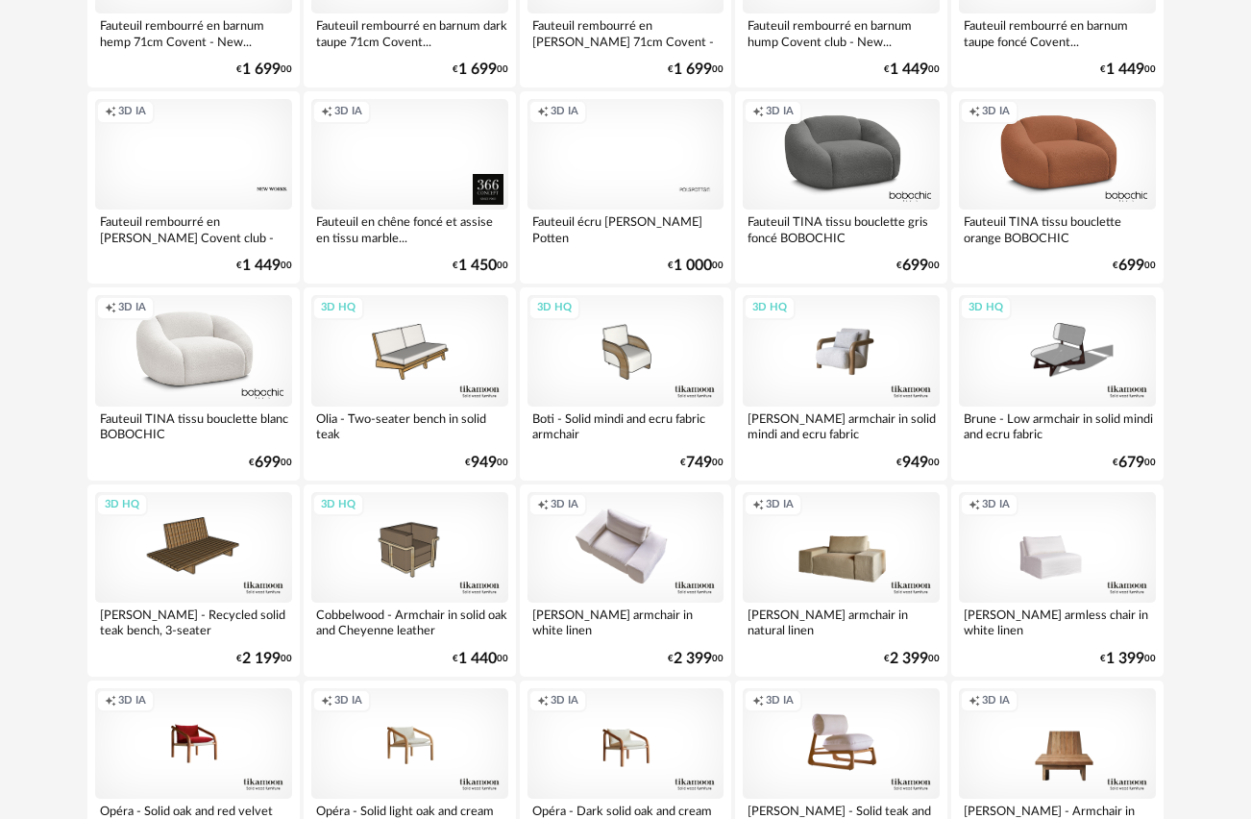
click at [835, 348] on div "3D HQ" at bounding box center [841, 350] width 197 height 111
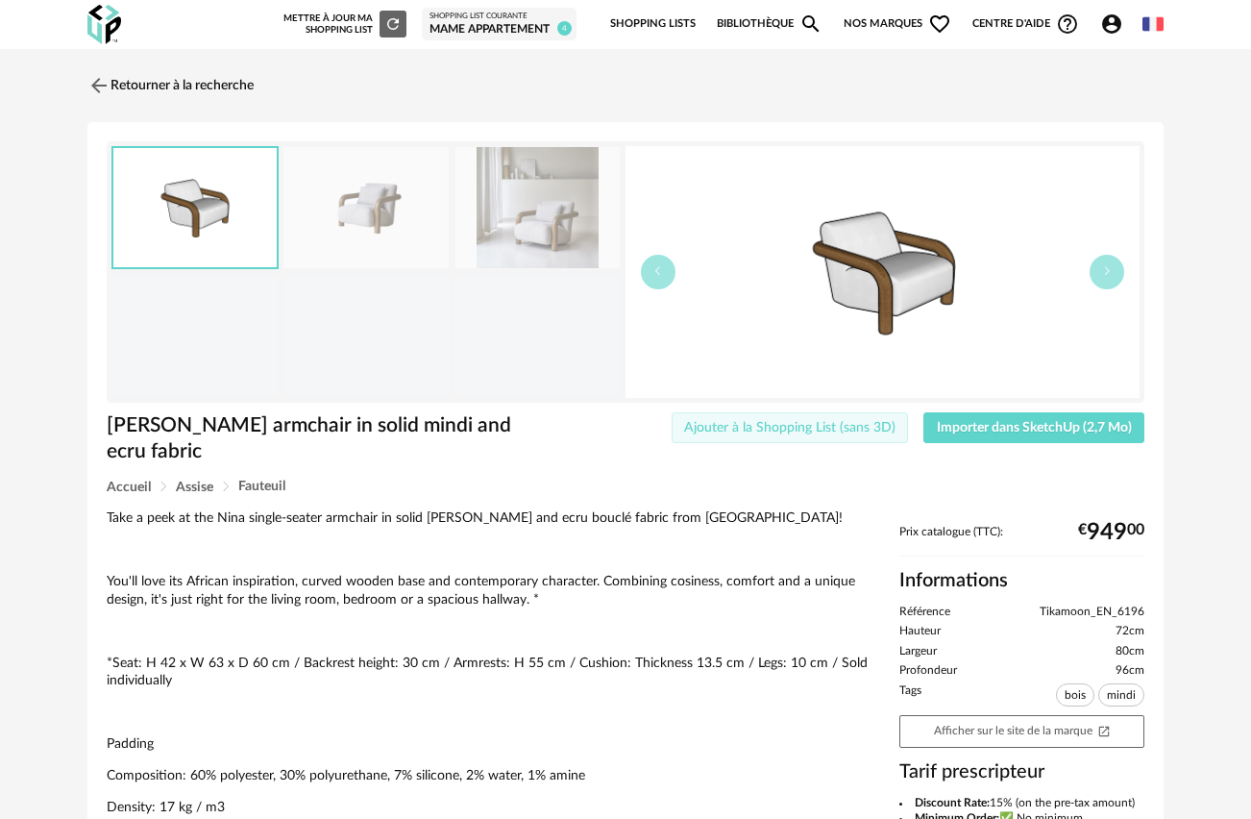
click at [791, 421] on span "Ajouter à la Shopping List (sans 3D)" at bounding box center [789, 427] width 211 height 13
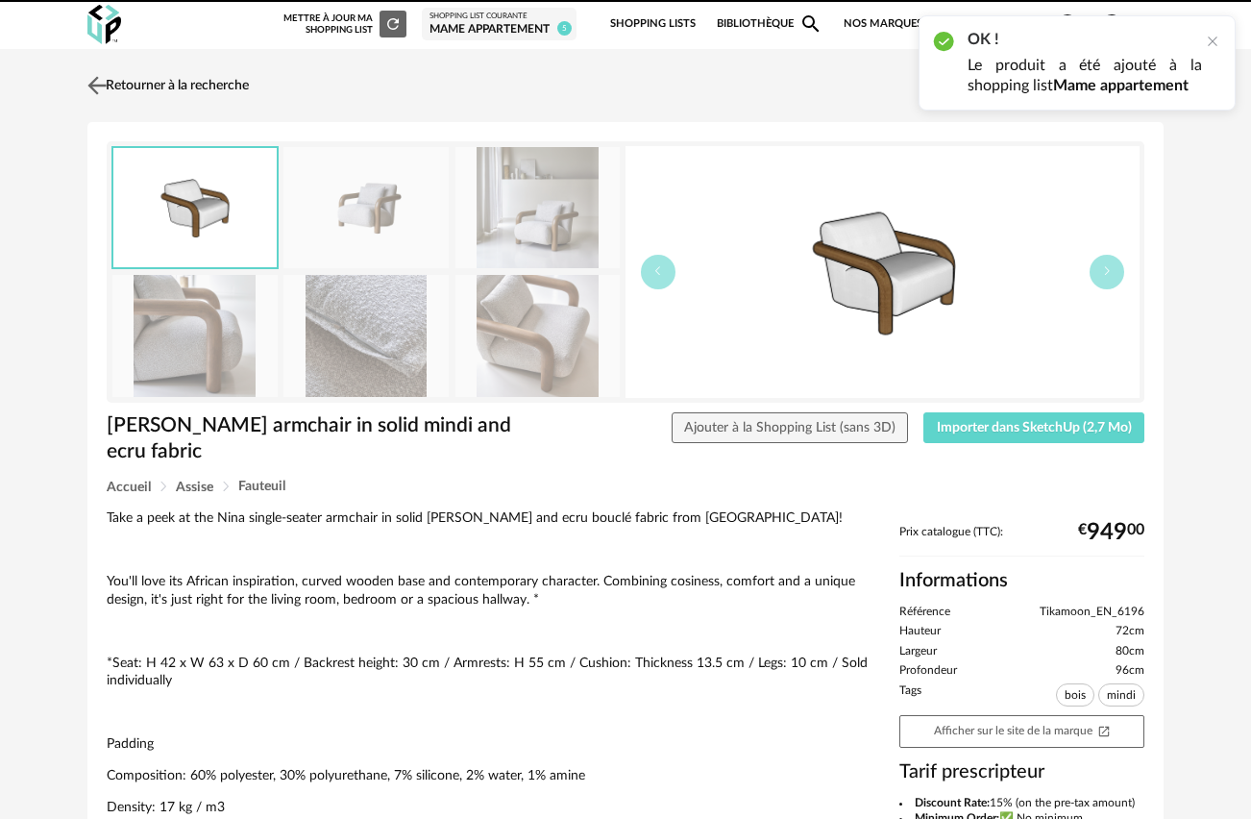
click at [86, 88] on img at bounding box center [98, 85] width 28 height 28
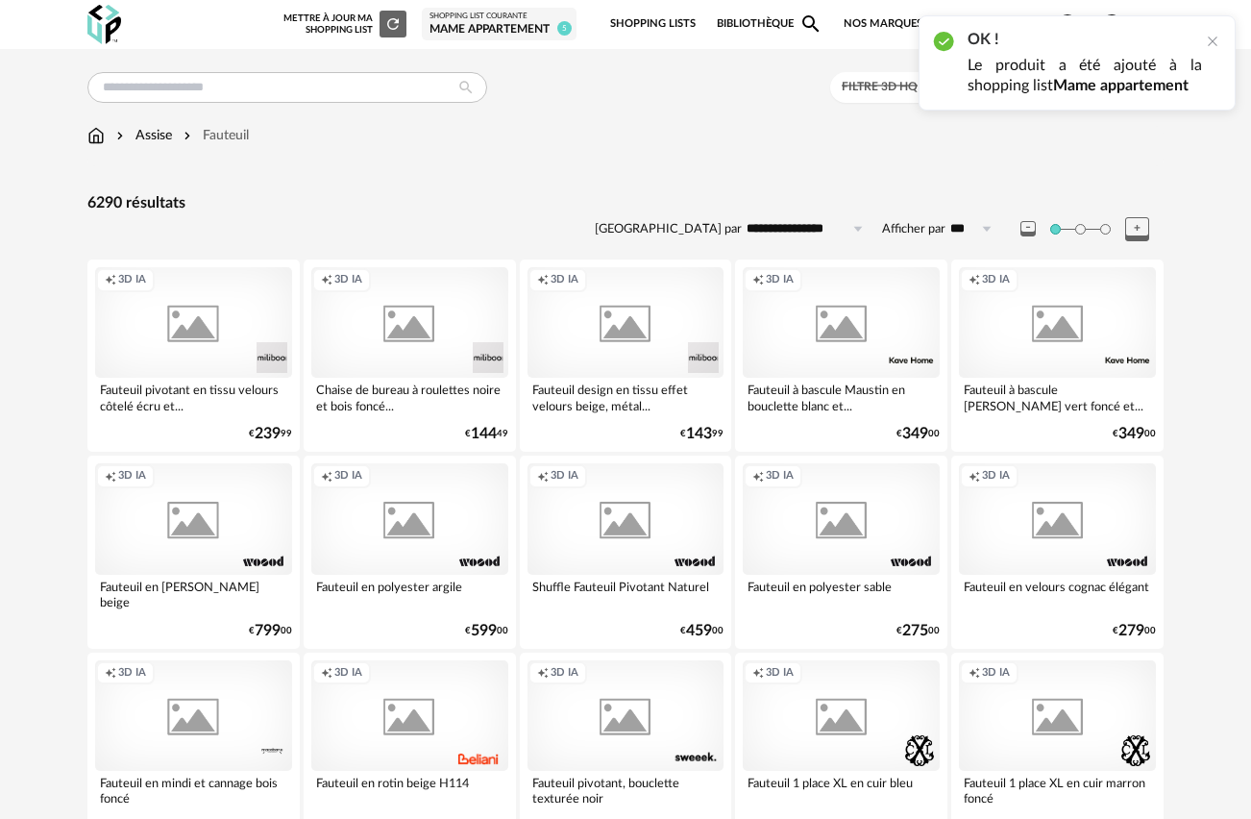
scroll to position [2130, 0]
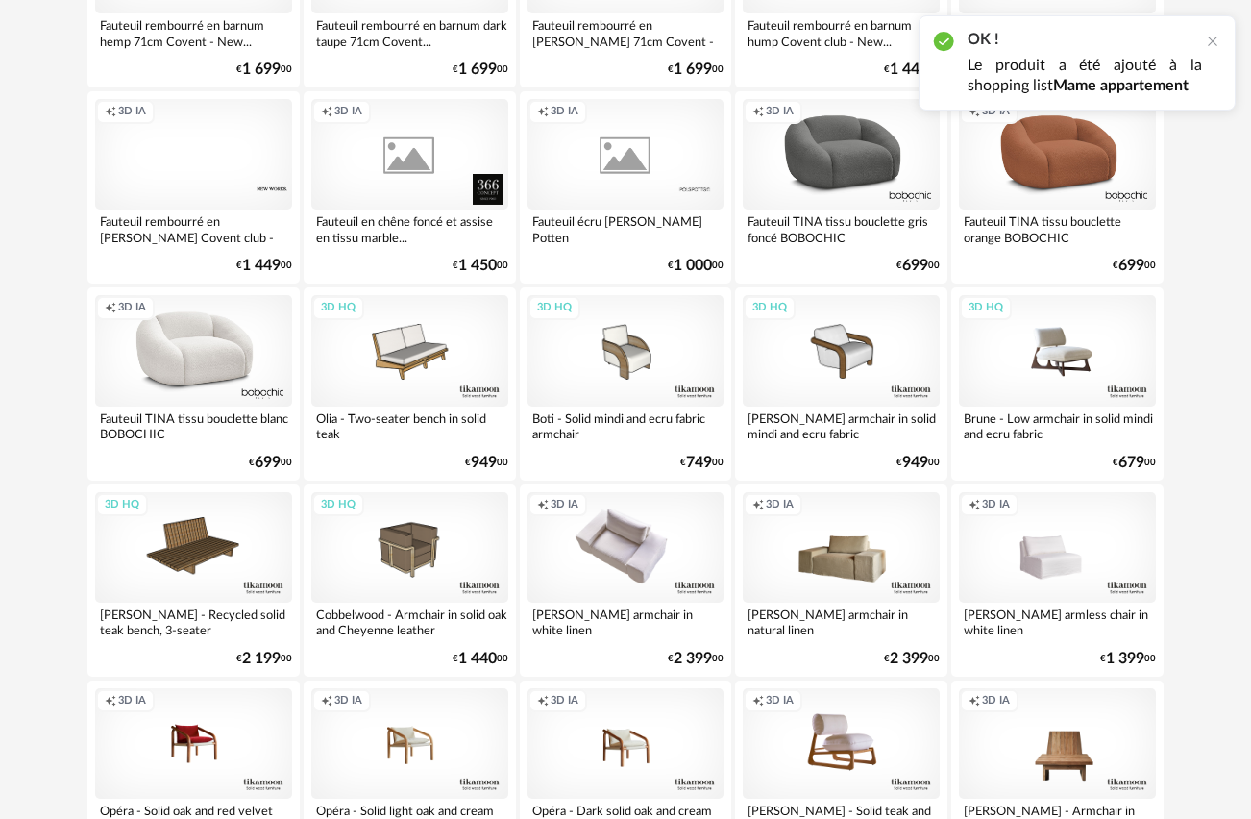
click at [1068, 357] on div "3D HQ" at bounding box center [1057, 350] width 197 height 111
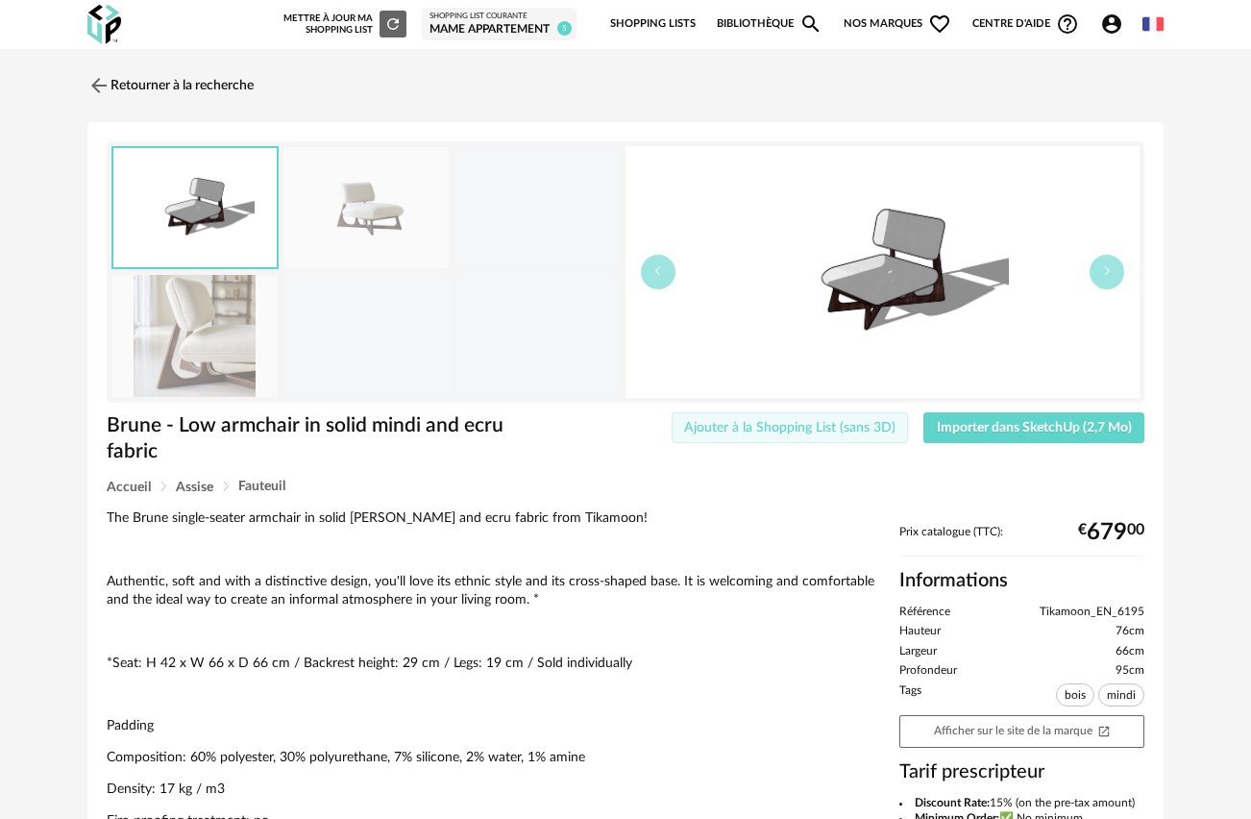
click at [829, 428] on span "Ajouter à la Shopping List (sans 3D)" at bounding box center [789, 427] width 211 height 13
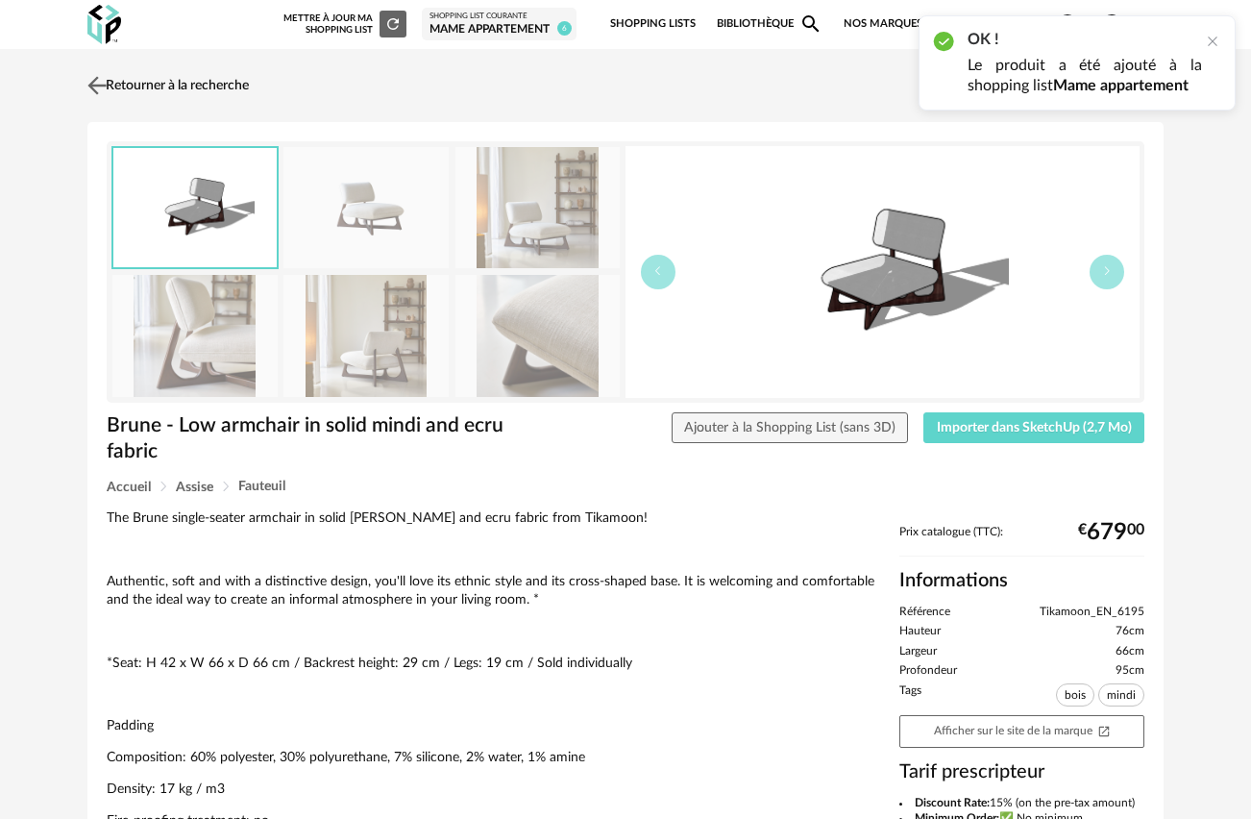
click at [97, 85] on img at bounding box center [98, 85] width 28 height 28
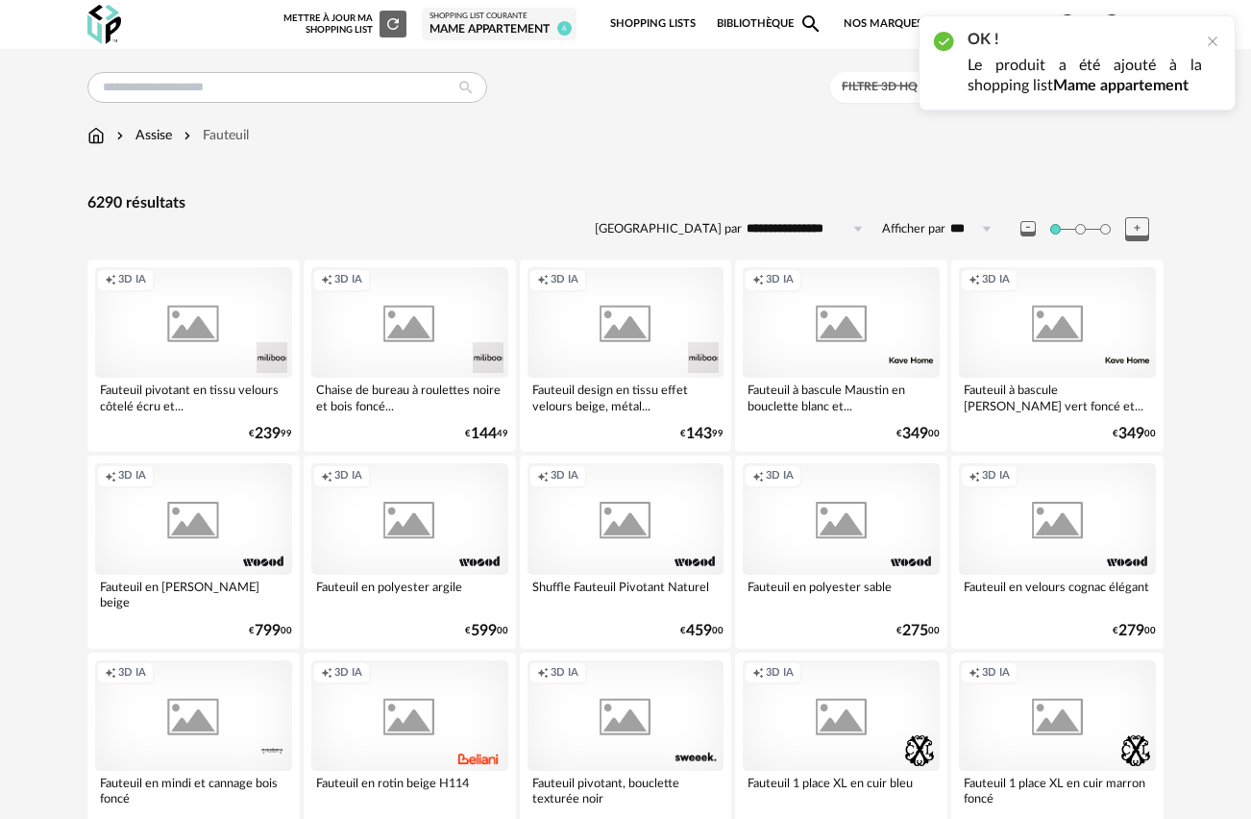
scroll to position [2130, 0]
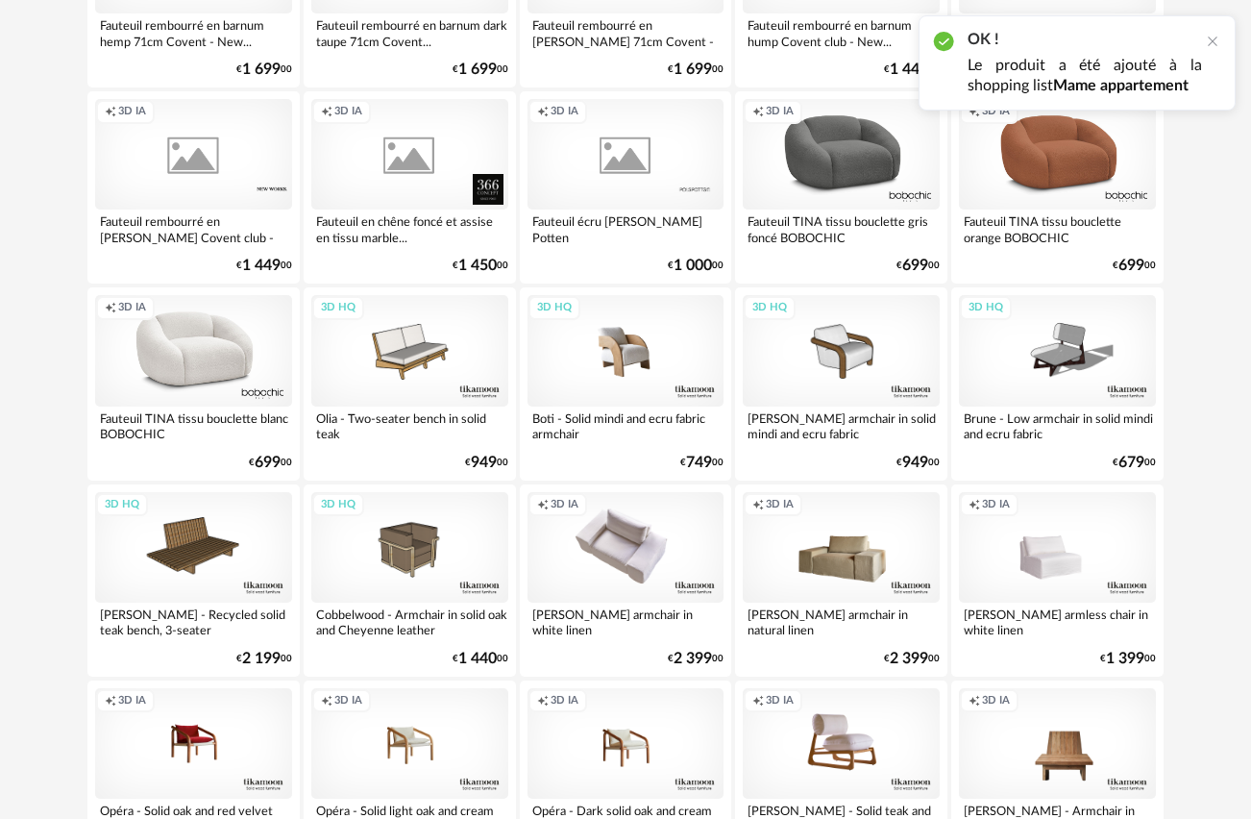
click at [614, 345] on div "3D HQ" at bounding box center [626, 350] width 197 height 111
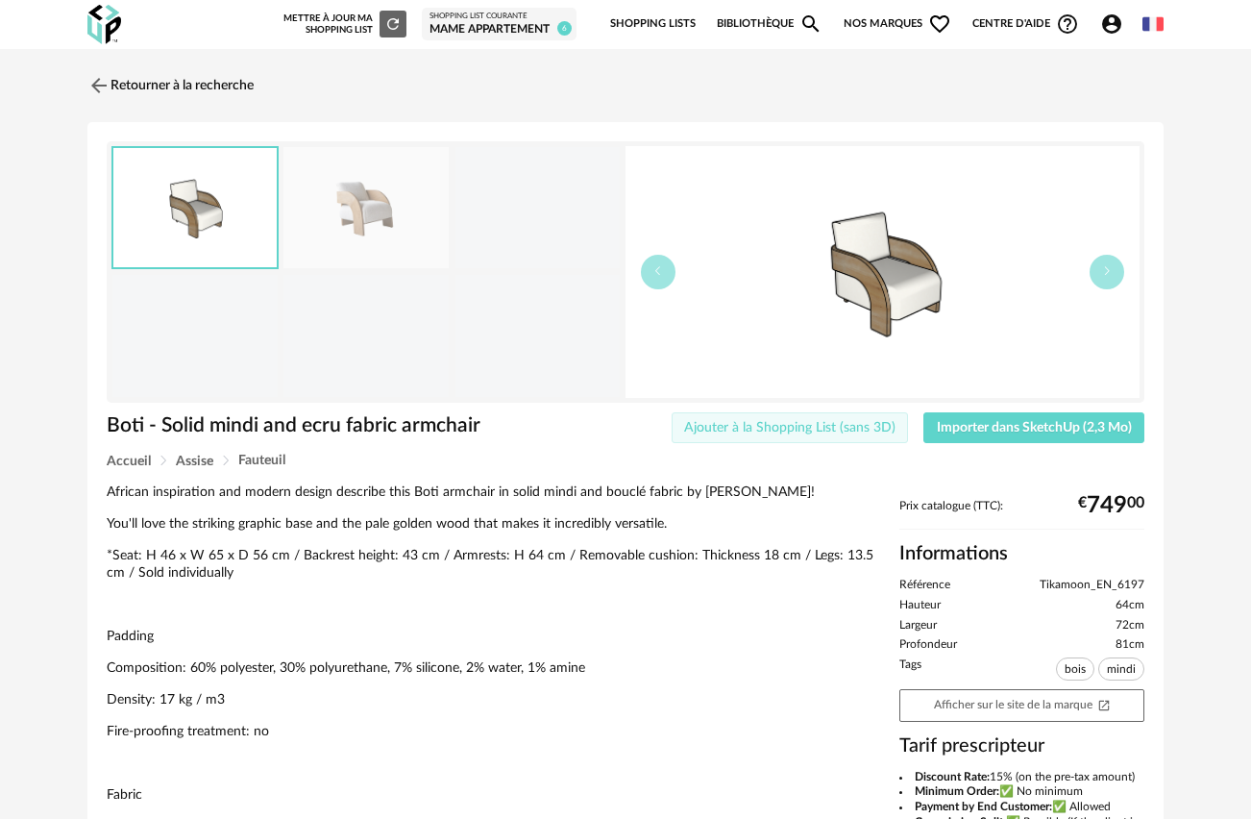
click at [830, 427] on span "Ajouter à la Shopping List (sans 3D)" at bounding box center [789, 427] width 211 height 13
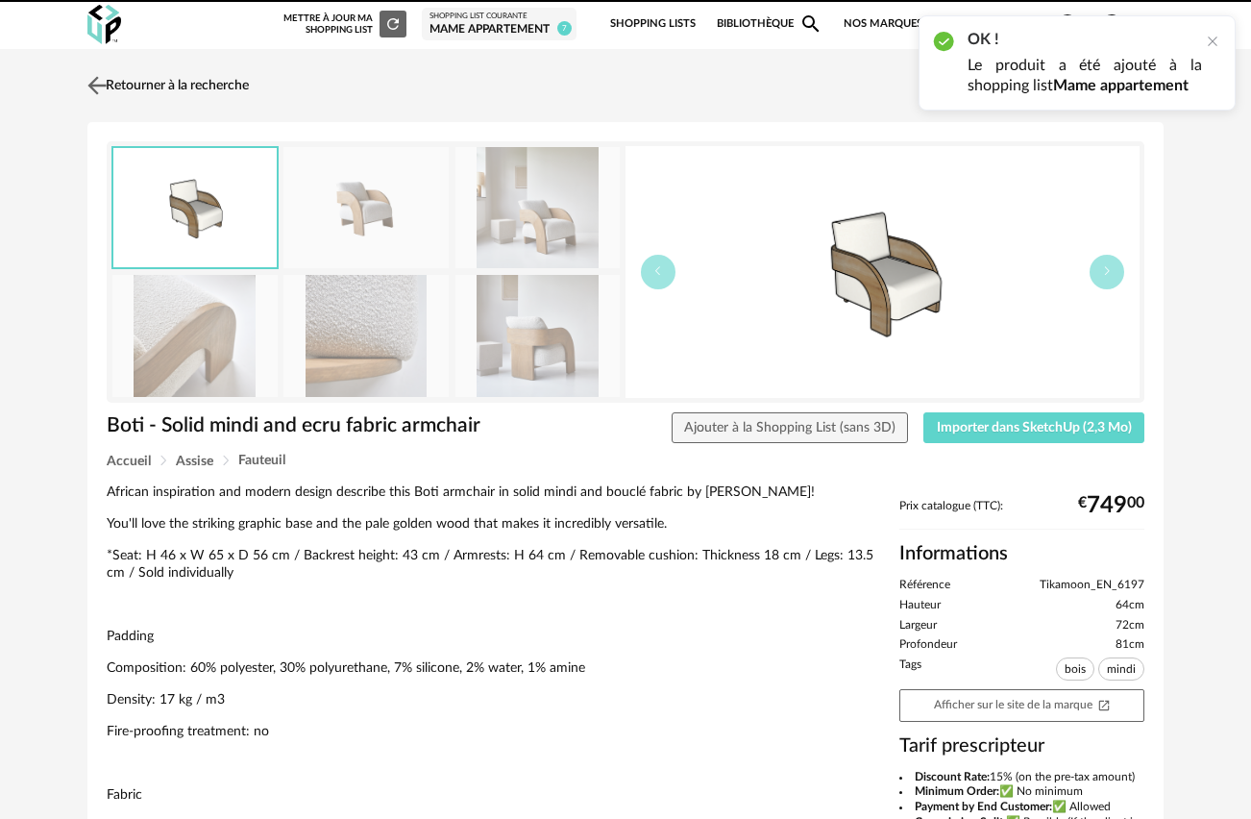
click at [98, 82] on img at bounding box center [98, 85] width 28 height 28
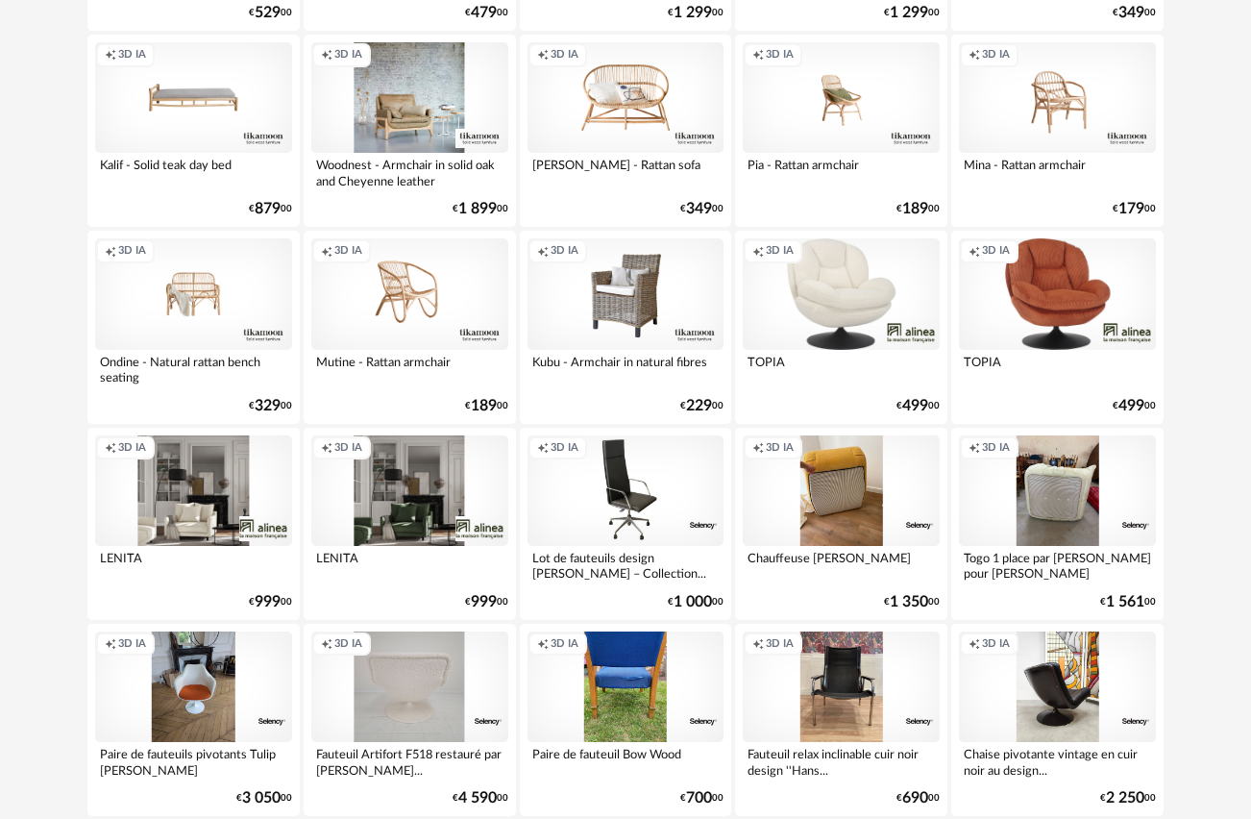
scroll to position [3486, 0]
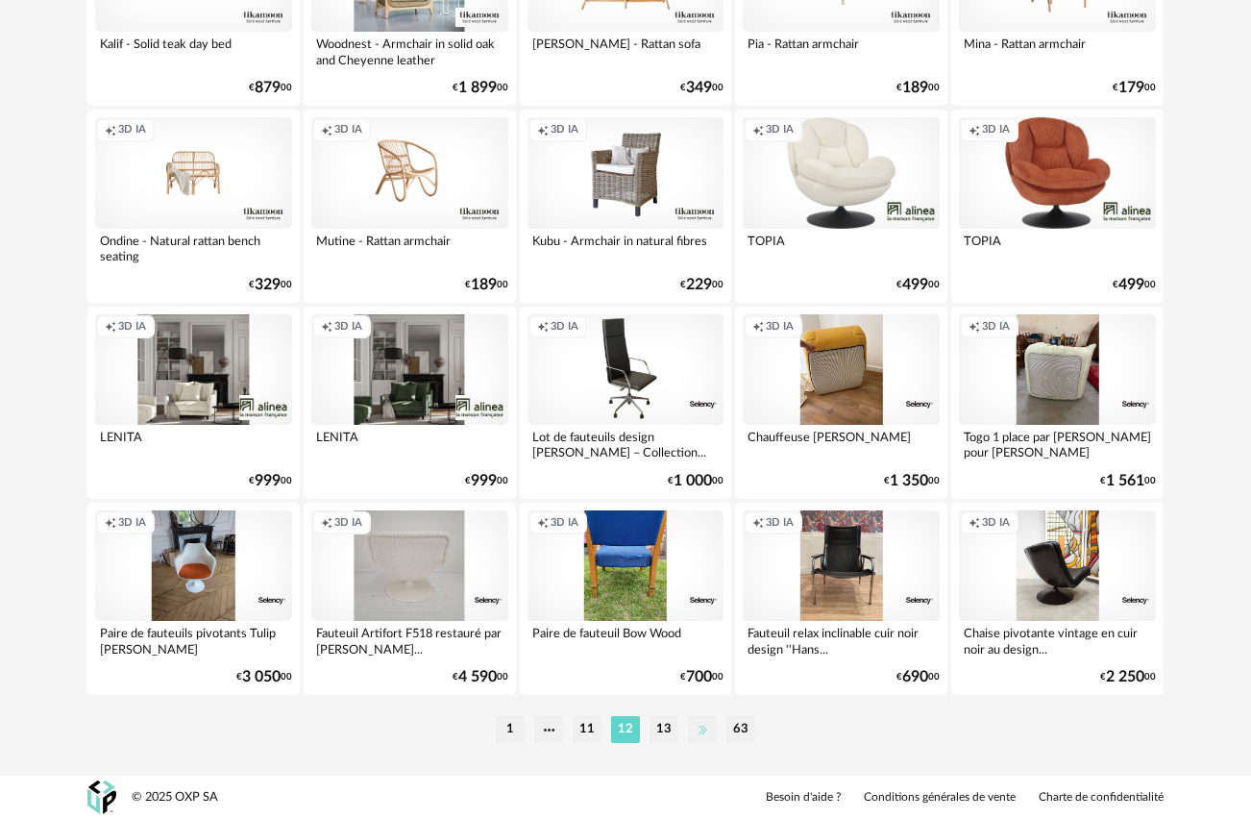
click at [701, 727] on li at bounding box center [702, 729] width 29 height 27
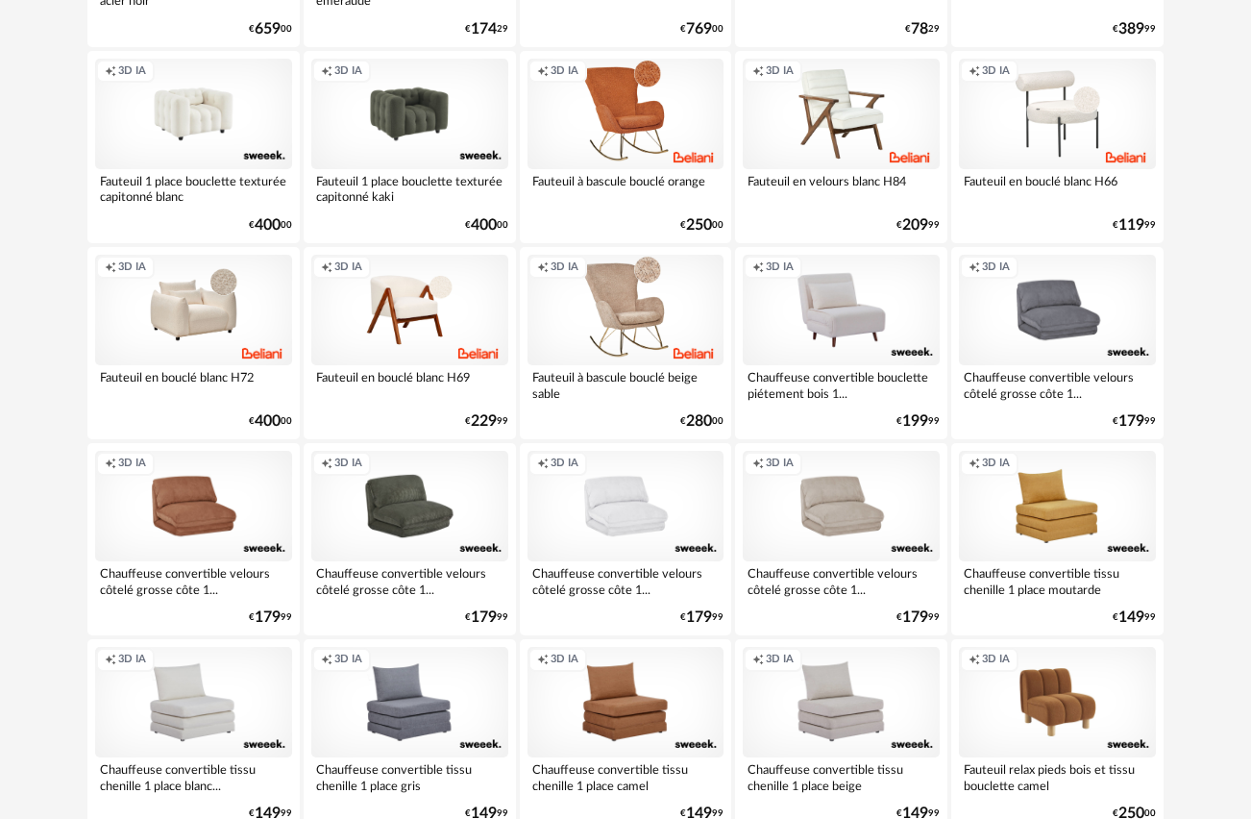
scroll to position [696, 0]
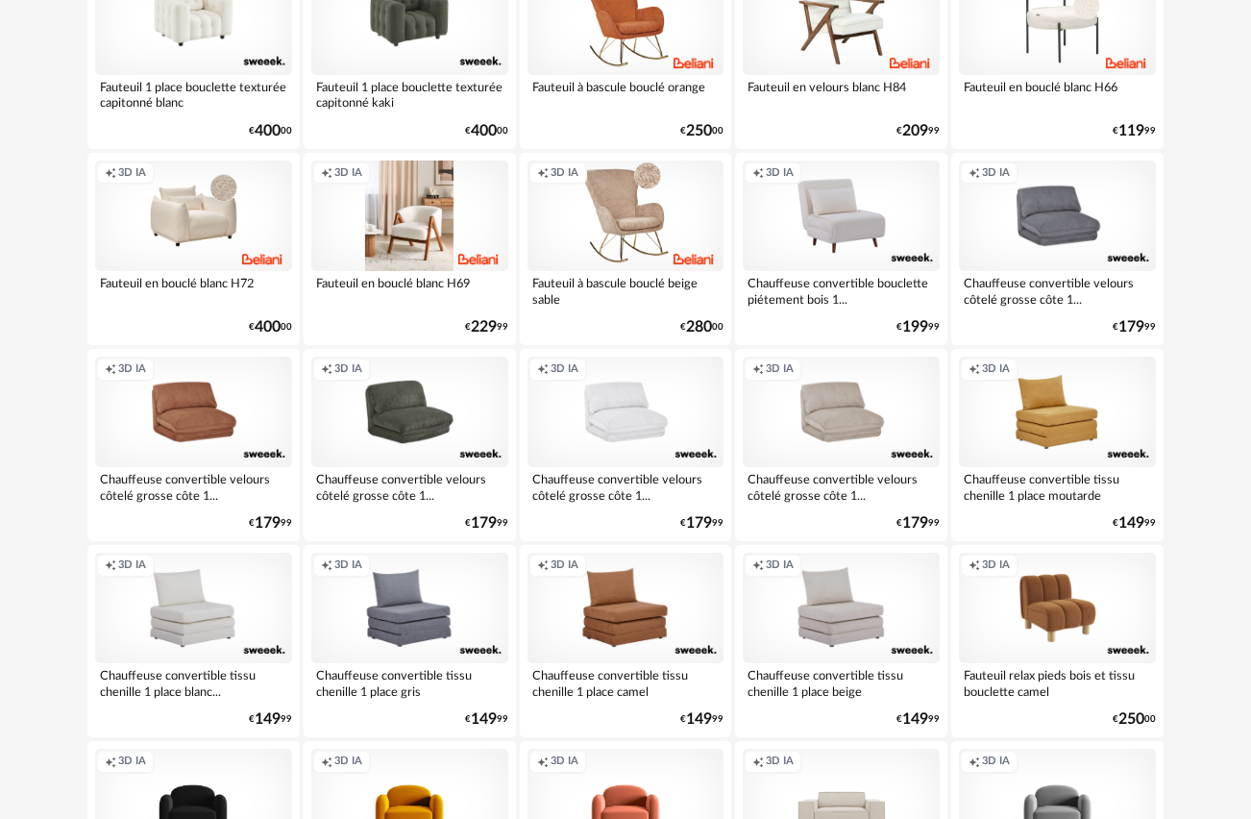
click at [407, 228] on div "Creation icon 3D IA" at bounding box center [409, 215] width 197 height 111
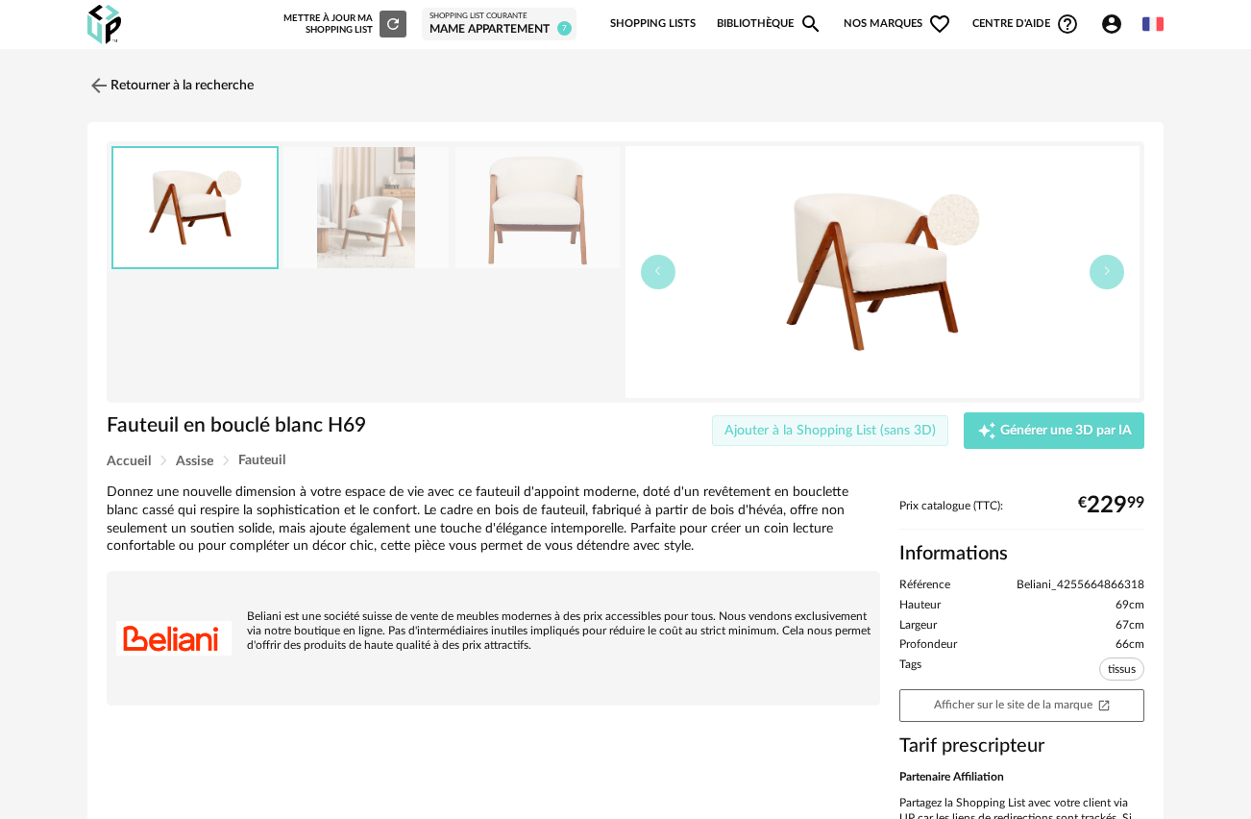
click at [842, 430] on span "Ajouter à la Shopping List (sans 3D)" at bounding box center [830, 430] width 211 height 13
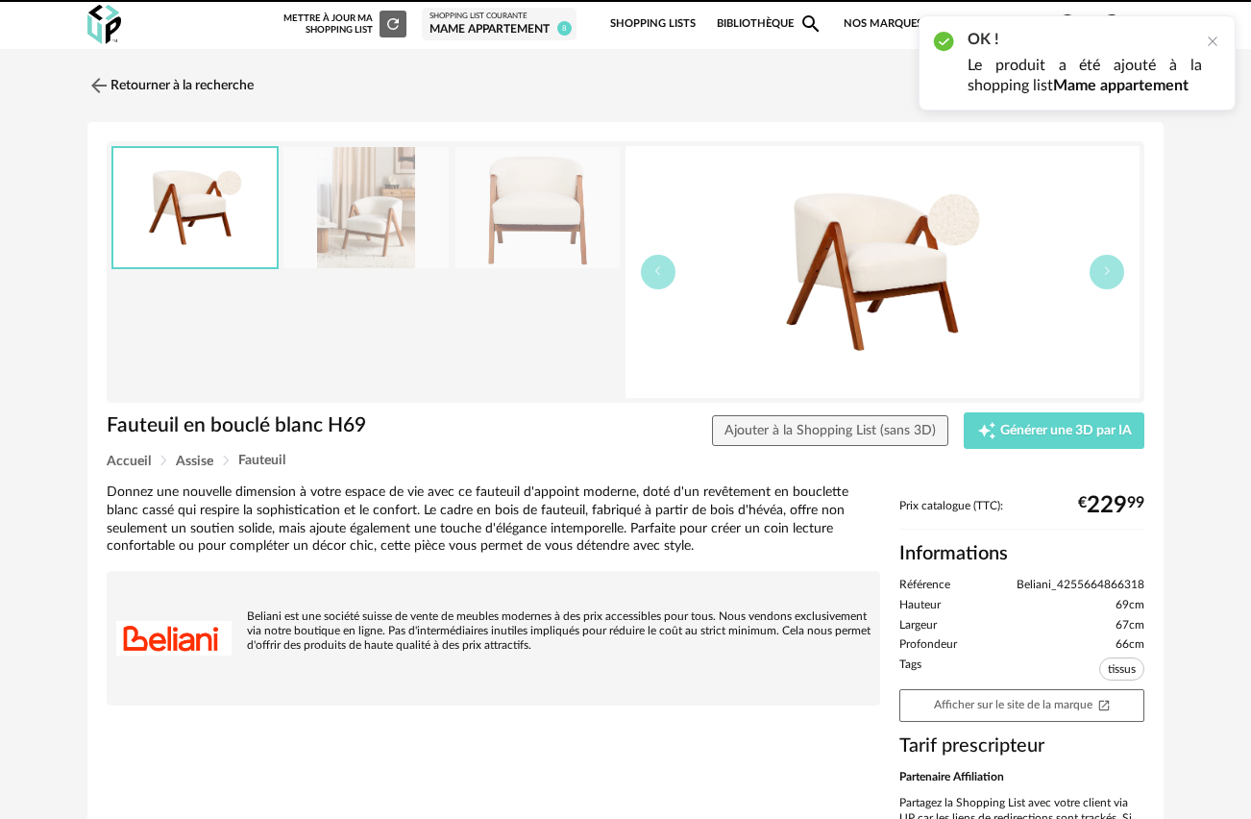
click at [199, 223] on img at bounding box center [194, 208] width 163 height 120
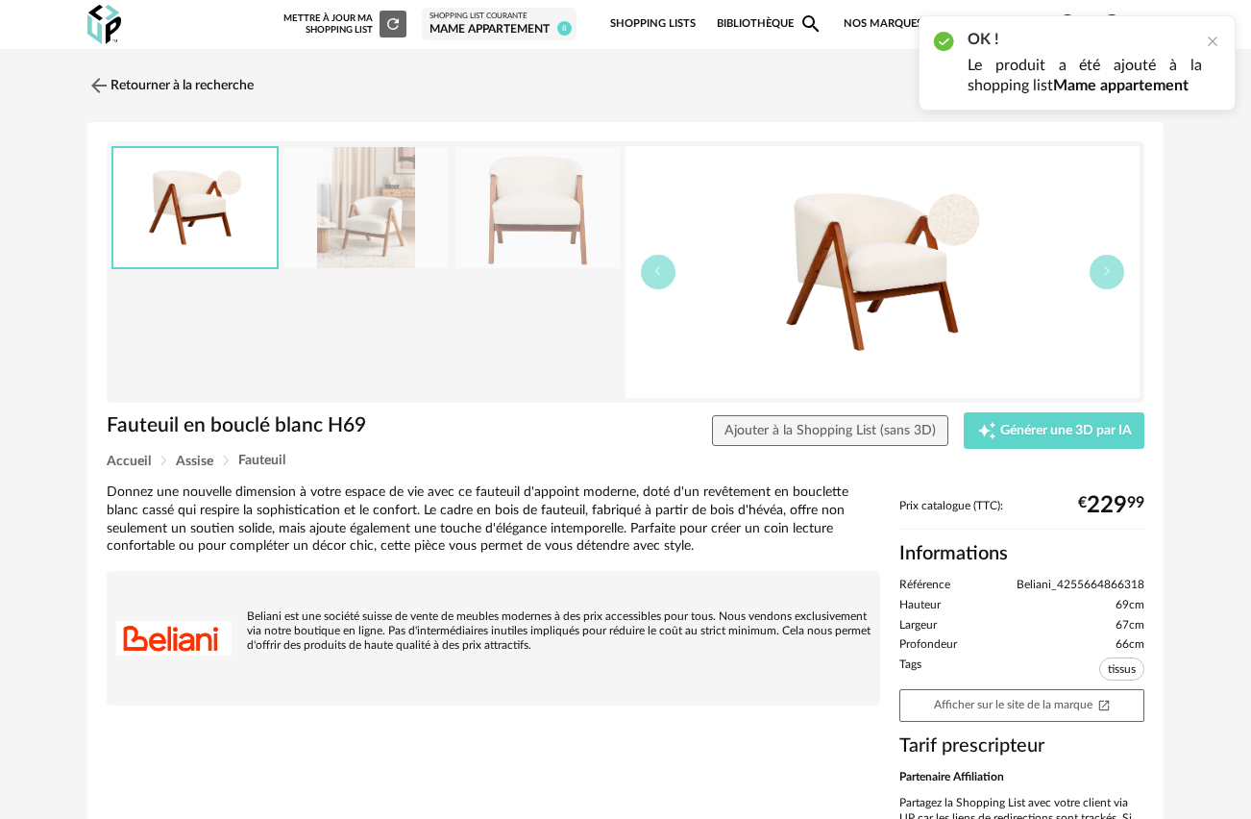
click at [538, 185] on img at bounding box center [537, 208] width 165 height 122
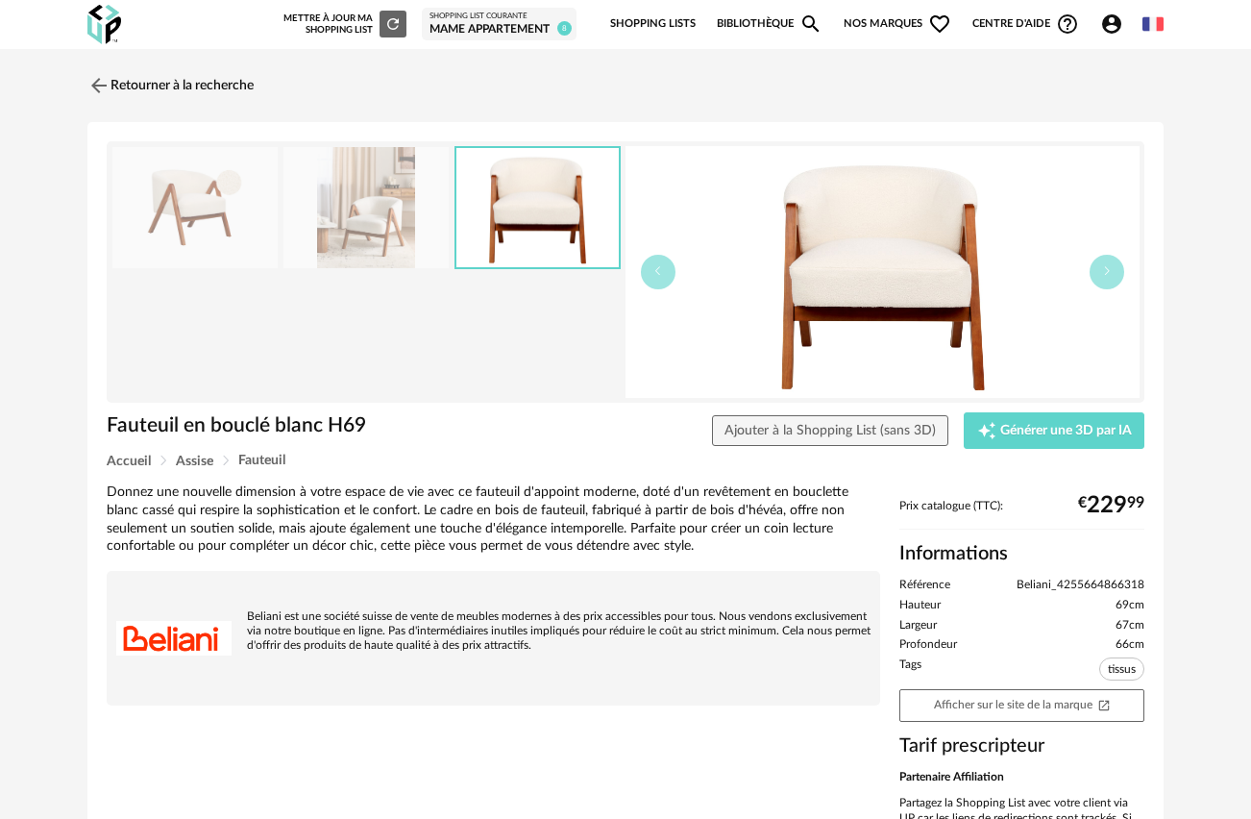
click at [863, 288] on img at bounding box center [883, 272] width 514 height 252
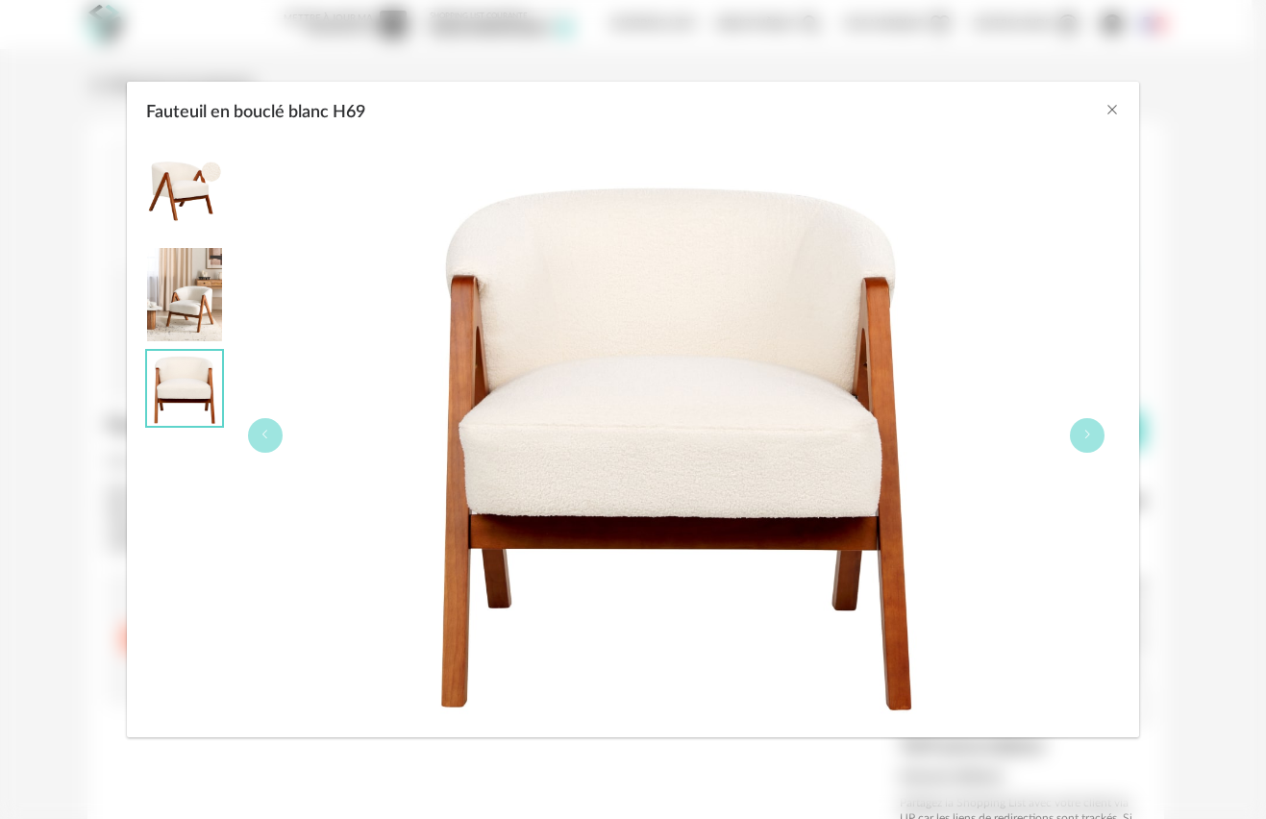
click at [186, 295] on img "Fauteuil en bouclé blanc H69" at bounding box center [184, 295] width 75 height 94
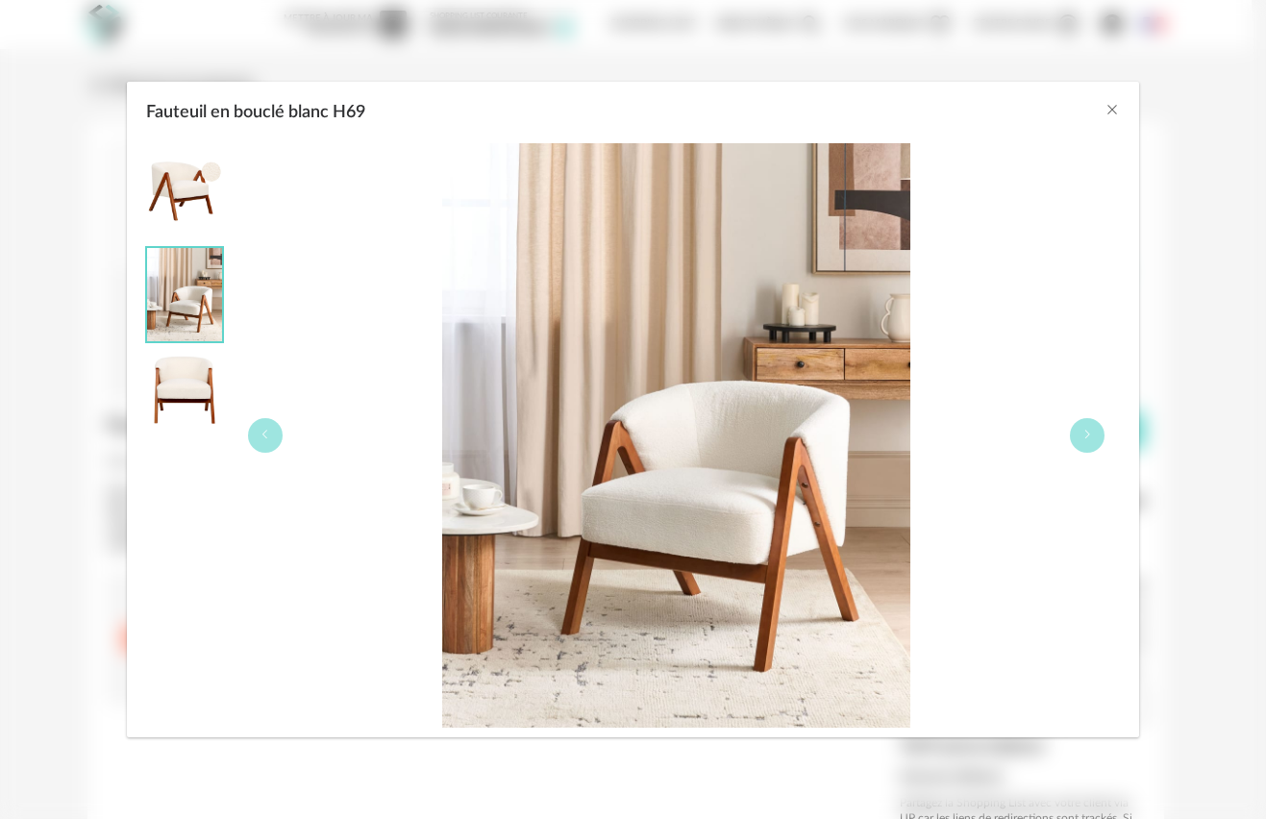
click at [174, 406] on img "Fauteuil en bouclé blanc H69" at bounding box center [184, 388] width 75 height 75
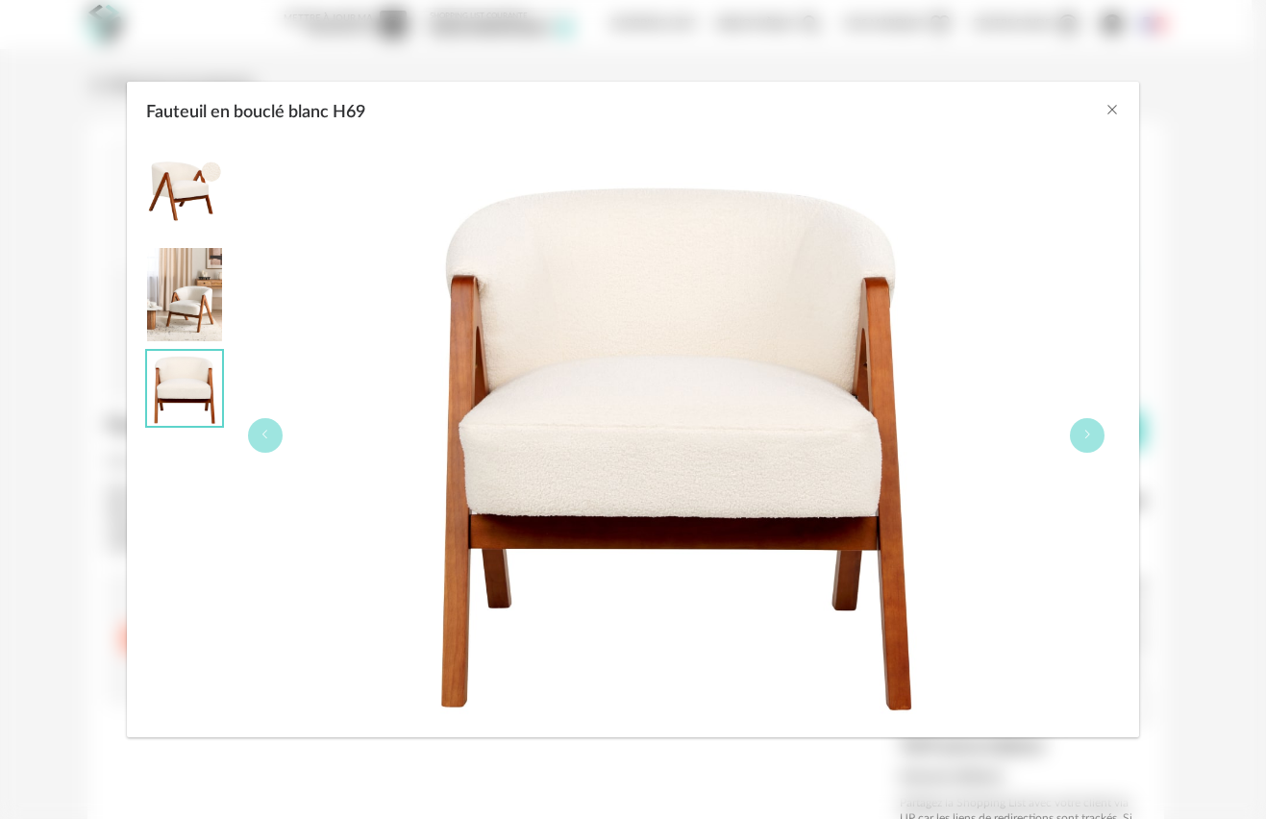
click at [163, 178] on img "Fauteuil en bouclé blanc H69" at bounding box center [184, 191] width 75 height 94
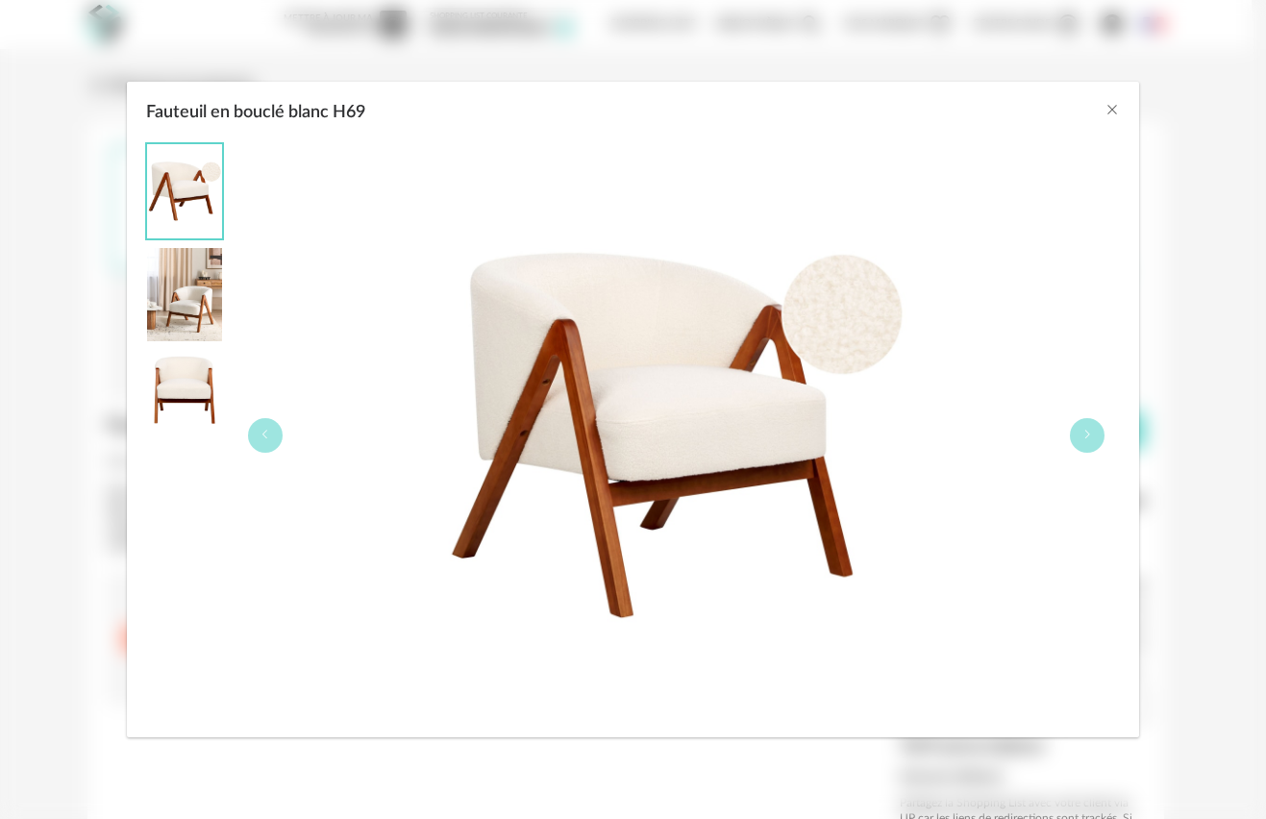
click at [181, 387] on img "Fauteuil en bouclé blanc H69" at bounding box center [184, 388] width 75 height 75
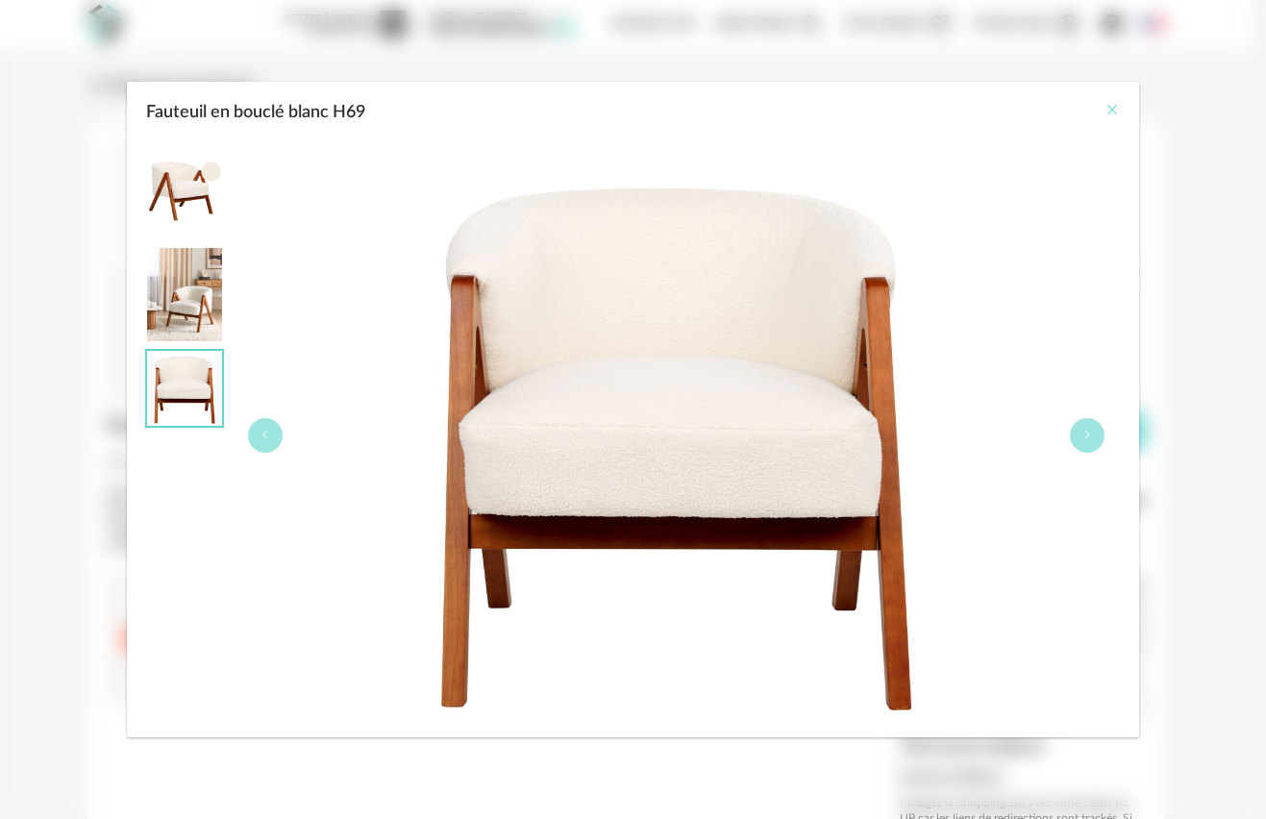
click at [1113, 110] on icon "Close" at bounding box center [1111, 109] width 15 height 15
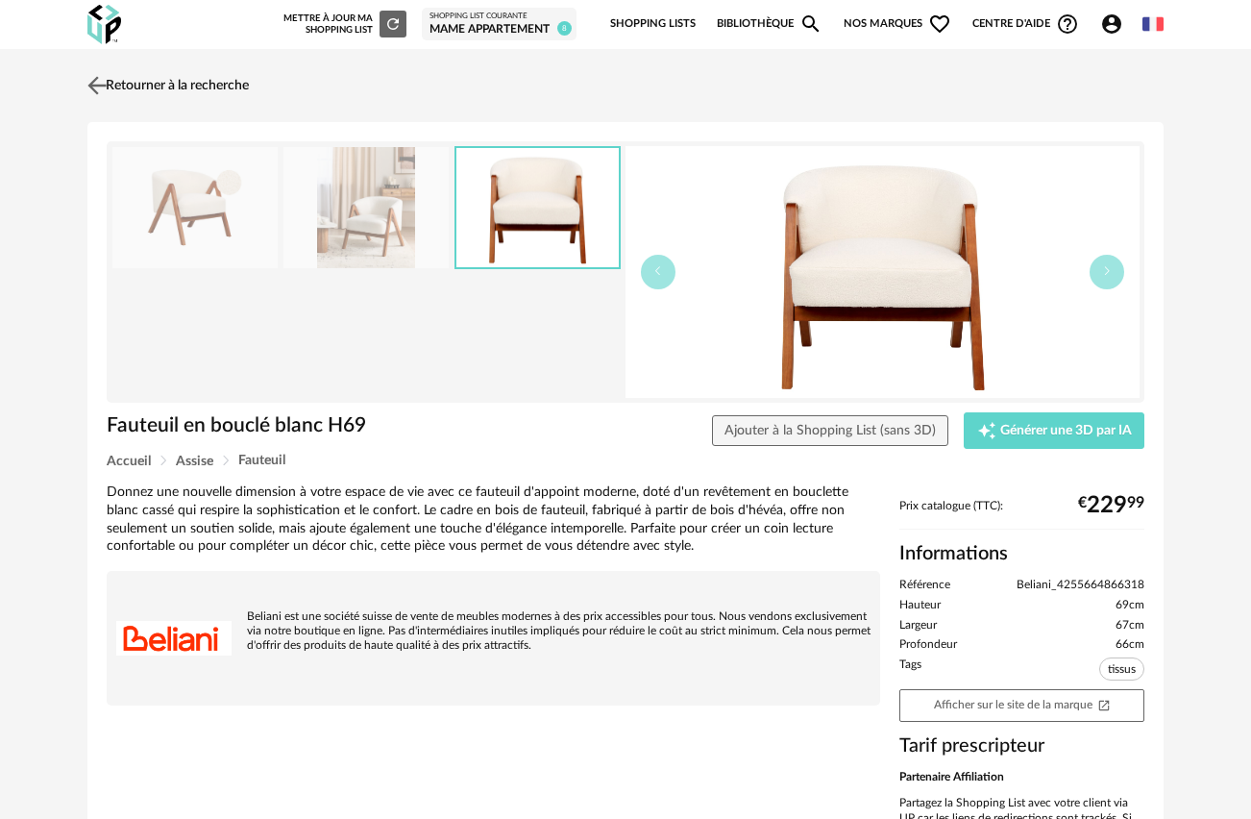
click at [103, 89] on img at bounding box center [98, 85] width 28 height 28
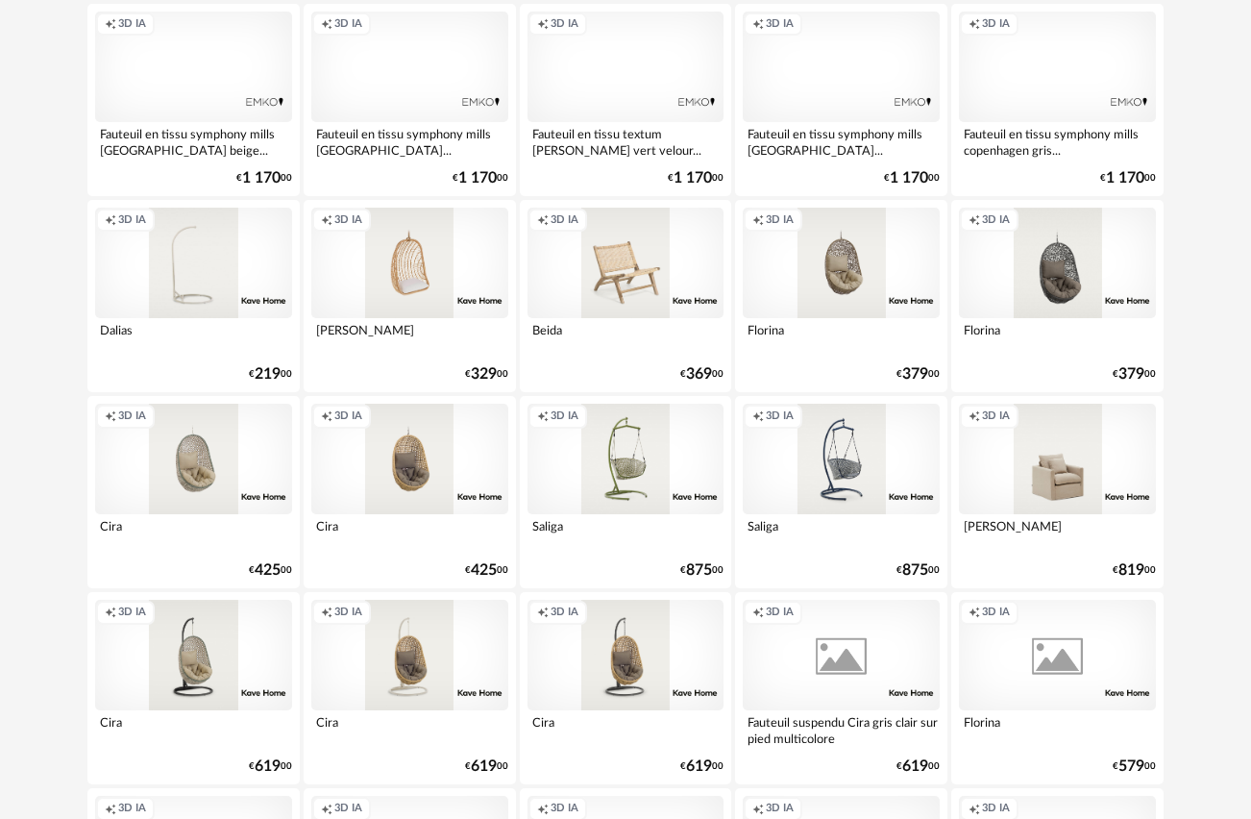
scroll to position [2806, 0]
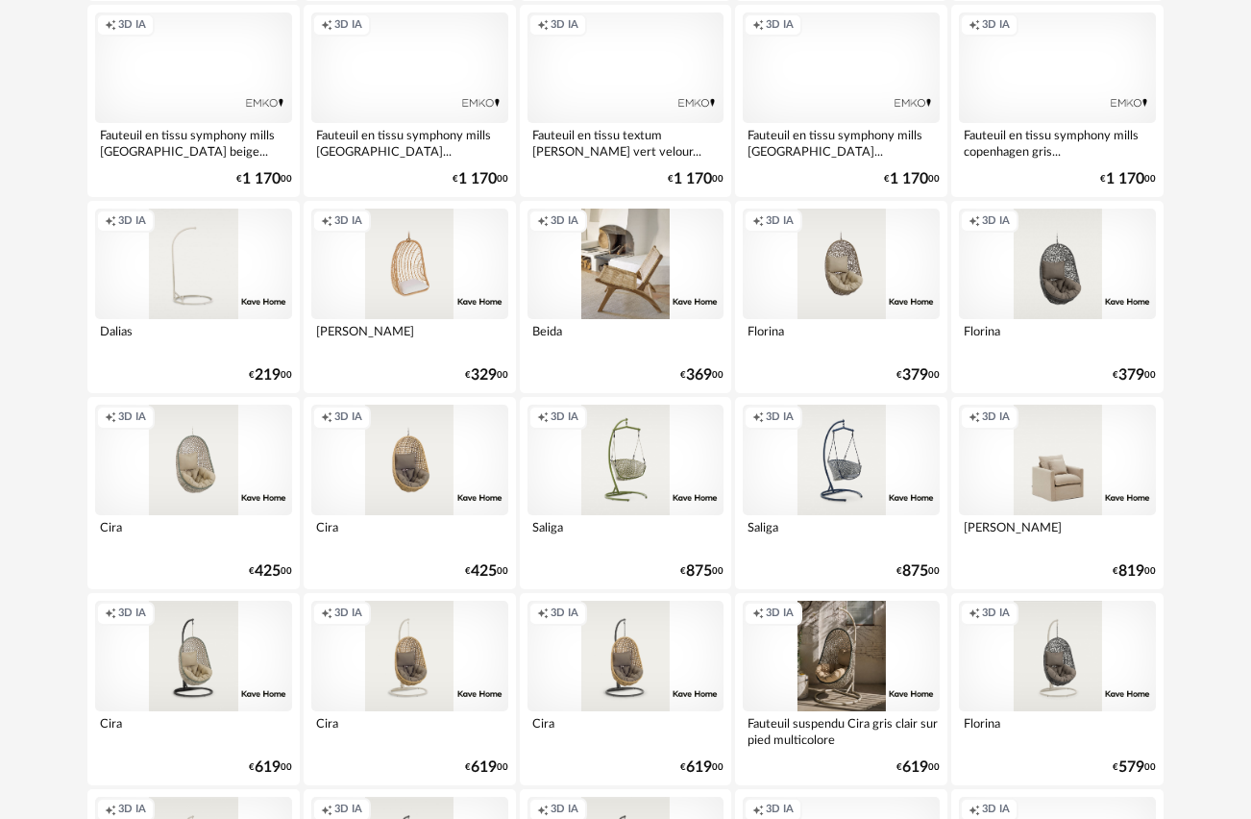
click at [628, 269] on div "Creation icon 3D IA" at bounding box center [626, 264] width 197 height 111
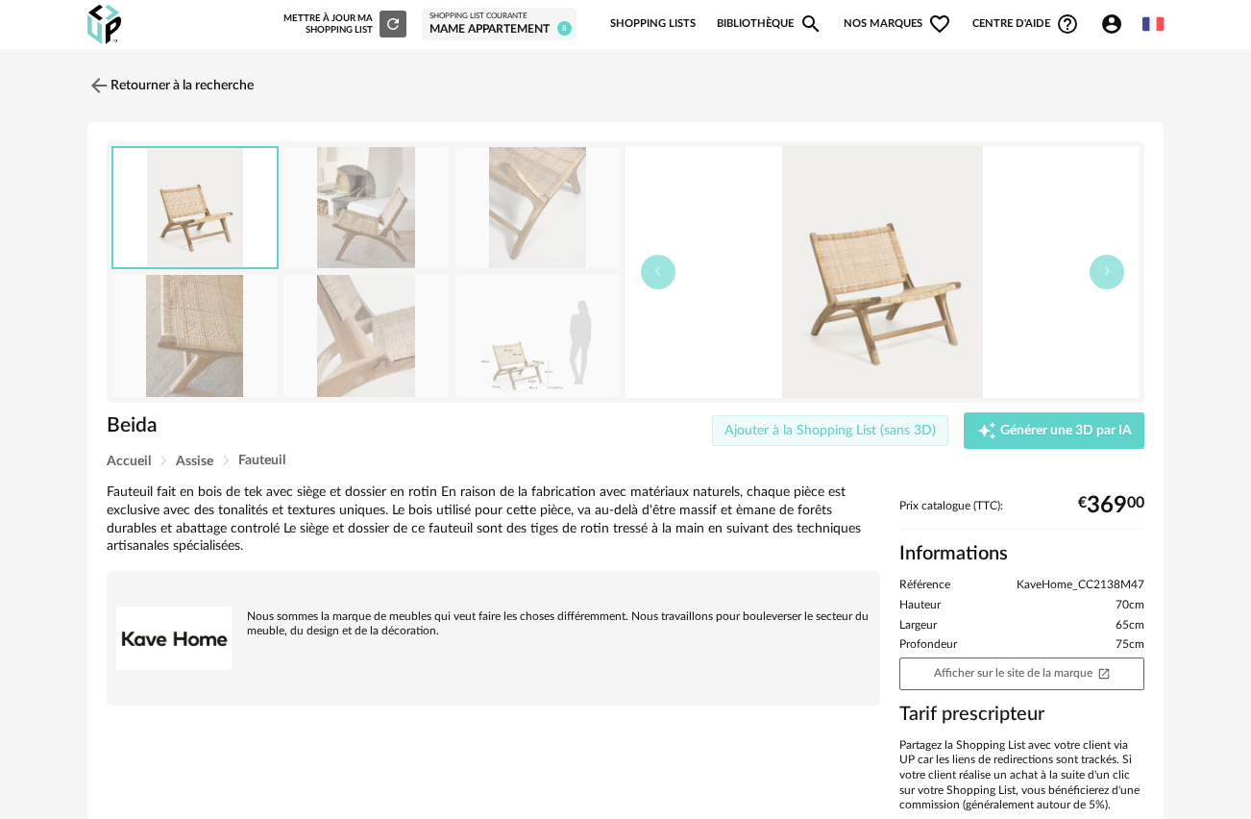
click at [854, 431] on span "Ajouter à la Shopping List (sans 3D)" at bounding box center [830, 430] width 211 height 13
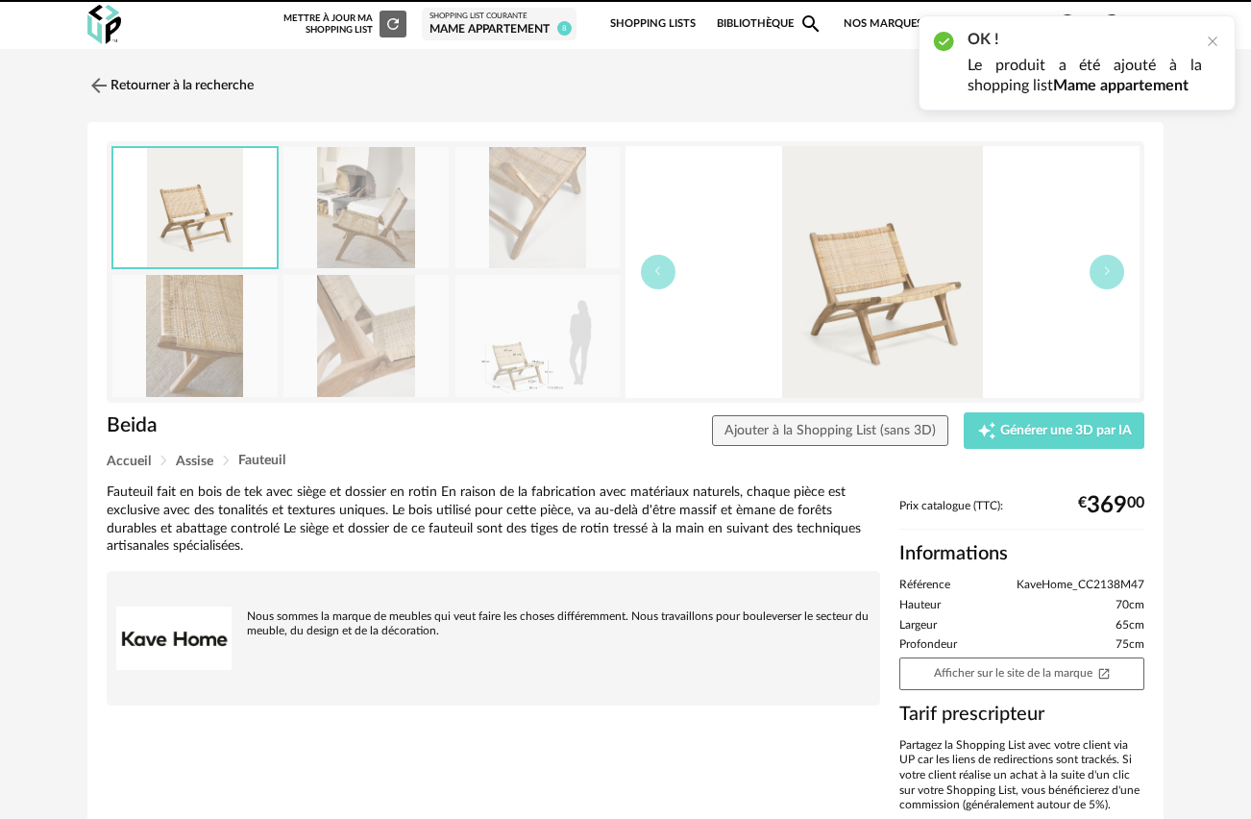
click at [889, 312] on img at bounding box center [883, 272] width 514 height 252
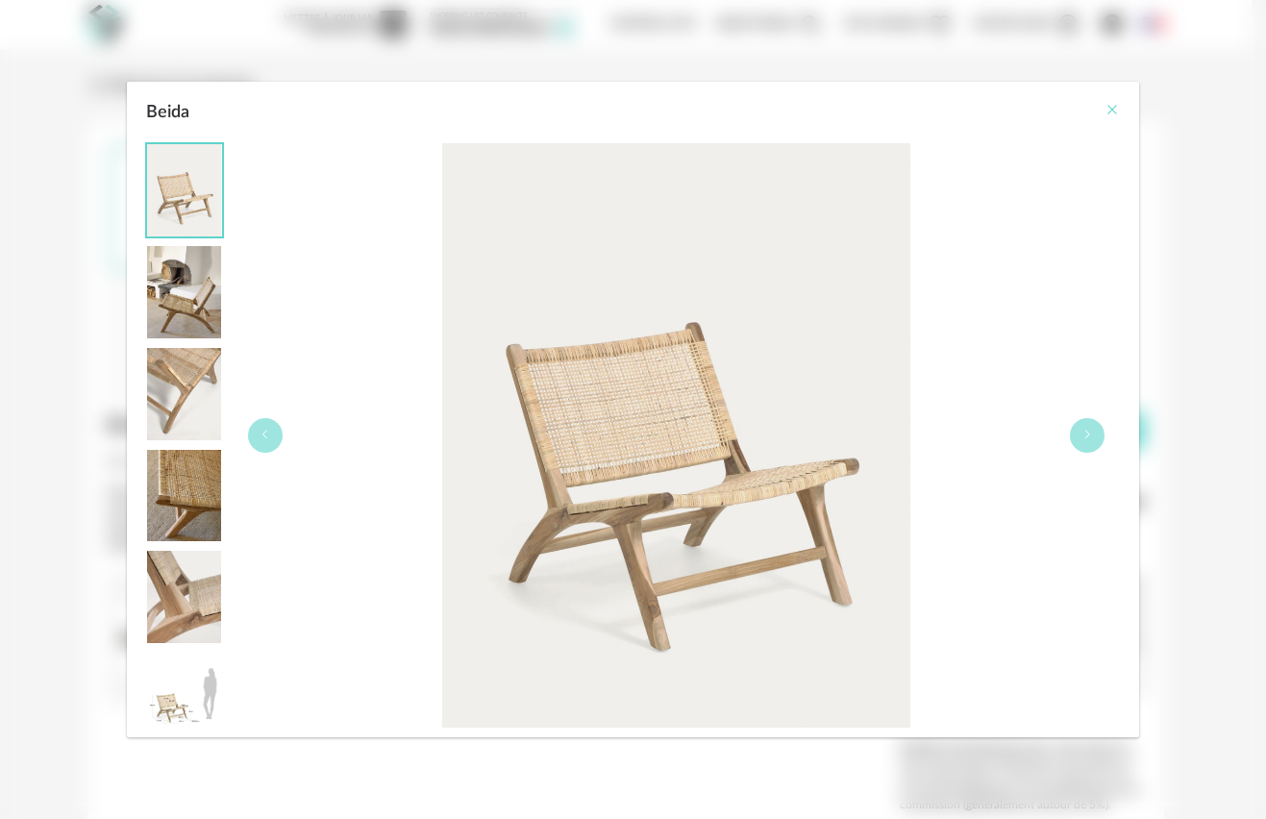
click at [1112, 102] on button "Close" at bounding box center [1111, 111] width 15 height 20
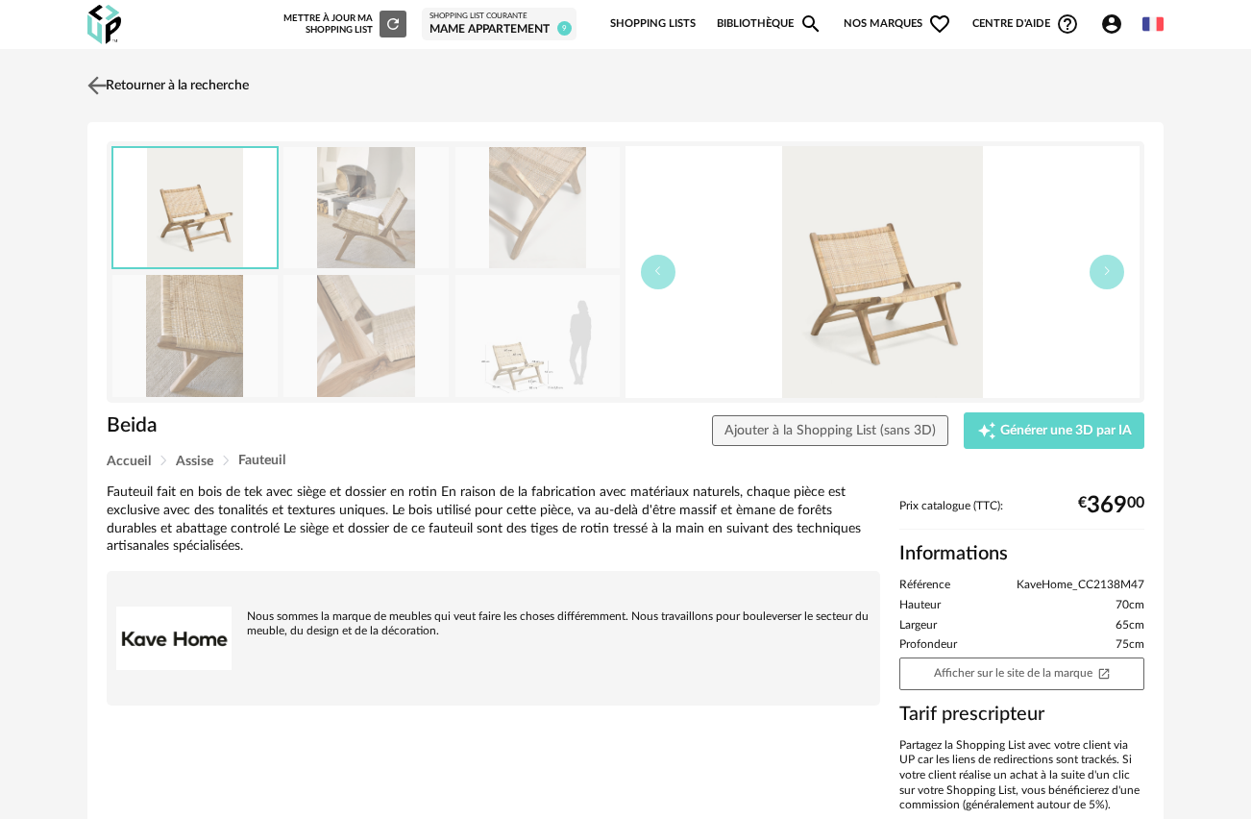
click at [95, 76] on img at bounding box center [98, 85] width 28 height 28
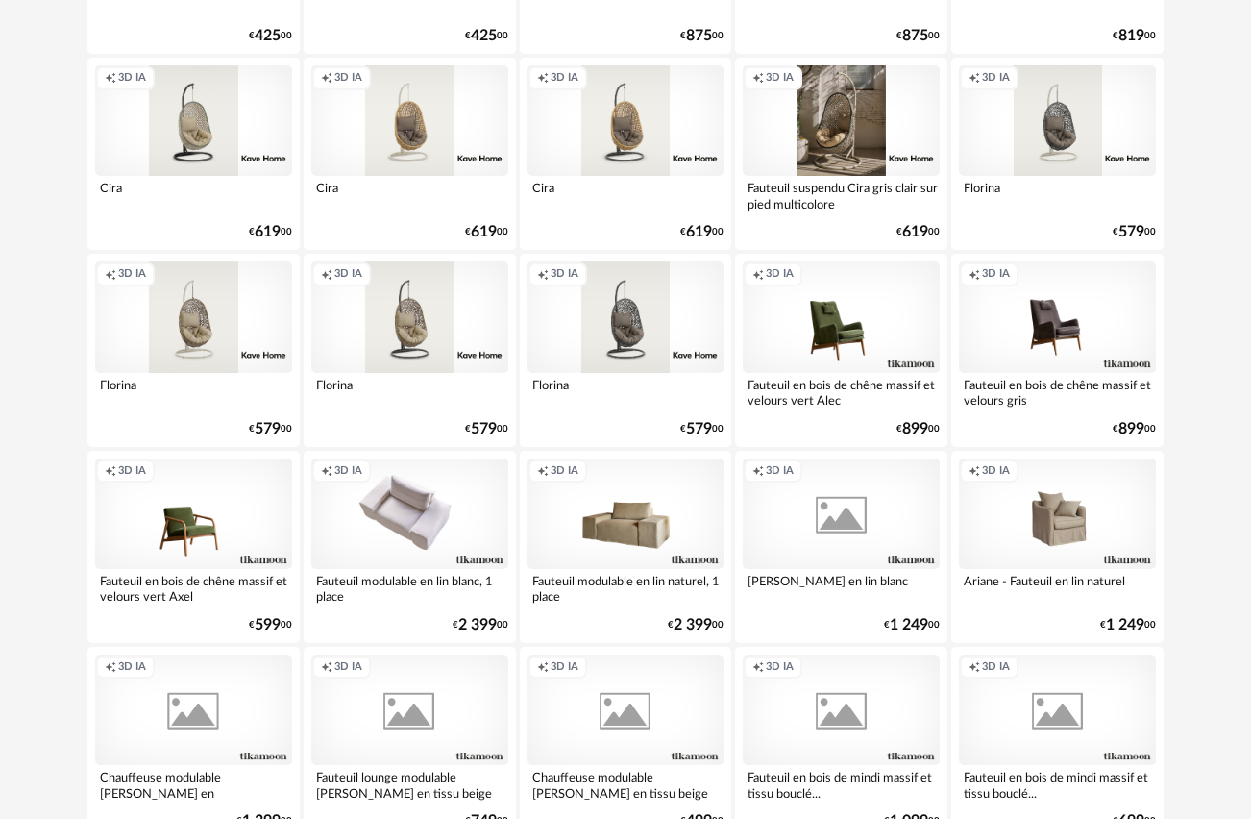
scroll to position [3486, 0]
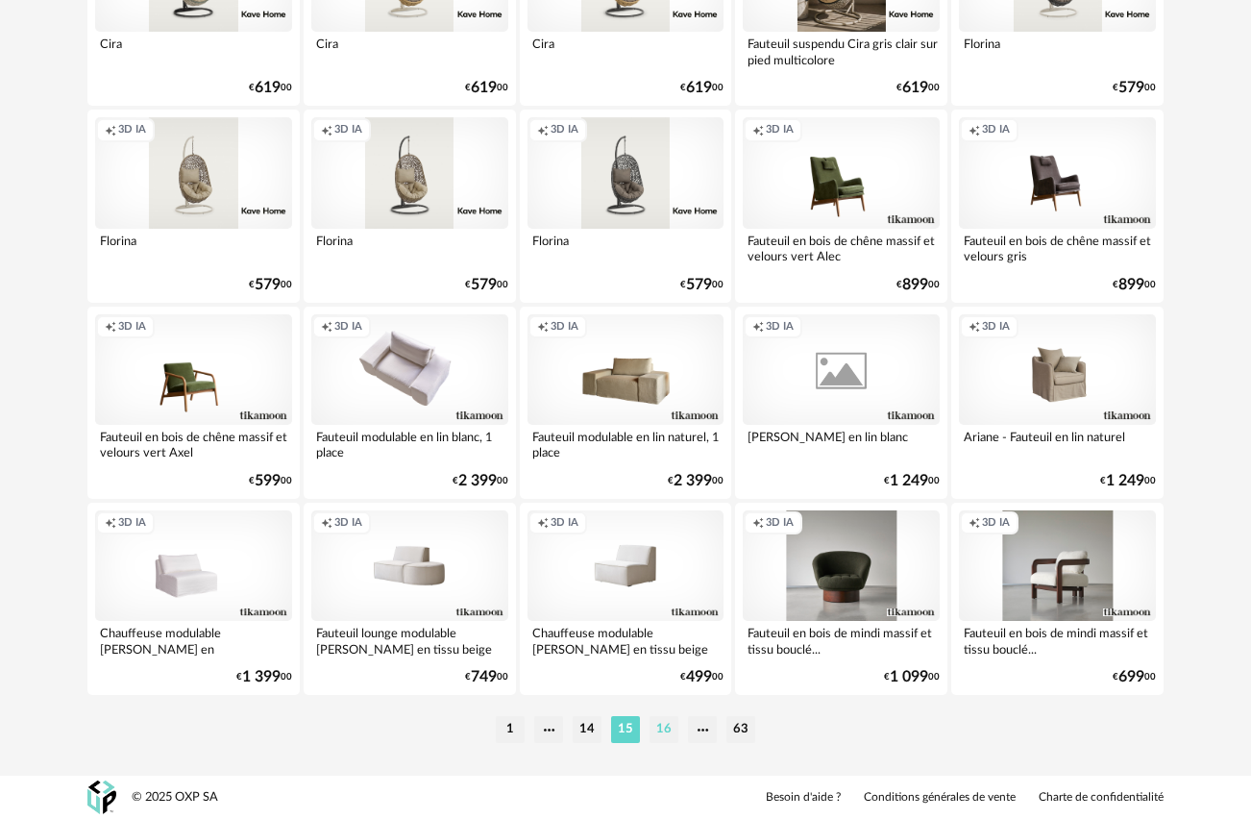
click at [655, 727] on li "16" at bounding box center [664, 729] width 29 height 27
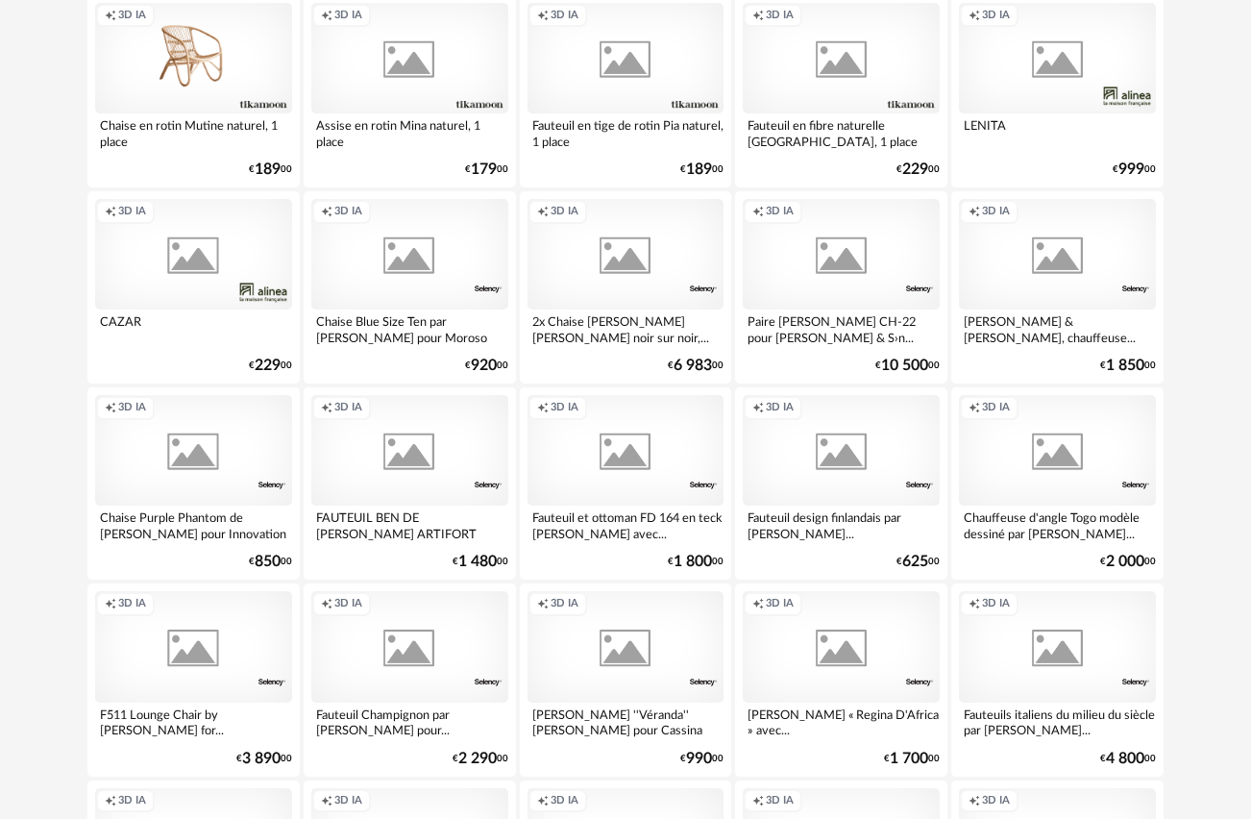
scroll to position [1881, 0]
